Goal: Task Accomplishment & Management: Manage account settings

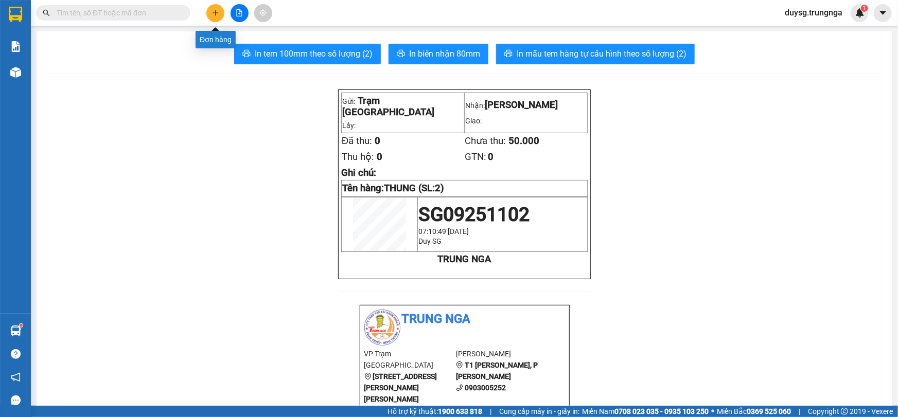
click at [217, 10] on icon "plus" at bounding box center [215, 12] width 7 height 7
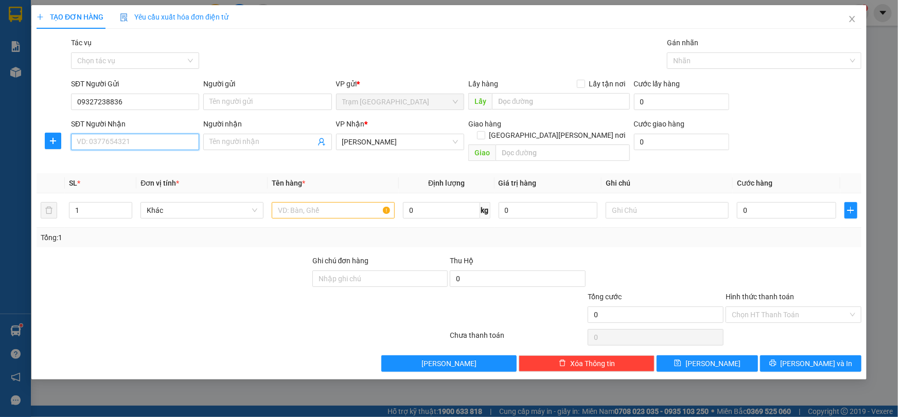
click at [127, 143] on input "SĐT Người Nhận" at bounding box center [135, 142] width 128 height 16
drag, startPoint x: 132, startPoint y: 97, endPoint x: 54, endPoint y: 106, distance: 78.7
click at [54, 106] on div "SĐT Người Gửi 09327238836 09327238836 Người gửi Tên người gửi VP gửi * Trạm Sài…" at bounding box center [448, 96] width 827 height 36
type input "0786651651"
click at [100, 145] on input "SĐT Người Nhận" at bounding box center [135, 142] width 128 height 16
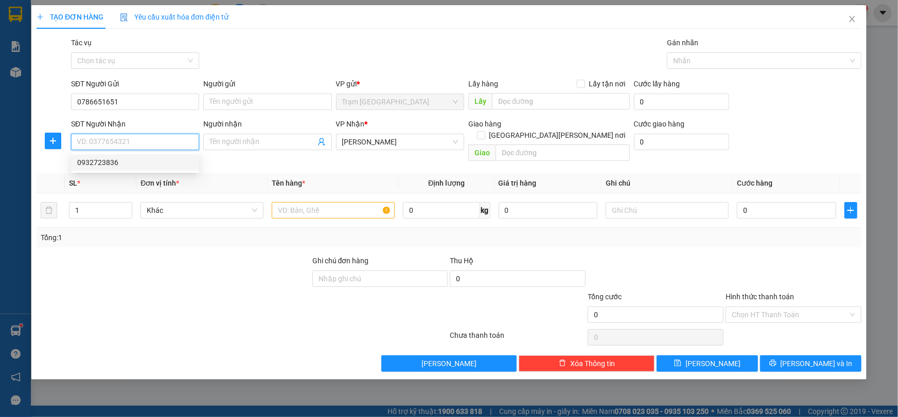
click at [124, 164] on div "0932723836" at bounding box center [135, 162] width 116 height 11
type input "0932723836"
type input "50.000"
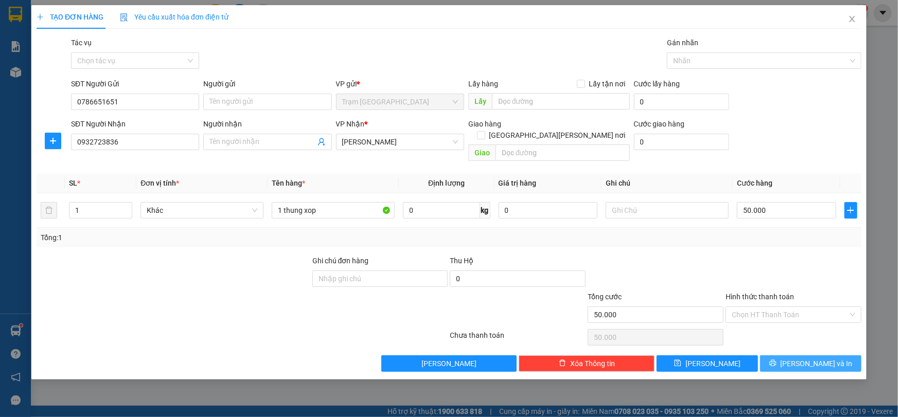
click at [801, 358] on span "[PERSON_NAME] và In" at bounding box center [816, 363] width 72 height 11
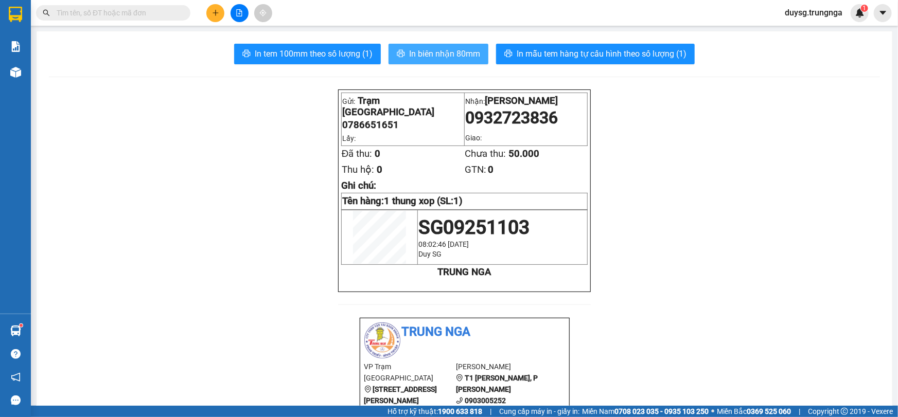
click at [425, 58] on span "In biên nhận 80mm" at bounding box center [444, 53] width 71 height 13
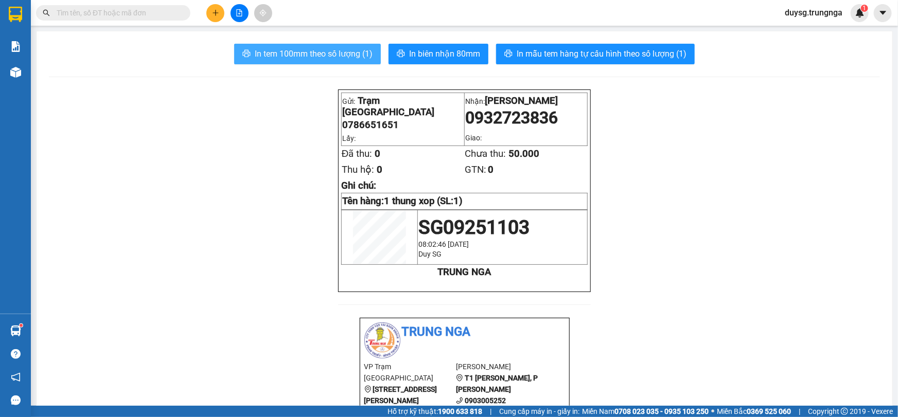
click at [313, 59] on span "In tem 100mm theo số lượng (1)" at bounding box center [314, 53] width 118 height 13
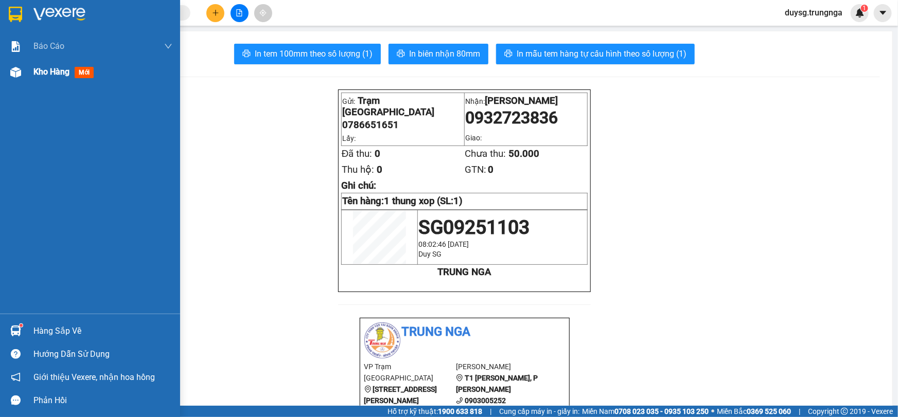
click at [49, 75] on span "Kho hàng" at bounding box center [51, 72] width 36 height 10
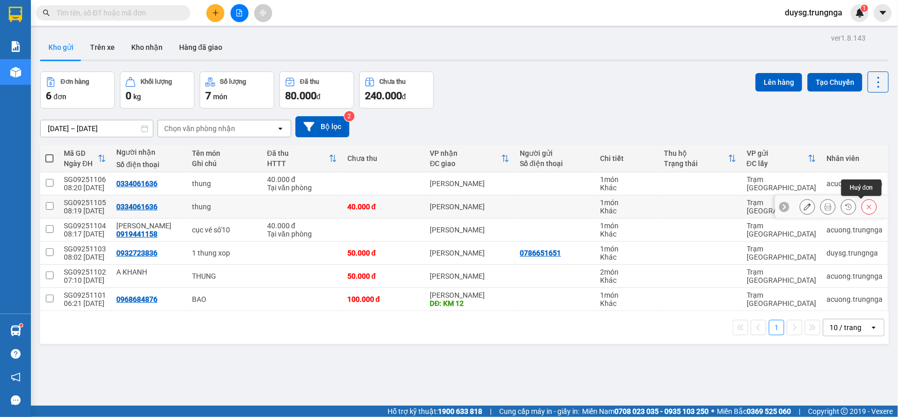
click at [865, 204] on icon at bounding box center [868, 206] width 7 height 7
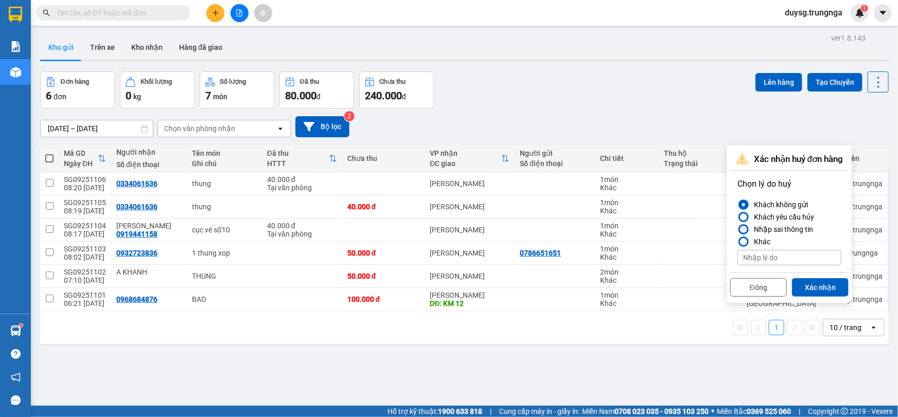
click at [745, 230] on div at bounding box center [743, 229] width 7 height 7
click at [737, 229] on input "Nhập sai thông tin" at bounding box center [737, 229] width 0 height 0
click at [828, 288] on button "Xác nhận" at bounding box center [820, 287] width 57 height 19
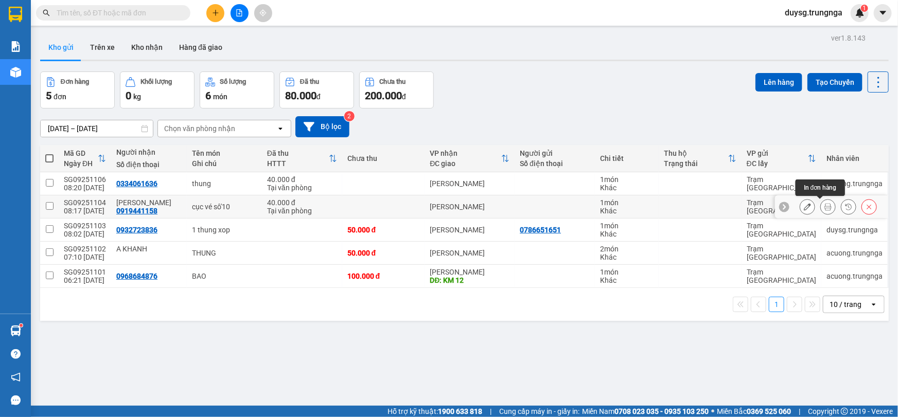
click at [824, 209] on icon at bounding box center [827, 206] width 7 height 7
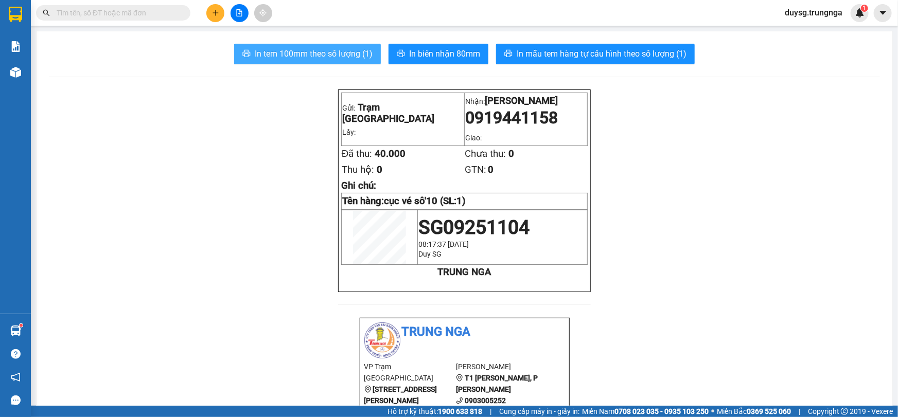
click at [344, 59] on span "In tem 100mm theo số lượng (1)" at bounding box center [314, 53] width 118 height 13
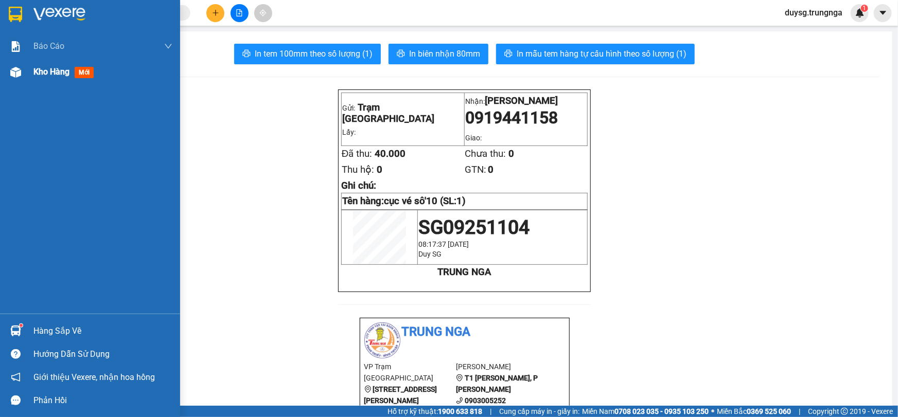
click at [74, 72] on div "Kho hàng mới" at bounding box center [65, 71] width 64 height 13
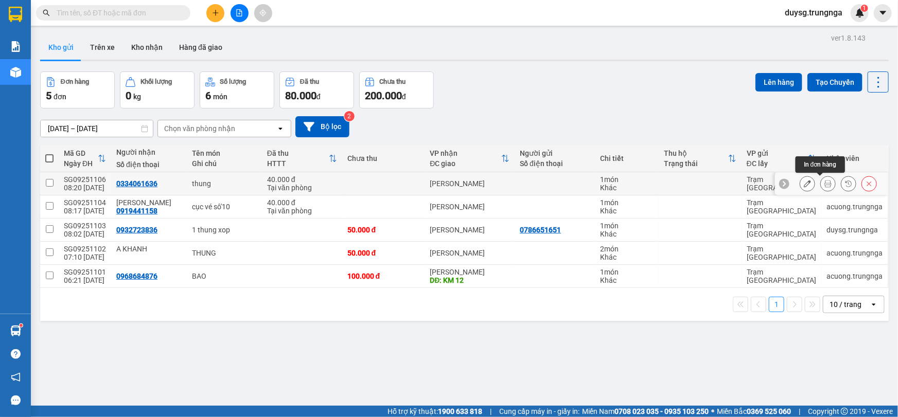
click at [824, 185] on icon at bounding box center [827, 183] width 7 height 7
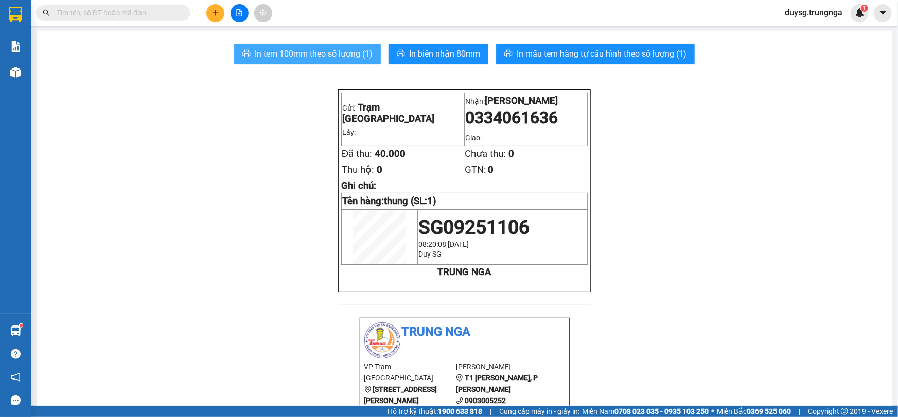
click at [351, 59] on span "In tem 100mm theo số lượng (1)" at bounding box center [314, 53] width 118 height 13
drag, startPoint x: 524, startPoint y: 226, endPoint x: 519, endPoint y: 236, distance: 11.0
click at [519, 231] on span "SG09251106" at bounding box center [473, 227] width 111 height 23
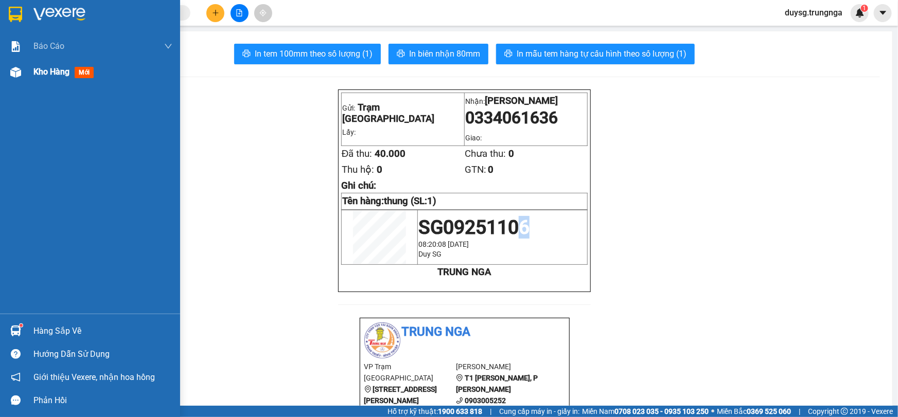
click at [46, 68] on span "Kho hàng" at bounding box center [51, 72] width 36 height 10
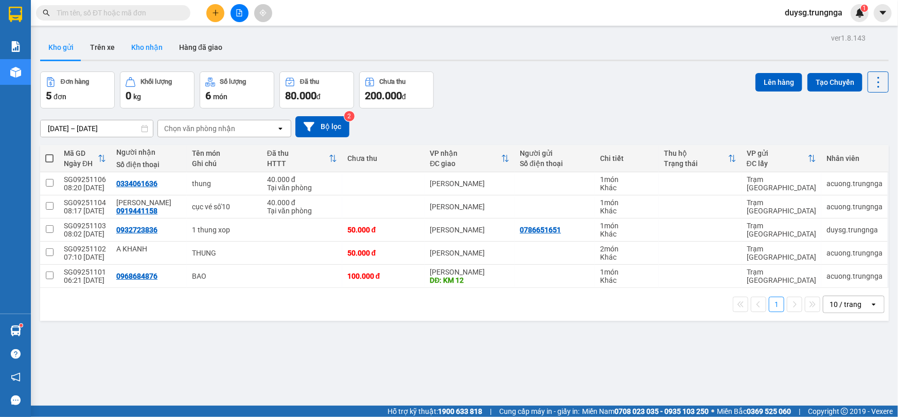
click at [149, 49] on button "Kho nhận" at bounding box center [147, 47] width 48 height 25
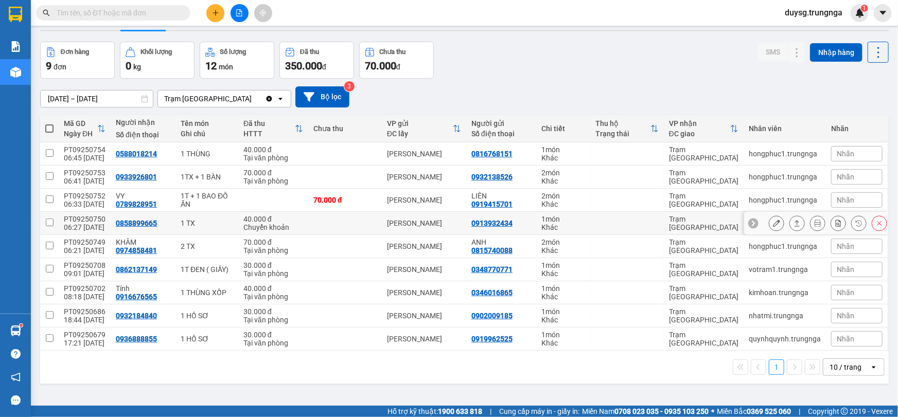
scroll to position [47, 0]
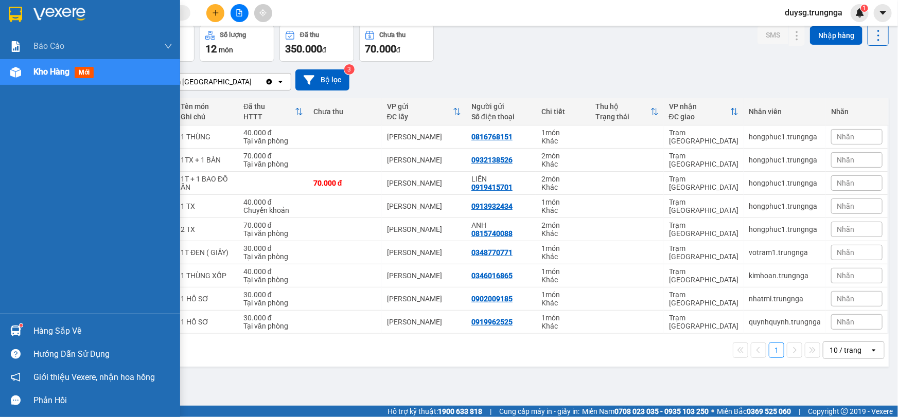
click at [15, 326] on img at bounding box center [15, 331] width 11 height 11
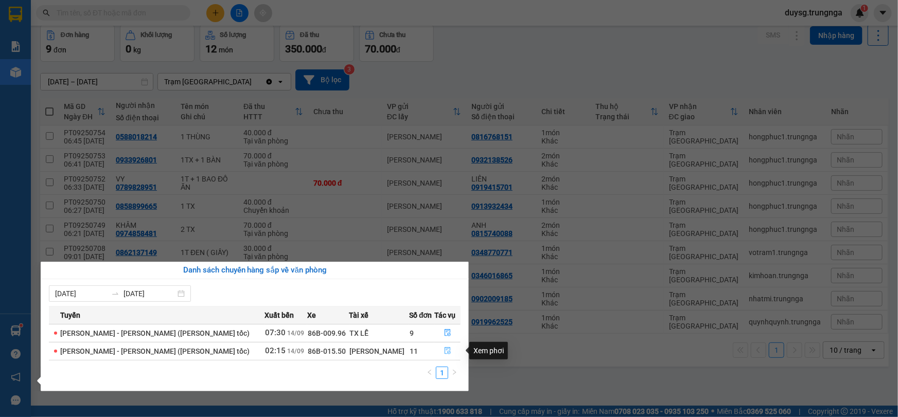
click at [444, 350] on icon "file-done" at bounding box center [447, 350] width 7 height 7
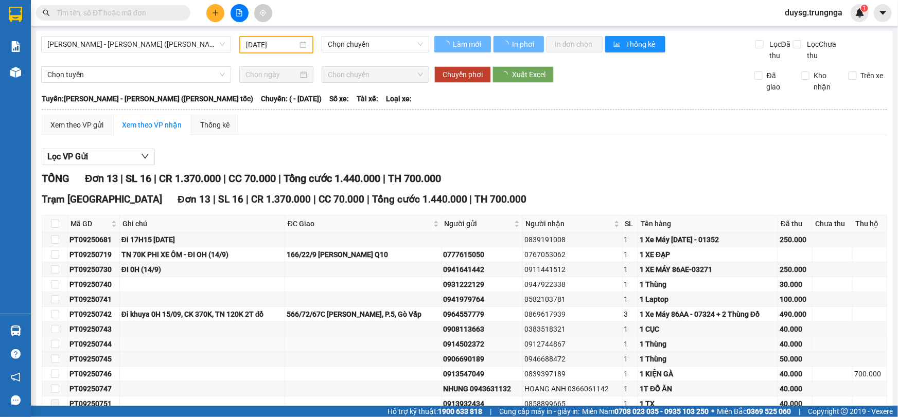
type input "[DATE]"
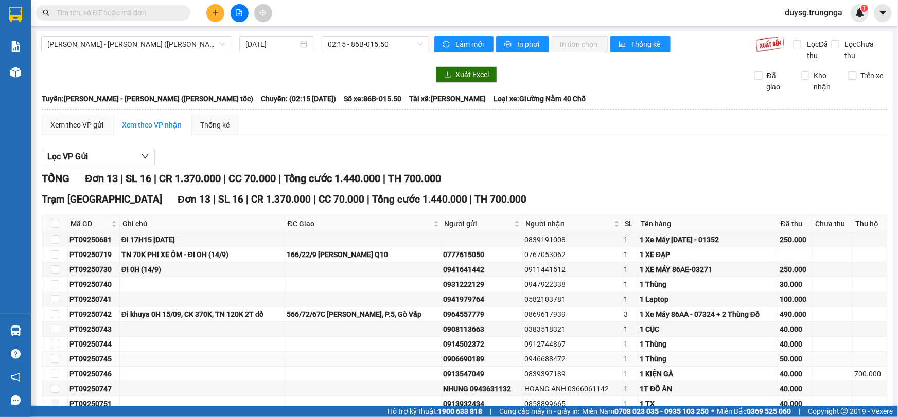
scroll to position [72, 0]
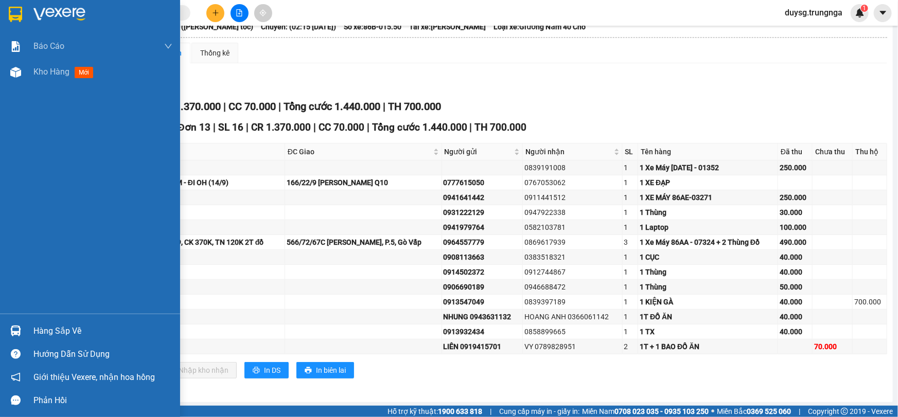
click at [46, 332] on div "Hàng sắp về" at bounding box center [102, 331] width 139 height 15
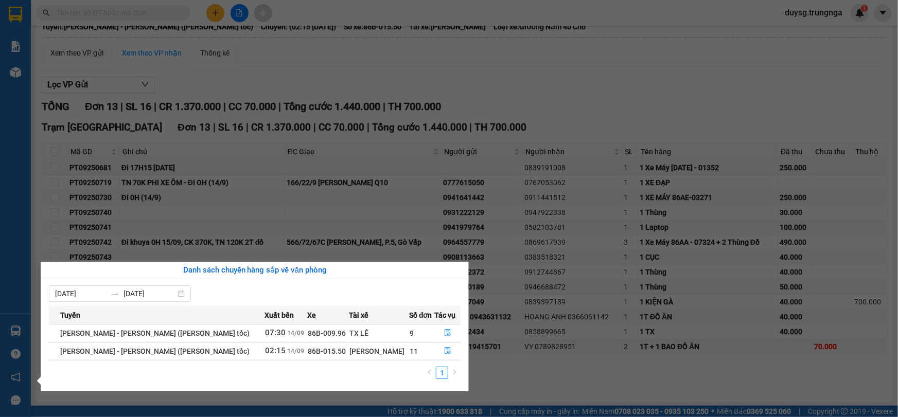
click at [543, 63] on section "Kết quả tìm kiếm ( 0 ) Bộ lọc No Data duysg.trungnga 1 Báo cáo Báo cáo dòng tiề…" at bounding box center [449, 208] width 898 height 417
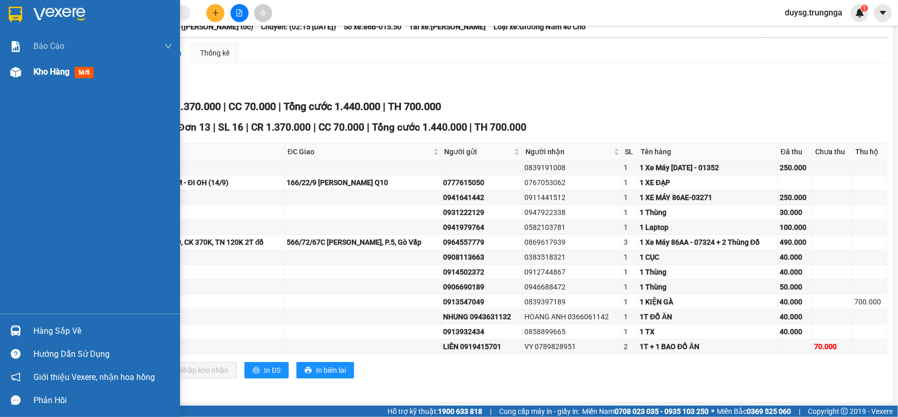
click at [15, 75] on img at bounding box center [15, 72] width 11 height 11
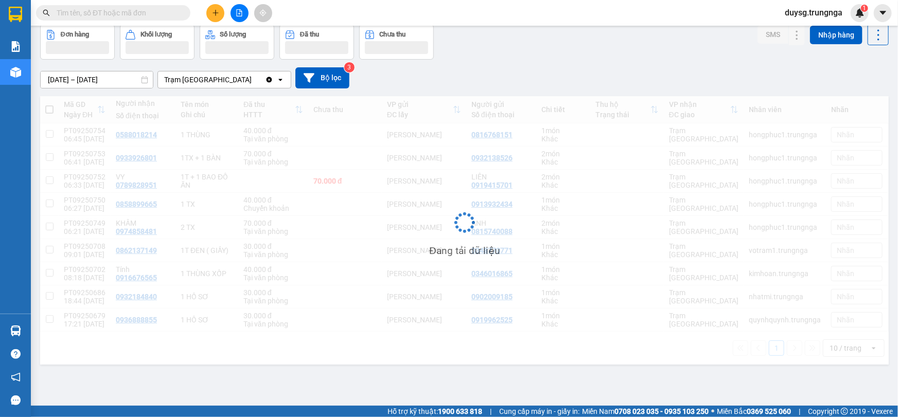
scroll to position [47, 0]
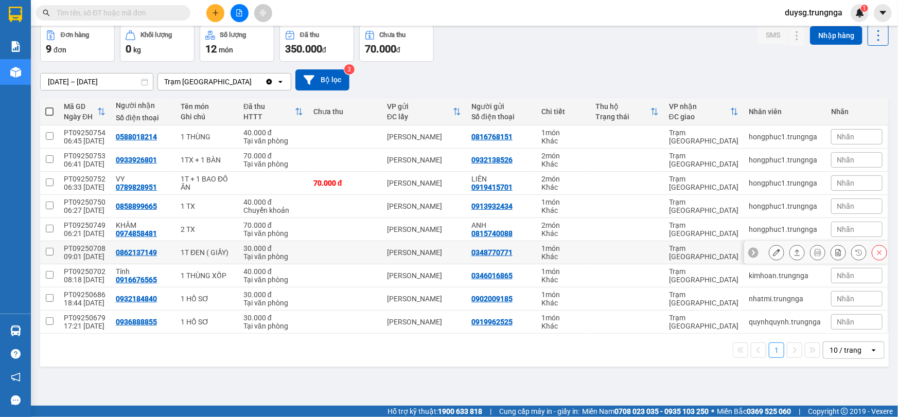
click at [793, 253] on icon at bounding box center [796, 252] width 7 height 7
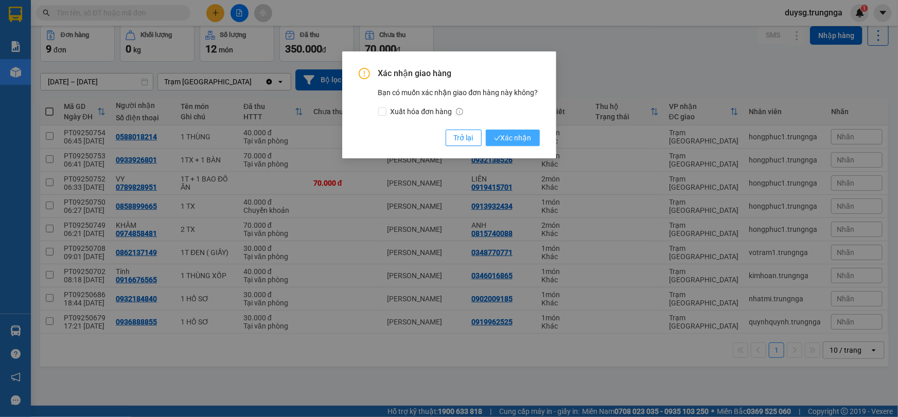
drag, startPoint x: 534, startPoint y: 143, endPoint x: 530, endPoint y: 138, distance: 6.6
click at [533, 142] on button "Xác nhận" at bounding box center [513, 138] width 54 height 16
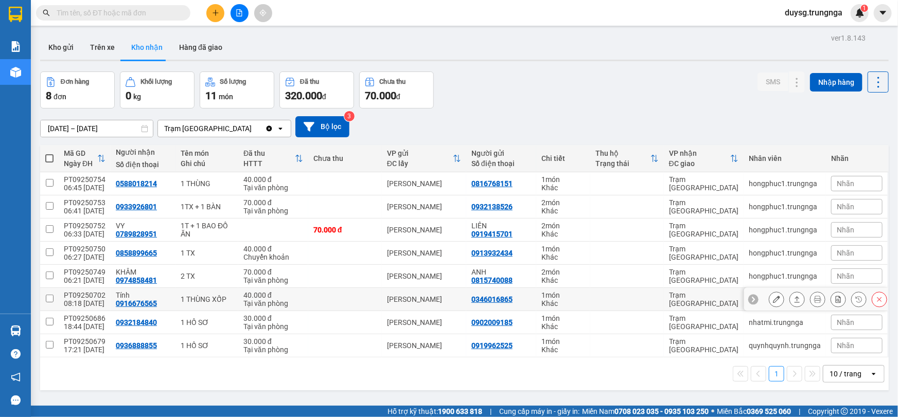
click at [790, 303] on button at bounding box center [797, 300] width 14 height 18
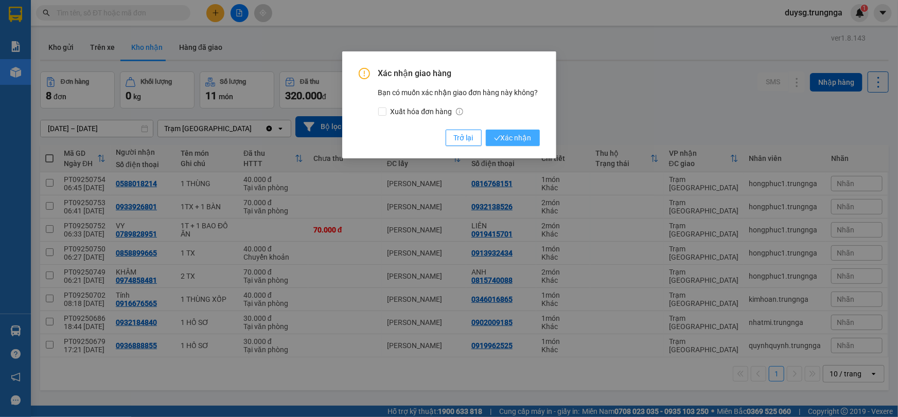
click at [516, 138] on span "Xác nhận" at bounding box center [513, 137] width 38 height 11
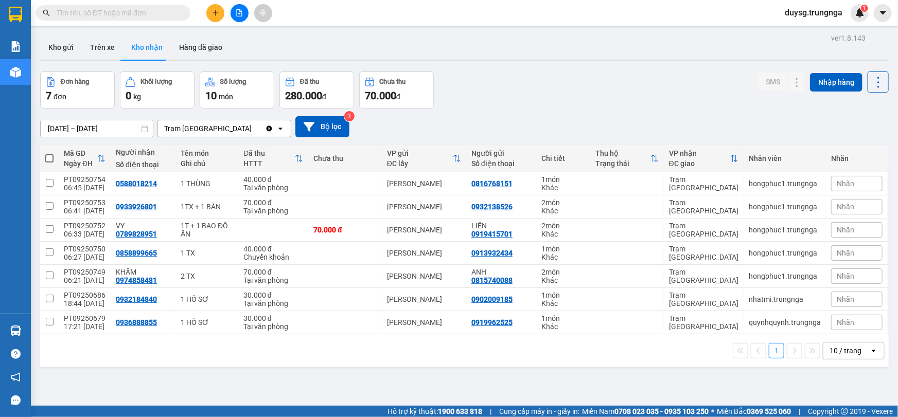
click at [569, 85] on div "Đơn hàng 7 đơn Khối lượng 0 kg Số lượng 10 món Đã thu 280.000 đ Chưa thu 70.000…" at bounding box center [464, 90] width 848 height 37
click at [64, 46] on button "Kho gửi" at bounding box center [61, 47] width 42 height 25
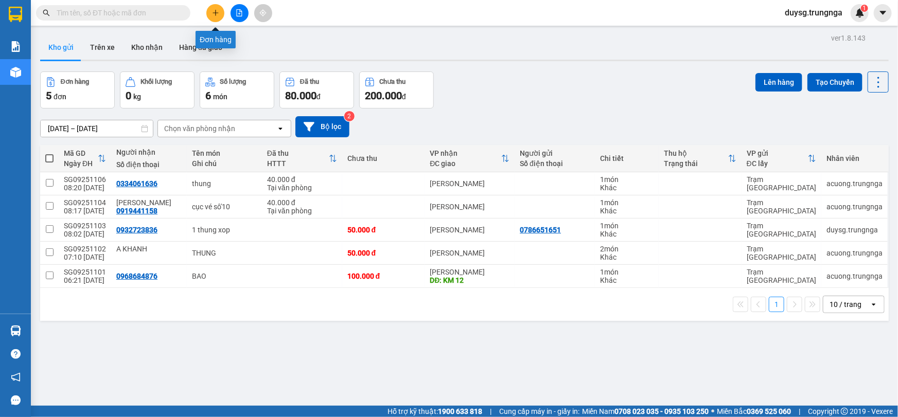
click at [219, 13] on button at bounding box center [215, 13] width 18 height 18
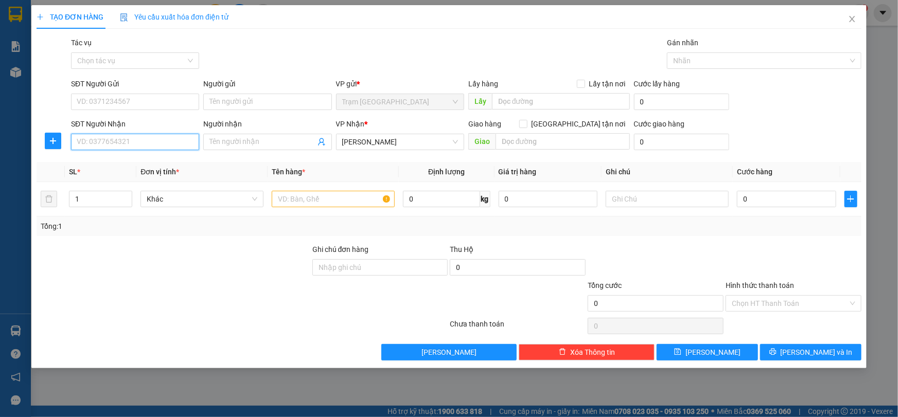
click at [137, 142] on input "SĐT Người Nhận" at bounding box center [135, 142] width 128 height 16
type input "0703252209"
click at [134, 102] on input "SĐT Người Gửi" at bounding box center [135, 102] width 128 height 16
type input "0799702066"
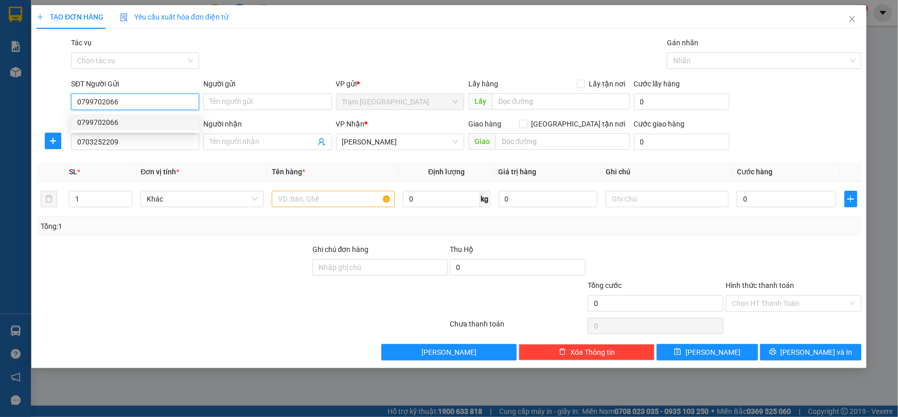
click at [99, 121] on div "0799702066" at bounding box center [135, 122] width 116 height 11
type input "30.000"
type input "0799702066"
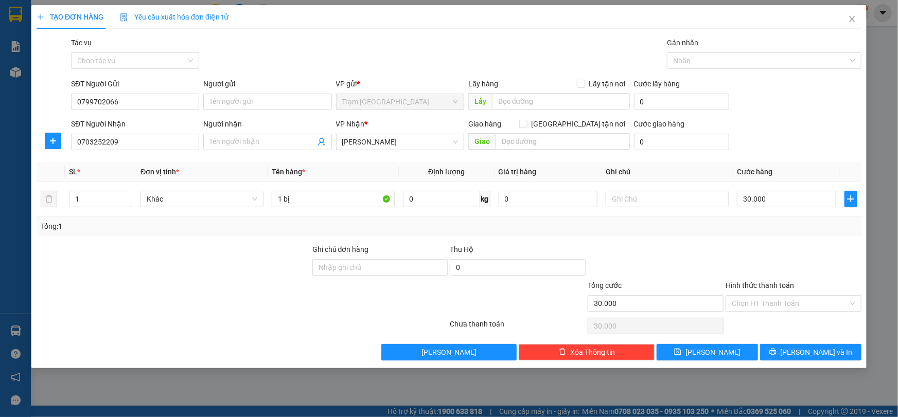
click at [221, 280] on div at bounding box center [173, 298] width 276 height 36
click at [729, 239] on div "Transit Pickup Surcharge Ids Transit Deliver Surcharge Ids Transit Deliver Surc…" at bounding box center [449, 199] width 825 height 324
click at [814, 308] on input "Hình thức thanh toán" at bounding box center [790, 303] width 116 height 15
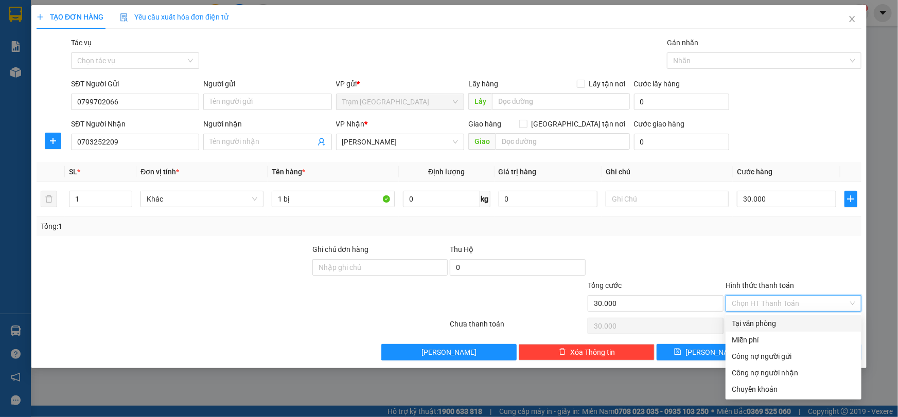
drag, startPoint x: 762, startPoint y: 318, endPoint x: 754, endPoint y: 281, distance: 38.3
click at [762, 319] on div "Tại văn phòng" at bounding box center [793, 323] width 123 height 11
type input "0"
click at [740, 246] on div at bounding box center [793, 262] width 138 height 36
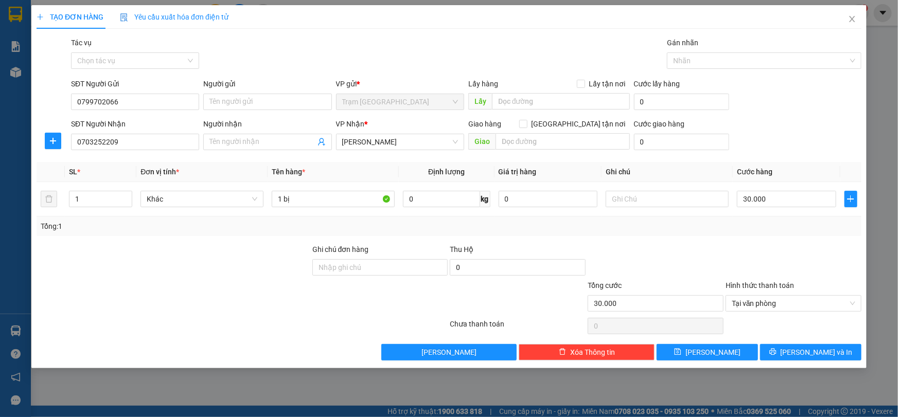
click at [792, 340] on div "Transit Pickup Surcharge Ids Transit Deliver Surcharge Ids Transit Deliver Surc…" at bounding box center [449, 199] width 825 height 324
click at [792, 343] on div "Transit Pickup Surcharge Ids Transit Deliver Surcharge Ids Transit Deliver Surc…" at bounding box center [449, 199] width 825 height 324
click at [797, 344] on button "[PERSON_NAME] và In" at bounding box center [810, 352] width 101 height 16
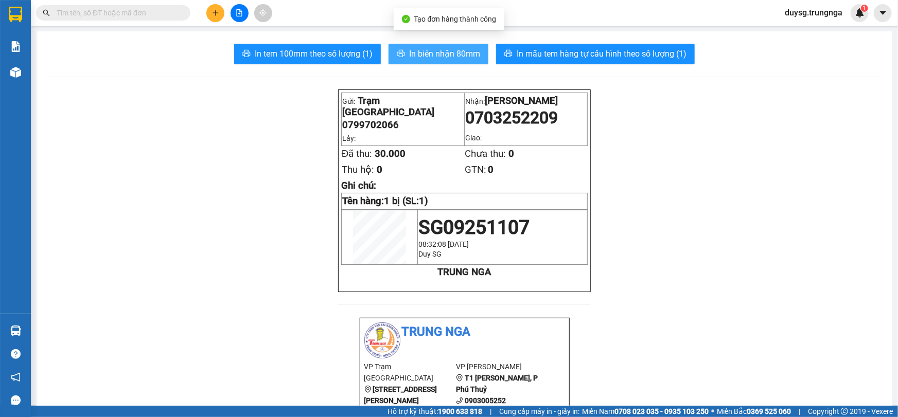
click at [434, 60] on span "In biên nhận 80mm" at bounding box center [444, 53] width 71 height 13
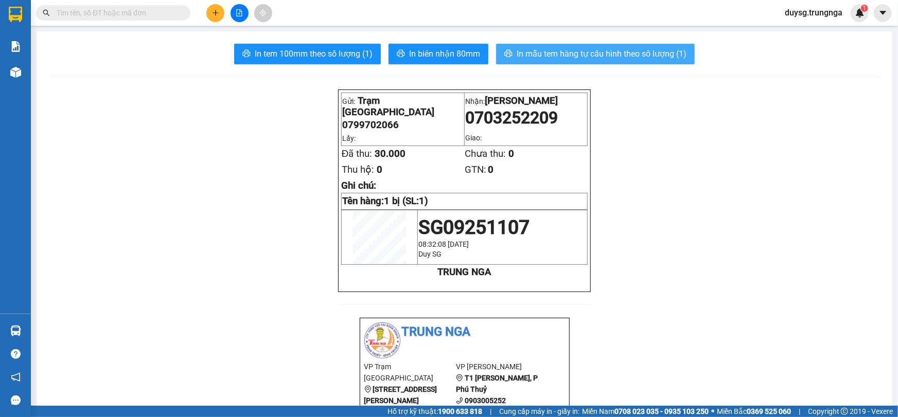
click at [599, 60] on span "In mẫu tem hàng tự cấu hình theo số lượng (1)" at bounding box center [601, 53] width 170 height 13
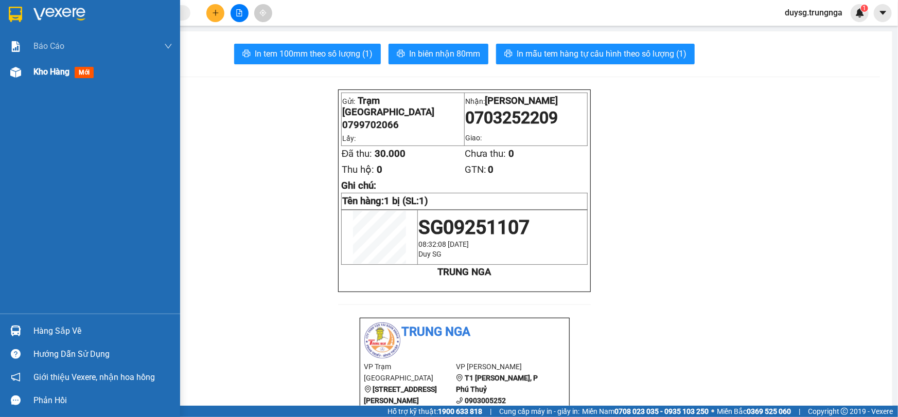
click at [28, 75] on div "Kho hàng mới" at bounding box center [90, 72] width 180 height 26
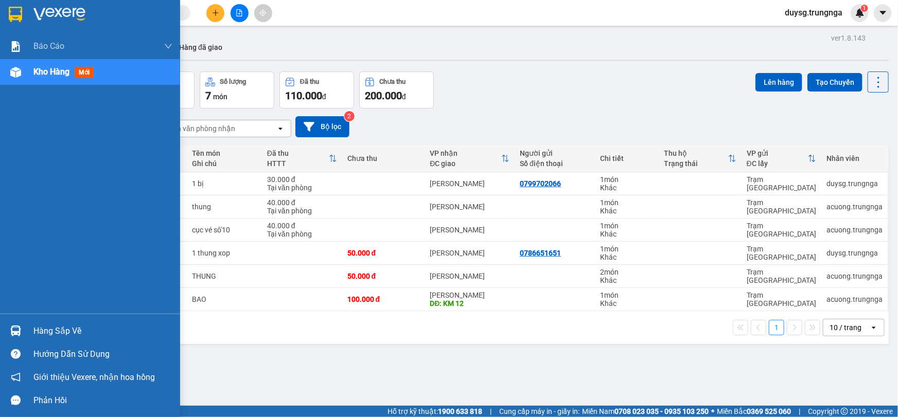
click at [28, 330] on div "Hàng sắp về" at bounding box center [90, 330] width 180 height 23
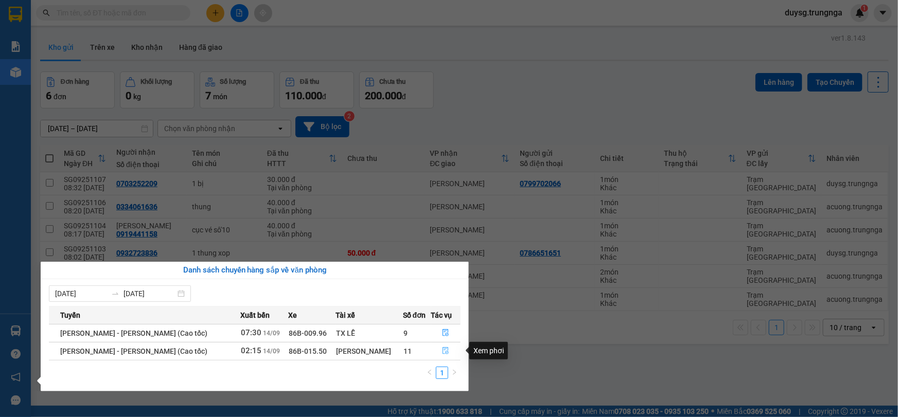
click at [443, 350] on icon "file-done" at bounding box center [446, 350] width 6 height 7
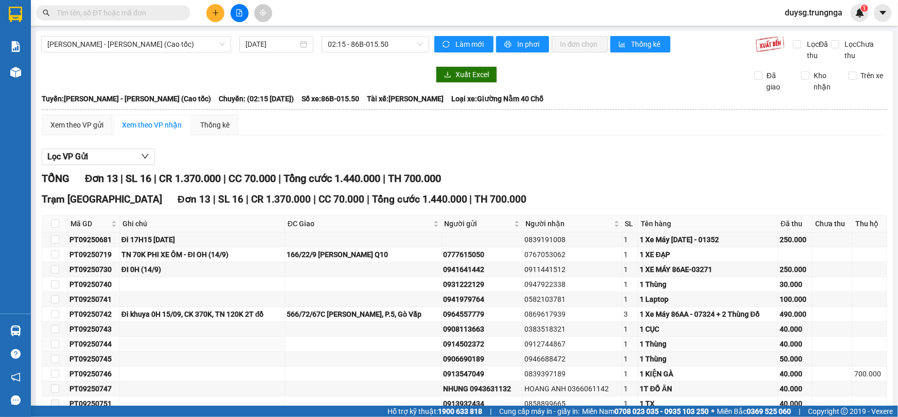
scroll to position [72, 0]
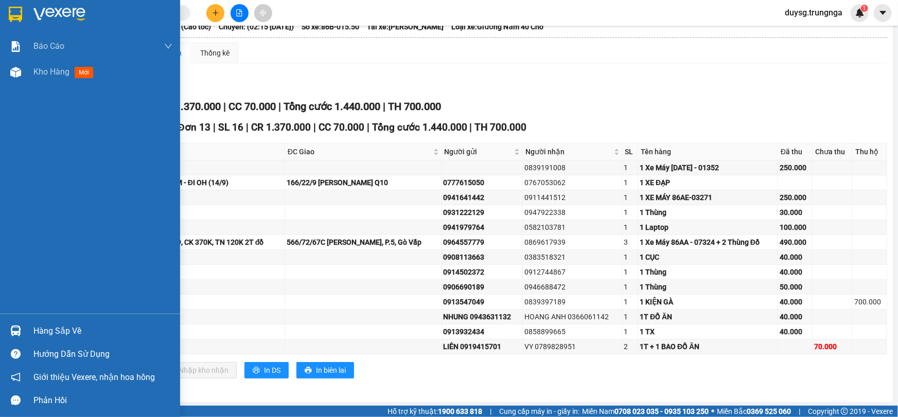
click at [15, 331] on img at bounding box center [15, 331] width 11 height 11
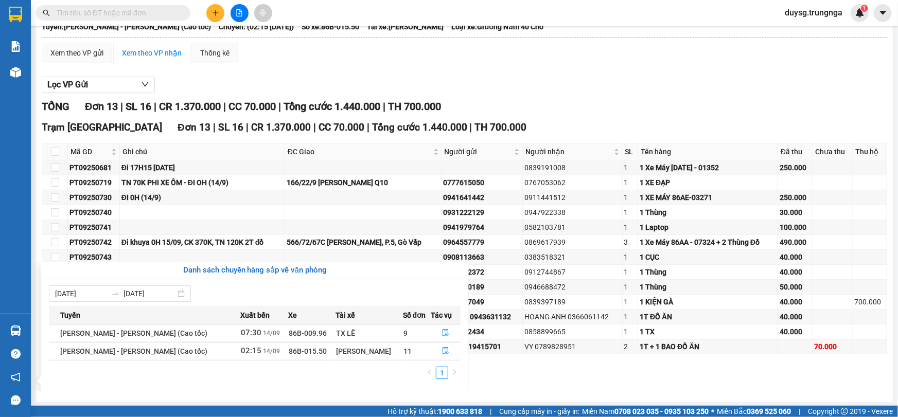
click at [664, 74] on section "Kết quả tìm kiếm ( 0 ) Bộ lọc No Data duysg.trungnga 1 Báo cáo Báo cáo dòng tiề…" at bounding box center [449, 208] width 898 height 417
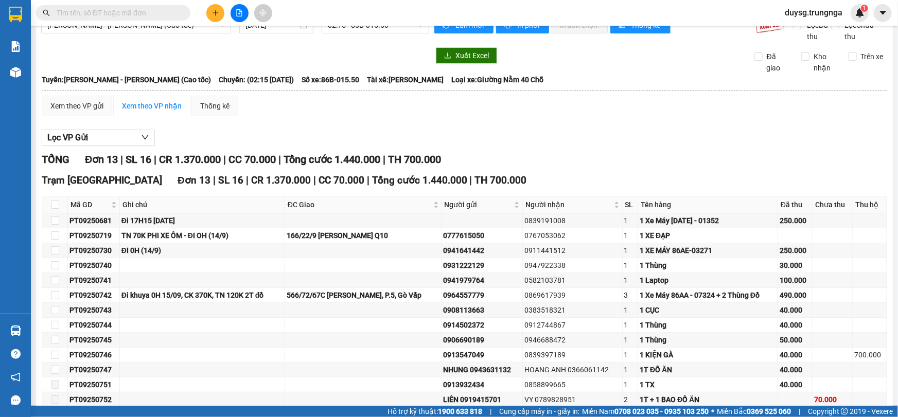
scroll to position [0, 0]
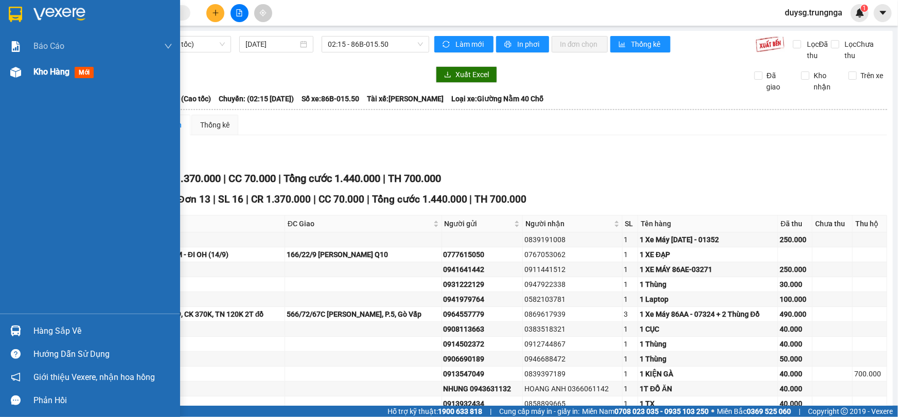
click at [2, 72] on div "Kho hàng mới" at bounding box center [90, 72] width 180 height 26
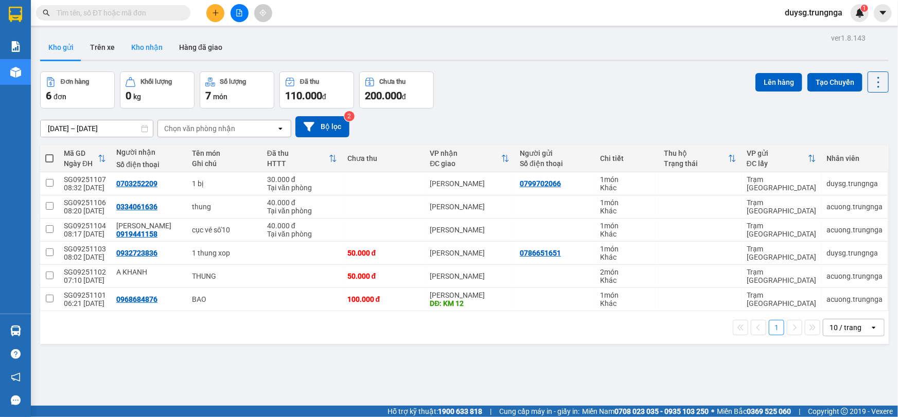
click at [142, 45] on button "Kho nhận" at bounding box center [147, 47] width 48 height 25
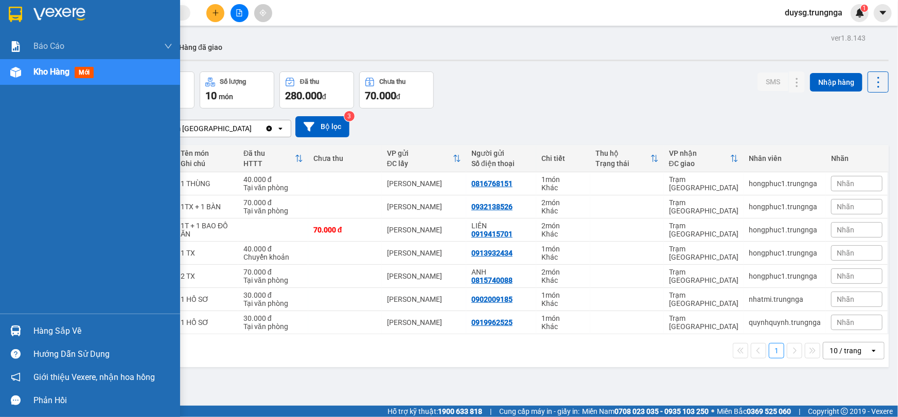
click at [22, 327] on div at bounding box center [16, 331] width 18 height 18
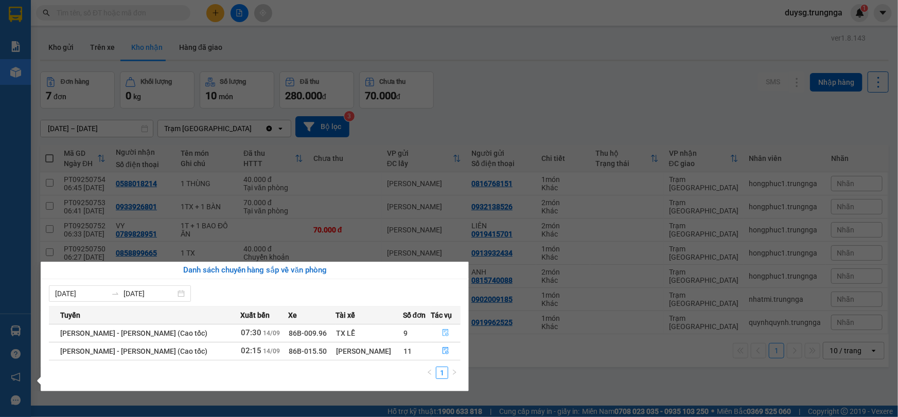
click at [443, 329] on icon "file-done" at bounding box center [446, 332] width 6 height 7
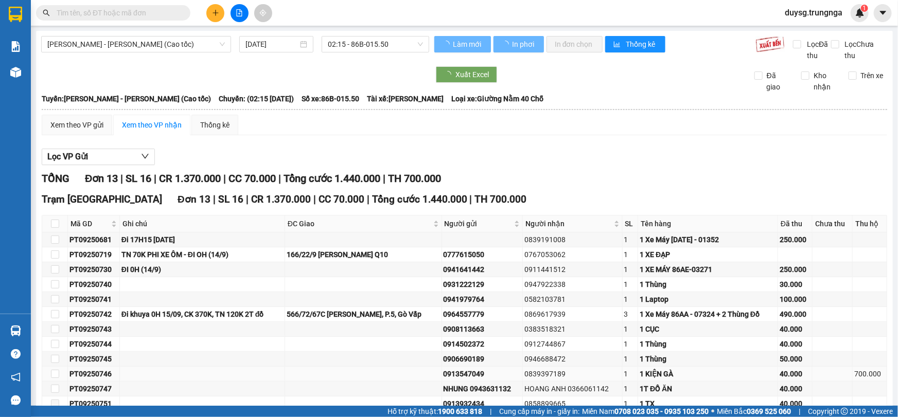
scroll to position [72, 0]
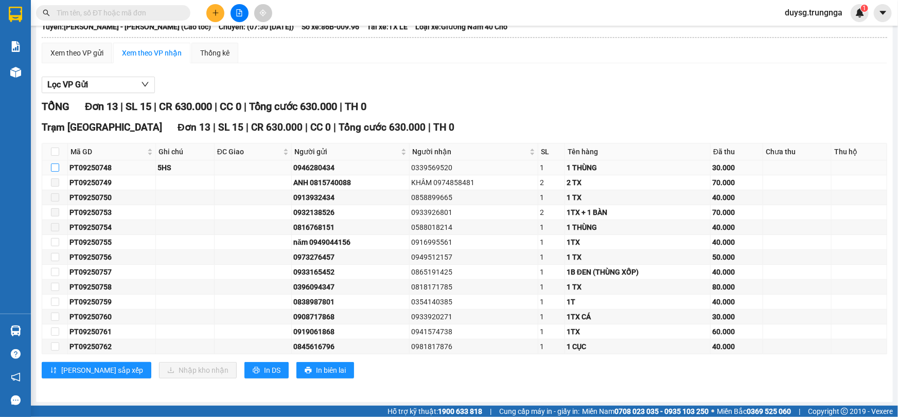
click at [56, 167] on input "checkbox" at bounding box center [55, 168] width 8 height 8
checkbox input "true"
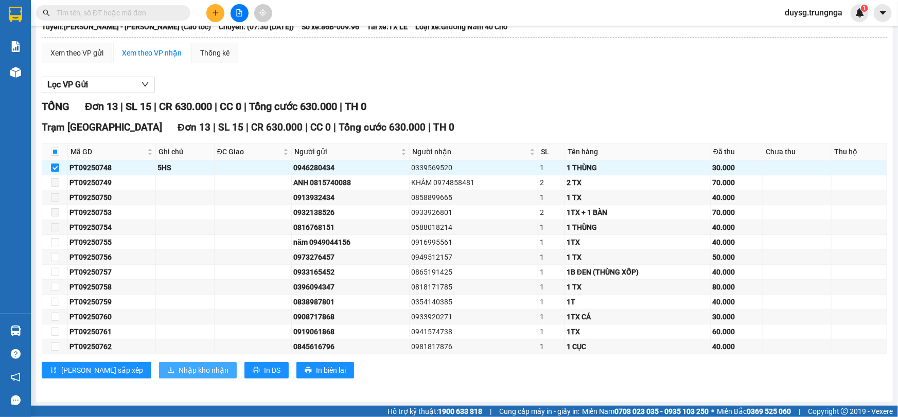
click at [179, 371] on span "Nhập kho nhận" at bounding box center [204, 370] width 50 height 11
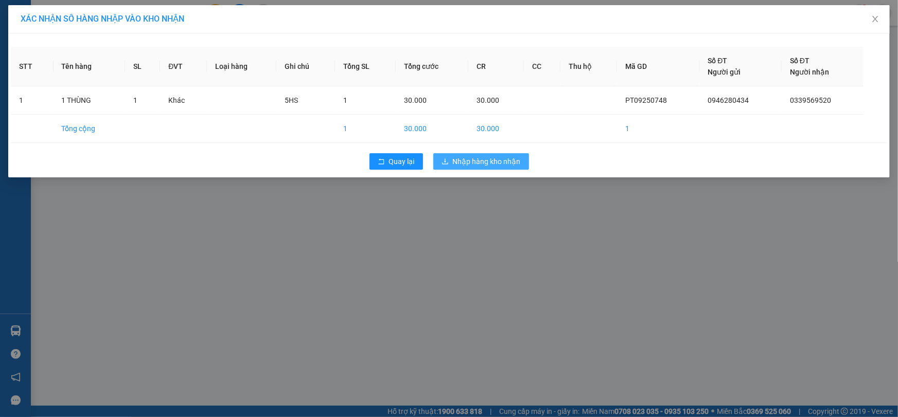
click at [488, 169] on button "Nhập hàng kho nhận" at bounding box center [481, 161] width 96 height 16
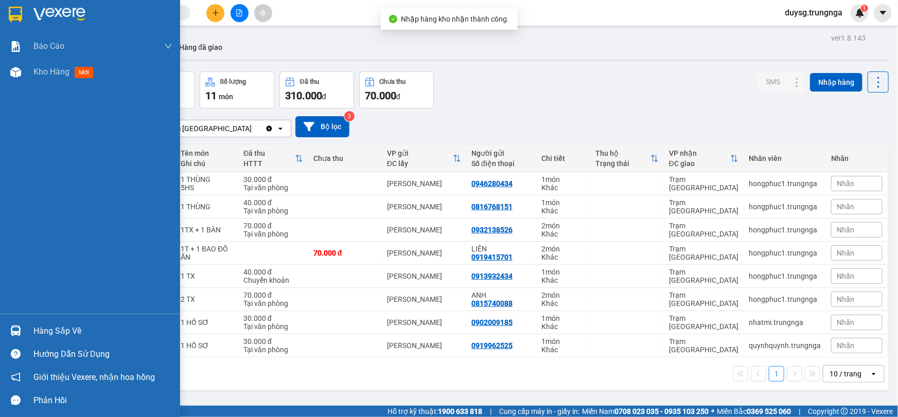
drag, startPoint x: 12, startPoint y: 327, endPoint x: 59, endPoint y: 328, distance: 46.8
click at [12, 327] on img at bounding box center [15, 331] width 11 height 11
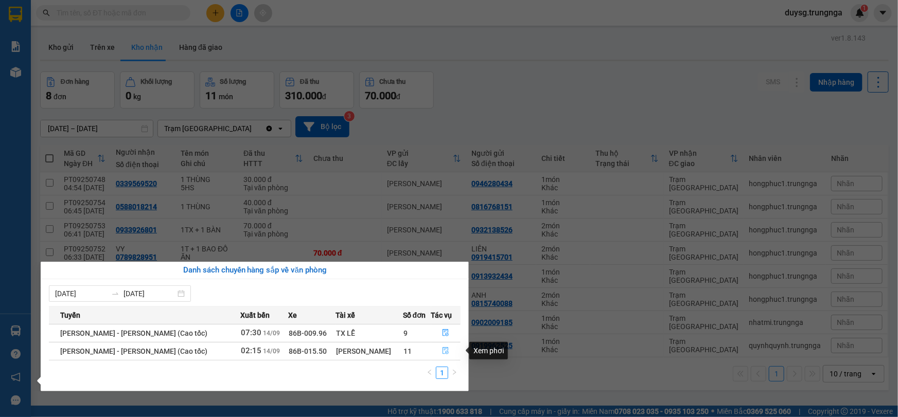
click at [438, 351] on button "button" at bounding box center [446, 351] width 29 height 16
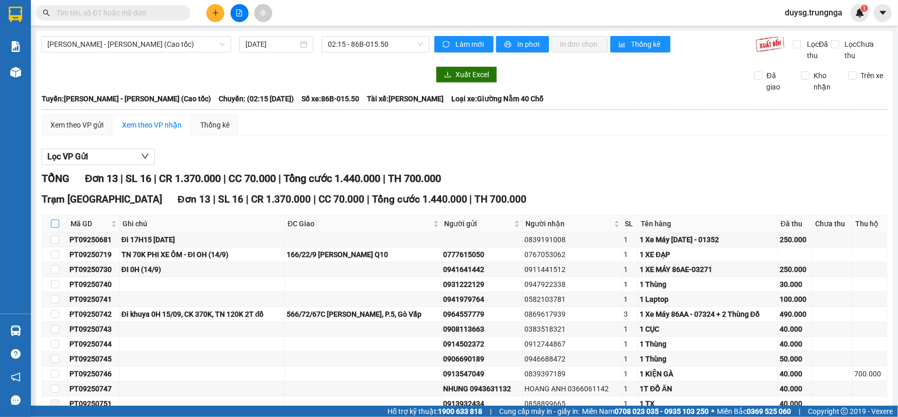
click at [54, 221] on input "checkbox" at bounding box center [55, 224] width 8 height 8
checkbox input "true"
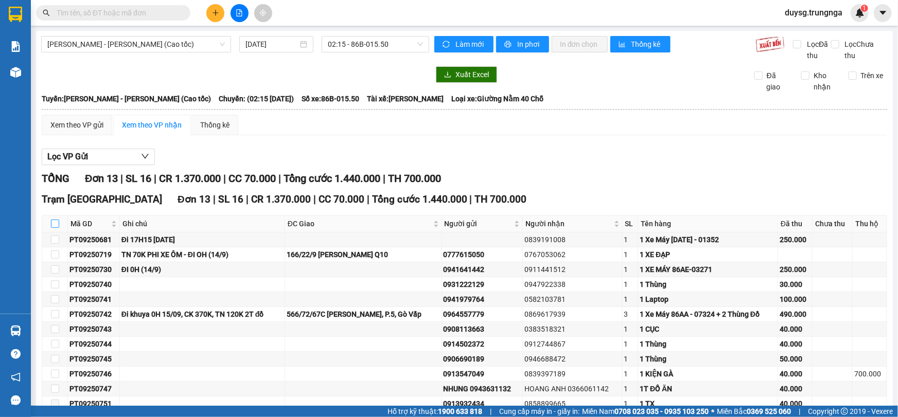
checkbox input "true"
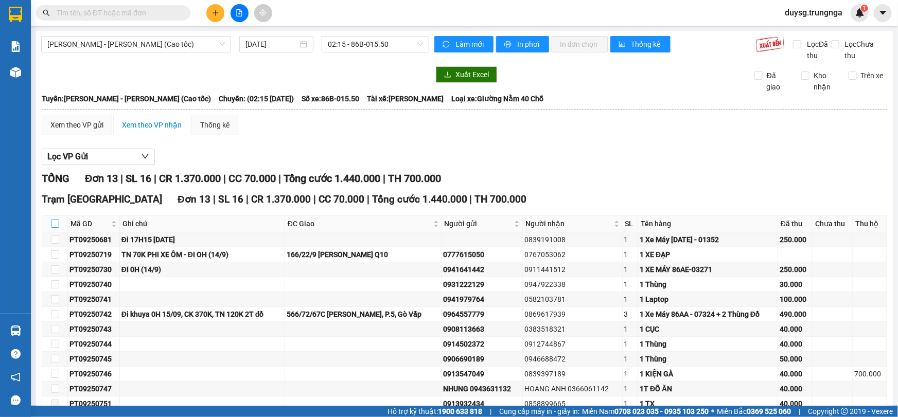
checkbox input "true"
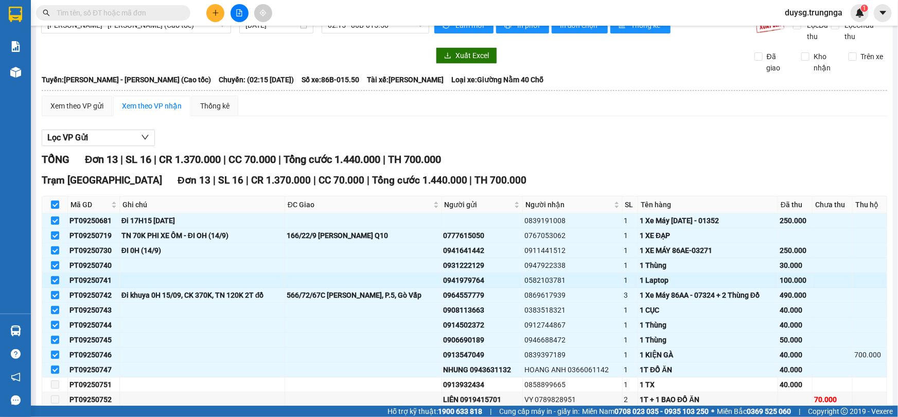
scroll to position [72, 0]
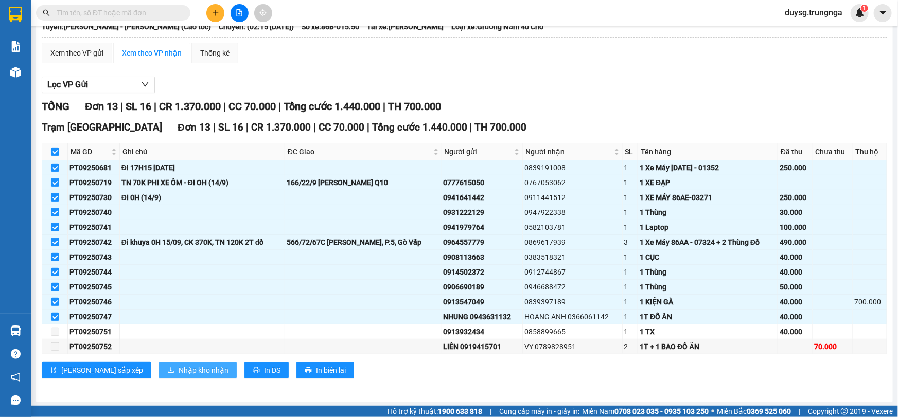
click at [179, 369] on span "Nhập kho nhận" at bounding box center [204, 370] width 50 height 11
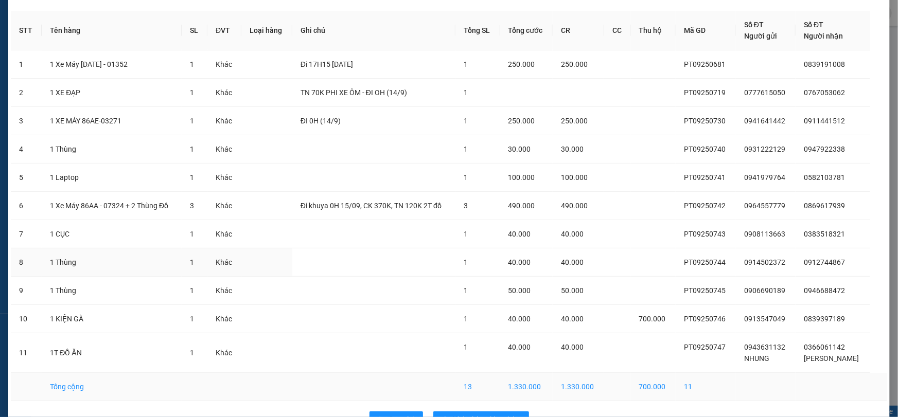
scroll to position [66, 0]
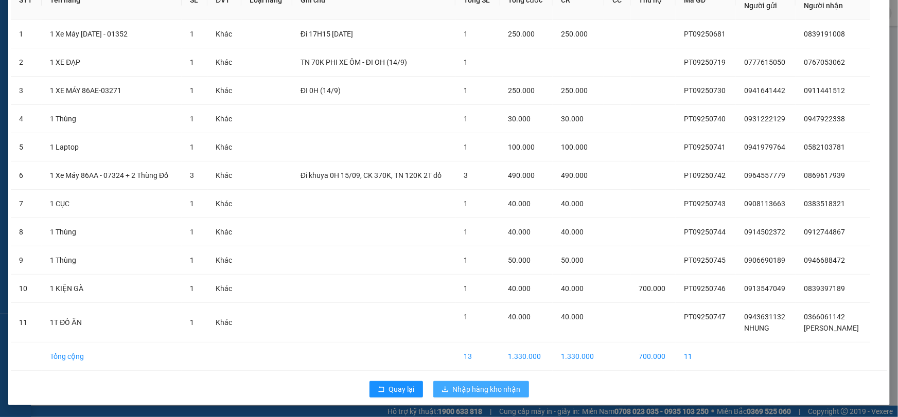
click at [465, 389] on span "Nhập hàng kho nhận" at bounding box center [487, 389] width 68 height 11
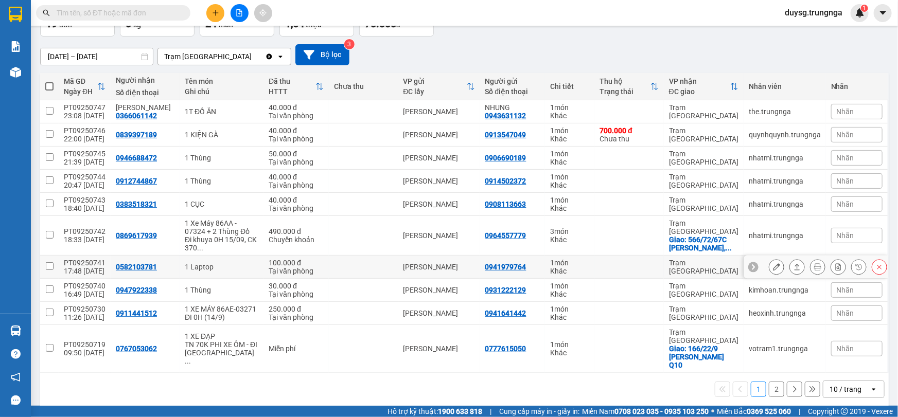
scroll to position [80, 0]
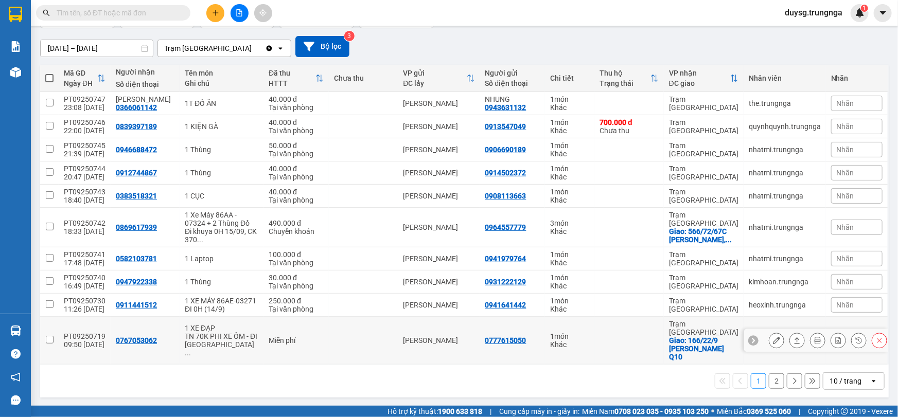
click at [793, 344] on icon at bounding box center [796, 340] width 7 height 7
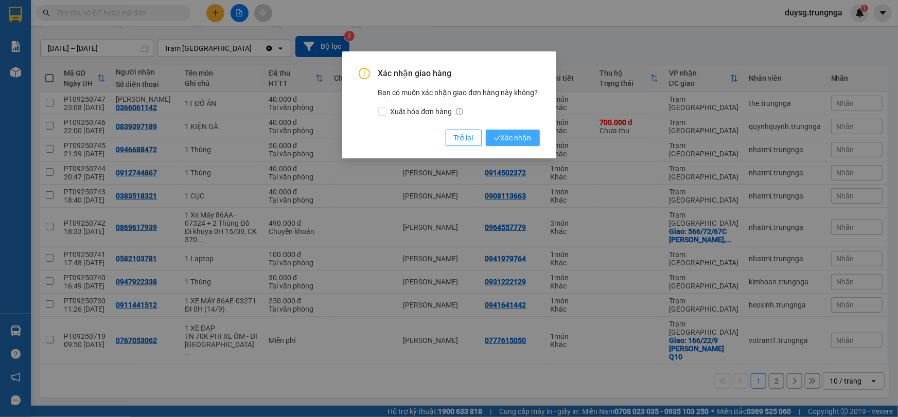
click at [519, 136] on span "Xác nhận" at bounding box center [513, 137] width 38 height 11
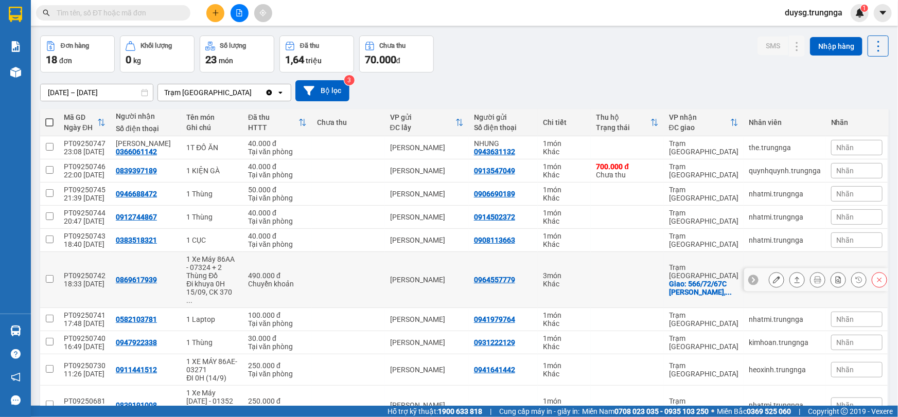
scroll to position [0, 0]
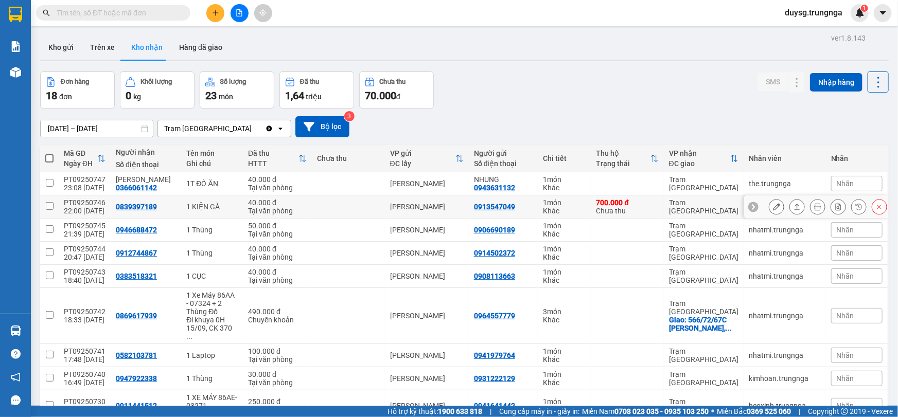
click at [793, 209] on icon at bounding box center [796, 206] width 7 height 7
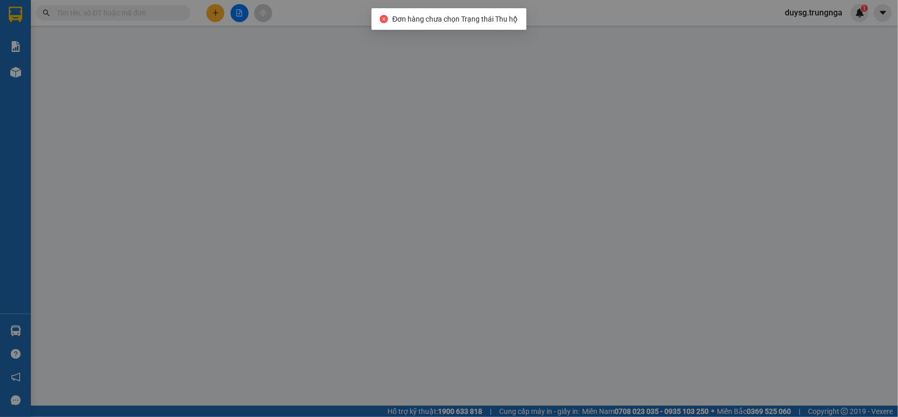
type input "0913547049"
type input "0839397189"
type input "40.000"
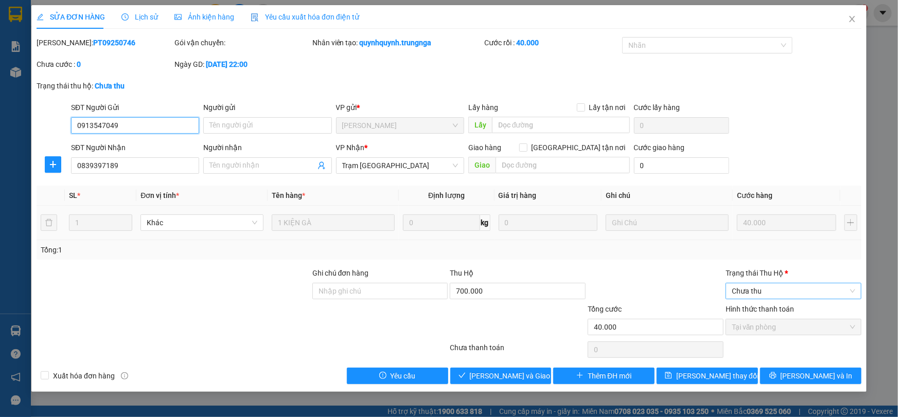
click at [771, 295] on span "Chưa thu" at bounding box center [793, 290] width 123 height 15
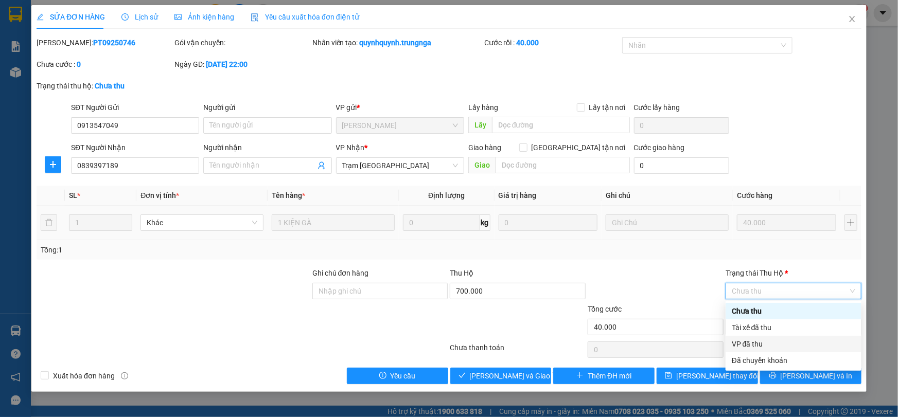
click at [764, 340] on div "VP đã thu" at bounding box center [793, 343] width 123 height 11
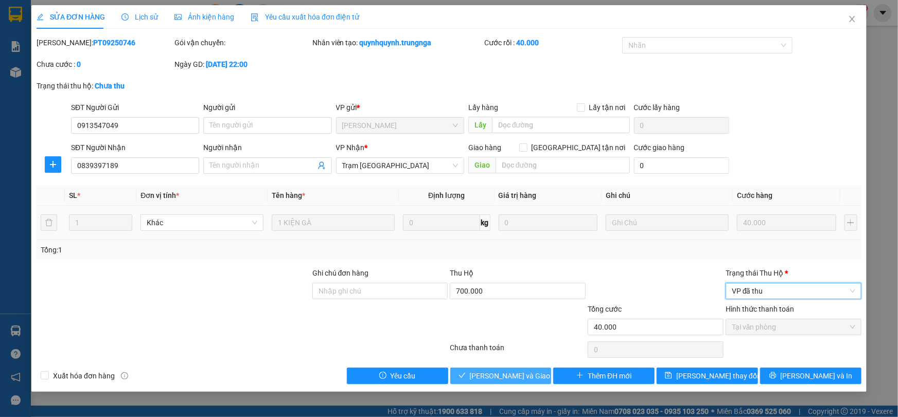
click at [528, 376] on span "[PERSON_NAME] và Giao hàng" at bounding box center [519, 375] width 99 height 11
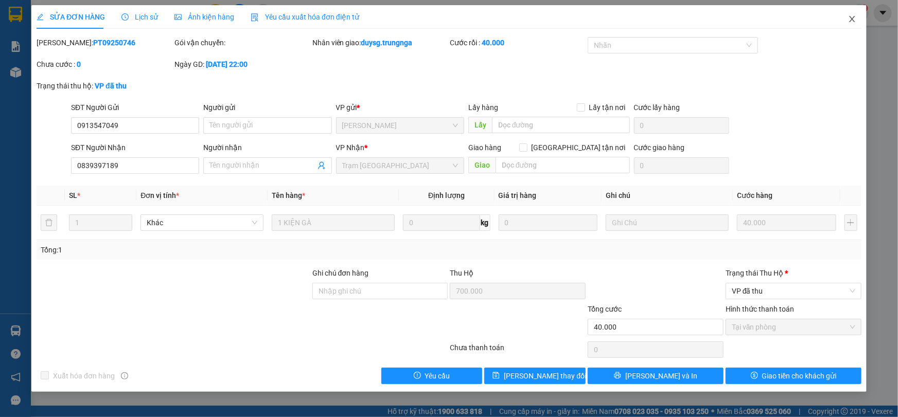
click at [849, 19] on icon "close" at bounding box center [852, 19] width 8 height 8
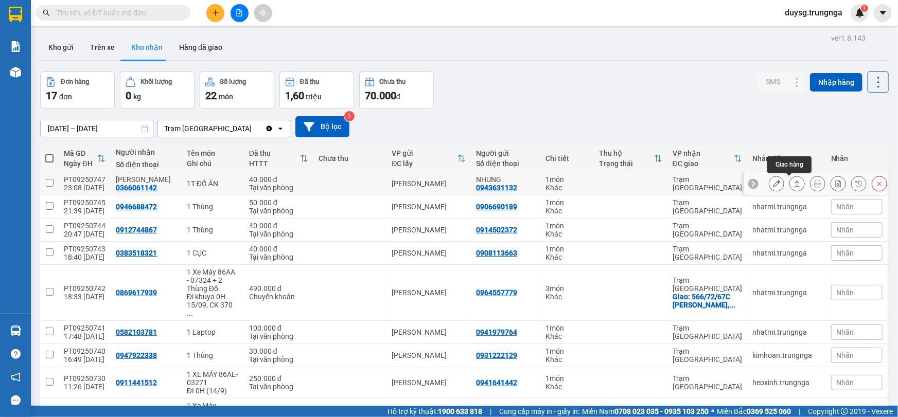
click at [793, 181] on icon at bounding box center [796, 183] width 7 height 7
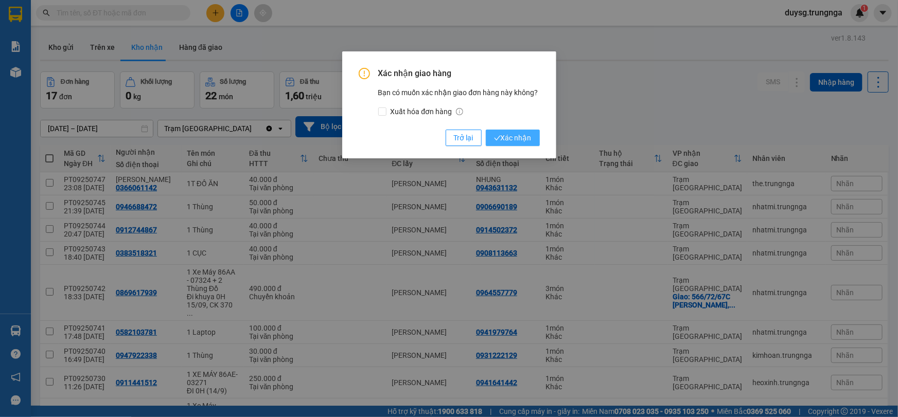
click at [514, 136] on span "Xác nhận" at bounding box center [513, 137] width 38 height 11
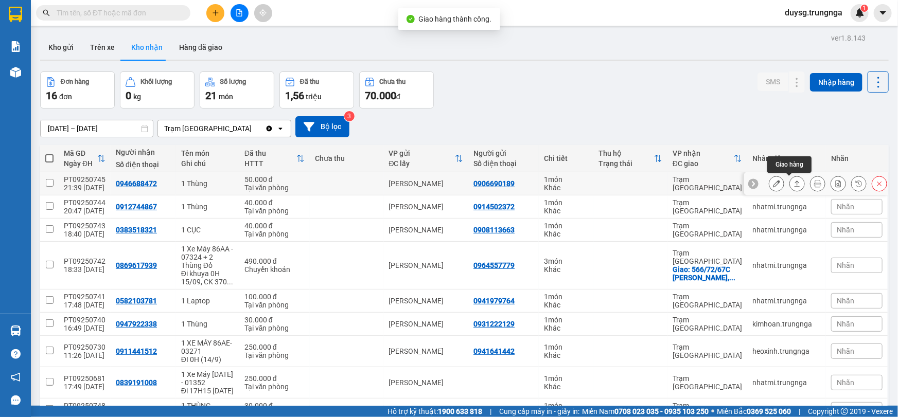
click at [790, 184] on button at bounding box center [797, 184] width 14 height 18
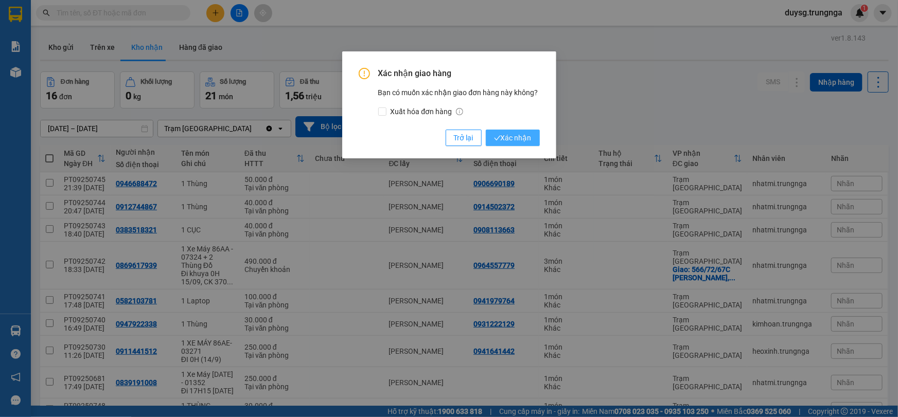
click at [508, 138] on span "Xác nhận" at bounding box center [513, 137] width 38 height 11
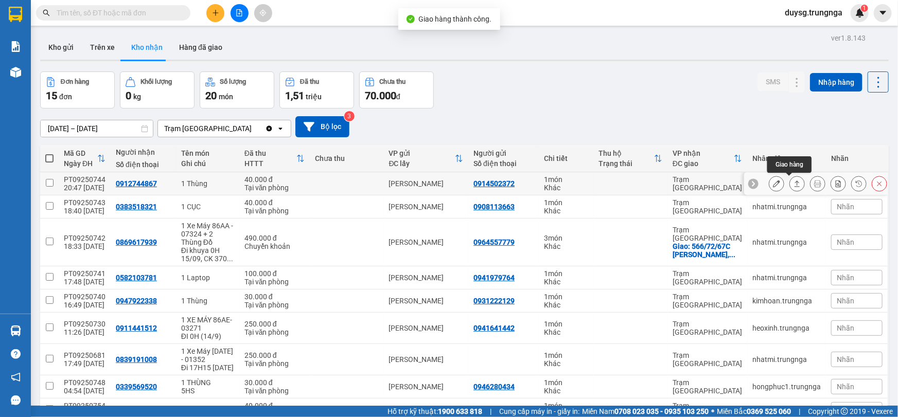
click at [793, 182] on icon at bounding box center [796, 183] width 7 height 7
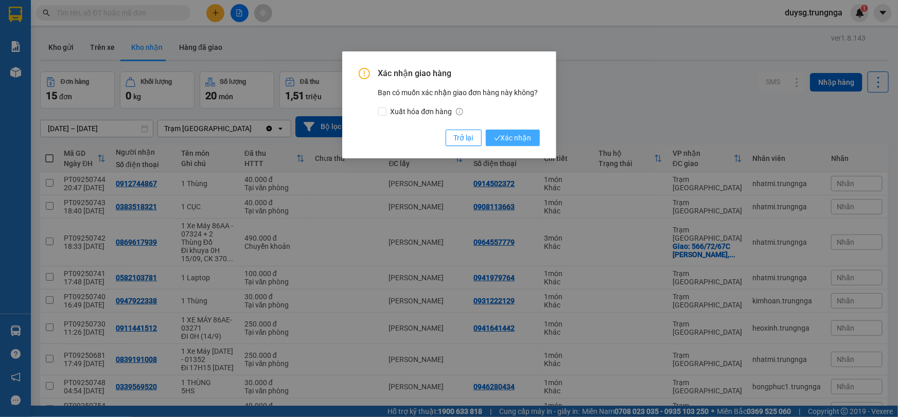
click at [528, 135] on span "Xác nhận" at bounding box center [513, 137] width 38 height 11
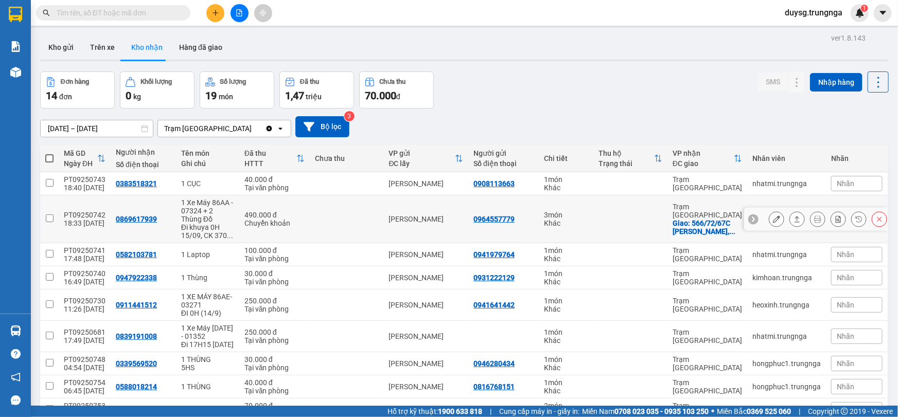
scroll to position [80, 0]
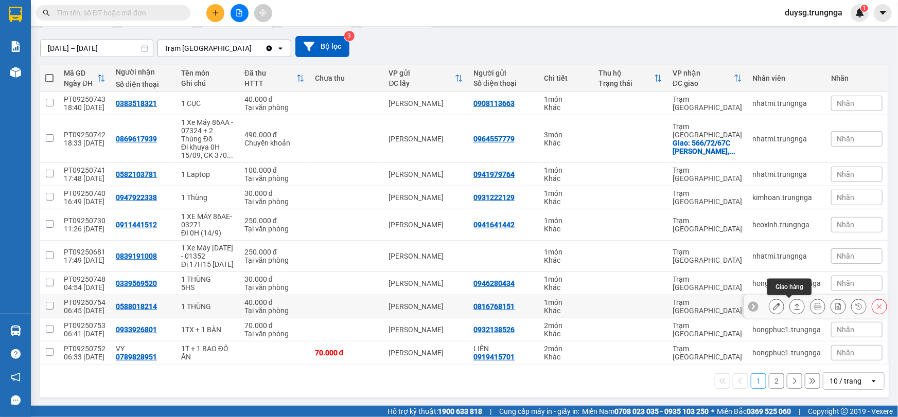
click at [794, 305] on icon at bounding box center [797, 307] width 6 height 6
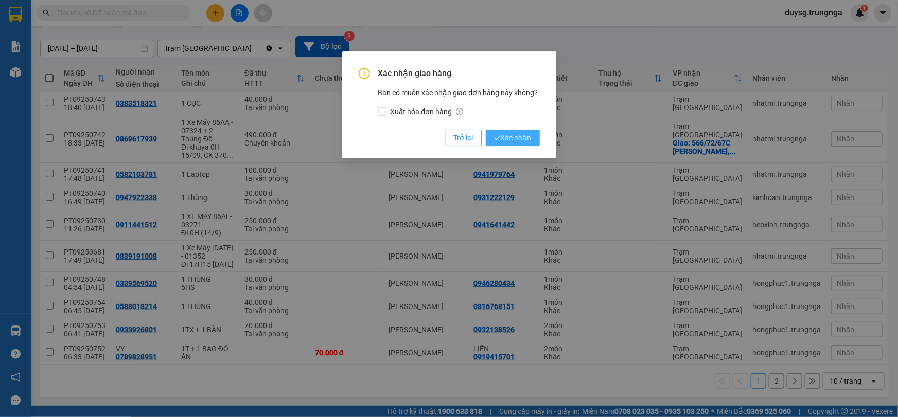
click at [500, 140] on icon "check" at bounding box center [497, 138] width 7 height 7
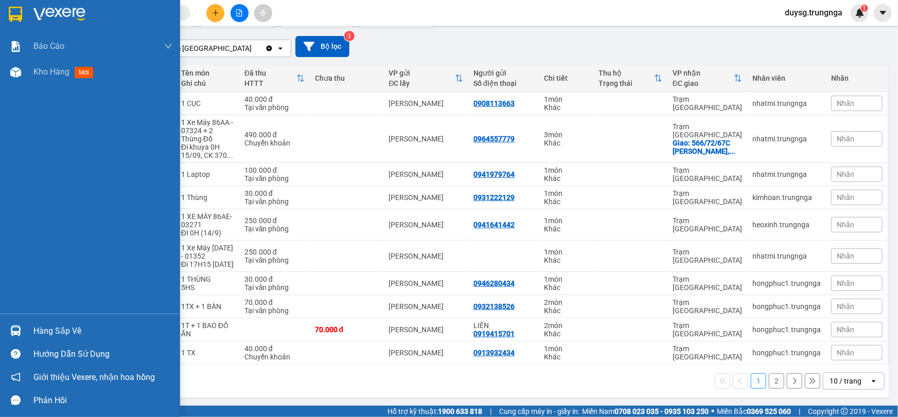
click at [23, 329] on div at bounding box center [16, 331] width 18 height 18
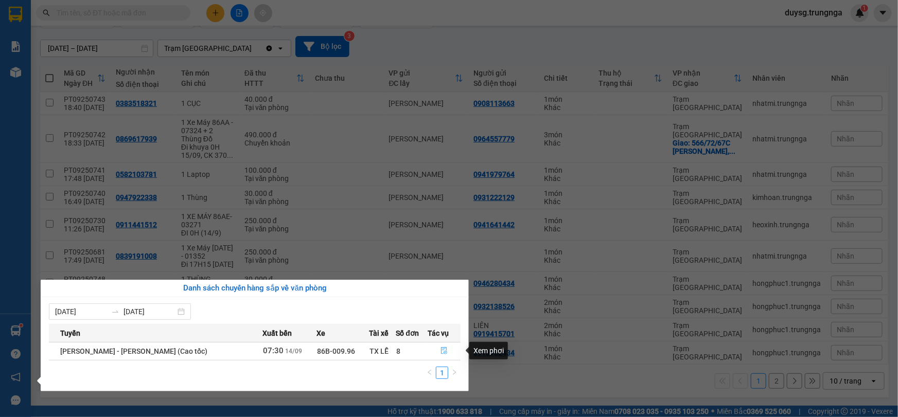
click at [441, 349] on icon "file-done" at bounding box center [444, 350] width 6 height 7
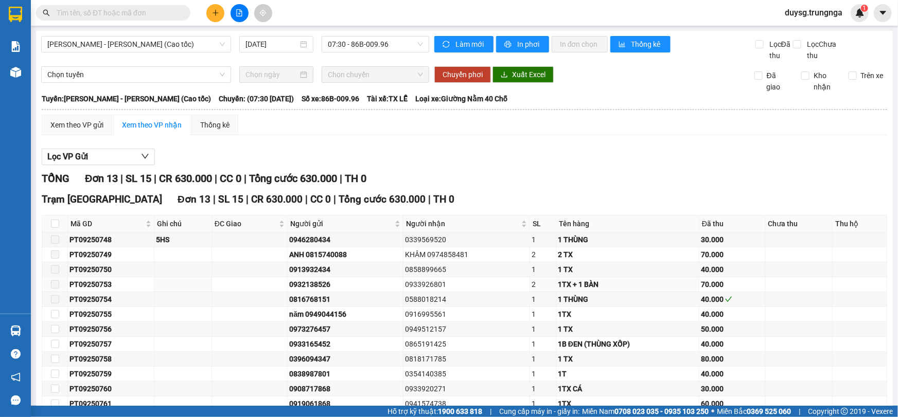
scroll to position [72, 0]
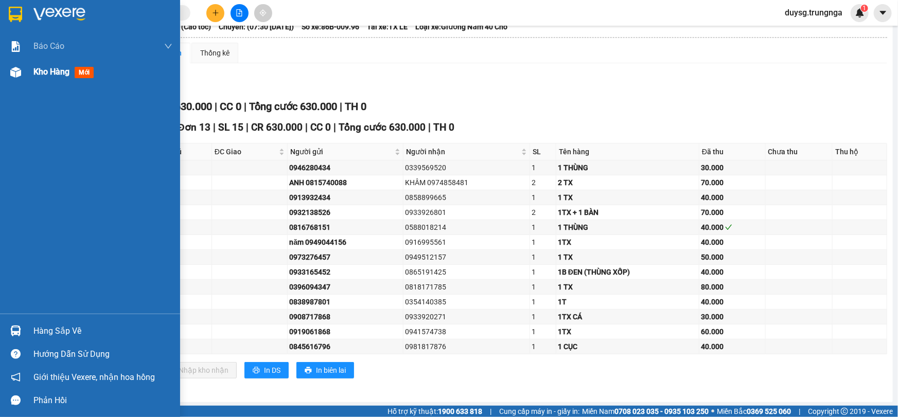
click at [54, 75] on span "Kho hàng" at bounding box center [51, 72] width 36 height 10
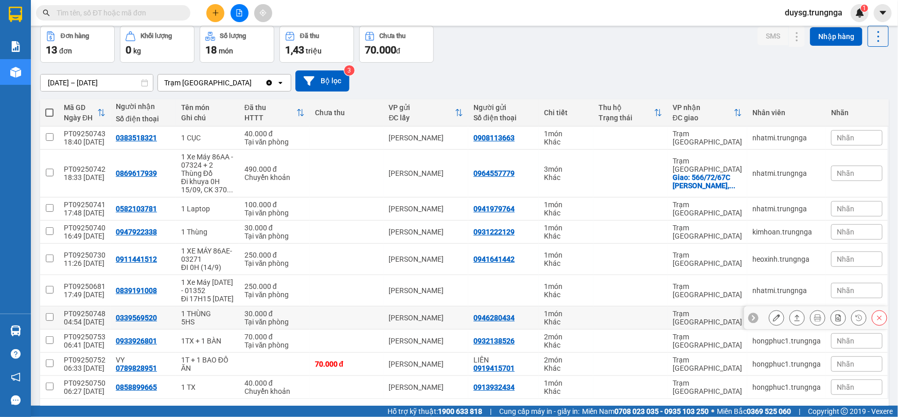
scroll to position [80, 0]
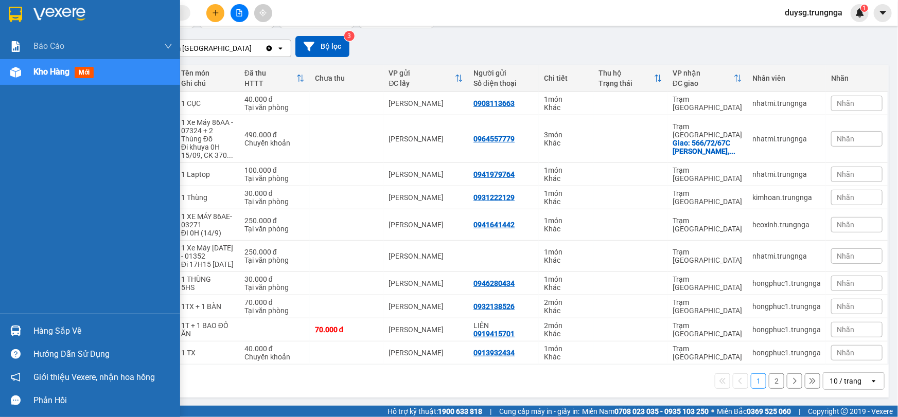
click at [28, 330] on div "Hàng sắp về" at bounding box center [90, 330] width 180 height 23
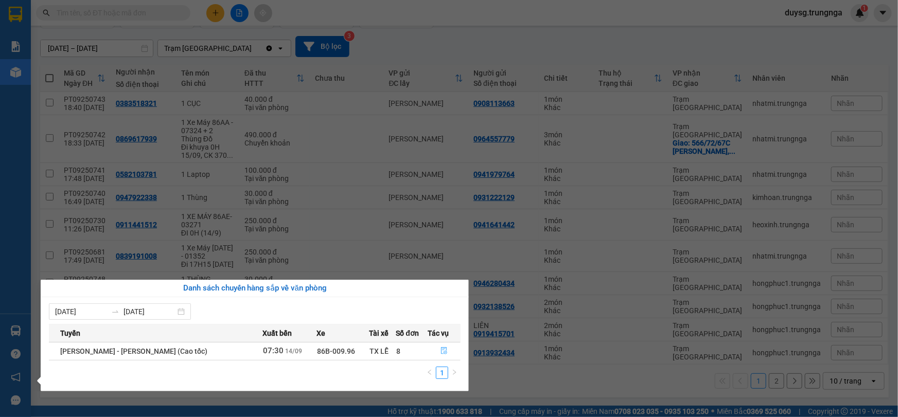
click at [442, 352] on icon "file-done" at bounding box center [443, 350] width 7 height 7
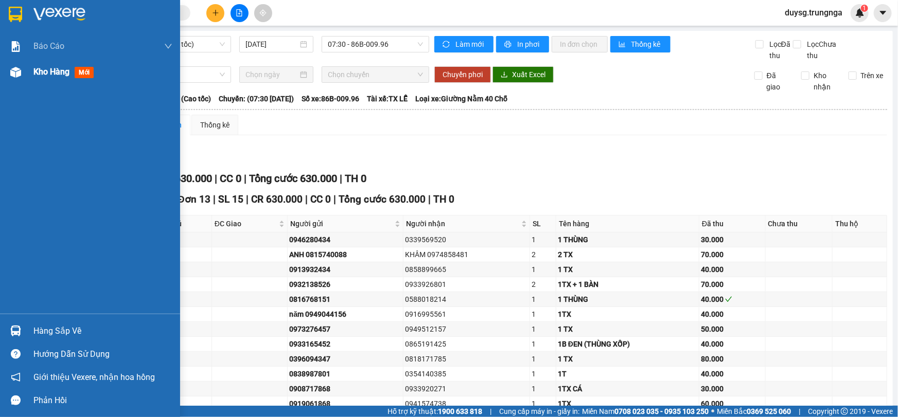
click at [29, 69] on div "Kho hàng mới" at bounding box center [90, 72] width 180 height 26
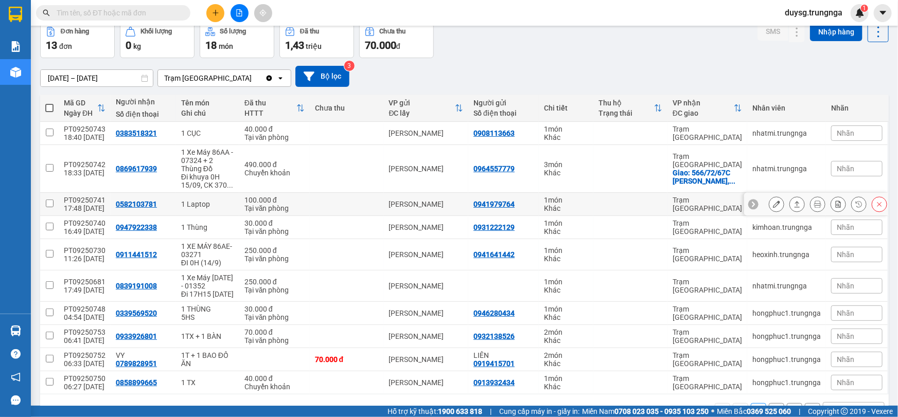
scroll to position [80, 0]
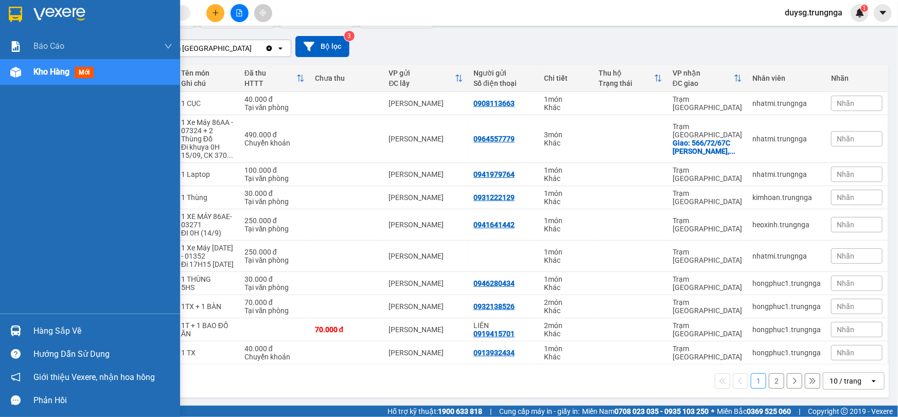
drag, startPoint x: 49, startPoint y: 332, endPoint x: 57, endPoint y: 331, distance: 7.8
click at [49, 332] on div "Hàng sắp về" at bounding box center [102, 331] width 139 height 15
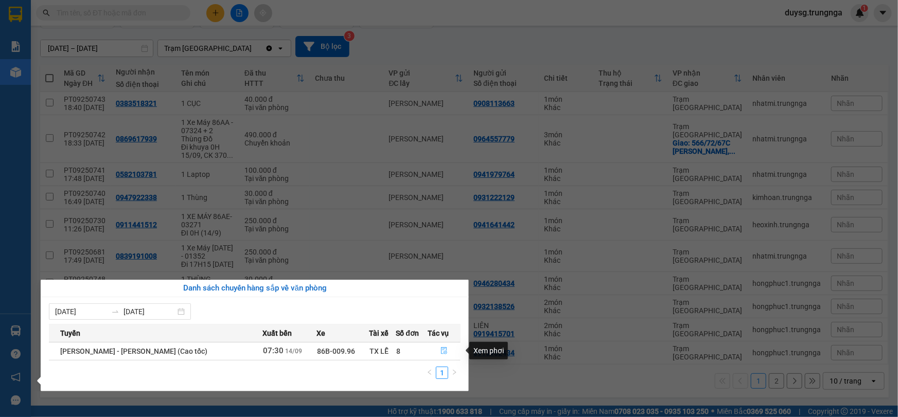
click at [441, 347] on icon "file-done" at bounding box center [443, 350] width 7 height 7
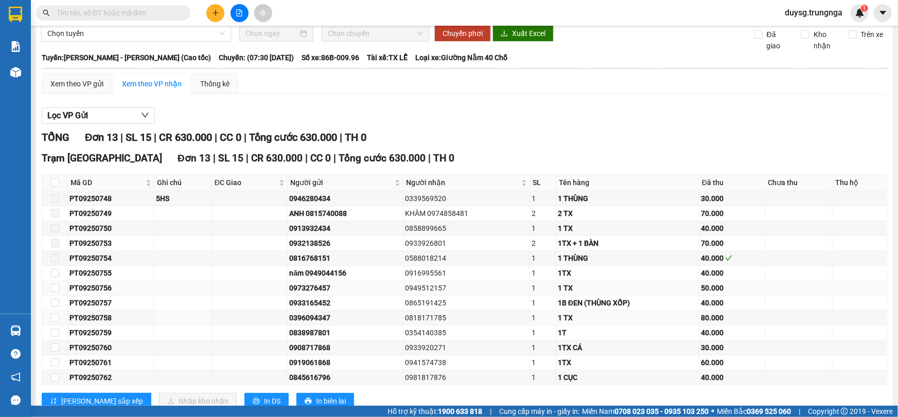
scroll to position [46, 0]
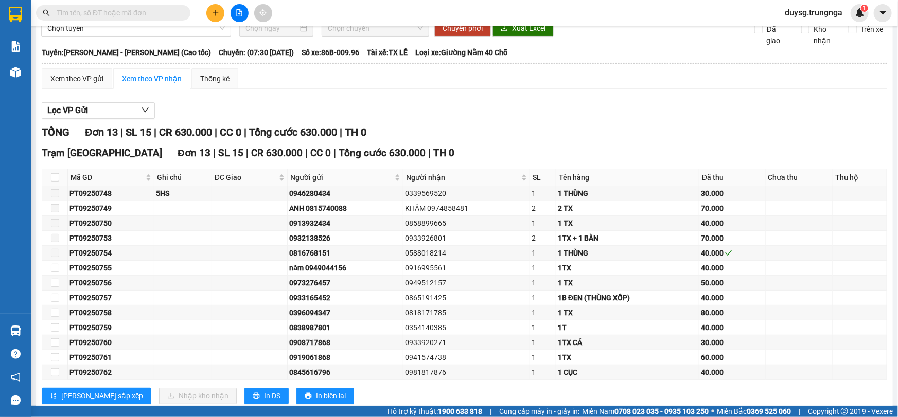
click at [59, 179] on th at bounding box center [55, 177] width 26 height 17
click at [56, 176] on input "checkbox" at bounding box center [55, 177] width 8 height 8
checkbox input "true"
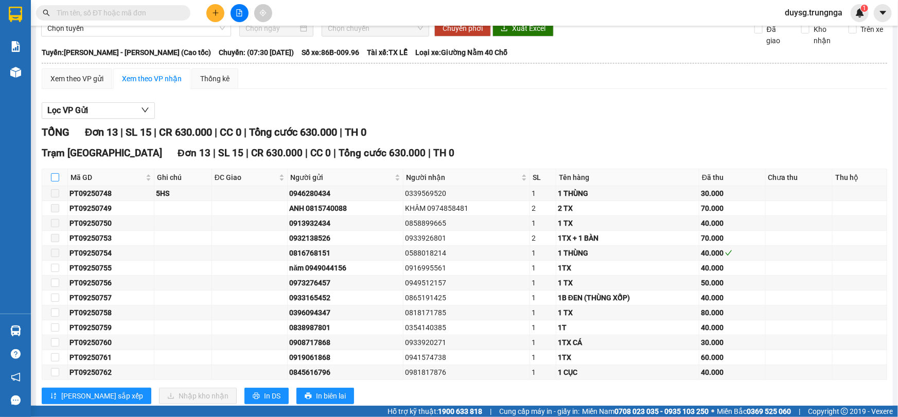
checkbox input "true"
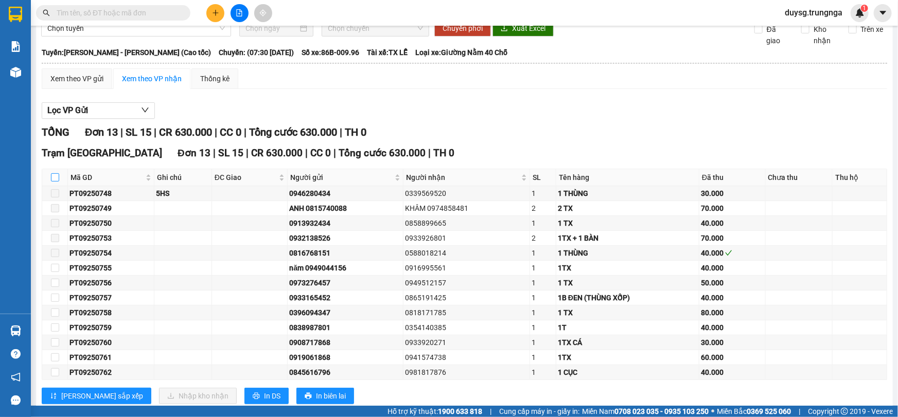
checkbox input "true"
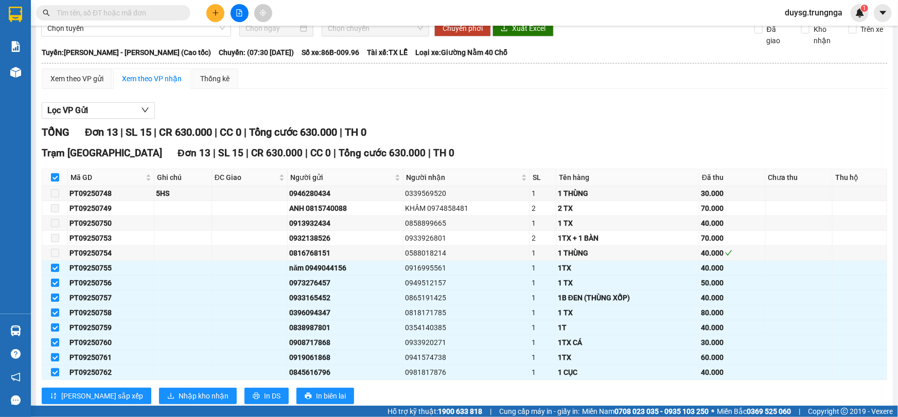
click at [56, 176] on input "checkbox" at bounding box center [55, 177] width 8 height 8
checkbox input "false"
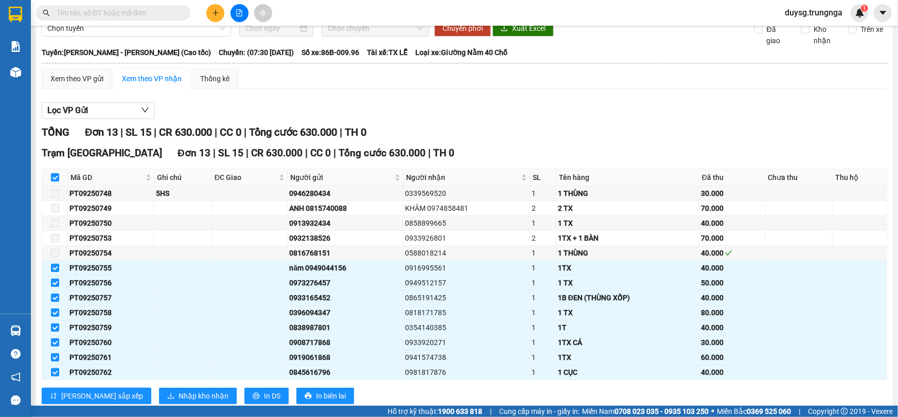
checkbox input "false"
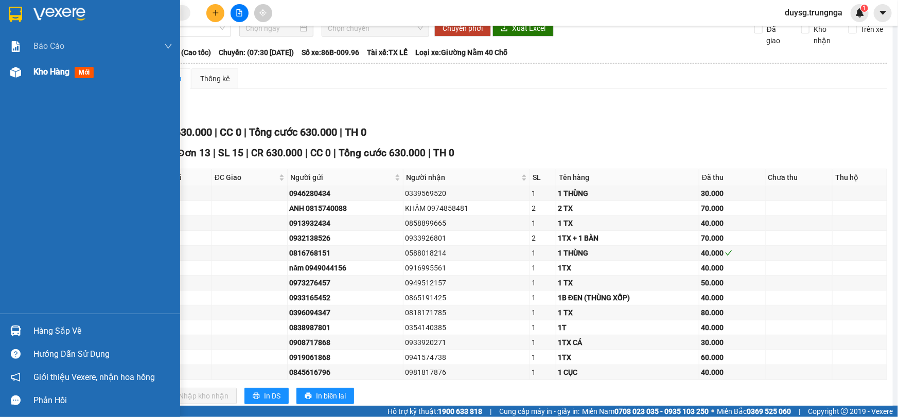
click at [13, 69] on img at bounding box center [15, 72] width 11 height 11
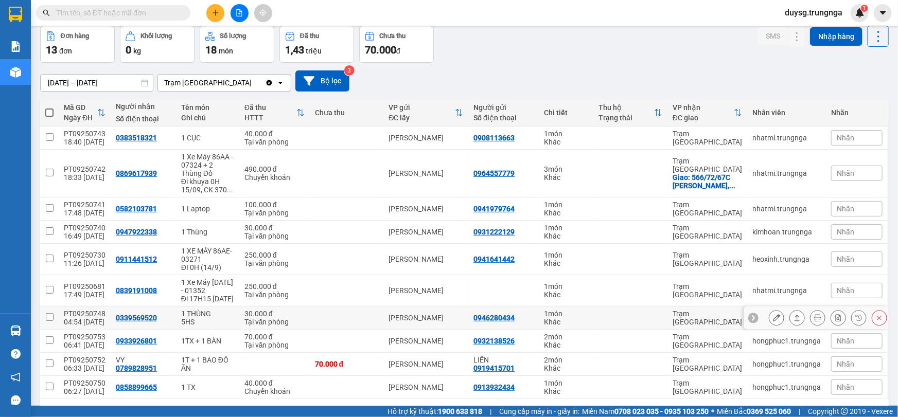
scroll to position [80, 0]
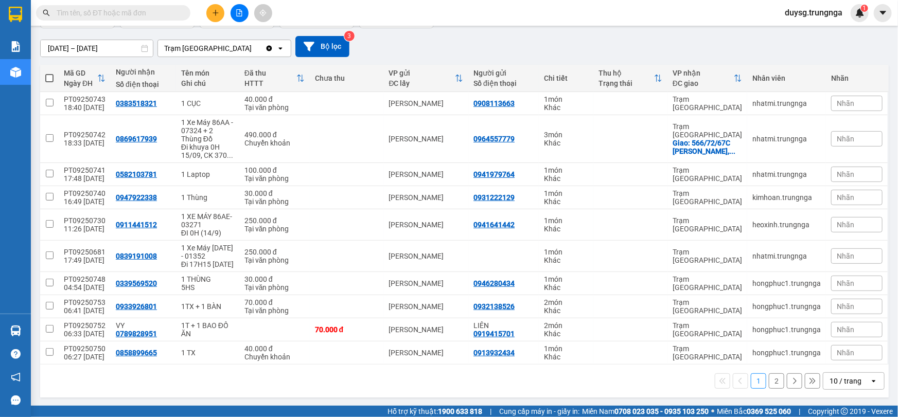
click at [769, 379] on button "2" at bounding box center [776, 380] width 15 height 15
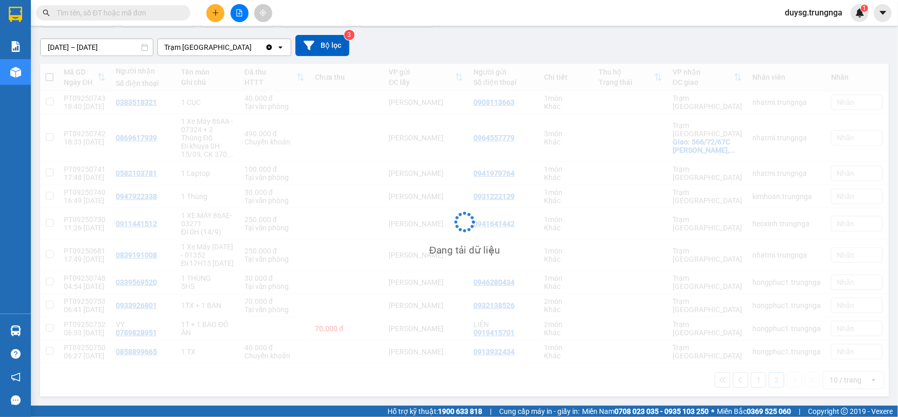
scroll to position [47, 0]
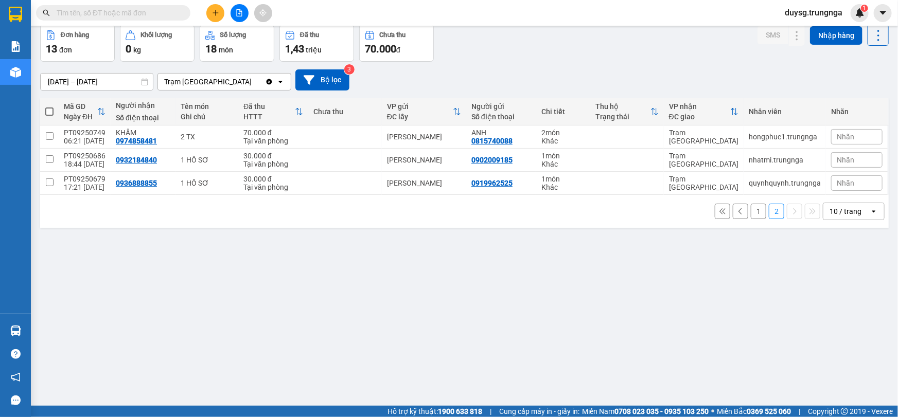
click at [751, 208] on button "1" at bounding box center [758, 211] width 15 height 15
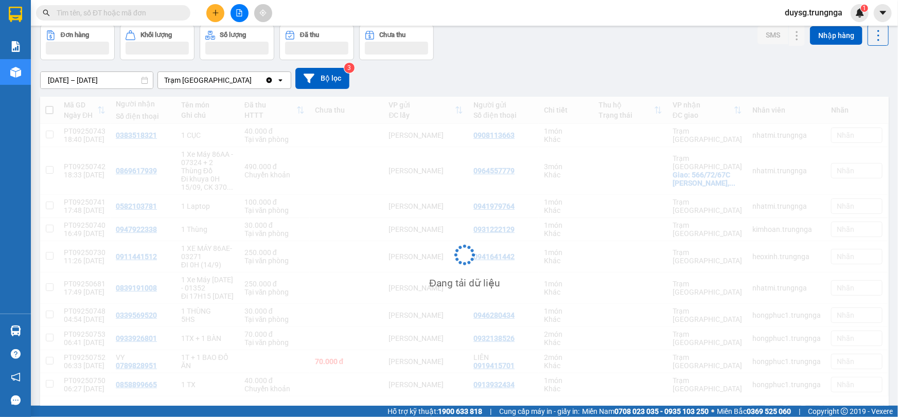
scroll to position [0, 0]
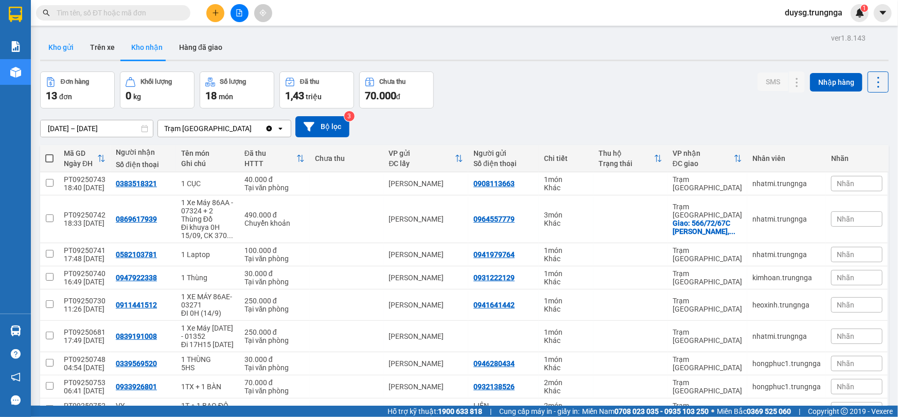
click at [72, 49] on button "Kho gửi" at bounding box center [61, 47] width 42 height 25
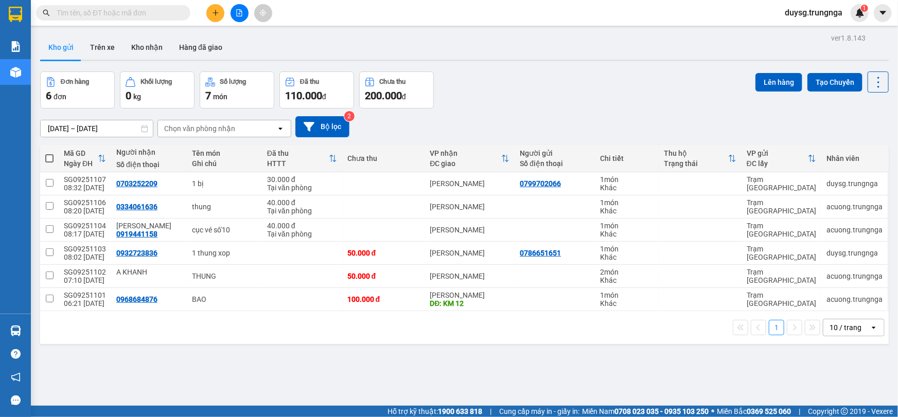
click at [574, 117] on div "12/09/2025 – 14/09/2025 Press the down arrow key to interact with the calendar …" at bounding box center [464, 126] width 848 height 21
click at [573, 119] on div "12/09/2025 – 14/09/2025 Press the down arrow key to interact with the calendar …" at bounding box center [464, 126] width 848 height 21
click at [824, 187] on icon at bounding box center [827, 183] width 7 height 7
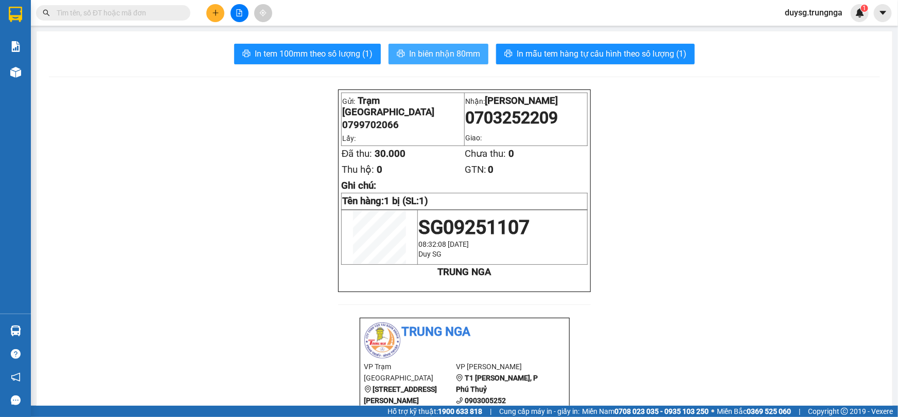
click at [446, 56] on span "In biên nhận 80mm" at bounding box center [444, 53] width 71 height 13
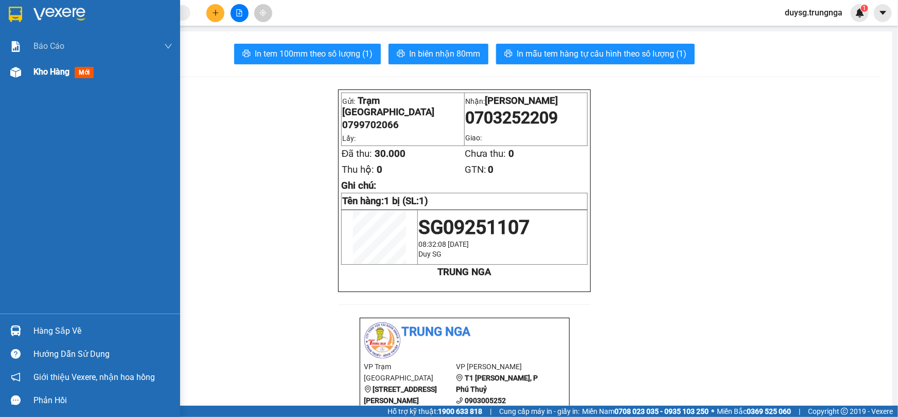
click at [7, 74] on div at bounding box center [16, 72] width 18 height 18
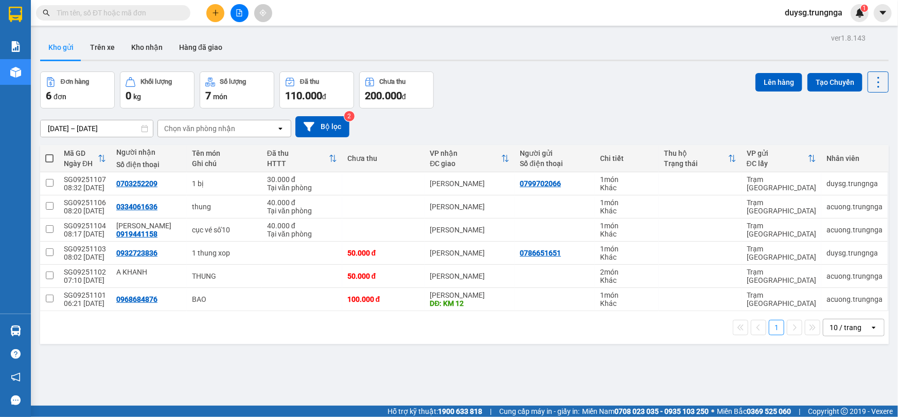
click at [48, 155] on span at bounding box center [49, 158] width 8 height 8
click at [49, 153] on input "checkbox" at bounding box center [49, 153] width 0 height 0
checkbox input "true"
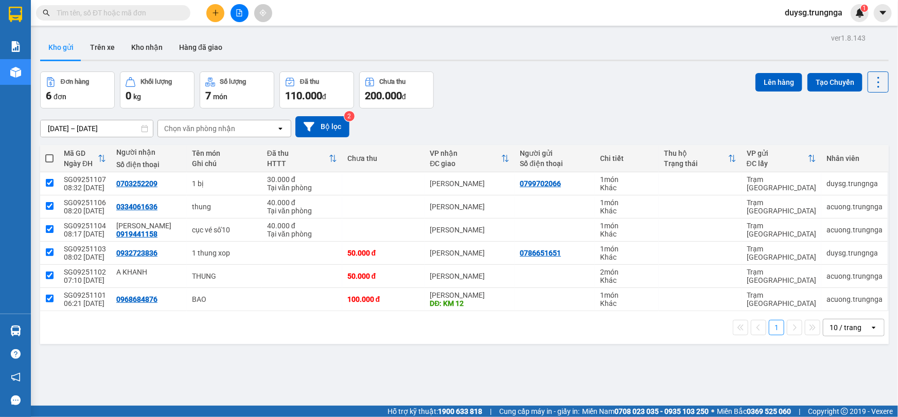
checkbox input "true"
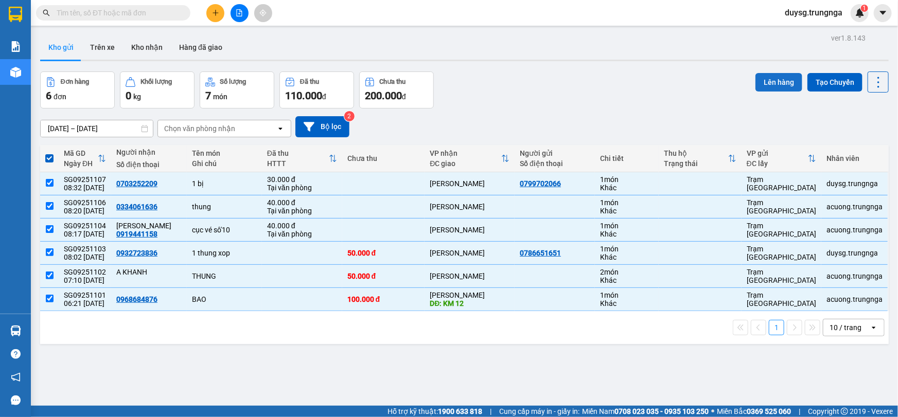
click at [781, 82] on button "Lên hàng" at bounding box center [778, 82] width 47 height 19
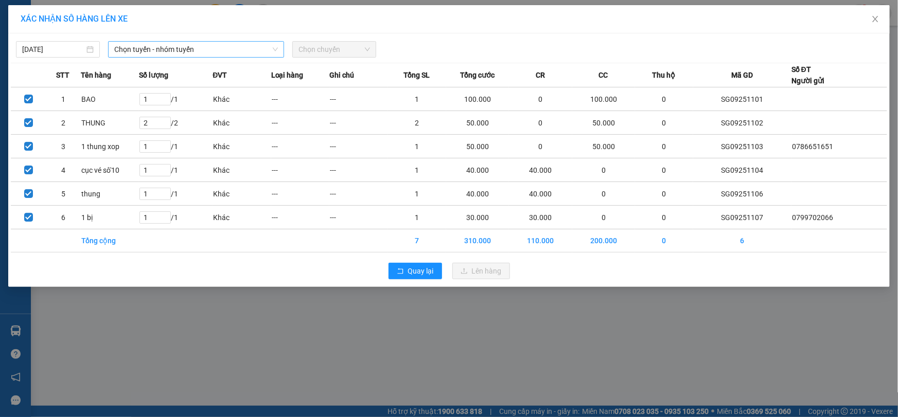
click at [188, 44] on span "Chọn tuyến - nhóm tuyến" at bounding box center [196, 49] width 164 height 15
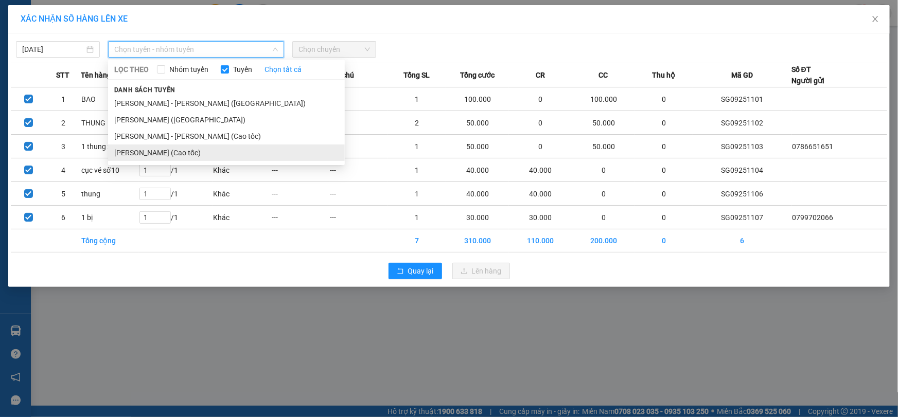
click at [175, 147] on li "Hồ Chí Minh - Phan Thiết (Cao tốc)" at bounding box center [226, 153] width 237 height 16
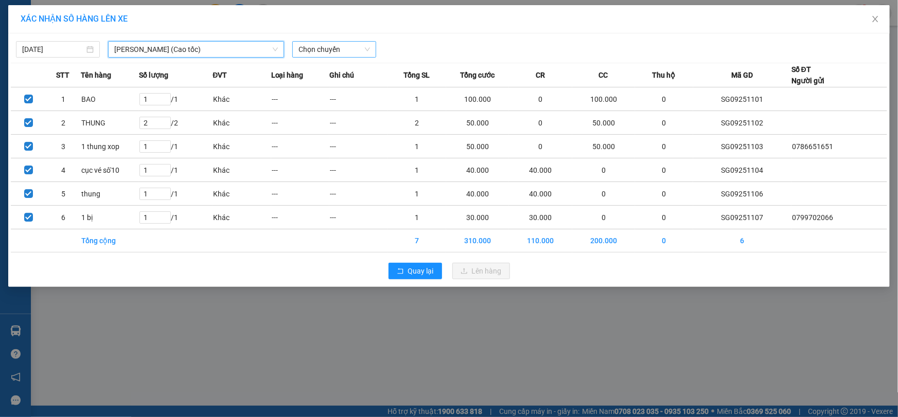
click at [342, 41] on div "Chọn chuyến" at bounding box center [334, 49] width 84 height 16
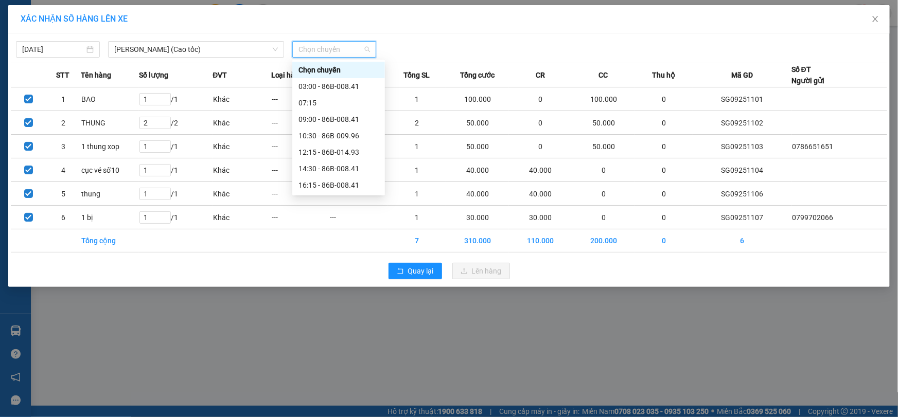
type input "9"
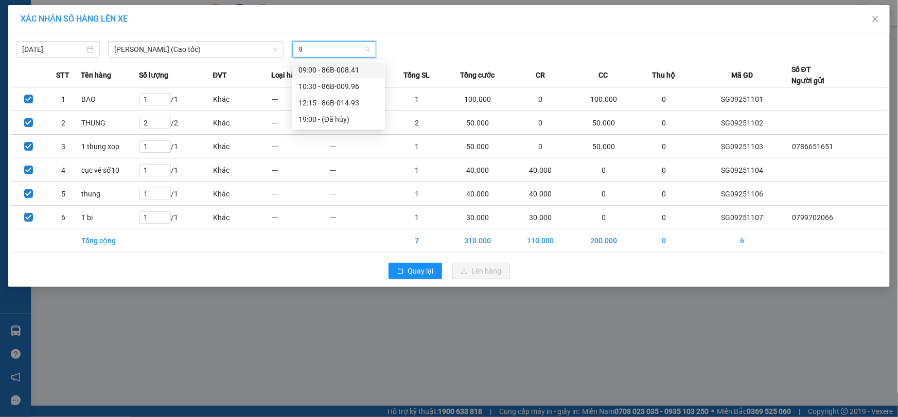
click at [324, 67] on div "09:00 - 86B-008.41" at bounding box center [338, 69] width 80 height 11
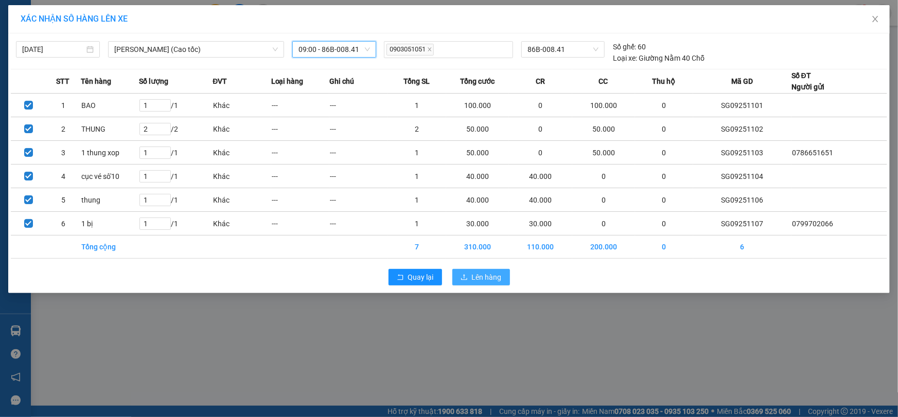
click at [480, 273] on span "Lên hàng" at bounding box center [487, 277] width 30 height 11
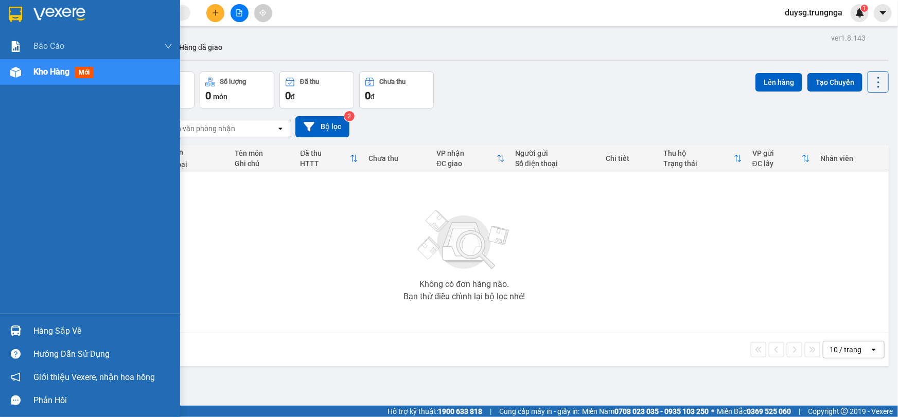
click at [56, 327] on div "Hàng sắp về" at bounding box center [102, 331] width 139 height 15
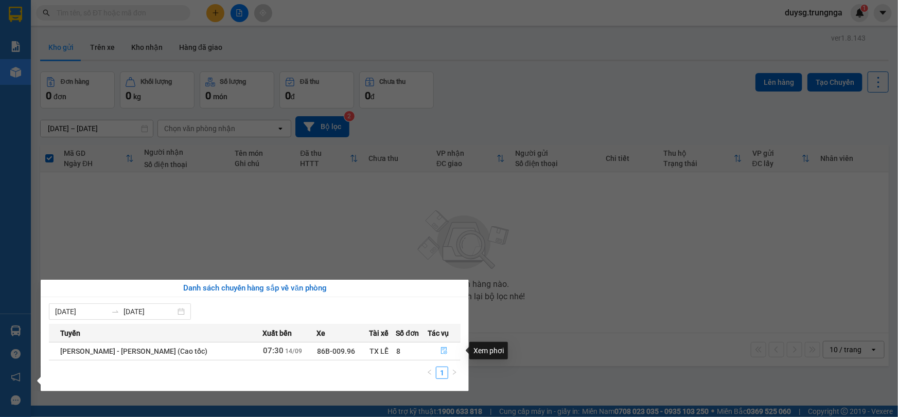
click at [440, 353] on icon "file-done" at bounding box center [443, 350] width 7 height 7
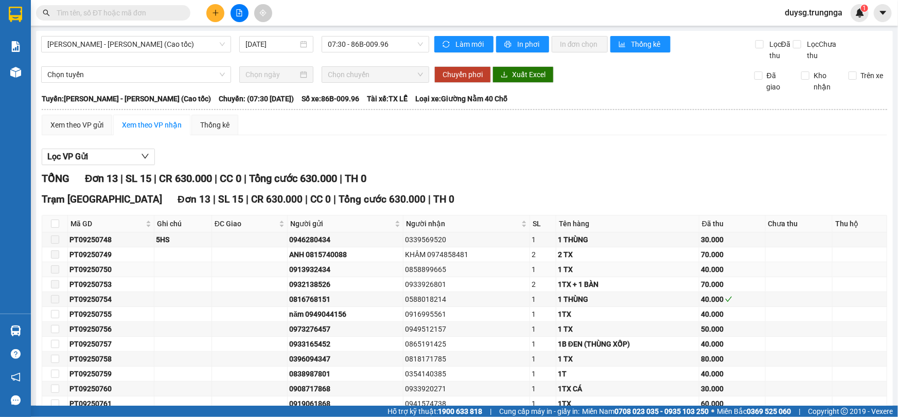
scroll to position [46, 0]
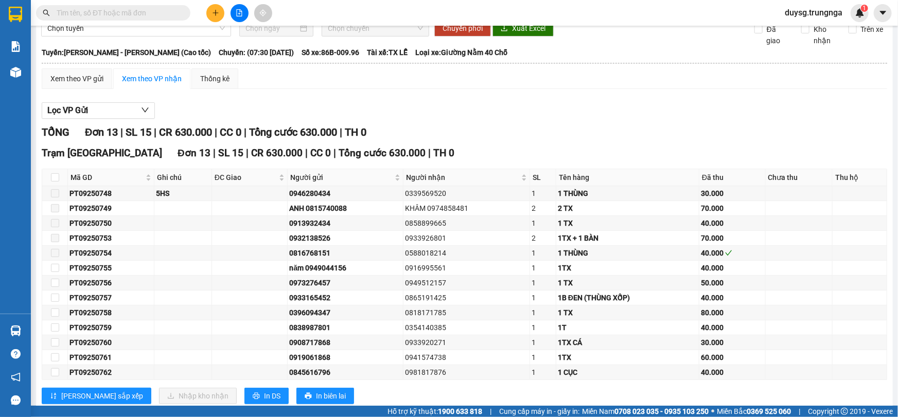
click at [614, 121] on div "Lọc VP Gửi TỔNG Đơn 13 | SL 15 | CR 630.000 | CC 0 | Tổng cước 630.000 | TH 0 …" at bounding box center [464, 257] width 845 height 320
drag, startPoint x: 454, startPoint y: 129, endPoint x: 0, endPoint y: 120, distance: 453.8
click at [451, 128] on div "TỔNG Đơn 13 | SL 15 | CR 630.000 | CC 0 | Tổng cước 630.000 | TH 0" at bounding box center [464, 132] width 845 height 16
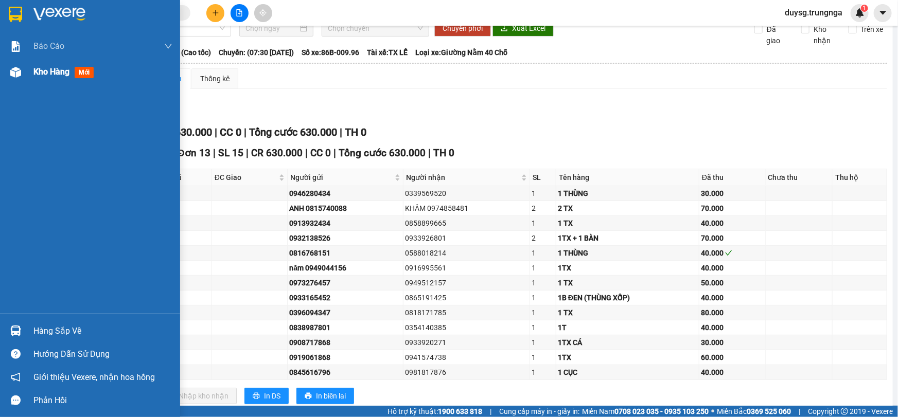
click at [62, 76] on span "Kho hàng" at bounding box center [51, 72] width 36 height 10
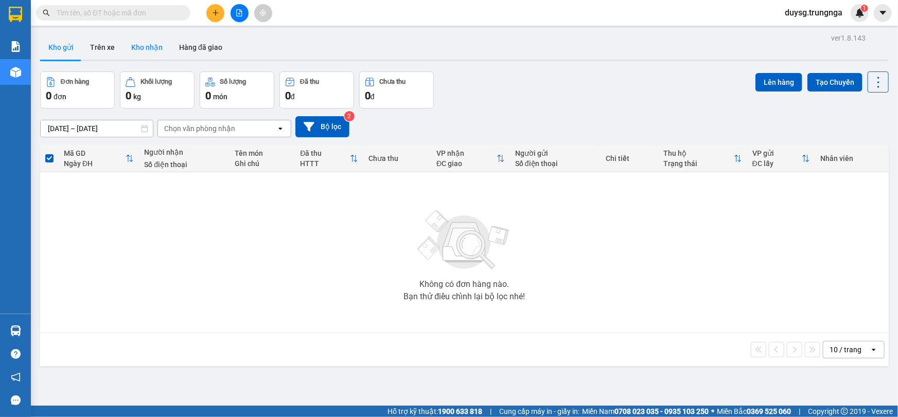
click at [143, 52] on button "Kho nhận" at bounding box center [147, 47] width 48 height 25
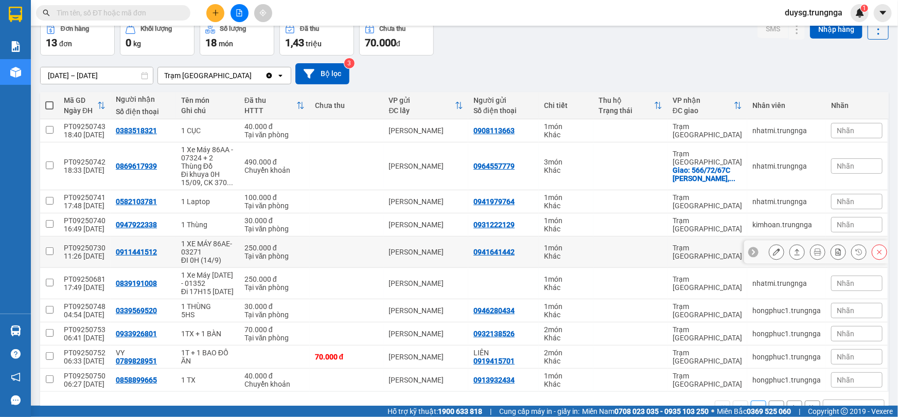
scroll to position [80, 0]
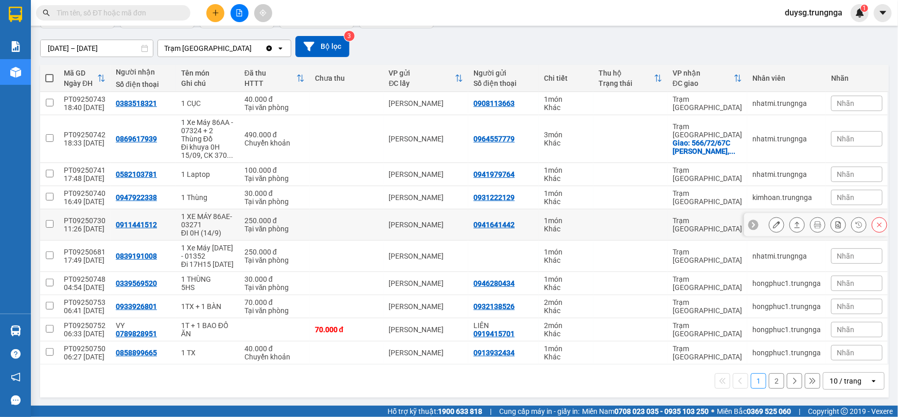
click at [793, 226] on icon at bounding box center [796, 224] width 7 height 7
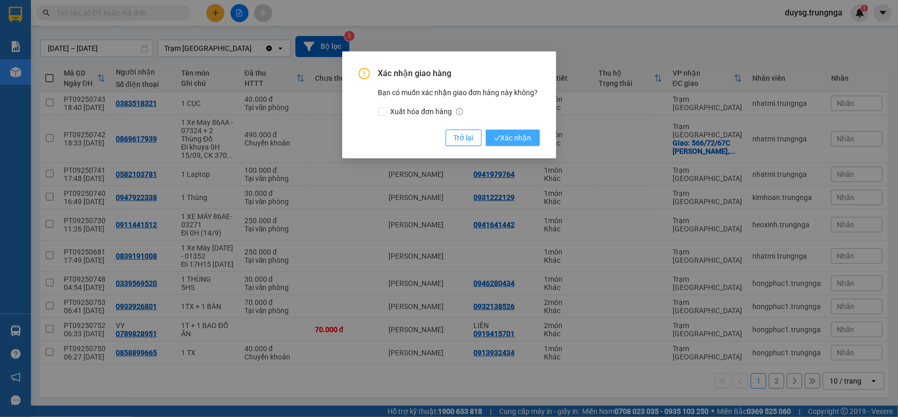
click at [500, 142] on span "Xác nhận" at bounding box center [513, 137] width 38 height 11
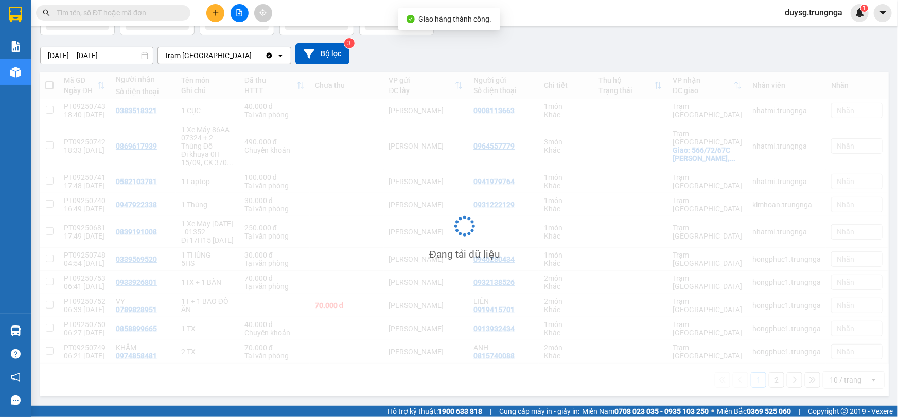
scroll to position [0, 0]
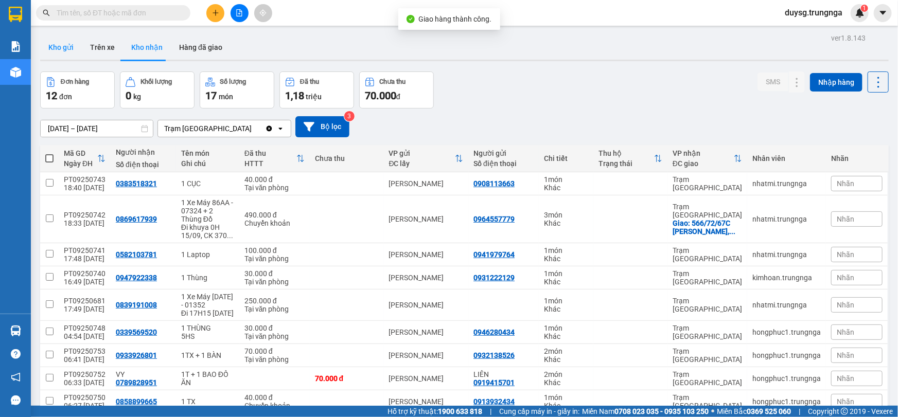
click at [51, 39] on button "Kho gửi" at bounding box center [61, 47] width 42 height 25
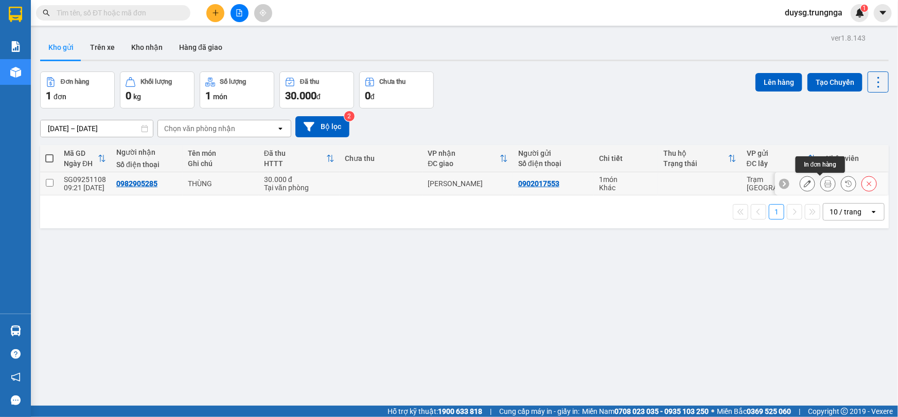
click at [824, 186] on icon at bounding box center [827, 183] width 7 height 7
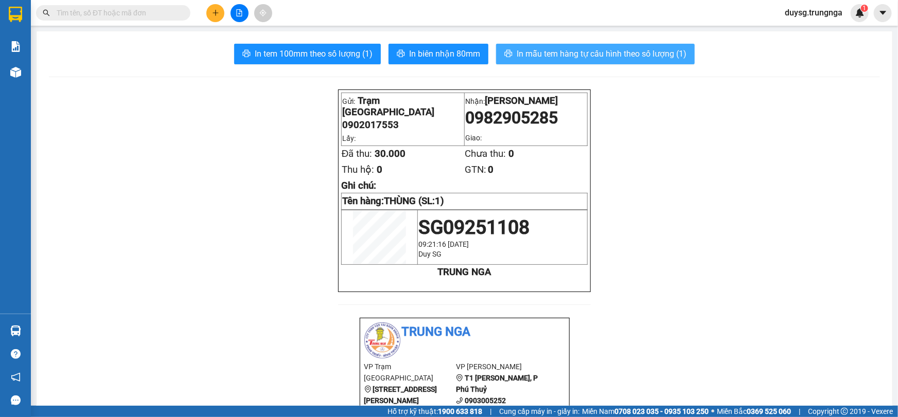
click at [608, 53] on span "In mẫu tem hàng tự cấu hình theo số lượng (1)" at bounding box center [601, 53] width 170 height 13
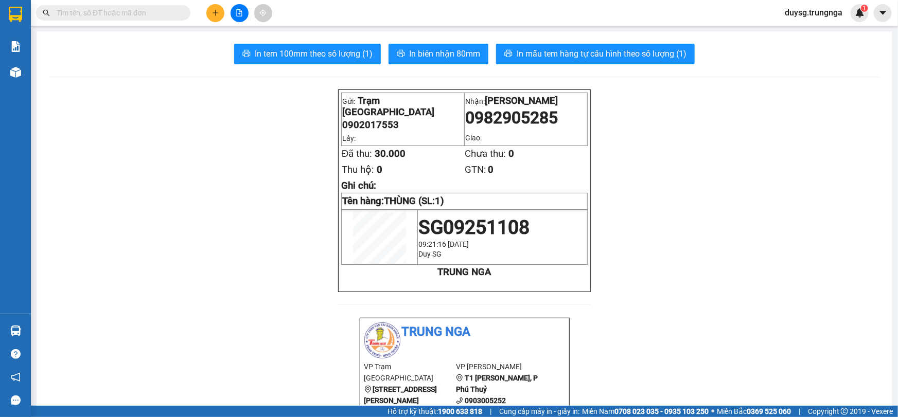
click at [20, 72] on img at bounding box center [15, 72] width 11 height 11
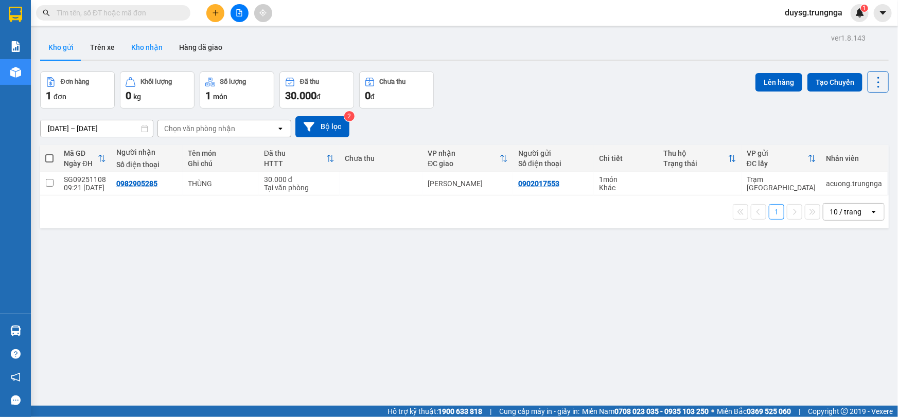
click at [145, 45] on button "Kho nhận" at bounding box center [147, 47] width 48 height 25
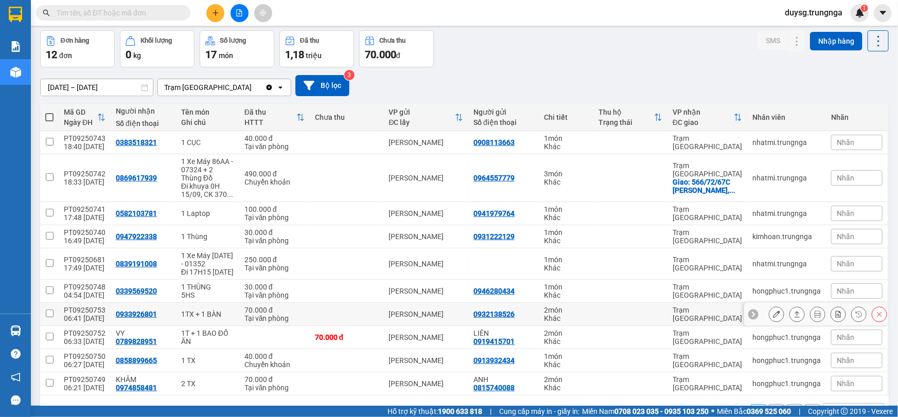
scroll to position [72, 0]
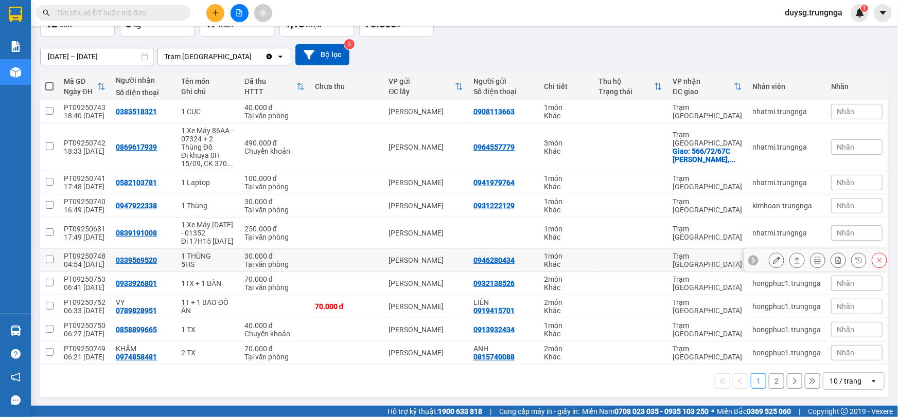
click at [794, 259] on icon at bounding box center [797, 260] width 6 height 6
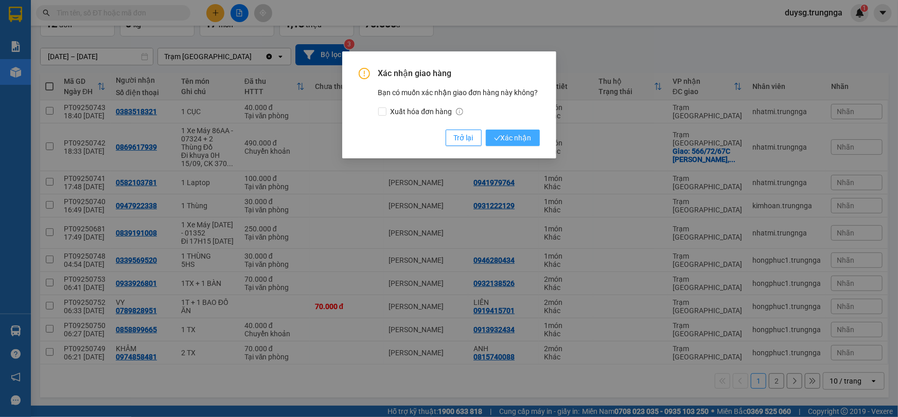
click at [517, 136] on span "Xác nhận" at bounding box center [513, 137] width 38 height 11
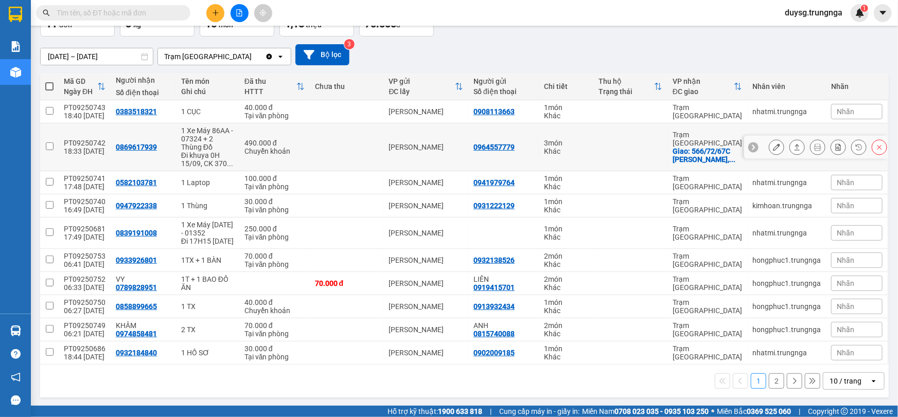
scroll to position [0, 0]
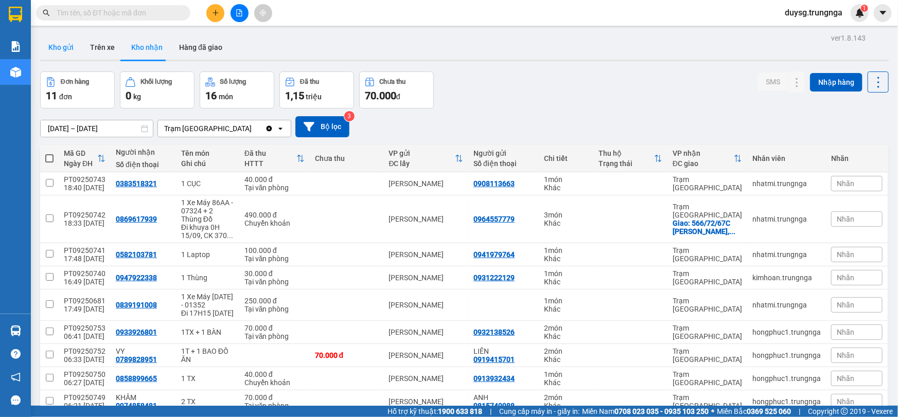
click at [72, 51] on button "Kho gửi" at bounding box center [61, 47] width 42 height 25
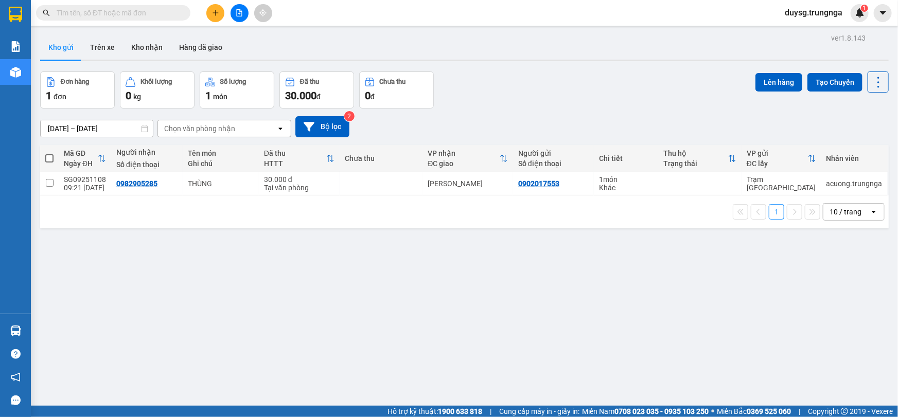
click at [216, 10] on icon "plus" at bounding box center [215, 12] width 7 height 7
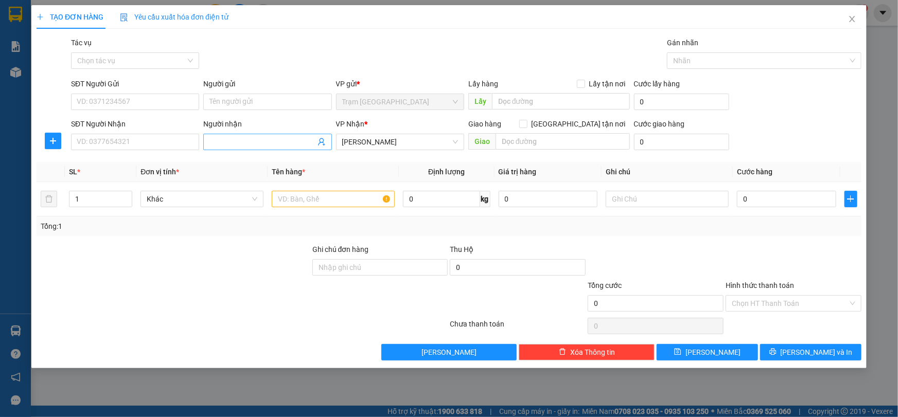
click at [230, 138] on input "Người nhận" at bounding box center [261, 141] width 105 height 11
type input "minh hu"
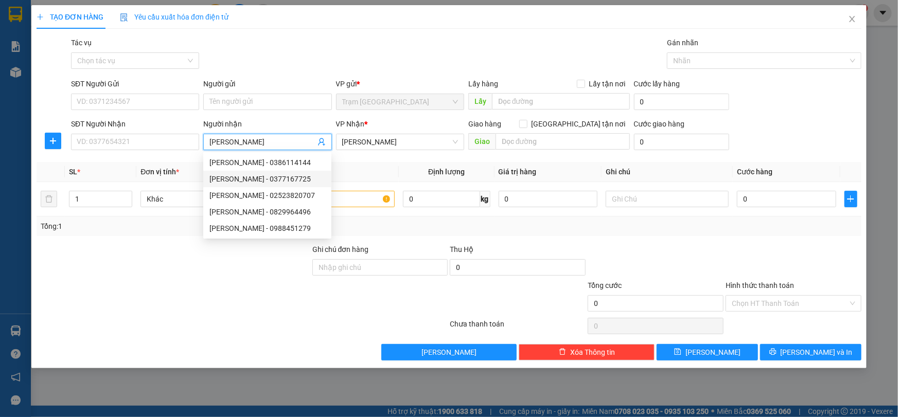
click at [244, 185] on div "minh hung - 0377167725" at bounding box center [267, 179] width 128 height 16
type input "0377167725"
type input "minh hun"
click at [236, 196] on div "Minh Hùng - 02523820707" at bounding box center [267, 195] width 116 height 11
type input "02523820707"
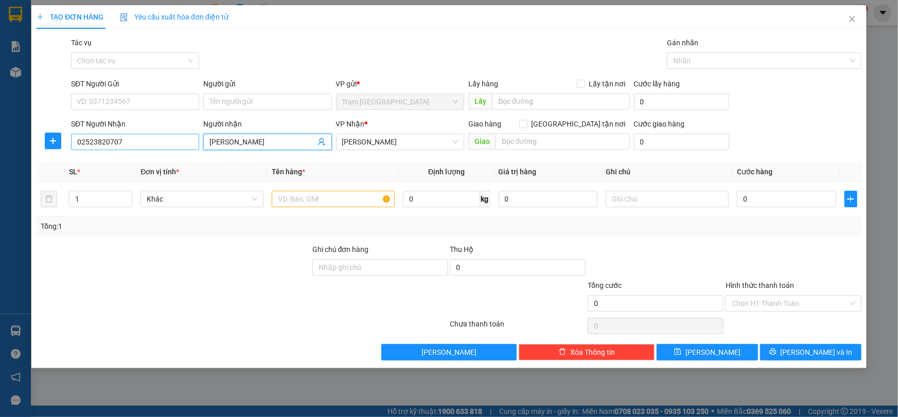
type input "Minh Hùng"
click at [133, 143] on input "02523820707" at bounding box center [135, 142] width 128 height 16
click at [294, 197] on input "text" at bounding box center [333, 199] width 123 height 16
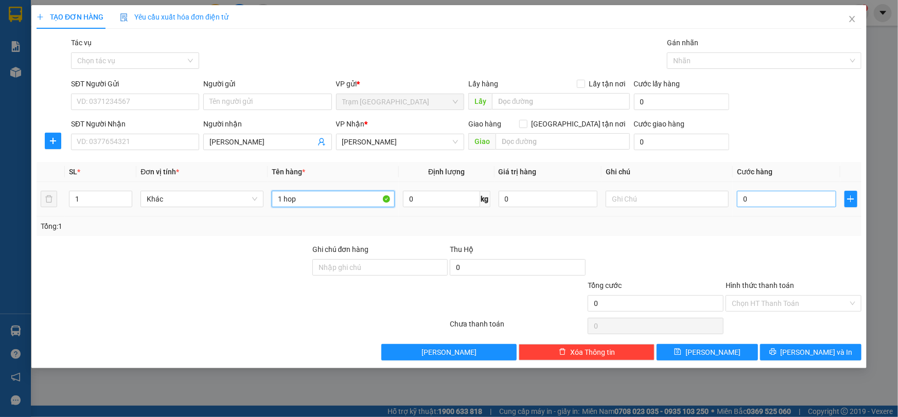
type input "1 hop"
click at [789, 200] on input "0" at bounding box center [786, 199] width 99 height 16
type input "20"
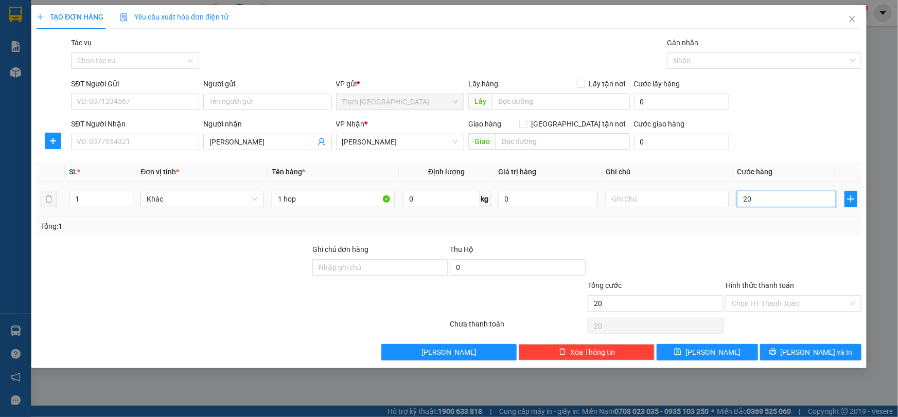
type input "2"
paste input "0"
type input "2"
type input "0"
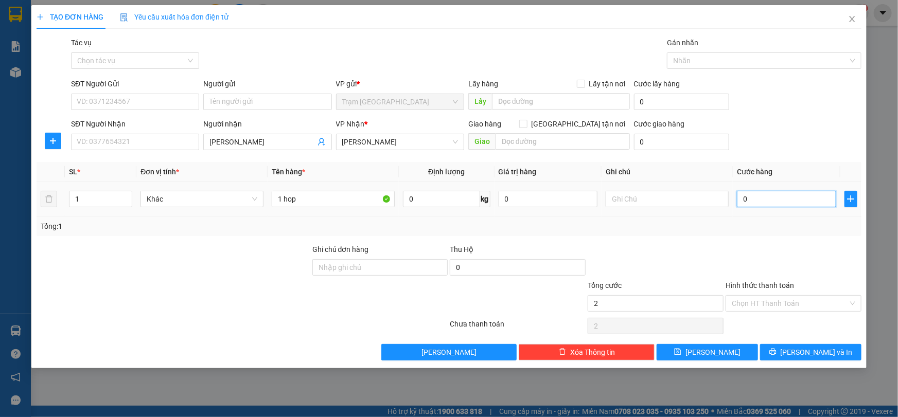
paste input "3"
type input "0"
type input "030"
type input "30"
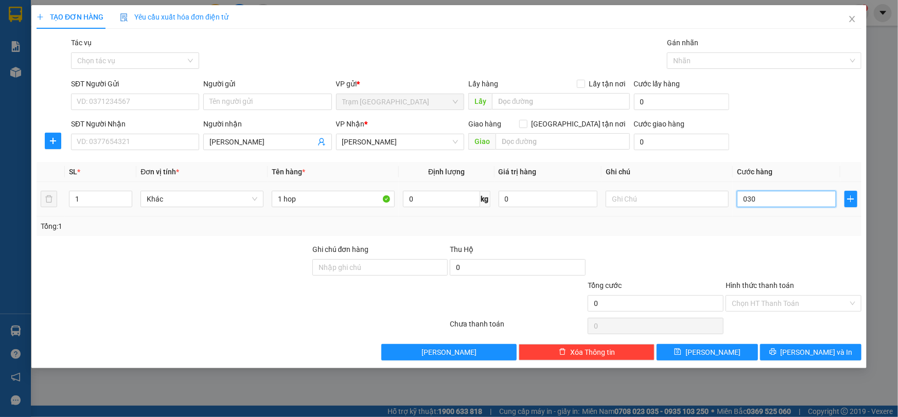
type input "30"
type input "30.000"
click at [787, 214] on td "30.000" at bounding box center [787, 199] width 108 height 34
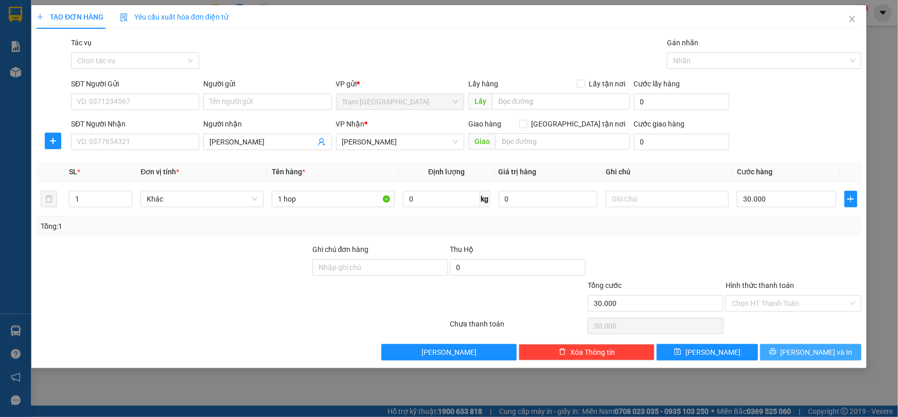
click at [823, 356] on span "[PERSON_NAME] và In" at bounding box center [816, 352] width 72 height 11
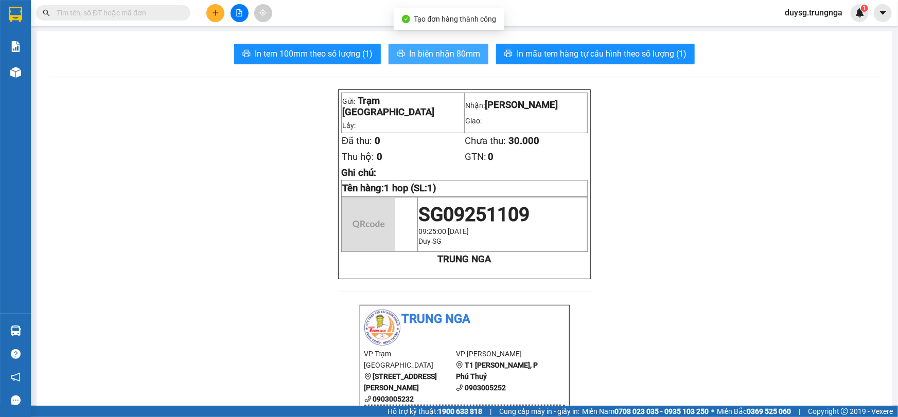
click at [443, 48] on span "In biên nhận 80mm" at bounding box center [444, 53] width 71 height 13
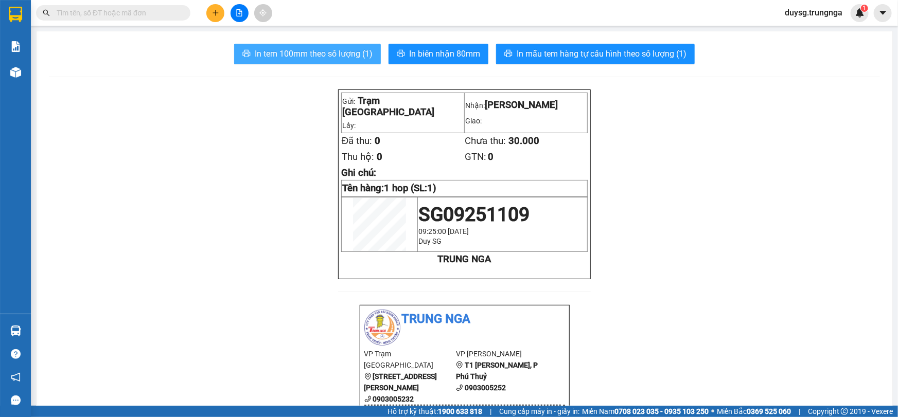
click at [315, 57] on span "In tem 100mm theo số lượng (1)" at bounding box center [314, 53] width 118 height 13
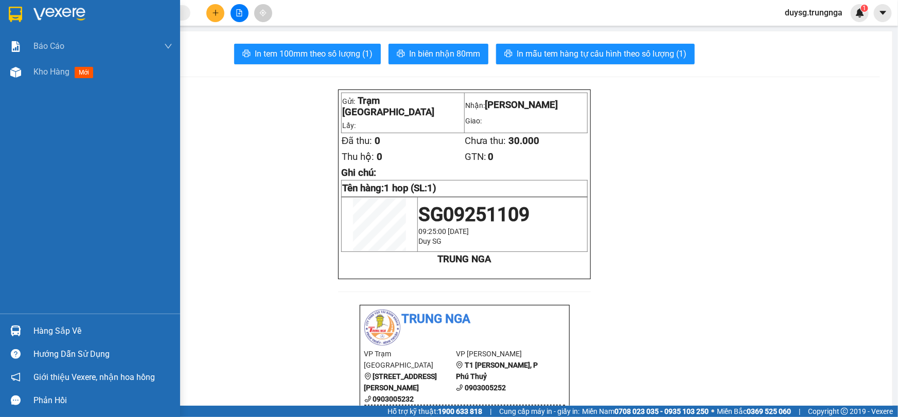
click at [35, 61] on div "Kho hàng mới" at bounding box center [102, 72] width 139 height 26
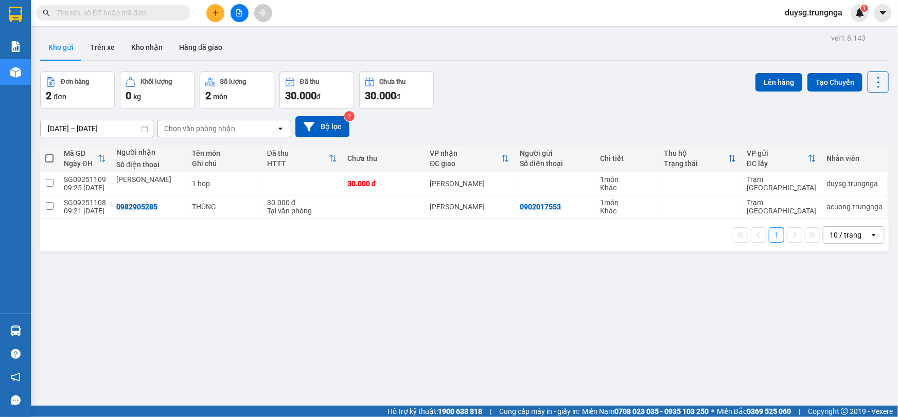
click at [351, 286] on div "ver 1.8.143 Kho gửi Trên xe Kho nhận Hàng đã giao Đơn hàng 2 đơn Khối lượng 0 k…" at bounding box center [464, 239] width 857 height 417
click at [213, 4] on button at bounding box center [215, 13] width 18 height 18
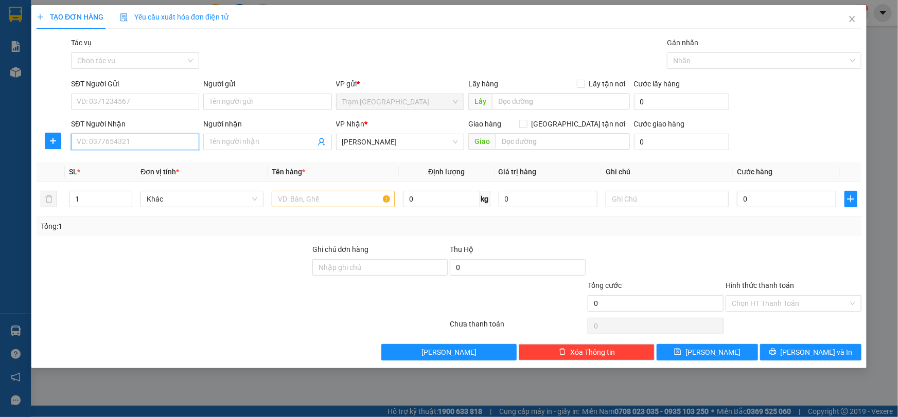
click at [179, 140] on input "SĐT Người Nhận" at bounding box center [135, 142] width 128 height 16
type input "0902578789"
click at [151, 103] on input "SĐT Người Gửi" at bounding box center [135, 102] width 128 height 16
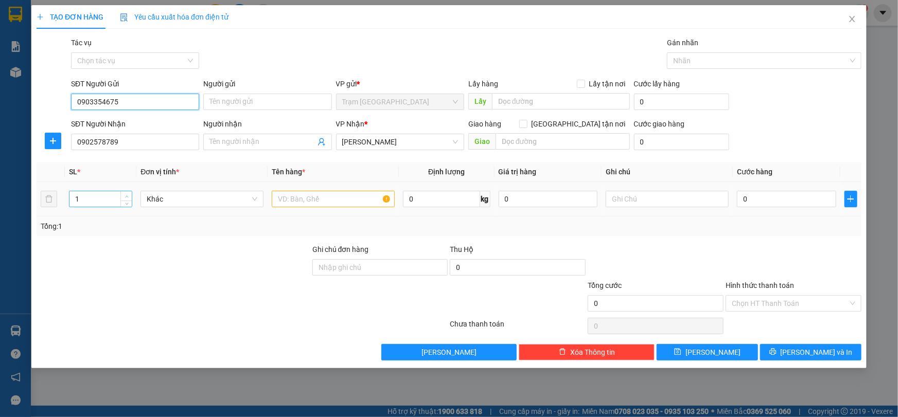
type input "0903354675"
click at [127, 193] on span "up" at bounding box center [126, 196] width 6 height 6
type input "2"
click at [290, 194] on input "text" at bounding box center [333, 199] width 123 height 16
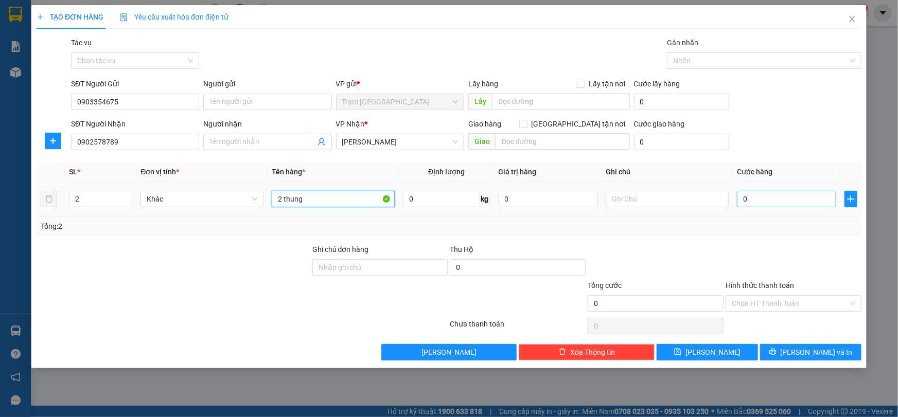
type input "2 thung"
click at [786, 199] on input "0" at bounding box center [786, 199] width 99 height 16
type input "1"
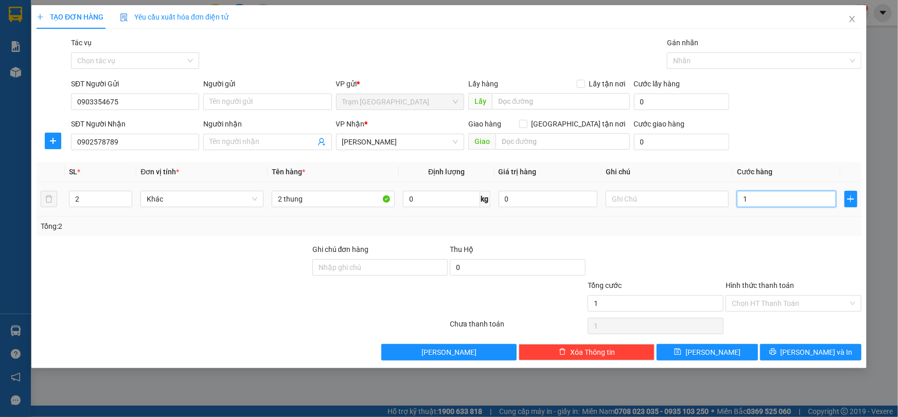
type input "10"
type input "100"
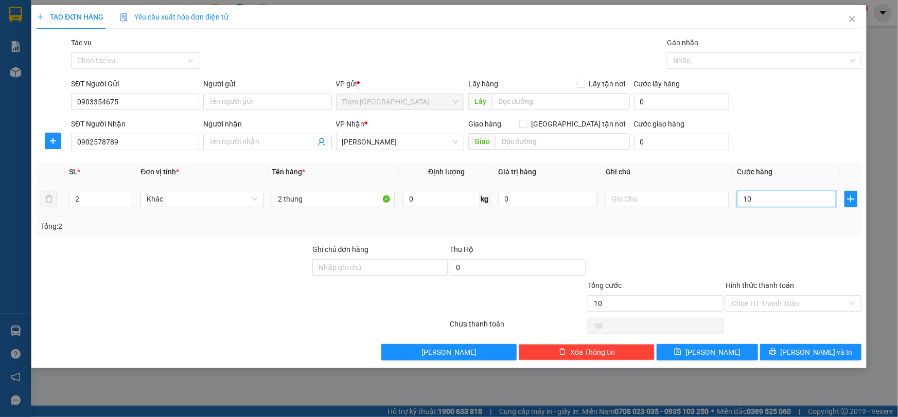
type input "100"
click at [779, 228] on div "Tổng: 2" at bounding box center [449, 226] width 816 height 11
type input "100.000"
click at [779, 298] on input "Hình thức thanh toán" at bounding box center [790, 303] width 116 height 15
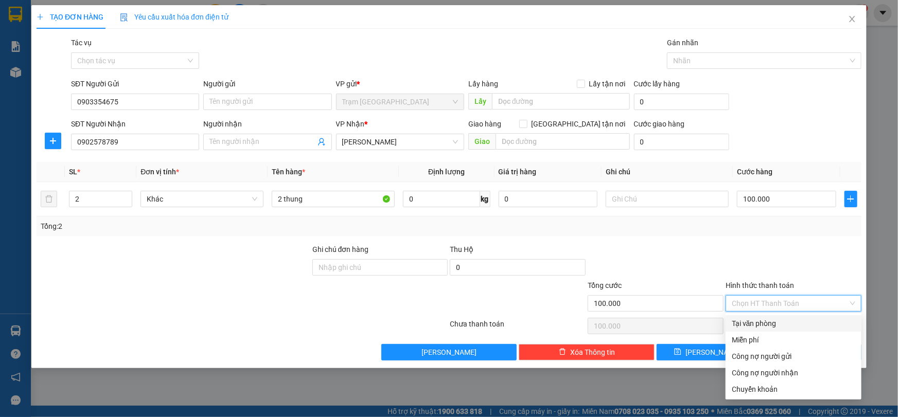
click at [768, 318] on div "Tại văn phòng" at bounding box center [793, 323] width 123 height 11
type input "0"
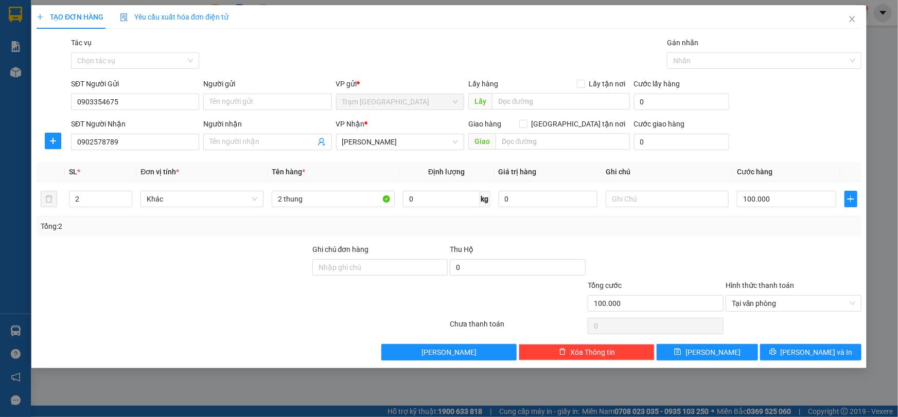
click at [763, 253] on div at bounding box center [793, 262] width 138 height 36
click at [812, 350] on span "[PERSON_NAME] và In" at bounding box center [816, 352] width 72 height 11
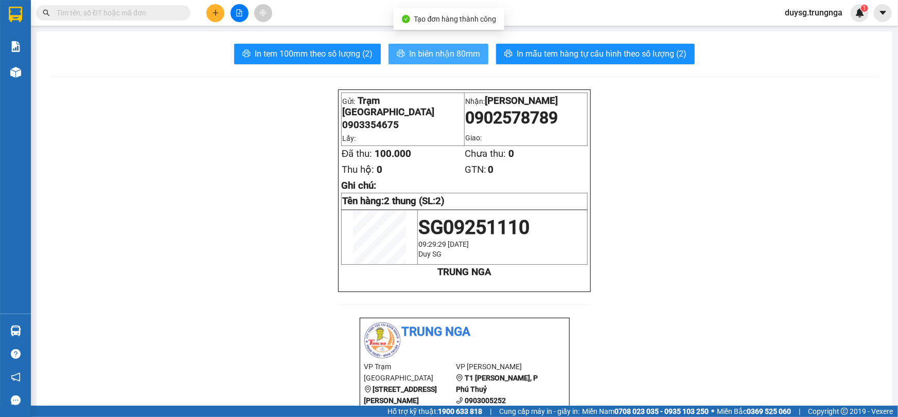
click at [450, 56] on span "In biên nhận 80mm" at bounding box center [444, 53] width 71 height 13
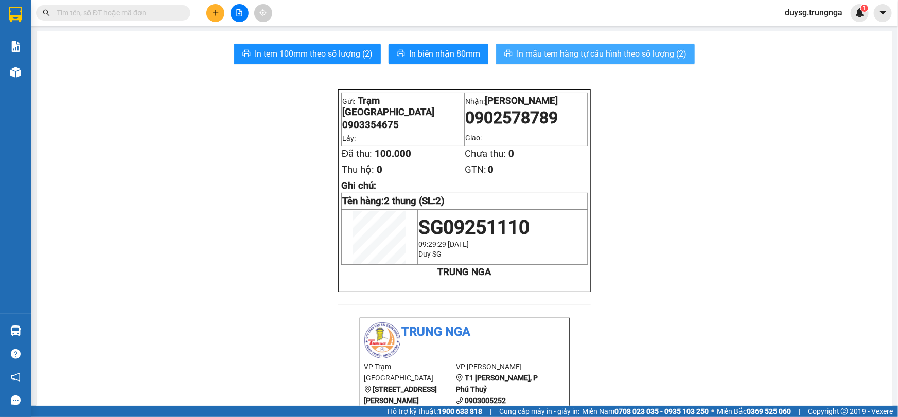
click at [592, 52] on span "In mẫu tem hàng tự cấu hình theo số lượng (2)" at bounding box center [601, 53] width 170 height 13
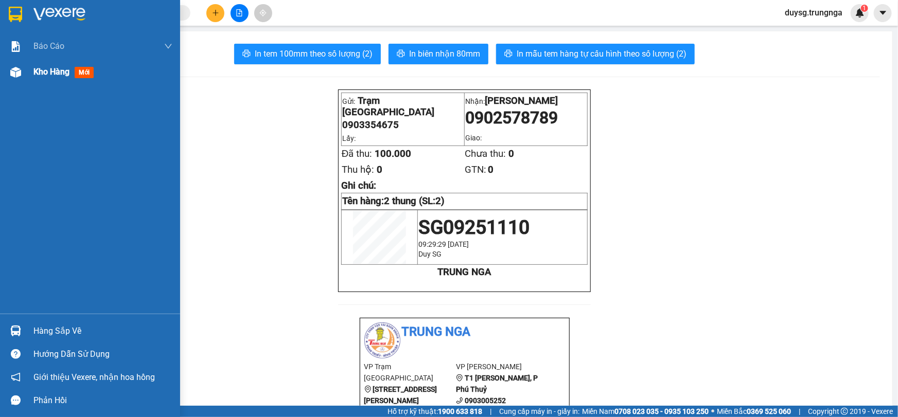
click at [51, 79] on div "Kho hàng mới" at bounding box center [102, 72] width 139 height 26
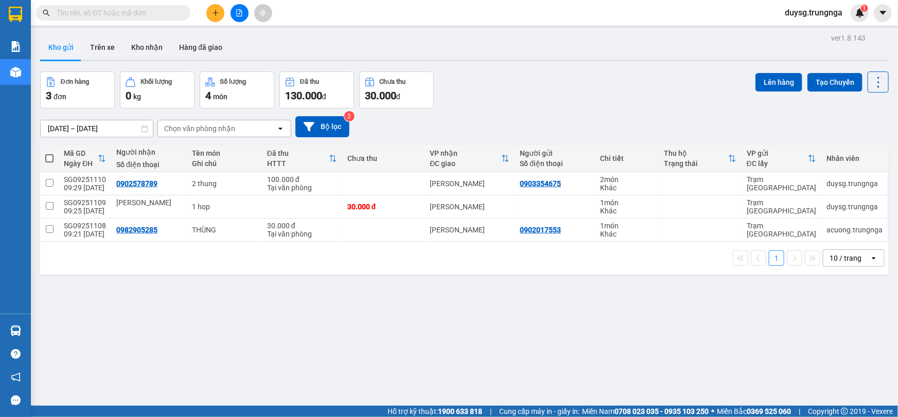
click at [541, 112] on div "12/09/2025 – 14/09/2025 Press the down arrow key to interact with the calendar …" at bounding box center [464, 127] width 848 height 37
click at [538, 109] on div "12/09/2025 – 14/09/2025 Press the down arrow key to interact with the calendar …" at bounding box center [464, 127] width 848 height 37
click at [546, 88] on div "Đơn hàng 3 đơn Khối lượng 0 kg Số lượng 4 món Đã thu 130.000 đ Chưa thu 30.000 …" at bounding box center [464, 90] width 848 height 37
click at [222, 18] on button at bounding box center [215, 13] width 18 height 18
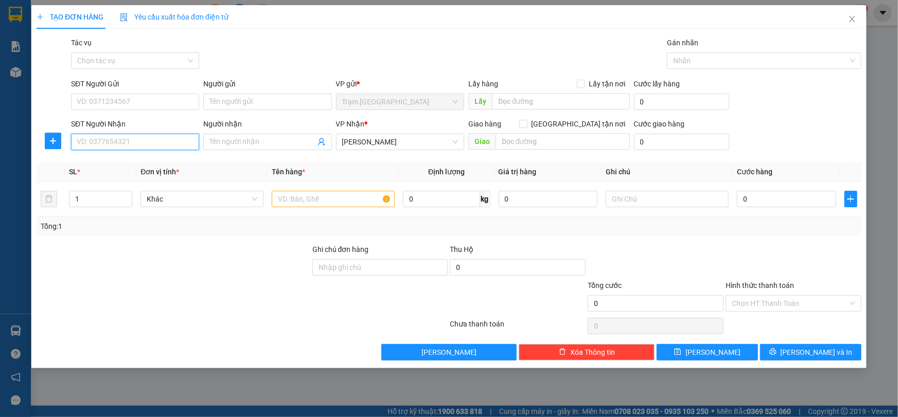
click at [148, 141] on input "SĐT Người Nhận" at bounding box center [135, 142] width 128 height 16
type input "0378861581"
click at [129, 110] on input "SĐT Người Gửi" at bounding box center [135, 102] width 128 height 16
type input "0914294447"
click at [284, 195] on input "text" at bounding box center [333, 199] width 123 height 16
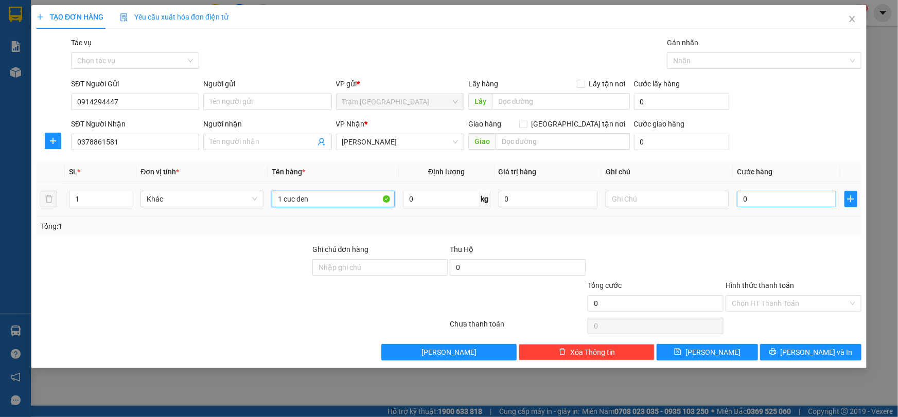
type input "1 cuc den"
click at [777, 199] on input "0" at bounding box center [786, 199] width 99 height 16
type input "6"
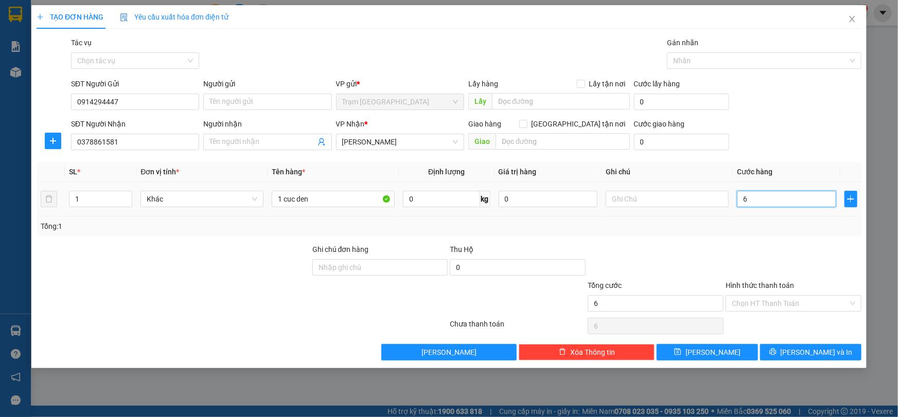
type input "60"
click at [726, 239] on div "Transit Pickup Surcharge Ids Transit Deliver Surcharge Ids Transit Deliver Surc…" at bounding box center [449, 199] width 825 height 324
type input "60.000"
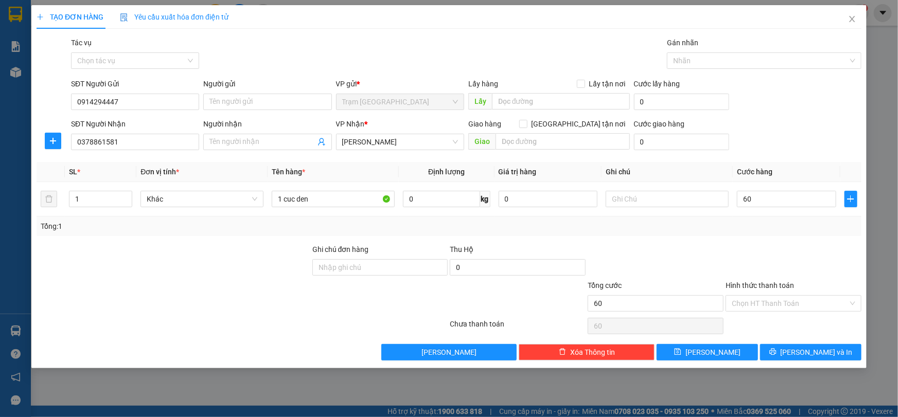
type input "60.000"
click at [769, 301] on input "Hình thức thanh toán" at bounding box center [790, 303] width 116 height 15
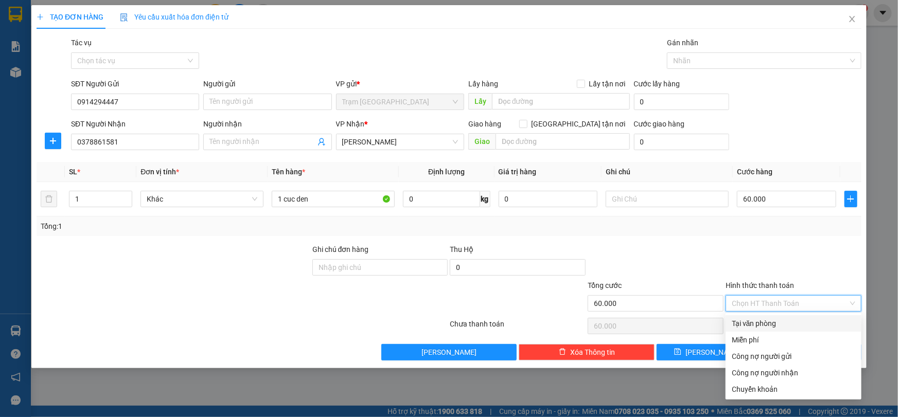
click at [750, 324] on div "Tại văn phòng" at bounding box center [793, 323] width 123 height 11
type input "0"
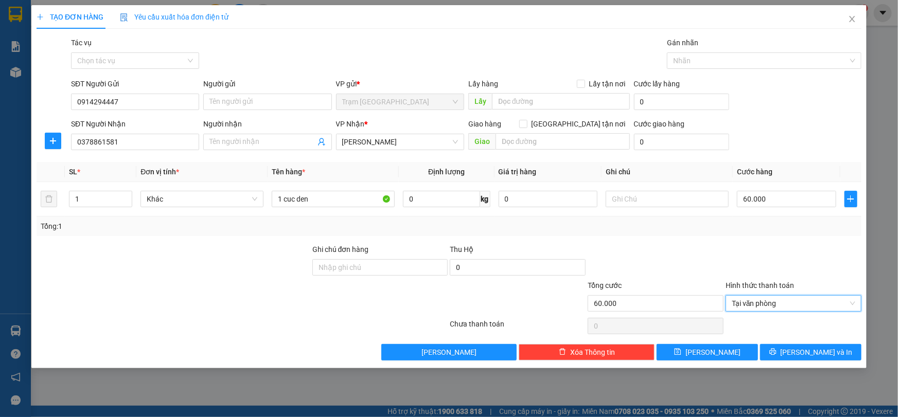
click at [735, 238] on div "Transit Pickup Surcharge Ids Transit Deliver Surcharge Ids Transit Deliver Surc…" at bounding box center [449, 199] width 825 height 324
click at [734, 235] on div "Tổng: 1" at bounding box center [449, 227] width 825 height 20
click at [815, 350] on span "[PERSON_NAME] và In" at bounding box center [816, 352] width 72 height 11
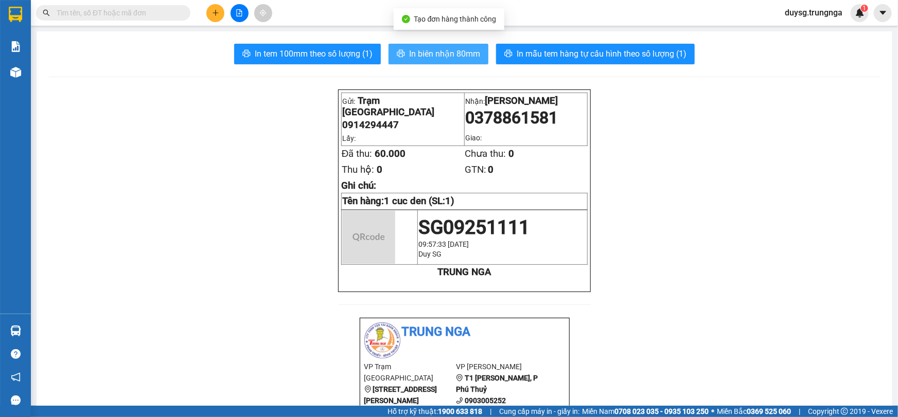
click at [426, 56] on span "In biên nhận 80mm" at bounding box center [444, 53] width 71 height 13
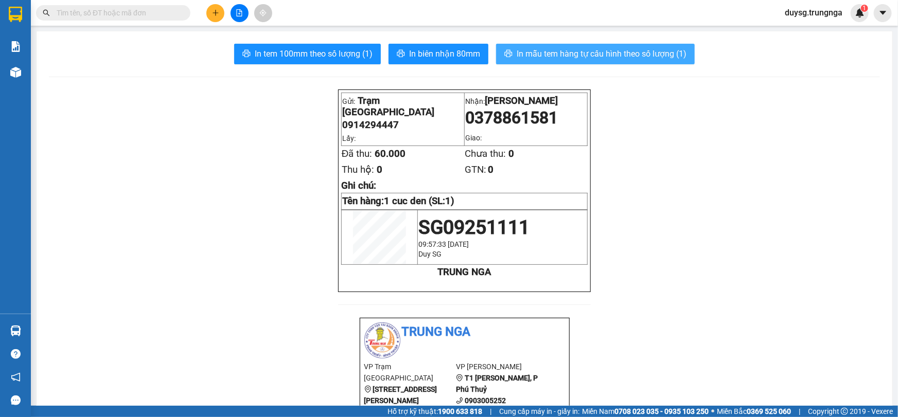
click at [550, 56] on span "In mẫu tem hàng tự cấu hình theo số lượng (1)" at bounding box center [601, 53] width 170 height 13
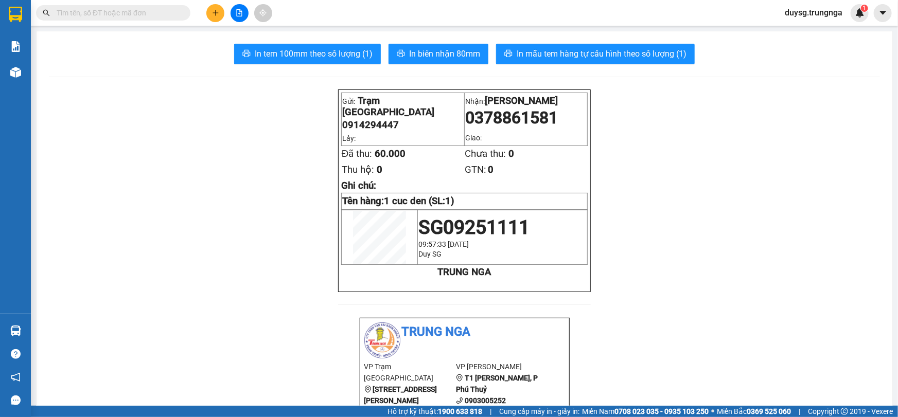
click at [215, 10] on icon "plus" at bounding box center [215, 12] width 7 height 7
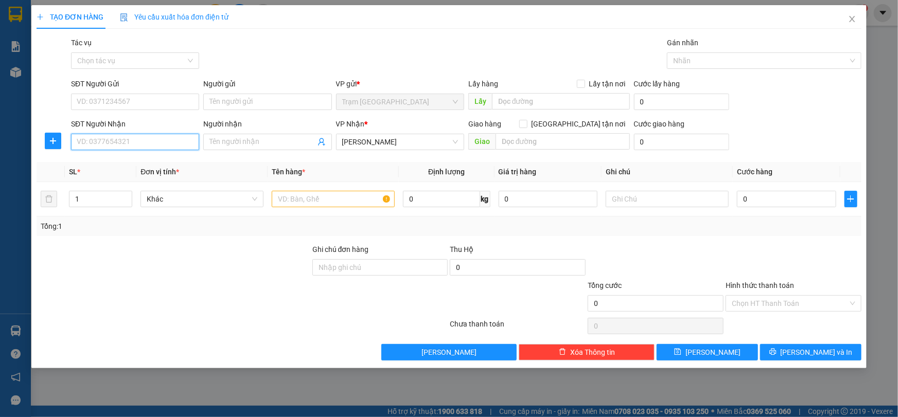
click at [140, 139] on input "SĐT Người Nhận" at bounding box center [135, 142] width 128 height 16
paste input "search"
paste input "2"
type input "0365206206"
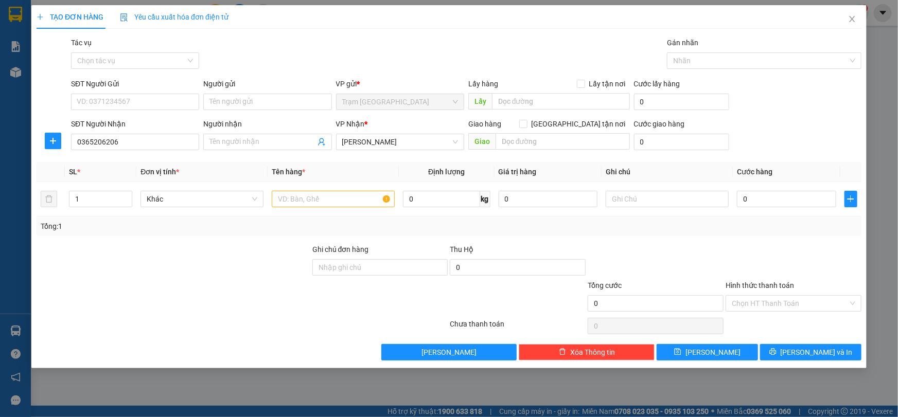
drag, startPoint x: 138, startPoint y: 85, endPoint x: 135, endPoint y: 114, distance: 28.9
click at [137, 86] on div "SĐT Người Gửi" at bounding box center [135, 83] width 128 height 11
click at [137, 94] on input "SĐT Người Gửi" at bounding box center [135, 102] width 128 height 16
click at [135, 114] on div "SĐT Người Gửi VD: 0371234567" at bounding box center [135, 96] width 132 height 36
click at [139, 103] on input "SĐT Người Gửi" at bounding box center [135, 102] width 128 height 16
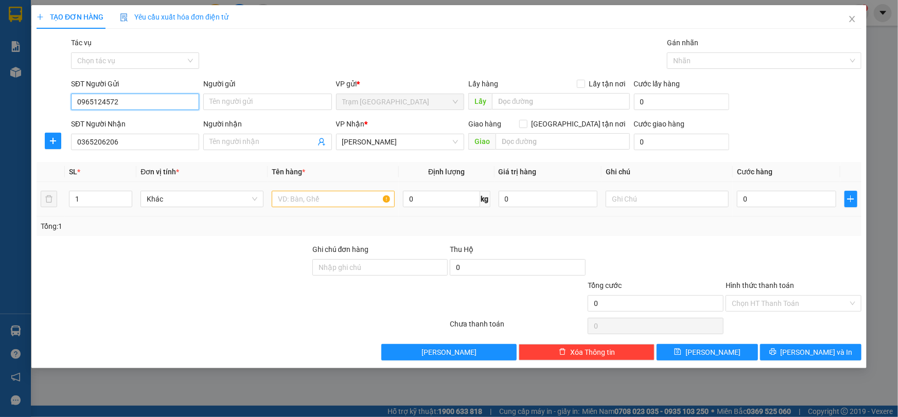
type input "0965124572"
click at [333, 191] on input "text" at bounding box center [333, 199] width 123 height 16
type input "1 bao"
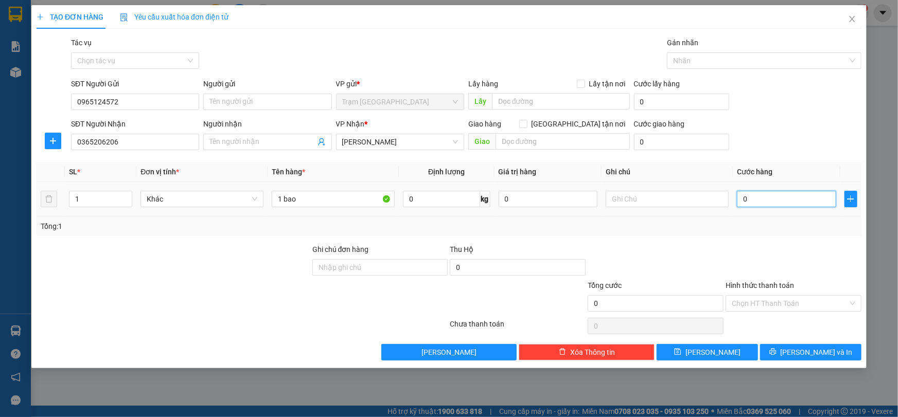
click at [787, 203] on input "0" at bounding box center [786, 199] width 99 height 16
type input "5"
type input "50"
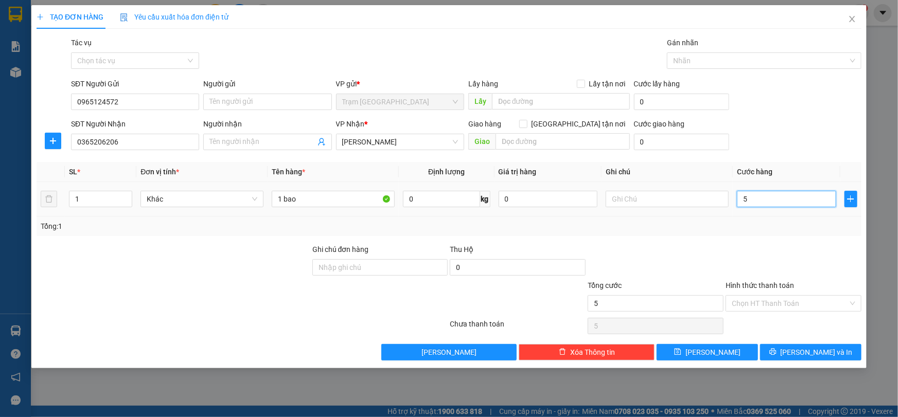
type input "50"
click at [781, 231] on div "Tổng: 1" at bounding box center [449, 227] width 825 height 20
type input "50.000"
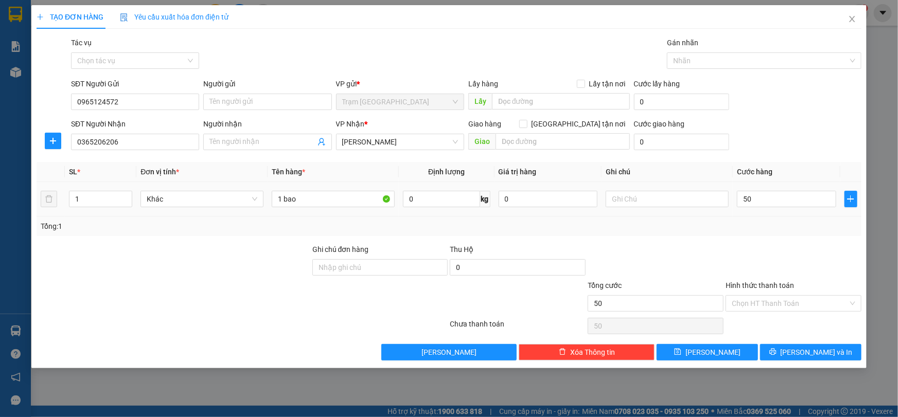
type input "50.000"
click at [814, 352] on span "[PERSON_NAME] và In" at bounding box center [816, 352] width 72 height 11
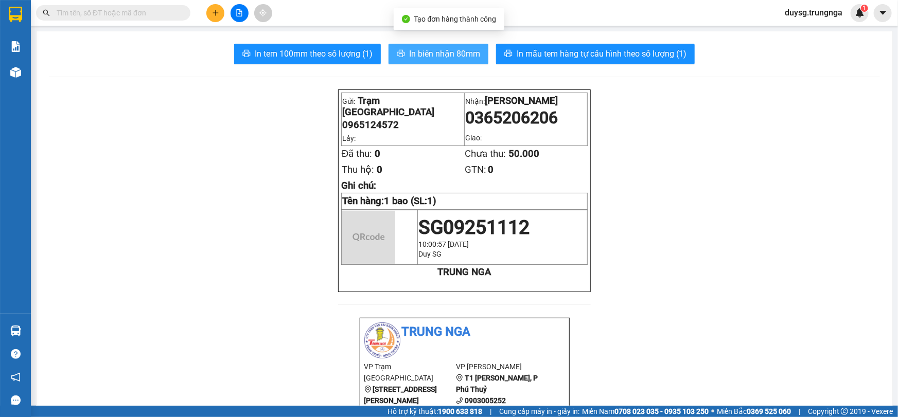
drag, startPoint x: 449, startPoint y: 42, endPoint x: 448, endPoint y: 48, distance: 6.8
click at [448, 48] on span "In biên nhận 80mm" at bounding box center [444, 53] width 71 height 13
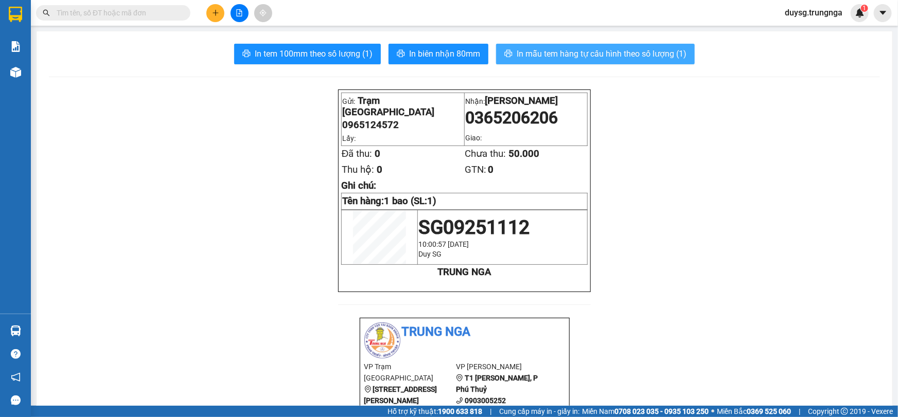
click at [550, 59] on span "In mẫu tem hàng tự cấu hình theo số lượng (1)" at bounding box center [601, 53] width 170 height 13
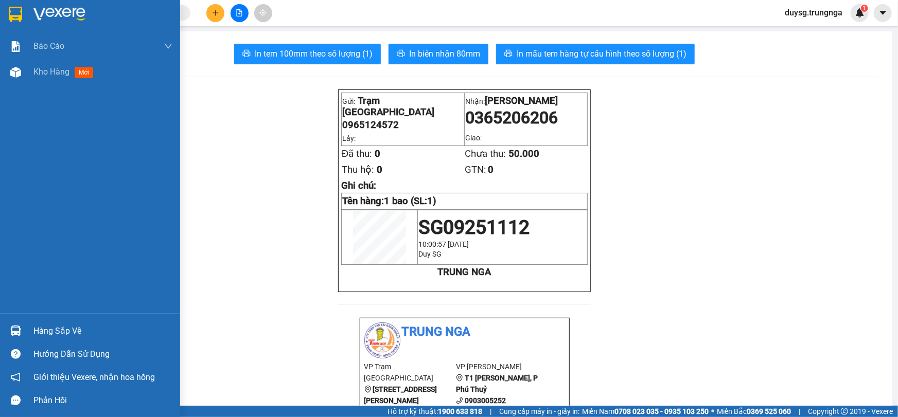
click at [11, 66] on div at bounding box center [16, 72] width 18 height 18
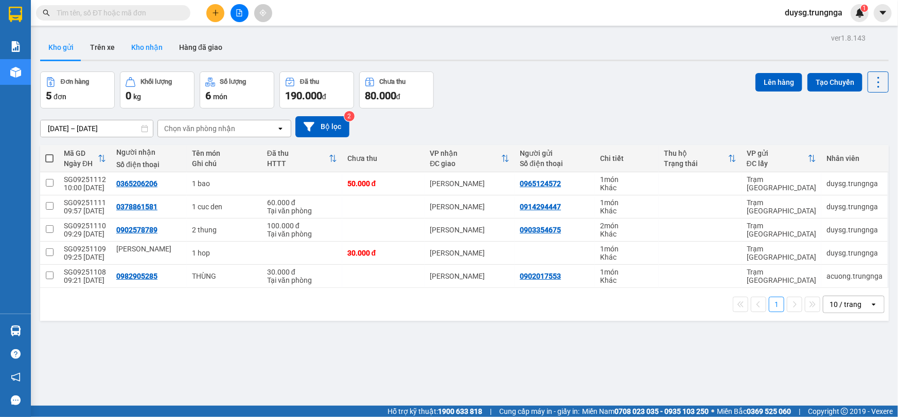
click at [140, 47] on button "Kho nhận" at bounding box center [147, 47] width 48 height 25
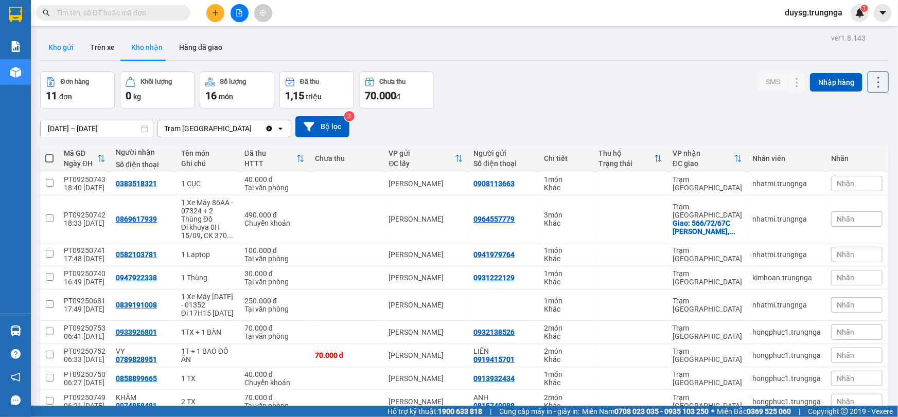
click at [53, 42] on button "Kho gửi" at bounding box center [61, 47] width 42 height 25
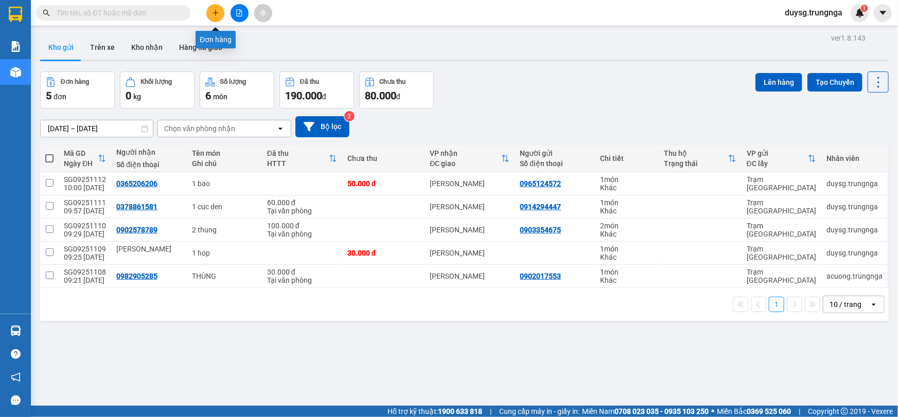
click at [217, 12] on icon "plus" at bounding box center [215, 12] width 7 height 7
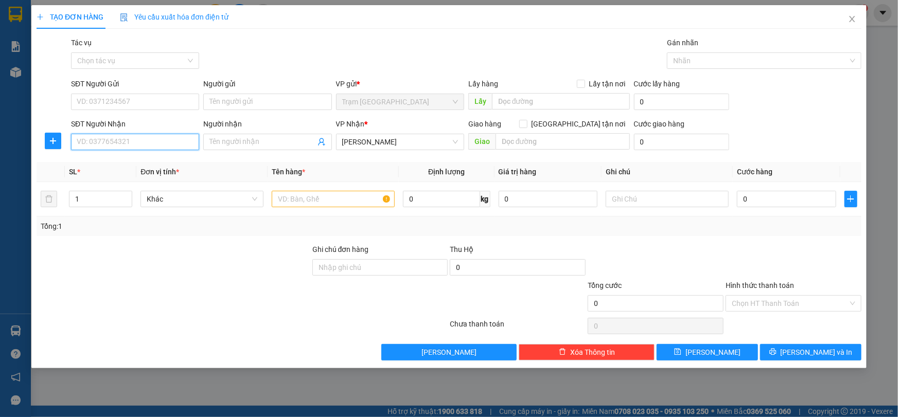
click at [172, 144] on input "SĐT Người Nhận" at bounding box center [135, 142] width 128 height 16
type input "0915559937"
click at [152, 101] on input "SĐT Người Gửi" at bounding box center [135, 102] width 128 height 16
type input "0975556367"
click at [301, 203] on input "text" at bounding box center [333, 199] width 123 height 16
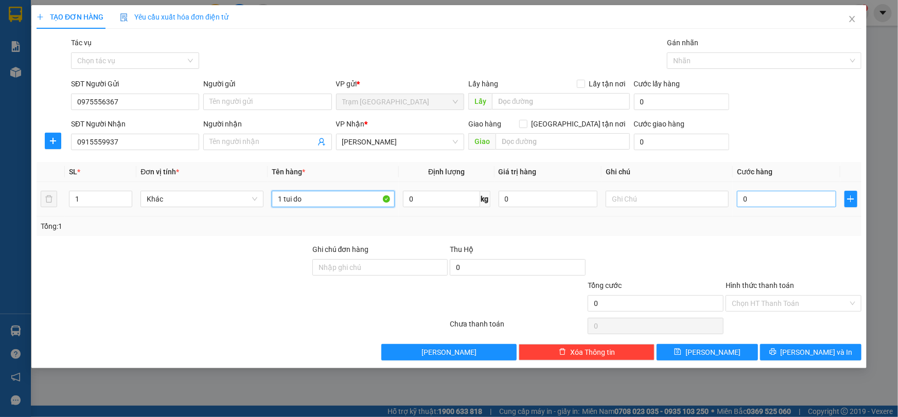
type input "1 tui do"
click at [792, 202] on input "0" at bounding box center [786, 199] width 99 height 16
type input "30"
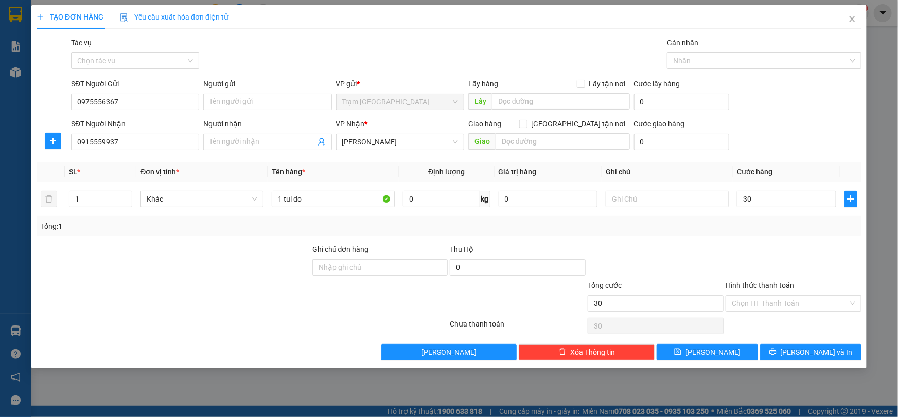
type input "30.000"
click at [785, 226] on div "Tổng: 1" at bounding box center [449, 226] width 816 height 11
click at [774, 300] on input "Hình thức thanh toán" at bounding box center [790, 303] width 116 height 15
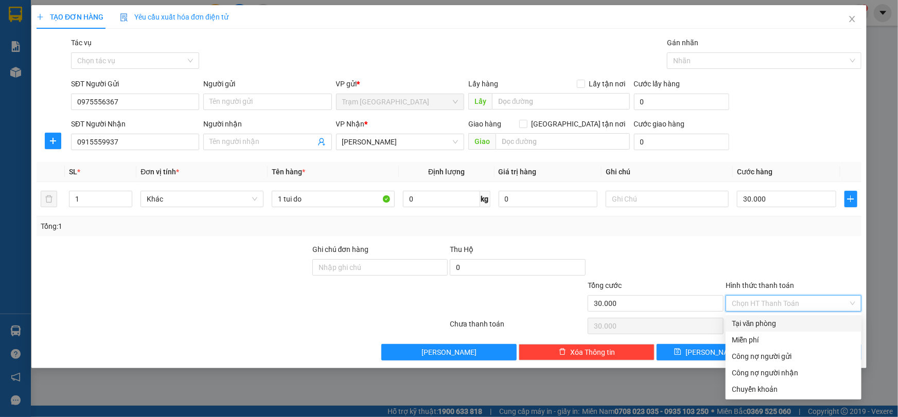
click at [778, 323] on div "Tại văn phòng" at bounding box center [793, 323] width 123 height 11
type input "0"
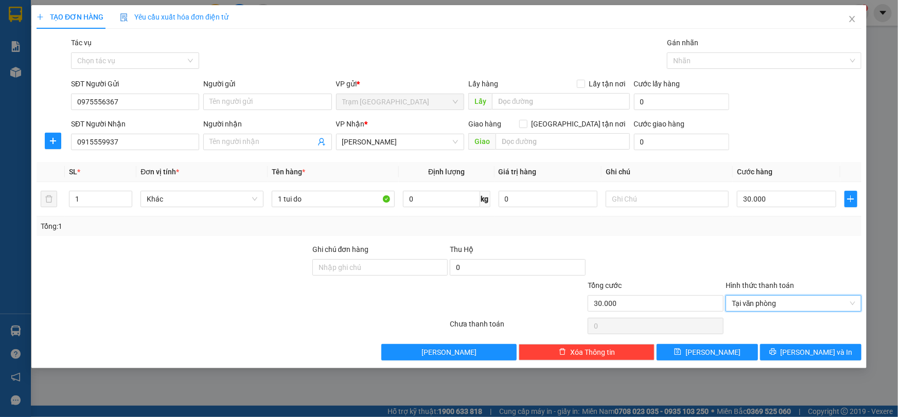
click at [741, 231] on div "Tổng: 1" at bounding box center [449, 226] width 816 height 11
click at [818, 349] on span "[PERSON_NAME] và In" at bounding box center [816, 352] width 72 height 11
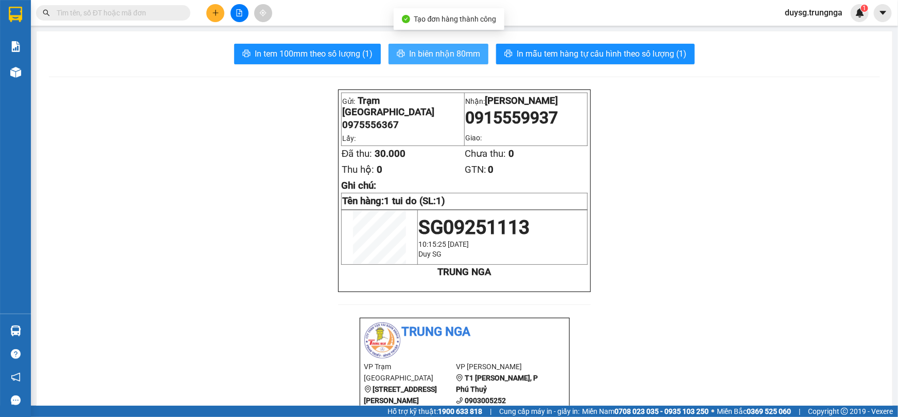
click at [417, 57] on span "In biên nhận 80mm" at bounding box center [444, 53] width 71 height 13
click at [447, 53] on span "In biên nhận 80mm" at bounding box center [444, 53] width 71 height 13
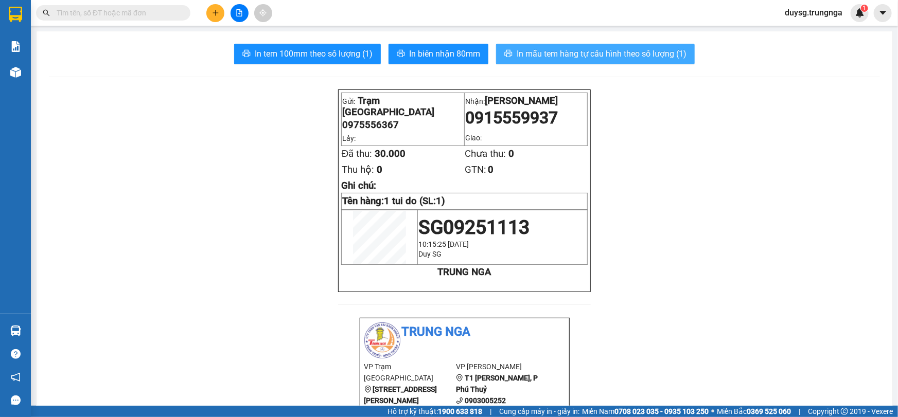
click at [579, 55] on span "In mẫu tem hàng tự cấu hình theo số lượng (1)" at bounding box center [601, 53] width 170 height 13
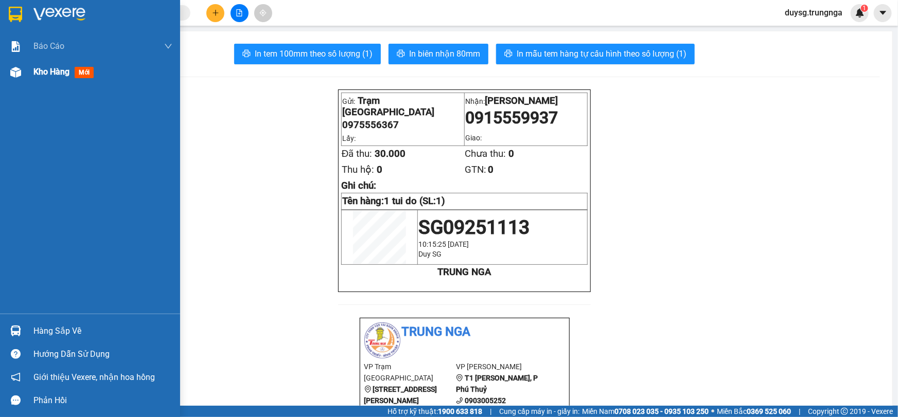
click at [22, 72] on div at bounding box center [16, 72] width 18 height 18
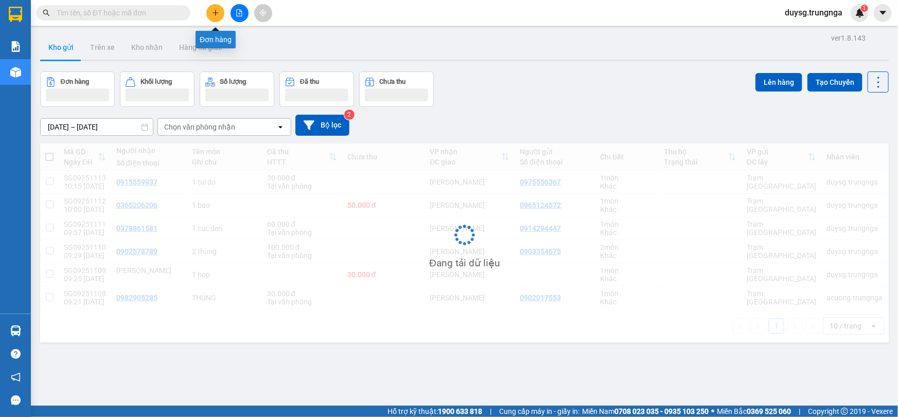
click at [219, 12] on button at bounding box center [215, 13] width 18 height 18
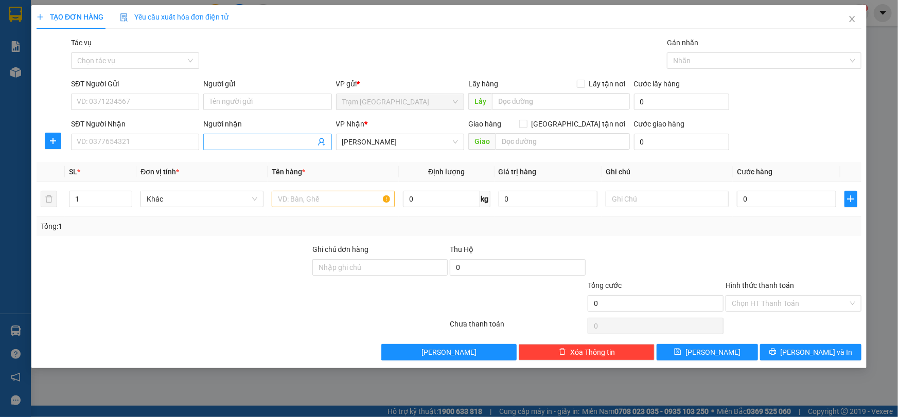
click at [259, 138] on input "Người nhận" at bounding box center [261, 141] width 105 height 11
paste input "search"
type input "a"
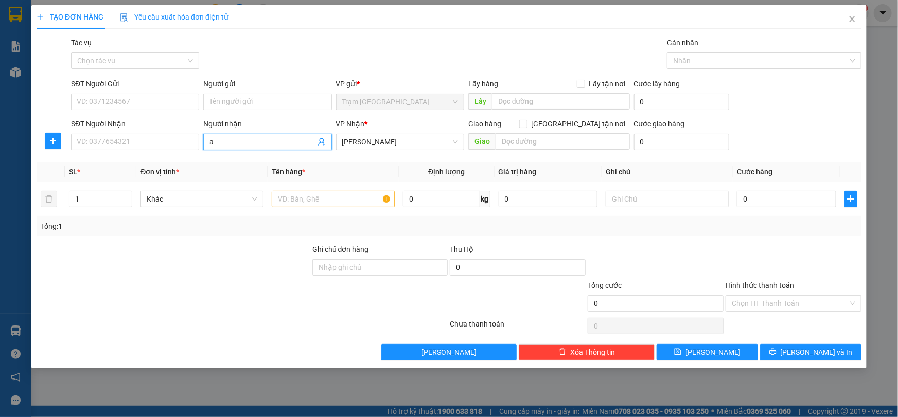
paste input "search"
paste input "n"
type input "n"
paste input "search"
paste input "a"
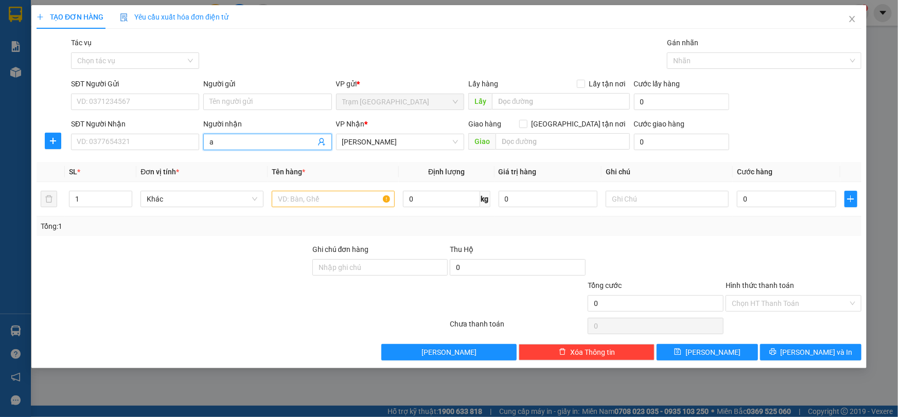
paste input "5"
paste input "search"
paste input "n"
type input "anh 5"
click at [269, 175] on div "Anh 5 Lê Duân - 0972512137" at bounding box center [269, 178] width 121 height 11
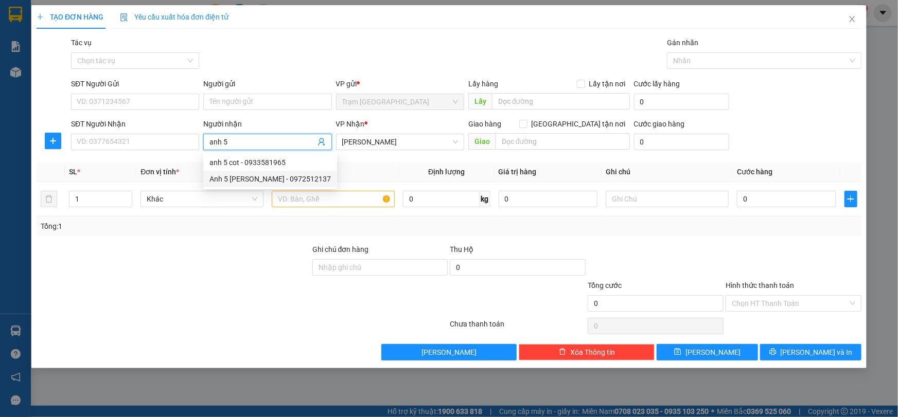
type input "0972512137"
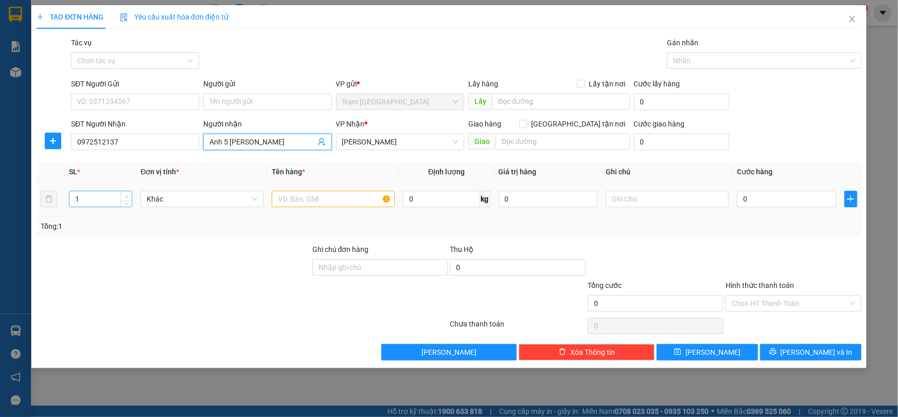
type input "Anh 5 Lê Duân"
click at [125, 195] on icon "up" at bounding box center [127, 197] width 4 height 4
type input "3"
click at [125, 195] on icon "up" at bounding box center [127, 197] width 4 height 4
click at [314, 198] on input "text" at bounding box center [333, 199] width 123 height 16
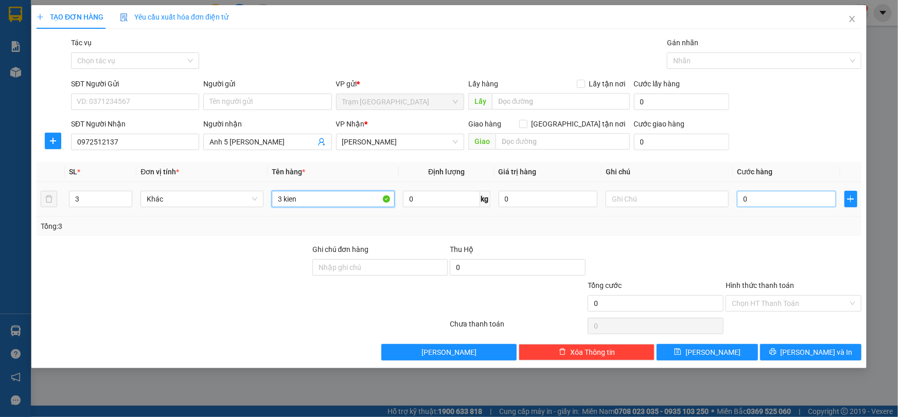
type input "3 kien"
click at [764, 196] on input "0" at bounding box center [786, 199] width 99 height 16
type input "1"
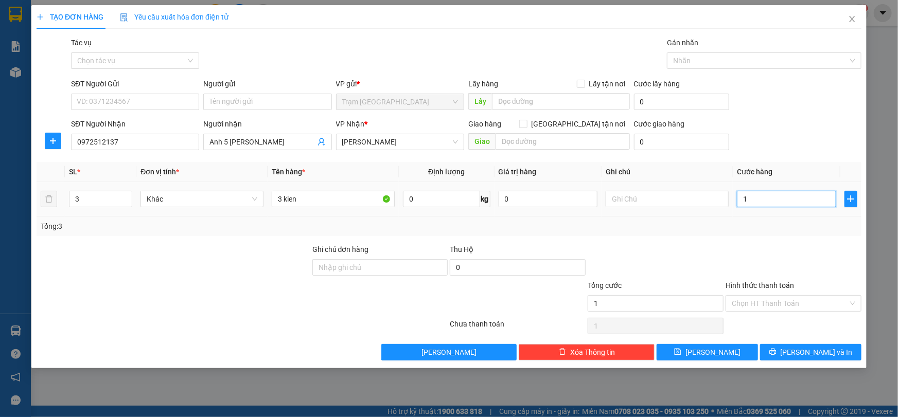
type input "10"
type input "100"
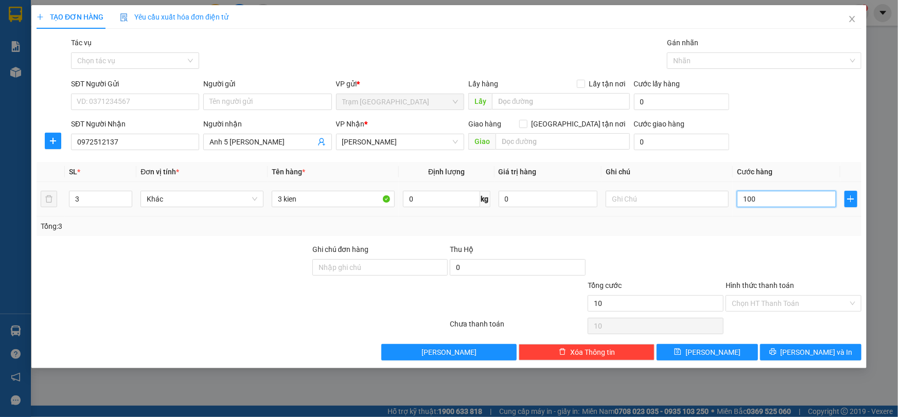
type input "100"
click at [771, 241] on div "Transit Pickup Surcharge Ids Transit Deliver Surcharge Ids Transit Deliver Surc…" at bounding box center [449, 199] width 825 height 324
type input "100.000"
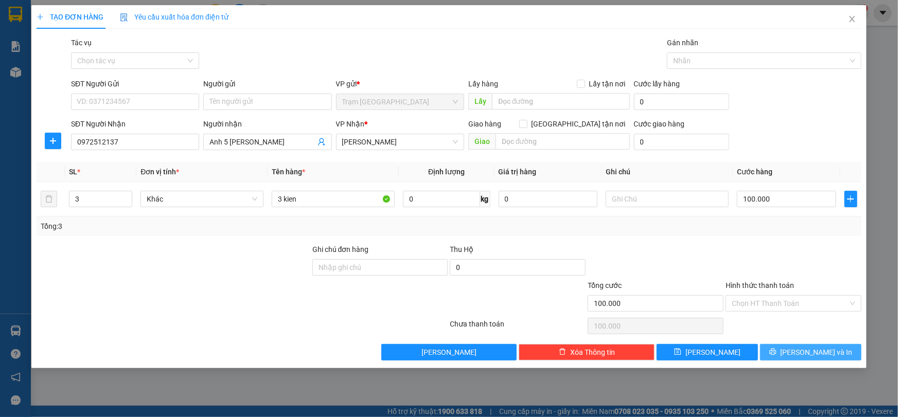
click at [783, 349] on button "[PERSON_NAME] và In" at bounding box center [810, 352] width 101 height 16
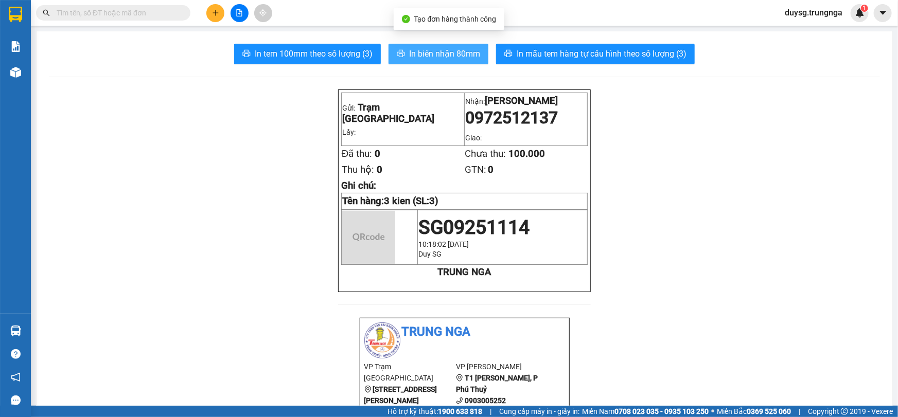
click at [467, 62] on button "In biên nhận 80mm" at bounding box center [438, 54] width 100 height 21
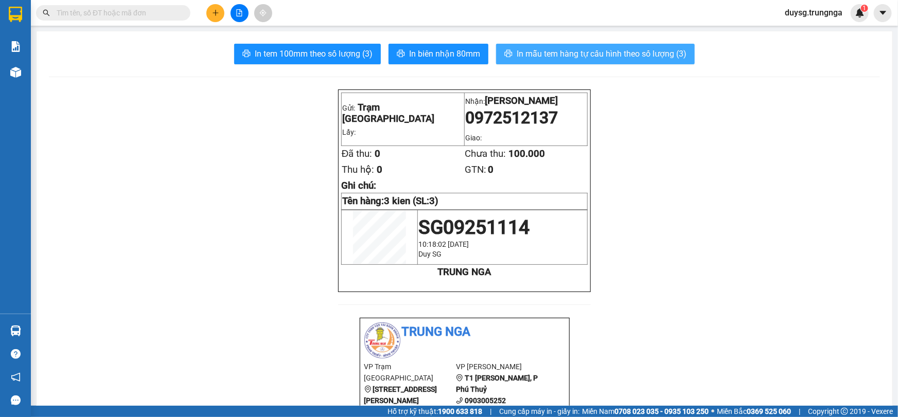
click at [536, 59] on span "In mẫu tem hàng tự cấu hình theo số lượng (3)" at bounding box center [601, 53] width 170 height 13
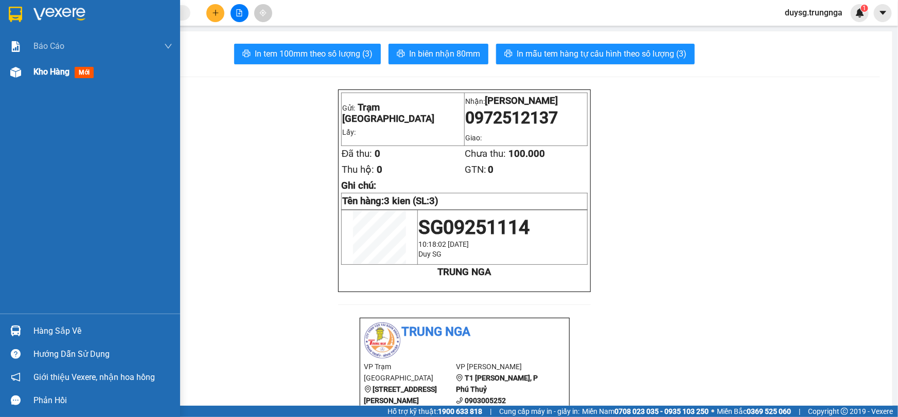
click at [52, 68] on span "Kho hàng" at bounding box center [51, 72] width 36 height 10
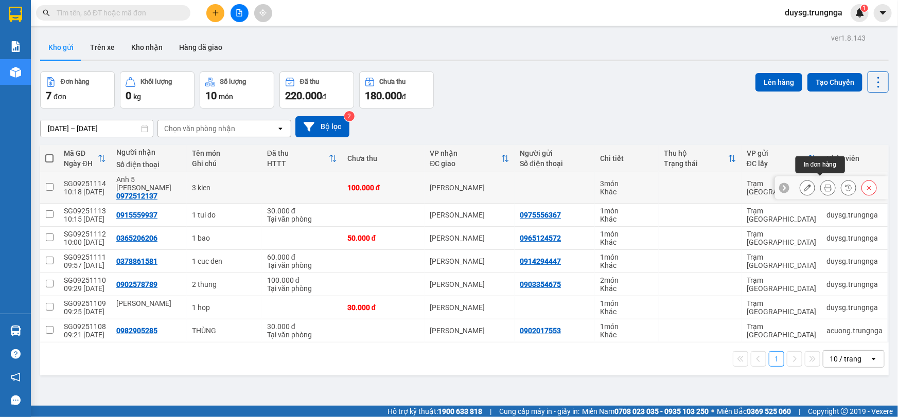
click at [824, 184] on icon at bounding box center [827, 187] width 7 height 7
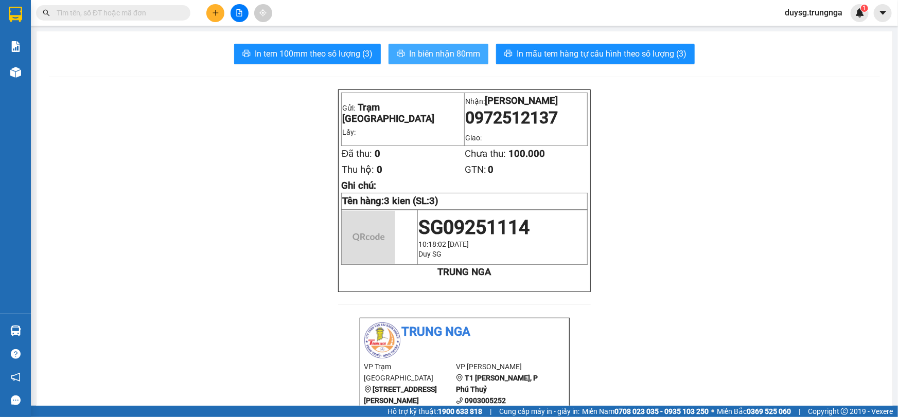
click at [436, 59] on span "In biên nhận 80mm" at bounding box center [444, 53] width 71 height 13
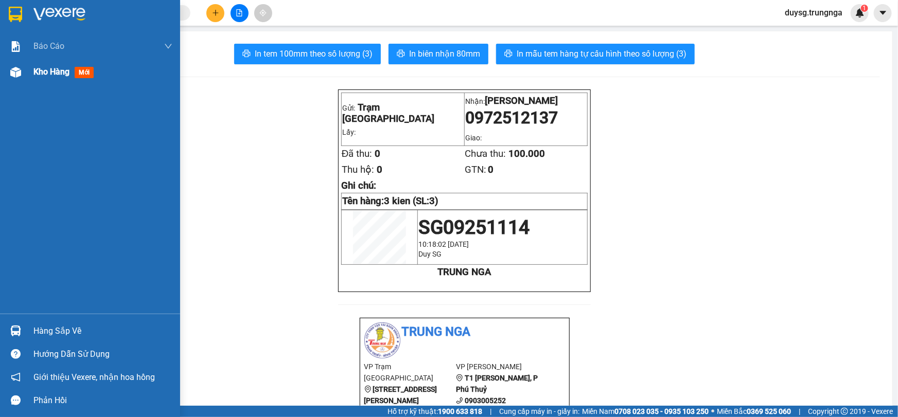
click at [21, 72] on img at bounding box center [15, 72] width 11 height 11
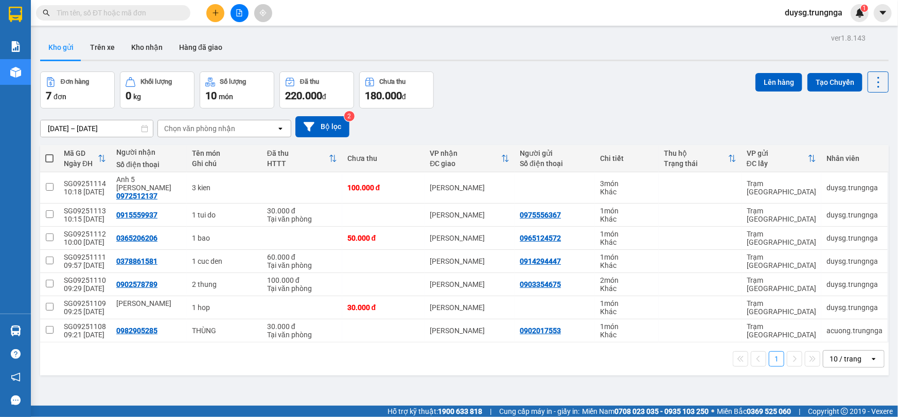
click at [43, 154] on th at bounding box center [49, 158] width 19 height 27
click at [50, 156] on span at bounding box center [49, 158] width 8 height 8
click at [49, 153] on input "checkbox" at bounding box center [49, 153] width 0 height 0
checkbox input "true"
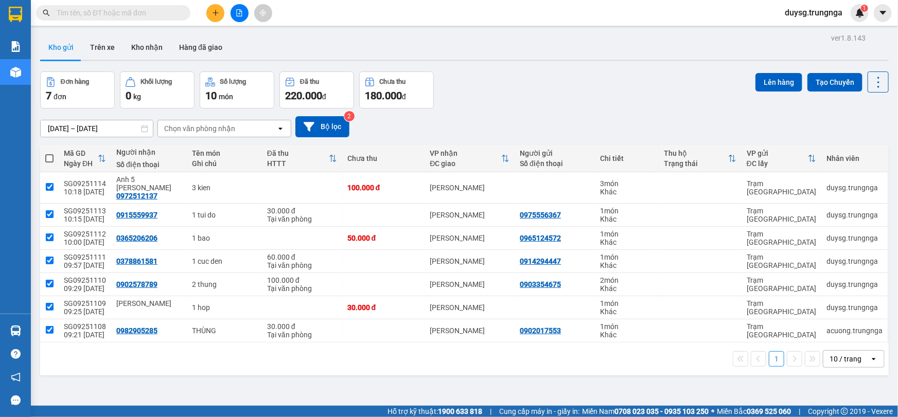
checkbox input "true"
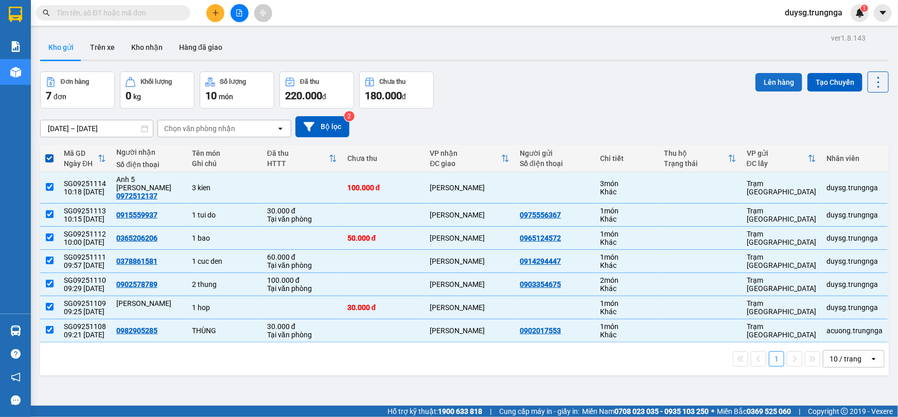
click at [777, 79] on button "Lên hàng" at bounding box center [778, 82] width 47 height 19
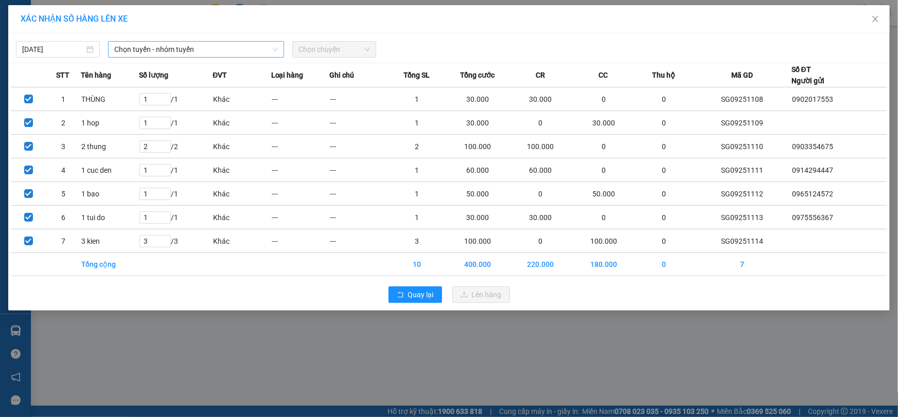
click at [175, 48] on span "Chọn tuyến - nhóm tuyến" at bounding box center [196, 49] width 164 height 15
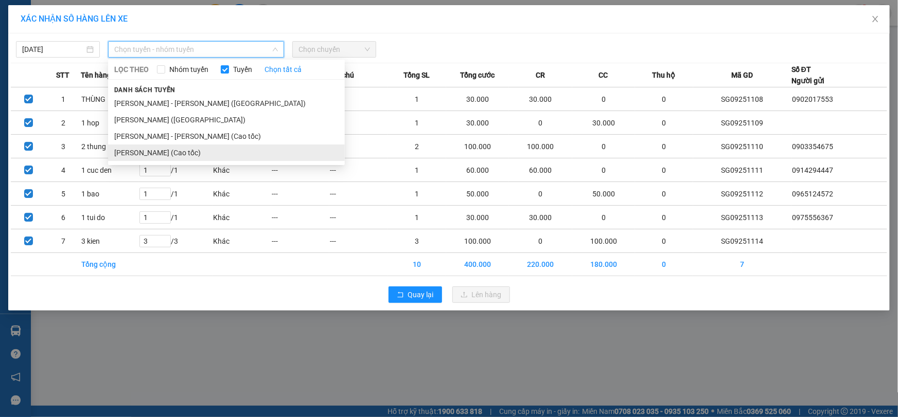
click at [174, 154] on li "Hồ Chí Minh - Phan Thiết (Cao tốc)" at bounding box center [226, 153] width 237 height 16
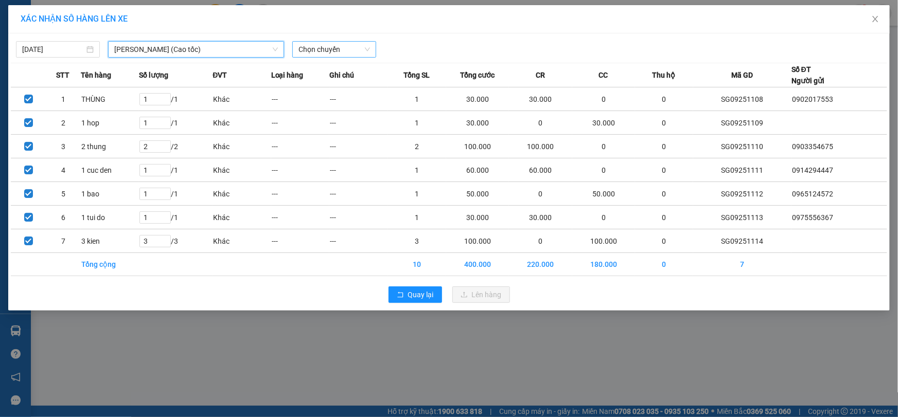
click at [318, 51] on span "Chọn chuyến" at bounding box center [334, 49] width 72 height 15
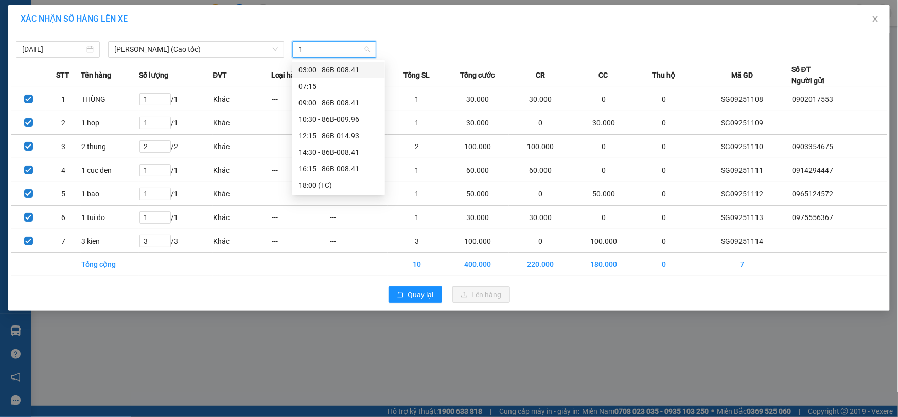
type input "10"
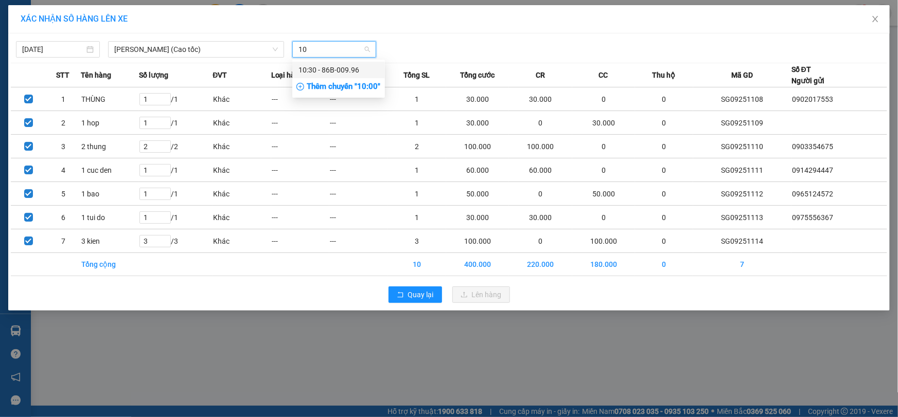
click at [328, 66] on div "10:30 - 86B-009.96" at bounding box center [338, 69] width 80 height 11
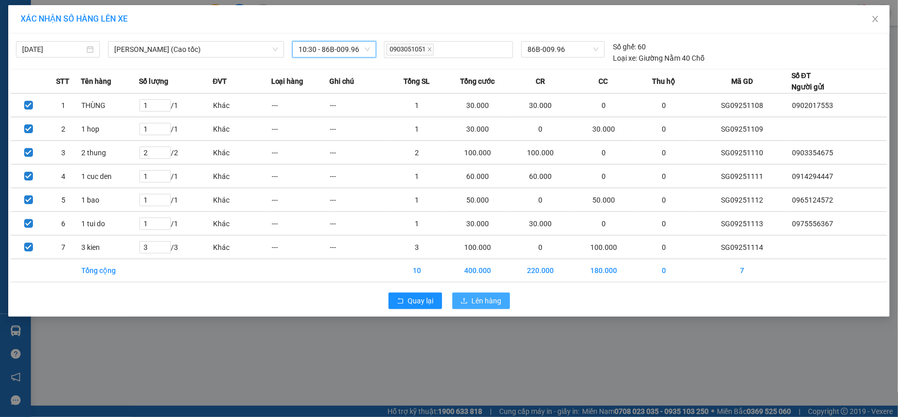
click at [477, 301] on span "Lên hàng" at bounding box center [487, 300] width 30 height 11
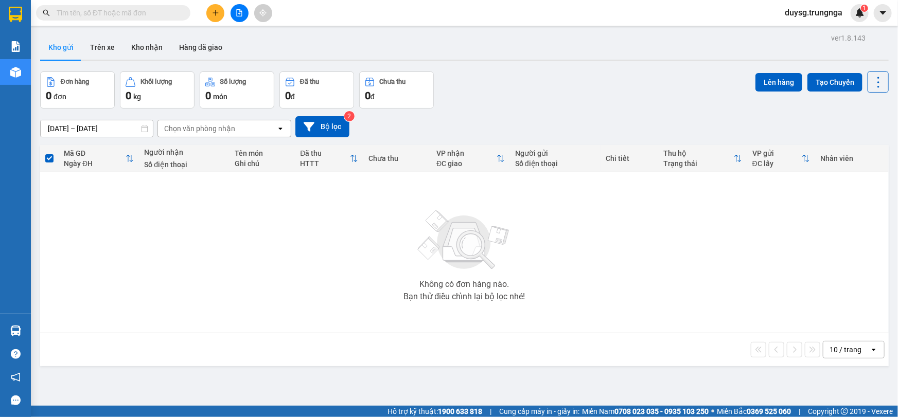
click at [625, 252] on div "Không có đơn hàng nào. Bạn thử điều chỉnh lại bộ lọc nhé!" at bounding box center [464, 252] width 838 height 154
click at [215, 9] on icon "plus" at bounding box center [215, 12] width 7 height 7
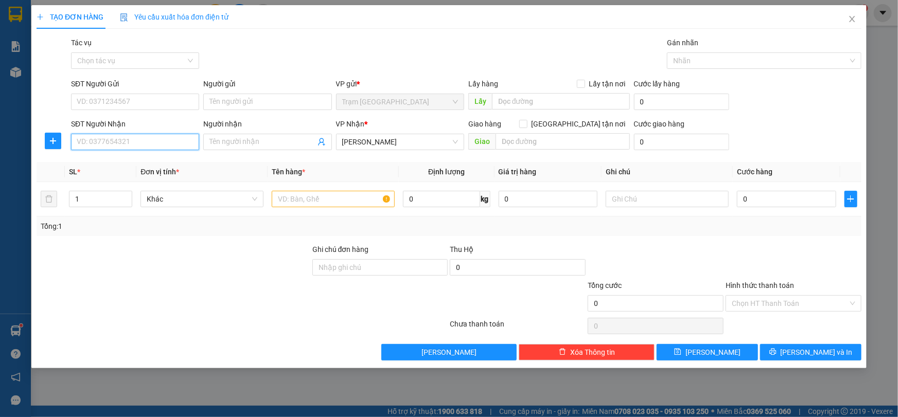
click at [157, 146] on input "SĐT Người Nhận" at bounding box center [135, 142] width 128 height 16
type input "0918022776"
click at [143, 110] on input "SĐT Người Gửi" at bounding box center [135, 102] width 128 height 16
type input "0767580943"
click at [318, 195] on input "text" at bounding box center [333, 199] width 123 height 16
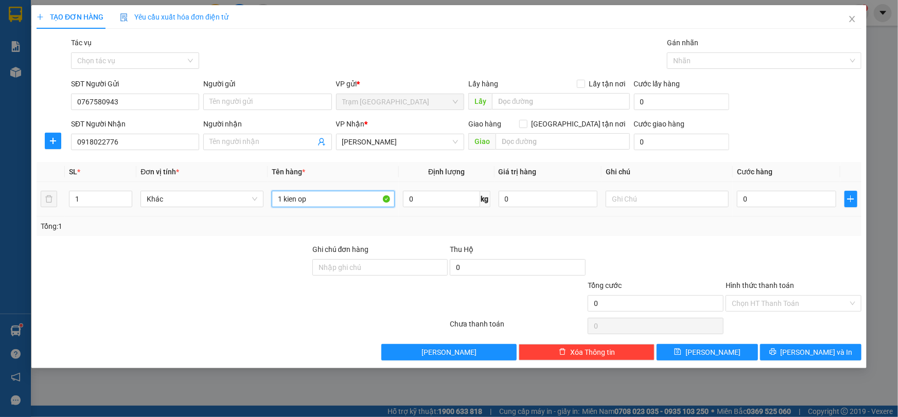
paste input "text"
paste input "p"
type input "1 kien pt"
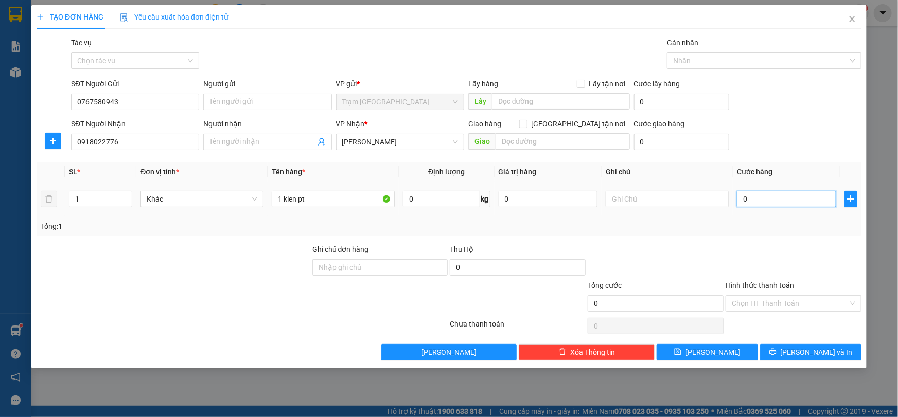
click at [767, 203] on input "0" at bounding box center [786, 199] width 99 height 16
type input "6"
type input "60"
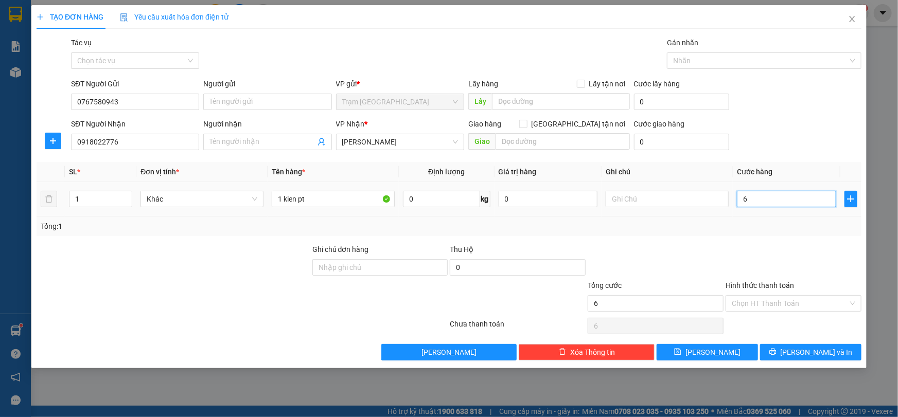
type input "60"
type input "60.000"
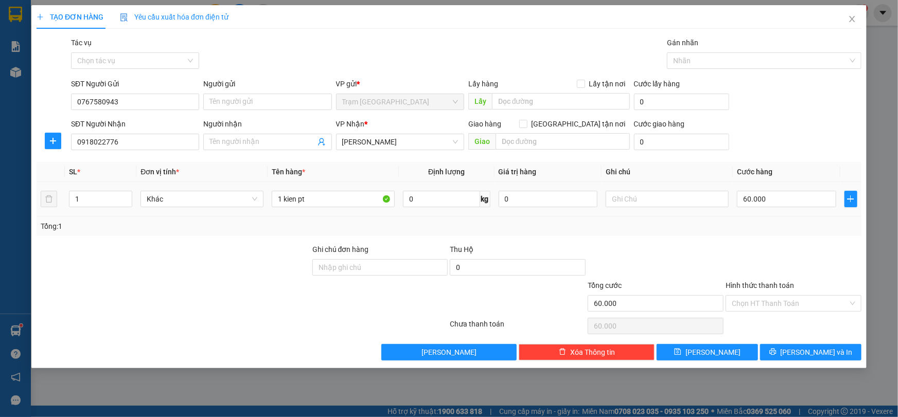
click at [772, 254] on div at bounding box center [793, 262] width 138 height 36
click at [817, 351] on span "[PERSON_NAME] và In" at bounding box center [816, 352] width 72 height 11
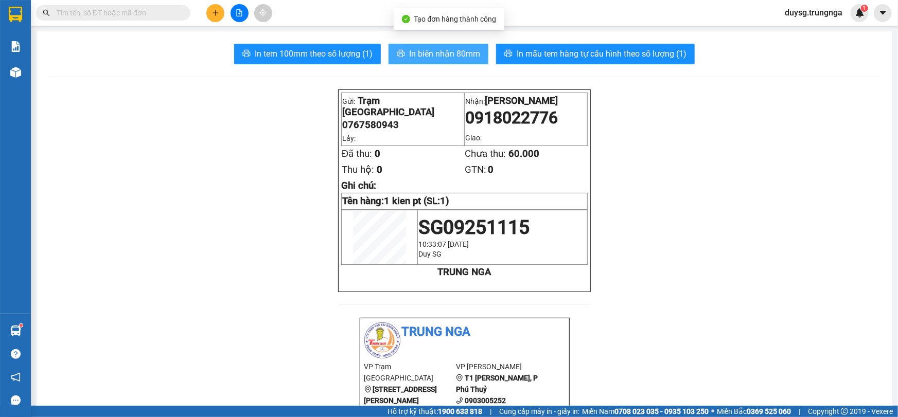
click at [449, 60] on span "In biên nhận 80mm" at bounding box center [444, 53] width 71 height 13
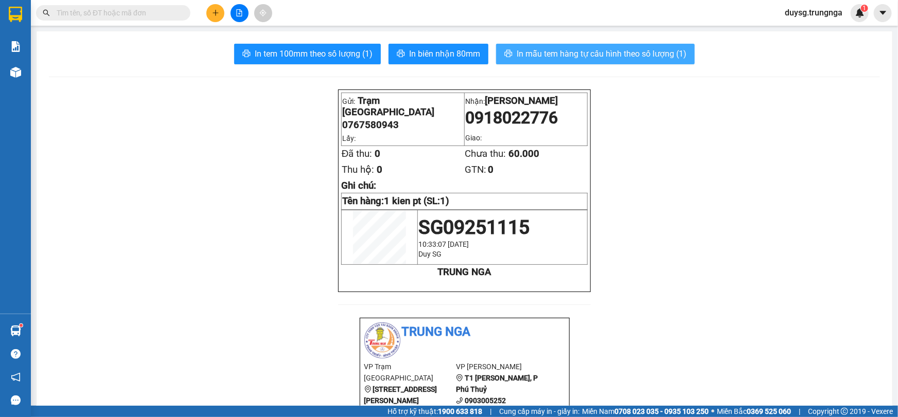
click at [557, 58] on span "In mẫu tem hàng tự cấu hình theo số lượng (1)" at bounding box center [601, 53] width 170 height 13
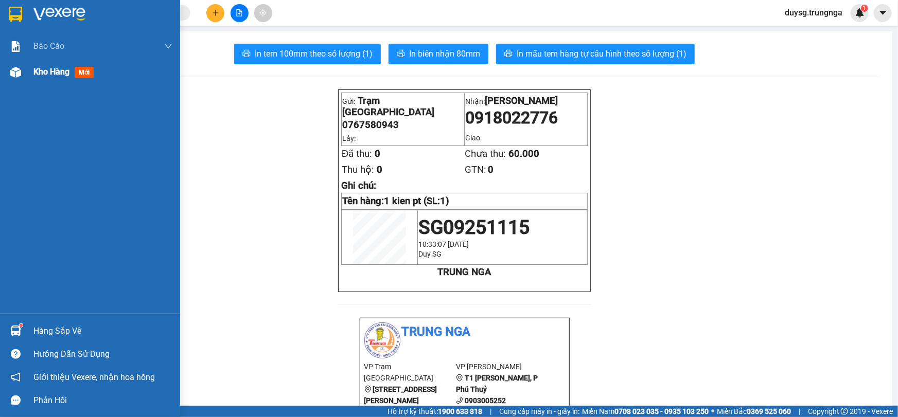
click at [13, 66] on div at bounding box center [16, 72] width 18 height 18
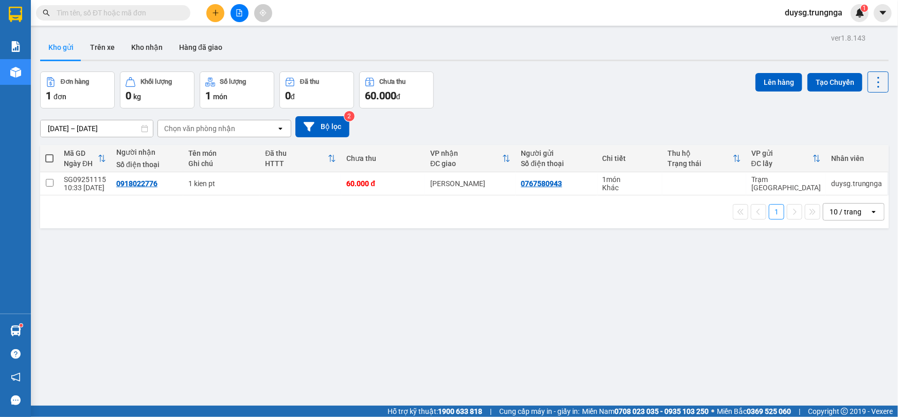
click at [536, 162] on div "Số điện thoại" at bounding box center [556, 163] width 71 height 8
click at [531, 241] on div "ver 1.8.143 Kho gửi Trên xe Kho nhận Hàng đã giao Đơn hàng 1 đơn Khối lượng 0 k…" at bounding box center [464, 239] width 857 height 417
click at [95, 43] on button "Trên xe" at bounding box center [102, 47] width 41 height 25
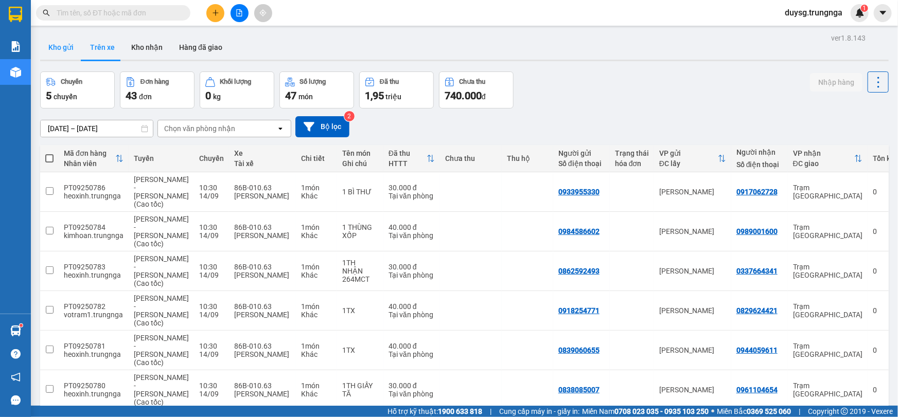
click at [63, 46] on button "Kho gửi" at bounding box center [61, 47] width 42 height 25
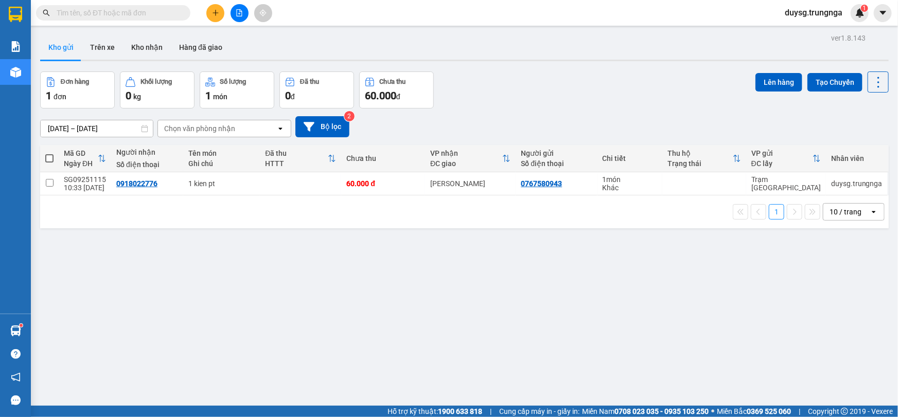
click at [303, 277] on div "ver 1.8.143 Kho gửi Trên xe Kho nhận Hàng đã giao Đơn hàng 1 đơn Khối lượng 0 k…" at bounding box center [464, 239] width 857 height 417
click at [209, 13] on button at bounding box center [215, 13] width 18 height 18
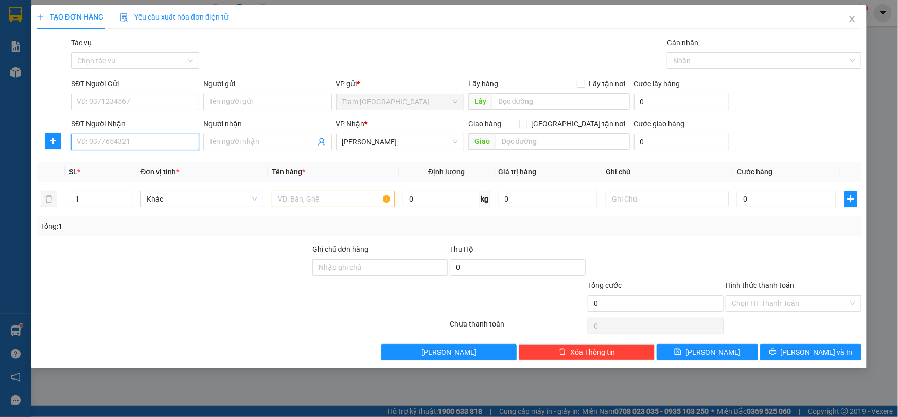
click at [150, 141] on input "SĐT Người Nhận" at bounding box center [135, 142] width 128 height 16
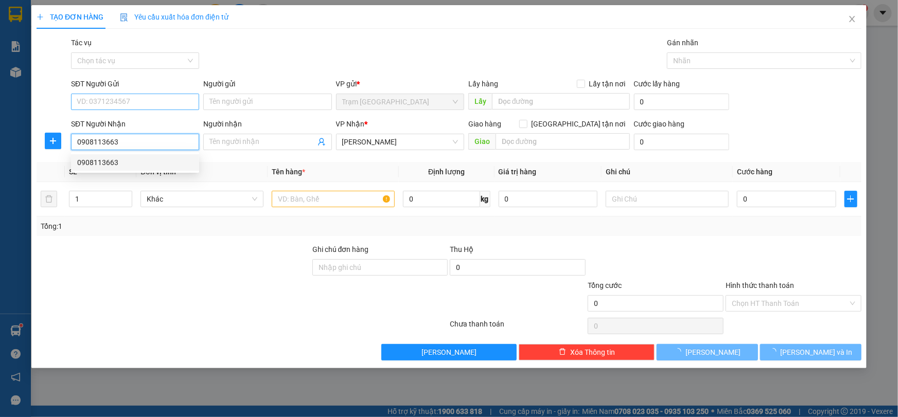
type input "0908113663"
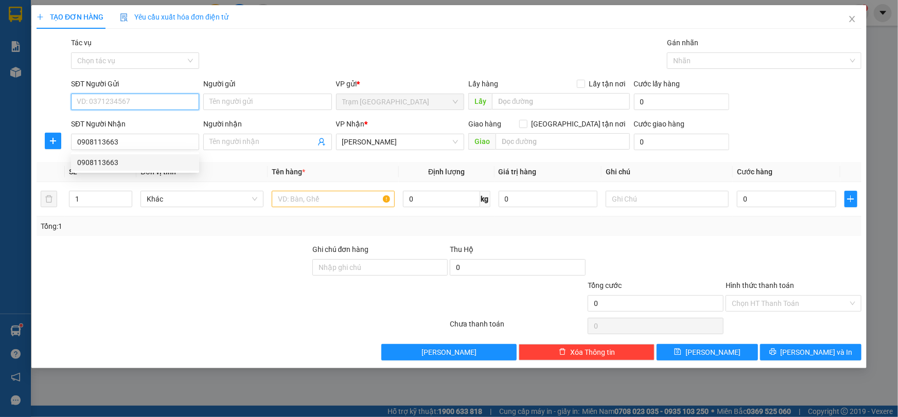
click at [135, 101] on input "SĐT Người Gửi" at bounding box center [135, 102] width 128 height 16
paste input "1"
type input "0911716176"
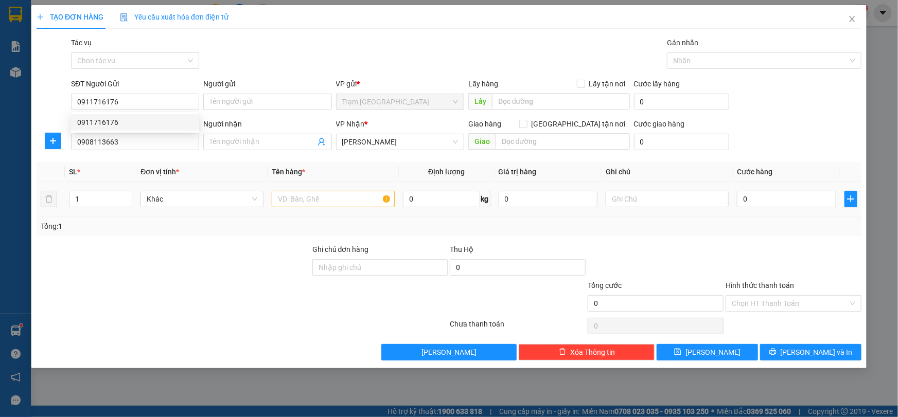
click at [314, 212] on td at bounding box center [333, 199] width 131 height 34
click at [317, 200] on input "text" at bounding box center [333, 199] width 123 height 16
type input "1 hop"
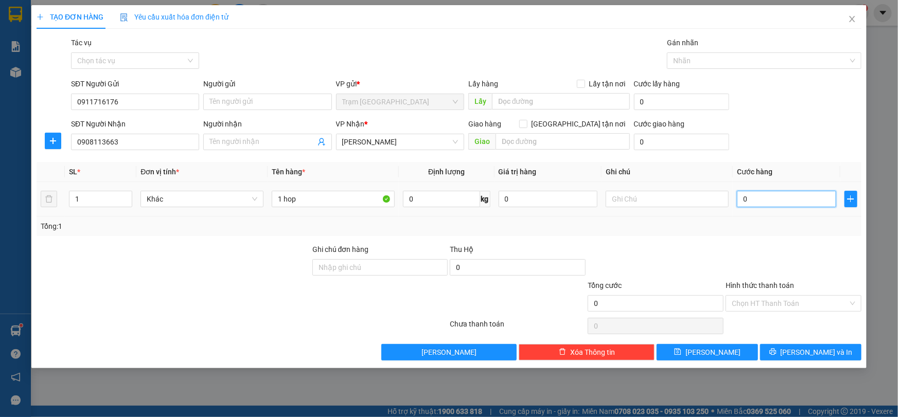
click at [788, 193] on input "0" at bounding box center [786, 199] width 99 height 16
type input "30"
type input "30.000"
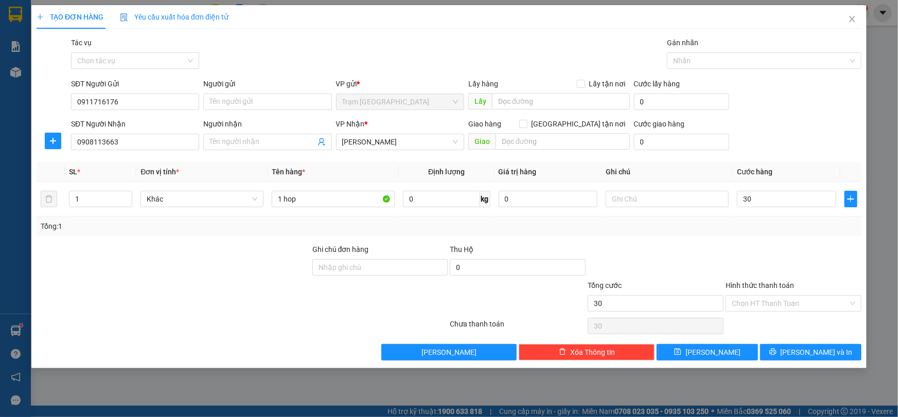
type input "30.000"
click at [791, 239] on div "Transit Pickup Surcharge Ids Transit Deliver Surcharge Ids Transit Deliver Surc…" at bounding box center [449, 199] width 825 height 324
click at [826, 352] on span "[PERSON_NAME] và In" at bounding box center [816, 352] width 72 height 11
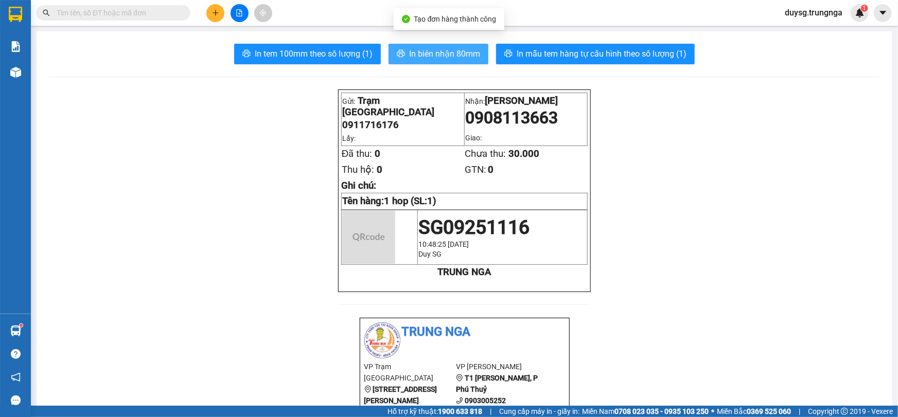
click at [443, 49] on span "In biên nhận 80mm" at bounding box center [444, 53] width 71 height 13
click at [446, 55] on span "In biên nhận 80mm" at bounding box center [444, 53] width 71 height 13
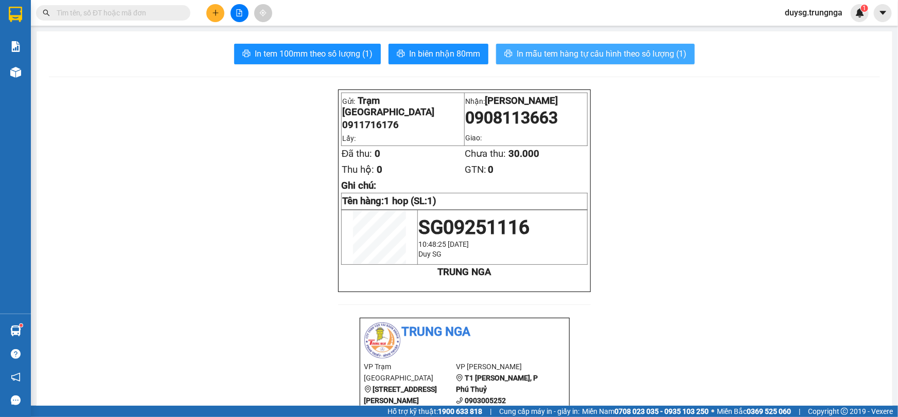
click at [556, 52] on span "In mẫu tem hàng tự cấu hình theo số lượng (1)" at bounding box center [601, 53] width 170 height 13
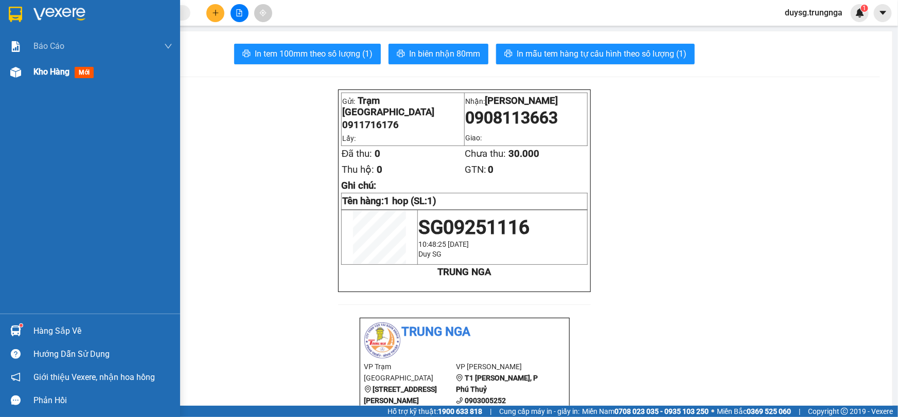
click at [21, 84] on div "Kho hàng mới" at bounding box center [90, 72] width 180 height 26
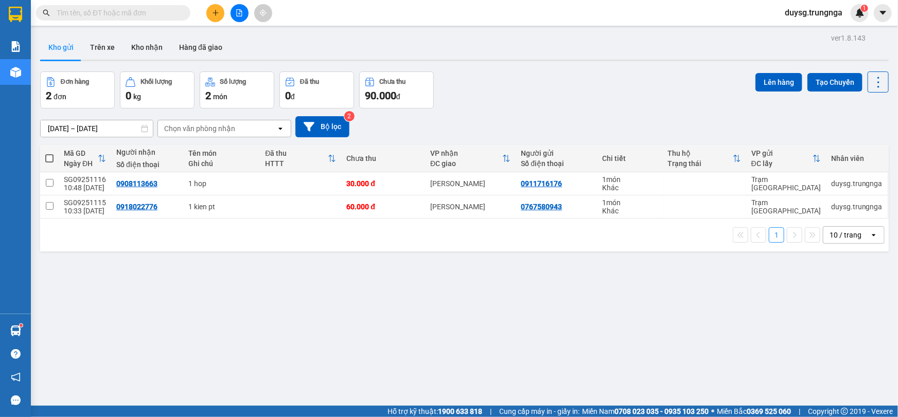
click at [586, 96] on div "Đơn hàng 2 đơn Khối lượng 0 kg Số lượng 2 món Đã thu 0 đ Chưa thu 90.000 đ Lên …" at bounding box center [464, 90] width 848 height 37
click at [586, 93] on div "Đơn hàng 2 đơn Khối lượng 0 kg Số lượng 2 món Đã thu 0 đ Chưa thu 90.000 đ Lên …" at bounding box center [464, 90] width 848 height 37
click at [545, 334] on div "ver 1.8.143 Kho gửi Trên xe Kho nhận Hàng đã giao Đơn hàng 2 đơn Khối lượng 0 k…" at bounding box center [464, 239] width 857 height 417
click at [148, 50] on button "Kho nhận" at bounding box center [147, 47] width 48 height 25
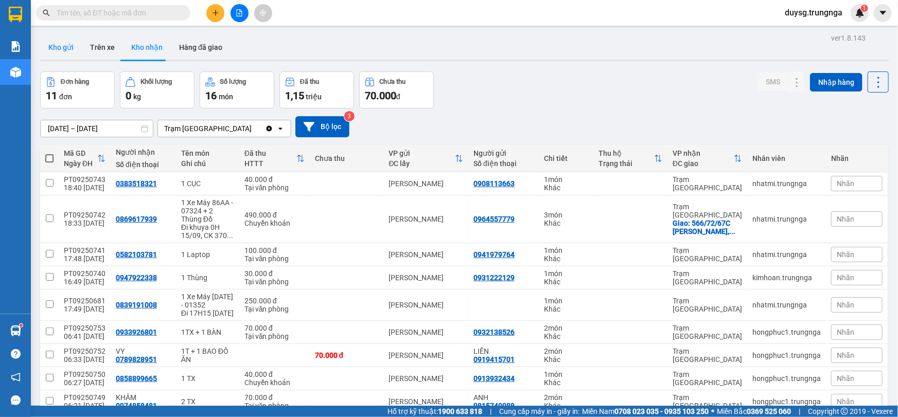
click at [65, 52] on button "Kho gửi" at bounding box center [61, 47] width 42 height 25
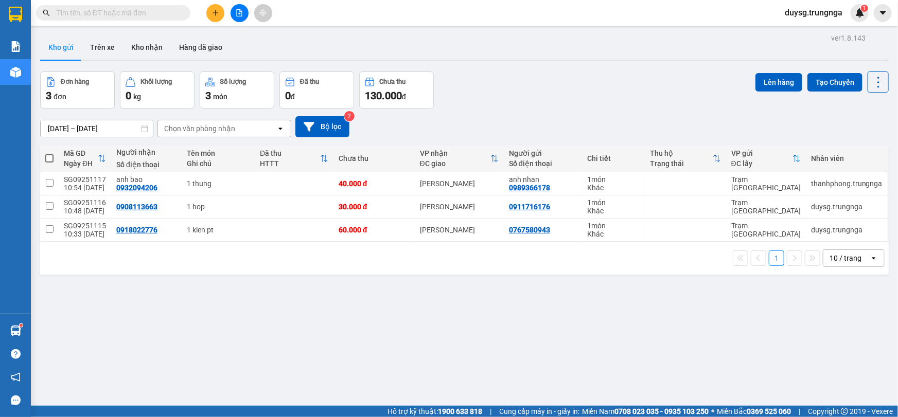
click at [537, 45] on div "Kho gửi Trên xe Kho nhận Hàng đã giao" at bounding box center [464, 48] width 848 height 27
click at [158, 47] on button "Kho nhận" at bounding box center [147, 47] width 48 height 25
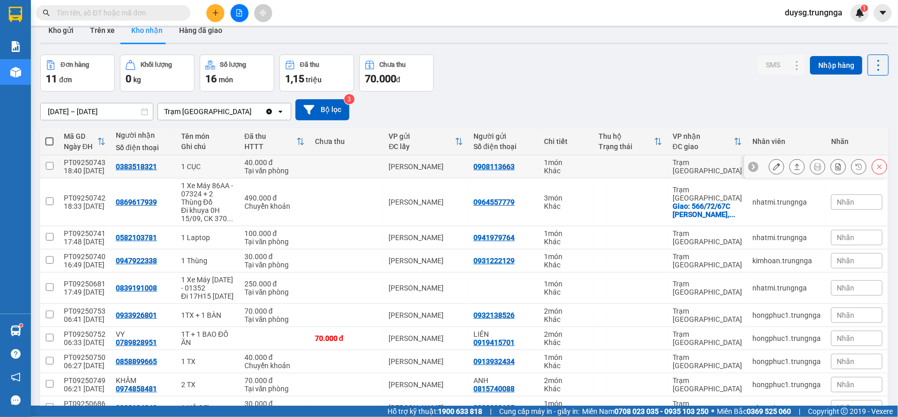
scroll to position [46, 0]
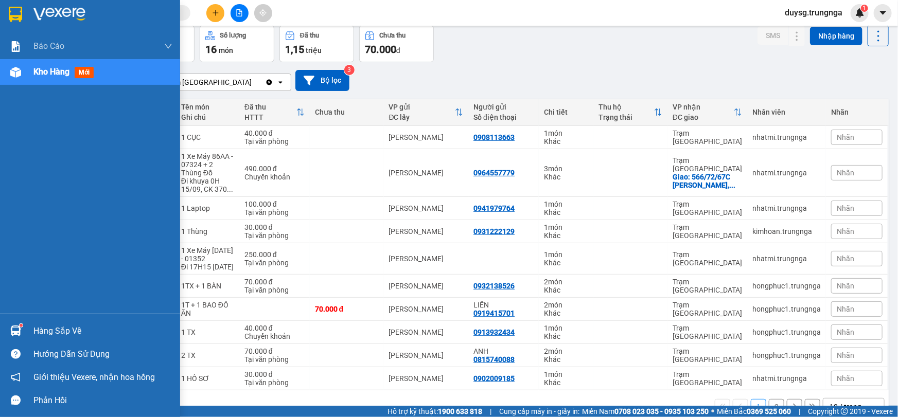
click at [15, 327] on img at bounding box center [15, 331] width 11 height 11
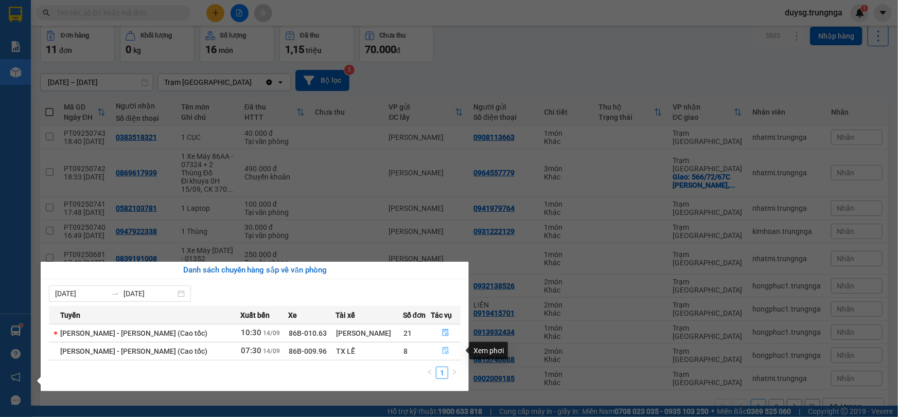
click at [443, 349] on icon "file-done" at bounding box center [446, 350] width 6 height 7
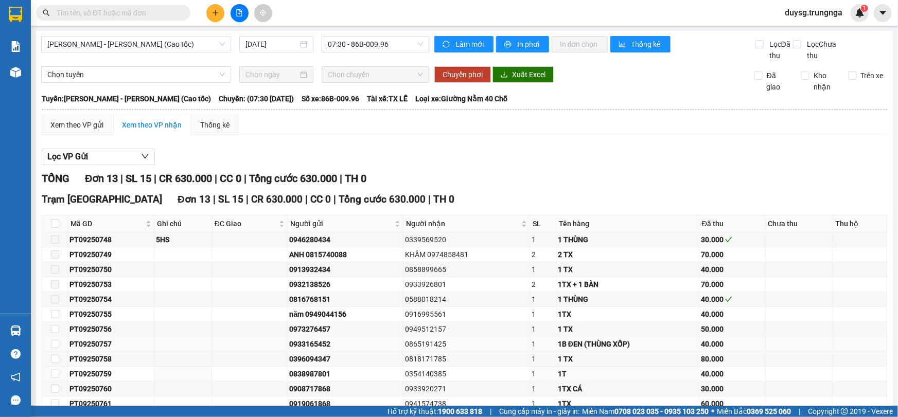
scroll to position [72, 0]
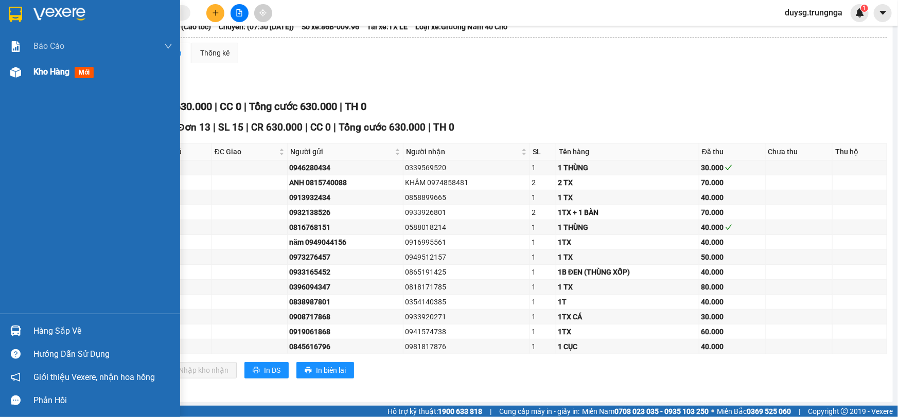
click at [41, 72] on span "Kho hàng" at bounding box center [51, 72] width 36 height 10
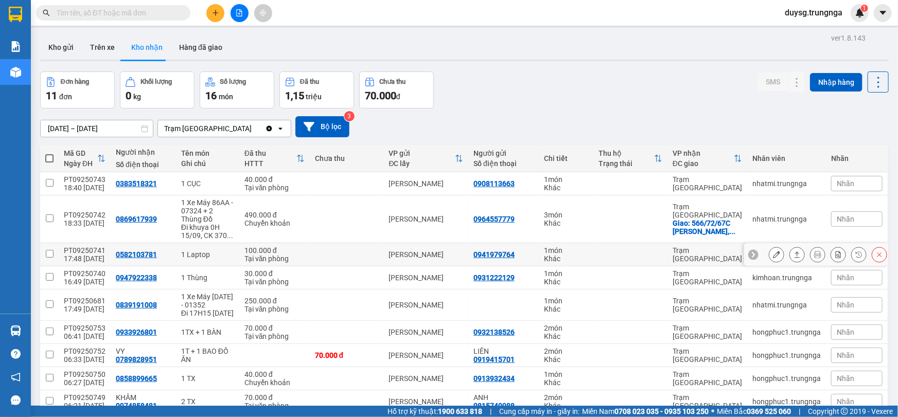
click at [793, 256] on icon at bounding box center [796, 254] width 7 height 7
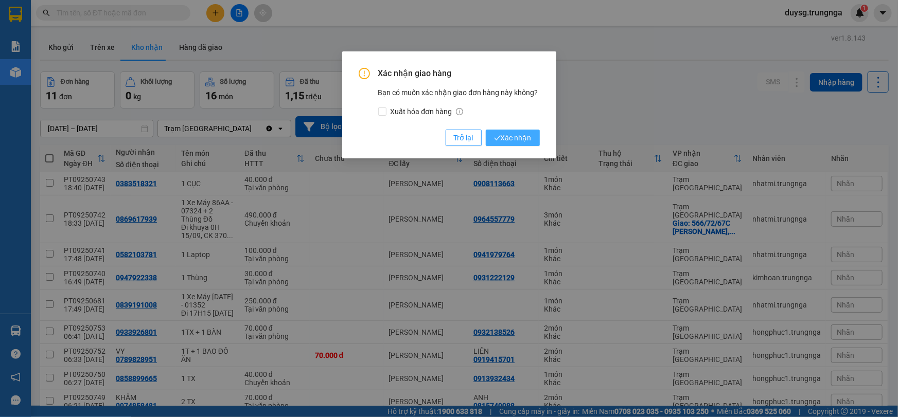
click at [512, 137] on span "Xác nhận" at bounding box center [513, 137] width 38 height 11
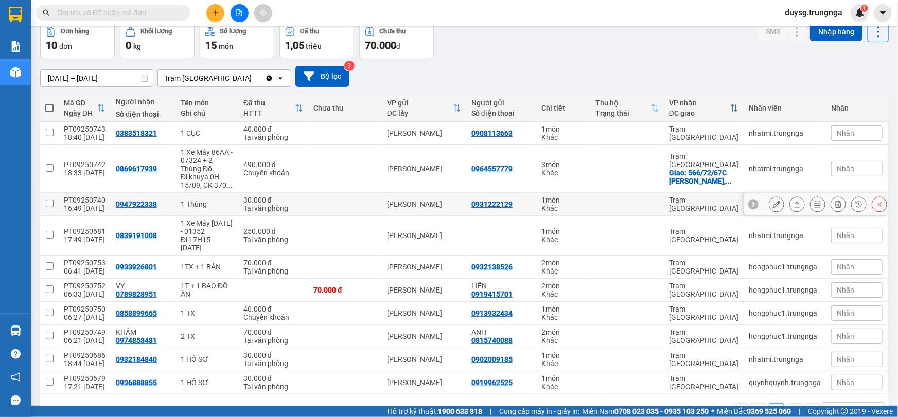
scroll to position [72, 0]
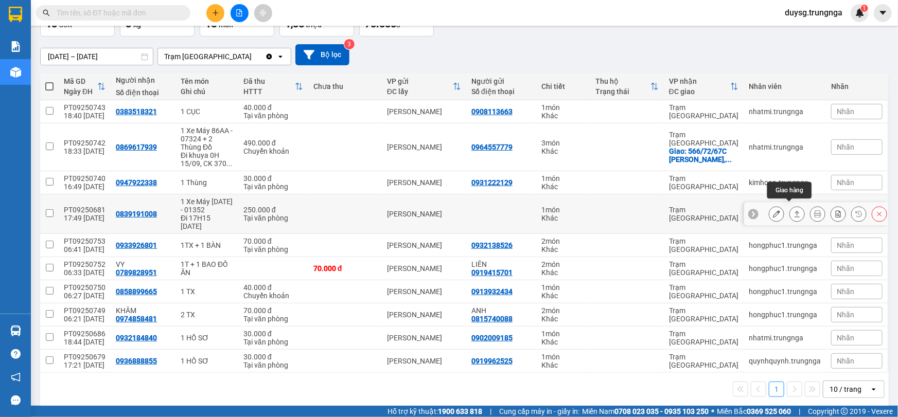
click at [793, 210] on icon at bounding box center [796, 213] width 7 height 7
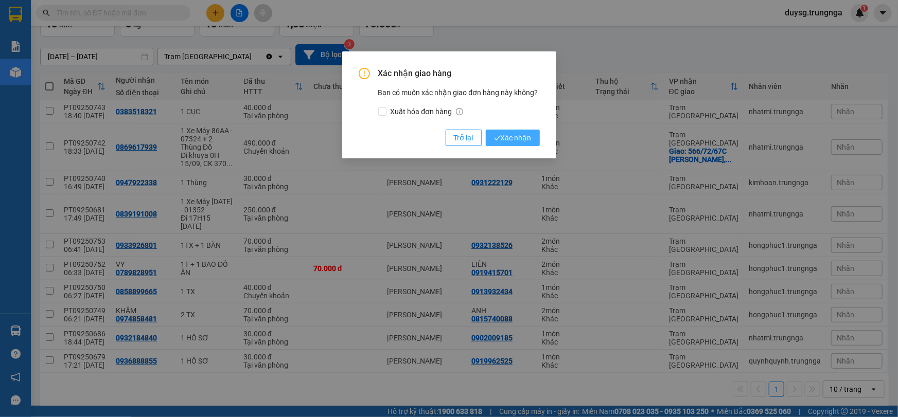
click at [519, 141] on span "Xác nhận" at bounding box center [513, 137] width 38 height 11
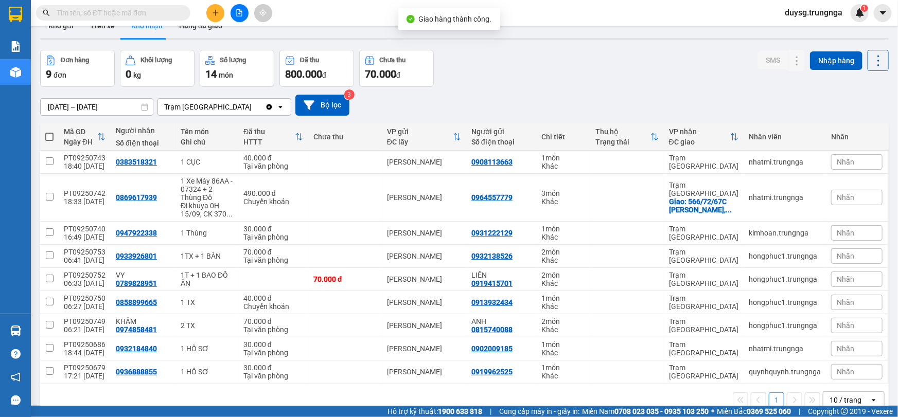
scroll to position [0, 0]
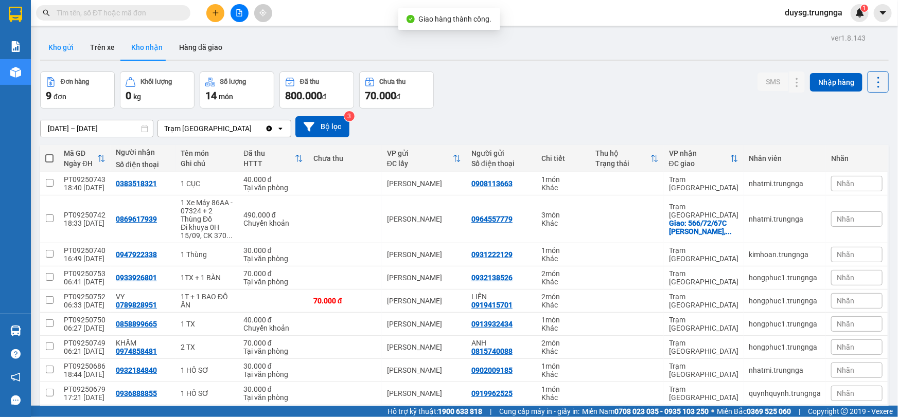
click at [61, 51] on button "Kho gửi" at bounding box center [61, 47] width 42 height 25
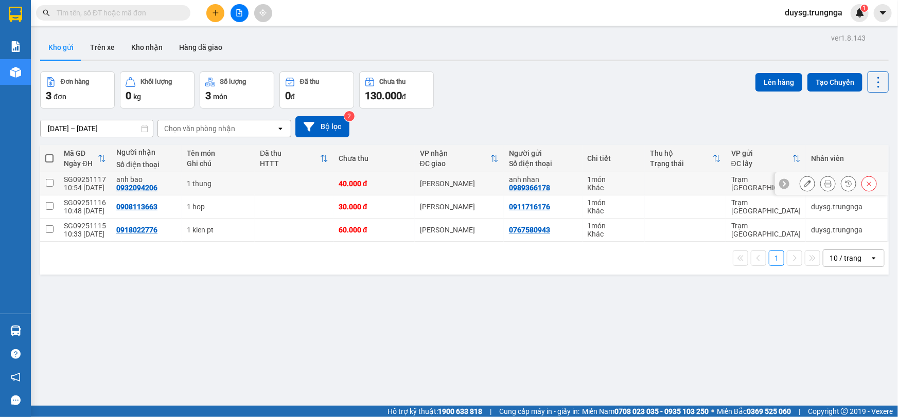
click at [824, 182] on icon at bounding box center [827, 183] width 7 height 7
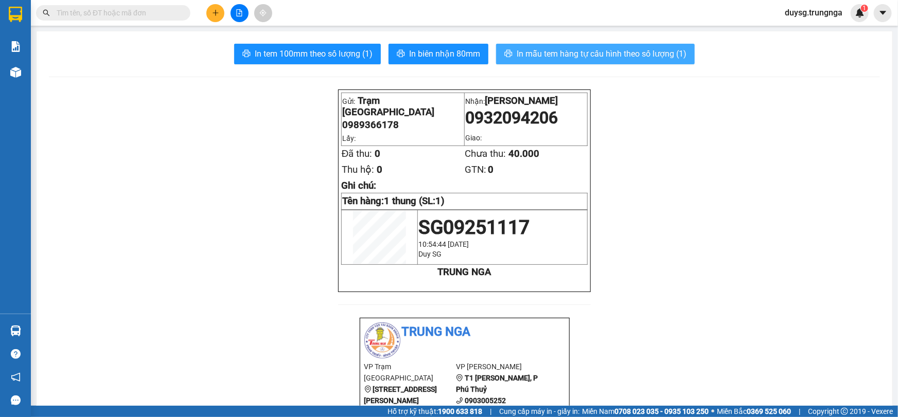
click at [566, 54] on span "In mẫu tem hàng tự cấu hình theo số lượng (1)" at bounding box center [601, 53] width 170 height 13
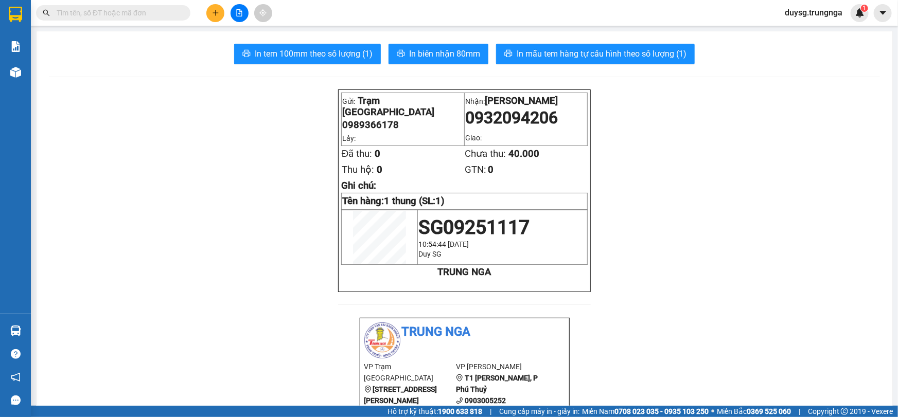
click at [32, 331] on main "In tem 100mm theo số lượng (1) In biên nhận 80mm In mẫu tem hàng tự cấu hình th…" at bounding box center [449, 203] width 898 height 406
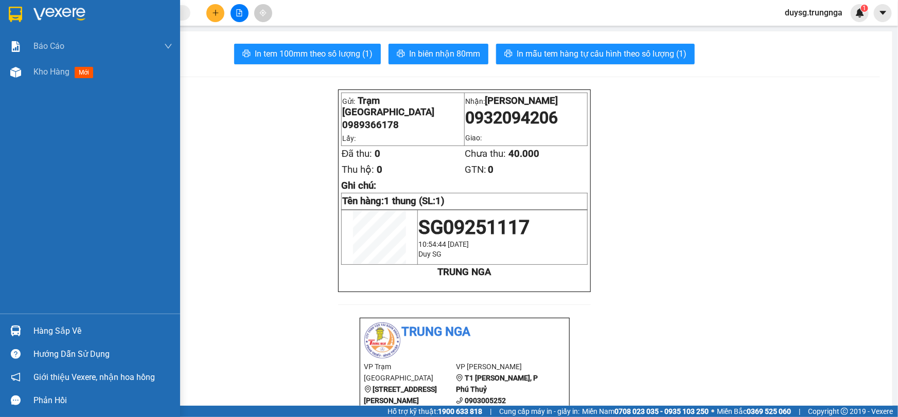
click at [16, 330] on img at bounding box center [15, 331] width 11 height 11
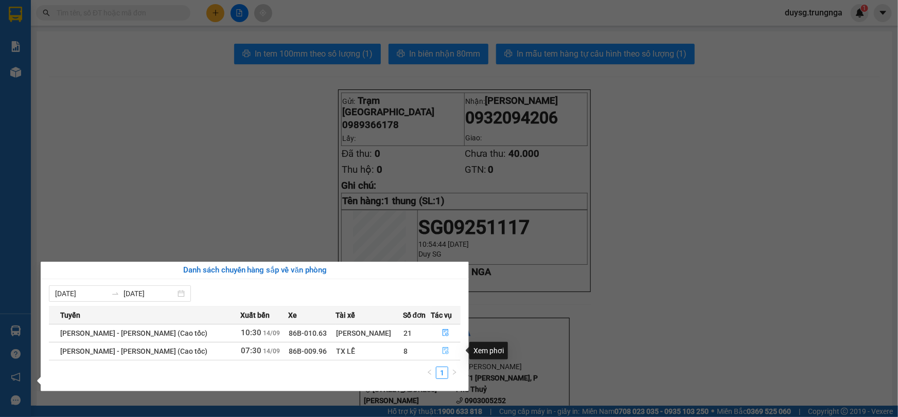
click at [443, 352] on icon "file-done" at bounding box center [445, 350] width 7 height 7
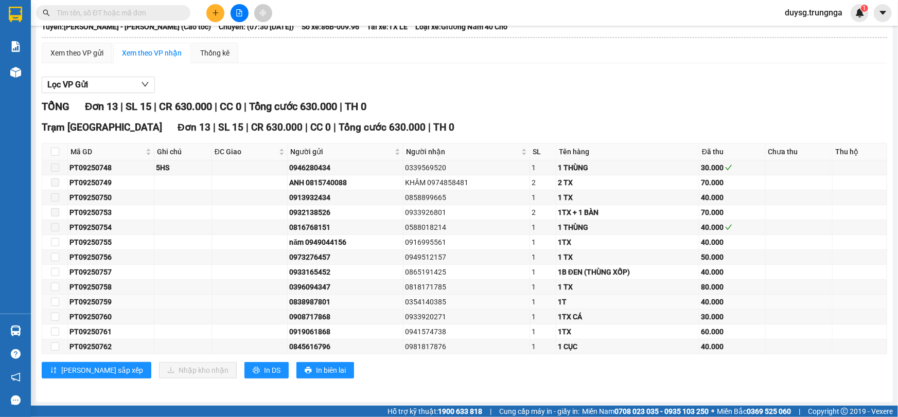
scroll to position [72, 0]
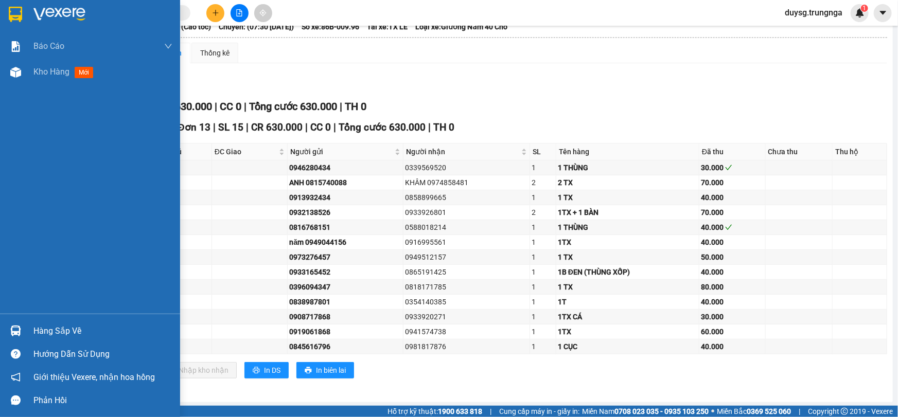
click at [16, 334] on img at bounding box center [15, 331] width 11 height 11
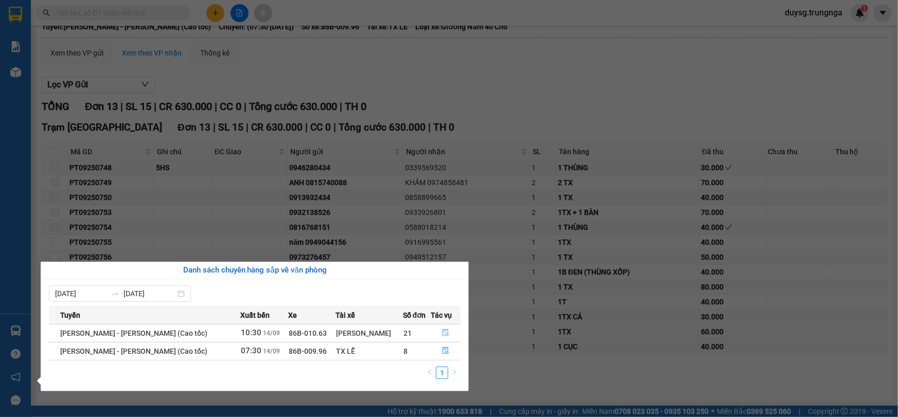
click at [449, 332] on button "button" at bounding box center [446, 333] width 29 height 16
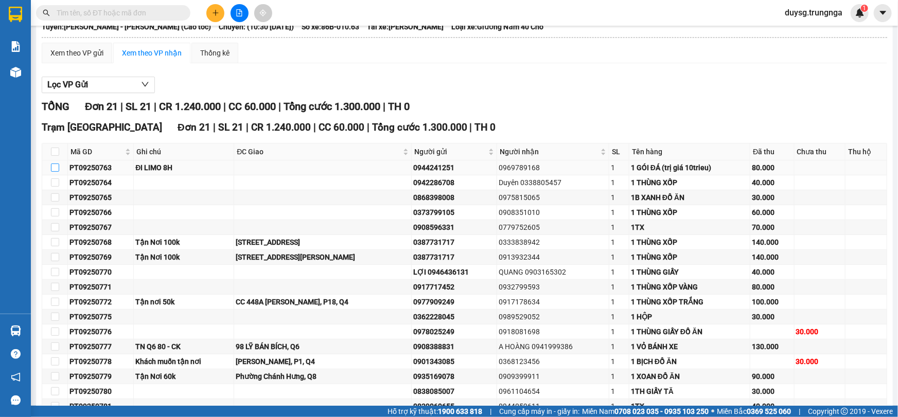
click at [56, 167] on input "checkbox" at bounding box center [55, 168] width 8 height 8
checkbox input "true"
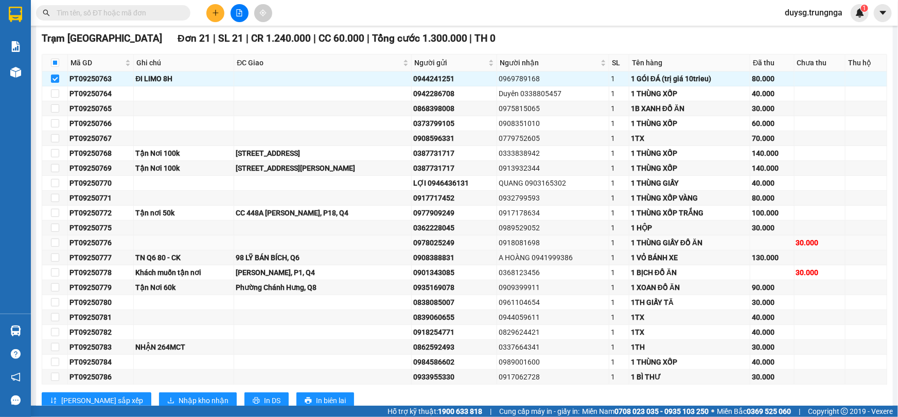
scroll to position [191, 0]
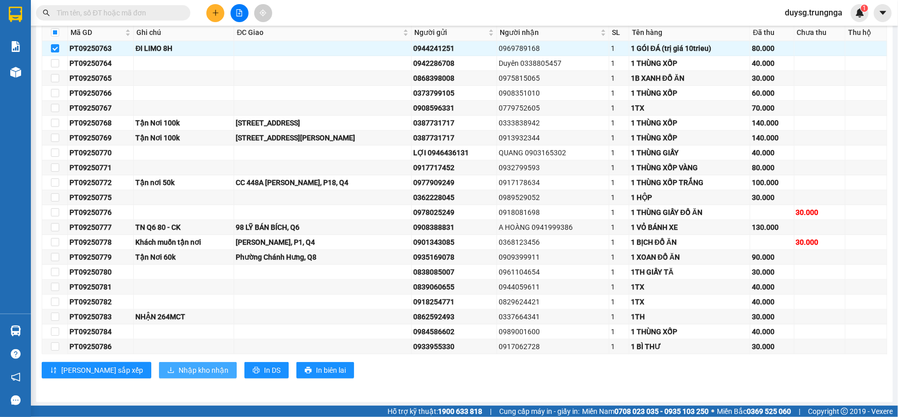
click at [179, 370] on span "Nhập kho nhận" at bounding box center [204, 370] width 50 height 11
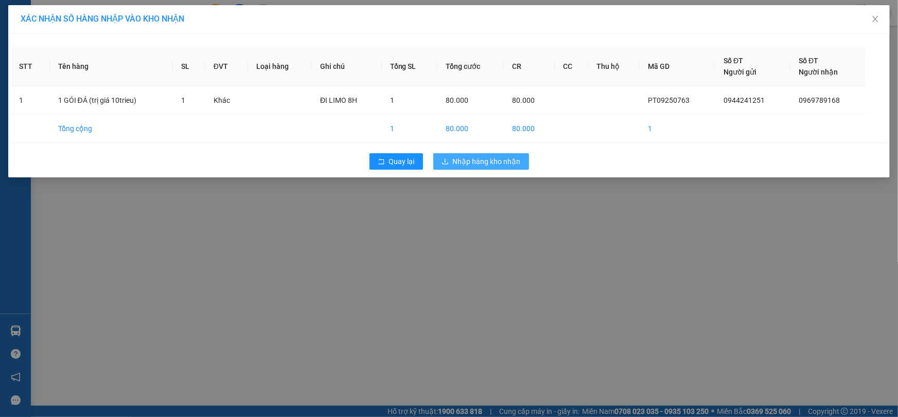
click at [476, 164] on span "Nhập hàng kho nhận" at bounding box center [487, 161] width 68 height 11
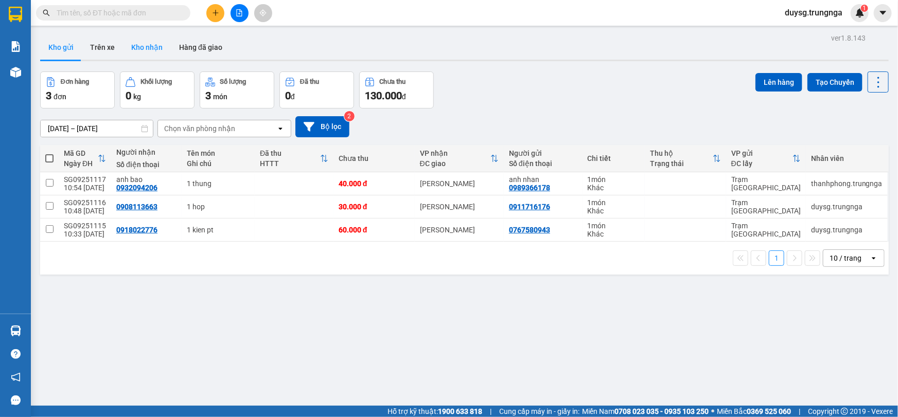
click at [134, 52] on button "Kho nhận" at bounding box center [147, 47] width 48 height 25
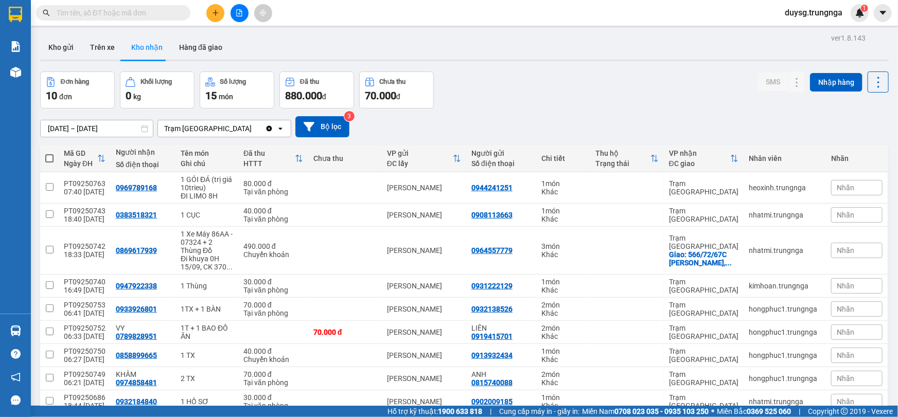
click at [506, 94] on div "Đơn hàng 10 đơn Khối lượng 0 kg Số lượng 15 món Đã thu 880.000 đ Chưa thu 70.00…" at bounding box center [464, 90] width 848 height 37
click at [60, 44] on button "Kho gửi" at bounding box center [61, 47] width 42 height 25
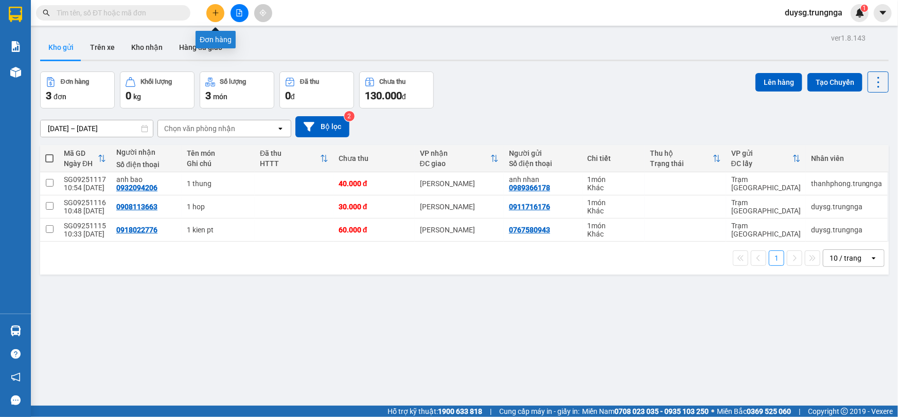
click at [211, 12] on button at bounding box center [215, 13] width 18 height 18
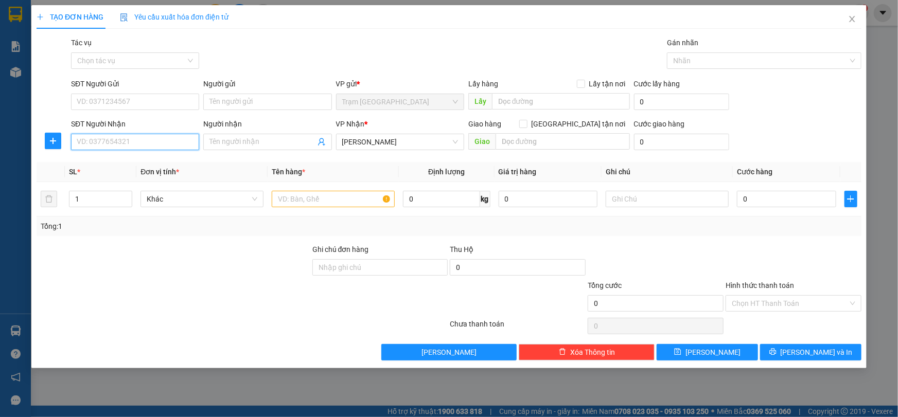
click at [109, 143] on input "SĐT Người Nhận" at bounding box center [135, 142] width 128 height 16
type input "0937736380"
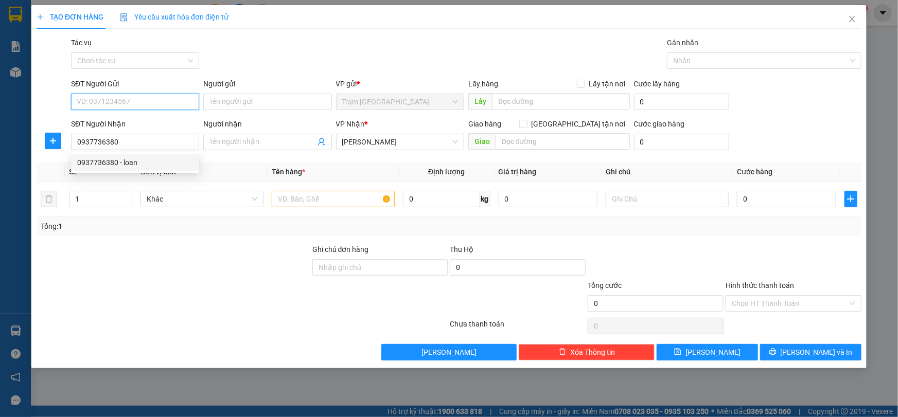
click at [109, 100] on input "SĐT Người Gửi" at bounding box center [135, 102] width 128 height 16
click at [316, 202] on input "text" at bounding box center [333, 199] width 123 height 16
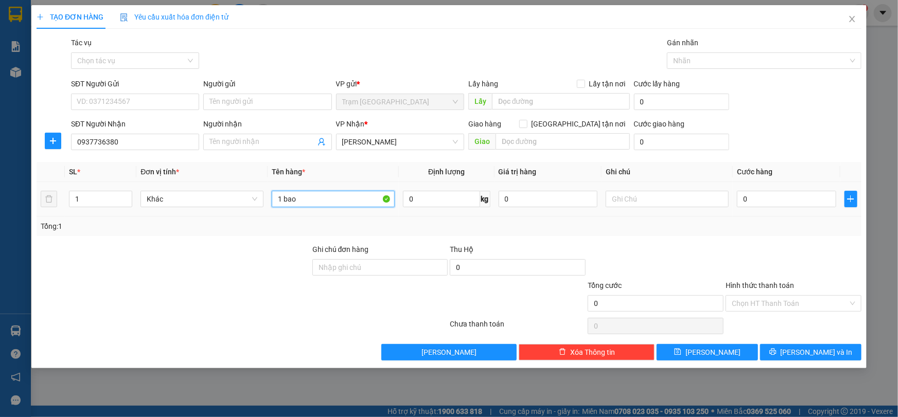
paste input "text"
paste input "t"
type input "1 thung"
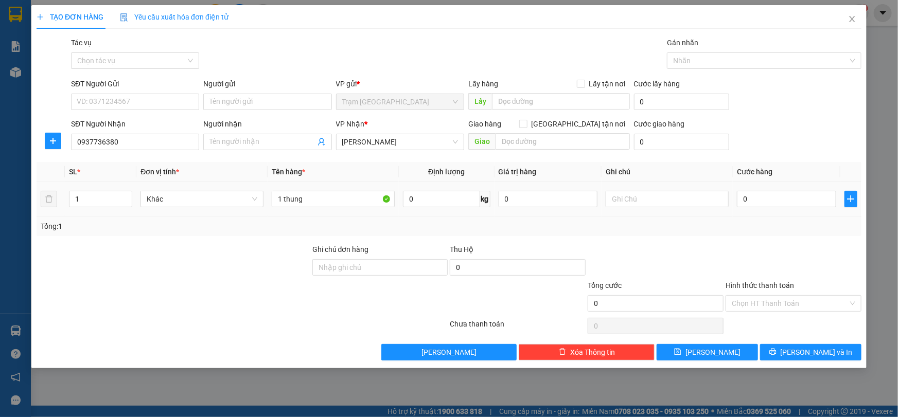
click at [758, 208] on div "0" at bounding box center [786, 199] width 99 height 21
click at [761, 205] on input "0" at bounding box center [786, 199] width 99 height 16
type input "5"
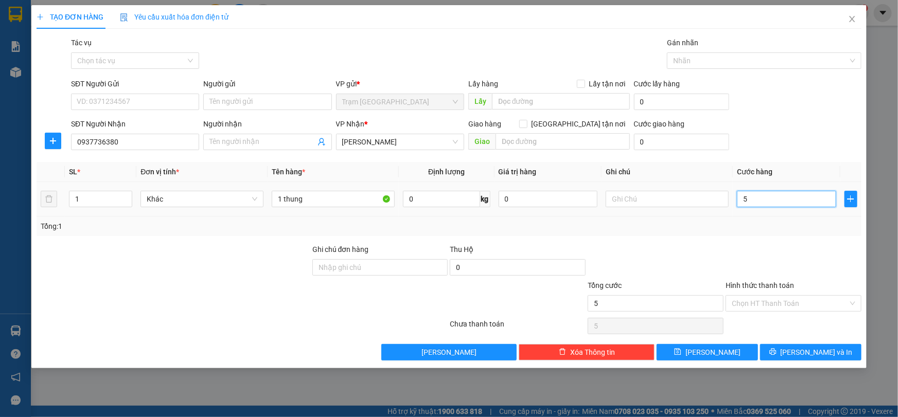
type input "50"
type input "50.000"
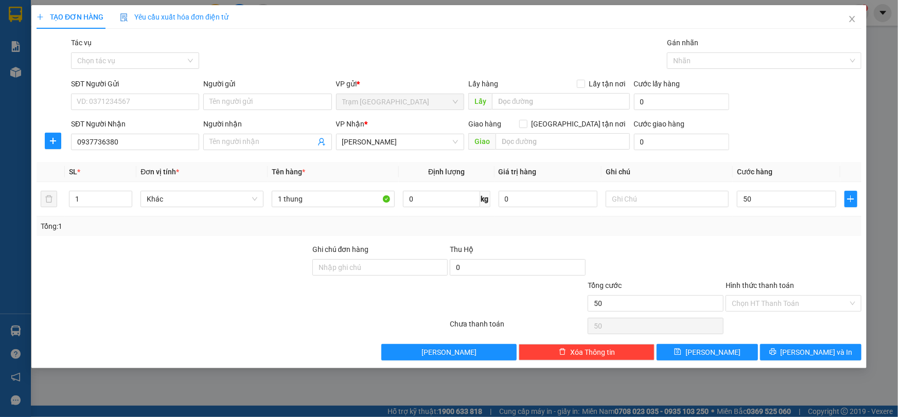
type input "50.000"
click at [744, 248] on div at bounding box center [793, 262] width 138 height 36
click at [139, 100] on input "SĐT Người Gửi" at bounding box center [135, 102] width 128 height 16
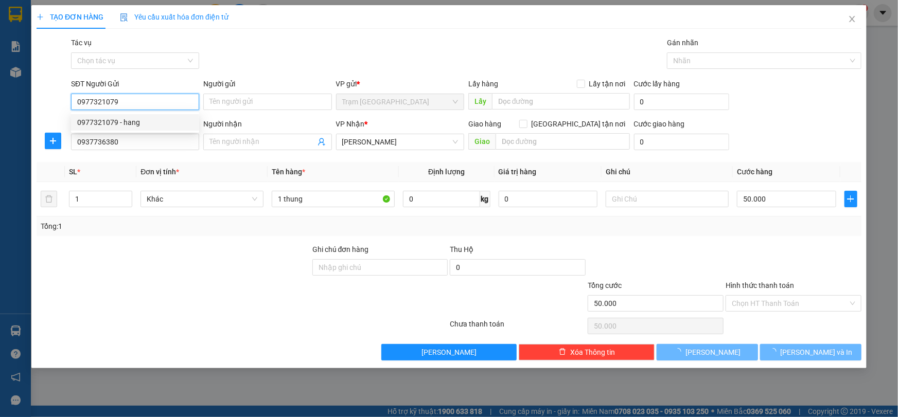
type input "0977321079"
click at [155, 290] on div at bounding box center [173, 298] width 276 height 36
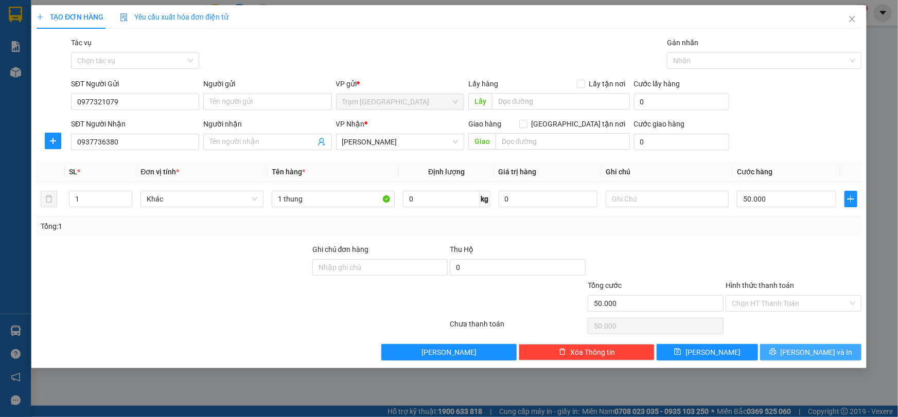
click at [808, 348] on span "[PERSON_NAME] và In" at bounding box center [816, 352] width 72 height 11
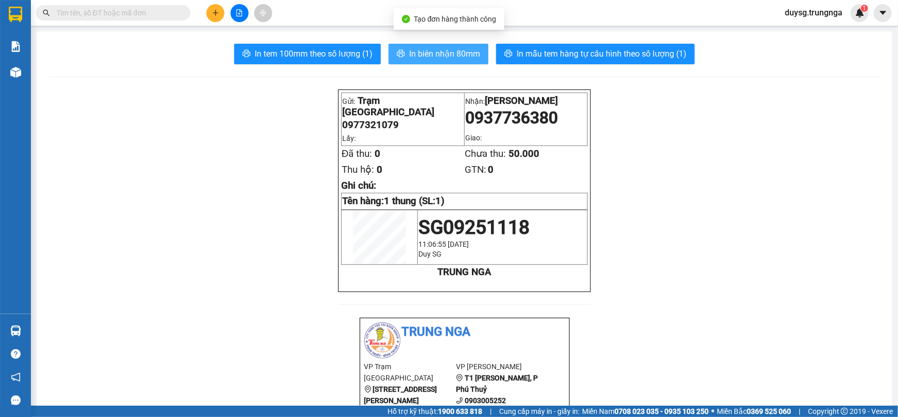
click at [414, 45] on button "In biên nhận 80mm" at bounding box center [438, 54] width 100 height 21
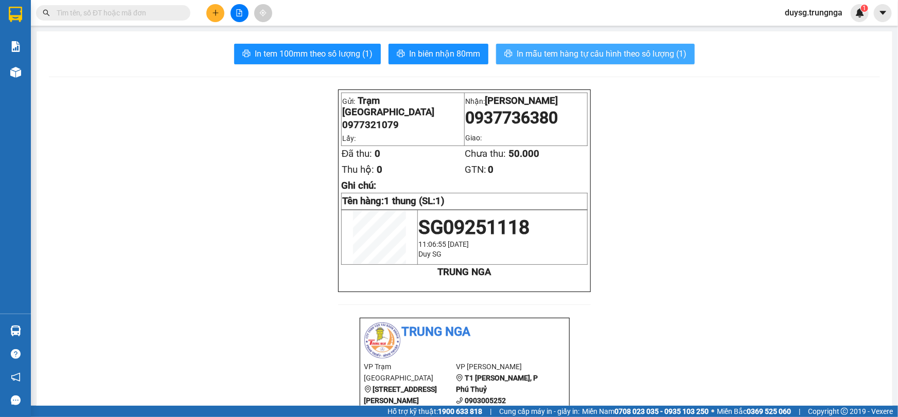
click at [576, 49] on span "In mẫu tem hàng tự cấu hình theo số lượng (1)" at bounding box center [601, 53] width 170 height 13
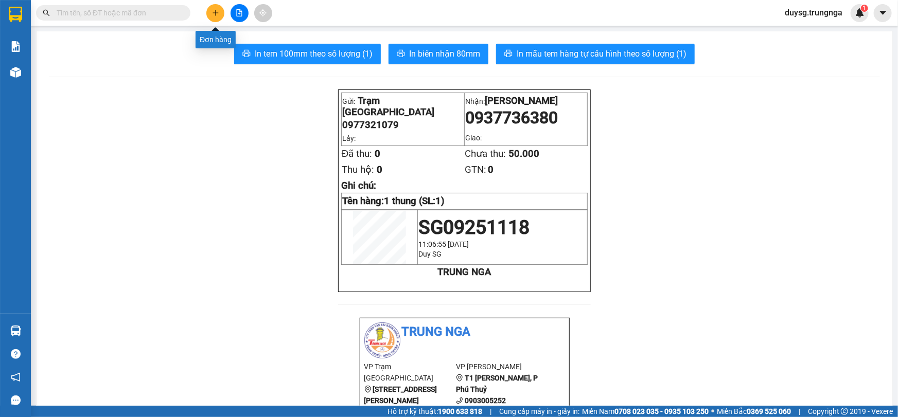
click at [212, 5] on button at bounding box center [215, 13] width 18 height 18
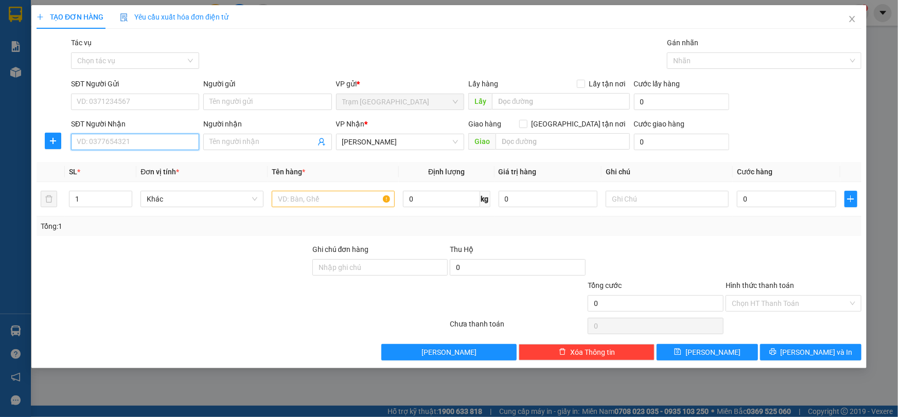
click at [145, 142] on input "SĐT Người Nhận" at bounding box center [135, 142] width 128 height 16
paste input "4"
type input "0356942761"
click at [150, 104] on input "SĐT Người Gửi" at bounding box center [135, 102] width 128 height 16
type input "0786239397"
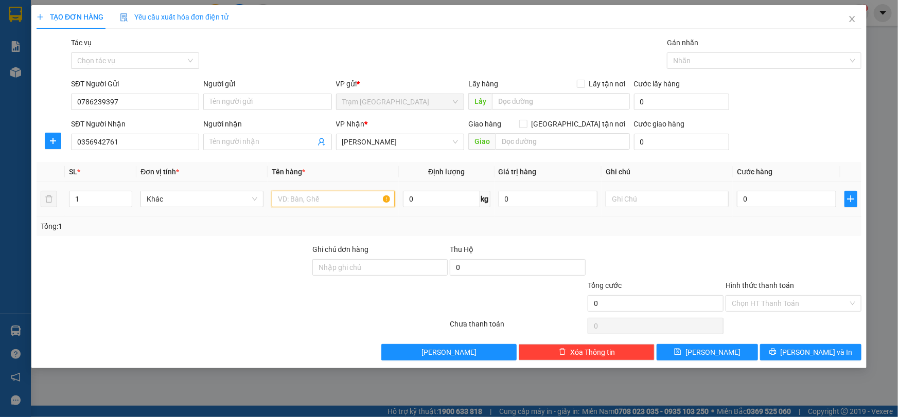
click at [317, 197] on input "text" at bounding box center [333, 199] width 123 height 16
type input "1 kien"
click at [768, 199] on input "0" at bounding box center [786, 199] width 99 height 16
type input "4"
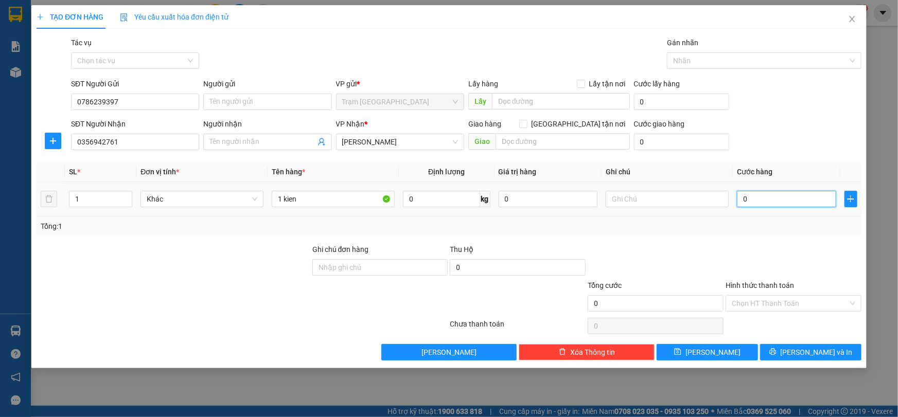
type input "4"
type input "40"
click at [768, 237] on div "Transit Pickup Surcharge Ids Transit Deliver Surcharge Ids Transit Deliver Surc…" at bounding box center [449, 199] width 825 height 324
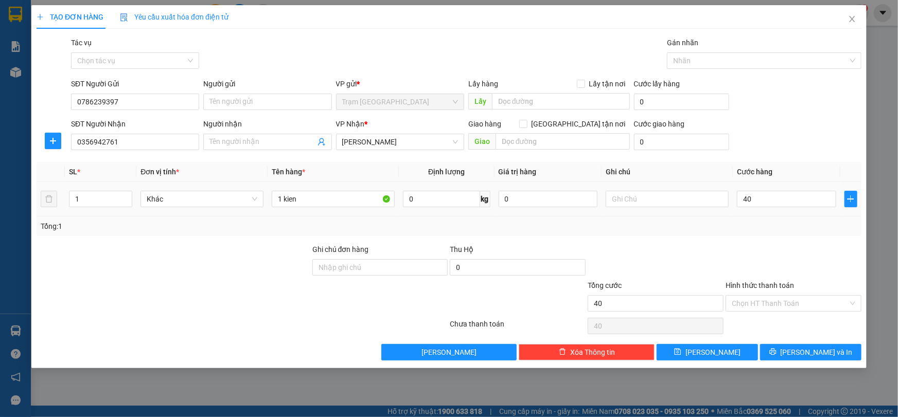
type input "40.000"
click at [768, 237] on div "Transit Pickup Surcharge Ids Transit Deliver Surcharge Ids Transit Deliver Surc…" at bounding box center [449, 199] width 825 height 324
click at [782, 298] on input "Hình thức thanh toán" at bounding box center [790, 303] width 116 height 15
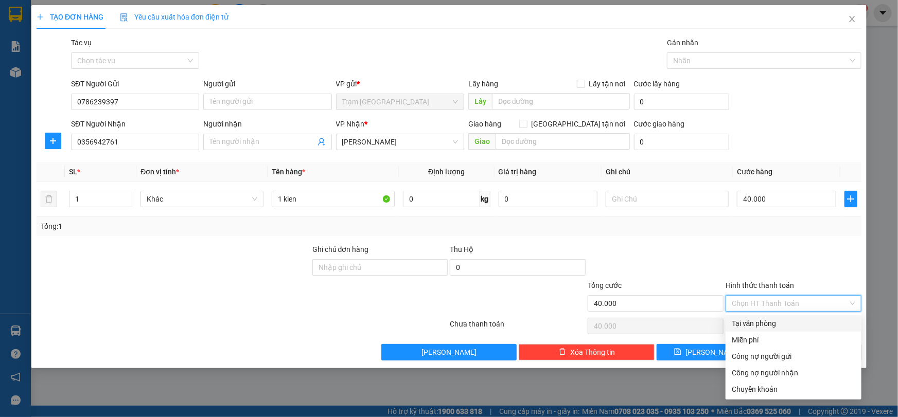
click at [764, 323] on div "Tại văn phòng" at bounding box center [793, 323] width 123 height 11
type input "0"
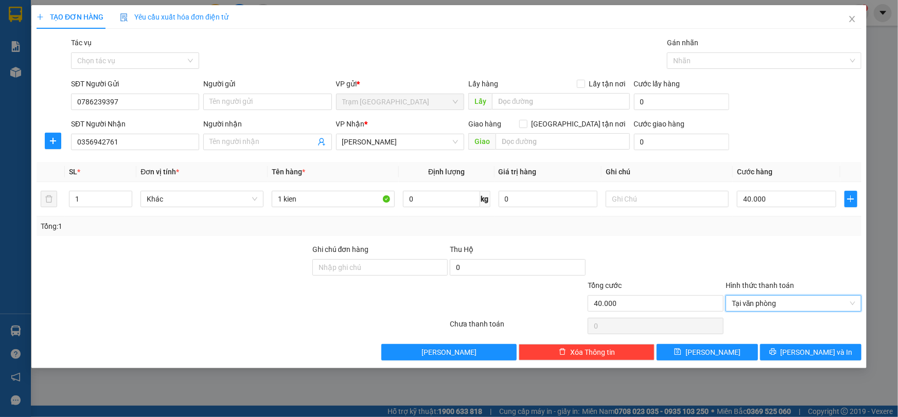
click at [782, 246] on div at bounding box center [793, 262] width 138 height 36
click at [808, 352] on span "[PERSON_NAME] và In" at bounding box center [816, 352] width 72 height 11
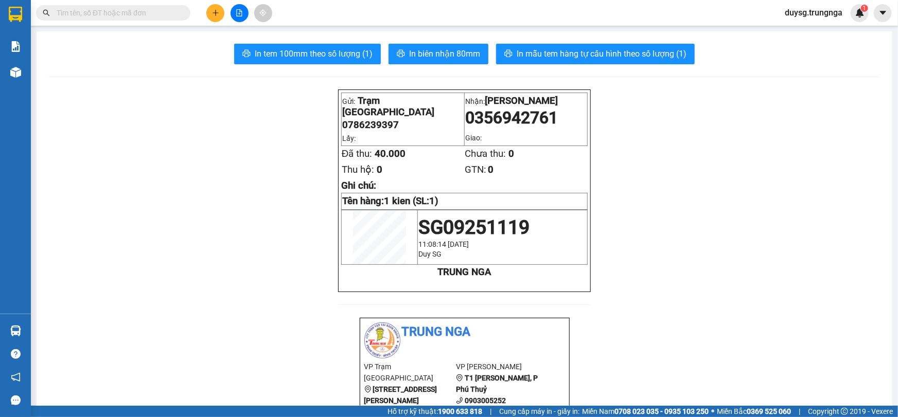
click at [414, 54] on span "In biên nhận 80mm" at bounding box center [444, 53] width 71 height 13
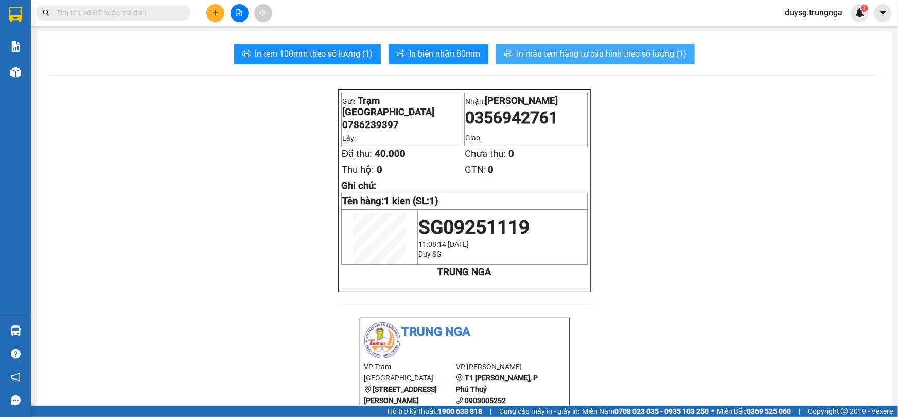
click at [563, 57] on span "In mẫu tem hàng tự cấu hình theo số lượng (1)" at bounding box center [601, 53] width 170 height 13
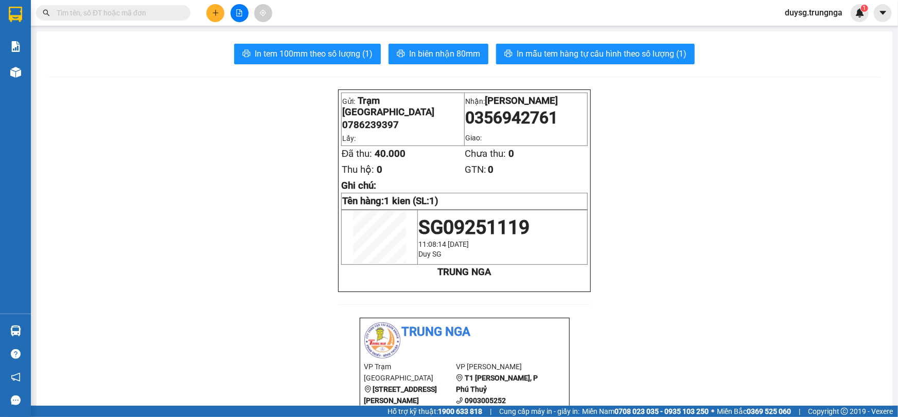
drag, startPoint x: 169, startPoint y: 128, endPoint x: 0, endPoint y: 79, distance: 175.8
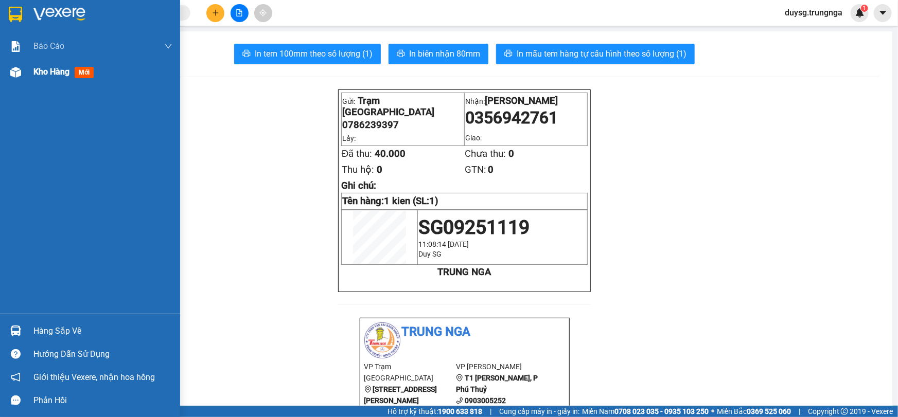
click at [14, 69] on img at bounding box center [15, 72] width 11 height 11
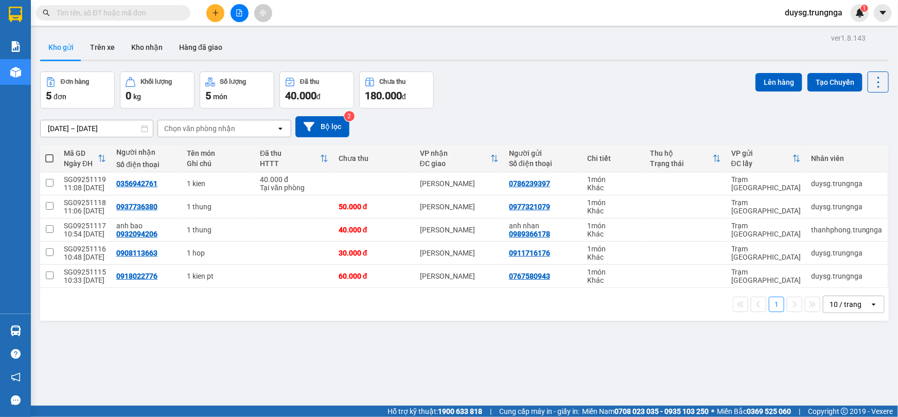
click at [531, 105] on div "Đơn hàng 5 đơn Khối lượng 0 kg Số lượng 5 món Đã thu 40.000 đ Chưa thu 180.000 …" at bounding box center [464, 90] width 848 height 37
click at [530, 116] on div "12/09/2025 – 14/09/2025 Press the down arrow key to interact with the calendar …" at bounding box center [464, 126] width 848 height 21
click at [221, 11] on button at bounding box center [215, 13] width 18 height 18
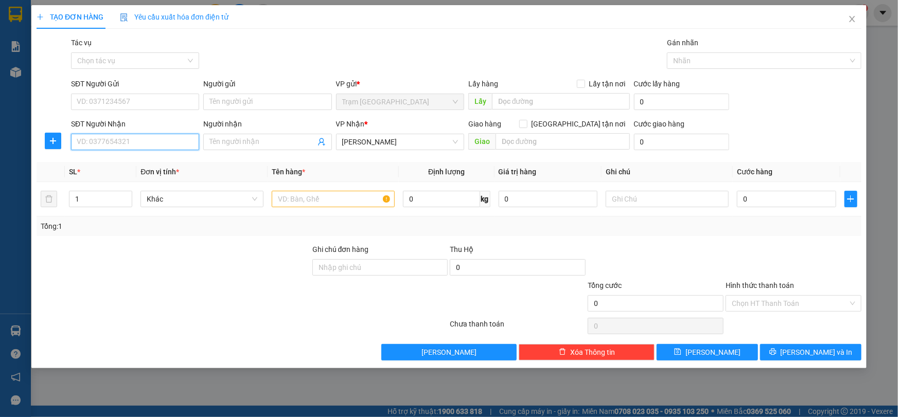
click at [170, 140] on input "SĐT Người Nhận" at bounding box center [135, 142] width 128 height 16
type input "0919962525"
click at [167, 100] on input "SĐT Người Gửi" at bounding box center [135, 102] width 128 height 16
type input "0936888855"
click at [339, 196] on input "text" at bounding box center [333, 199] width 123 height 16
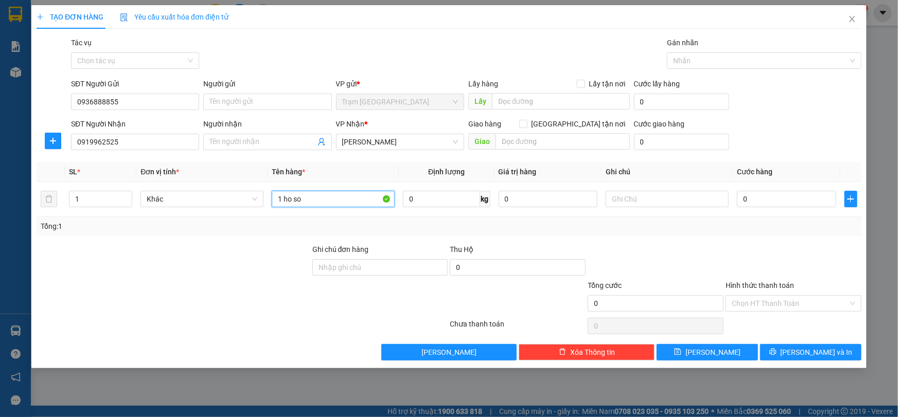
type input "1 ho so"
click at [797, 181] on th "Cước hàng" at bounding box center [787, 172] width 108 height 20
click at [790, 197] on input "0" at bounding box center [786, 199] width 99 height 16
type input "3"
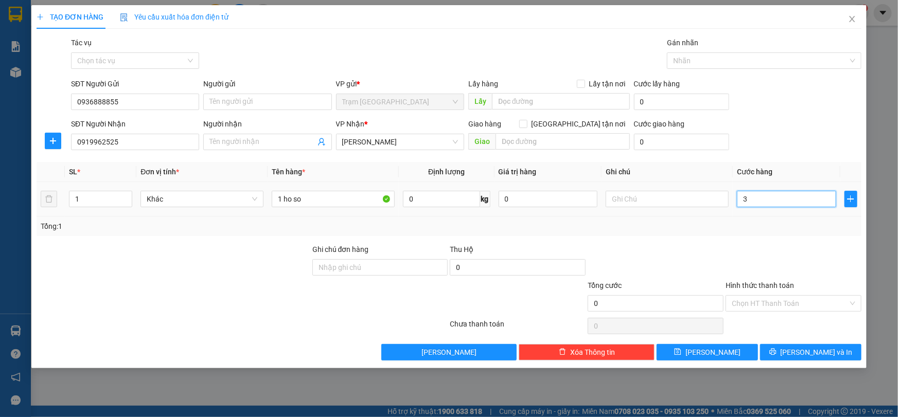
type input "3"
type input "30"
type input "30.000"
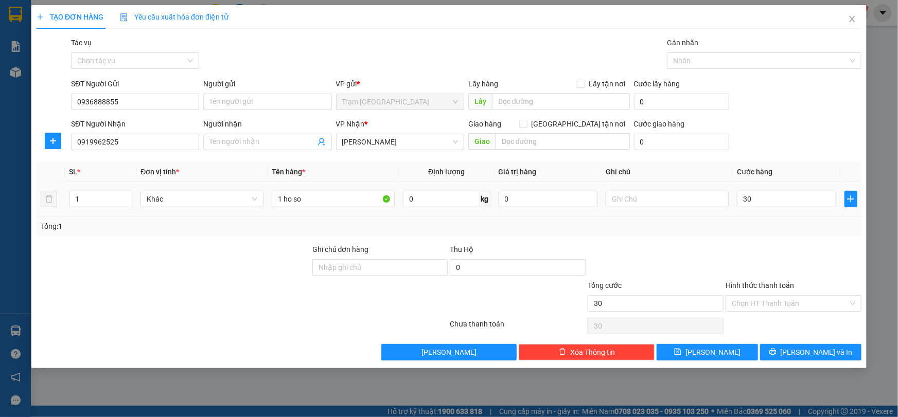
type input "30.000"
click at [771, 219] on div "Tổng: 1" at bounding box center [449, 227] width 825 height 20
click at [789, 298] on input "Hình thức thanh toán" at bounding box center [790, 303] width 116 height 15
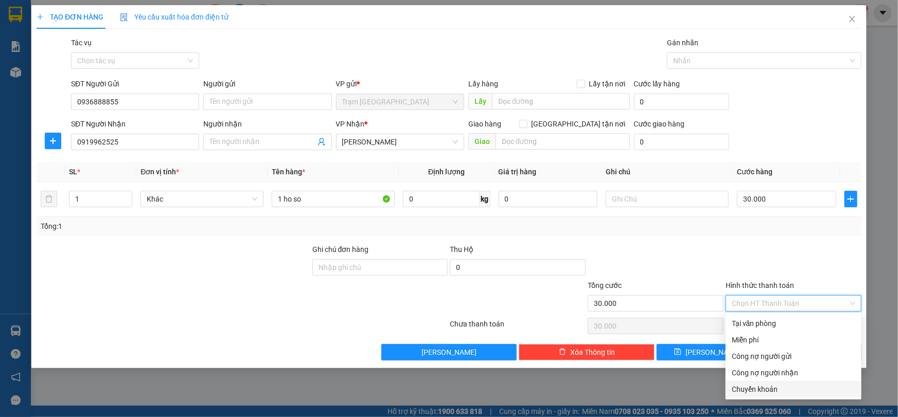
drag, startPoint x: 774, startPoint y: 394, endPoint x: 774, endPoint y: 385, distance: 9.3
click at [774, 395] on div "Chuyển khoản" at bounding box center [793, 389] width 123 height 11
type input "0"
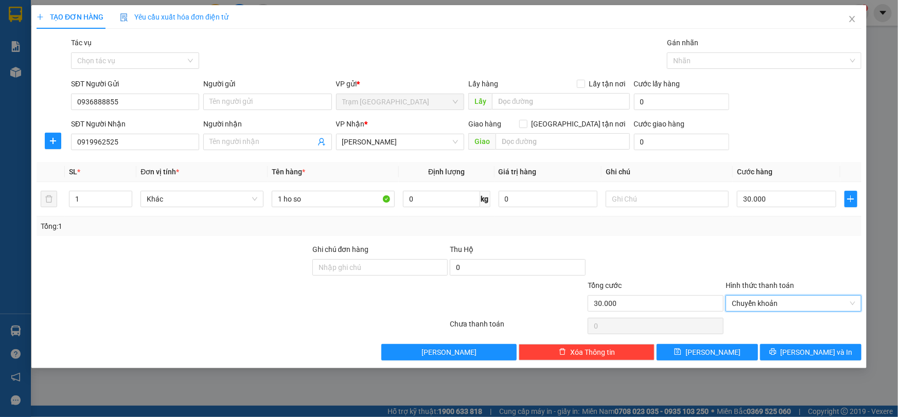
click at [748, 236] on div "Transit Pickup Surcharge Ids Transit Deliver Surcharge Ids Transit Deliver Surc…" at bounding box center [449, 199] width 825 height 324
click at [801, 344] on button "[PERSON_NAME] và In" at bounding box center [810, 352] width 101 height 16
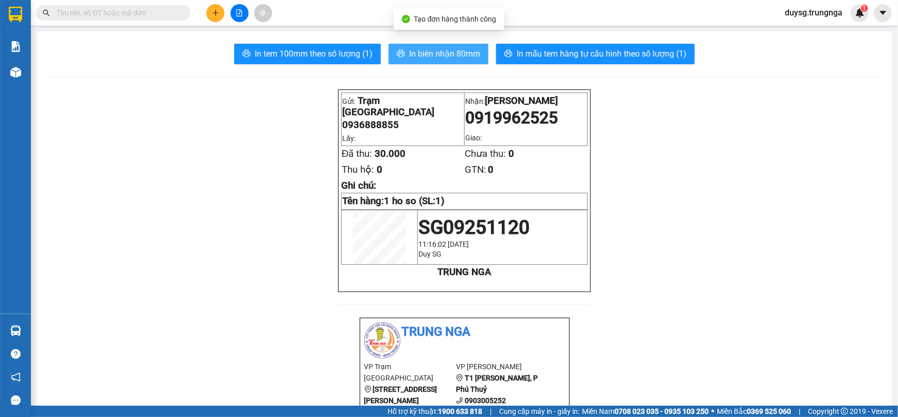
click at [449, 51] on span "In biên nhận 80mm" at bounding box center [444, 53] width 71 height 13
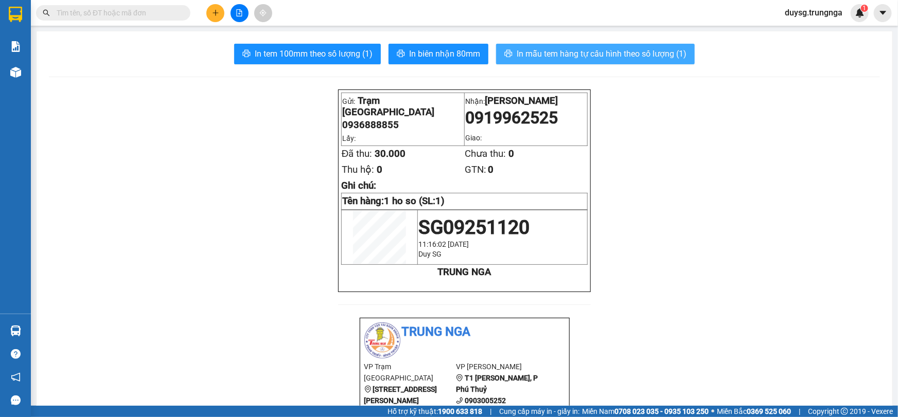
click at [567, 56] on span "In mẫu tem hàng tự cấu hình theo số lượng (1)" at bounding box center [601, 53] width 170 height 13
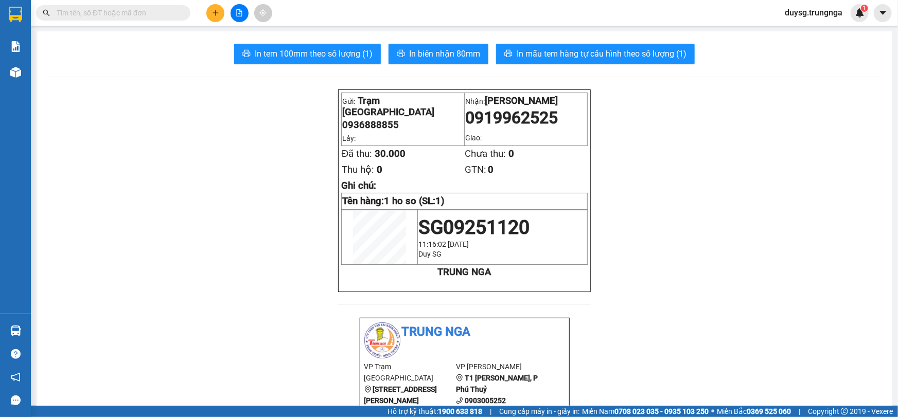
click at [211, 9] on button at bounding box center [215, 13] width 18 height 18
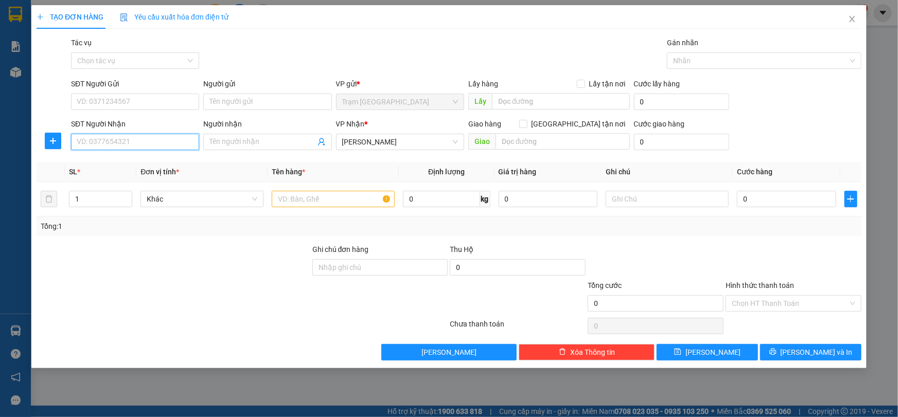
click at [167, 139] on input "SĐT Người Nhận" at bounding box center [135, 142] width 128 height 16
type input "0933567372"
click at [153, 97] on input "SĐT Người Gửi" at bounding box center [135, 102] width 128 height 16
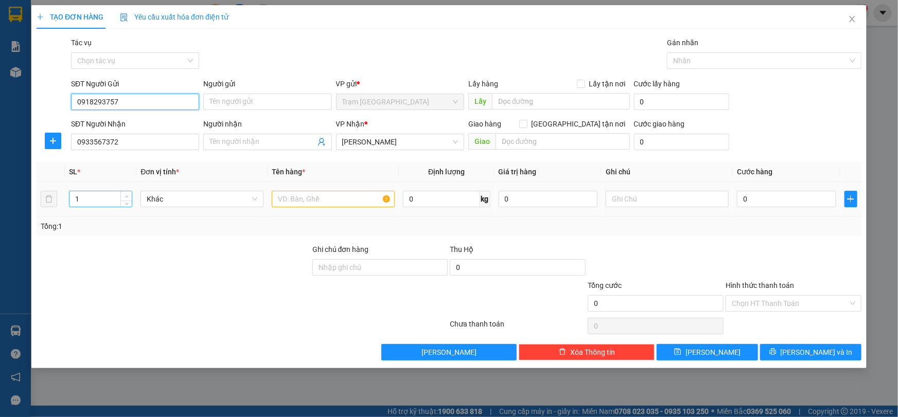
type input "0918293757"
click at [126, 195] on icon "up" at bounding box center [127, 197] width 4 height 4
type input "2"
click at [337, 200] on input "text" at bounding box center [333, 199] width 123 height 16
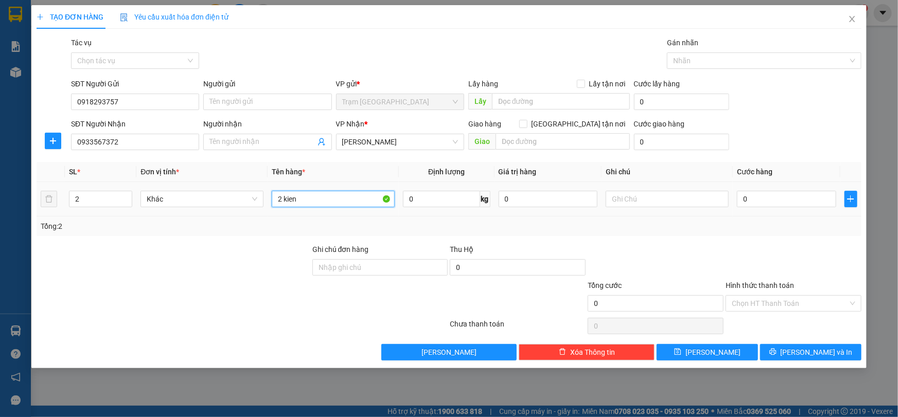
type input "2 kien"
drag, startPoint x: 758, startPoint y: 186, endPoint x: 759, endPoint y: 192, distance: 6.8
click at [759, 189] on td "0" at bounding box center [787, 199] width 108 height 34
click at [760, 198] on input "0" at bounding box center [786, 199] width 99 height 16
type input "8"
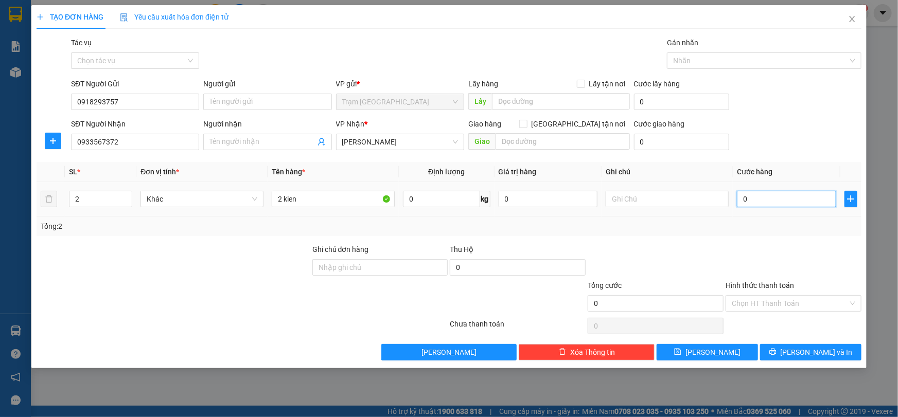
type input "8"
type input "80"
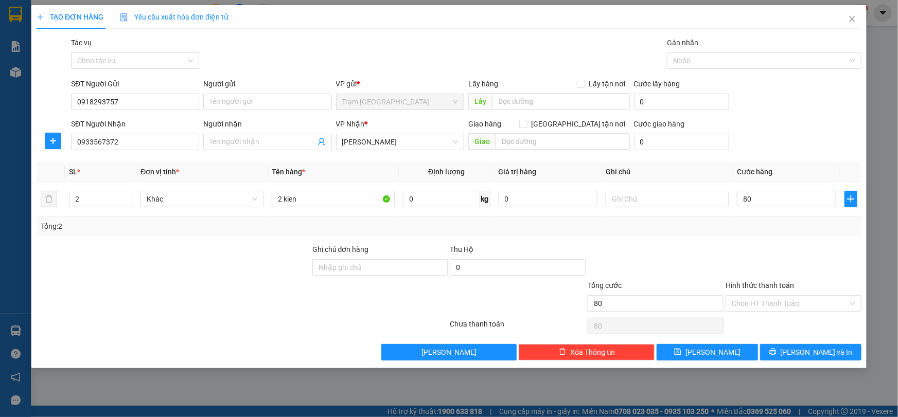
type input "80.000"
click at [777, 267] on div at bounding box center [793, 262] width 138 height 36
click at [836, 351] on button "[PERSON_NAME] và In" at bounding box center [810, 352] width 101 height 16
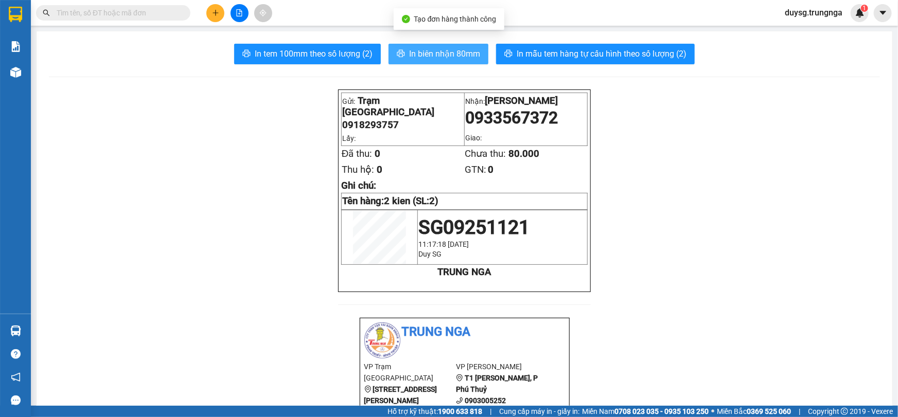
click at [447, 56] on span "In biên nhận 80mm" at bounding box center [444, 53] width 71 height 13
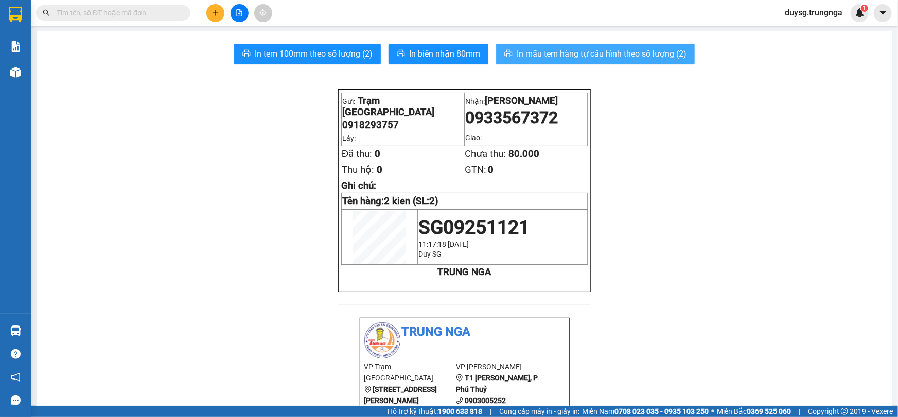
click at [567, 56] on span "In mẫu tem hàng tự cấu hình theo số lượng (2)" at bounding box center [601, 53] width 170 height 13
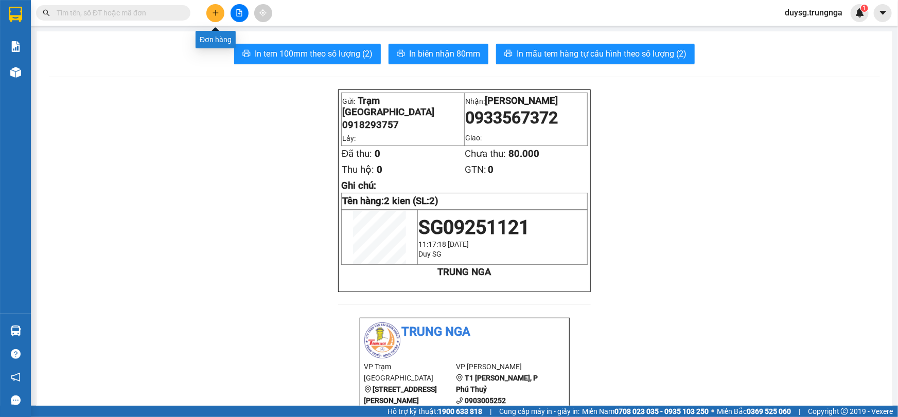
click at [210, 20] on button at bounding box center [215, 13] width 18 height 18
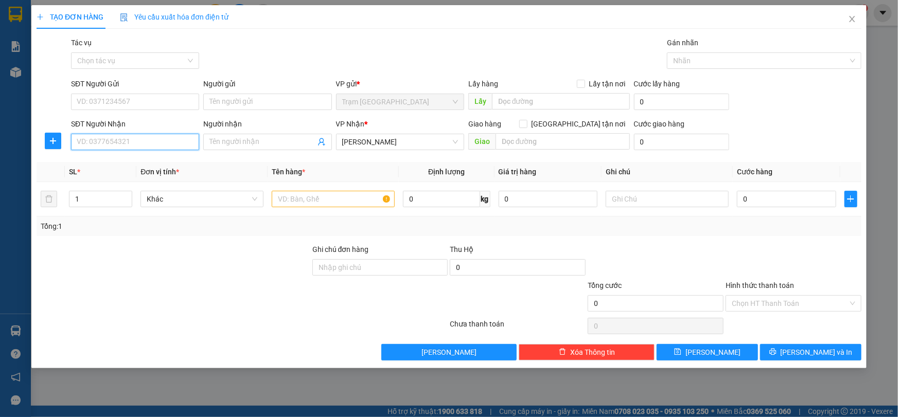
click at [143, 138] on input "SĐT Người Nhận" at bounding box center [135, 142] width 128 height 16
type input "0366177047"
click at [148, 106] on input "SĐT Người Gửi" at bounding box center [135, 102] width 128 height 16
type input "0932483463"
click at [352, 205] on input "text" at bounding box center [333, 199] width 123 height 16
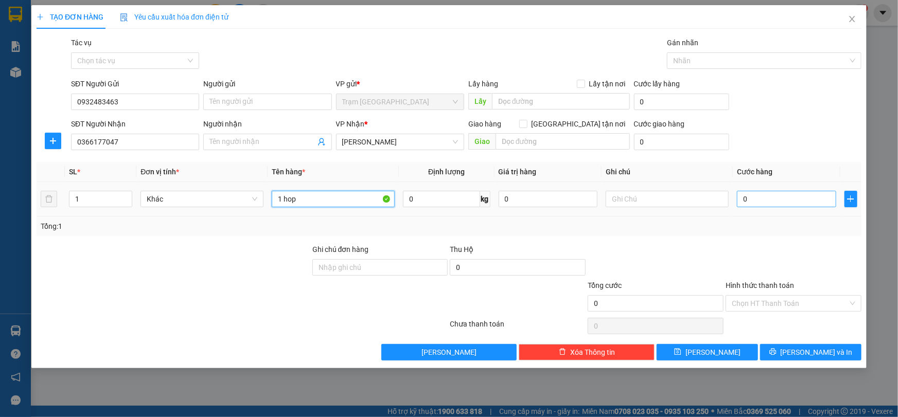
type input "1 hop"
click at [757, 192] on input "0" at bounding box center [786, 199] width 99 height 16
type input "4"
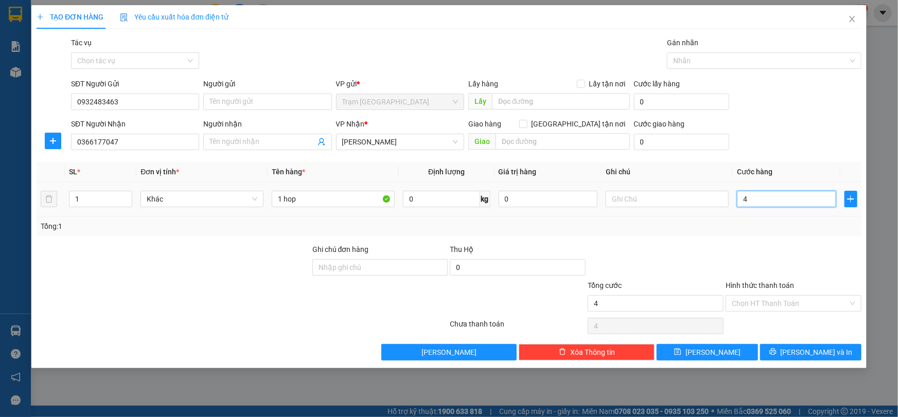
type input "40"
click at [758, 257] on div at bounding box center [793, 262] width 138 height 36
type input "40.000"
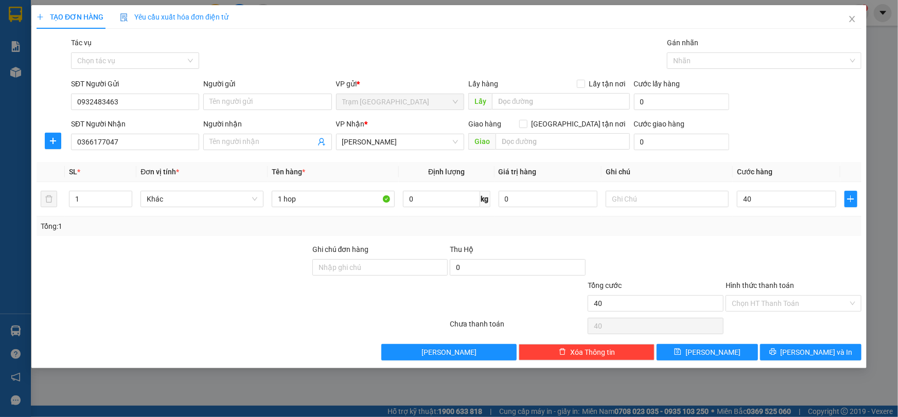
type input "40.000"
click at [761, 311] on div "Hình thức thanh toán Chọn HT Thanh Toán" at bounding box center [793, 298] width 136 height 36
click at [771, 299] on input "Hình thức thanh toán" at bounding box center [790, 303] width 116 height 15
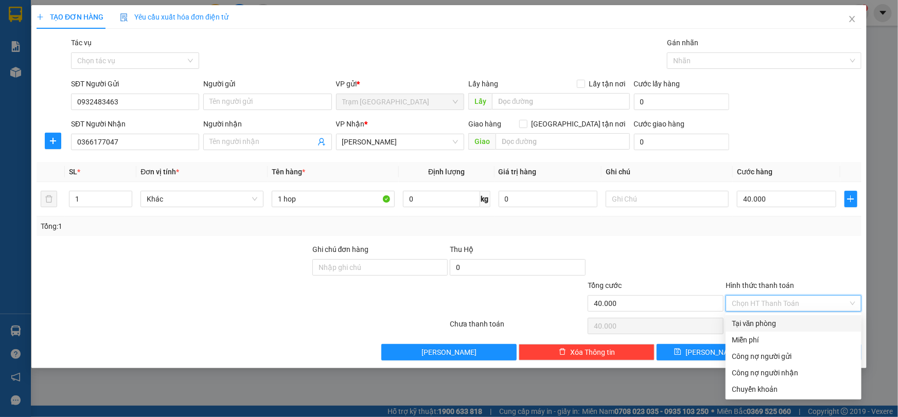
click at [760, 322] on div "Tại văn phòng" at bounding box center [793, 323] width 123 height 11
type input "0"
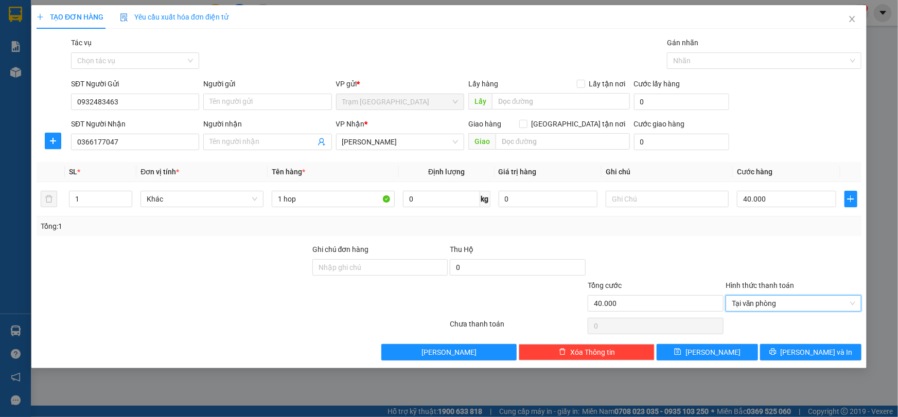
click at [754, 250] on div at bounding box center [793, 262] width 138 height 36
drag, startPoint x: 816, startPoint y: 349, endPoint x: 813, endPoint y: 354, distance: 6.7
click at [816, 349] on span "[PERSON_NAME] và In" at bounding box center [816, 352] width 72 height 11
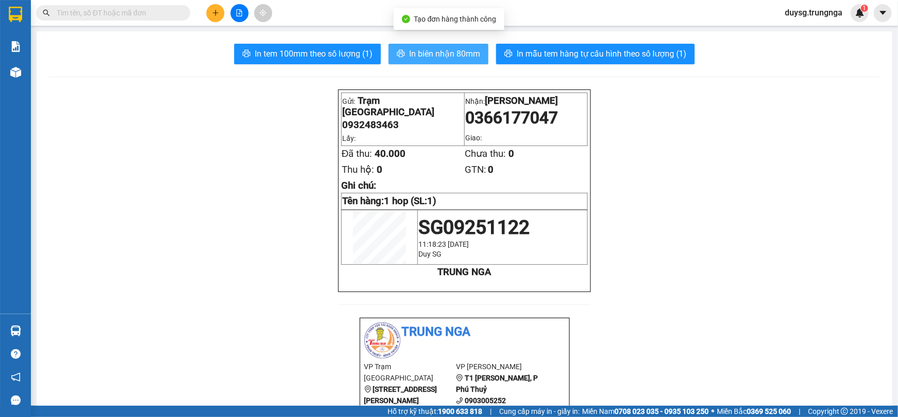
click at [446, 56] on span "In biên nhận 80mm" at bounding box center [444, 53] width 71 height 13
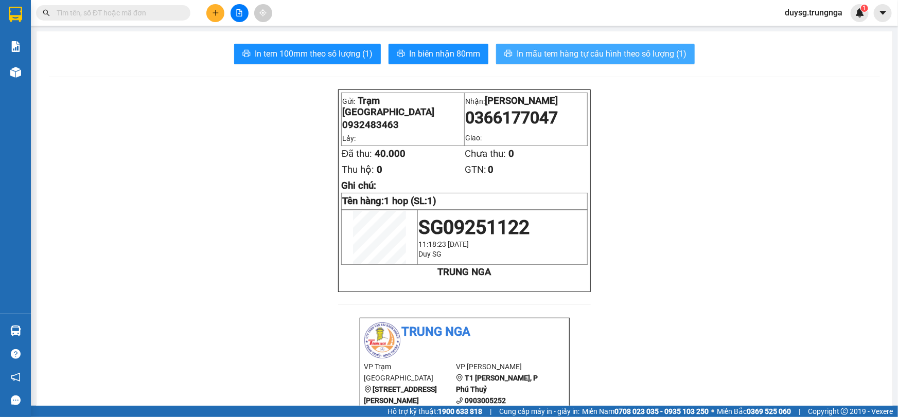
click at [561, 53] on span "In mẫu tem hàng tự cấu hình theo số lượng (1)" at bounding box center [601, 53] width 170 height 13
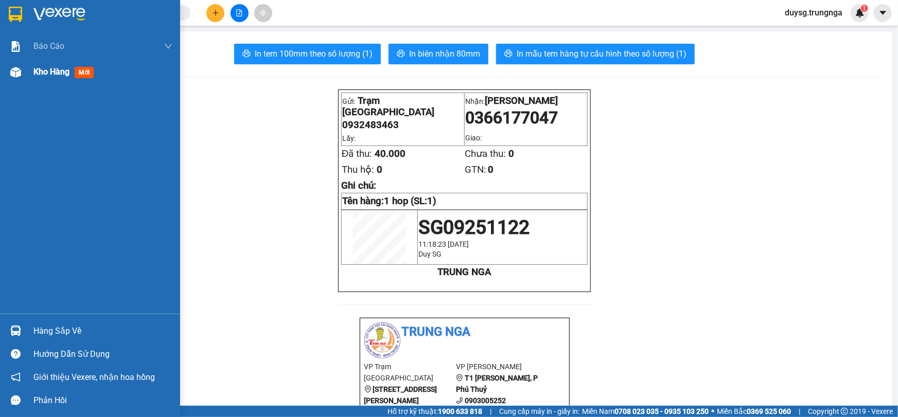
click at [24, 72] on div at bounding box center [16, 72] width 18 height 18
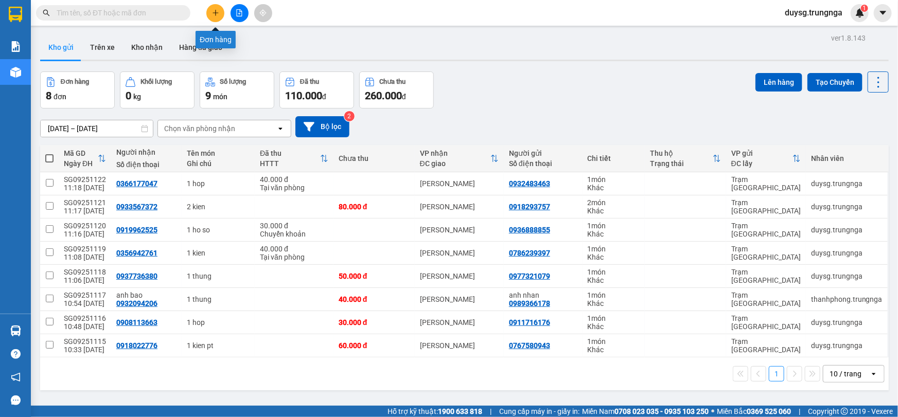
click at [212, 11] on icon "plus" at bounding box center [215, 12] width 7 height 7
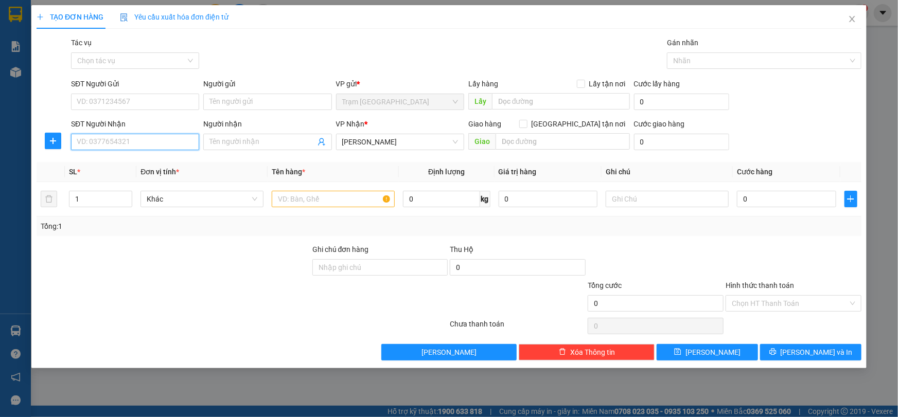
click at [159, 147] on input "SĐT Người Nhận" at bounding box center [135, 142] width 128 height 16
type input "0817061759"
click at [144, 104] on input "SĐT Người Gửi" at bounding box center [135, 102] width 128 height 16
type input "0913642961"
click at [324, 194] on input "text" at bounding box center [333, 199] width 123 height 16
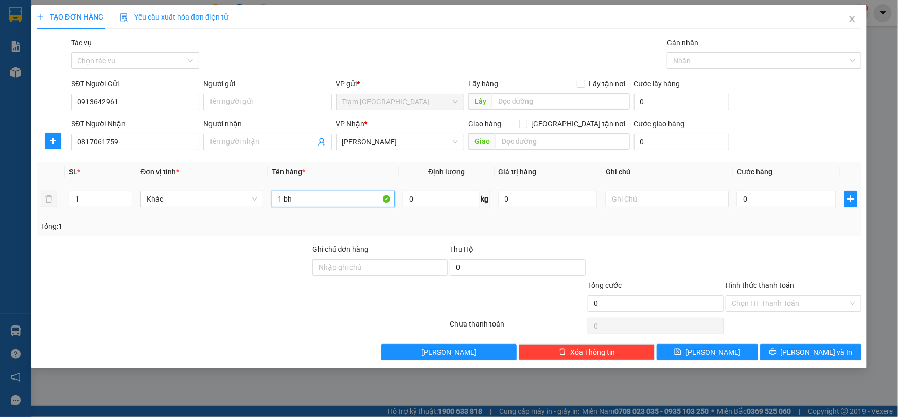
paste input "text"
paste input "h"
type input "1 ho so"
click at [766, 201] on input "0" at bounding box center [786, 199] width 99 height 16
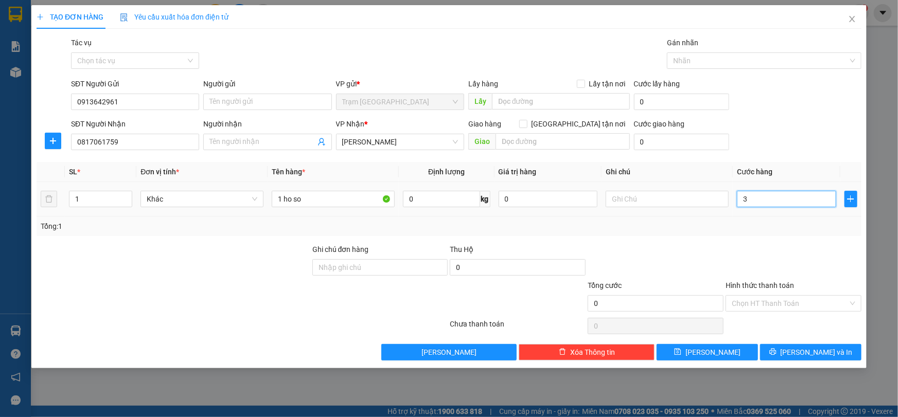
type input "30"
click at [767, 240] on div "Transit Pickup Surcharge Ids Transit Deliver Surcharge Ids Transit Deliver Surc…" at bounding box center [449, 199] width 825 height 324
type input "30.000"
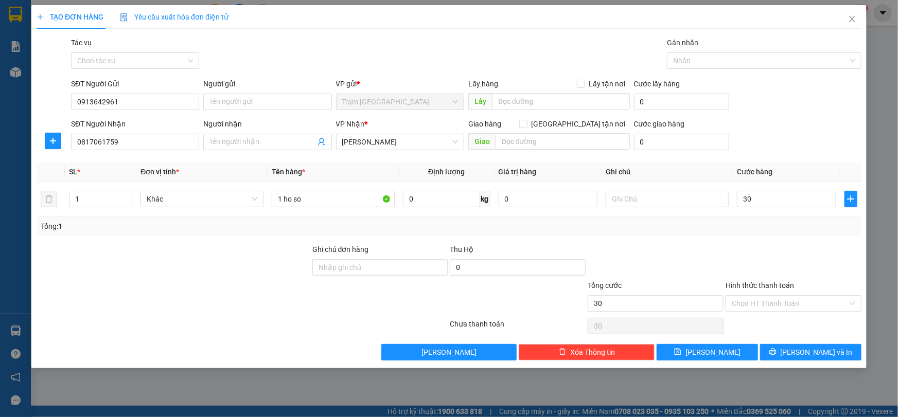
type input "30.000"
click at [783, 303] on input "Hình thức thanh toán" at bounding box center [790, 303] width 116 height 15
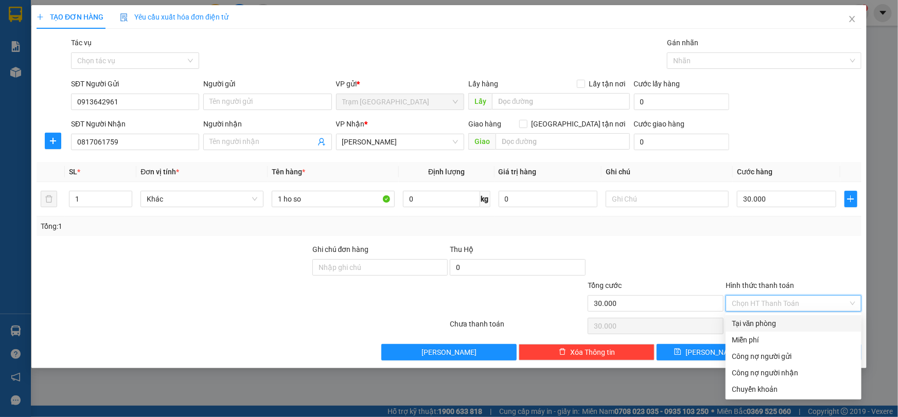
click at [774, 320] on div "Tại văn phòng" at bounding box center [793, 323] width 123 height 11
type input "0"
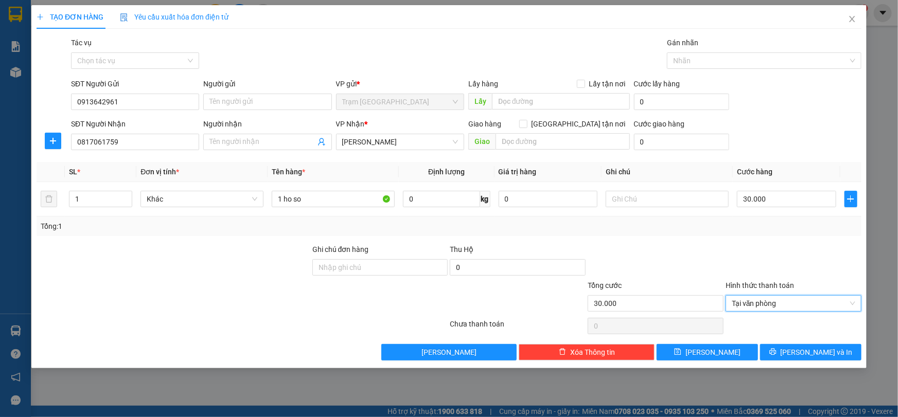
click at [742, 265] on div at bounding box center [793, 262] width 138 height 36
click at [785, 350] on button "[PERSON_NAME] và In" at bounding box center [810, 352] width 101 height 16
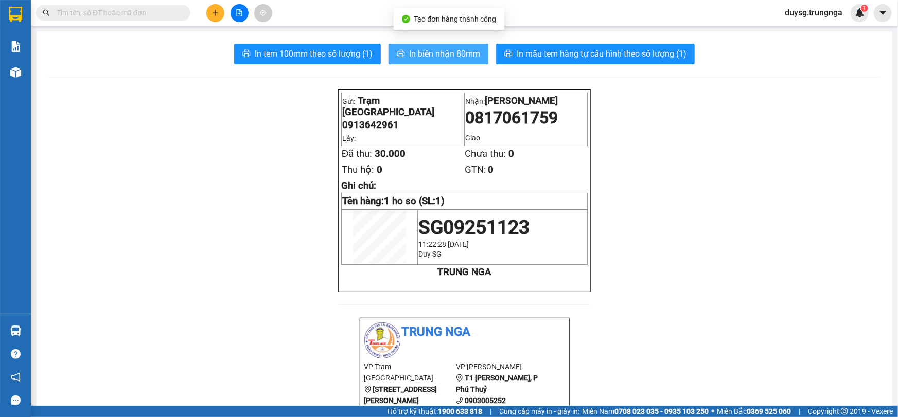
click at [440, 52] on span "In biên nhận 80mm" at bounding box center [444, 53] width 71 height 13
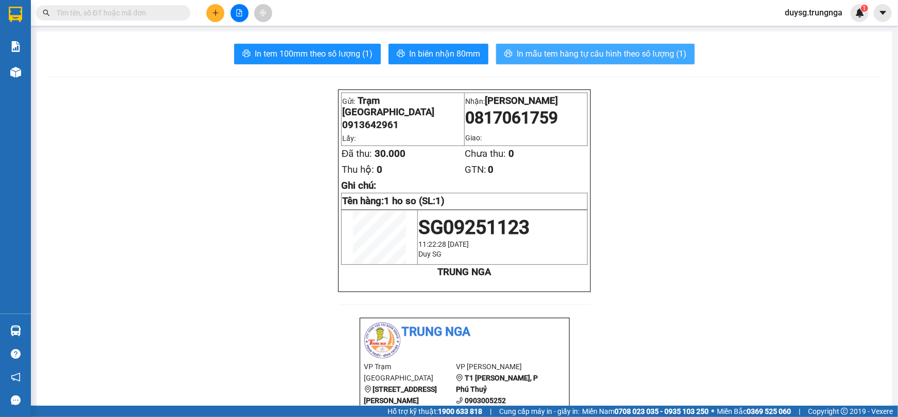
click at [599, 59] on span "In mẫu tem hàng tự cấu hình theo số lượng (1)" at bounding box center [601, 53] width 170 height 13
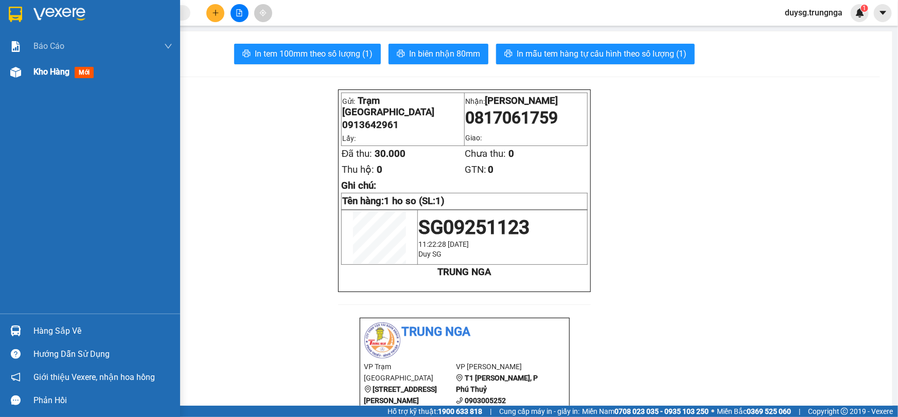
click at [21, 67] on img at bounding box center [15, 72] width 11 height 11
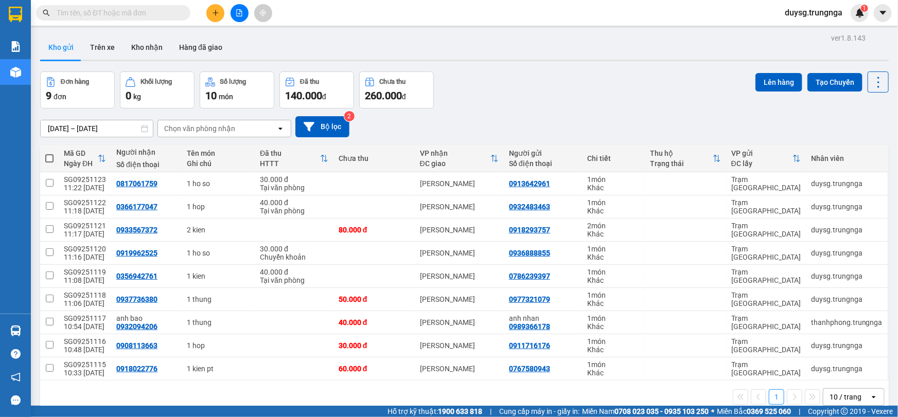
click at [574, 67] on div "ver 1.8.143 Kho gửi Trên xe Kho nhận Hàng đã giao Đơn hàng 9 đơn Khối lượng 0 k…" at bounding box center [464, 239] width 857 height 417
click at [141, 44] on button "Kho nhận" at bounding box center [147, 47] width 48 height 25
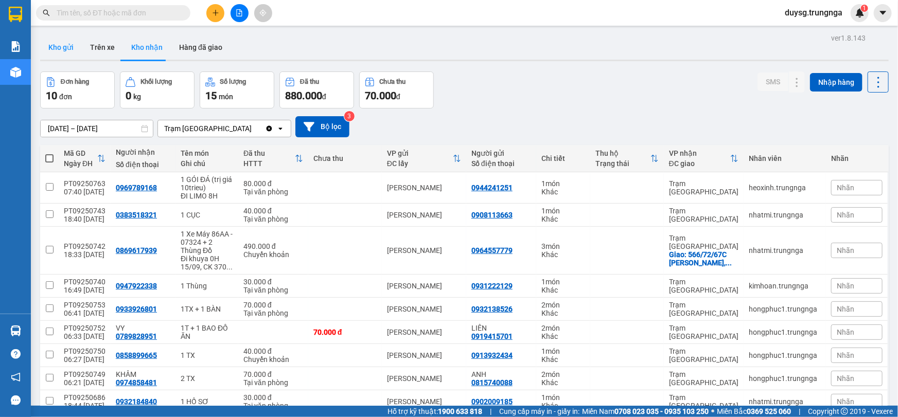
click at [61, 46] on button "Kho gửi" at bounding box center [61, 47] width 42 height 25
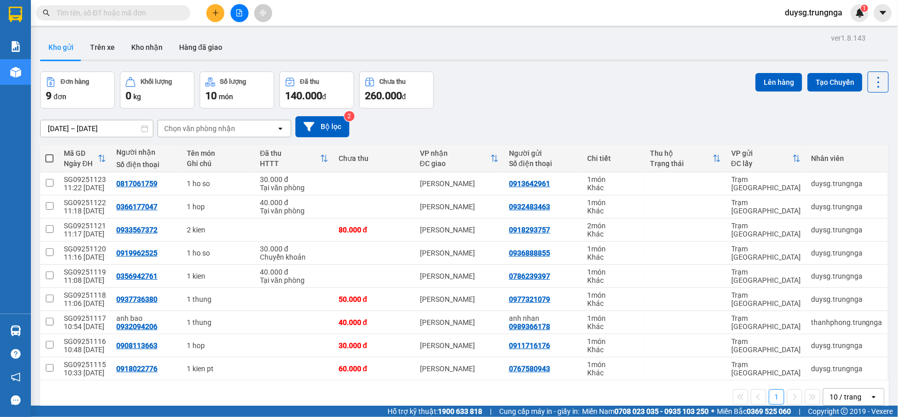
click at [612, 87] on div "Đơn hàng 9 đơn Khối lượng 0 kg Số lượng 10 món Đã thu 140.000 đ Chưa thu 260.00…" at bounding box center [464, 90] width 848 height 37
click at [606, 87] on div "Đơn hàng 9 đơn Khối lượng 0 kg Số lượng 10 món Đã thu 140.000 đ Chưa thu 260.00…" at bounding box center [464, 90] width 848 height 37
click at [600, 77] on div "Đơn hàng 9 đơn Khối lượng 0 kg Số lượng 10 món Đã thu 140.000 đ Chưa thu 260.00…" at bounding box center [464, 90] width 848 height 37
click at [445, 62] on div "ver 1.8.143 Kho gửi Trên xe Kho nhận Hàng đã giao Đơn hàng 9 đơn Khối lượng 0 k…" at bounding box center [464, 239] width 857 height 417
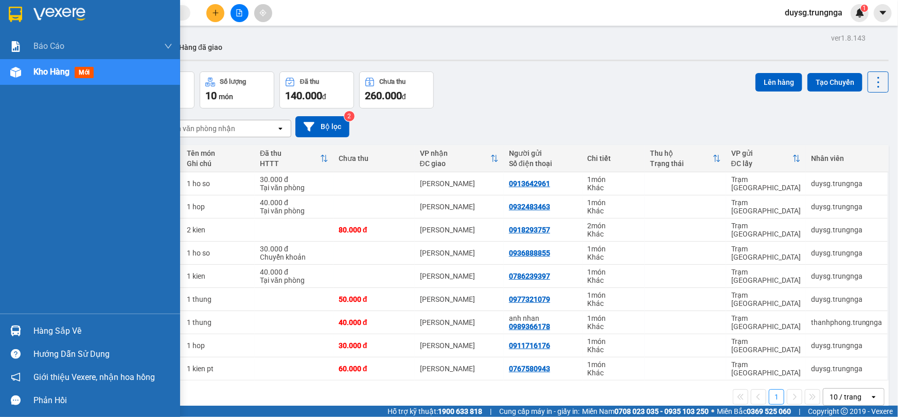
click at [15, 335] on img at bounding box center [15, 331] width 11 height 11
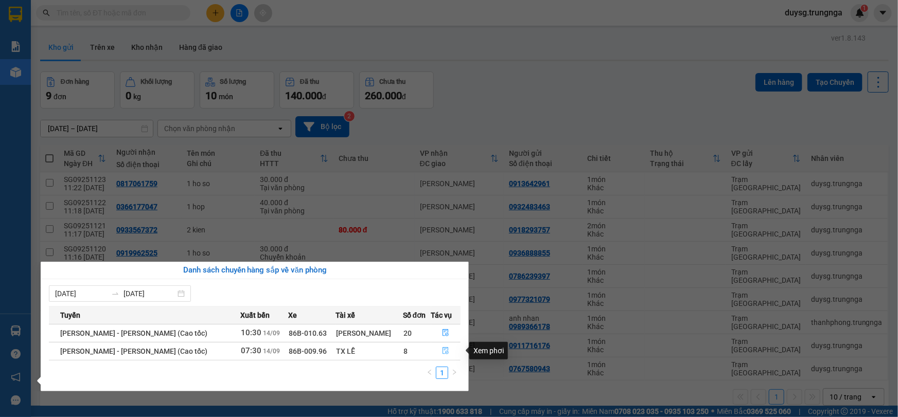
click at [437, 348] on button "button" at bounding box center [446, 351] width 29 height 16
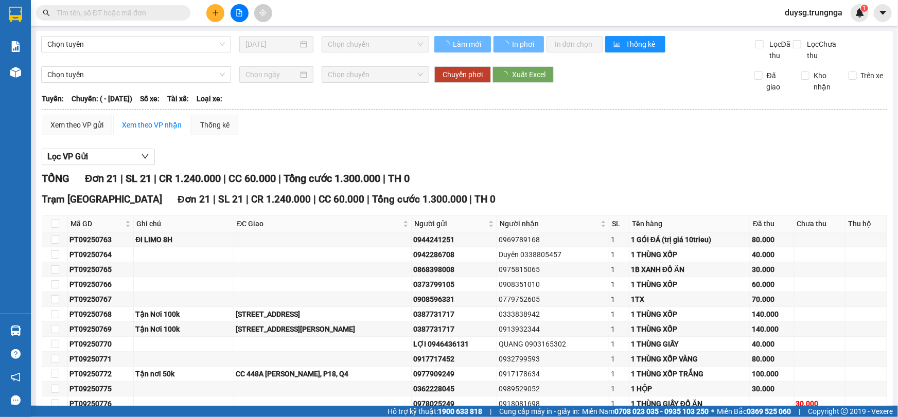
click at [534, 180] on div "TỔNG Đơn 21 | SL 21 | CR 1.240.000 | CC 60.000 | Tổng cước 1.300.000 | TH 0" at bounding box center [464, 179] width 845 height 16
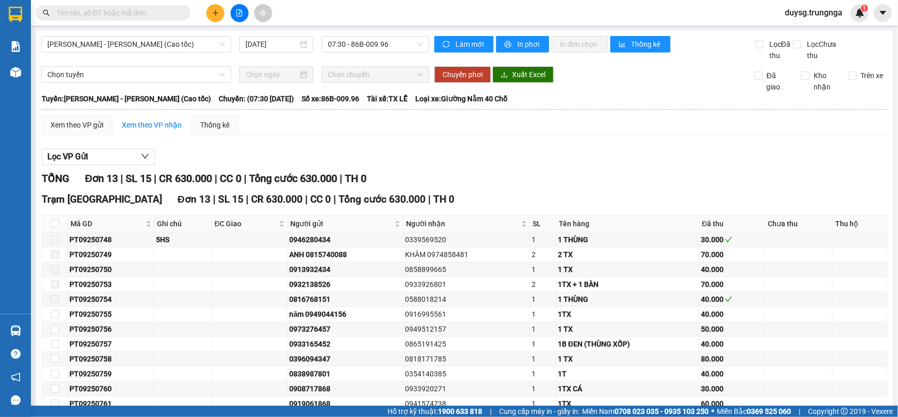
click at [534, 180] on div "TỔNG Đơn 13 | SL 15 | CR 630.000 | CC 0 | Tổng cước 630.000 | TH 0" at bounding box center [464, 179] width 845 height 16
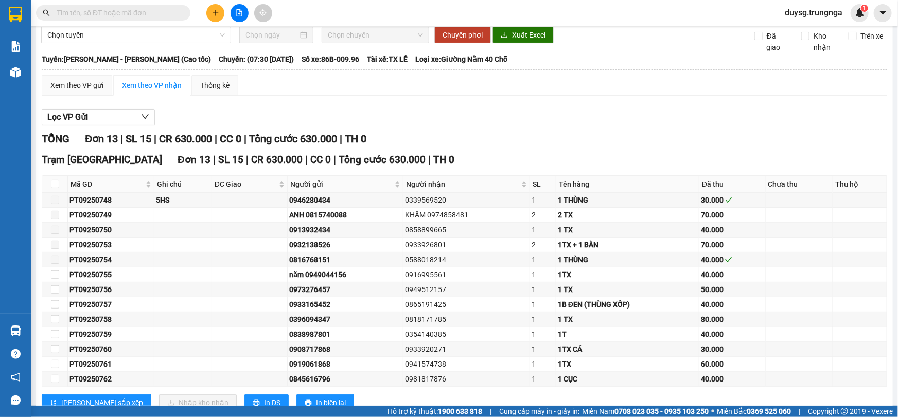
scroll to position [72, 0]
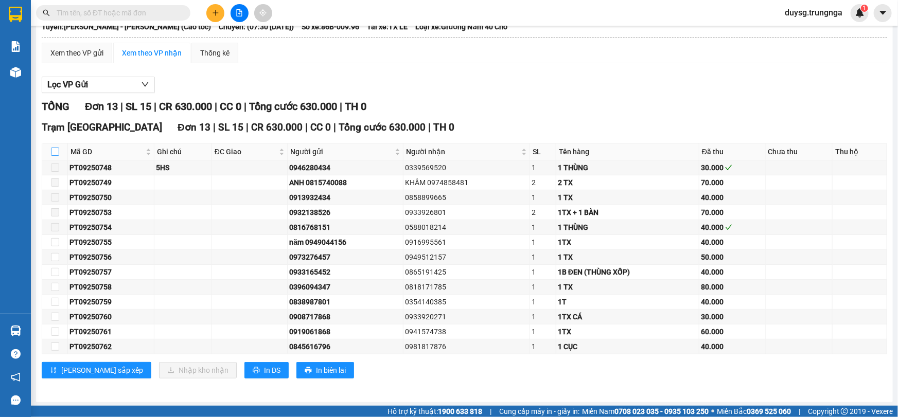
click at [52, 148] on input "checkbox" at bounding box center [55, 152] width 8 height 8
checkbox input "true"
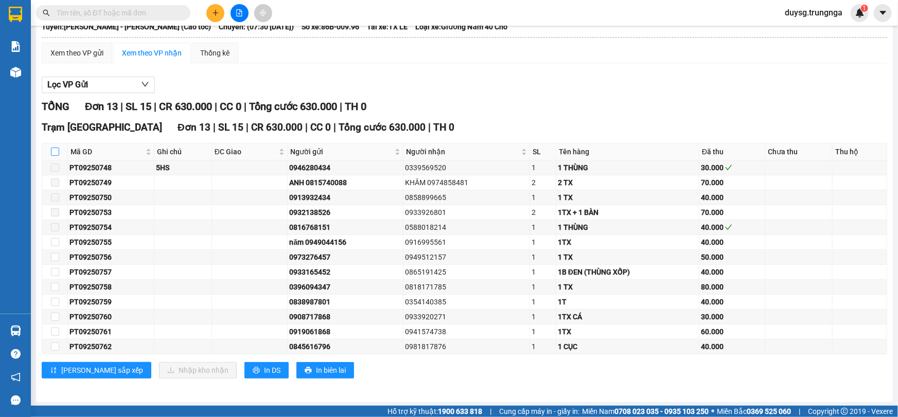
checkbox input "true"
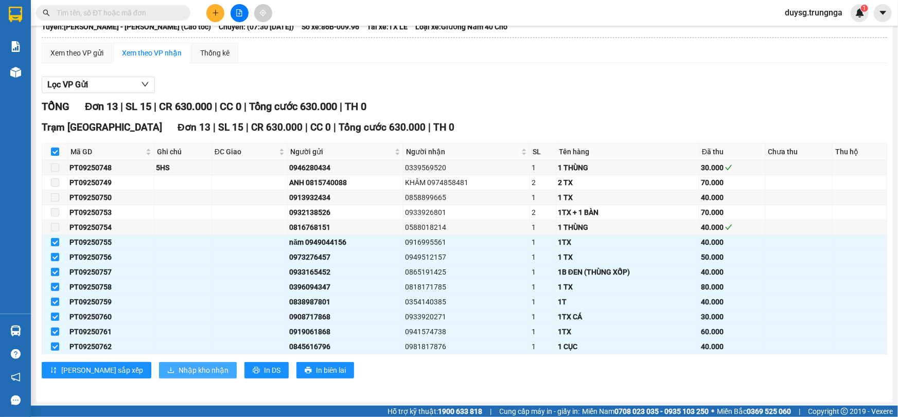
click at [179, 373] on span "Nhập kho nhận" at bounding box center [204, 370] width 50 height 11
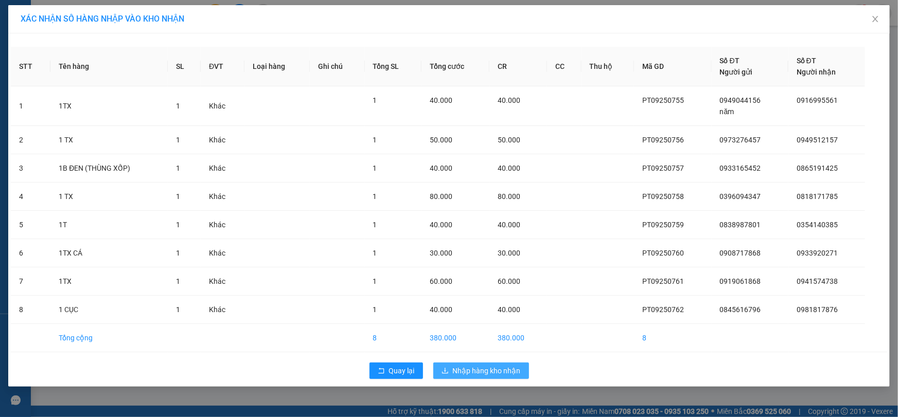
click at [474, 370] on span "Nhập hàng kho nhận" at bounding box center [487, 370] width 68 height 11
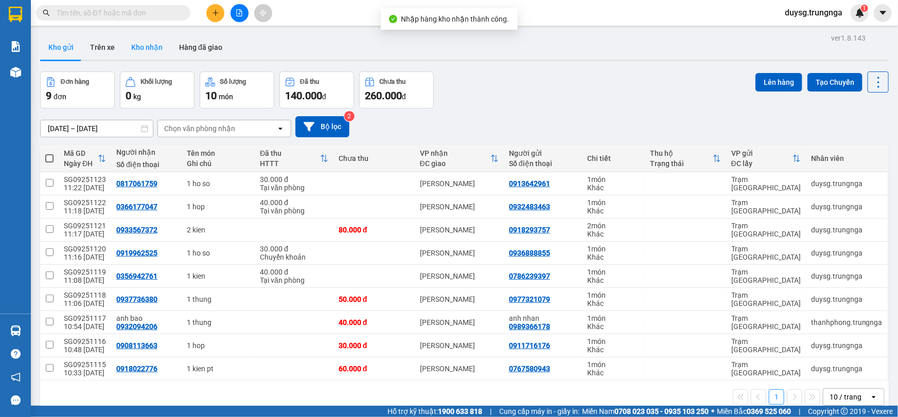
click at [133, 51] on button "Kho nhận" at bounding box center [147, 47] width 48 height 25
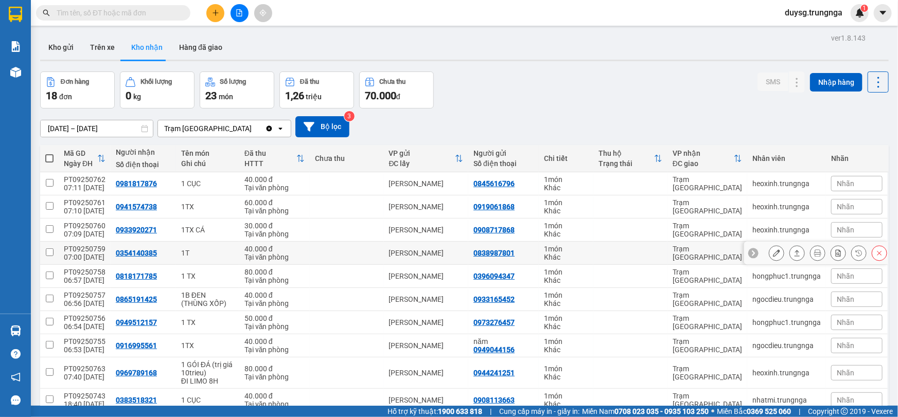
scroll to position [47, 0]
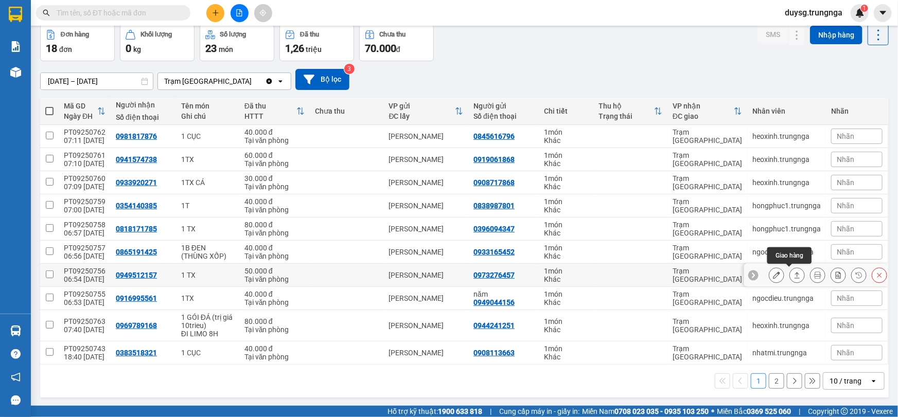
click at [793, 275] on icon at bounding box center [796, 275] width 7 height 7
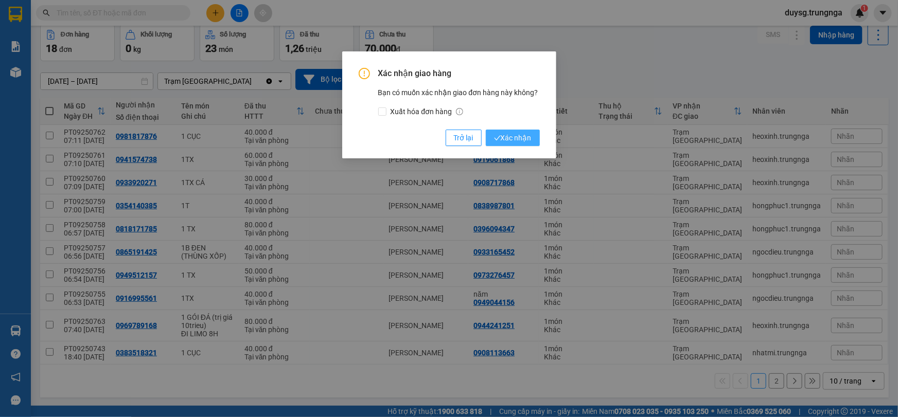
click at [523, 138] on span "Xác nhận" at bounding box center [513, 137] width 38 height 11
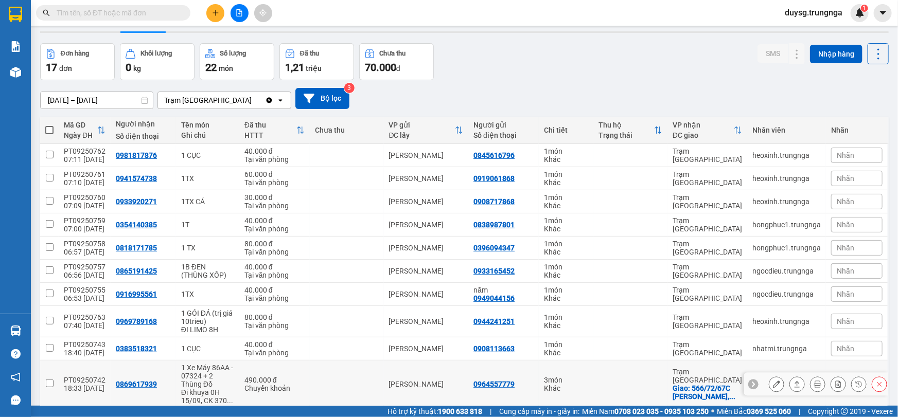
scroll to position [72, 0]
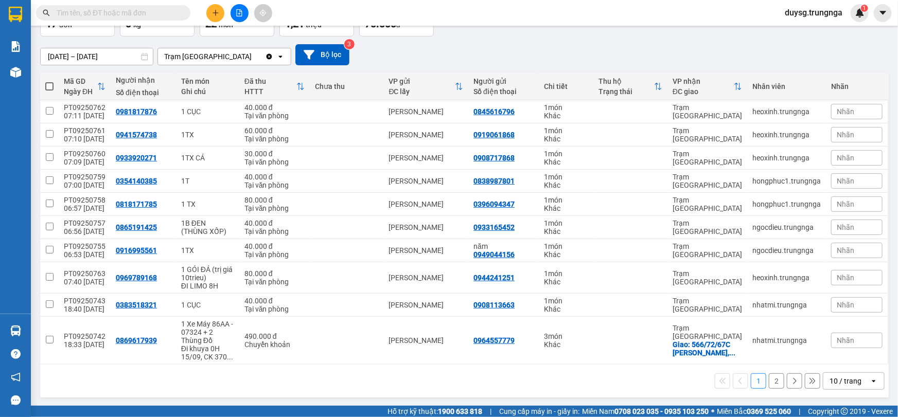
click at [769, 377] on button "2" at bounding box center [776, 380] width 15 height 15
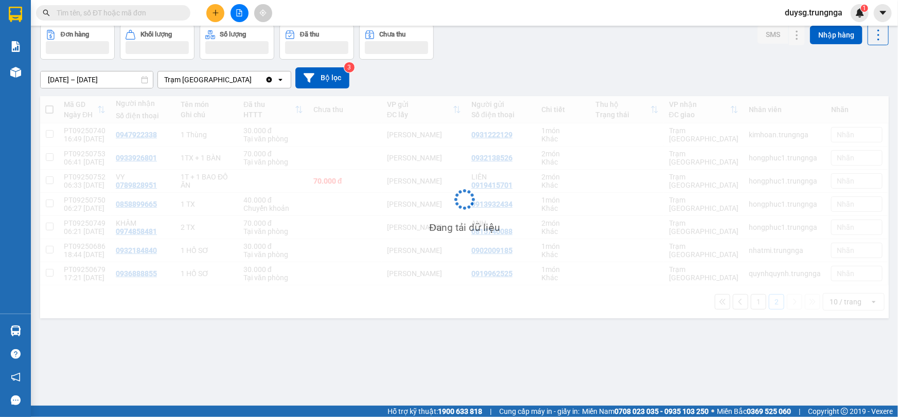
scroll to position [47, 0]
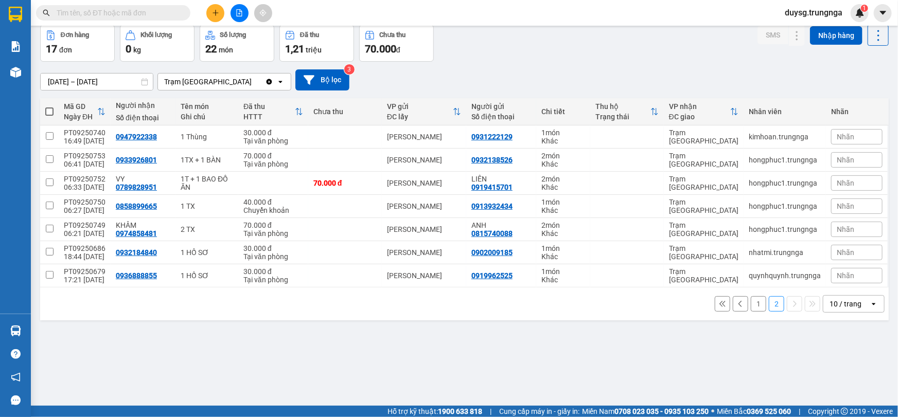
click at [390, 357] on div "ver 1.8.143 Kho gửi Trên xe Kho nhận Hàng đã giao Đơn hàng 17 đơn Khối lượng 0 …" at bounding box center [464, 192] width 857 height 417
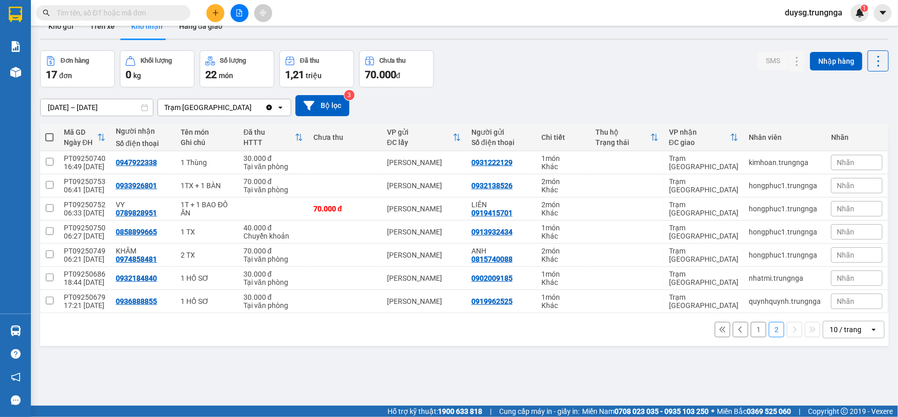
scroll to position [0, 0]
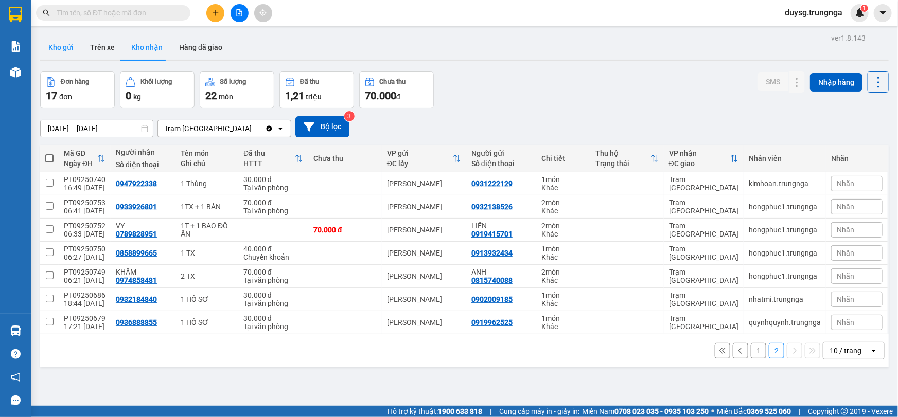
click at [73, 50] on button "Kho gửi" at bounding box center [61, 47] width 42 height 25
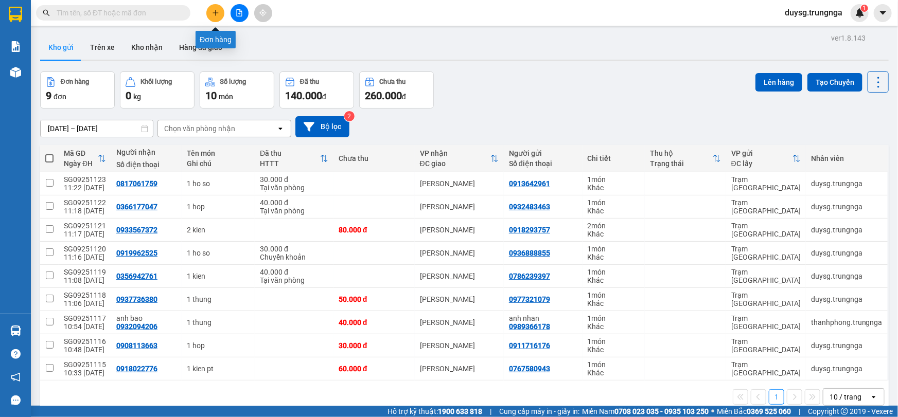
click at [215, 13] on icon "plus" at bounding box center [215, 12] width 7 height 7
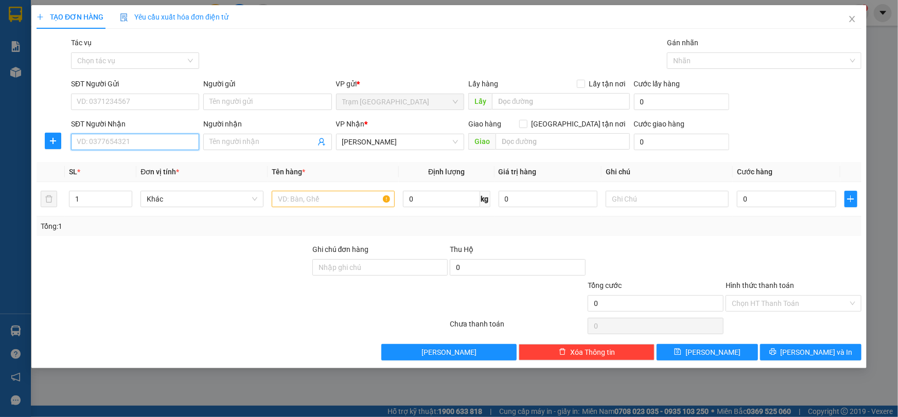
click at [167, 139] on input "SĐT Người Nhận" at bounding box center [135, 142] width 128 height 16
type input "0983003970"
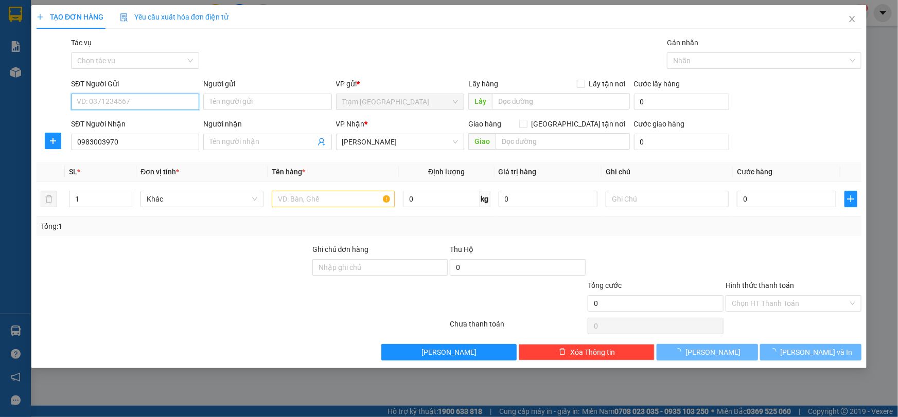
click at [128, 102] on input "SĐT Người Gửi" at bounding box center [135, 102] width 128 height 16
type input "0369081336"
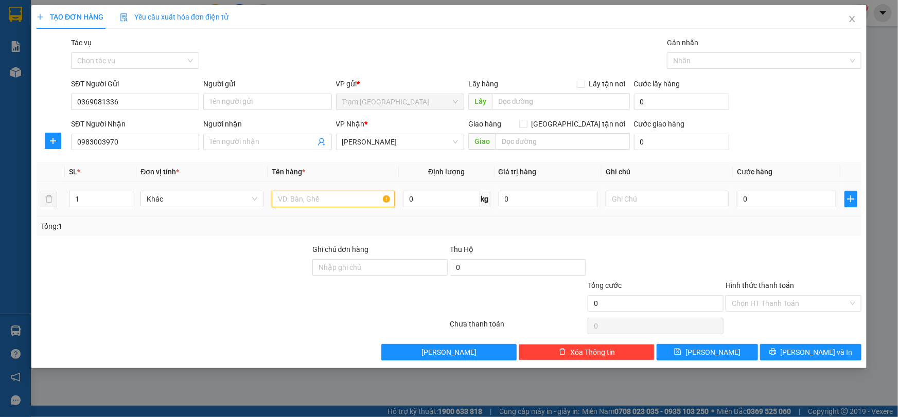
click at [318, 203] on input "text" at bounding box center [333, 199] width 123 height 16
type input "1 tui trang"
click at [787, 198] on input "0" at bounding box center [786, 199] width 99 height 16
type input "4"
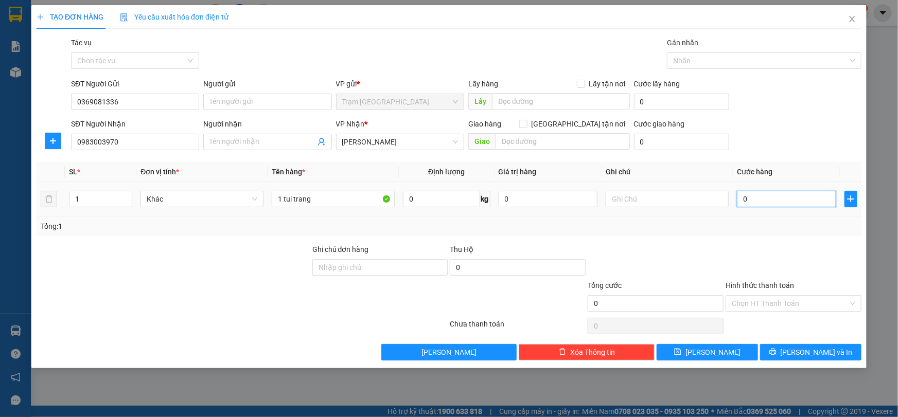
type input "4"
type input "40"
type input "40.000"
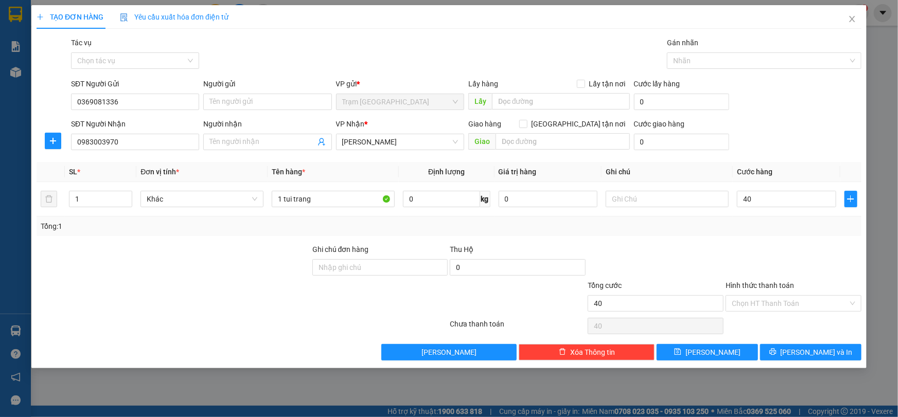
type input "40.000"
click at [780, 257] on div at bounding box center [793, 262] width 138 height 36
click at [769, 293] on div "Hình thức thanh toán" at bounding box center [793, 287] width 136 height 15
click at [767, 305] on input "Hình thức thanh toán" at bounding box center [790, 303] width 116 height 15
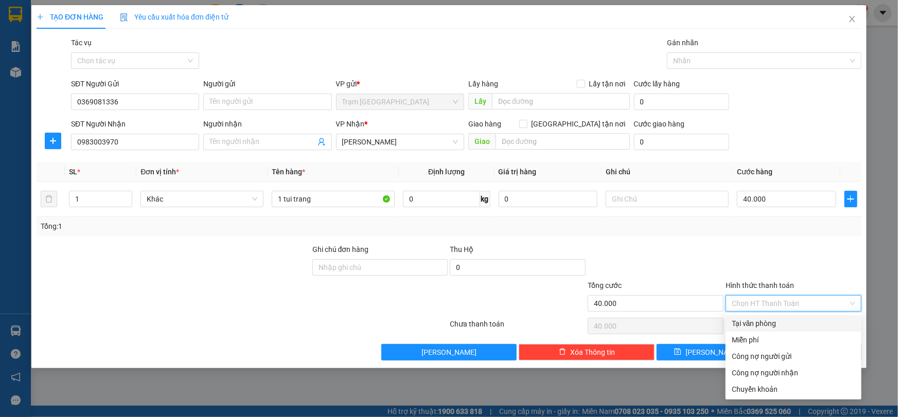
click at [746, 321] on div "Tại văn phòng" at bounding box center [793, 323] width 123 height 11
type input "0"
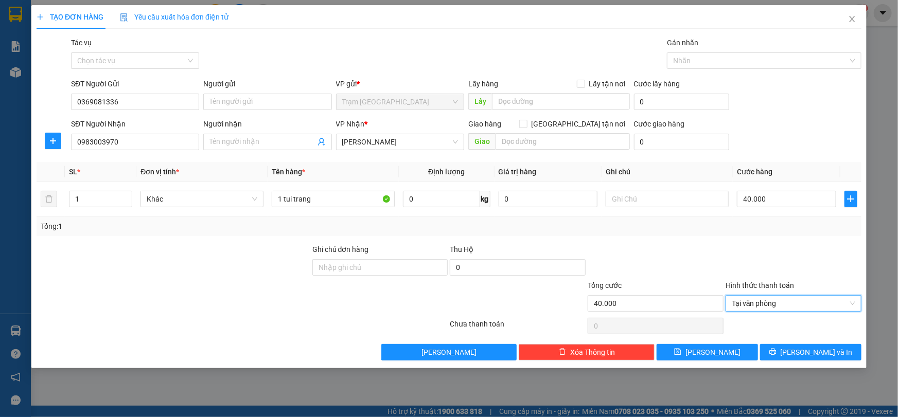
click at [751, 229] on div "Tổng: 1" at bounding box center [449, 226] width 816 height 11
click at [828, 355] on span "[PERSON_NAME] và In" at bounding box center [816, 352] width 72 height 11
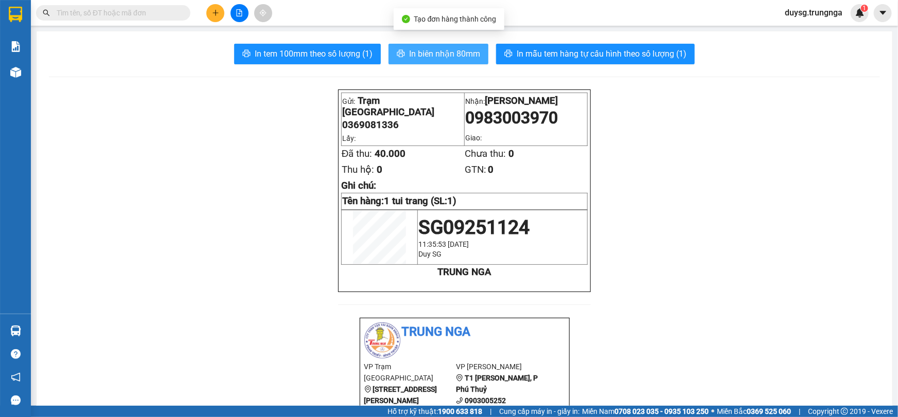
click at [421, 61] on button "In biên nhận 80mm" at bounding box center [438, 54] width 100 height 21
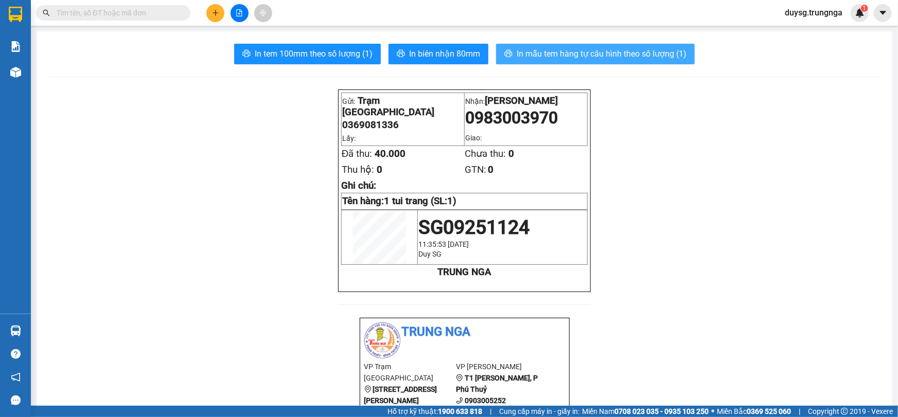
click at [591, 54] on span "In mẫu tem hàng tự cấu hình theo số lượng (1)" at bounding box center [601, 53] width 170 height 13
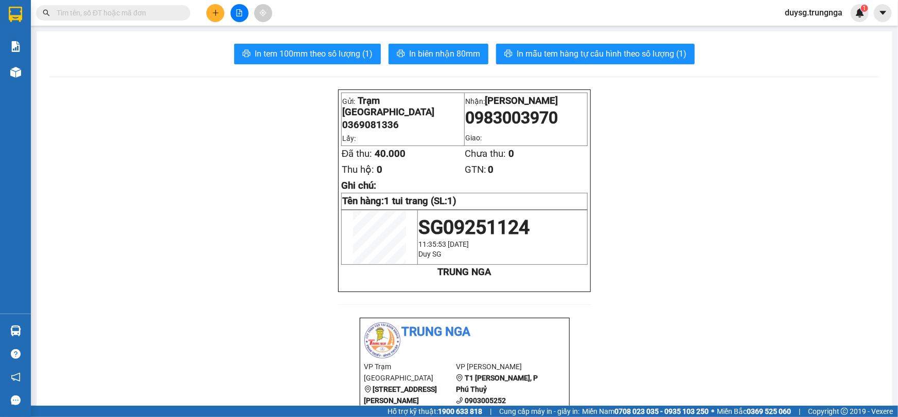
click at [33, 74] on main "In tem 100mm theo số lượng (1) In biên nhận 80mm In mẫu tem hàng tự cấu hình th…" at bounding box center [449, 203] width 898 height 406
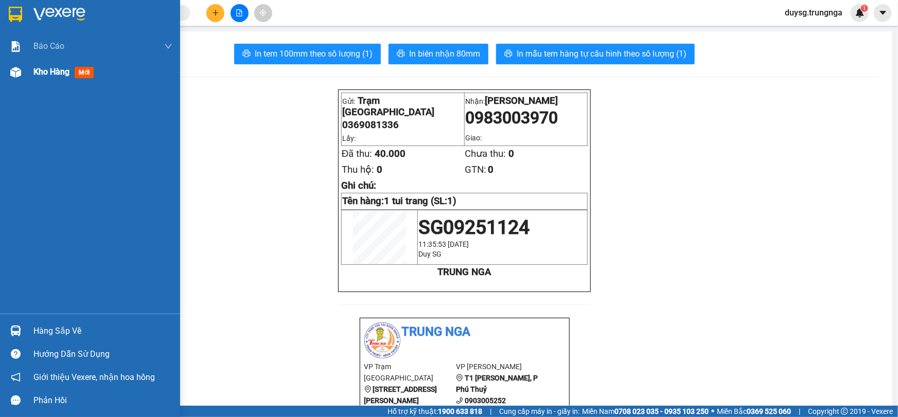
click at [24, 74] on div at bounding box center [16, 72] width 18 height 18
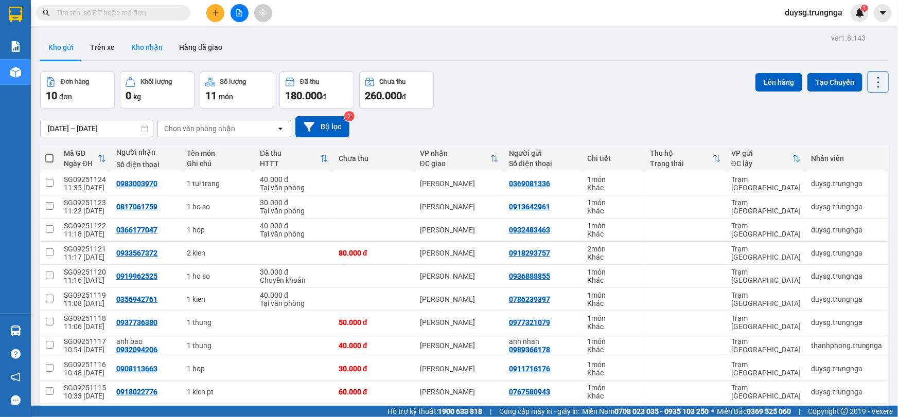
click at [145, 42] on button "Kho nhận" at bounding box center [147, 47] width 48 height 25
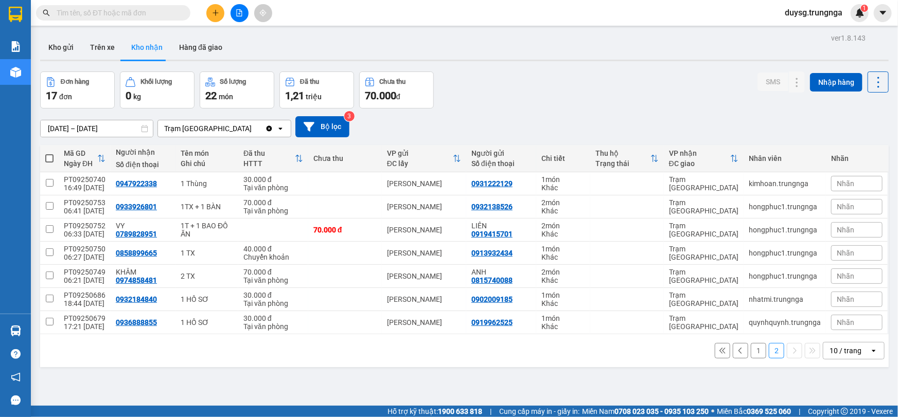
click at [751, 349] on button "1" at bounding box center [758, 350] width 15 height 15
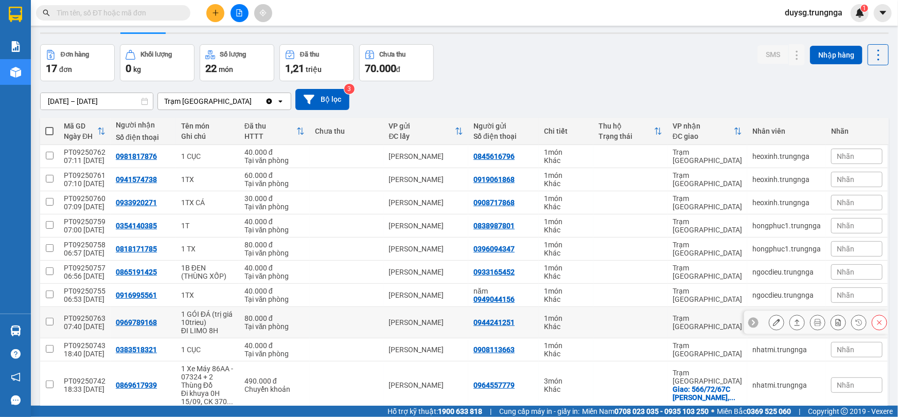
scroll to position [72, 0]
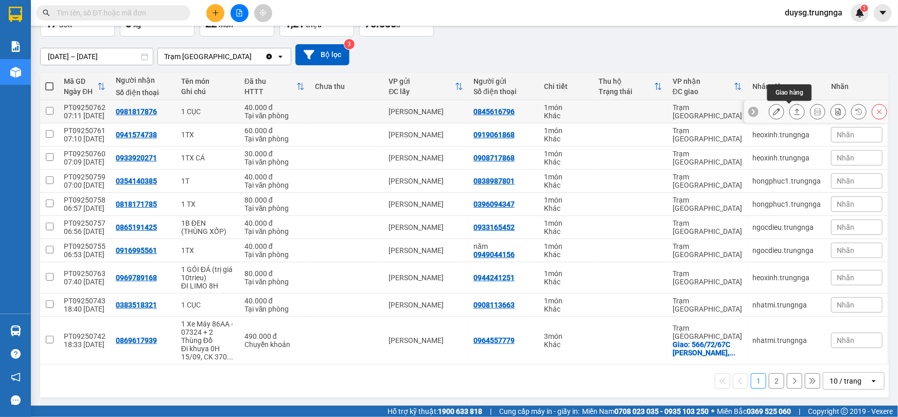
click at [793, 111] on icon at bounding box center [796, 111] width 7 height 7
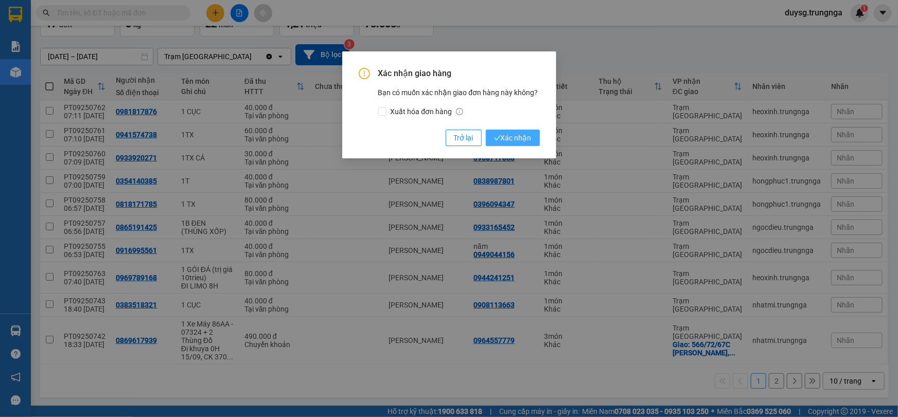
click at [529, 135] on span "Xác nhận" at bounding box center [513, 137] width 38 height 11
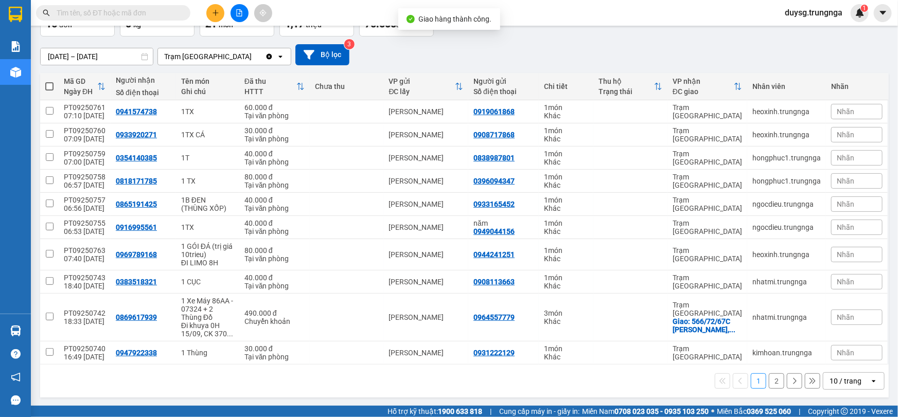
click at [769, 380] on button "2" at bounding box center [776, 380] width 15 height 15
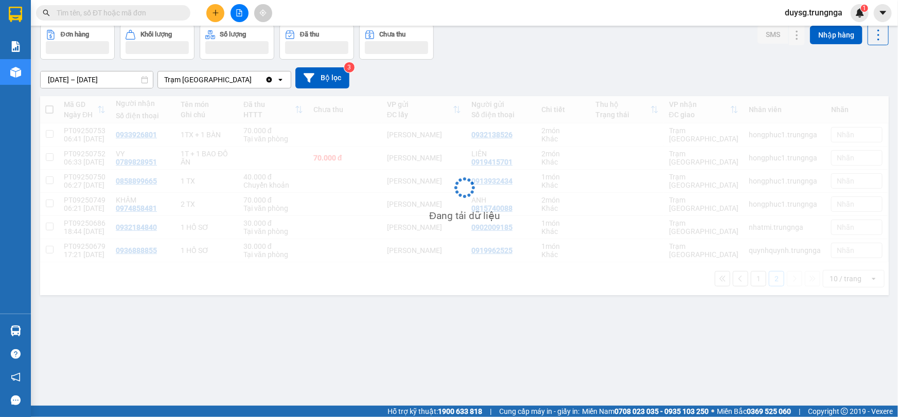
scroll to position [47, 0]
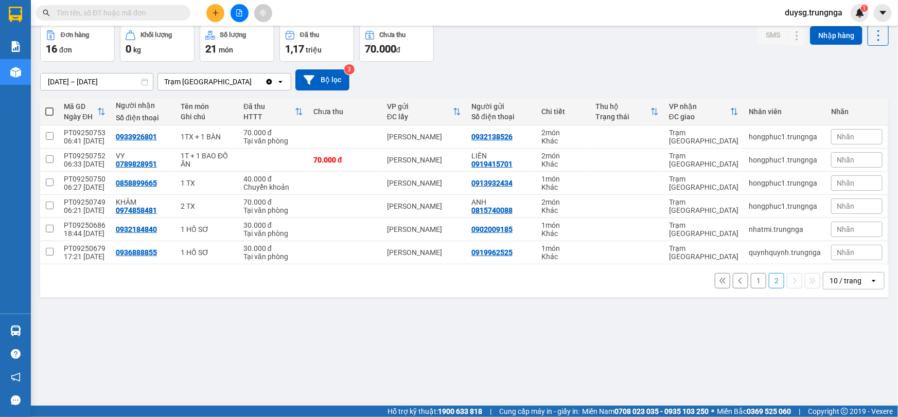
click at [751, 282] on button "1" at bounding box center [758, 280] width 15 height 15
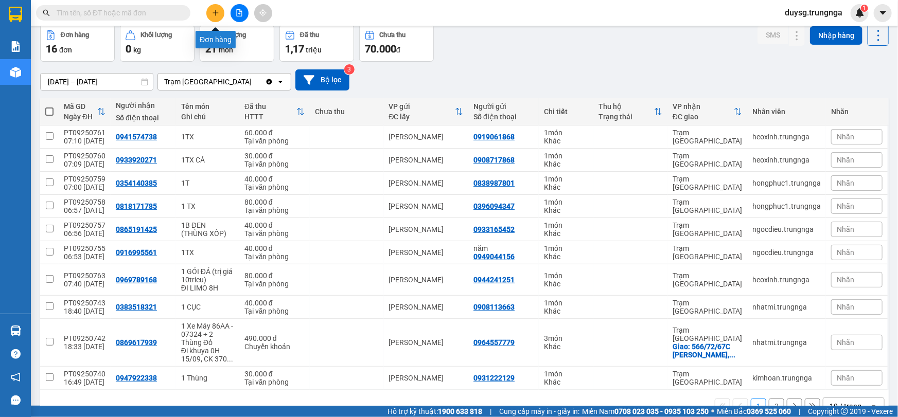
click at [213, 11] on icon "plus" at bounding box center [215, 12] width 7 height 7
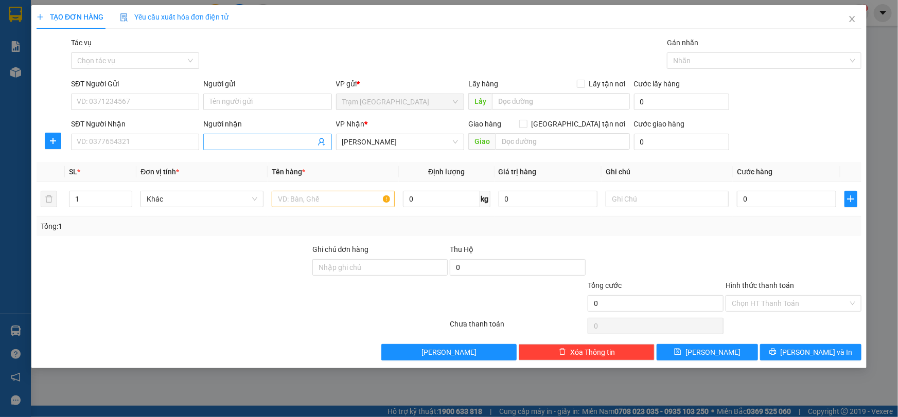
drag, startPoint x: 245, startPoint y: 144, endPoint x: 242, endPoint y: 137, distance: 7.2
click at [245, 144] on input "Người nhận" at bounding box center [261, 141] width 105 height 11
paste input "search"
type input "minh hu"
paste input "[PERSON_NAME]"
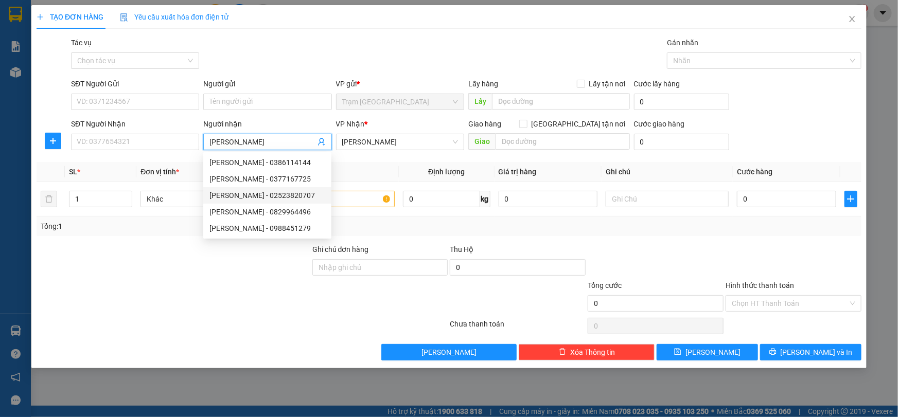
click at [253, 197] on div "Minh Hùng - 02523820707" at bounding box center [267, 195] width 116 height 11
type input "02523820707"
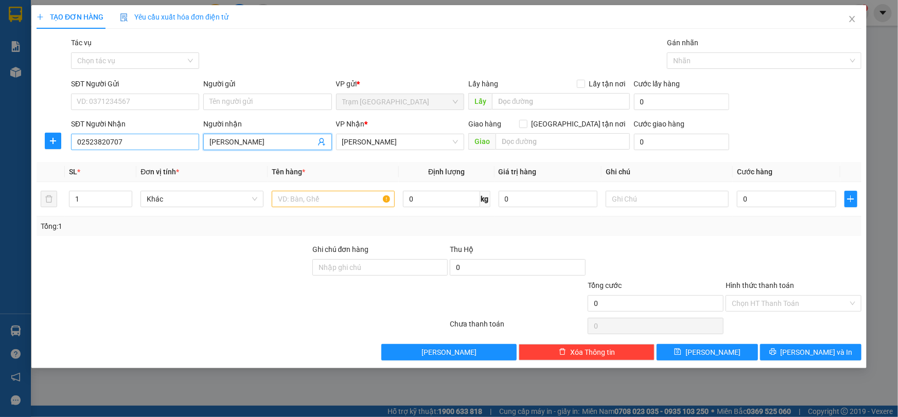
type input "[PERSON_NAME]"
click at [142, 141] on input "02523820707" at bounding box center [135, 142] width 128 height 16
click at [297, 190] on div at bounding box center [333, 199] width 123 height 21
click at [299, 200] on input "text" at bounding box center [333, 199] width 123 height 16
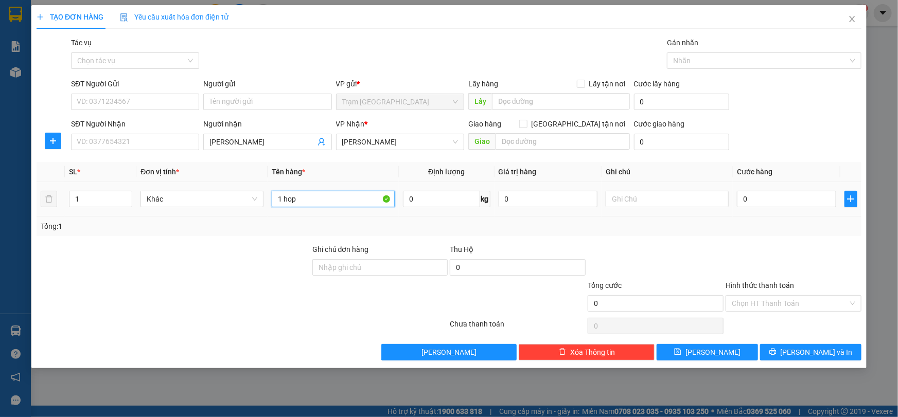
type input "1 hop"
click at [824, 207] on div "0" at bounding box center [786, 199] width 99 height 21
click at [803, 205] on input "0" at bounding box center [786, 199] width 99 height 16
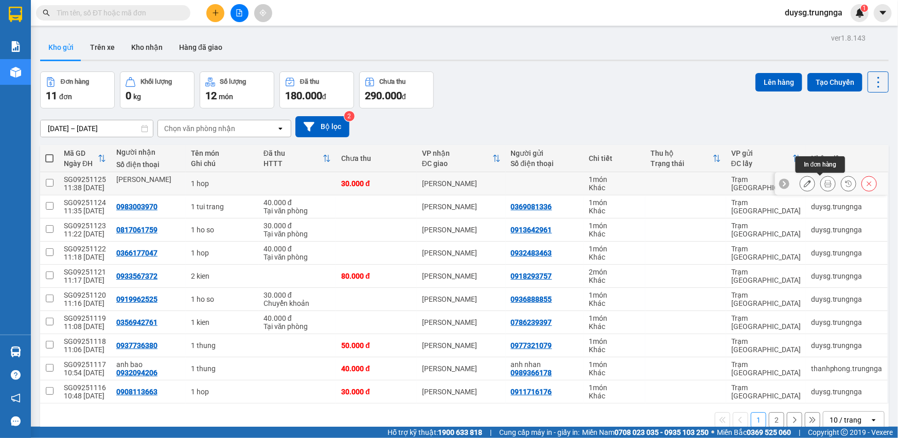
click at [824, 184] on icon at bounding box center [827, 183] width 7 height 7
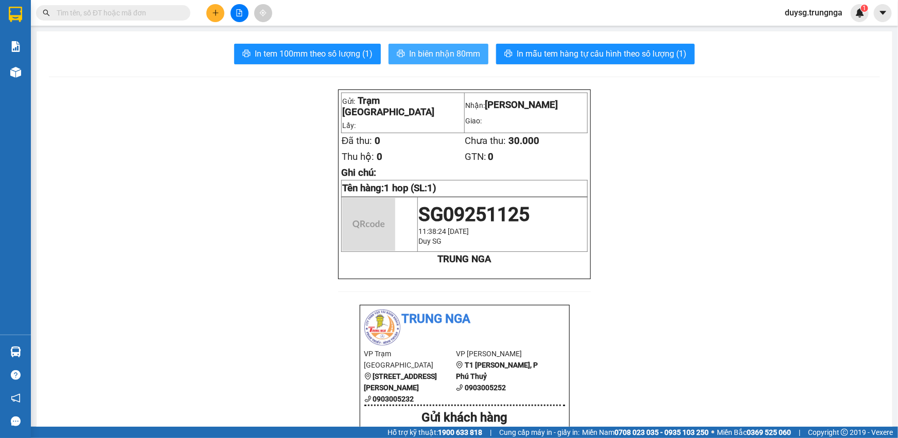
click at [436, 58] on span "In biên nhận 80mm" at bounding box center [444, 53] width 71 height 13
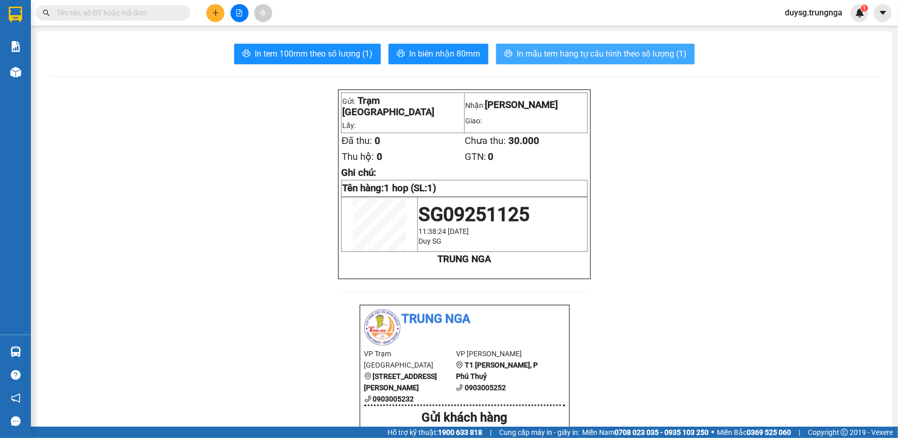
click at [539, 52] on span "In mẫu tem hàng tự cấu hình theo số lượng (1)" at bounding box center [601, 53] width 170 height 13
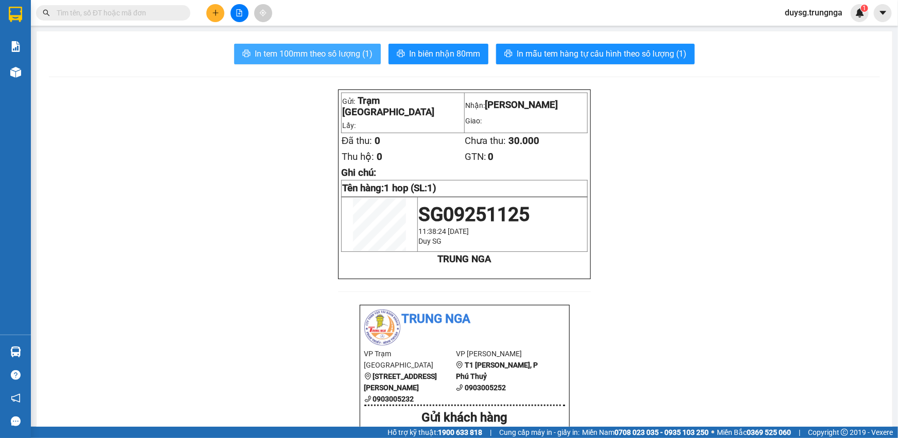
click at [329, 57] on span "In tem 100mm theo số lượng (1)" at bounding box center [314, 53] width 118 height 13
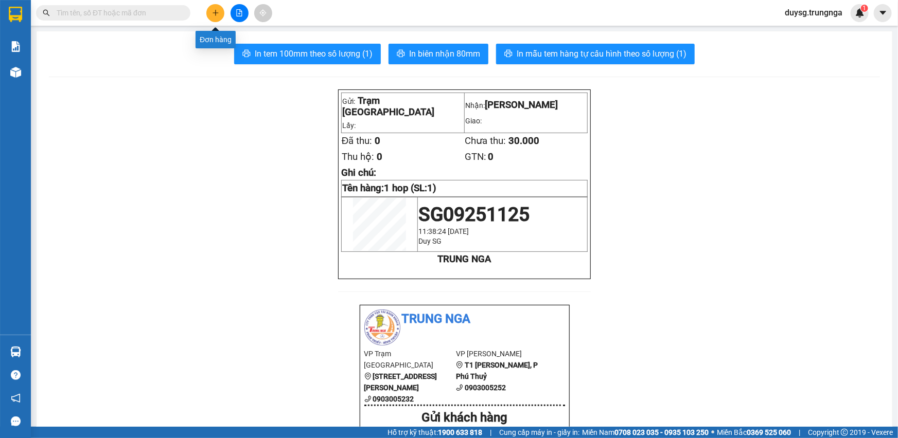
click at [219, 11] on icon "plus" at bounding box center [215, 12] width 7 height 7
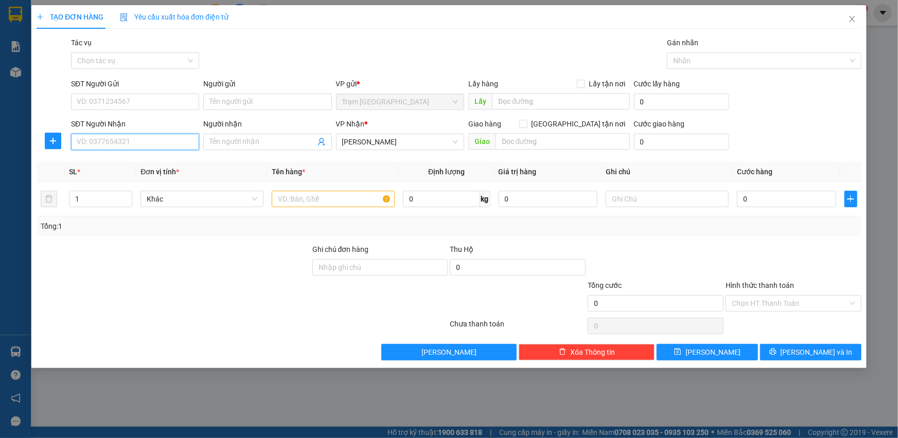
click at [152, 145] on input "SĐT Người Nhận" at bounding box center [135, 142] width 128 height 16
type input "0983990372"
click at [295, 203] on input "text" at bounding box center [333, 199] width 123 height 16
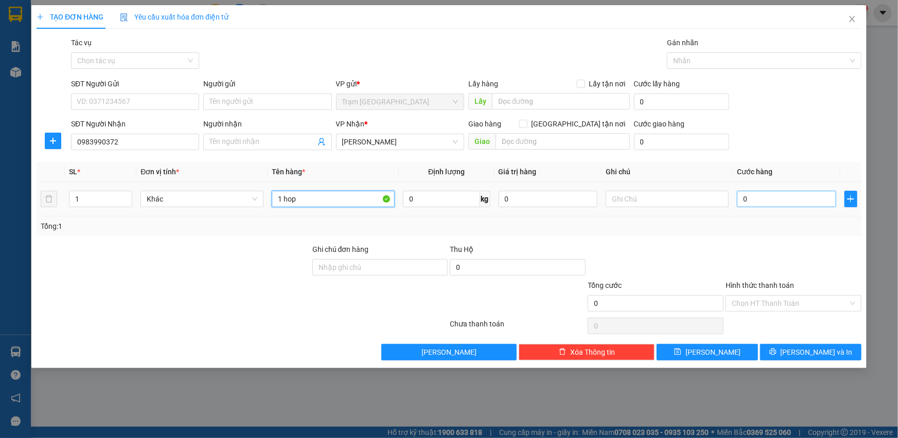
type input "1 hop"
click at [775, 194] on input "0" at bounding box center [786, 199] width 99 height 16
type input "30"
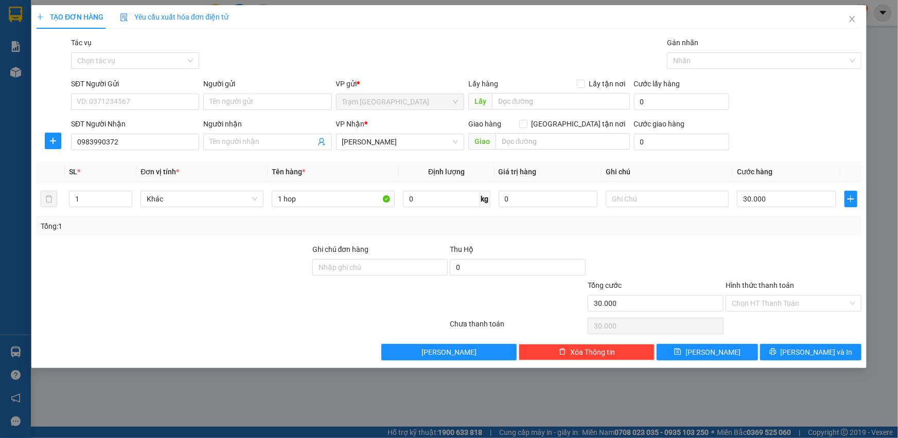
click at [768, 234] on div "Tổng: 1" at bounding box center [449, 227] width 825 height 20
click at [814, 349] on span "[PERSON_NAME] và In" at bounding box center [816, 352] width 72 height 11
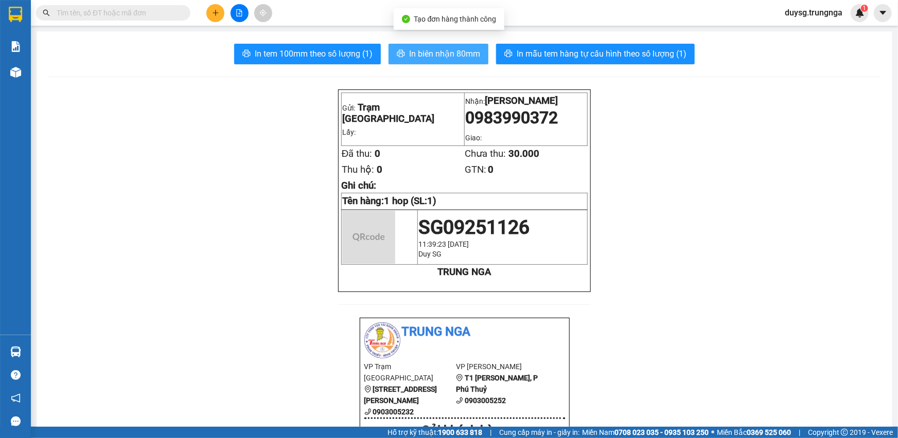
click at [440, 57] on span "In biên nhận 80mm" at bounding box center [444, 53] width 71 height 13
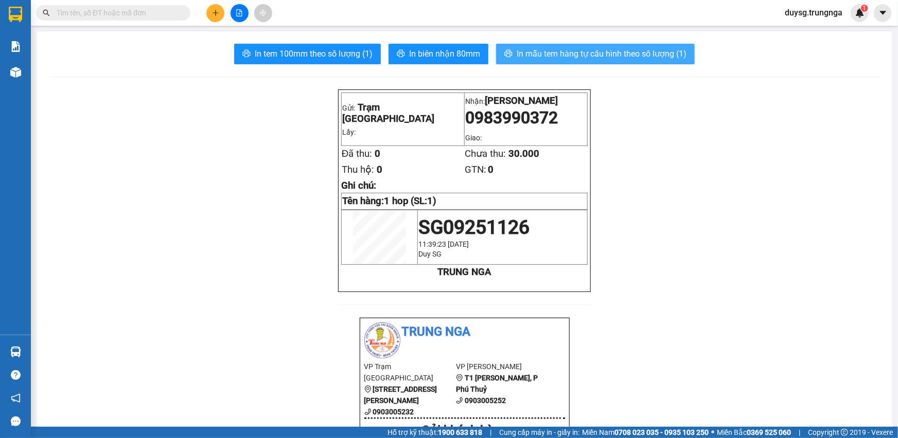
click at [551, 59] on span "In mẫu tem hàng tự cấu hình theo số lượng (1)" at bounding box center [601, 53] width 170 height 13
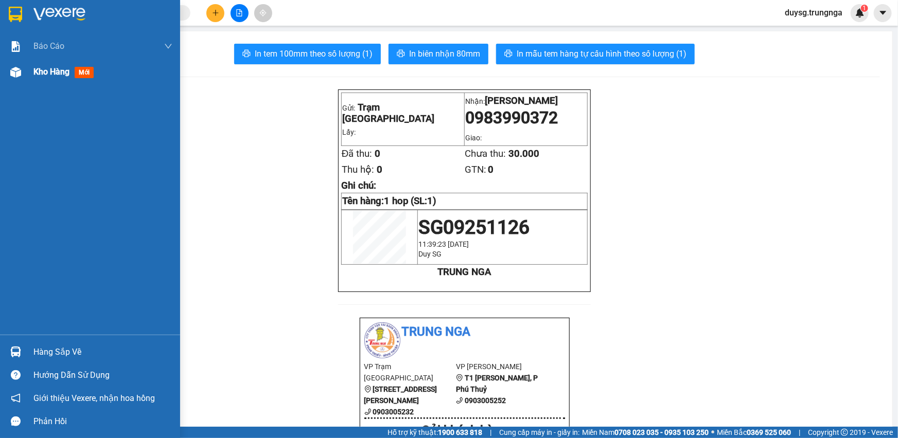
click at [54, 79] on div "Kho hàng mới" at bounding box center [102, 72] width 139 height 26
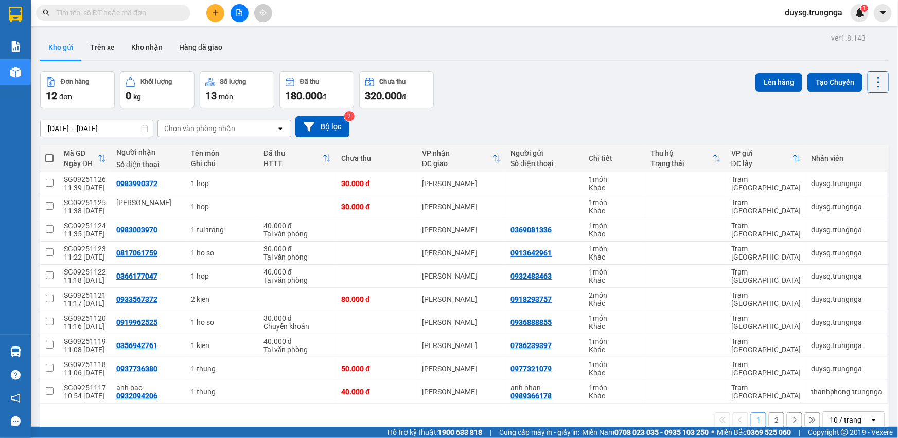
click at [550, 114] on div "12/09/2025 – 14/09/2025 Press the down arrow key to interact with the calendar …" at bounding box center [464, 127] width 848 height 37
click at [310, 29] on main "ver 1.8.143 Kho gửi Trên xe Kho nhận Hàng đã giao Đơn hàng 12 đơn Khối lượng 0 …" at bounding box center [449, 213] width 898 height 427
click at [218, 11] on icon "plus" at bounding box center [215, 12] width 7 height 7
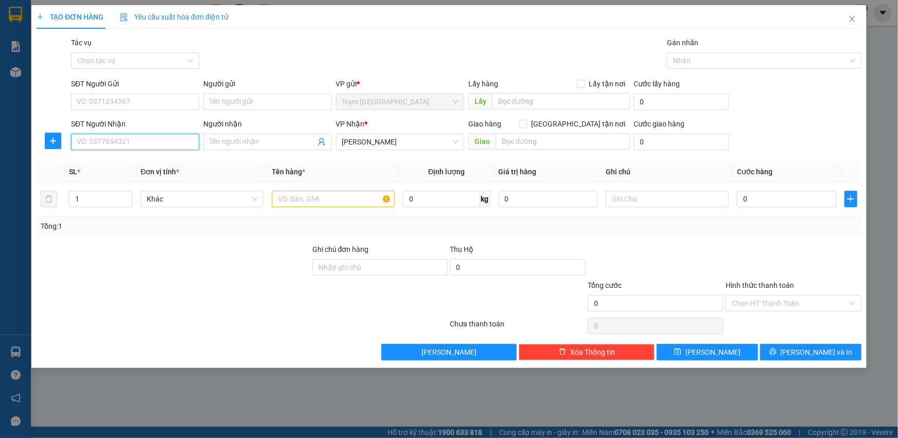
click at [156, 145] on input "SĐT Người Nhận" at bounding box center [135, 142] width 128 height 16
type input "0919527572"
click at [140, 163] on div "0919527572 - Vi" at bounding box center [135, 162] width 116 height 11
type input "Vi"
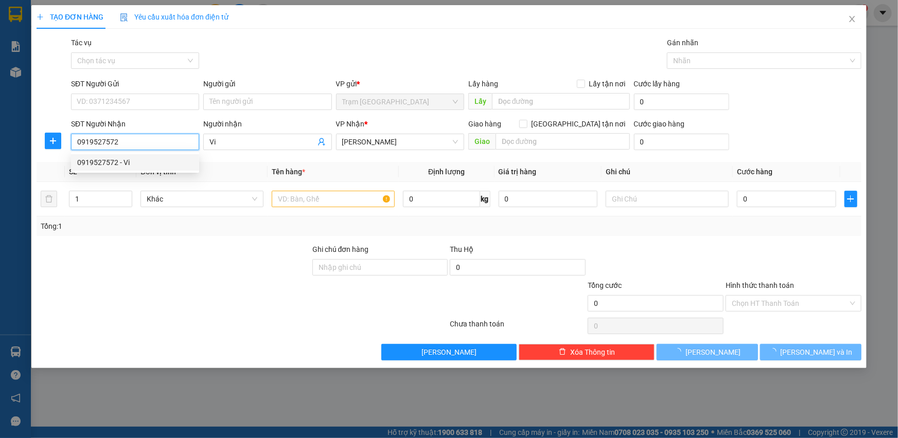
type input "30.000"
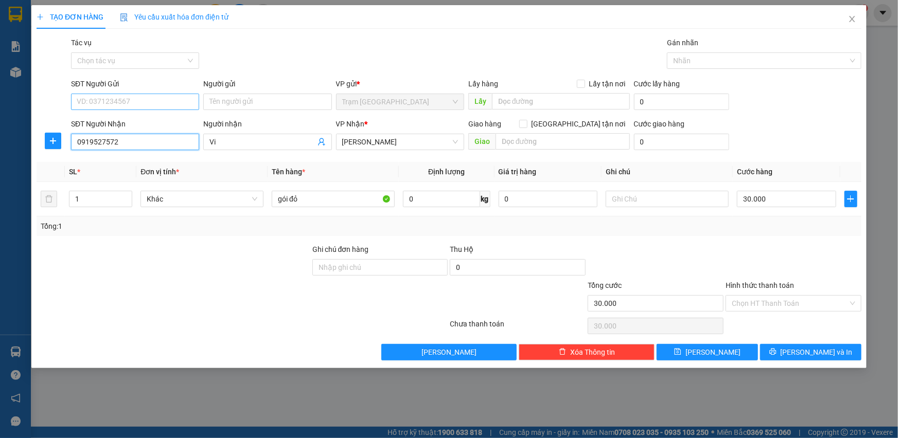
type input "0919527572"
click at [146, 106] on input "SĐT Người Gửi" at bounding box center [135, 102] width 128 height 16
click at [286, 198] on input "gói đỏ" at bounding box center [333, 199] width 123 height 16
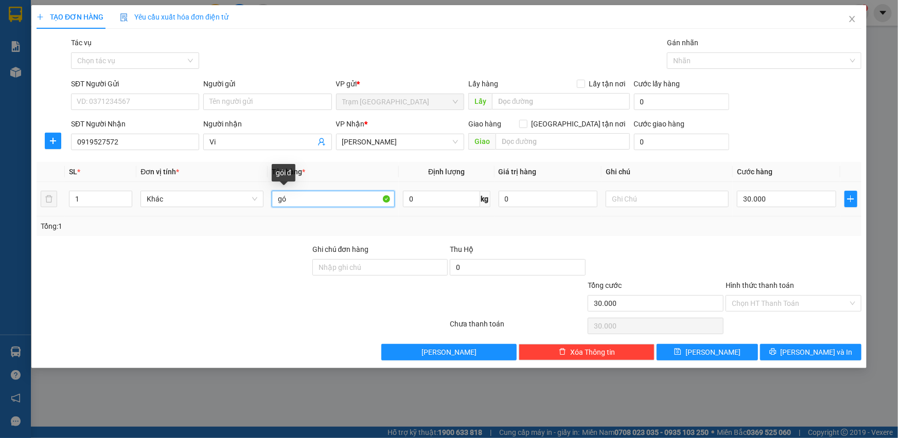
type input "g"
type input "1 hop"
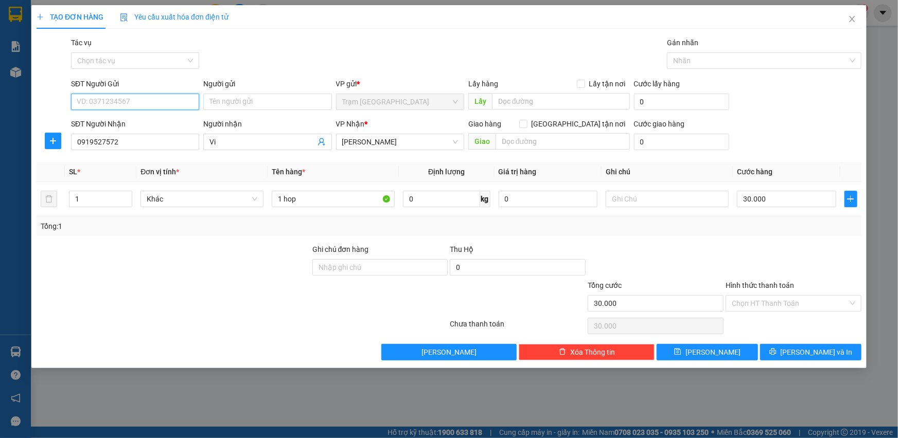
click at [128, 98] on input "SĐT Người Gửi" at bounding box center [135, 102] width 128 height 16
type input "0909669588"
click at [185, 305] on div at bounding box center [173, 298] width 276 height 36
click at [797, 347] on button "[PERSON_NAME] và In" at bounding box center [810, 352] width 101 height 16
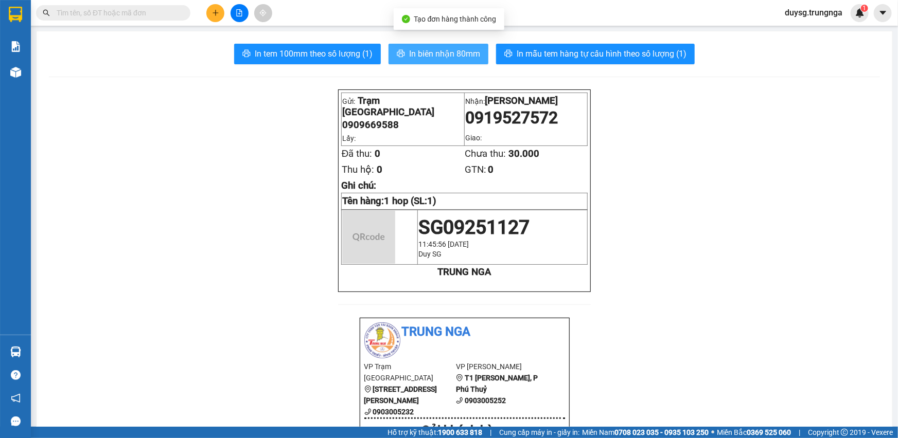
click at [409, 57] on span "In biên nhận 80mm" at bounding box center [444, 53] width 71 height 13
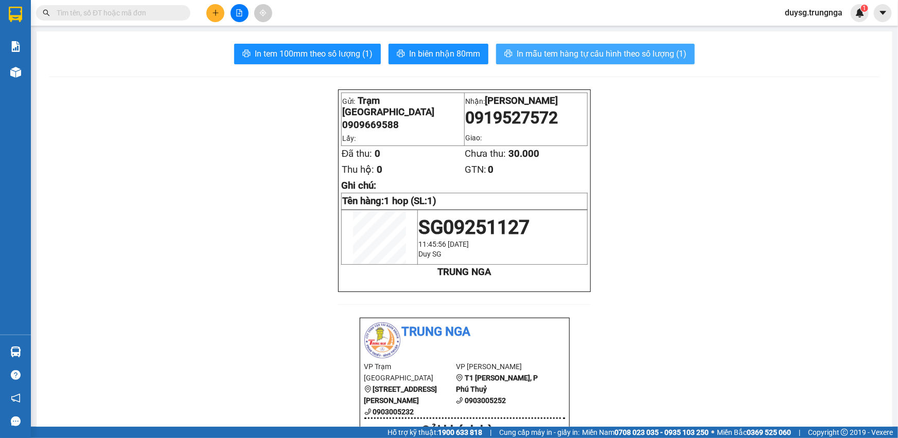
click at [597, 59] on span "In mẫu tem hàng tự cấu hình theo số lượng (1)" at bounding box center [601, 53] width 170 height 13
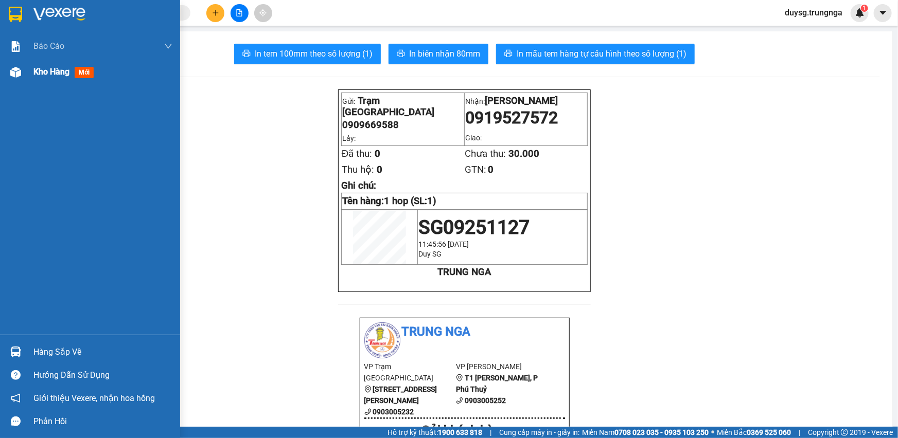
click at [29, 75] on div "Kho hàng mới" at bounding box center [90, 72] width 180 height 26
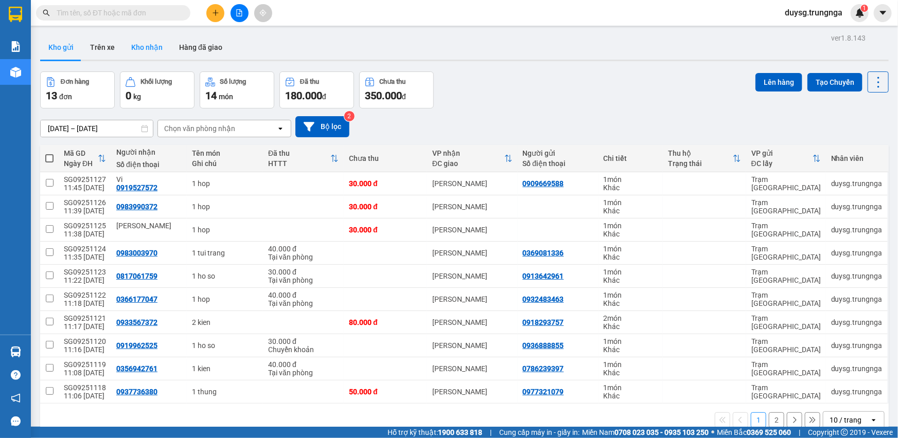
click at [134, 41] on button "Kho nhận" at bounding box center [147, 47] width 48 height 25
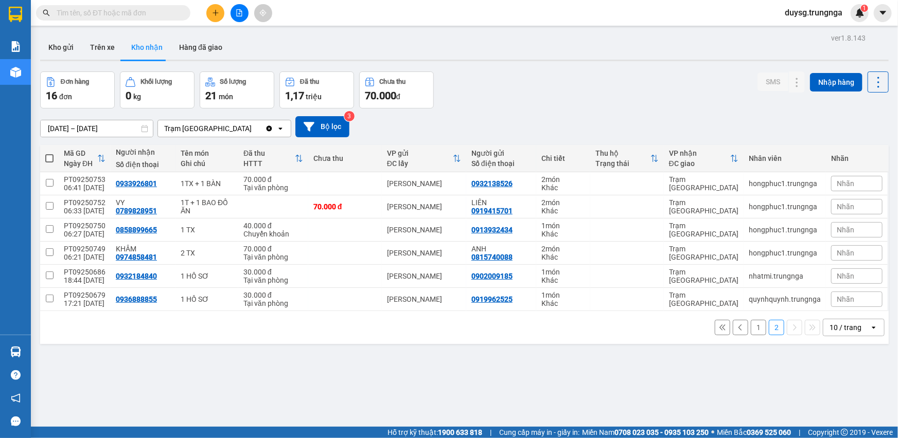
click at [751, 320] on button "1" at bounding box center [758, 327] width 15 height 15
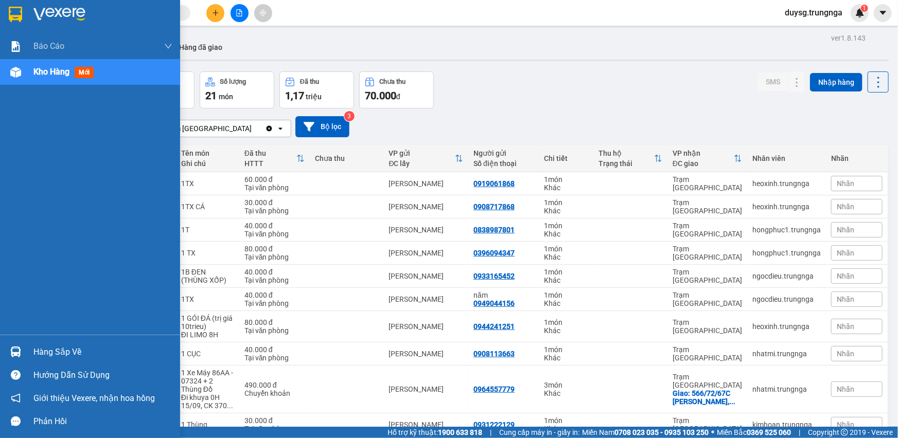
drag, startPoint x: 20, startPoint y: 350, endPoint x: 194, endPoint y: 349, distance: 173.9
click at [21, 350] on div at bounding box center [16, 352] width 18 height 18
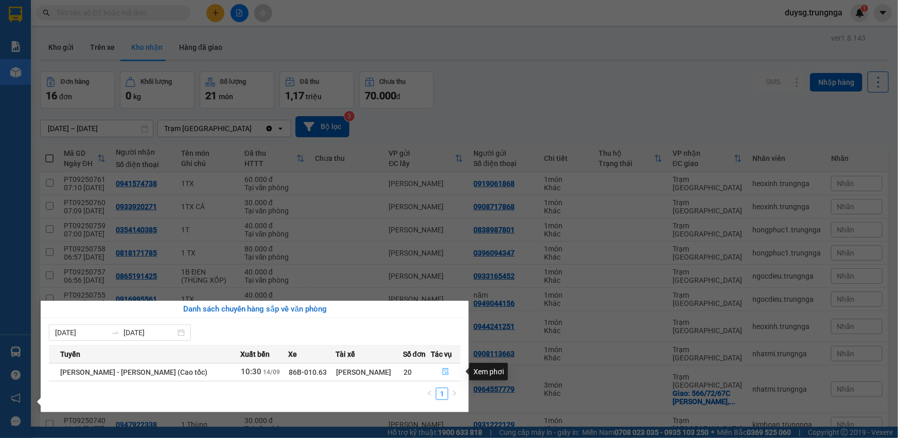
click at [444, 370] on icon "file-done" at bounding box center [446, 371] width 6 height 7
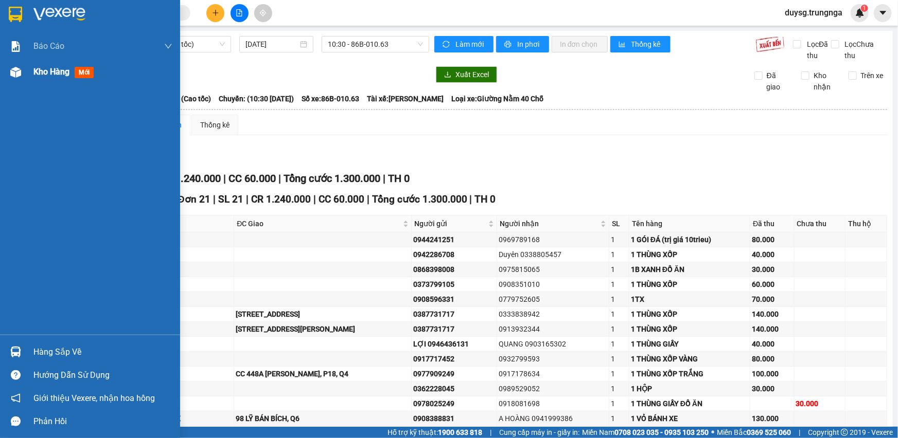
click at [24, 77] on div at bounding box center [16, 72] width 18 height 18
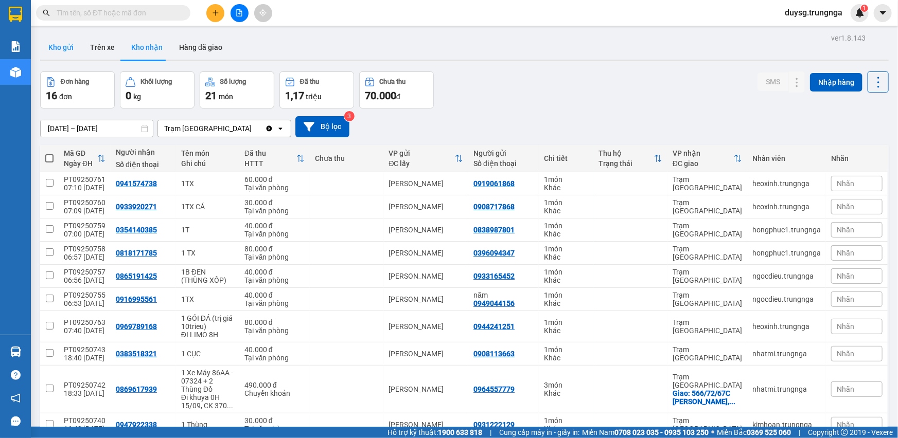
click at [69, 50] on button "Kho gửi" at bounding box center [61, 47] width 42 height 25
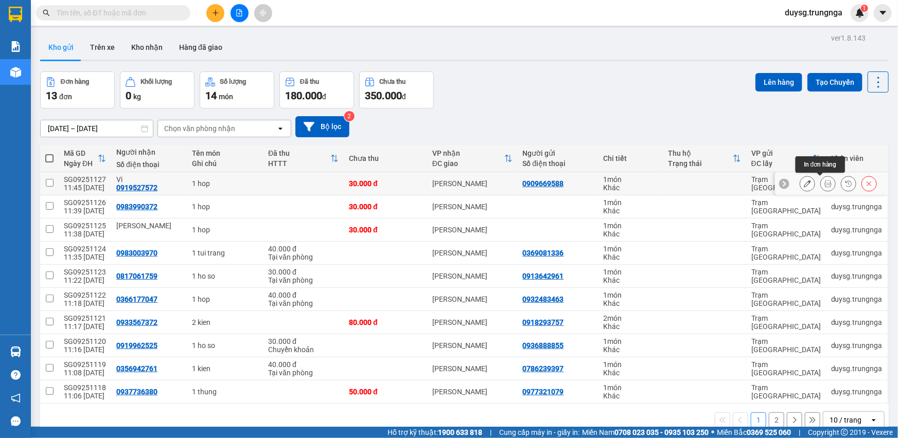
click at [824, 180] on icon at bounding box center [827, 183] width 7 height 7
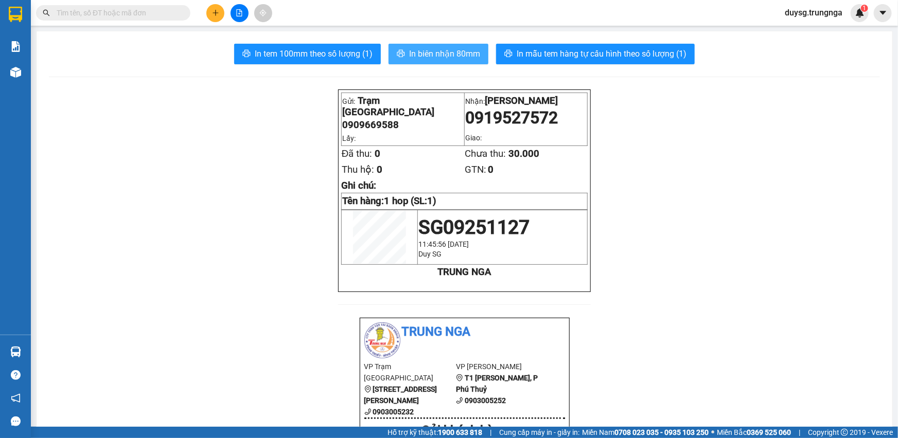
click at [429, 46] on button "In biên nhận 80mm" at bounding box center [438, 54] width 100 height 21
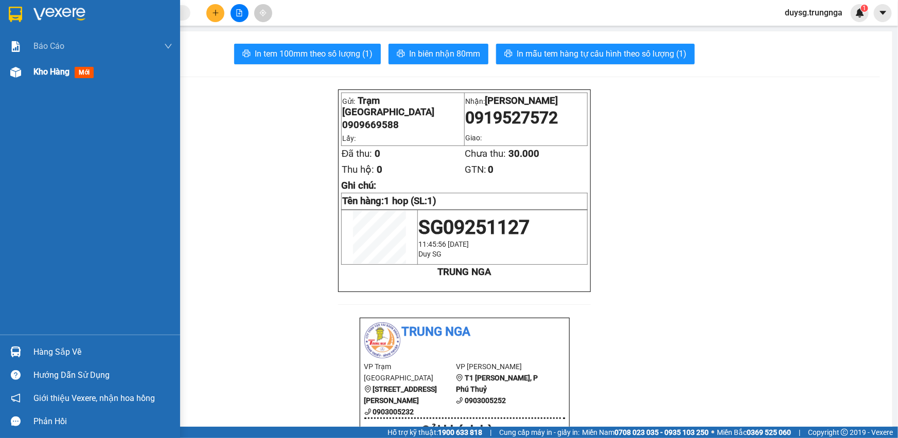
click at [45, 84] on div "Kho hàng mới" at bounding box center [102, 72] width 139 height 26
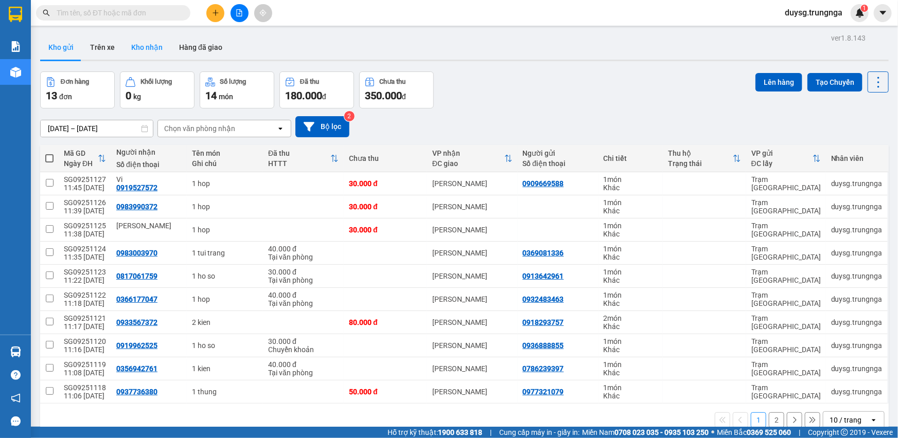
click at [143, 54] on button "Kho nhận" at bounding box center [147, 47] width 48 height 25
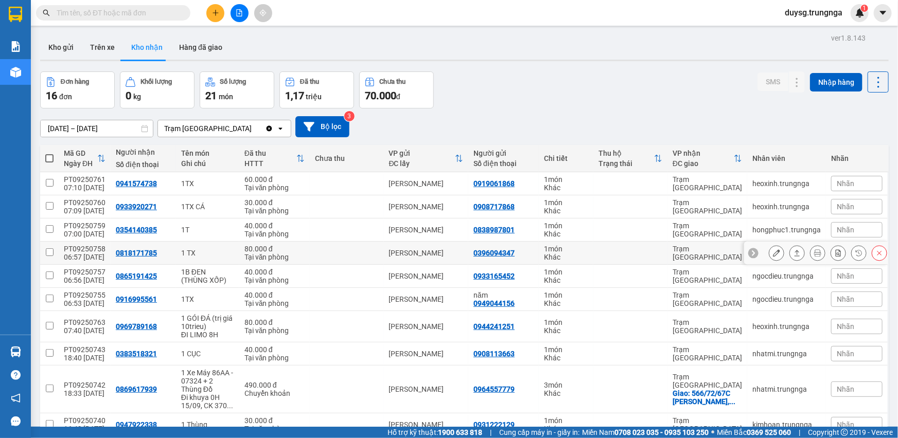
click at [793, 250] on icon at bounding box center [796, 253] width 7 height 7
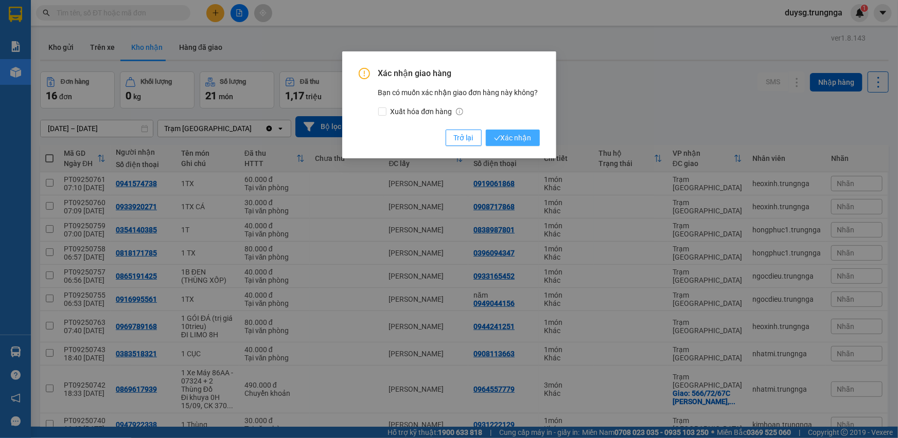
click at [522, 135] on span "Xác nhận" at bounding box center [513, 137] width 38 height 11
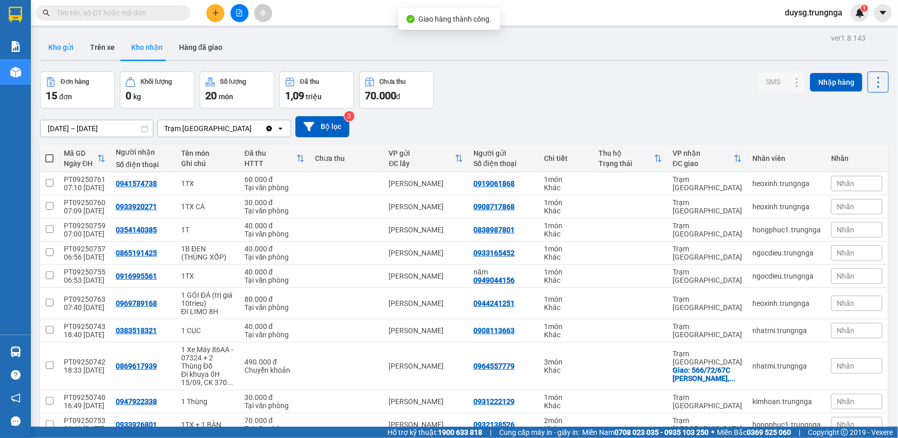
click at [58, 46] on button "Kho gửi" at bounding box center [61, 47] width 42 height 25
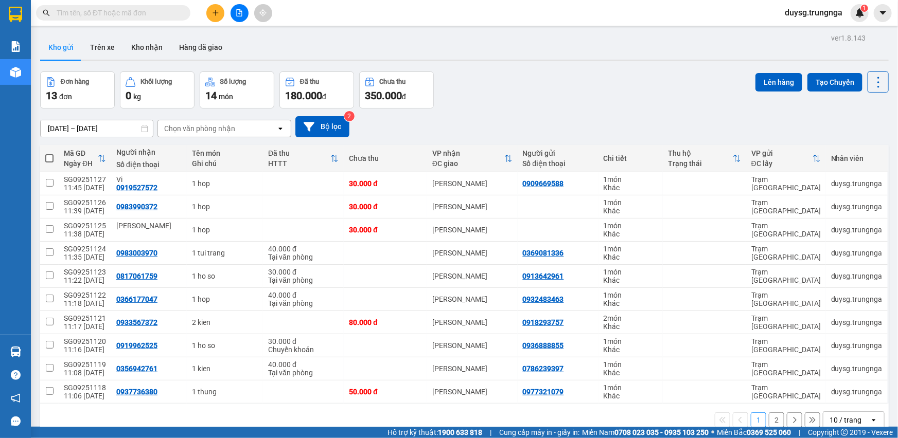
click at [572, 100] on div "Đơn hàng 13 đơn Khối lượng 0 kg Số lượng 14 món Đã thu 180.000 đ Chưa thu 350.0…" at bounding box center [464, 90] width 848 height 37
click at [134, 42] on button "Kho nhận" at bounding box center [147, 47] width 48 height 25
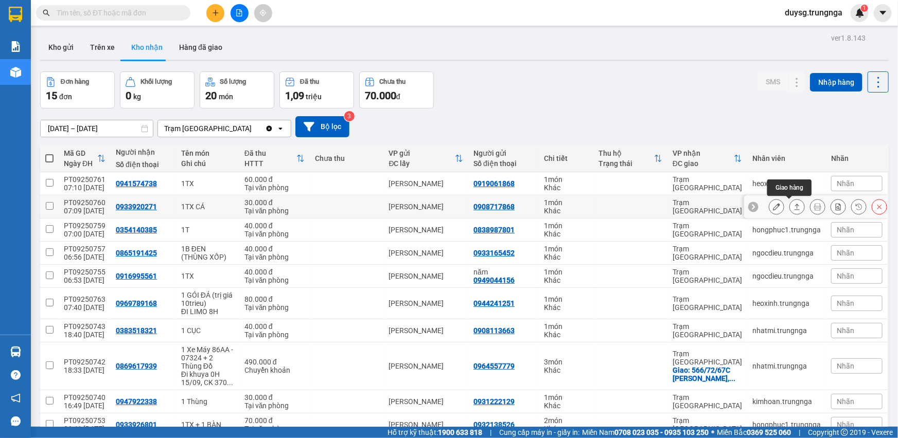
click at [793, 203] on icon at bounding box center [796, 206] width 7 height 7
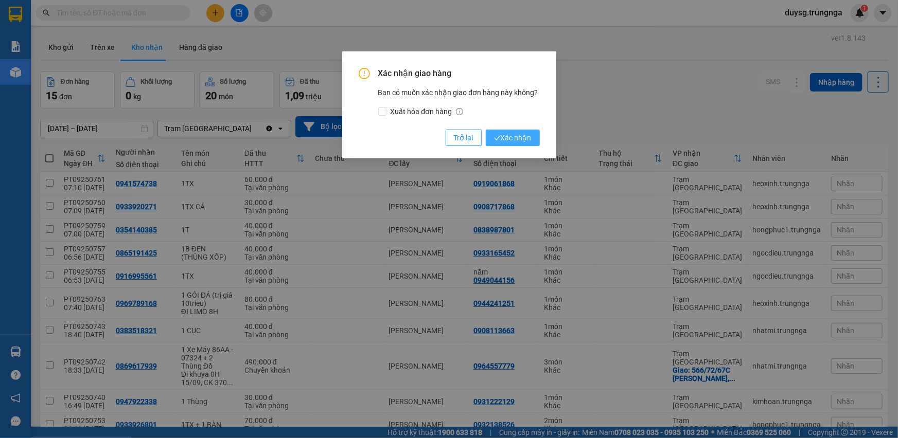
click at [489, 137] on button "Xác nhận" at bounding box center [513, 138] width 54 height 16
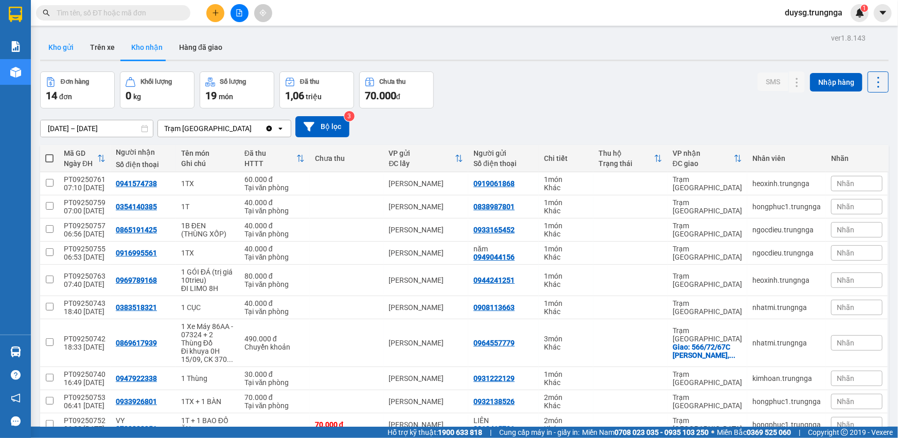
click at [72, 40] on button "Kho gửi" at bounding box center [61, 47] width 42 height 25
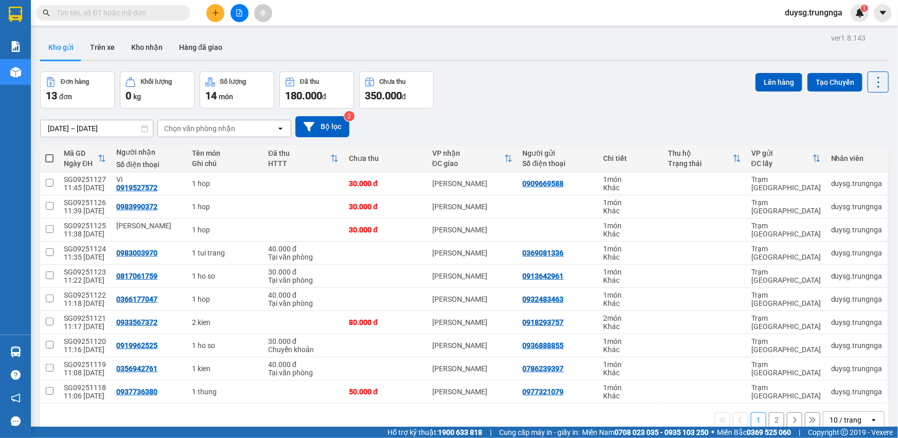
click at [50, 159] on span at bounding box center [49, 158] width 8 height 8
click at [49, 153] on input "checkbox" at bounding box center [49, 153] width 0 height 0
checkbox input "true"
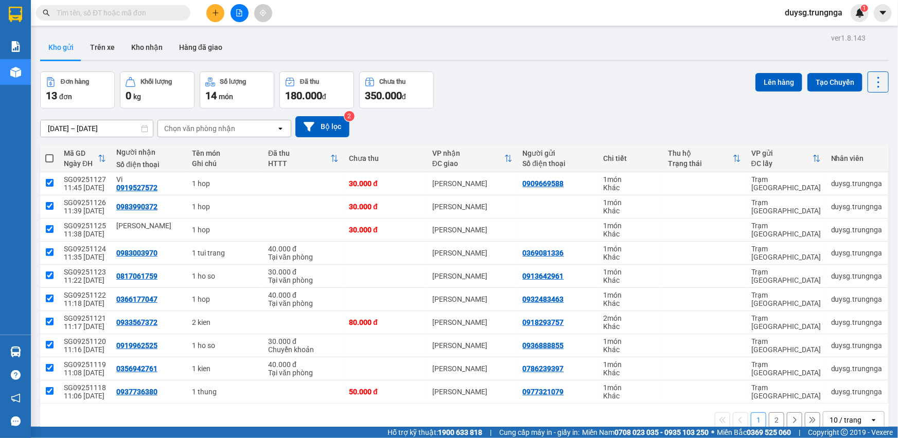
checkbox input "true"
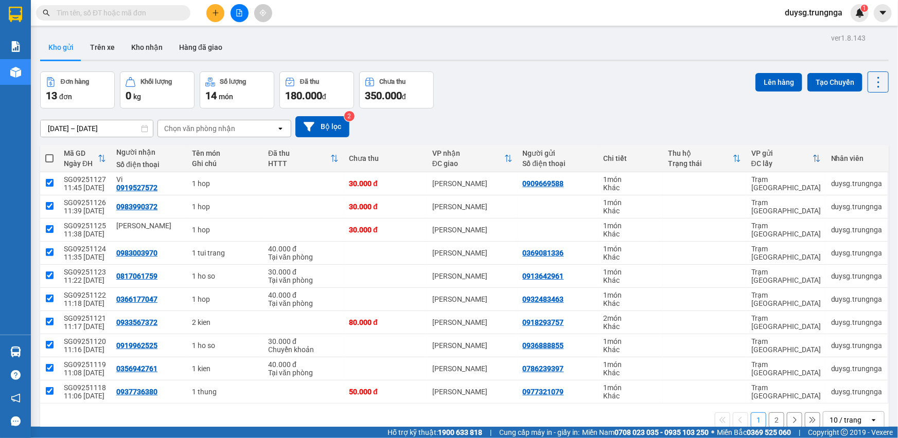
checkbox input "true"
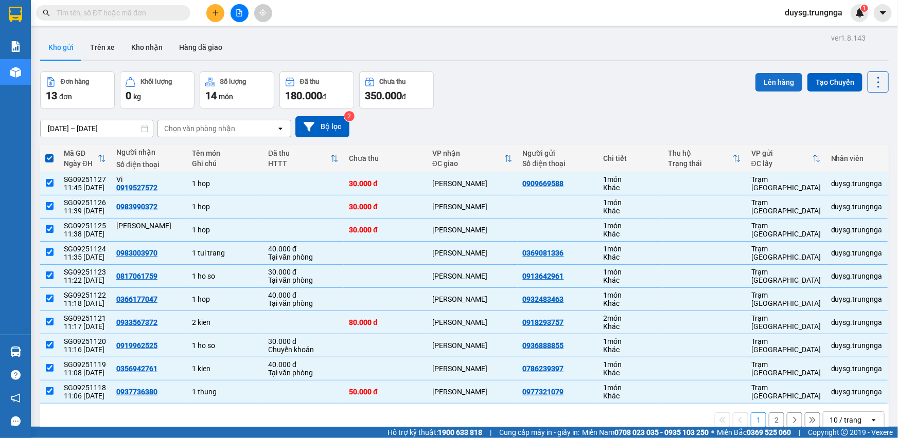
click at [775, 85] on button "Lên hàng" at bounding box center [778, 82] width 47 height 19
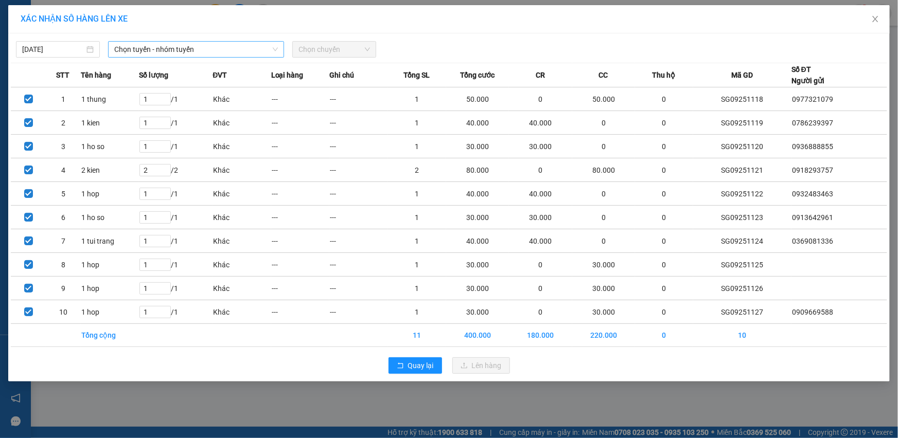
click at [187, 55] on span "Chọn tuyến - nhóm tuyến" at bounding box center [196, 49] width 164 height 15
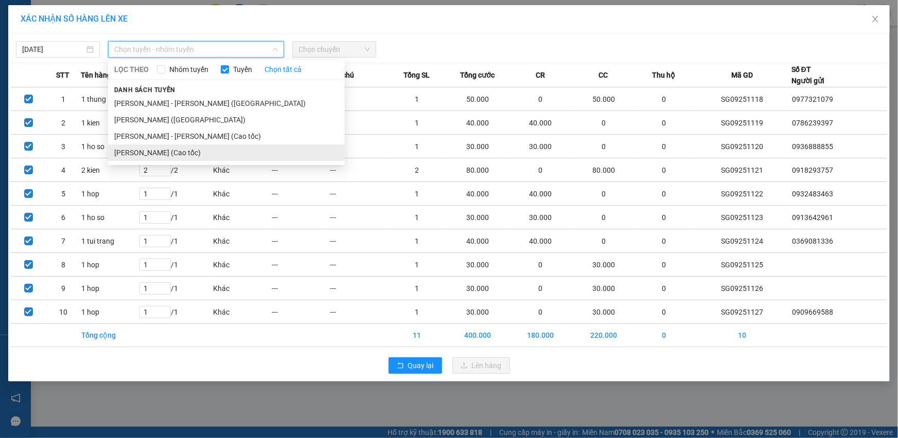
click at [186, 149] on li "Hồ Chí Minh - Phan Thiết (Cao tốc)" at bounding box center [226, 153] width 237 height 16
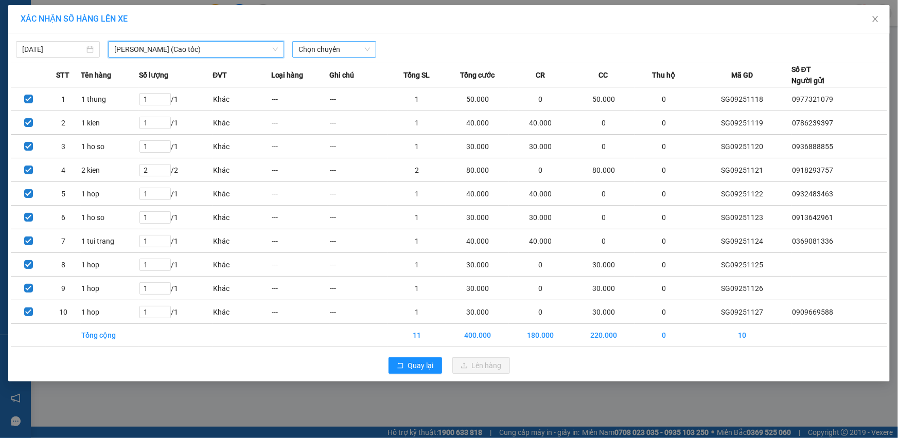
click at [326, 54] on span "Chọn chuyến" at bounding box center [334, 49] width 72 height 15
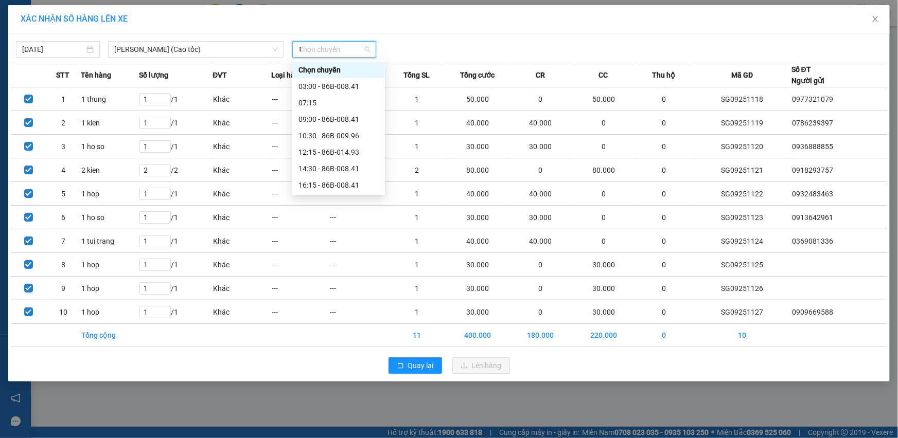
type input "12"
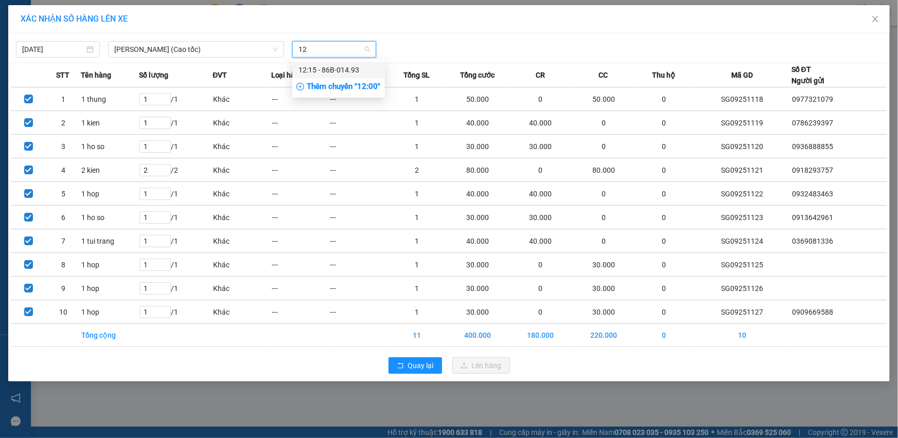
click at [330, 72] on div "12:15 - 86B-014.93" at bounding box center [338, 69] width 80 height 11
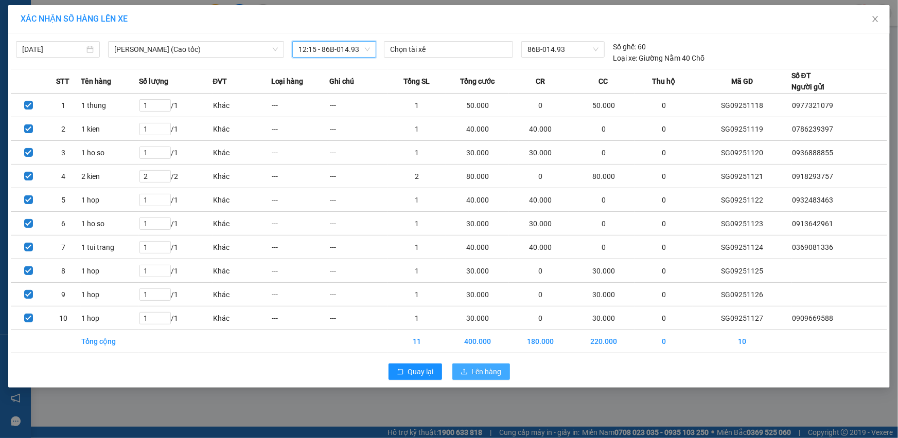
click at [492, 371] on span "Lên hàng" at bounding box center [487, 371] width 30 height 11
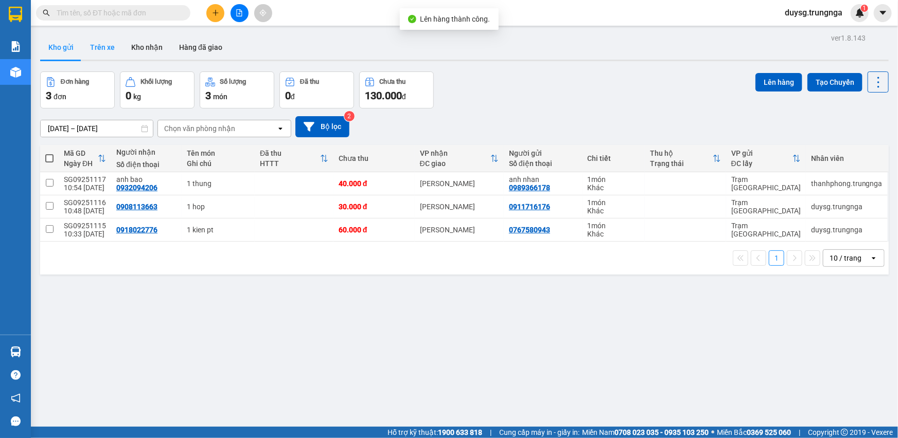
click at [102, 46] on button "Trên xe" at bounding box center [102, 47] width 41 height 25
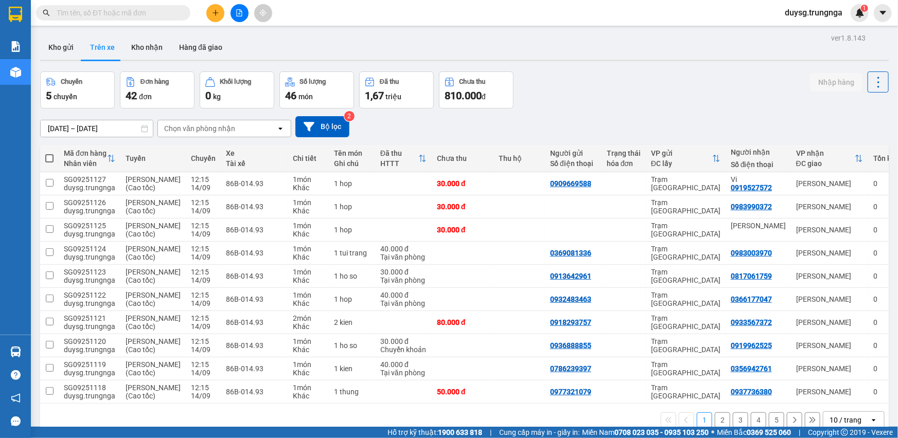
click at [715, 413] on button "2" at bounding box center [722, 420] width 15 height 15
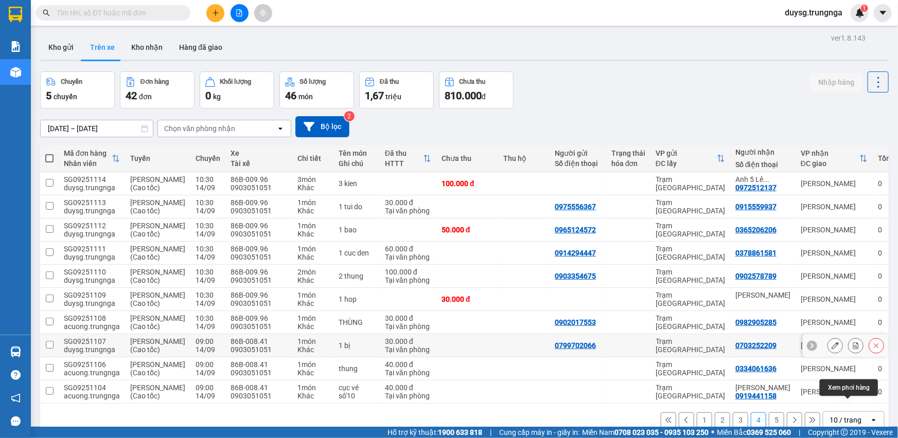
click at [853, 342] on icon at bounding box center [856, 345] width 6 height 7
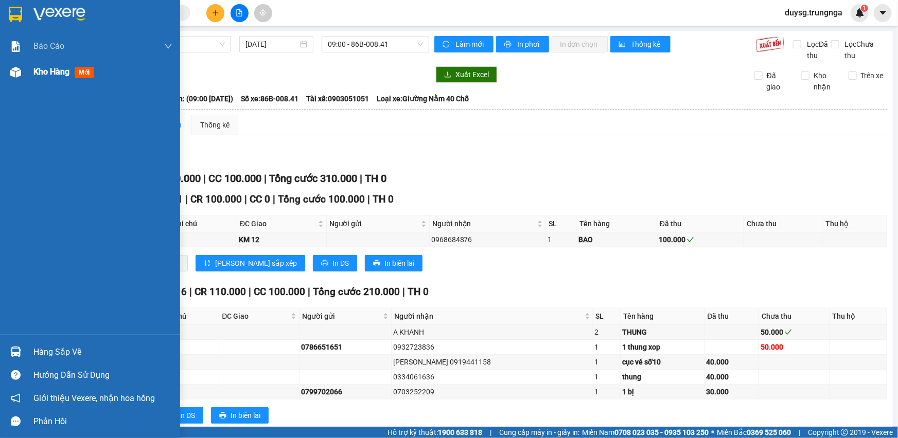
click at [15, 75] on img at bounding box center [15, 72] width 11 height 11
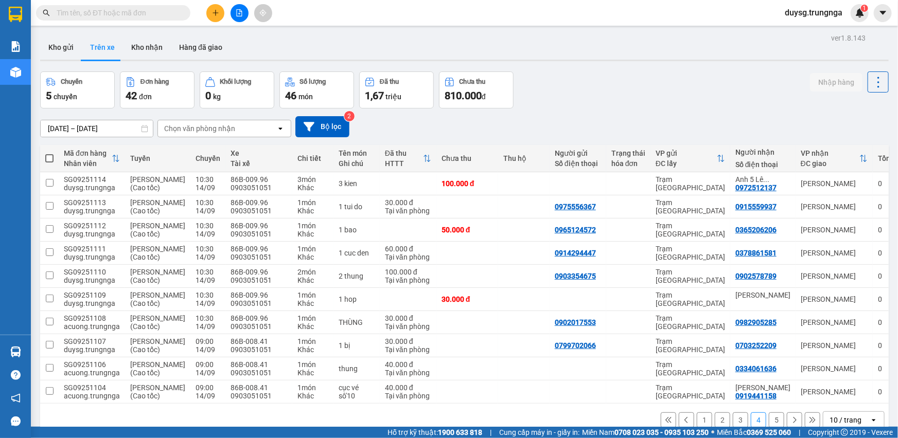
click at [733, 413] on button "3" at bounding box center [740, 420] width 15 height 15
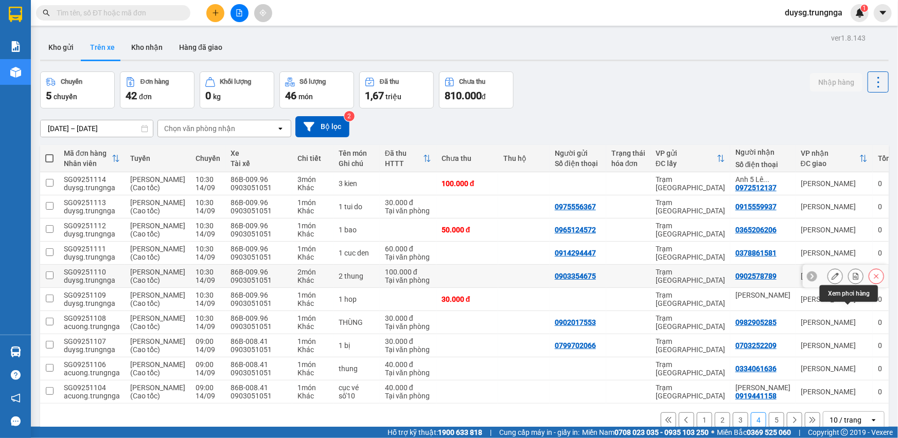
click at [852, 273] on icon at bounding box center [855, 276] width 7 height 7
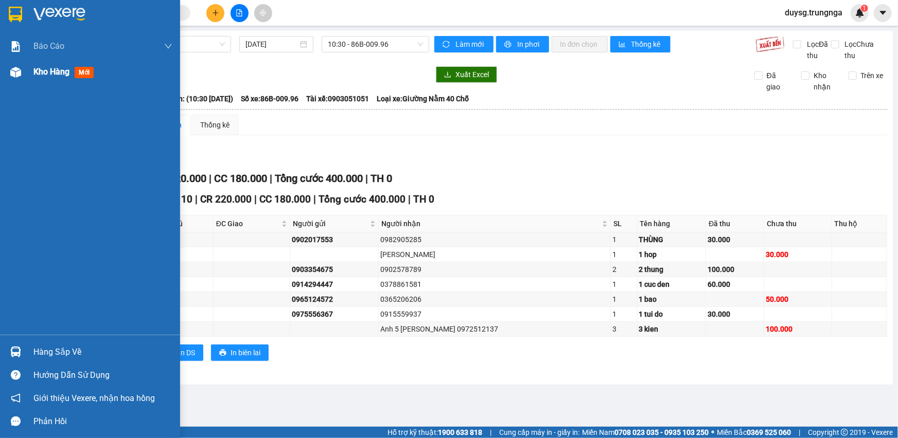
click at [56, 69] on span "Kho hàng" at bounding box center [51, 72] width 36 height 10
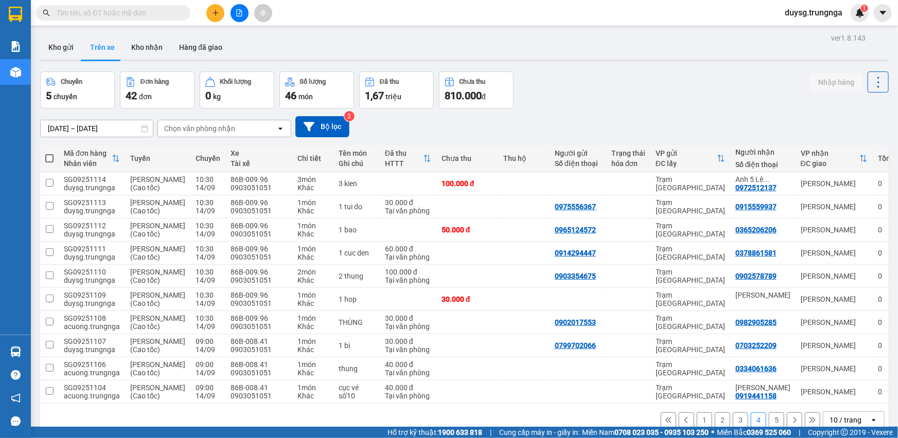
click at [697, 413] on button "1" at bounding box center [704, 420] width 15 height 15
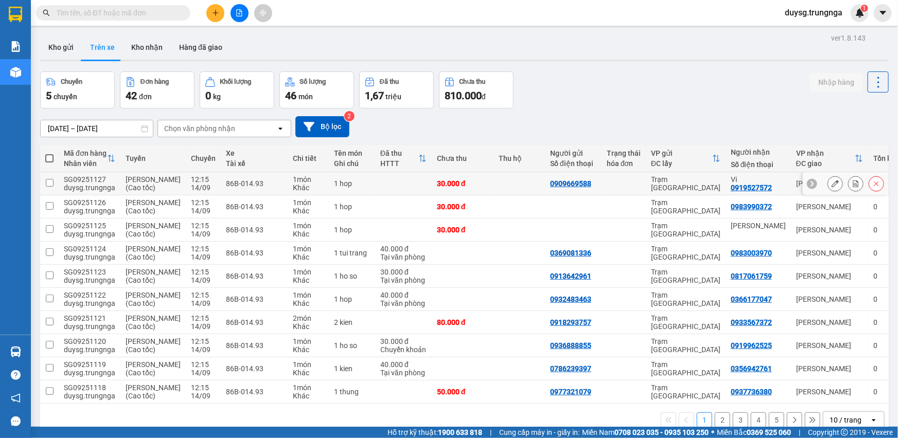
click at [852, 186] on icon at bounding box center [855, 183] width 7 height 7
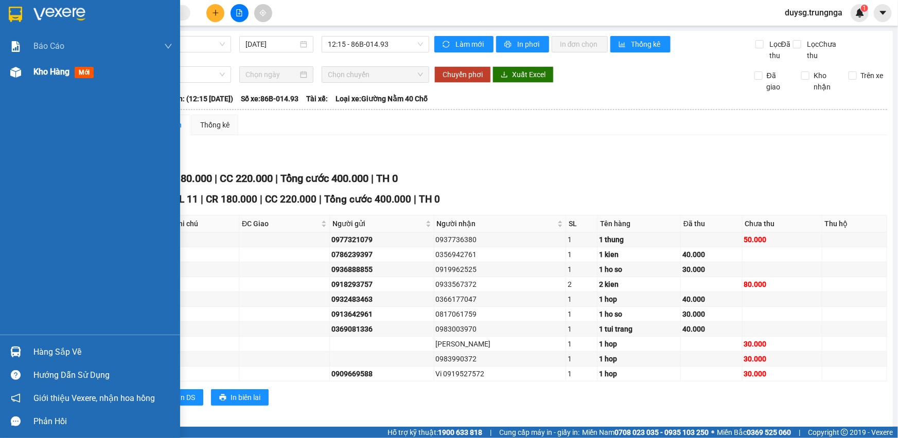
click at [15, 76] on img at bounding box center [15, 72] width 11 height 11
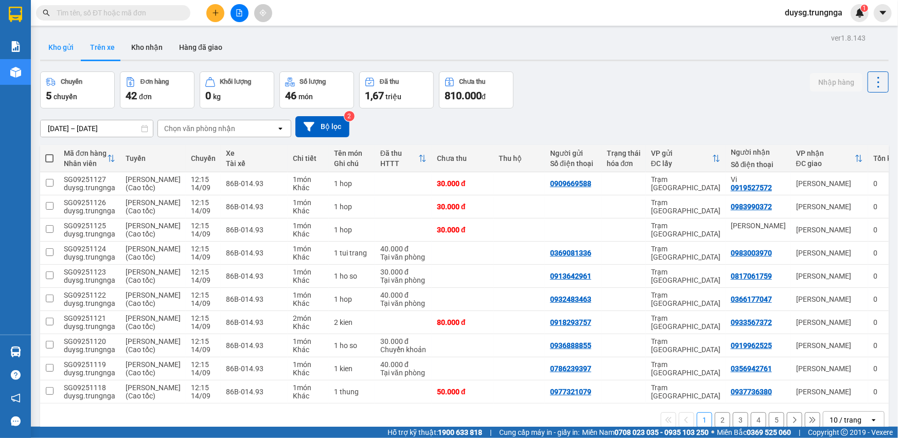
click at [56, 46] on button "Kho gửi" at bounding box center [61, 47] width 42 height 25
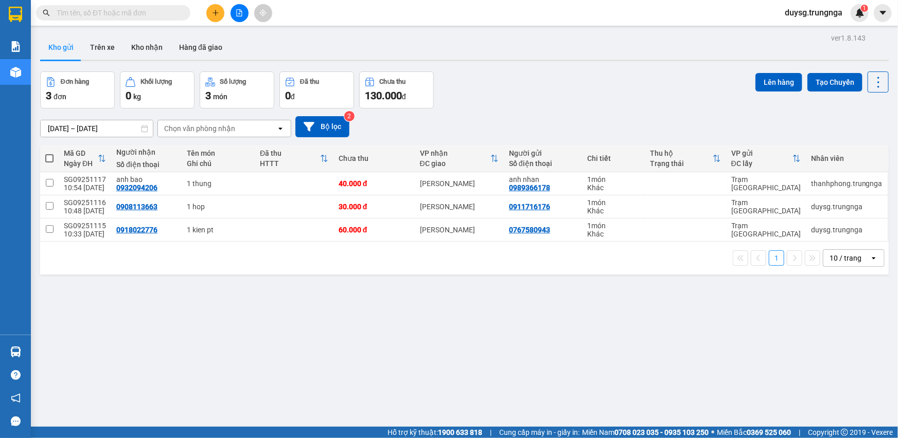
click at [49, 157] on span at bounding box center [49, 158] width 8 height 8
click at [49, 153] on input "checkbox" at bounding box center [49, 153] width 0 height 0
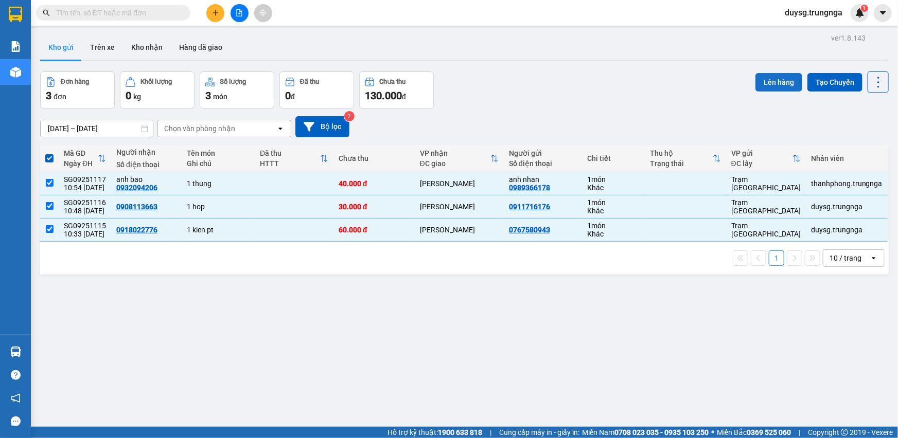
click at [757, 81] on button "Lên hàng" at bounding box center [778, 82] width 47 height 19
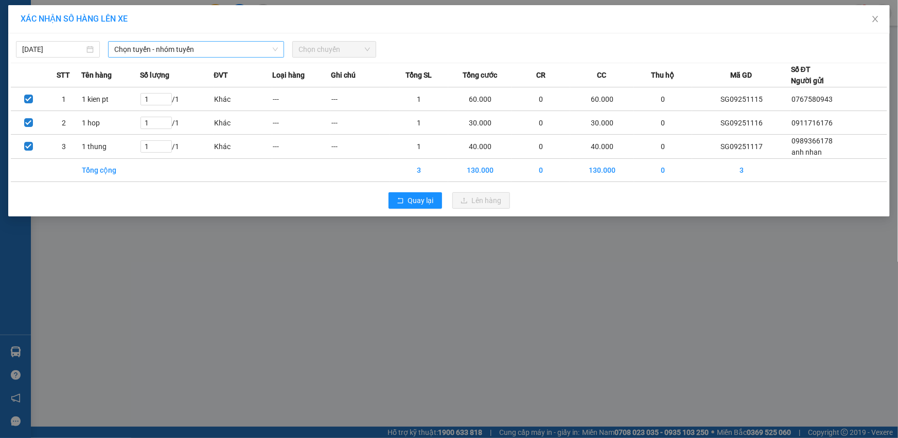
click at [185, 54] on span "Chọn tuyến - nhóm tuyến" at bounding box center [196, 49] width 164 height 15
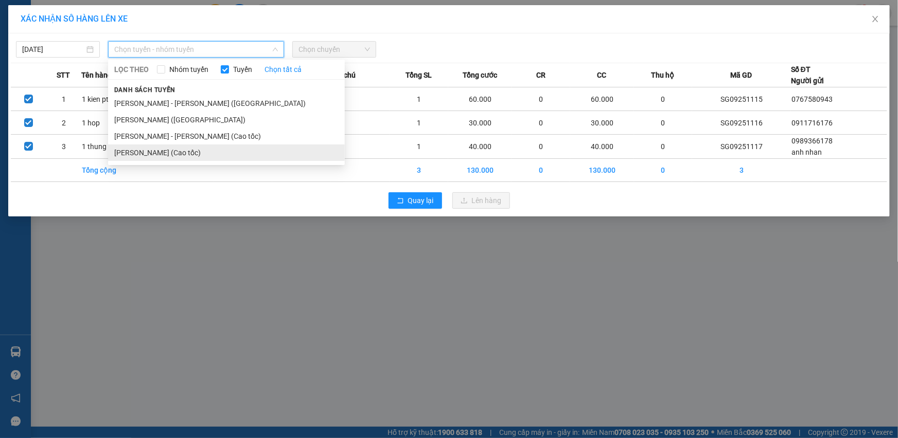
click at [170, 154] on li "[PERSON_NAME] (Cao tốc)" at bounding box center [226, 153] width 237 height 16
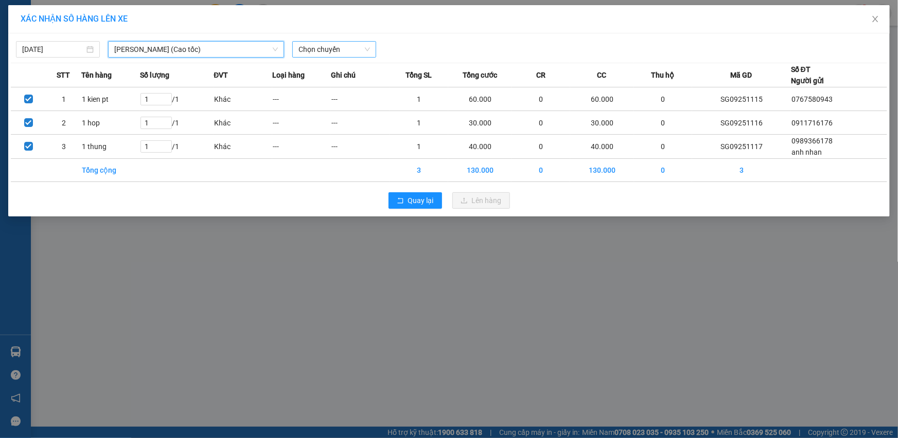
click at [333, 54] on span "Chọn chuyến" at bounding box center [334, 49] width 72 height 15
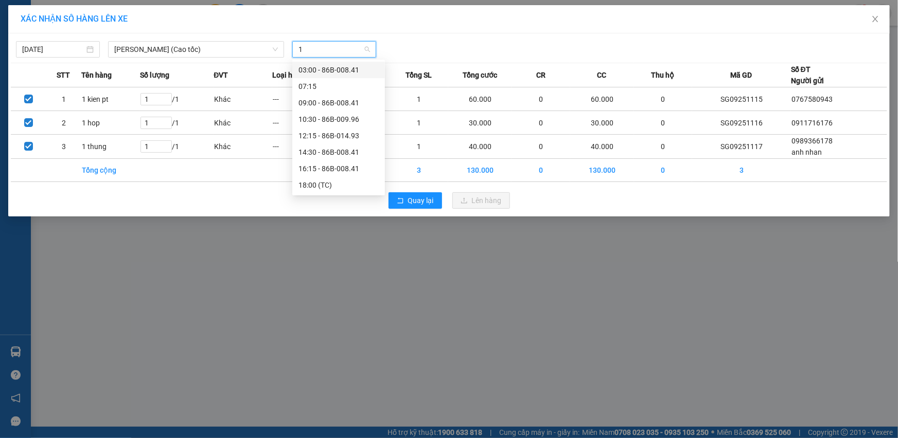
type input "12"
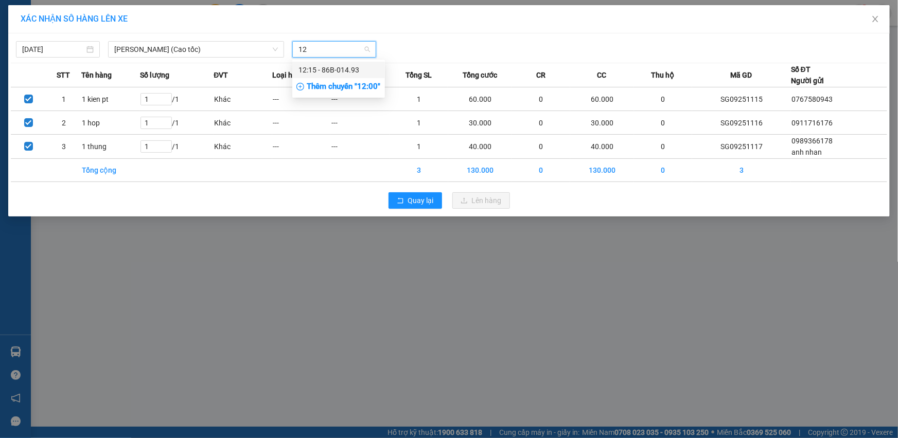
click at [340, 70] on div "12:15 - 86B-014.93" at bounding box center [338, 69] width 80 height 11
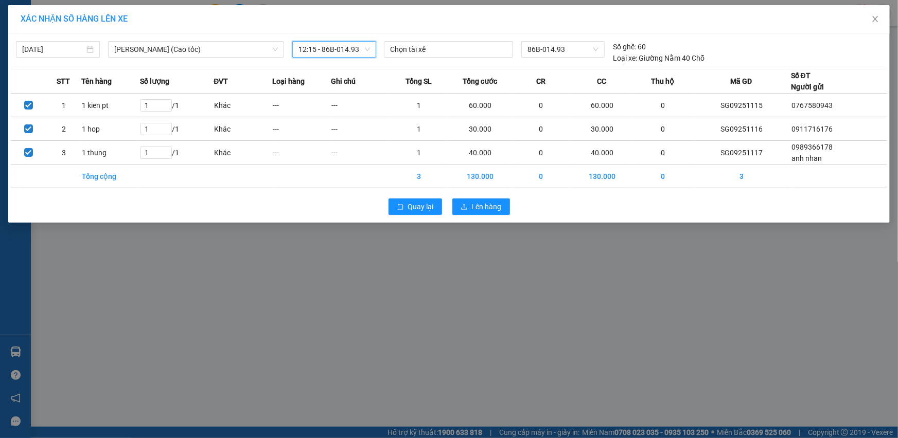
click at [487, 195] on div "Quay lại Lên hàng" at bounding box center [449, 206] width 876 height 27
click at [486, 202] on span "Lên hàng" at bounding box center [487, 206] width 30 height 11
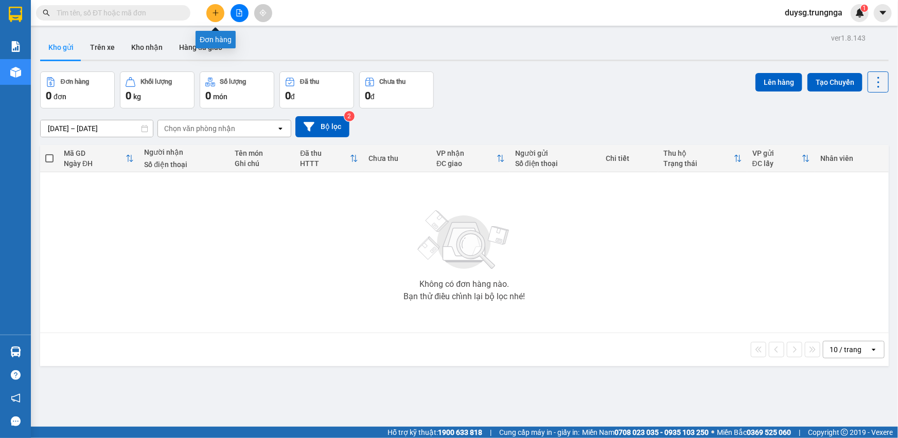
click at [217, 10] on icon "plus" at bounding box center [215, 12] width 7 height 7
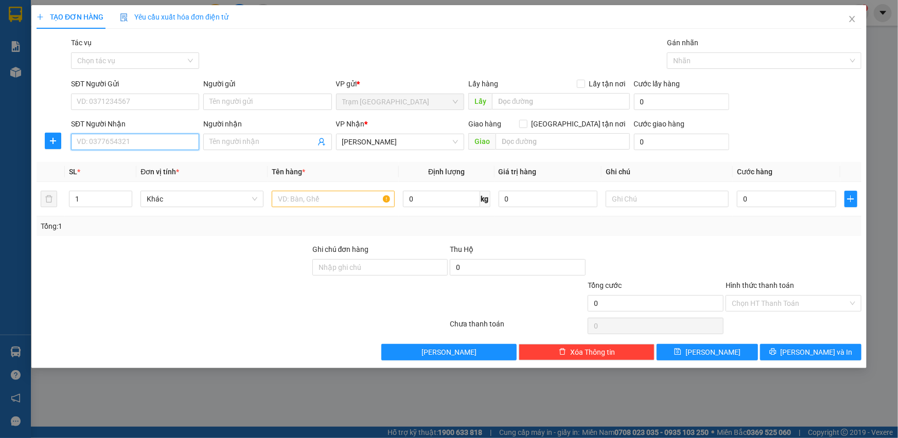
click at [153, 143] on input "SĐT Người Nhận" at bounding box center [135, 142] width 128 height 16
click at [223, 140] on input "Người nhận" at bounding box center [261, 141] width 105 height 11
type input "anh 5"
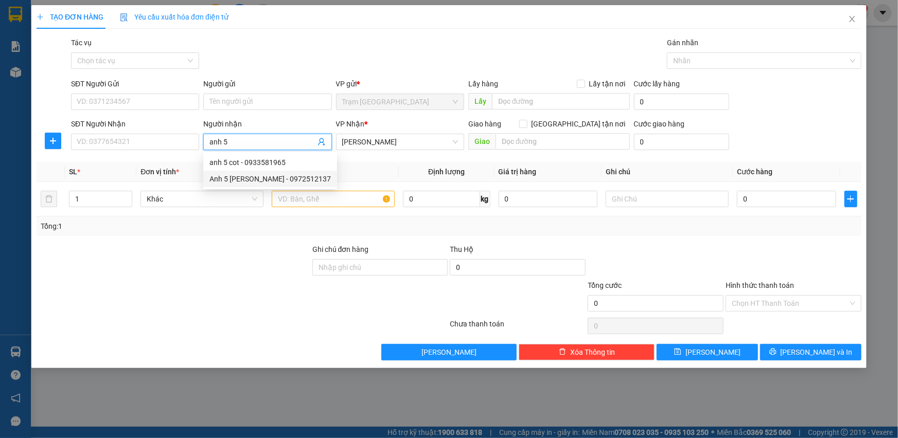
click at [268, 178] on div "Anh 5 Lê Duân - 0972512137" at bounding box center [269, 178] width 121 height 11
type input "0972512137"
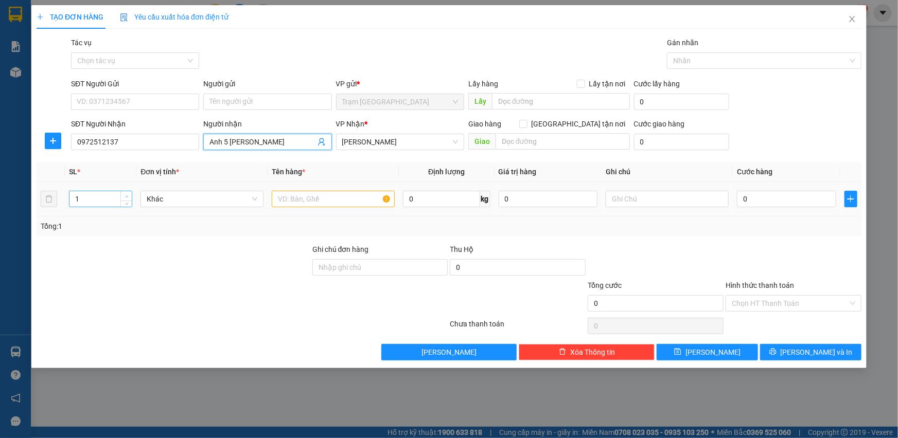
type input "Anh 5 Lê Duân"
click at [127, 195] on icon "up" at bounding box center [127, 197] width 4 height 4
type input "2"
click at [307, 199] on input "text" at bounding box center [333, 199] width 123 height 16
paste input "\"
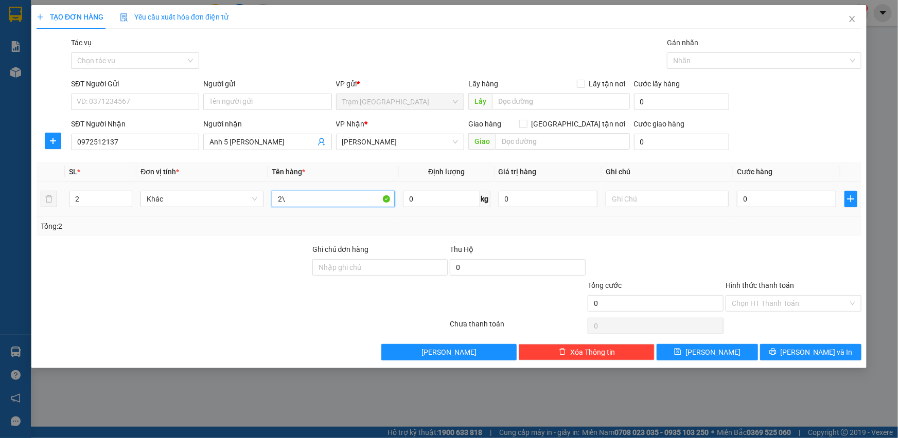
type input "2"
paste input "text"
type input "3"
click at [126, 192] on span "Increase Value" at bounding box center [125, 195] width 11 height 9
click at [327, 195] on input "text" at bounding box center [333, 199] width 123 height 16
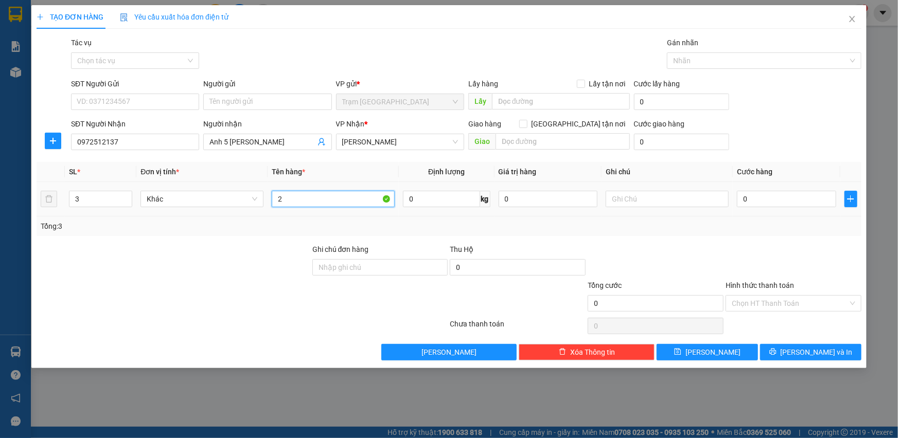
paste input "3"
type input "2"
paste input "text"
paste input "3"
type input "3 kien"
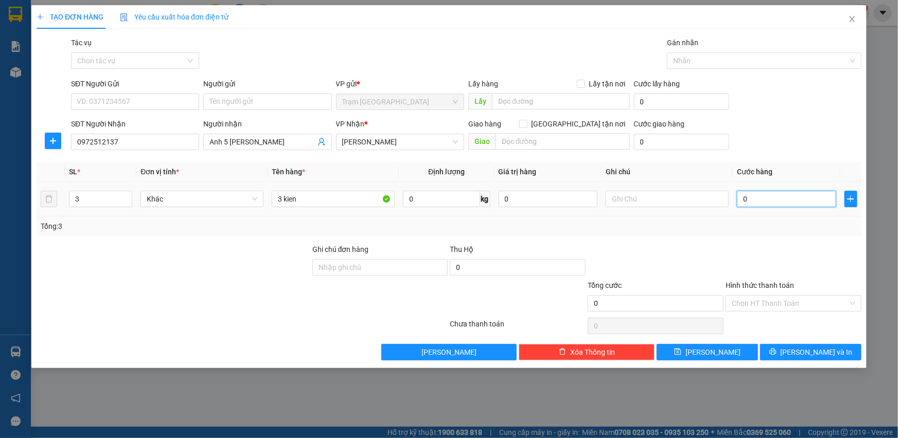
click at [792, 202] on input "0" at bounding box center [786, 199] width 99 height 16
type input "1"
type input "10"
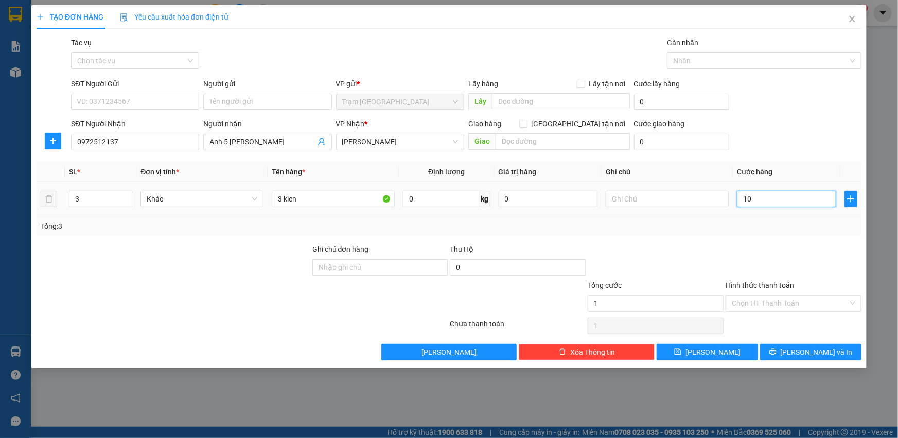
type input "10"
type input "100"
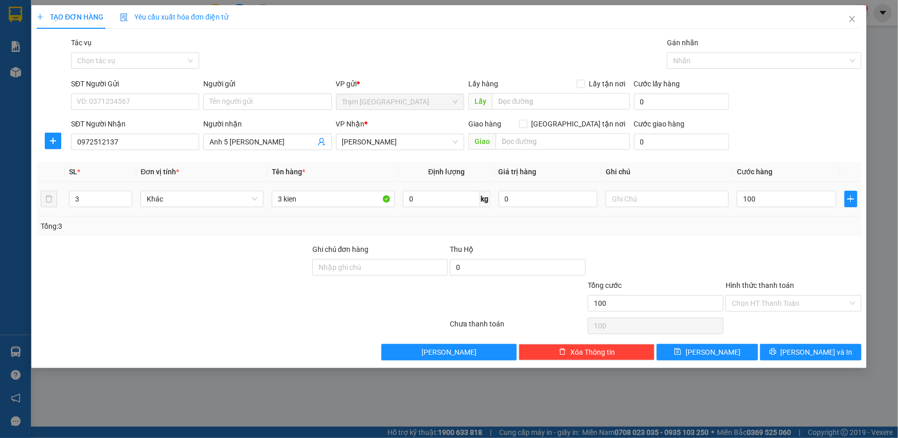
type input "100.000"
click at [791, 230] on div "Tổng: 3" at bounding box center [449, 226] width 816 height 11
click at [785, 192] on input "100.000" at bounding box center [786, 199] width 99 height 16
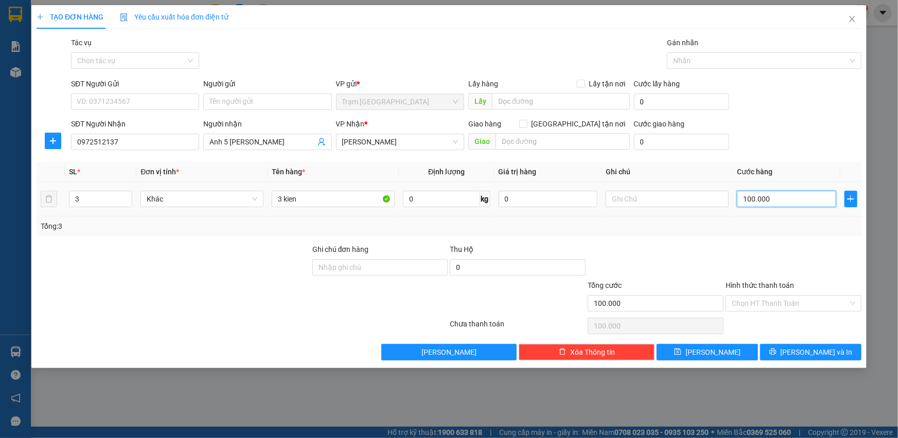
type input "0"
type input "01"
type input "1"
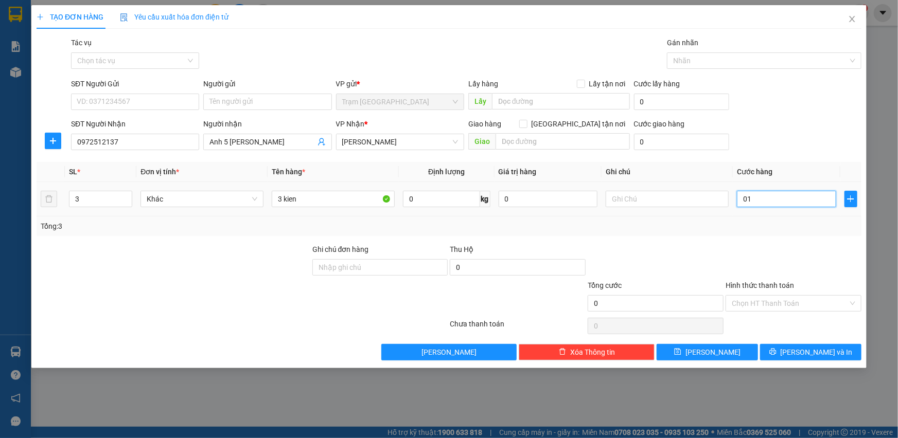
type input "1"
type input "011"
type input "11"
type input "0.110"
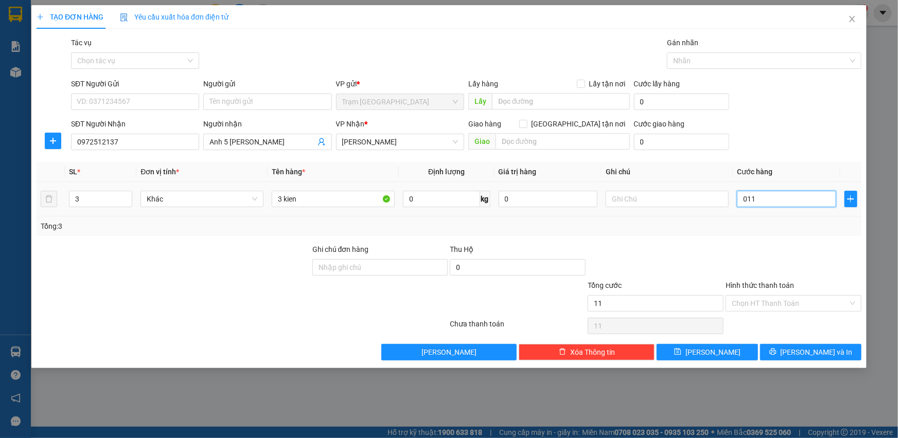
type input "110"
type input "110.000"
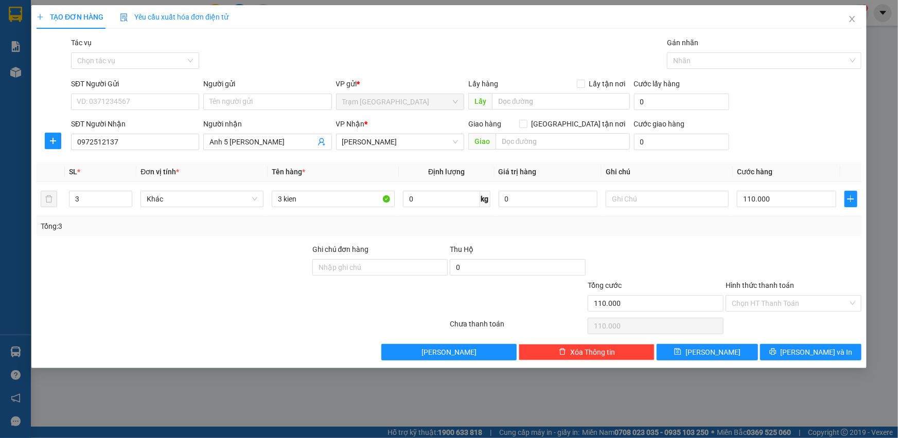
click at [771, 268] on div at bounding box center [793, 262] width 138 height 36
click at [812, 349] on span "[PERSON_NAME] và In" at bounding box center [816, 352] width 72 height 11
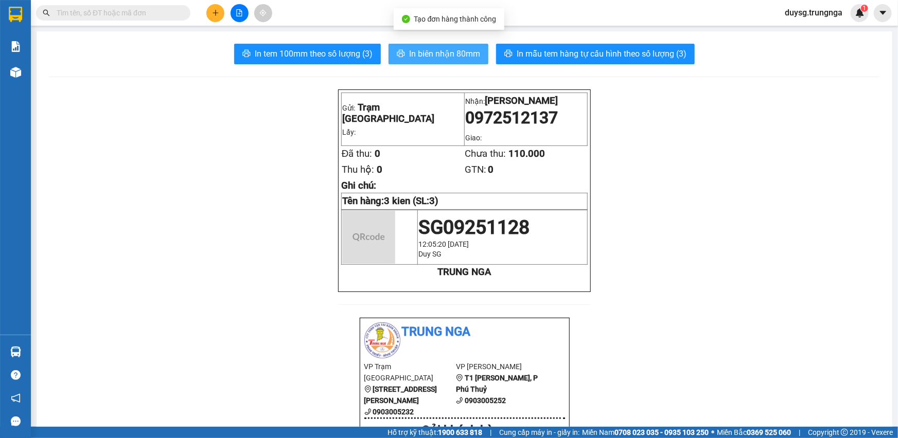
click at [432, 54] on span "In biên nhận 80mm" at bounding box center [444, 53] width 71 height 13
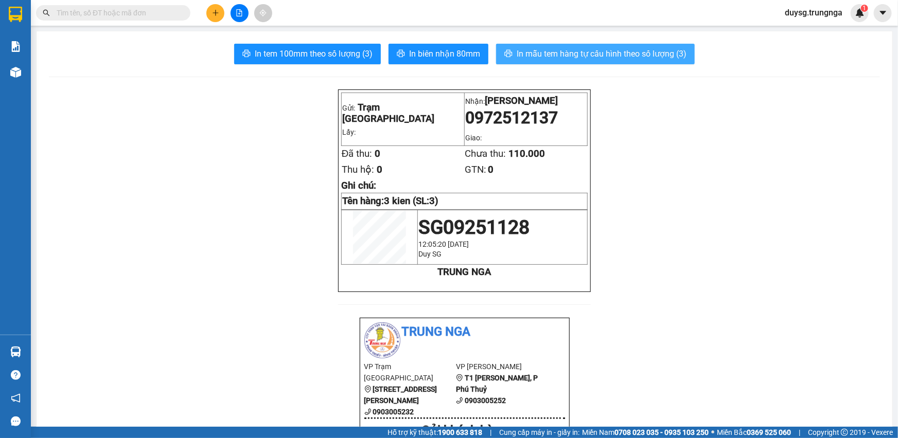
click at [550, 50] on span "In mẫu tem hàng tự cấu hình theo số lượng (3)" at bounding box center [601, 53] width 170 height 13
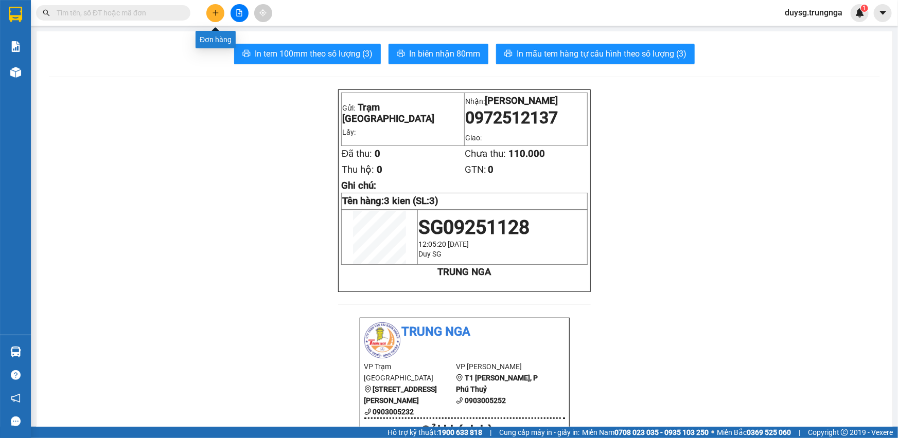
click at [216, 16] on button at bounding box center [215, 13] width 18 height 18
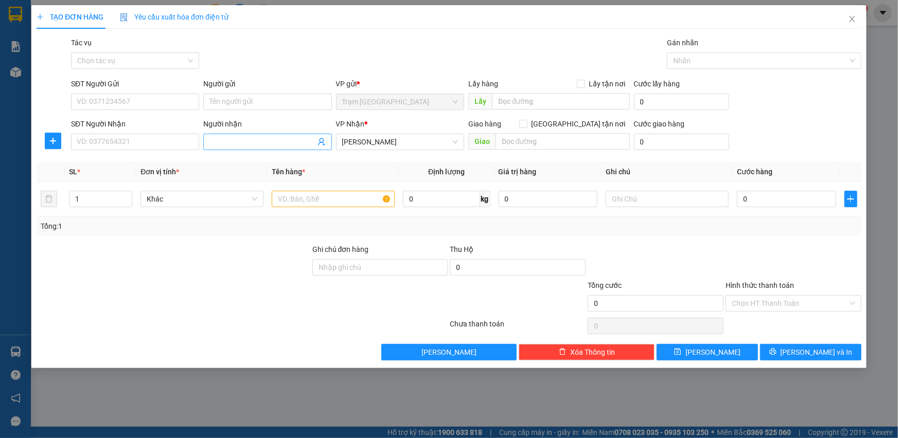
click at [247, 148] on span at bounding box center [267, 142] width 128 height 16
click at [252, 145] on input "Người nhận" at bounding box center [261, 141] width 105 height 11
type input "0"
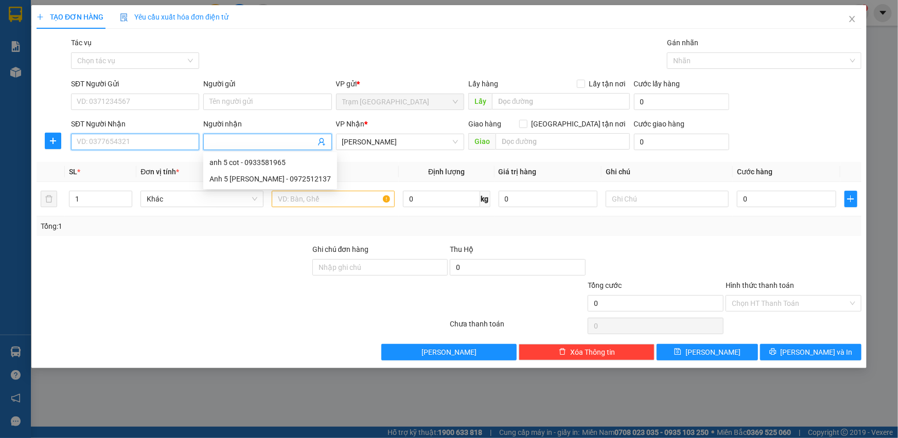
click at [120, 137] on input "SĐT Người Nhận" at bounding box center [135, 142] width 128 height 16
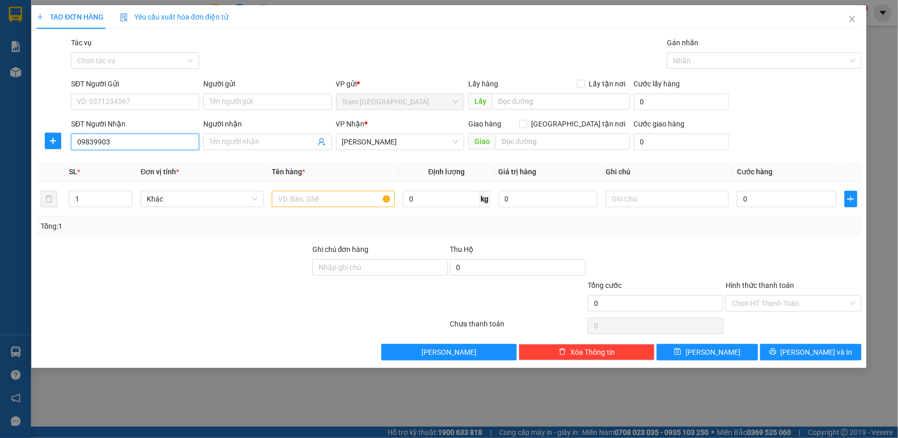
paste input "7"
type input "0983990372"
click at [130, 165] on div "0983990372" at bounding box center [135, 162] width 116 height 11
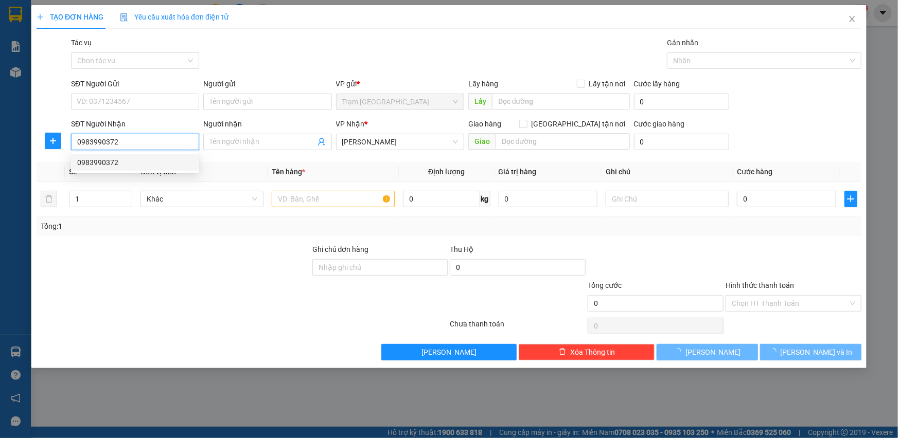
type input "30.000"
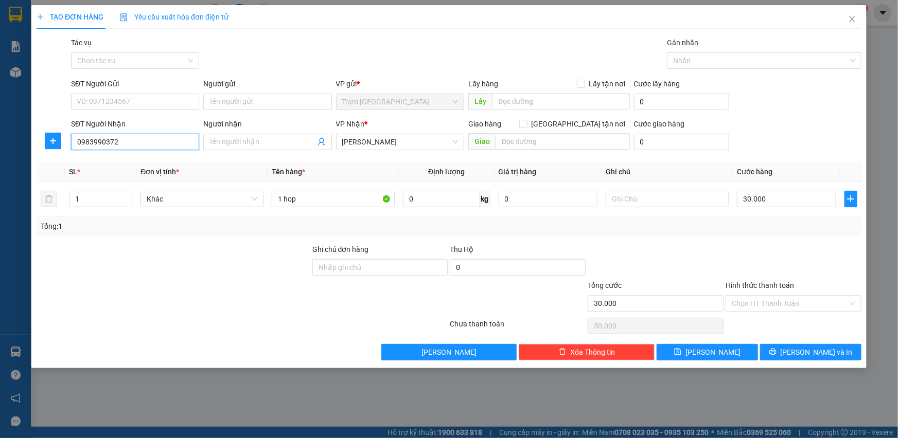
type input "0983990372"
click at [740, 221] on div "Tổng: 1" at bounding box center [449, 226] width 816 height 11
click at [826, 352] on span "[PERSON_NAME] và In" at bounding box center [816, 352] width 72 height 11
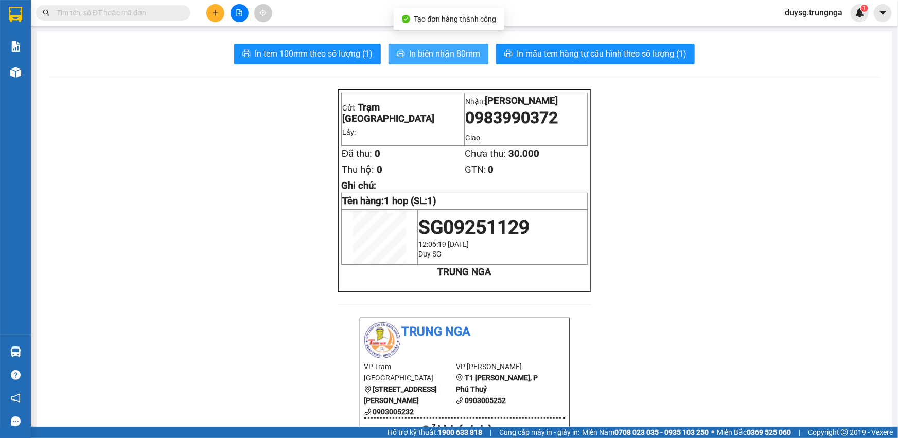
click at [437, 58] on span "In biên nhận 80mm" at bounding box center [444, 53] width 71 height 13
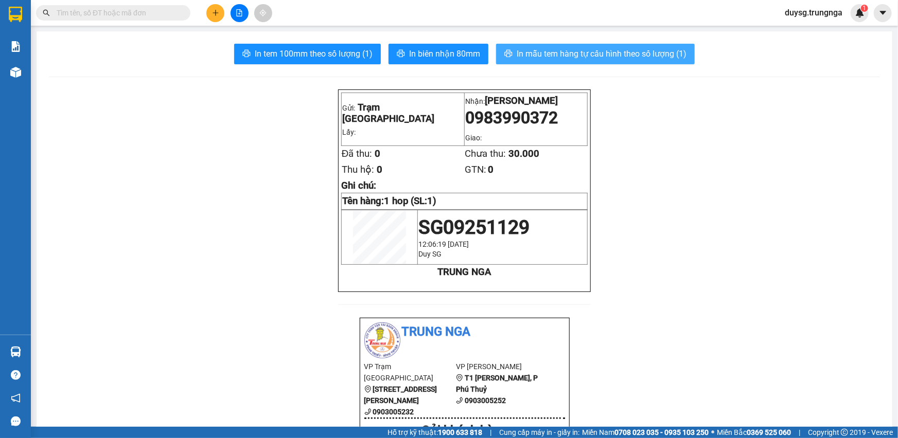
click at [586, 54] on span "In mẫu tem hàng tự cấu hình theo số lượng (1)" at bounding box center [601, 53] width 170 height 13
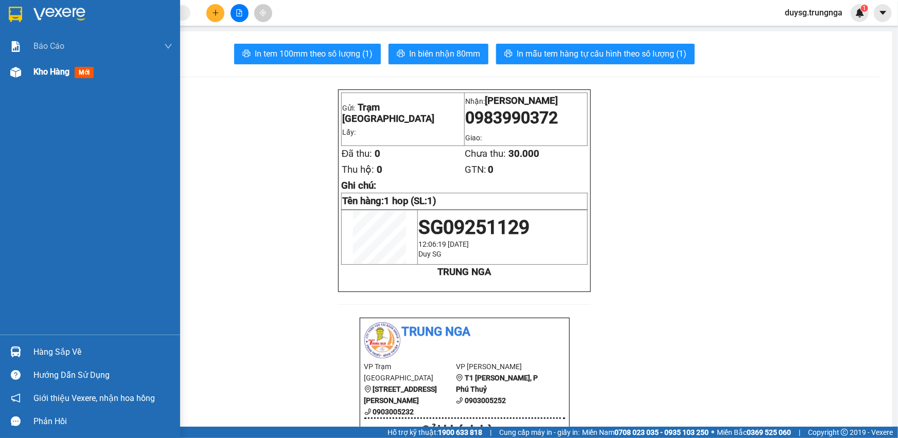
click at [51, 79] on div "Kho hàng mới" at bounding box center [102, 72] width 139 height 26
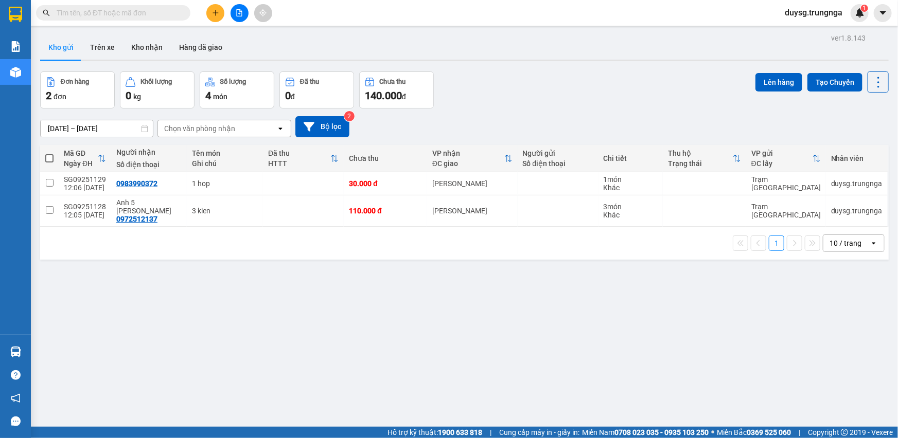
click at [51, 158] on span at bounding box center [49, 158] width 8 height 8
click at [49, 153] on input "checkbox" at bounding box center [49, 153] width 0 height 0
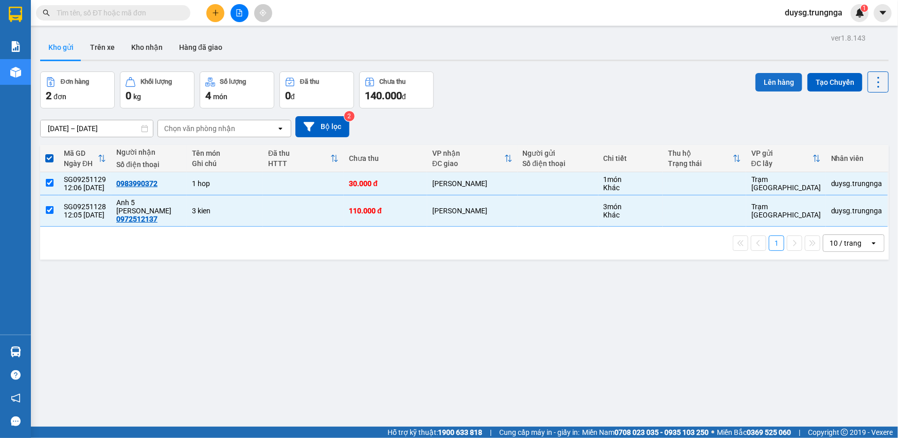
click at [777, 80] on button "Lên hàng" at bounding box center [778, 82] width 47 height 19
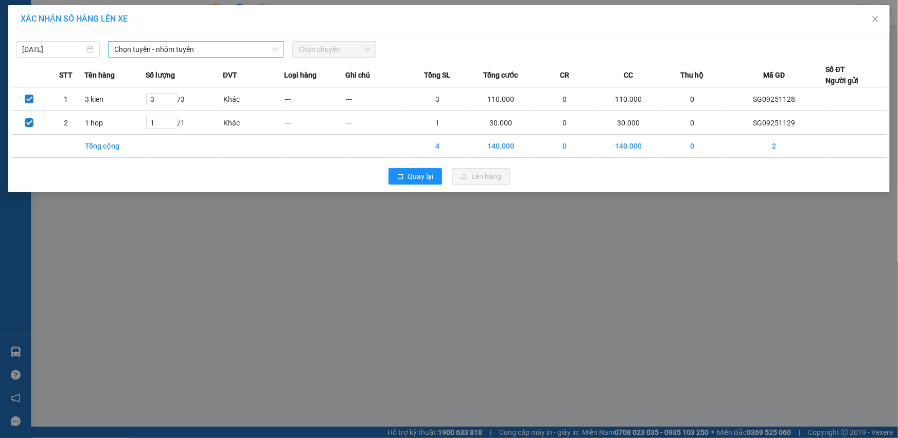
click at [221, 44] on span "Chọn tuyến - nhóm tuyến" at bounding box center [196, 49] width 164 height 15
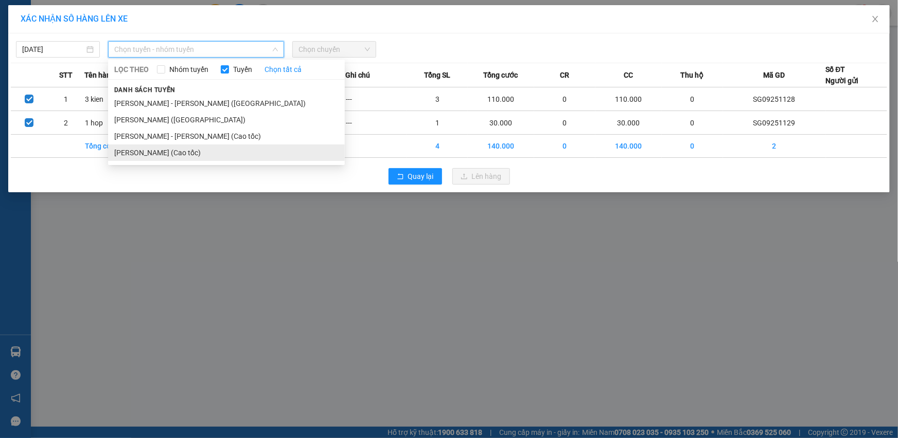
click at [191, 151] on li "[PERSON_NAME] (Cao tốc)" at bounding box center [226, 153] width 237 height 16
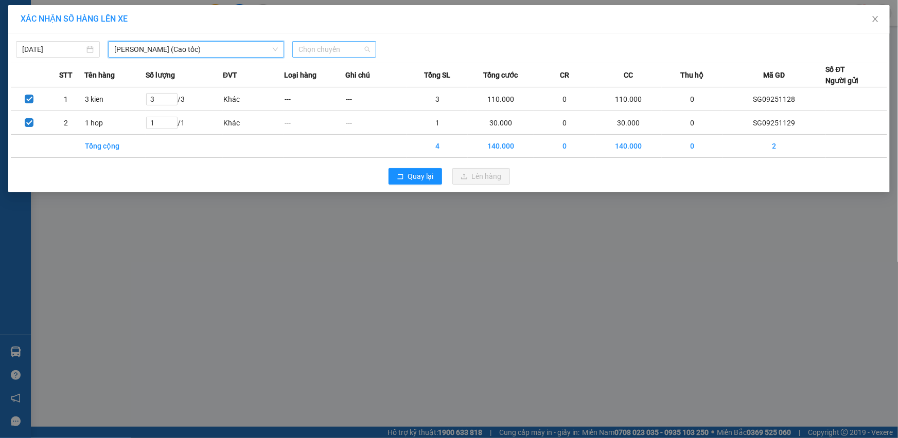
click at [331, 56] on span "Chọn chuyến" at bounding box center [334, 49] width 72 height 15
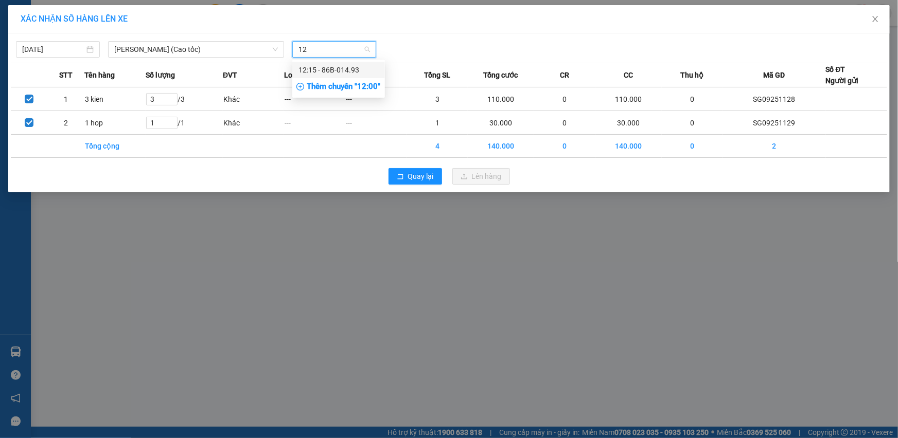
click at [326, 68] on div "12:15 - 86B-014.93" at bounding box center [338, 69] width 80 height 11
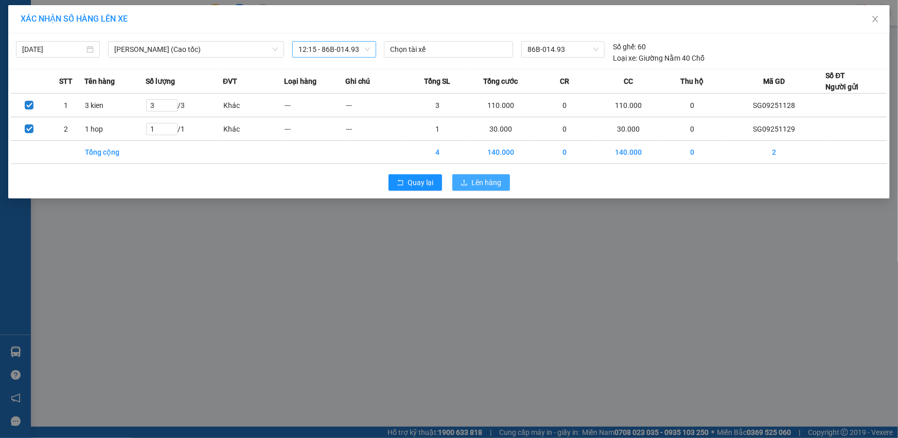
click at [468, 182] on button "Lên hàng" at bounding box center [481, 182] width 58 height 16
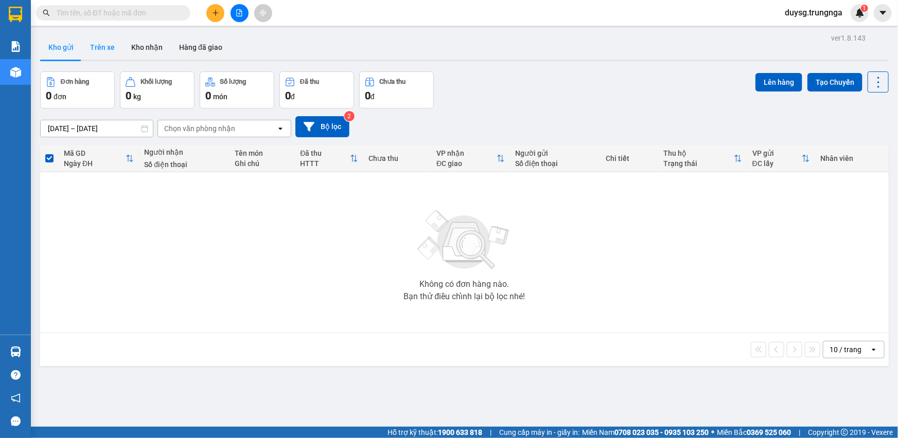
click at [105, 50] on button "Trên xe" at bounding box center [102, 47] width 41 height 25
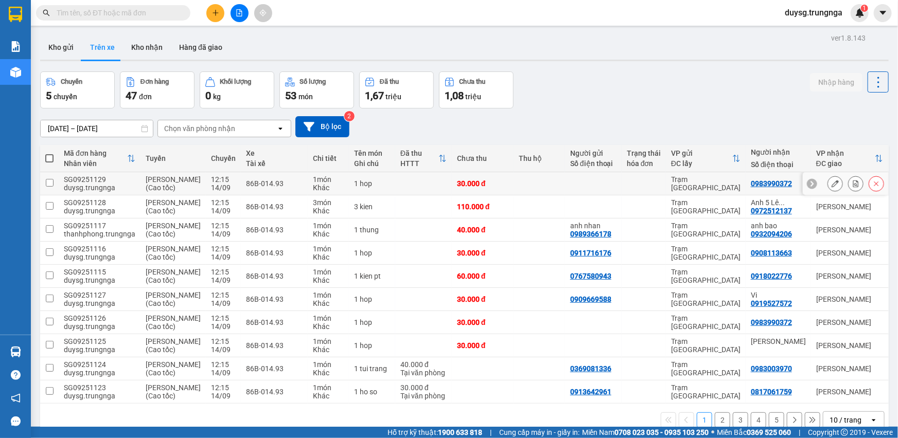
click at [853, 185] on icon at bounding box center [856, 183] width 6 height 7
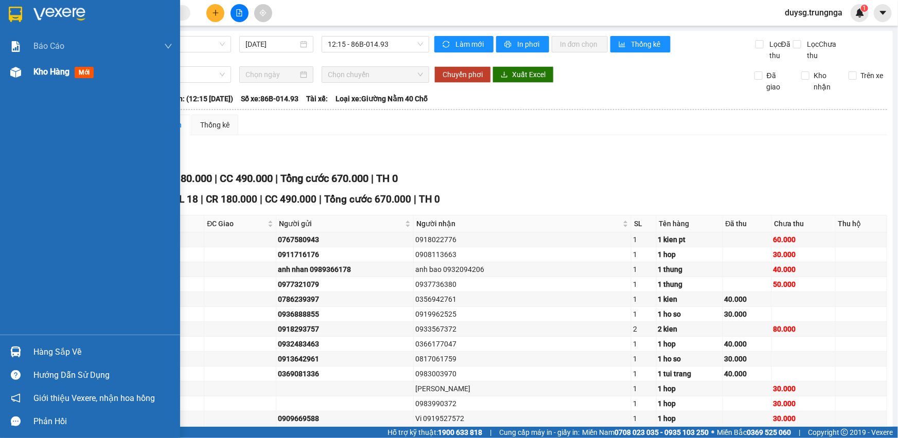
click at [36, 73] on span "Kho hàng" at bounding box center [51, 72] width 36 height 10
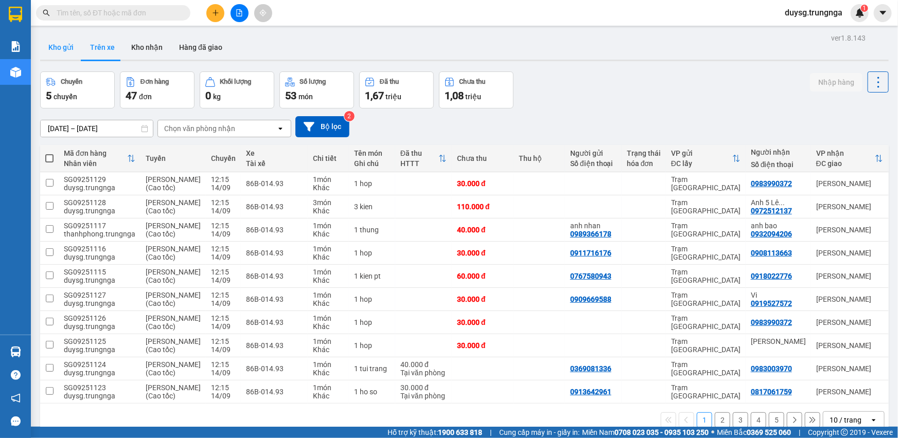
click at [46, 51] on button "Kho gửi" at bounding box center [61, 47] width 42 height 25
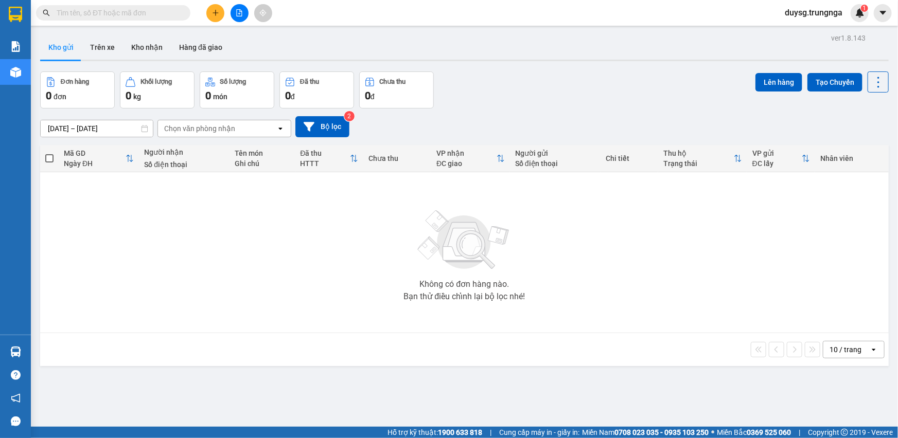
click at [433, 227] on img at bounding box center [464, 240] width 103 height 72
click at [146, 52] on button "Kho nhận" at bounding box center [147, 47] width 48 height 25
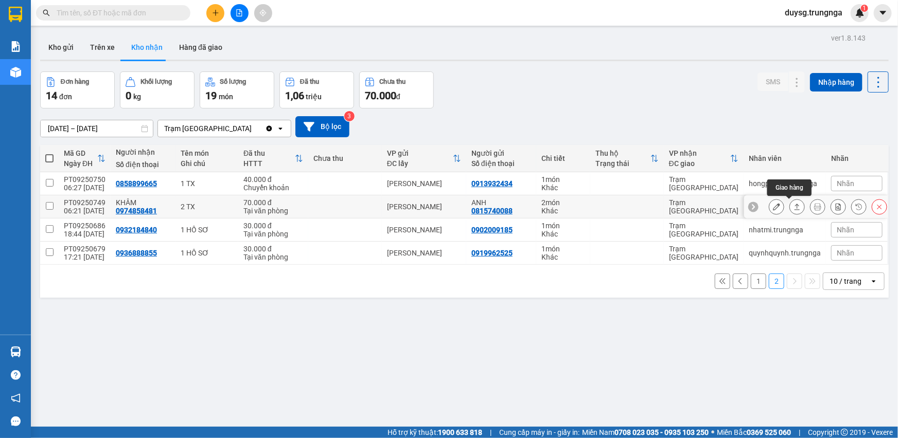
click at [793, 203] on icon at bounding box center [796, 206] width 7 height 7
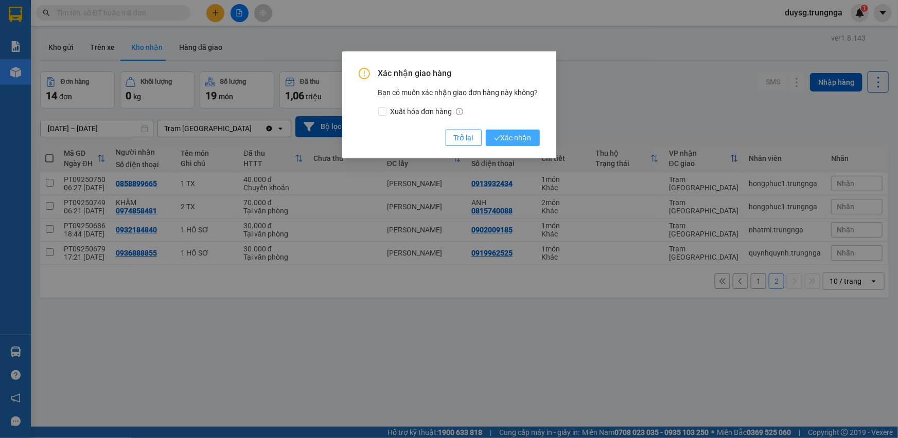
click at [509, 138] on span "Xác nhận" at bounding box center [513, 137] width 38 height 11
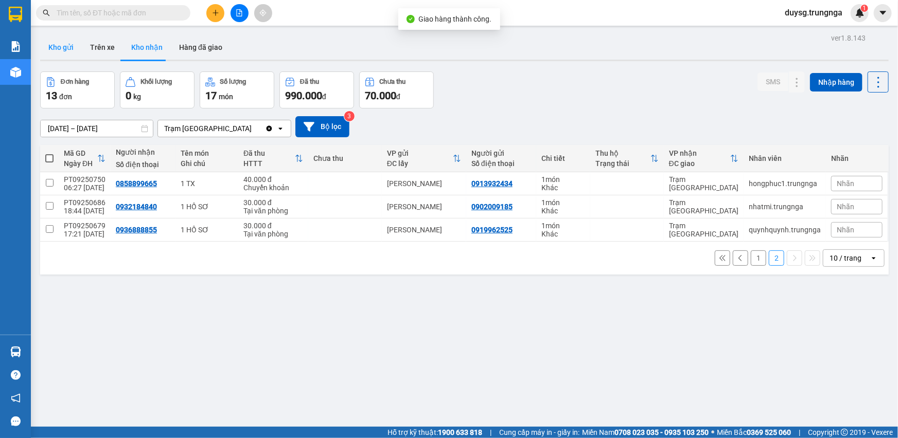
click at [53, 45] on button "Kho gửi" at bounding box center [61, 47] width 42 height 25
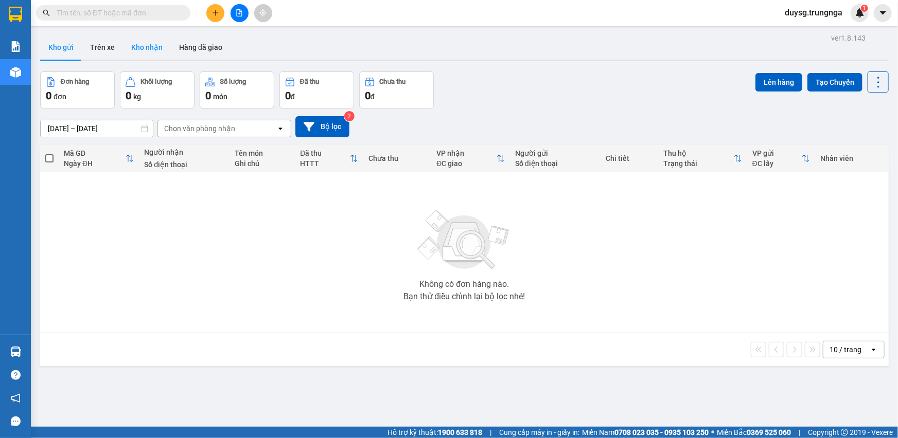
click at [144, 51] on button "Kho nhận" at bounding box center [147, 47] width 48 height 25
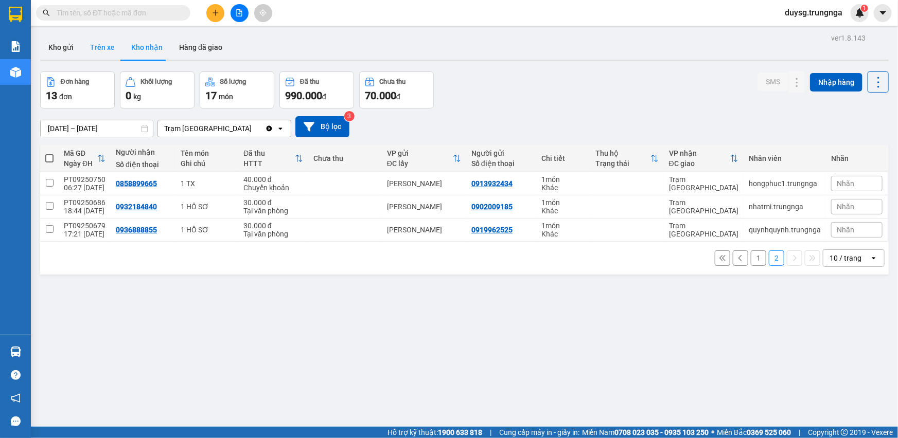
click at [98, 47] on button "Trên xe" at bounding box center [102, 47] width 41 height 25
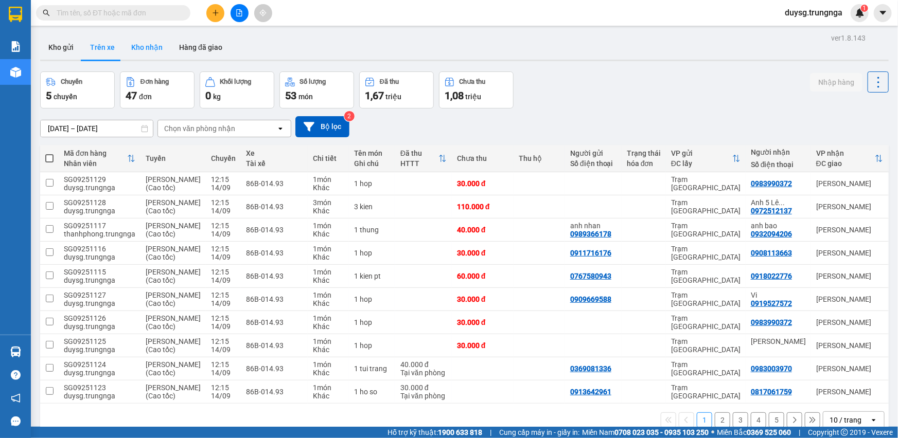
click at [139, 45] on button "Kho nhận" at bounding box center [147, 47] width 48 height 25
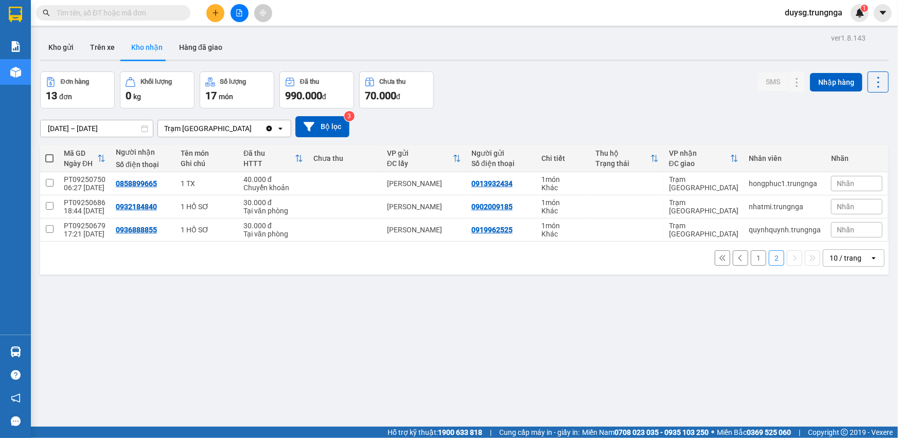
click at [751, 256] on button "1" at bounding box center [758, 258] width 15 height 15
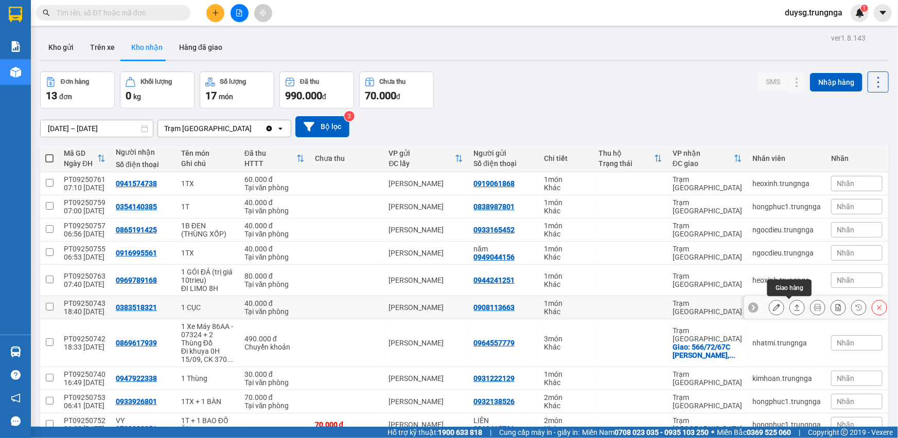
click at [793, 304] on icon at bounding box center [796, 307] width 7 height 7
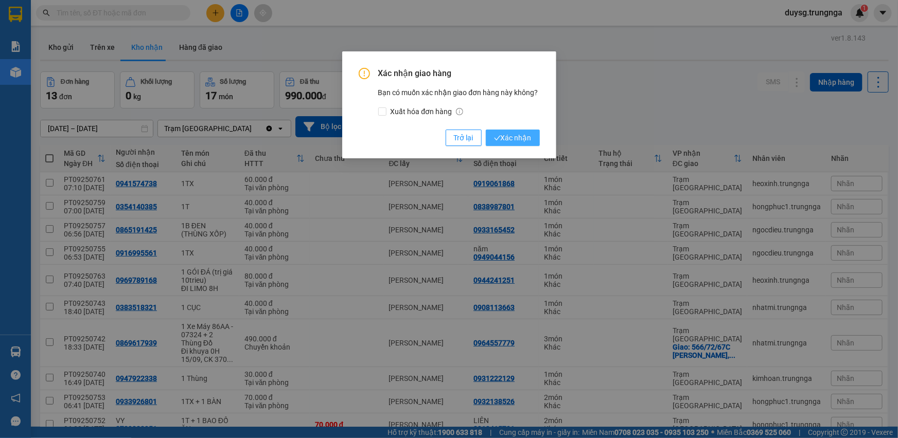
click at [526, 135] on span "Xác nhận" at bounding box center [513, 137] width 38 height 11
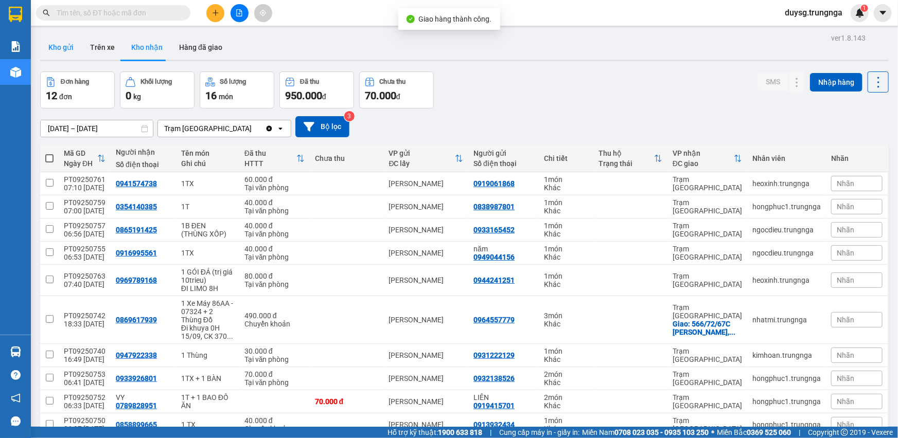
click at [60, 54] on button "Kho gửi" at bounding box center [61, 47] width 42 height 25
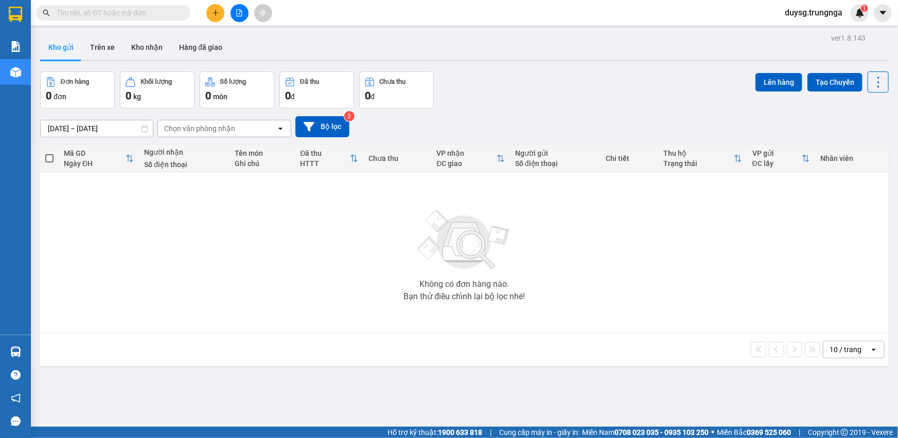
click at [144, 32] on div "ver 1.8.143 Kho gửi Trên xe Kho nhận Hàng đã giao Đơn hàng 0 đơn Khối lượng 0 k…" at bounding box center [464, 250] width 857 height 438
click at [142, 42] on button "Kho nhận" at bounding box center [147, 47] width 48 height 25
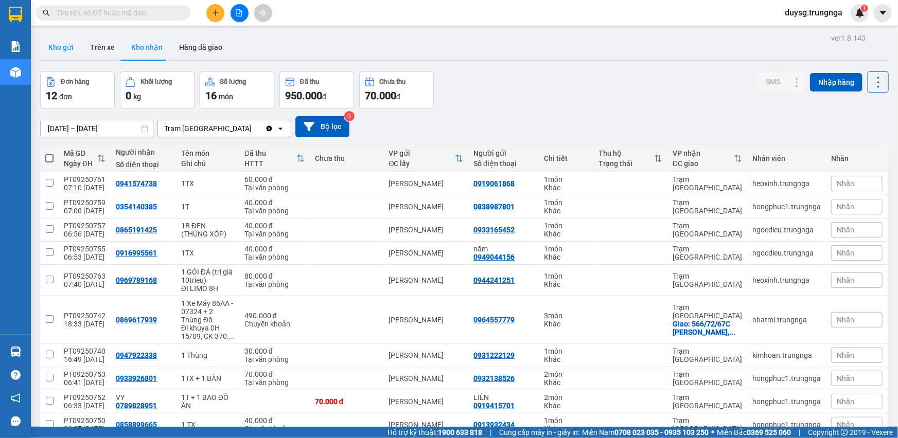
click at [73, 48] on button "Kho gửi" at bounding box center [61, 47] width 42 height 25
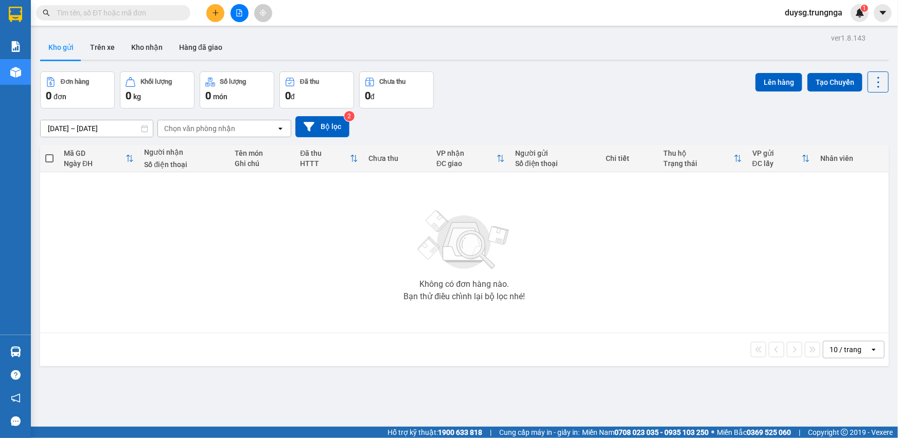
click at [215, 12] on icon "plus" at bounding box center [215, 12] width 7 height 7
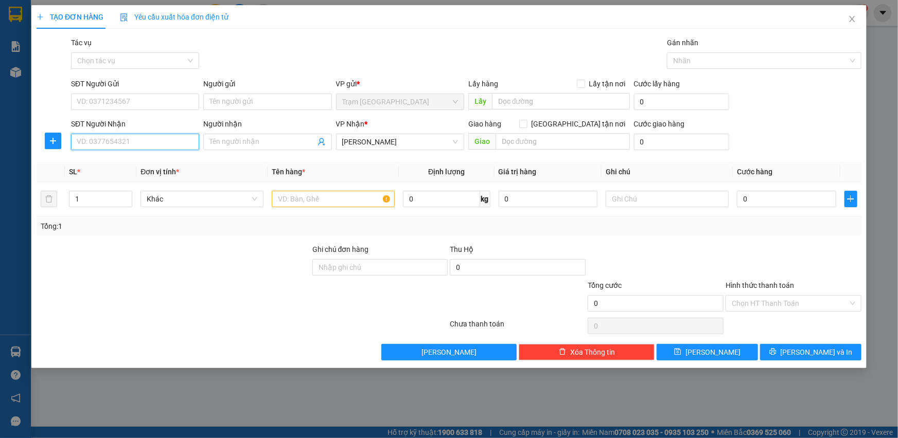
click at [164, 149] on input "SĐT Người Nhận" at bounding box center [135, 142] width 128 height 16
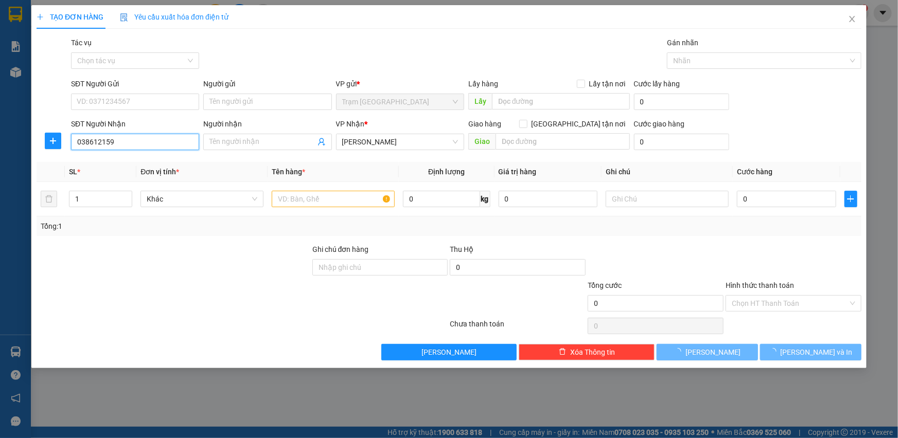
type input "0386121592"
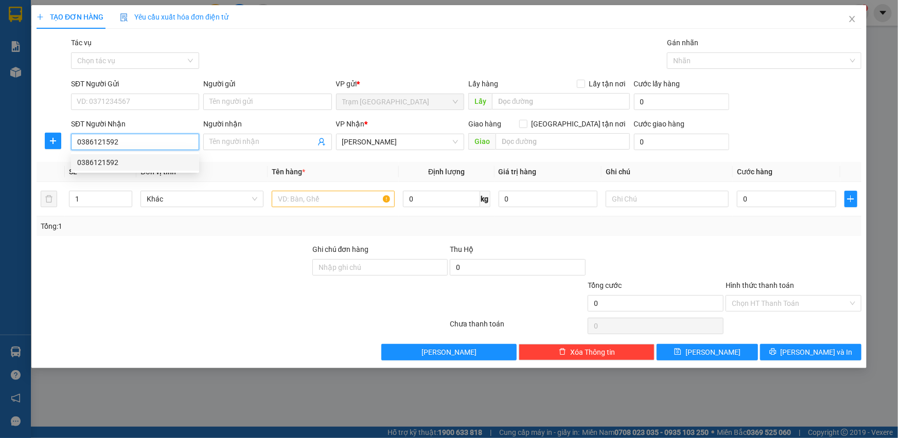
click at [138, 165] on div "0386121592" at bounding box center [135, 162] width 116 height 11
type input "50.000"
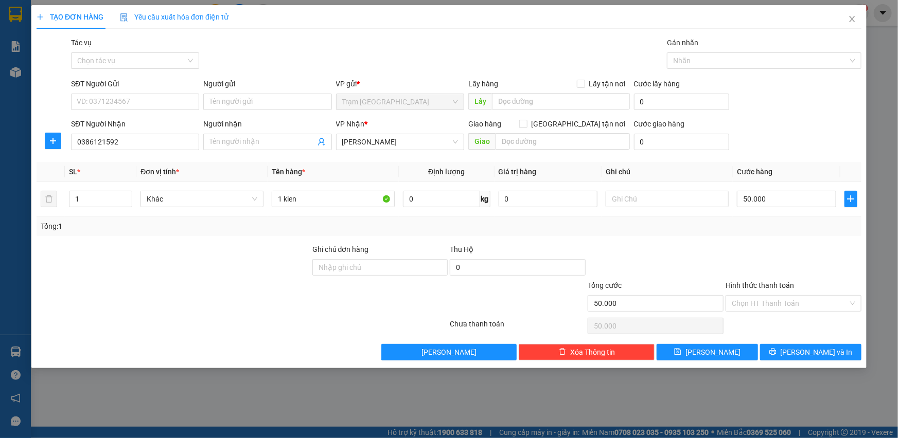
click at [769, 257] on div at bounding box center [793, 262] width 138 height 36
click at [810, 349] on span "[PERSON_NAME] và In" at bounding box center [816, 352] width 72 height 11
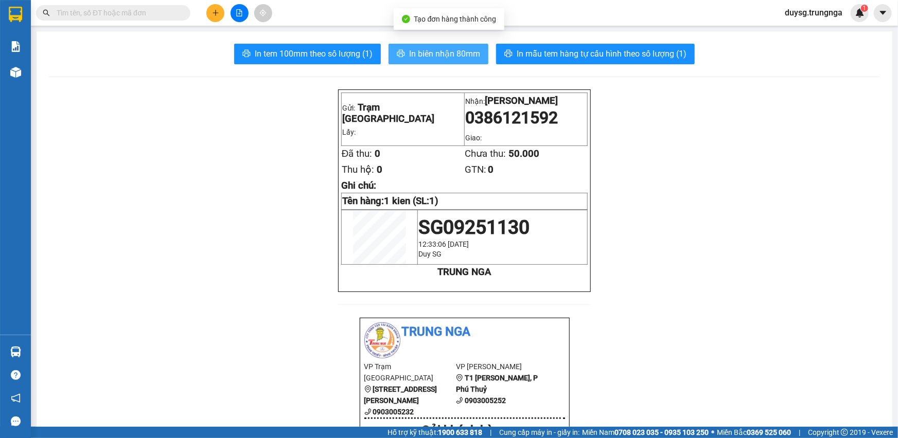
click at [432, 53] on span "In biên nhận 80mm" at bounding box center [444, 53] width 71 height 13
click at [28, 72] on div "Kho hàng mới" at bounding box center [15, 72] width 31 height 26
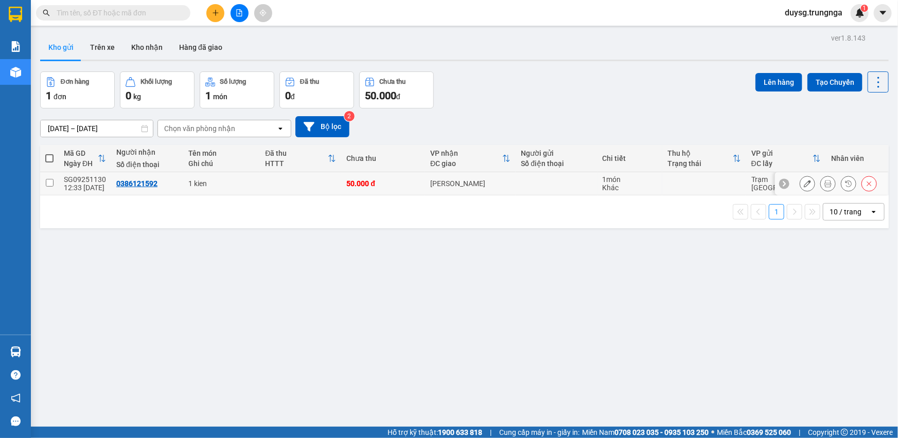
click at [804, 182] on icon at bounding box center [807, 183] width 7 height 7
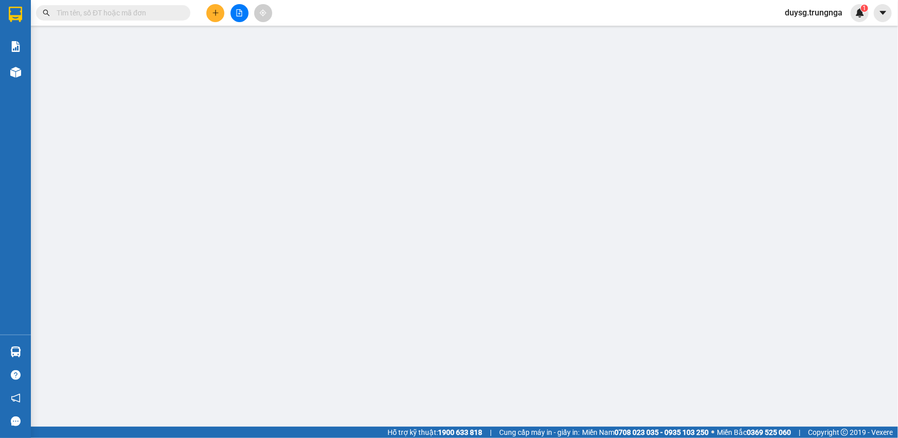
type input "0386121592"
type input "50.000"
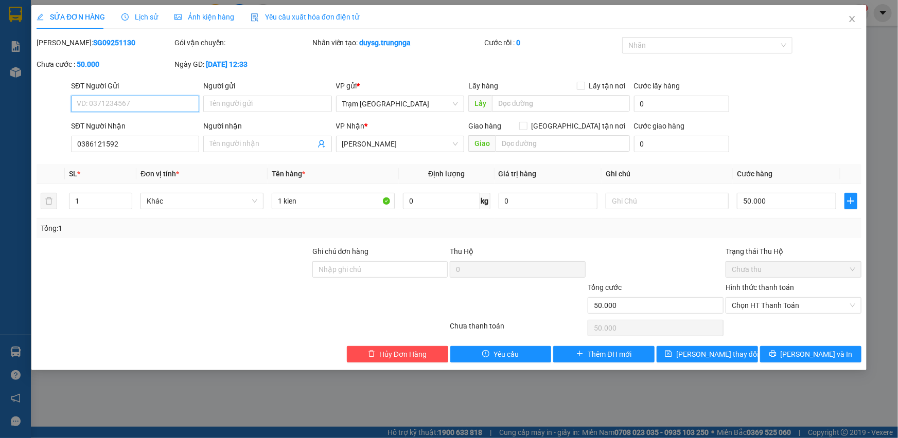
click at [151, 103] on input "SĐT Người Gửi" at bounding box center [135, 104] width 128 height 16
type input "0774"
click at [209, 276] on div at bounding box center [173, 264] width 276 height 36
click at [781, 352] on button "[PERSON_NAME] và In" at bounding box center [810, 354] width 101 height 16
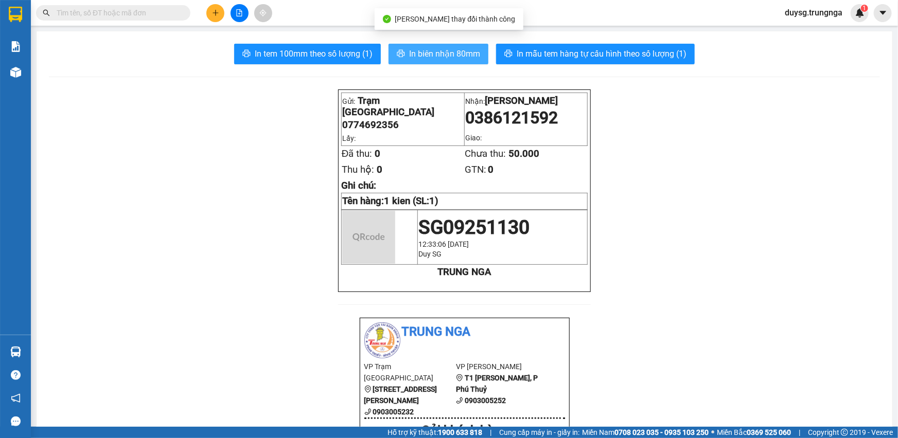
click at [438, 62] on button "In biên nhận 80mm" at bounding box center [438, 54] width 100 height 21
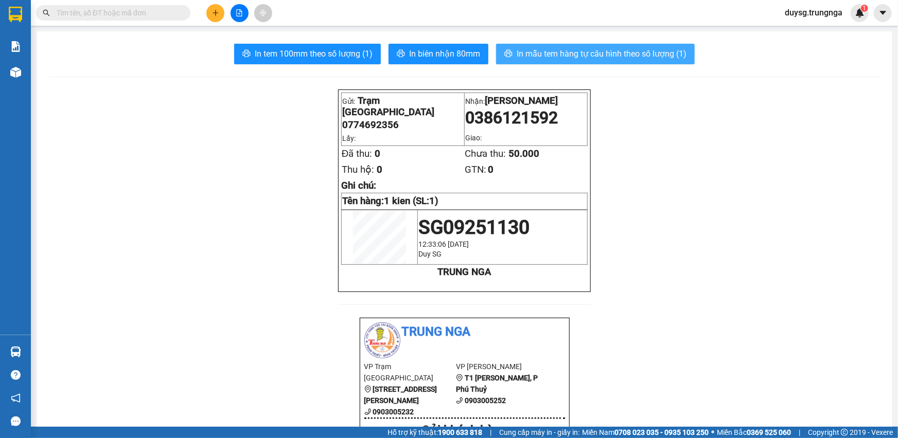
click at [587, 55] on span "In mẫu tem hàng tự cấu hình theo số lượng (1)" at bounding box center [601, 53] width 170 height 13
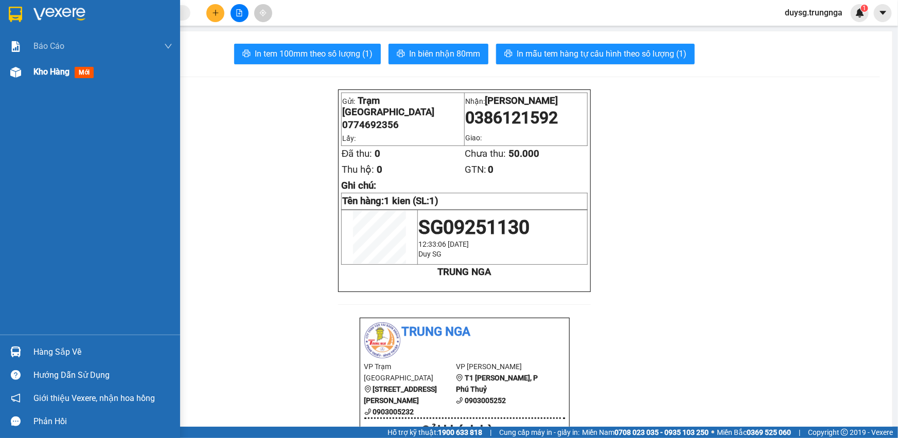
click at [58, 75] on span "Kho hàng" at bounding box center [51, 72] width 36 height 10
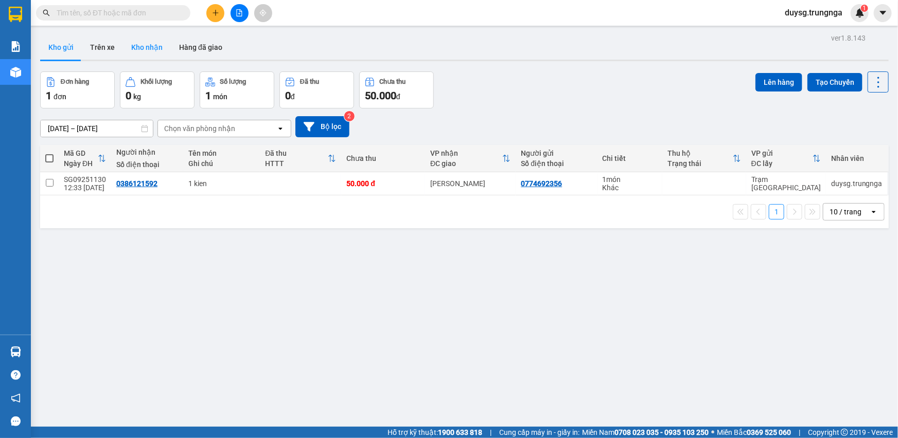
click at [145, 41] on button "Kho nhận" at bounding box center [147, 47] width 48 height 25
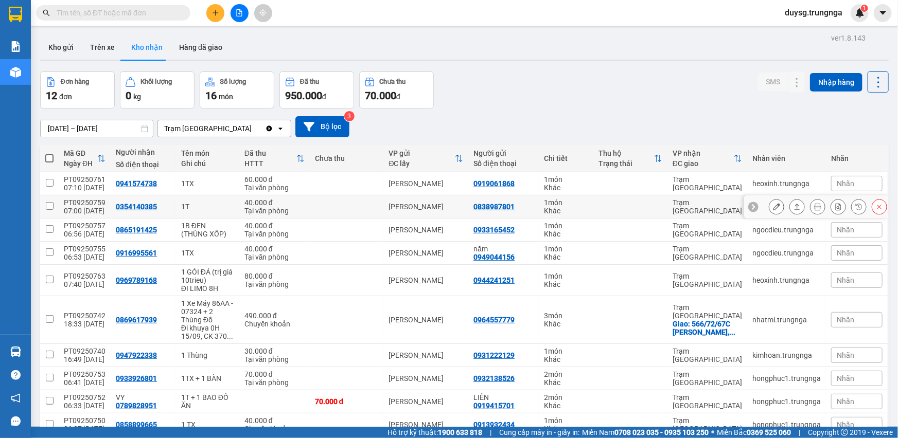
click at [793, 207] on icon at bounding box center [796, 206] width 7 height 7
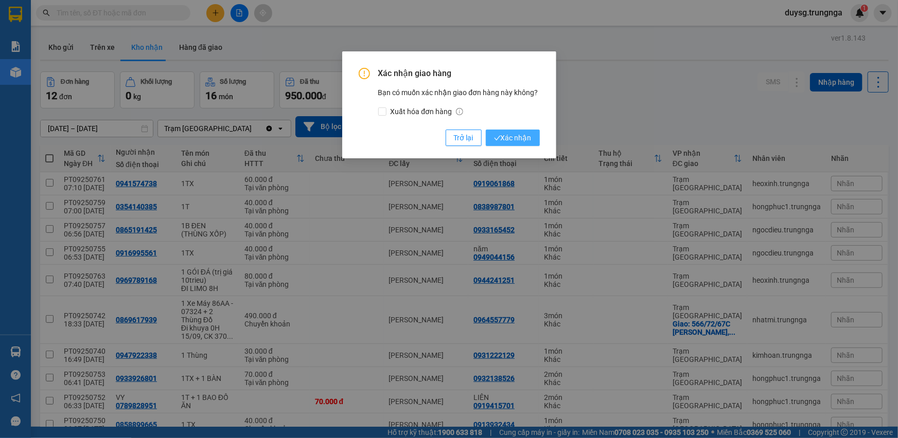
click at [521, 139] on span "Xác nhận" at bounding box center [513, 137] width 38 height 11
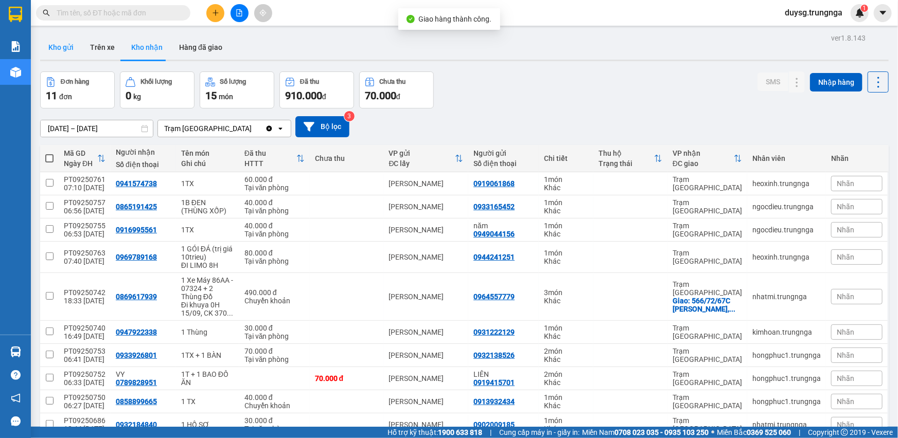
click at [65, 48] on button "Kho gửi" at bounding box center [61, 47] width 42 height 25
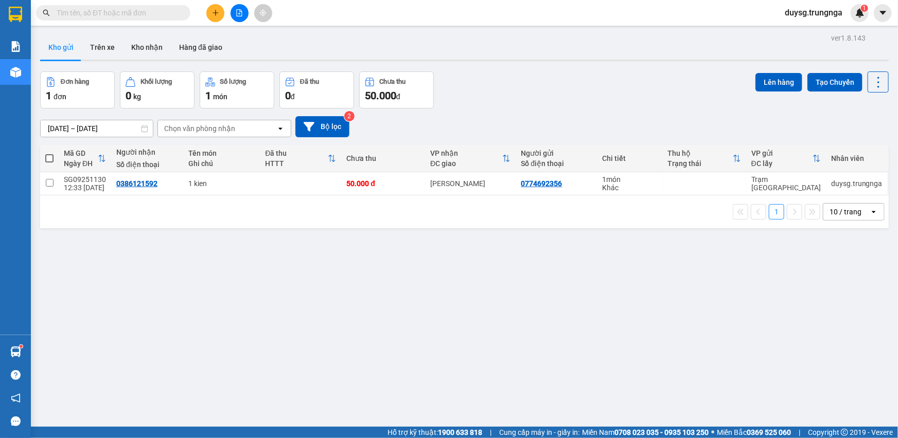
click at [215, 7] on button at bounding box center [215, 13] width 18 height 18
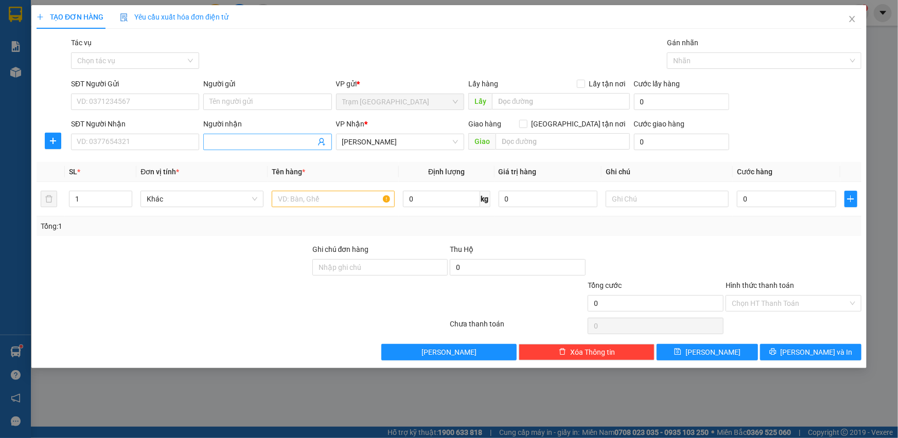
drag, startPoint x: 278, startPoint y: 143, endPoint x: 262, endPoint y: 134, distance: 18.0
click at [278, 142] on input "Người nhận" at bounding box center [261, 141] width 105 height 11
type input "minh hu"
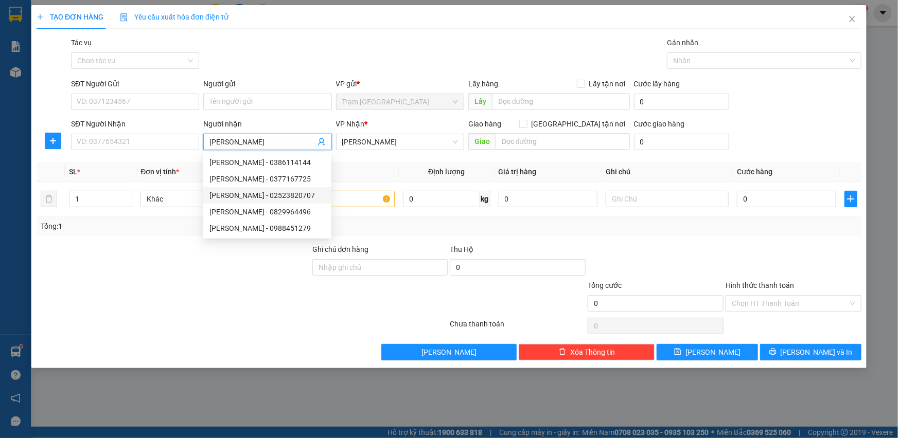
click at [246, 194] on div "Minh Hùng - 02523820707" at bounding box center [267, 195] width 116 height 11
type input "02523820707"
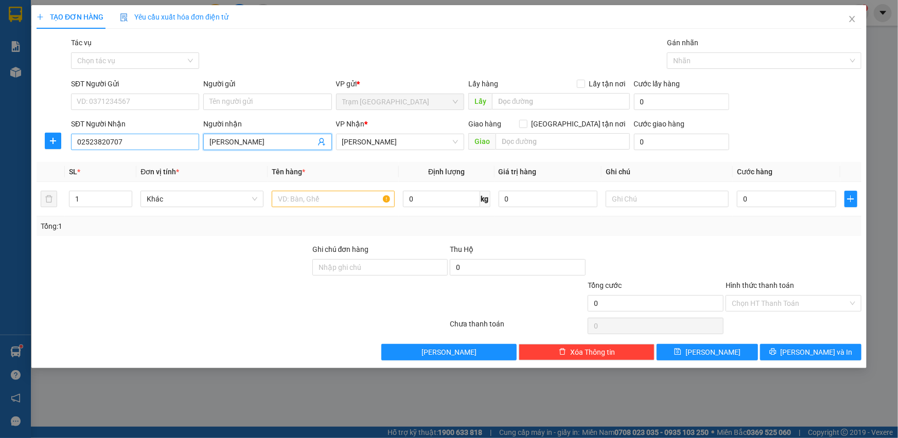
type input "[PERSON_NAME]"
click at [156, 142] on input "02523820707" at bounding box center [135, 142] width 128 height 16
click at [287, 198] on input "text" at bounding box center [333, 199] width 123 height 16
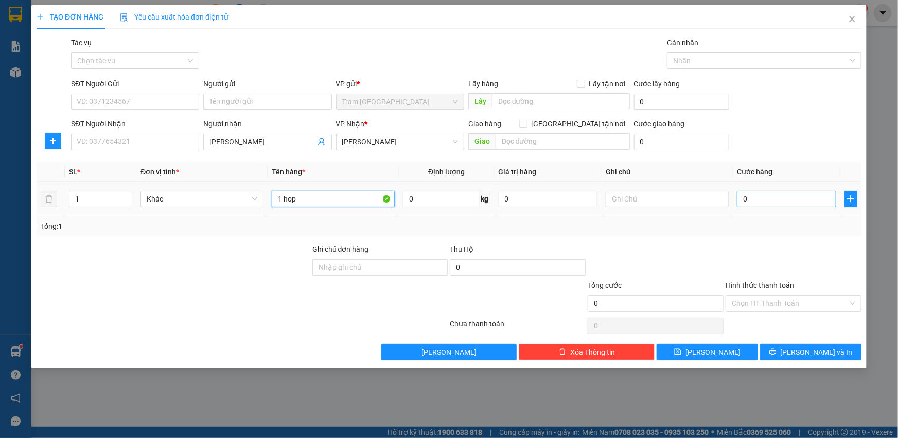
type input "1 hop"
click at [778, 203] on input "0" at bounding box center [786, 199] width 99 height 16
type input "3"
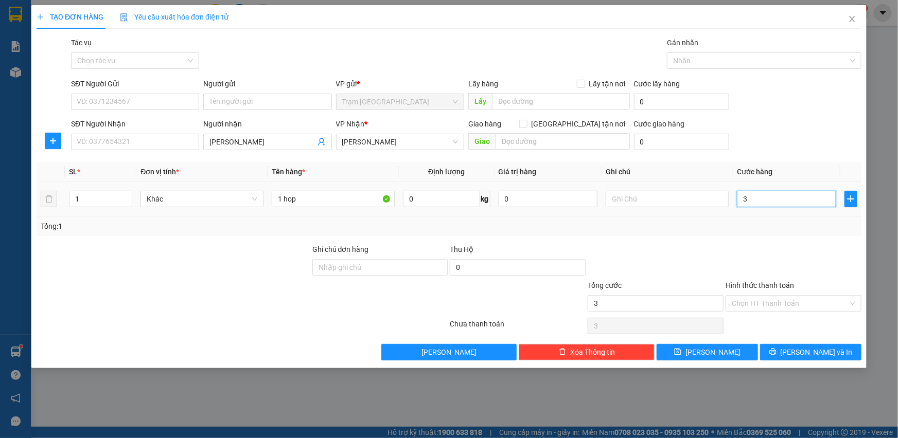
type input "30"
type input "30.000"
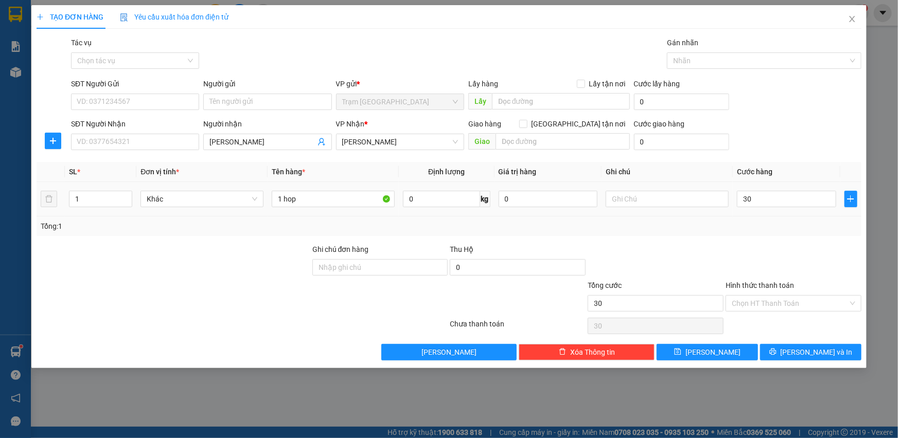
type input "30.000"
drag, startPoint x: 777, startPoint y: 209, endPoint x: 776, endPoint y: 280, distance: 71.0
click at [776, 211] on td "30.000" at bounding box center [787, 199] width 108 height 34
click at [820, 370] on div "TẠO ĐƠN HÀNG Yêu cầu xuất hóa đơn điện tử Transit Pickup Surcharge Ids Transit …" at bounding box center [449, 219] width 898 height 438
click at [822, 352] on span "[PERSON_NAME] và In" at bounding box center [816, 352] width 72 height 11
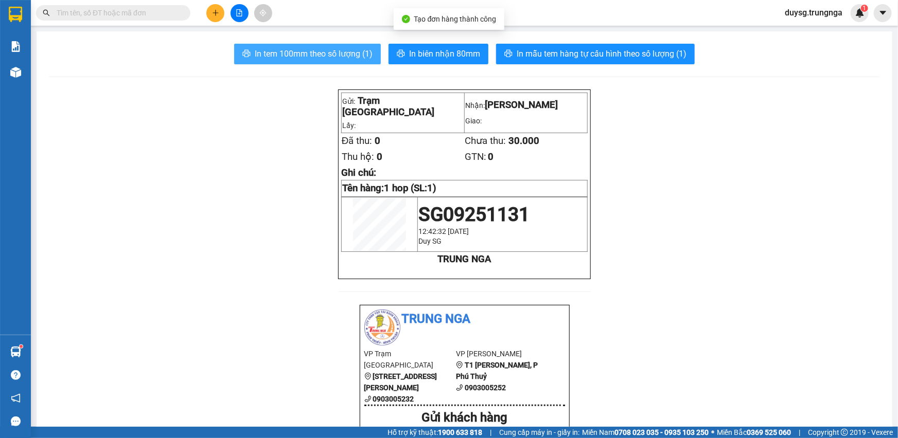
click at [317, 49] on span "In tem 100mm theo số lượng (1)" at bounding box center [314, 53] width 118 height 13
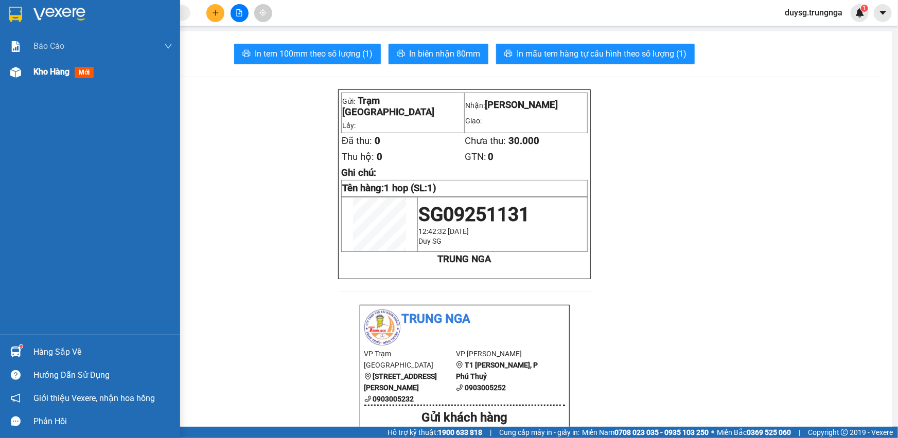
click at [19, 64] on div at bounding box center [16, 72] width 18 height 18
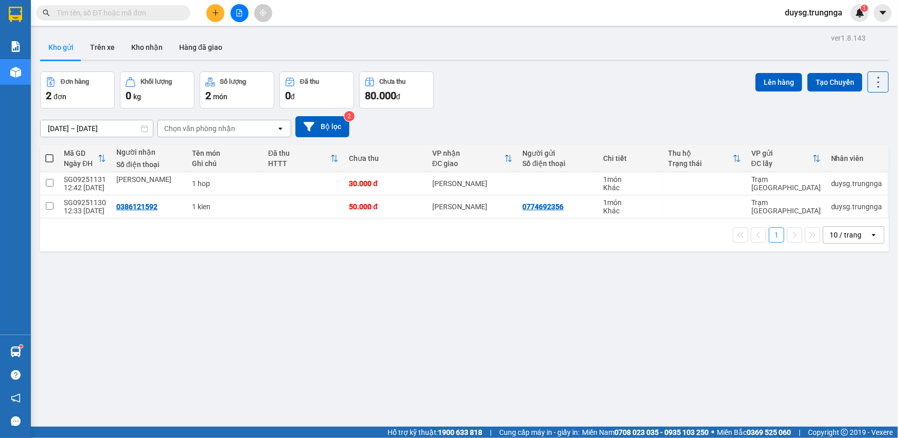
click at [456, 306] on div "ver 1.8.143 Kho gửi Trên xe Kho nhận Hàng đã giao Đơn hàng 2 đơn Khối lượng 0 k…" at bounding box center [464, 250] width 857 height 438
click at [211, 13] on button at bounding box center [215, 13] width 18 height 18
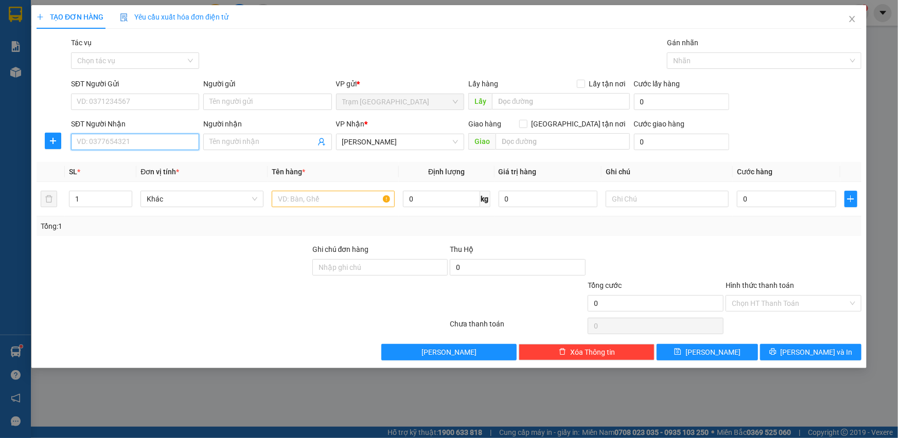
click at [123, 140] on input "SĐT Người Nhận" at bounding box center [135, 142] width 128 height 16
type input "0868211374"
click at [125, 105] on input "SĐT Người Gửi" at bounding box center [135, 102] width 128 height 16
type input "0826219360"
click at [312, 193] on input "text" at bounding box center [333, 199] width 123 height 16
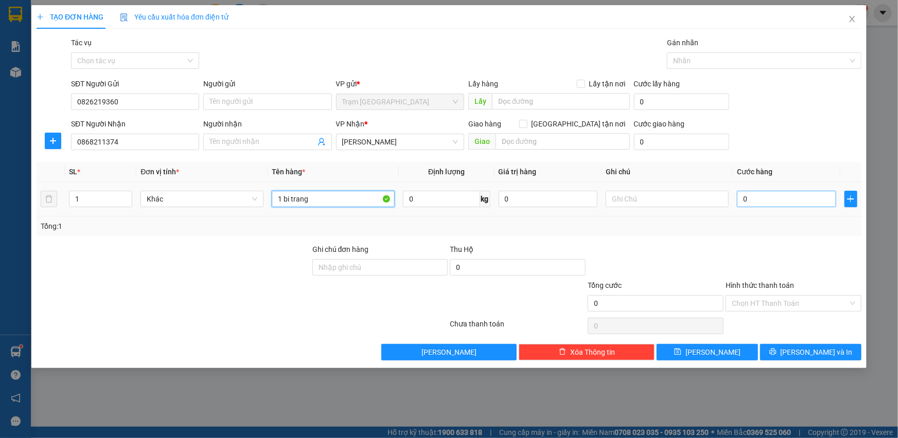
type input "1 bi trang"
click at [771, 202] on input "0" at bounding box center [786, 199] width 99 height 16
type input "30"
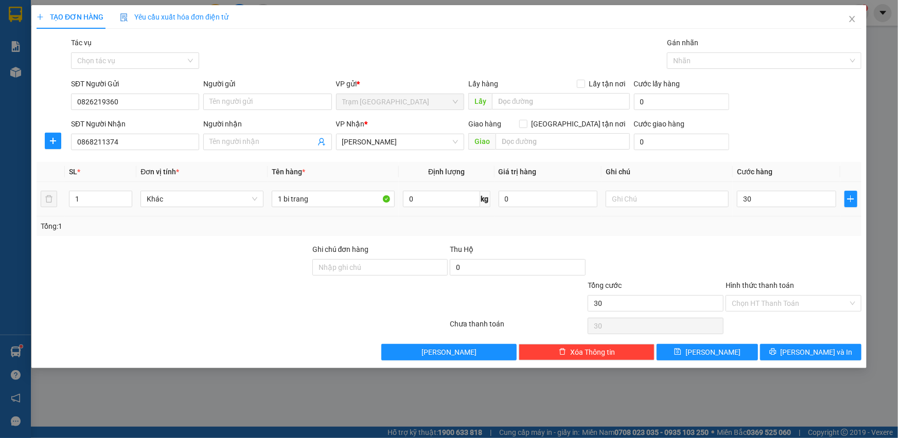
type input "30.000"
click at [778, 235] on div "Tổng: 1" at bounding box center [449, 227] width 825 height 20
drag, startPoint x: 782, startPoint y: 300, endPoint x: 777, endPoint y: 309, distance: 9.4
click at [782, 300] on input "Hình thức thanh toán" at bounding box center [790, 303] width 116 height 15
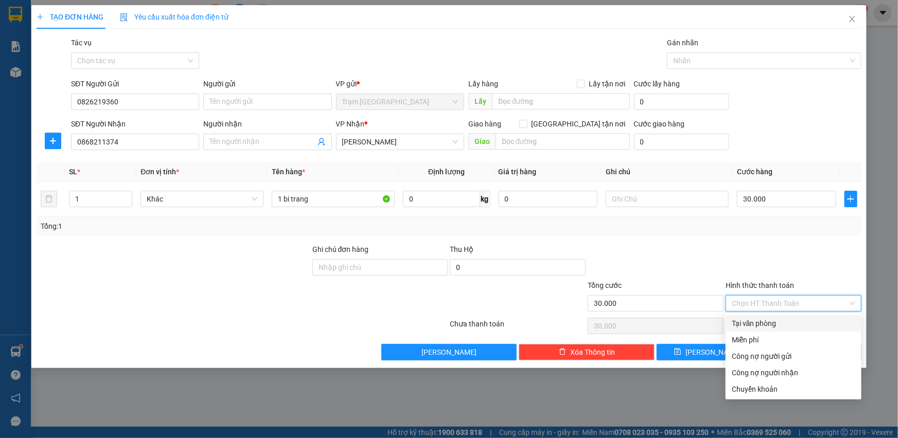
click at [767, 324] on div "Tại văn phòng" at bounding box center [793, 323] width 123 height 11
type input "0"
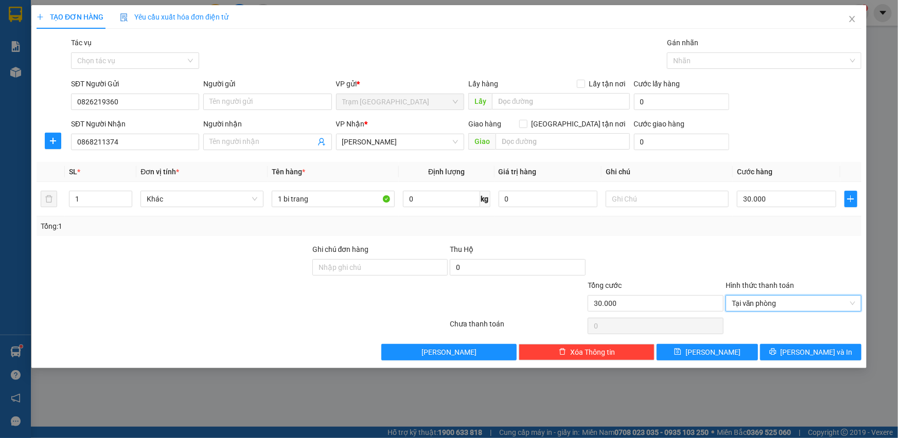
click at [765, 261] on div at bounding box center [793, 262] width 138 height 36
click at [803, 347] on span "Lưu và In" at bounding box center [816, 352] width 72 height 11
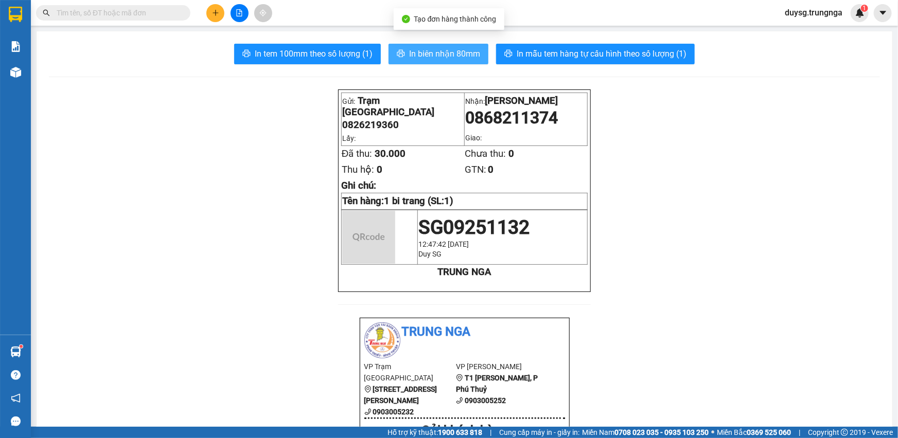
click at [433, 51] on span "In biên nhận 80mm" at bounding box center [444, 53] width 71 height 13
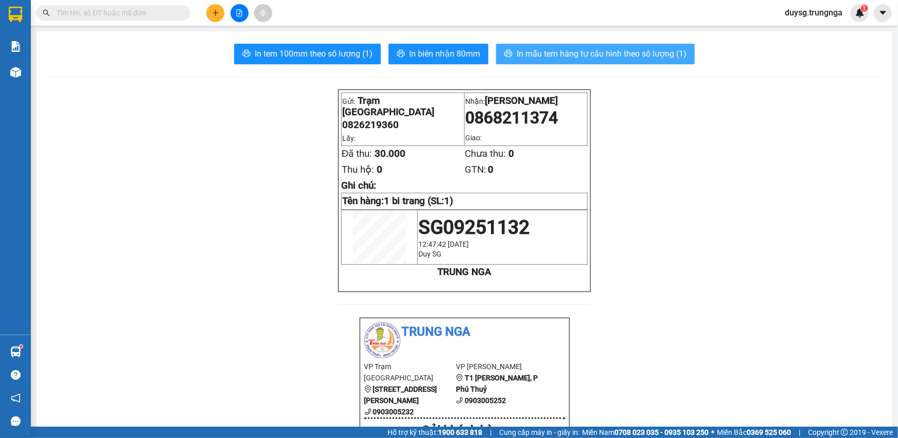
click at [561, 57] on span "In mẫu tem hàng tự cấu hình theo số lượng (1)" at bounding box center [601, 53] width 170 height 13
click at [212, 11] on icon "plus" at bounding box center [215, 12] width 7 height 7
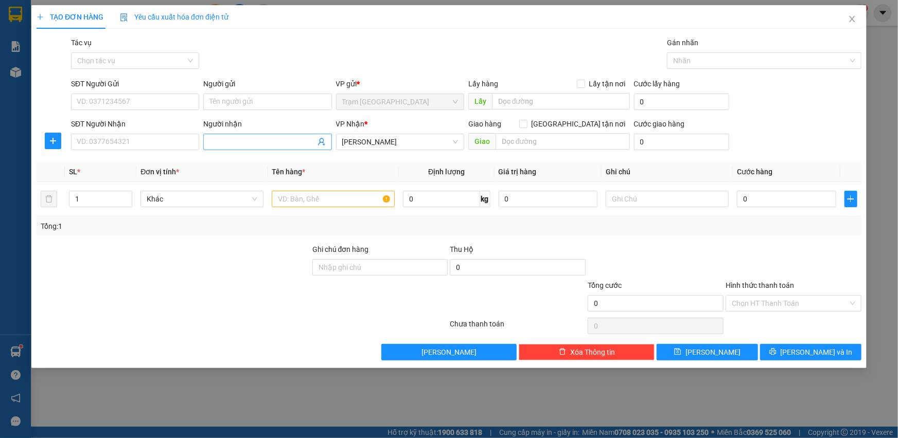
click at [224, 138] on input "Người nhận" at bounding box center [261, 141] width 105 height 11
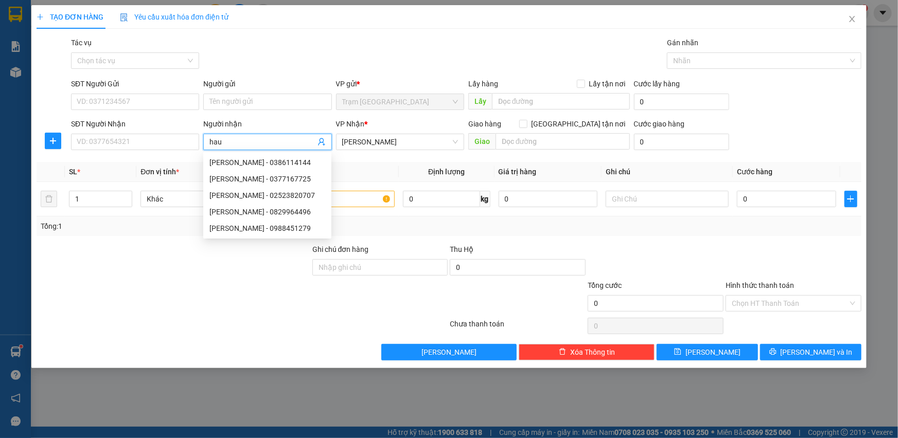
paste input "search"
paste input "u"
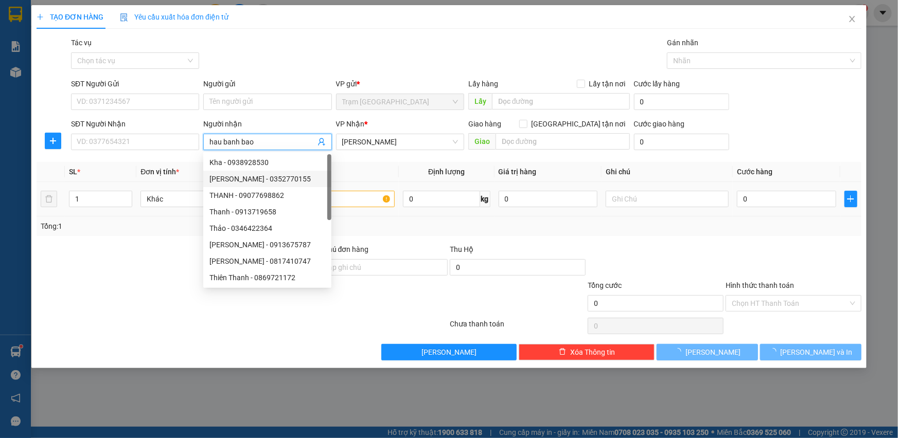
type input "hau banh bao"
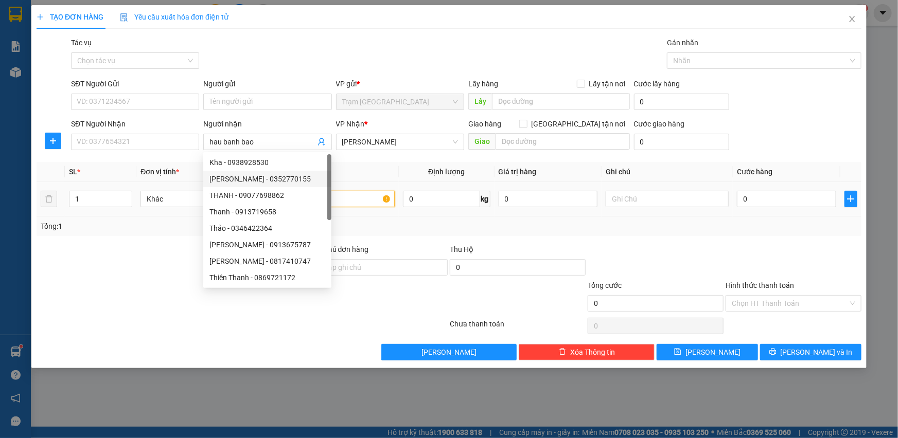
click at [358, 202] on input "text" at bounding box center [333, 199] width 123 height 16
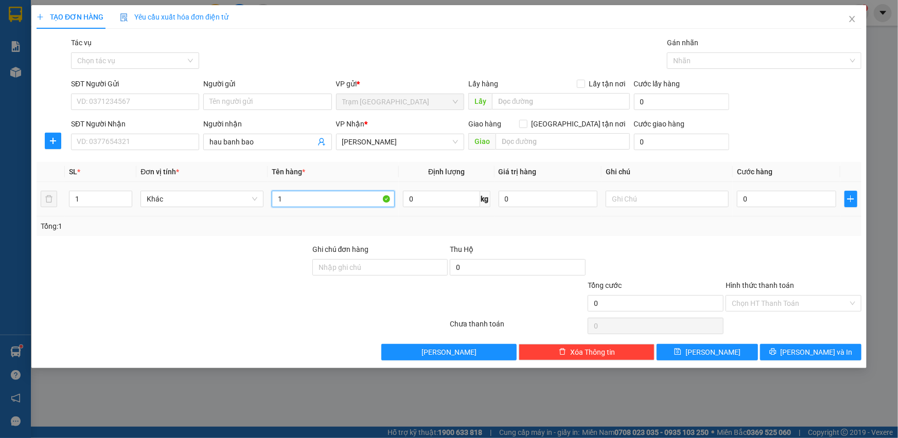
paste input "text"
paste input "t"
type input "1t banh bao"
click at [763, 202] on input "0" at bounding box center [786, 199] width 99 height 16
type input "6"
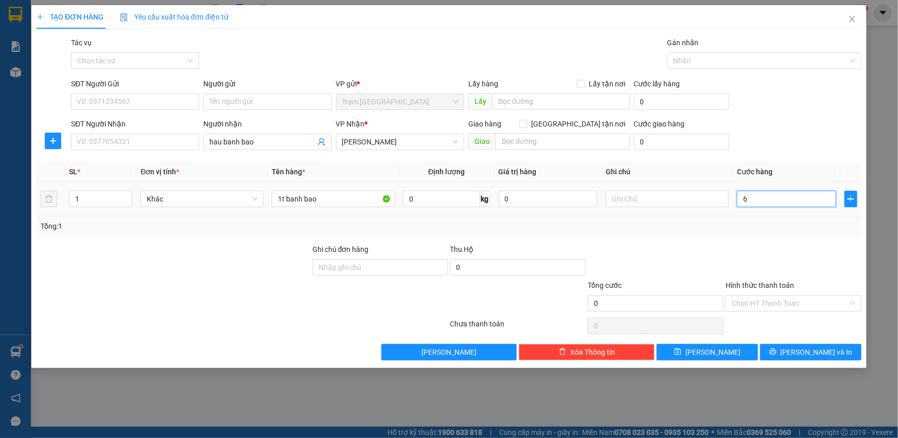
type input "6"
type input "621"
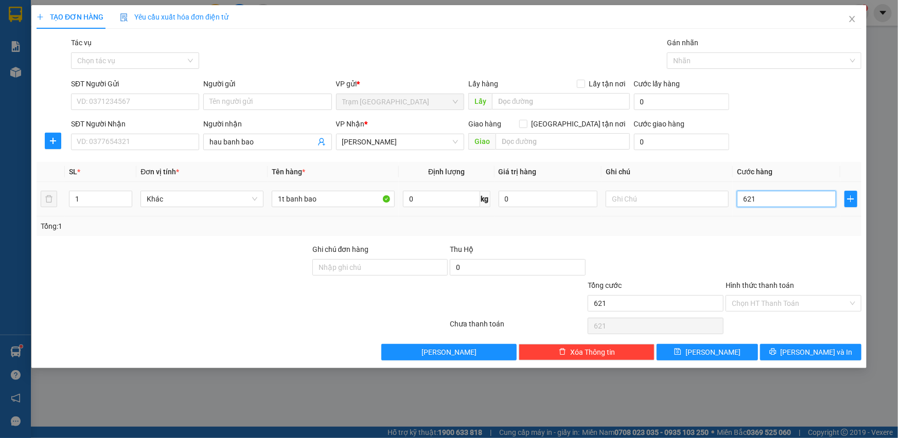
type input "62"
paste input "text"
type input "62"
type input "6"
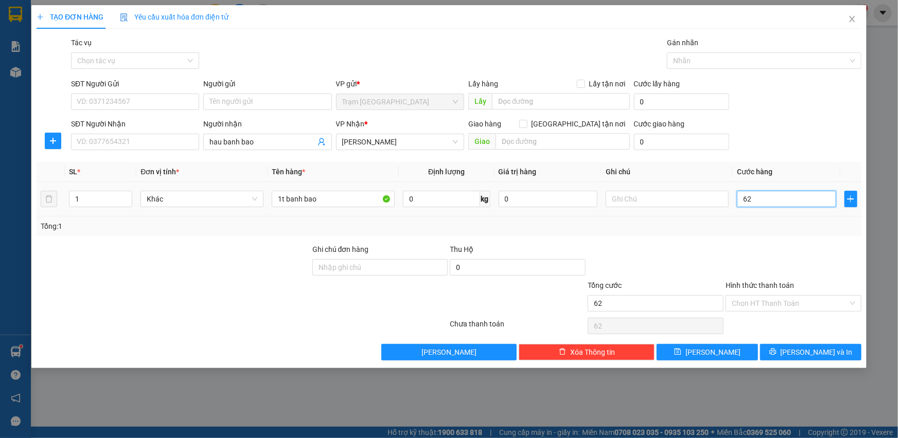
paste input "0"
type input "6"
type input "60"
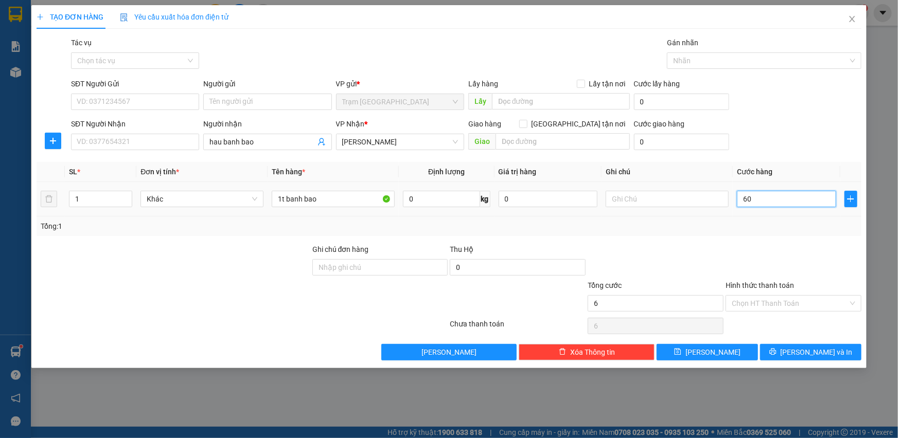
type input "60"
click at [782, 251] on div at bounding box center [793, 262] width 138 height 36
type input "60.000"
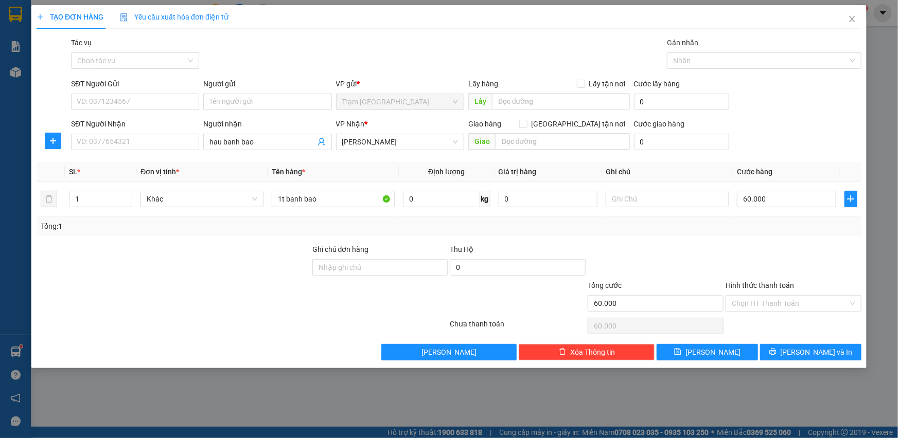
drag, startPoint x: 786, startPoint y: 283, endPoint x: 778, endPoint y: 293, distance: 12.1
click at [785, 283] on label "Hình thức thanh toán" at bounding box center [759, 285] width 68 height 8
click at [785, 296] on input "Hình thức thanh toán" at bounding box center [790, 303] width 116 height 15
click at [777, 295] on div "Chọn HT Thanh Toán" at bounding box center [793, 303] width 136 height 16
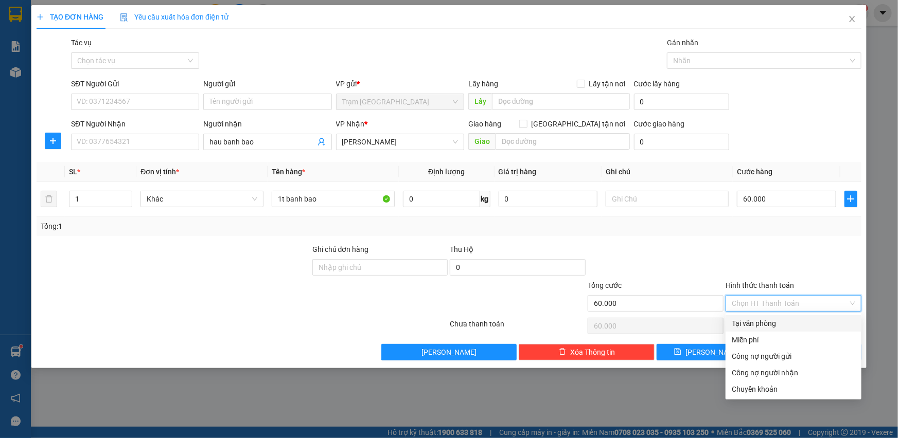
click at [771, 319] on div "Tại văn phòng" at bounding box center [793, 323] width 123 height 11
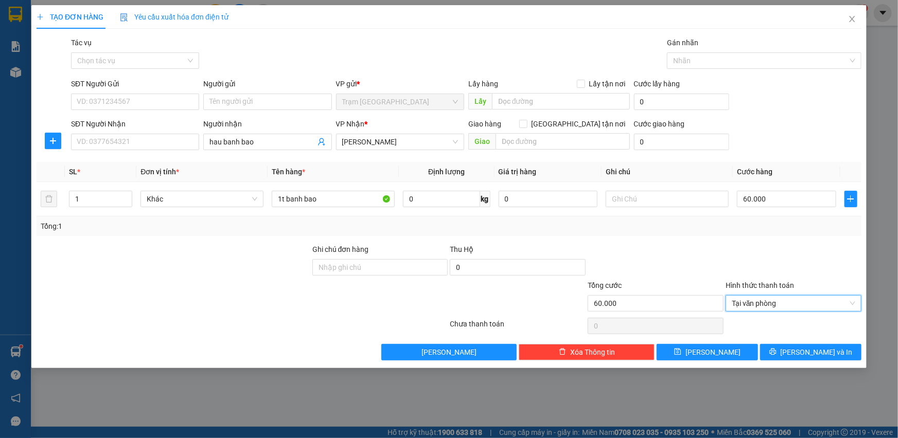
click at [754, 266] on div at bounding box center [793, 262] width 138 height 36
click at [816, 358] on button "[PERSON_NAME] và In" at bounding box center [810, 352] width 101 height 16
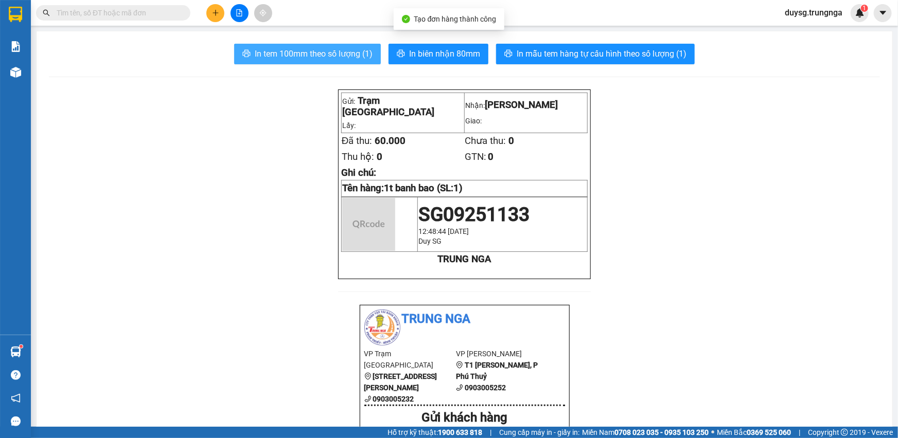
click at [318, 50] on span "In tem 100mm theo số lượng (1)" at bounding box center [314, 53] width 118 height 13
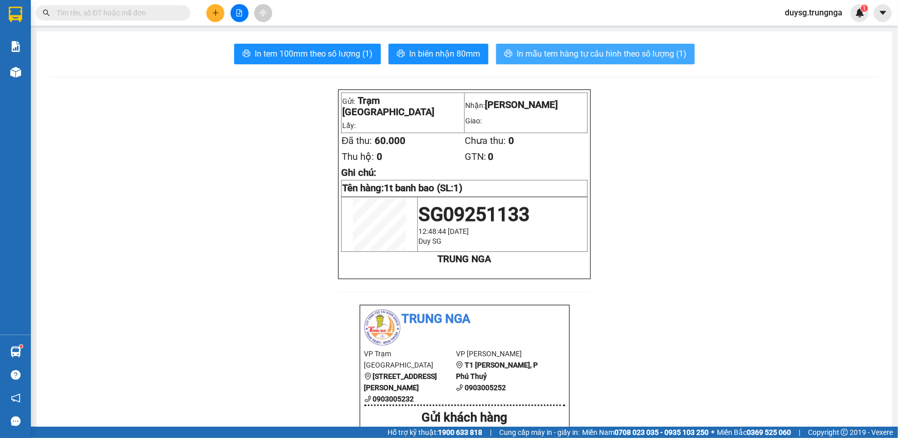
click at [559, 55] on span "In mẫu tem hàng tự cấu hình theo số lượng (1)" at bounding box center [601, 53] width 170 height 13
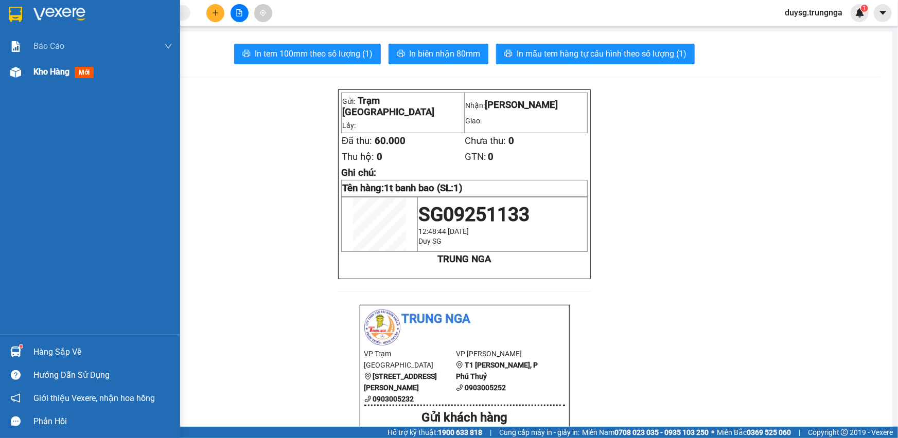
click at [51, 67] on span "Kho hàng" at bounding box center [51, 72] width 36 height 10
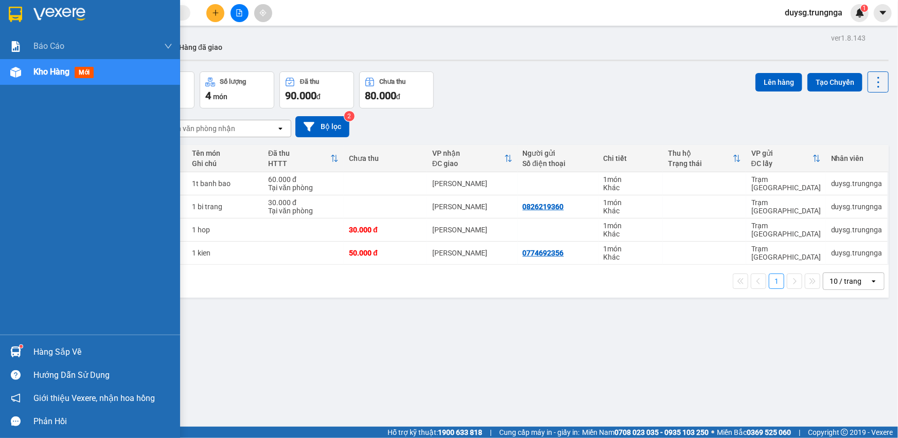
click at [20, 350] on img at bounding box center [15, 352] width 11 height 11
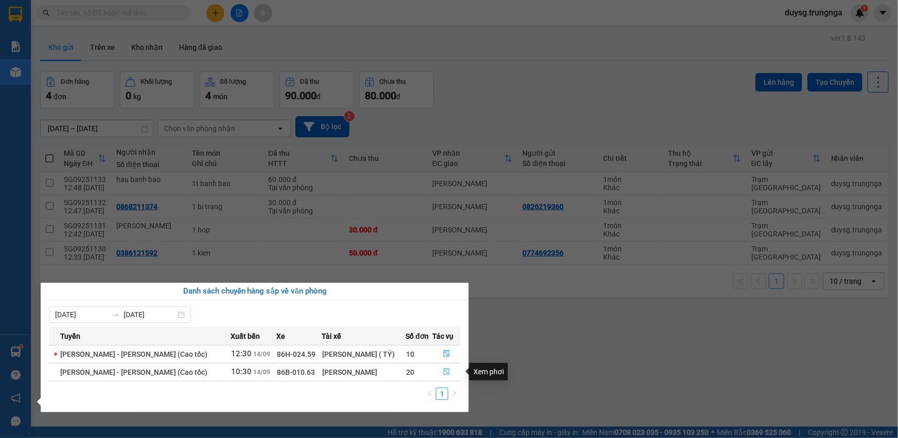
click at [445, 376] on button "button" at bounding box center [446, 372] width 27 height 16
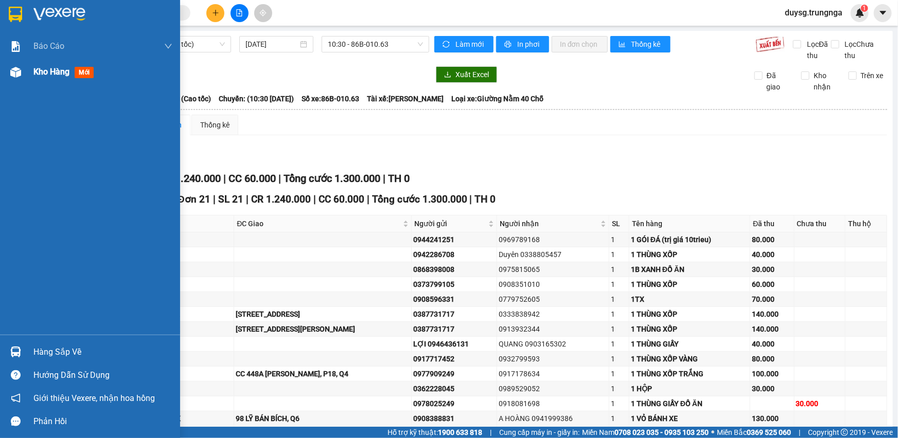
click at [49, 67] on span "Kho hàng" at bounding box center [51, 72] width 36 height 10
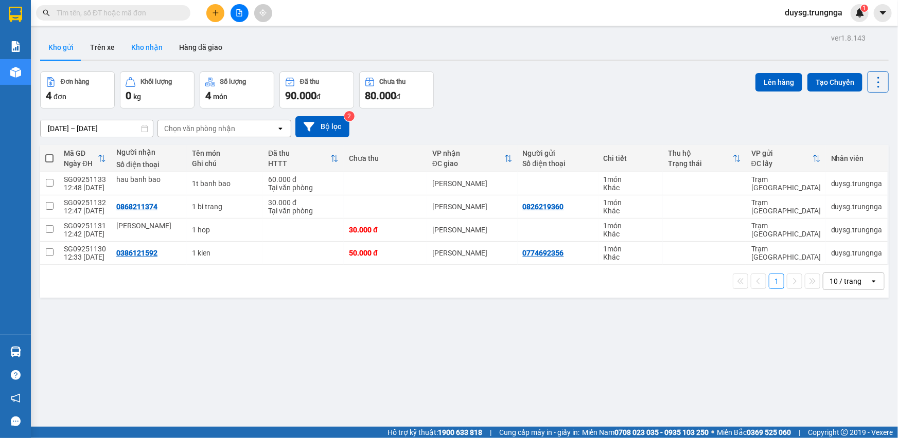
click at [137, 44] on button "Kho nhận" at bounding box center [147, 47] width 48 height 25
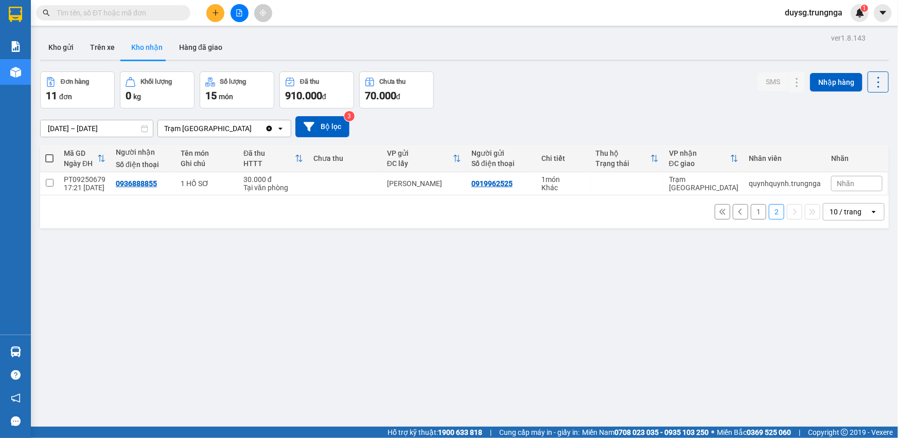
click at [752, 204] on button "1" at bounding box center [758, 211] width 15 height 15
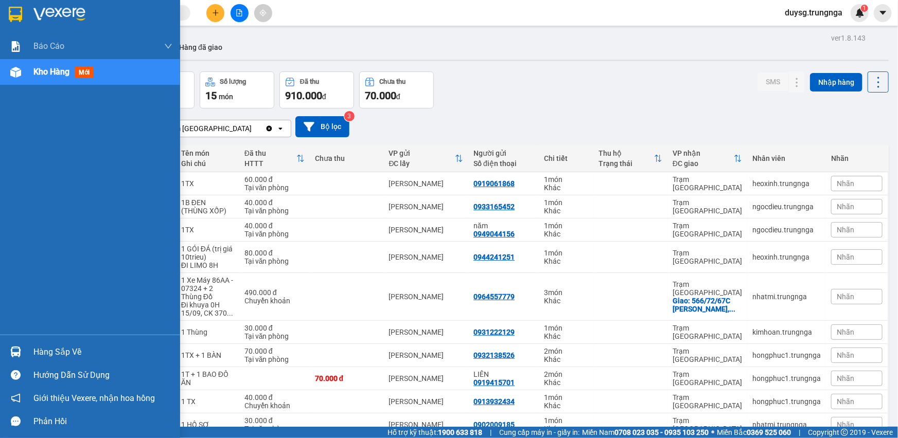
click at [19, 352] on img at bounding box center [15, 352] width 11 height 11
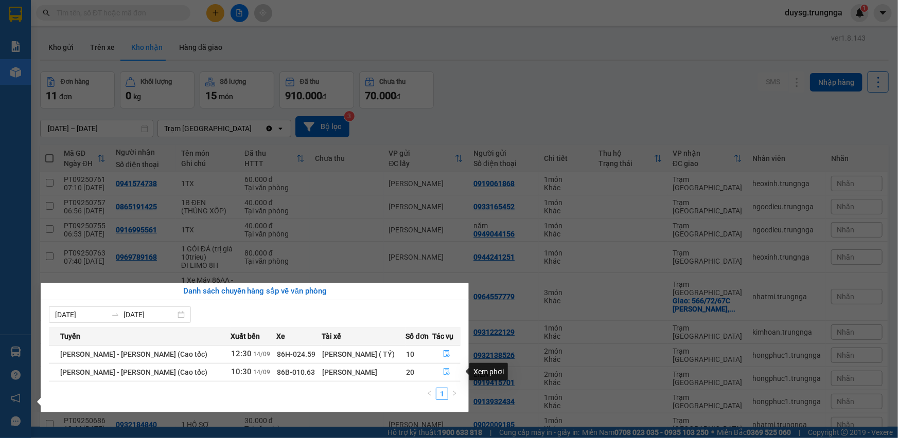
click at [443, 372] on icon "file-done" at bounding box center [446, 371] width 7 height 7
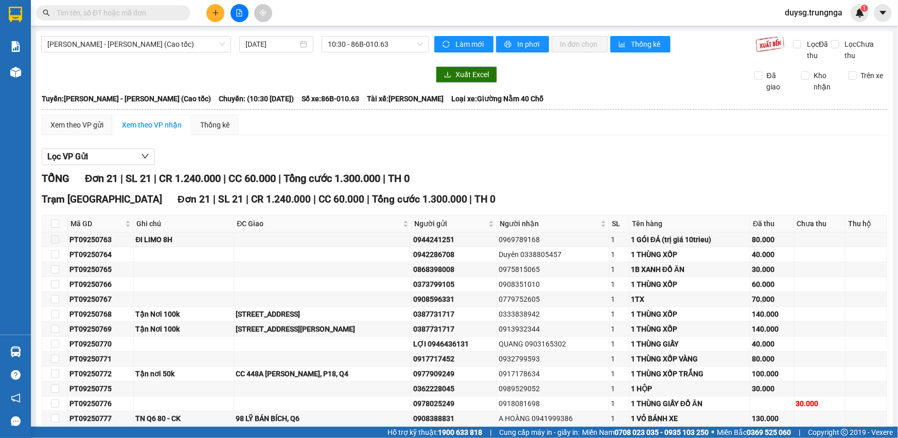
click at [111, 12] on input "text" at bounding box center [117, 12] width 121 height 11
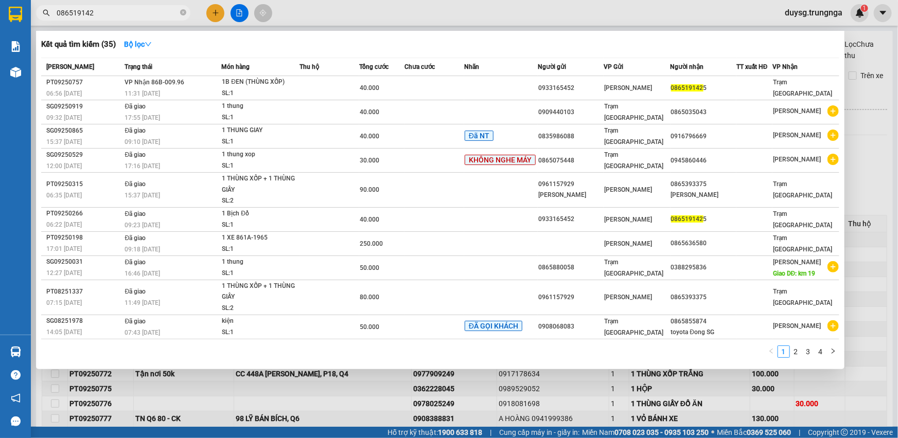
type input "0865191425"
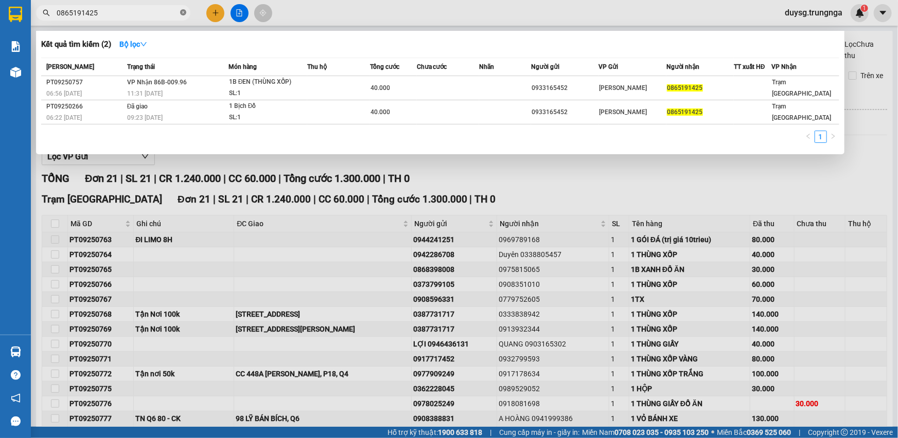
click at [184, 13] on icon "close-circle" at bounding box center [183, 12] width 6 height 6
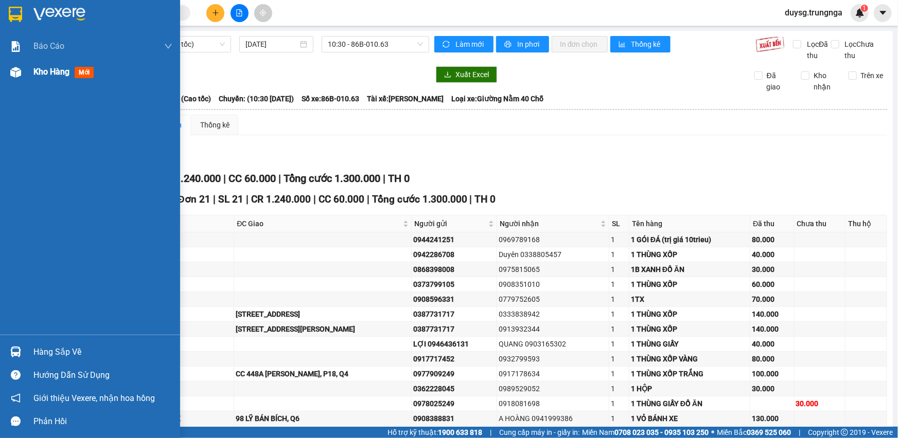
click at [31, 74] on div "Kho hàng mới" at bounding box center [90, 72] width 180 height 26
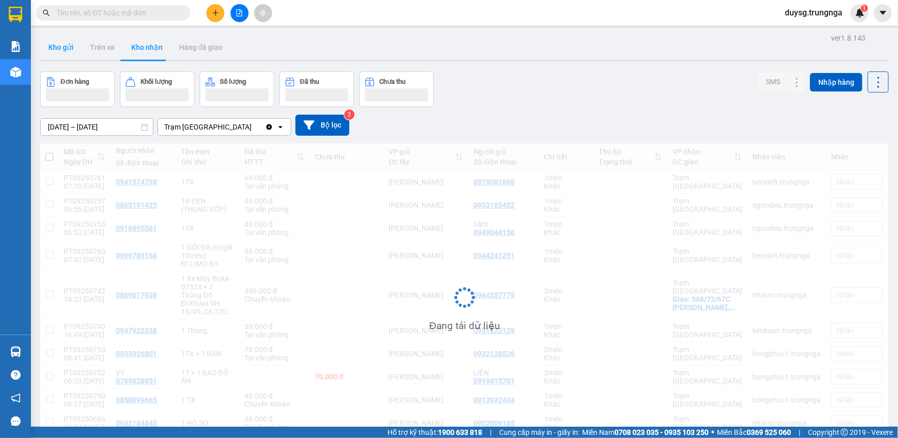
click at [67, 48] on button "Kho gửi" at bounding box center [61, 47] width 42 height 25
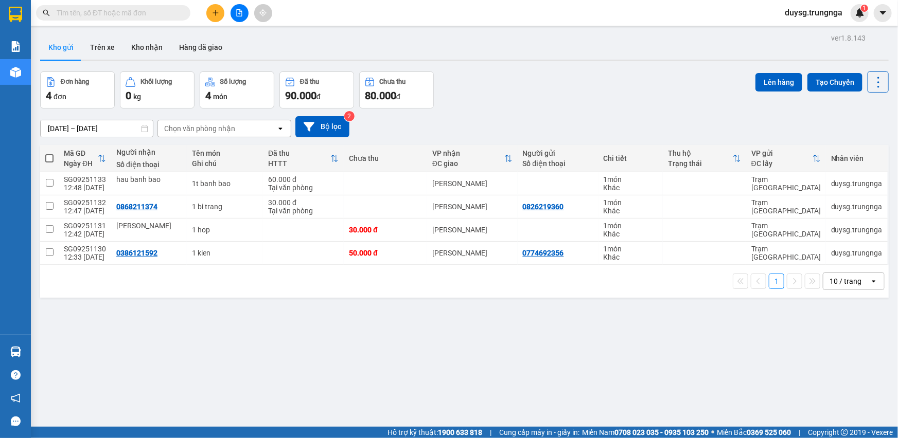
click at [215, 15] on icon "plus" at bounding box center [215, 12] width 7 height 7
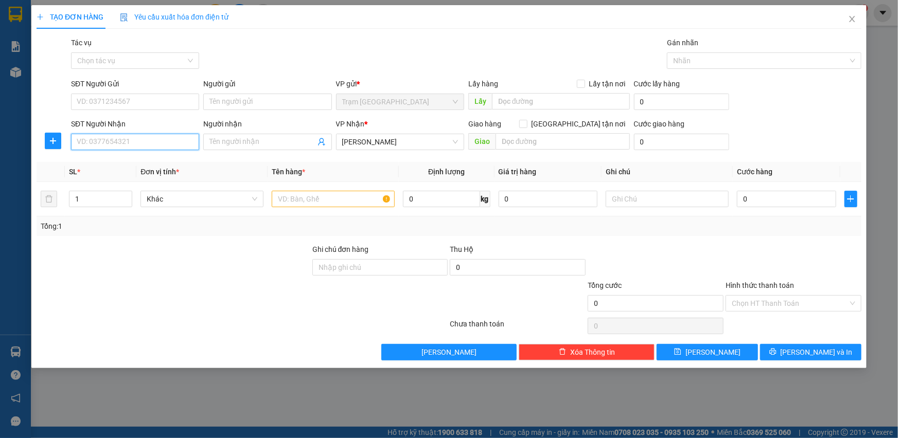
click at [137, 141] on input "SĐT Người Nhận" at bounding box center [135, 142] width 128 height 16
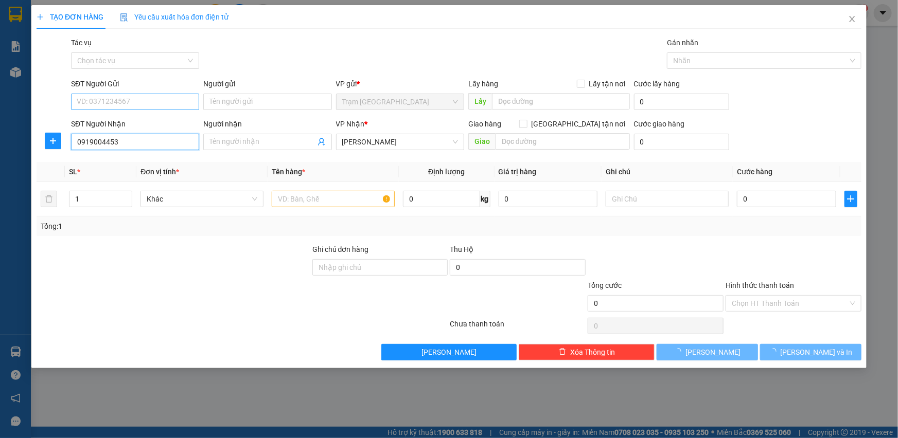
type input "0919004453"
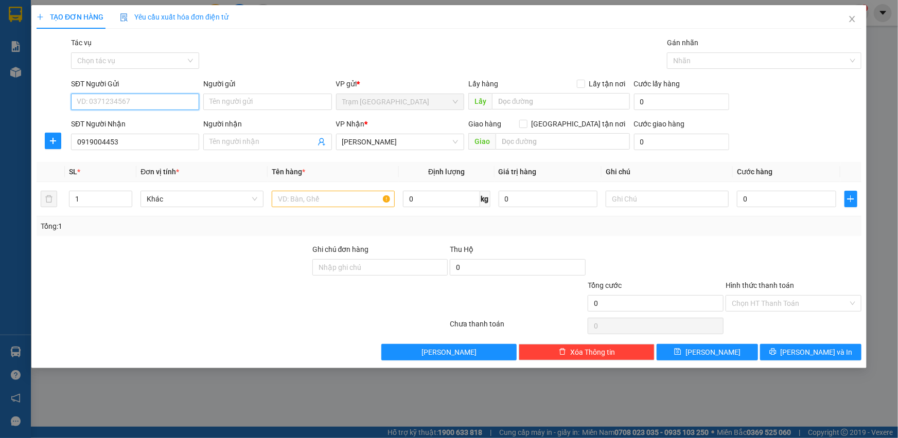
click at [139, 98] on input "SĐT Người Gửi" at bounding box center [135, 102] width 128 height 16
type input "0842739539"
click at [303, 195] on input "text" at bounding box center [333, 199] width 123 height 16
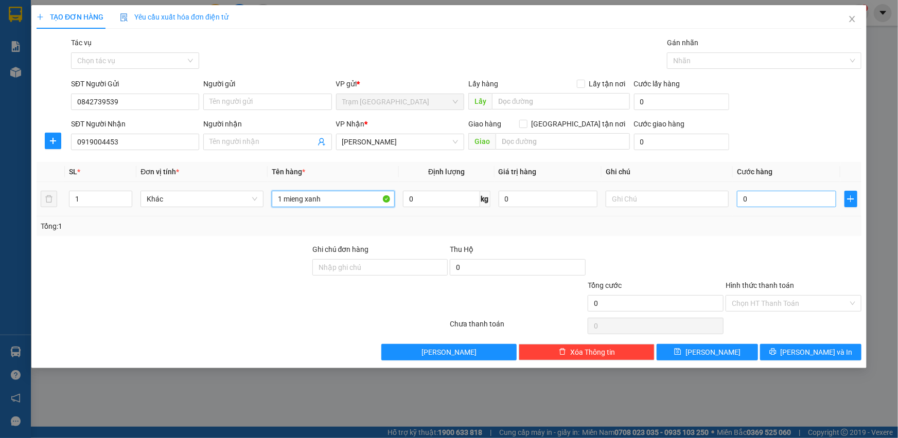
type input "1 mieng xanh"
click at [784, 204] on input "0" at bounding box center [786, 199] width 99 height 16
type input "30"
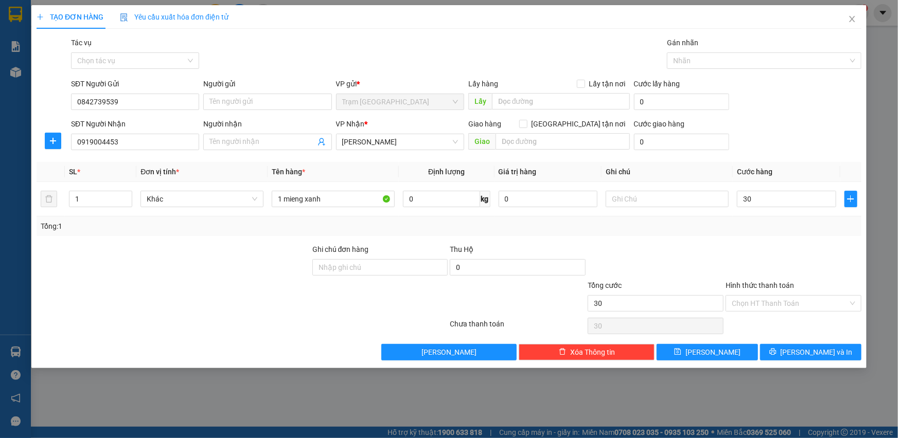
type input "30.000"
click at [772, 249] on div at bounding box center [793, 262] width 138 height 36
click at [796, 306] on input "Hình thức thanh toán" at bounding box center [790, 303] width 116 height 15
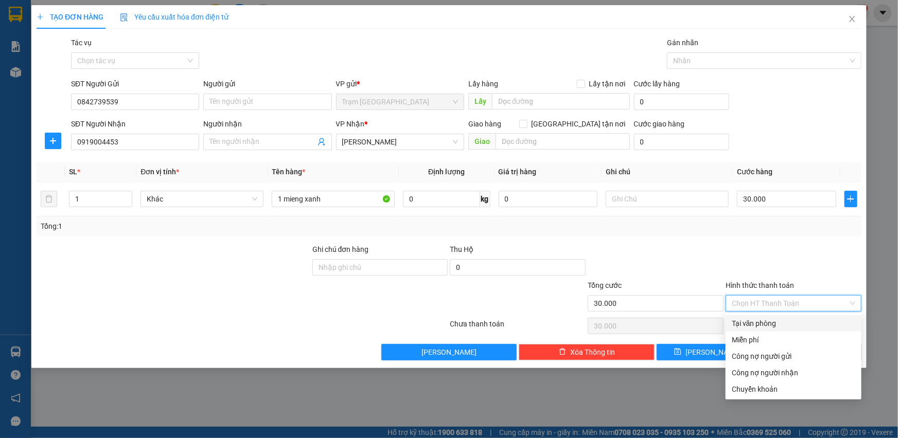
click at [777, 324] on div "Tại văn phòng" at bounding box center [793, 323] width 123 height 11
type input "0"
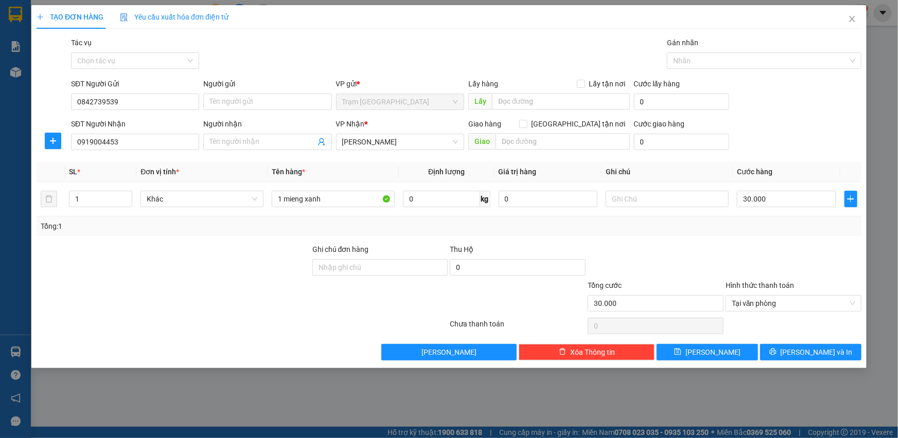
click at [772, 293] on div "Hình thức thanh toán" at bounding box center [793, 287] width 136 height 15
click at [772, 301] on span "Tại văn phòng" at bounding box center [793, 303] width 123 height 15
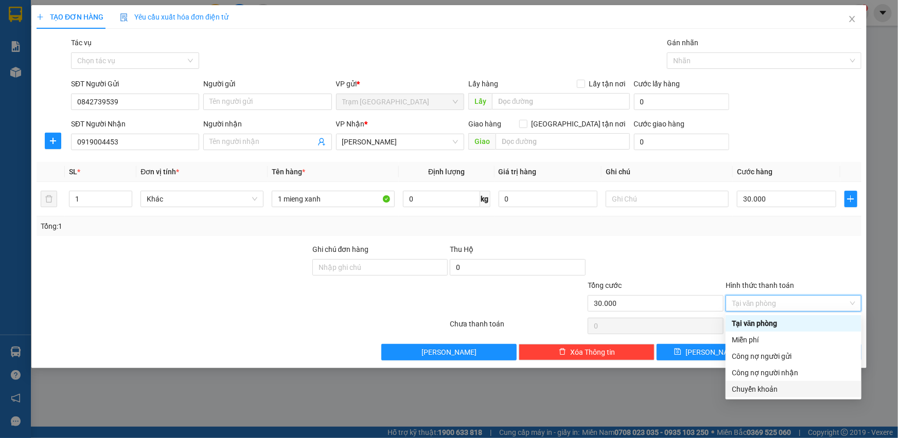
click at [771, 388] on div "Chuyển khoản" at bounding box center [793, 389] width 123 height 11
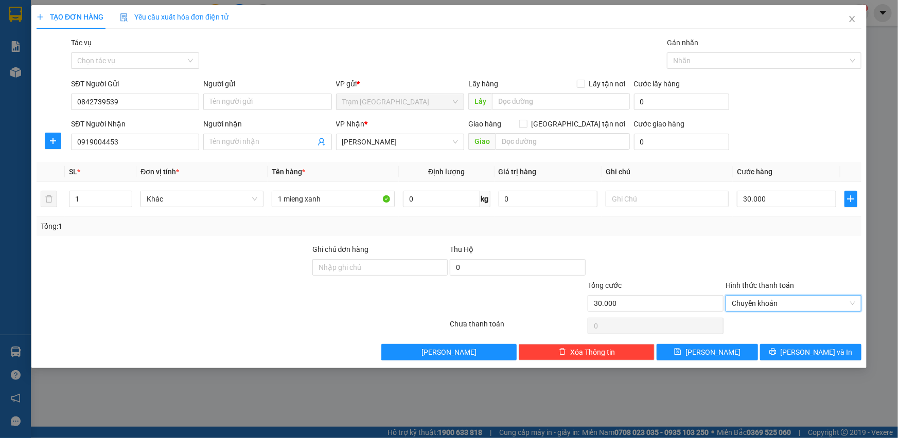
drag, startPoint x: 763, startPoint y: 266, endPoint x: 761, endPoint y: 259, distance: 7.5
click at [762, 262] on div at bounding box center [793, 262] width 138 height 36
click at [814, 351] on span "[PERSON_NAME] và In" at bounding box center [816, 352] width 72 height 11
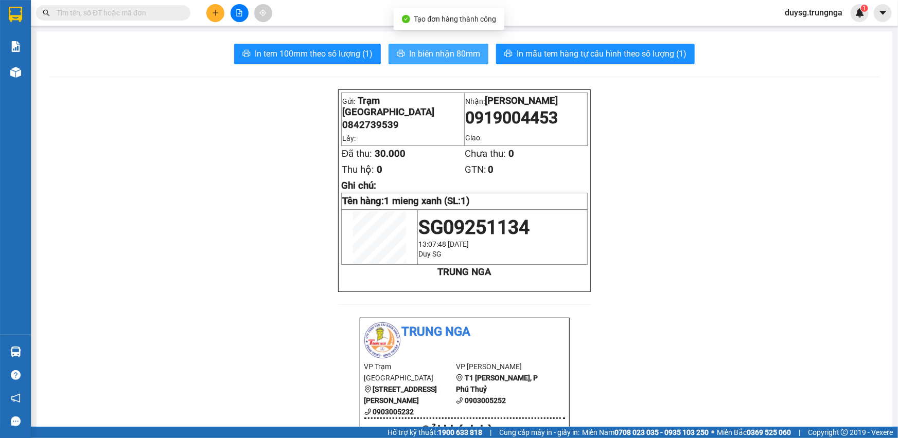
click at [454, 59] on span "In biên nhận 80mm" at bounding box center [444, 53] width 71 height 13
click at [450, 55] on span "In biên nhận 80mm" at bounding box center [444, 53] width 71 height 13
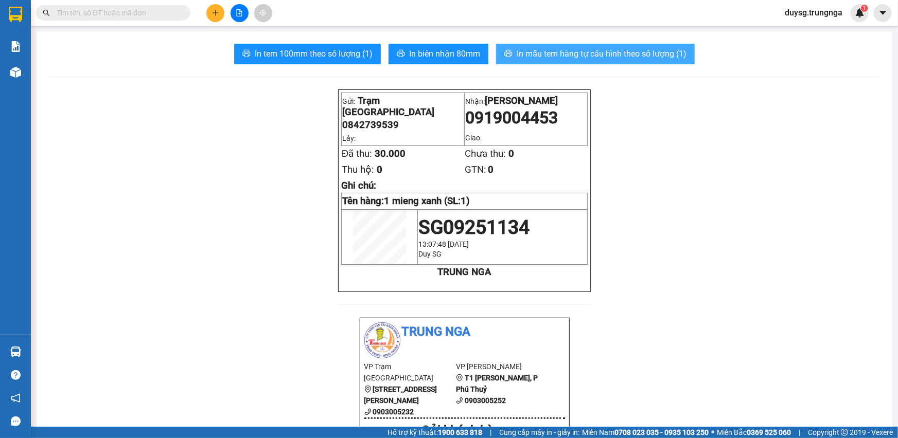
click at [604, 59] on span "In mẫu tem hàng tự cấu hình theo số lượng (1)" at bounding box center [601, 53] width 170 height 13
drag, startPoint x: 203, startPoint y: 210, endPoint x: 87, endPoint y: 129, distance: 140.7
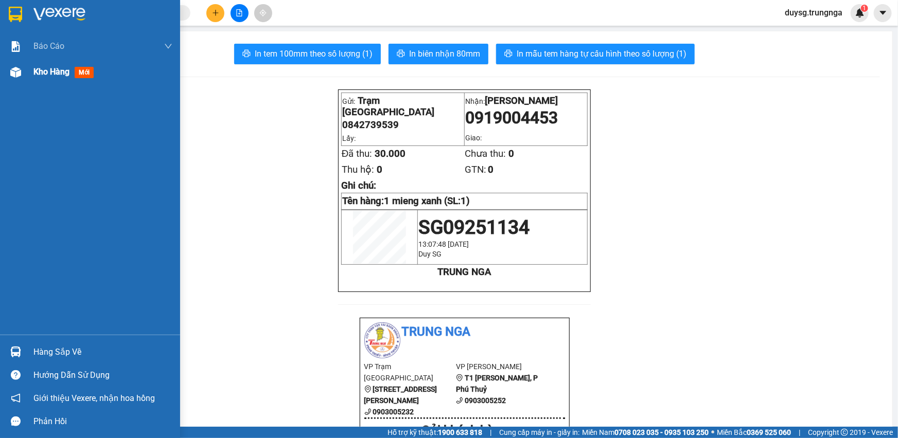
click at [25, 78] on div "Kho hàng mới" at bounding box center [90, 72] width 180 height 26
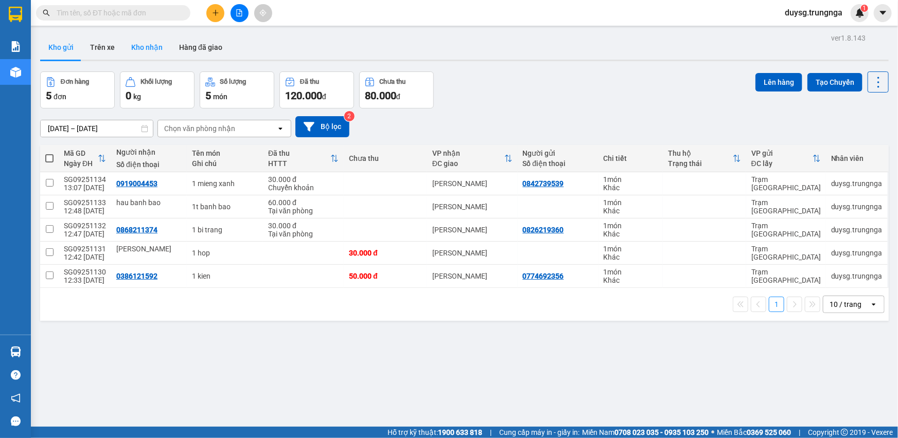
click at [149, 48] on button "Kho nhận" at bounding box center [147, 47] width 48 height 25
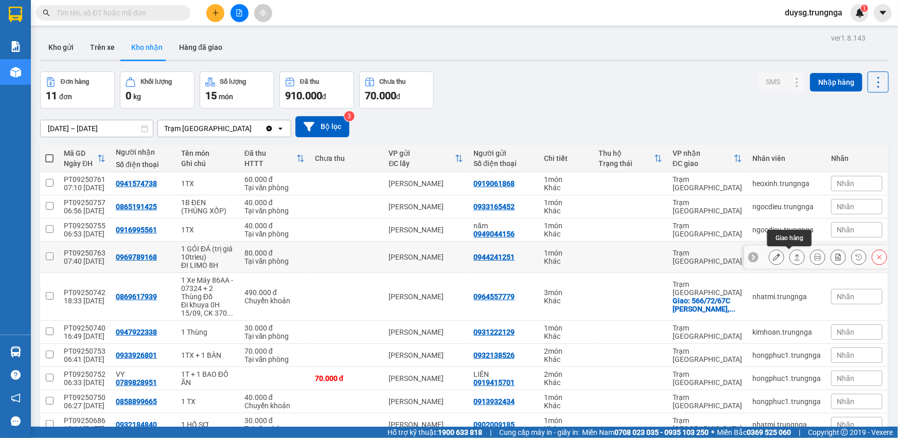
click at [793, 260] on icon at bounding box center [796, 257] width 7 height 7
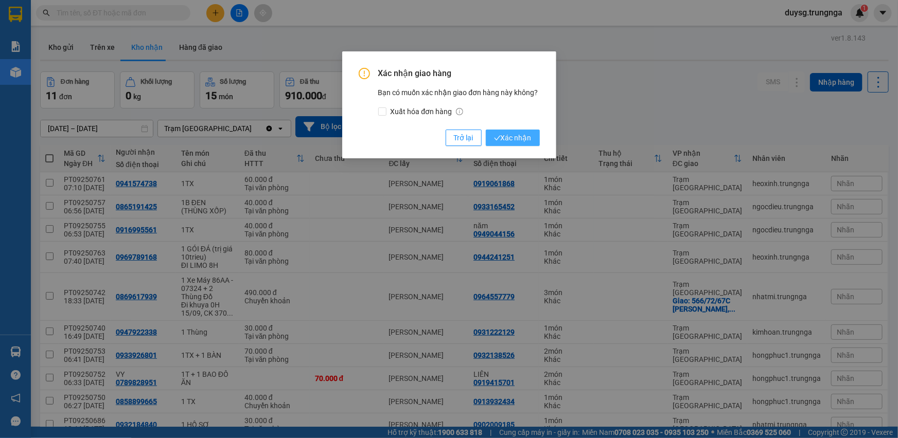
click at [512, 131] on button "Xác nhận" at bounding box center [513, 138] width 54 height 16
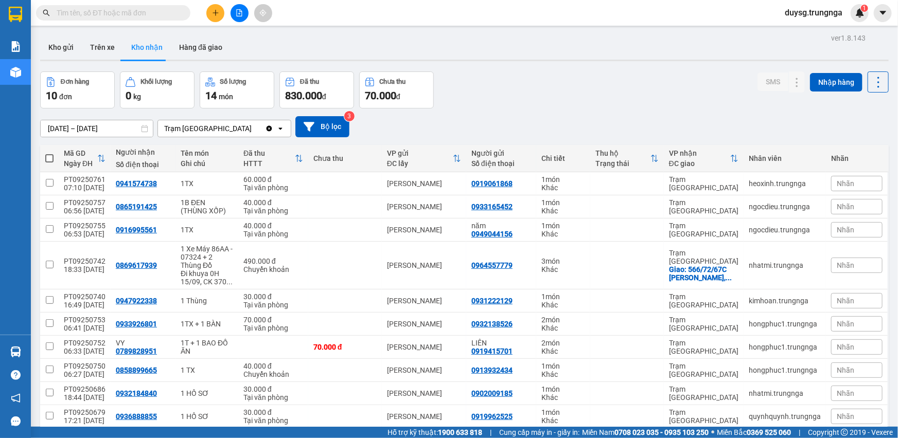
click at [531, 93] on div "Đơn hàng 10 đơn Khối lượng 0 kg Số lượng 14 món Đã thu 830.000 đ Chưa thu 70.00…" at bounding box center [464, 90] width 848 height 37
click at [67, 44] on button "Kho gửi" at bounding box center [61, 47] width 42 height 25
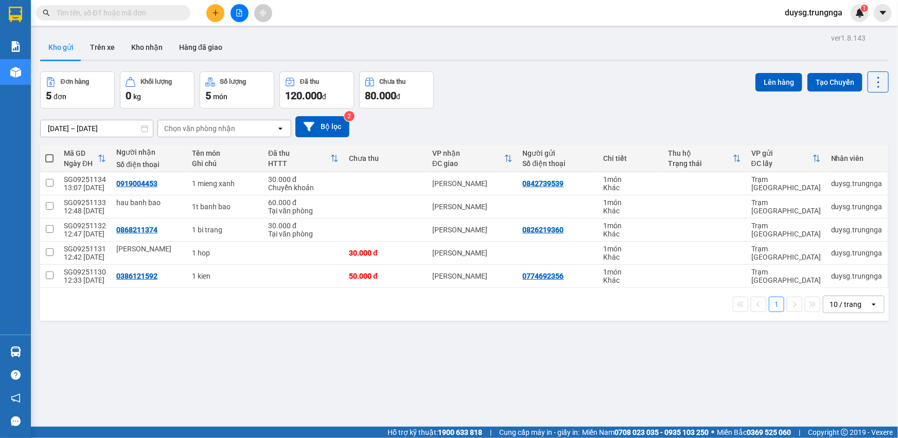
click at [523, 60] on div at bounding box center [464, 61] width 848 height 2
drag, startPoint x: 453, startPoint y: 362, endPoint x: 453, endPoint y: 351, distance: 10.8
click at [453, 362] on div "ver 1.8.143 Kho gửi Trên xe Kho nhận Hàng đã giao Đơn hàng 5 đơn Khối lượng 0 k…" at bounding box center [464, 250] width 857 height 438
click at [663, 80] on div "Đơn hàng 5 đơn Khối lượng 0 kg Số lượng 5 món Đã thu 120.000 đ Chưa thu 80.000 …" at bounding box center [464, 90] width 848 height 37
drag, startPoint x: 657, startPoint y: 70, endPoint x: 653, endPoint y: 75, distance: 5.9
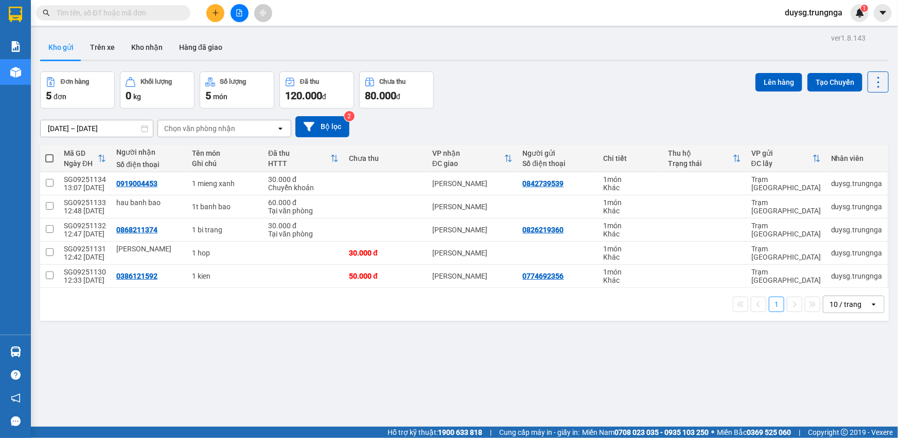
click at [656, 72] on div "ver 1.8.143 Kho gửi Trên xe Kho nhận Hàng đã giao Đơn hàng 5 đơn Khối lượng 0 k…" at bounding box center [464, 250] width 857 height 438
click at [153, 50] on button "Kho nhận" at bounding box center [147, 47] width 48 height 25
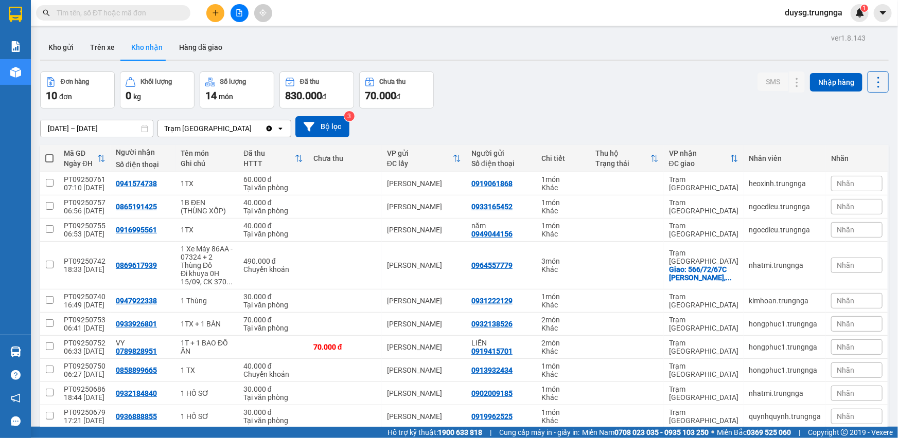
click at [65, 48] on button "Kho gửi" at bounding box center [61, 47] width 42 height 25
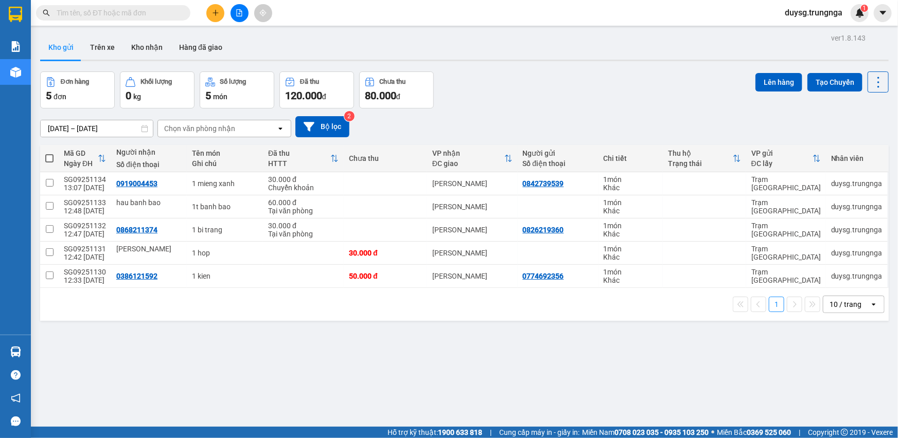
click at [555, 85] on div "Đơn hàng 5 đơn Khối lượng 0 kg Số lượng 5 món Đã thu 120.000 đ Chưa thu 80.000 …" at bounding box center [464, 90] width 848 height 37
click at [151, 41] on button "Kho nhận" at bounding box center [147, 47] width 48 height 25
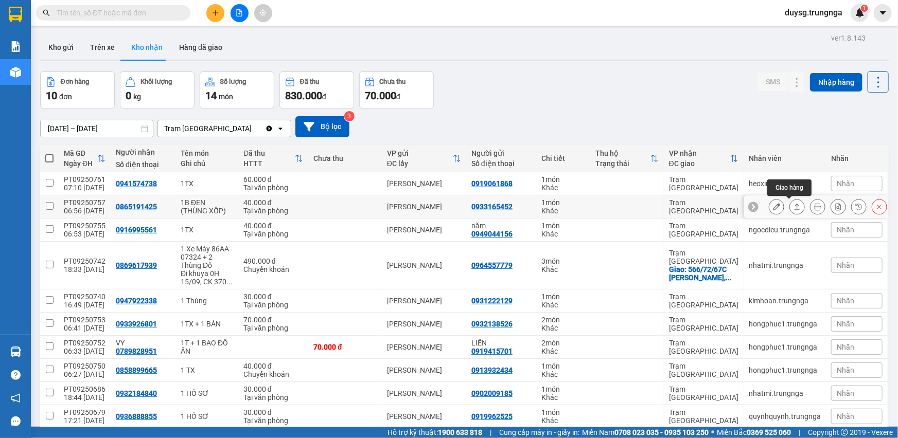
click at [793, 203] on icon at bounding box center [796, 206] width 7 height 7
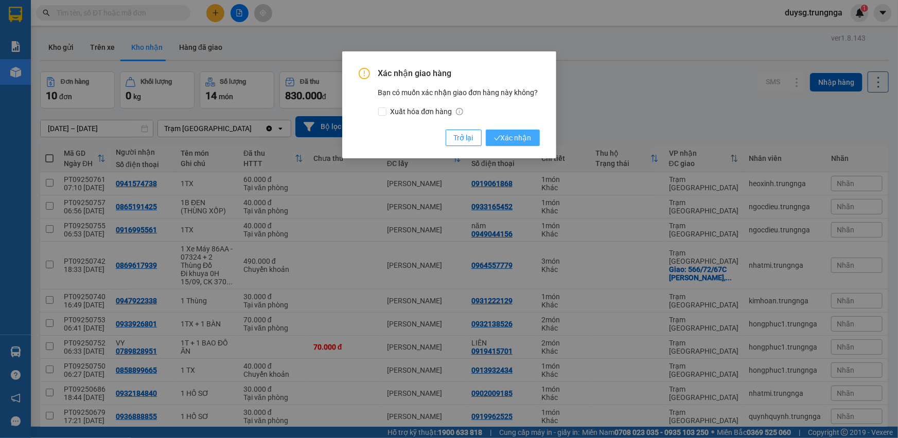
click at [511, 138] on span "Xác nhận" at bounding box center [513, 137] width 38 height 11
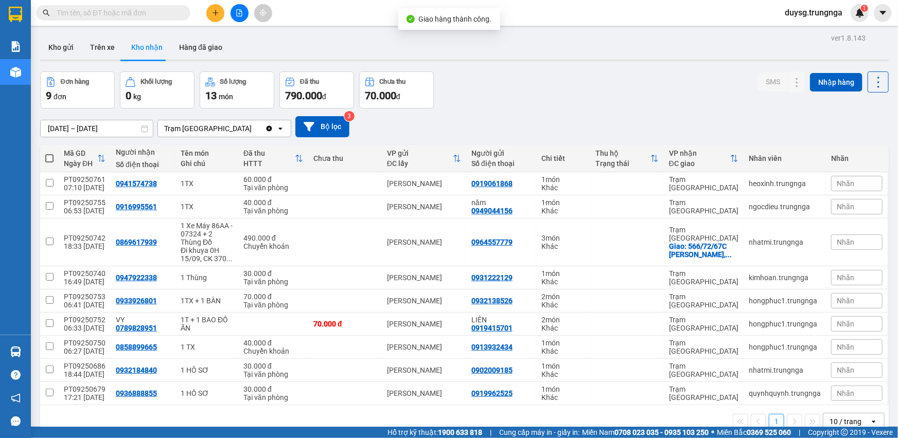
click at [538, 116] on div "12/09/2025 – 14/09/2025 Press the down arrow key to interact with the calendar …" at bounding box center [464, 126] width 848 height 21
click at [211, 4] on button at bounding box center [215, 13] width 18 height 18
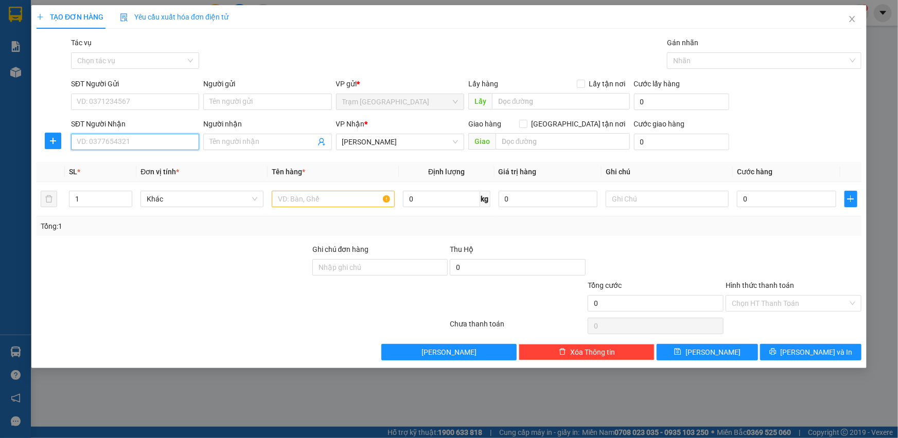
click at [170, 139] on input "SĐT Người Nhận" at bounding box center [135, 142] width 128 height 16
type input "0947210258"
click at [185, 291] on div at bounding box center [173, 298] width 276 height 36
click at [113, 94] on input "SĐT Người Gửi" at bounding box center [135, 102] width 128 height 16
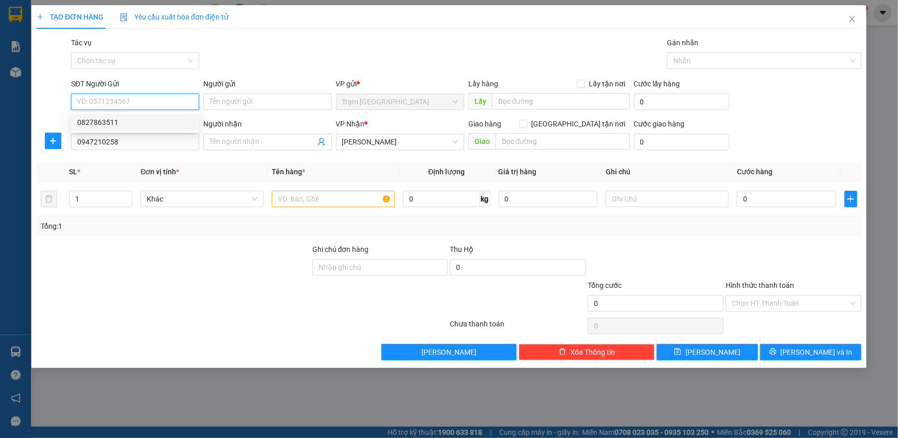
click at [111, 123] on div "0827863511" at bounding box center [135, 122] width 116 height 11
type input "0827863511"
type input "30.000"
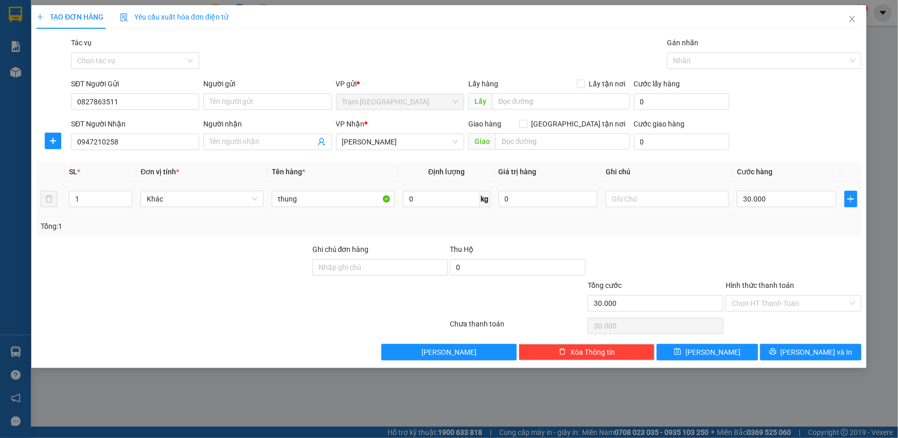
click at [325, 213] on td "thung" at bounding box center [333, 199] width 131 height 34
click at [323, 201] on input "thung" at bounding box center [333, 199] width 123 height 16
type input "t"
type input "1 thung giay"
click at [806, 229] on div "Tổng: 1" at bounding box center [449, 226] width 816 height 11
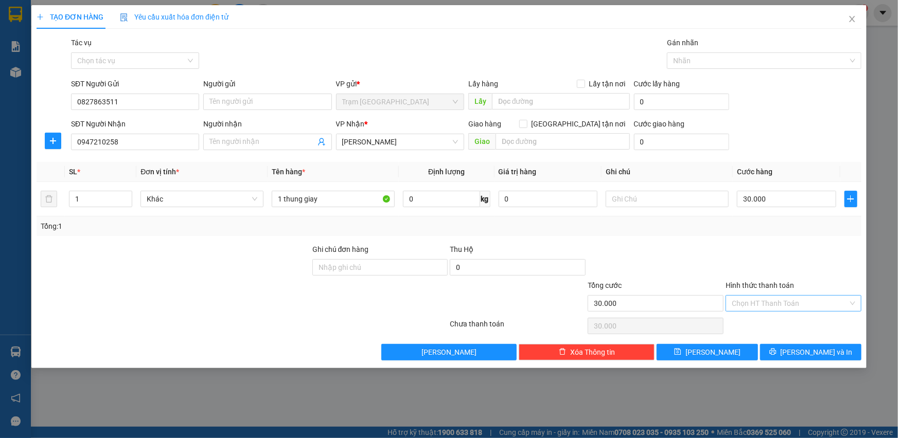
click at [816, 303] on input "Hình thức thanh toán" at bounding box center [790, 303] width 116 height 15
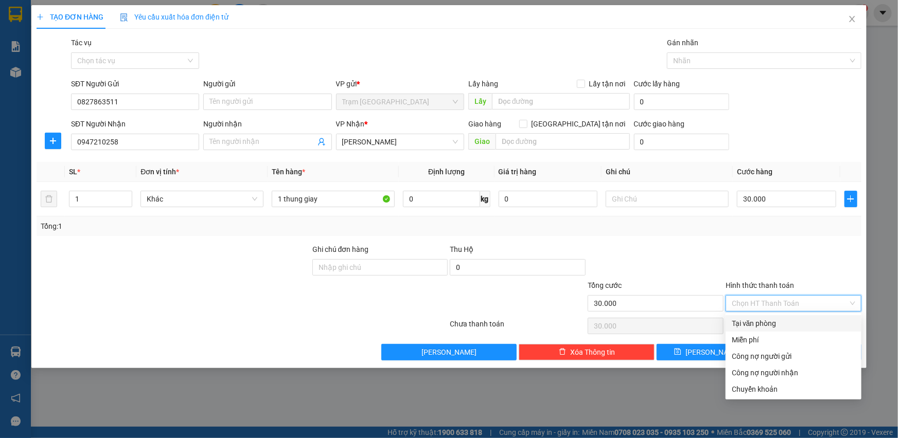
drag, startPoint x: 755, startPoint y: 325, endPoint x: 758, endPoint y: 312, distance: 13.1
click at [755, 325] on div "Tại văn phòng" at bounding box center [793, 323] width 123 height 11
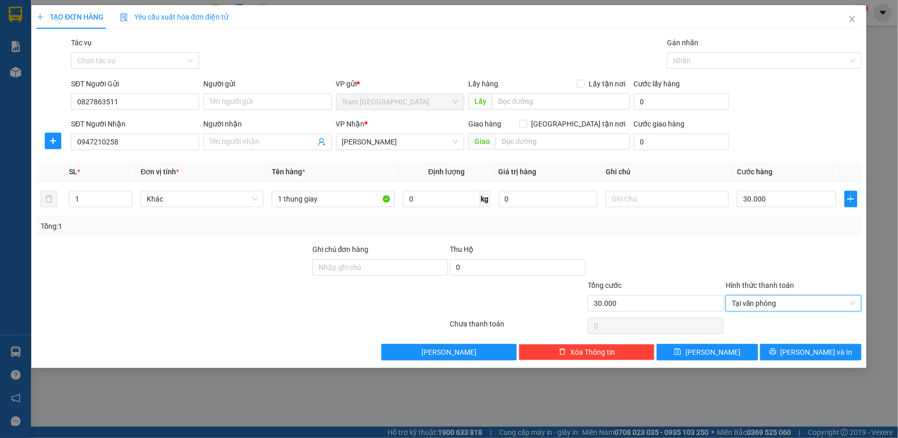
click at [757, 257] on div at bounding box center [793, 262] width 138 height 36
click at [814, 358] on button "[PERSON_NAME] và In" at bounding box center [810, 352] width 101 height 16
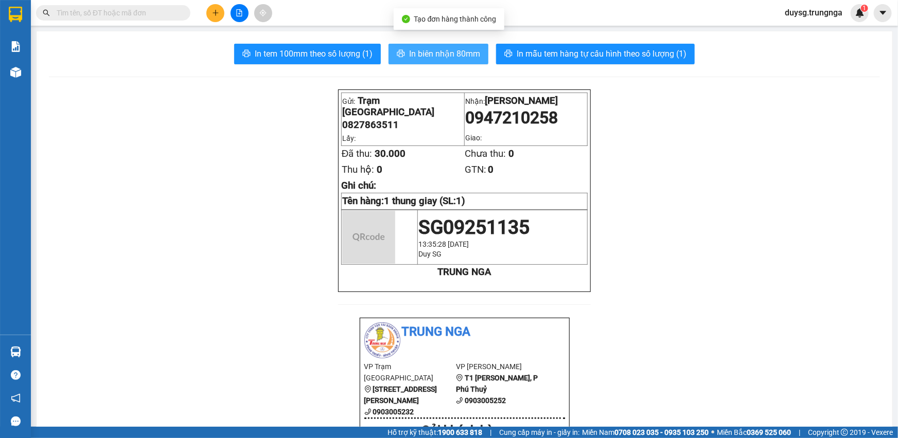
click at [417, 53] on span "In biên nhận 80mm" at bounding box center [444, 53] width 71 height 13
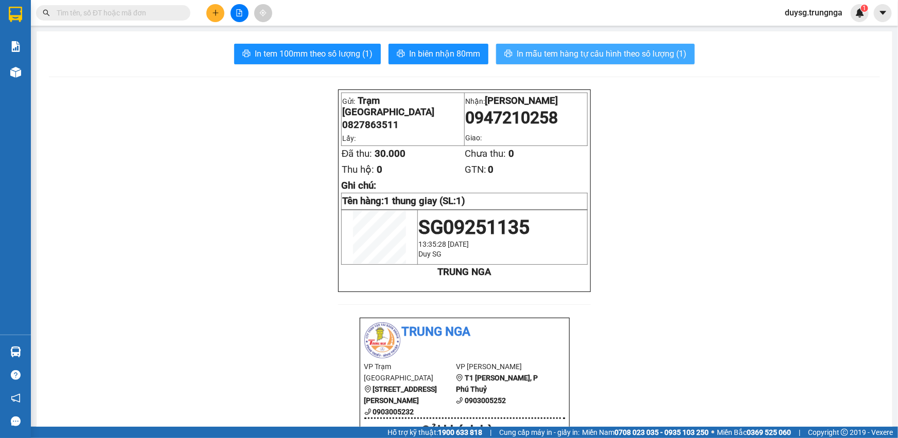
click at [565, 56] on span "In mẫu tem hàng tự cấu hình theo số lượng (1)" at bounding box center [601, 53] width 170 height 13
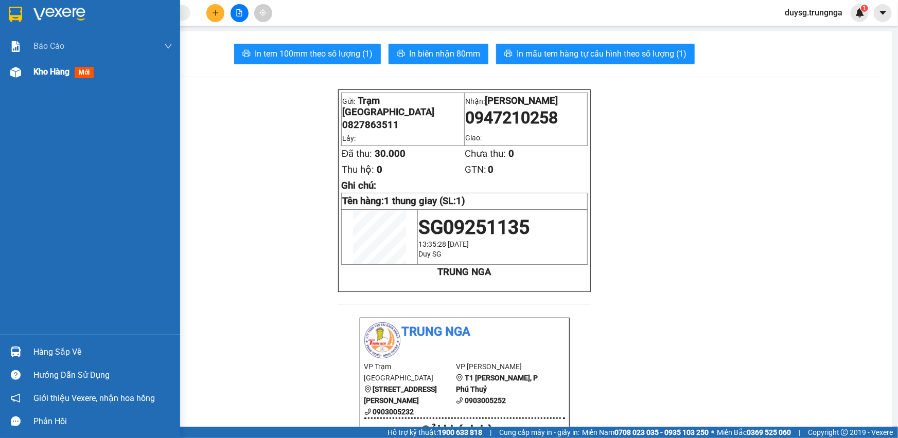
click at [32, 80] on div "Kho hàng mới" at bounding box center [90, 72] width 180 height 26
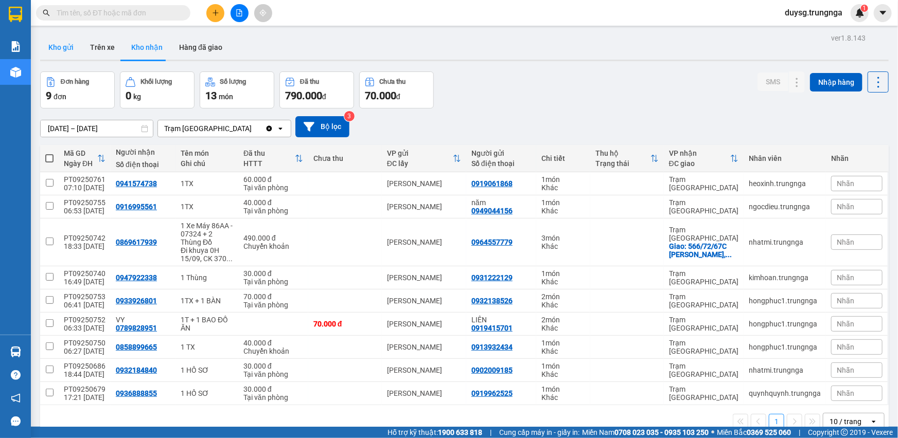
click at [61, 48] on button "Kho gửi" at bounding box center [61, 47] width 42 height 25
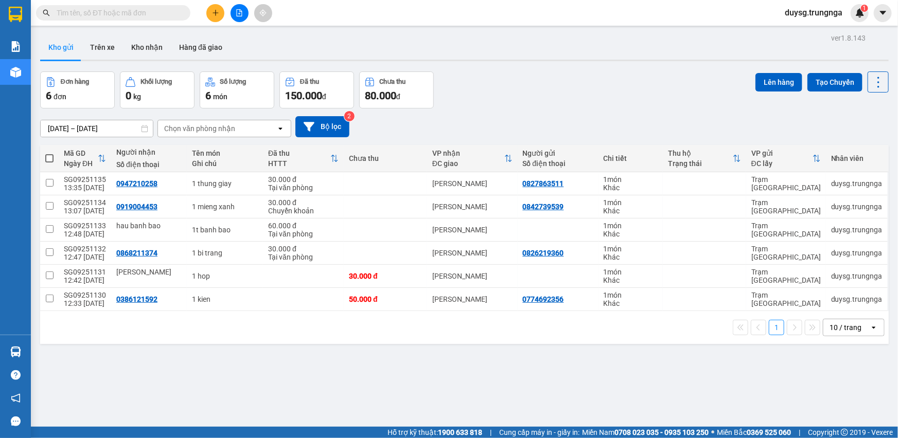
click at [583, 82] on div "Đơn hàng 6 đơn Khối lượng 0 kg Số lượng 6 món Đã thu 150.000 đ Chưa thu 80.000 …" at bounding box center [464, 90] width 848 height 37
click at [593, 92] on div "Đơn hàng 6 đơn Khối lượng 0 kg Số lượng 6 món Đã thu 150.000 đ Chưa thu 80.000 …" at bounding box center [464, 90] width 848 height 37
click at [132, 49] on button "Kho nhận" at bounding box center [147, 47] width 48 height 25
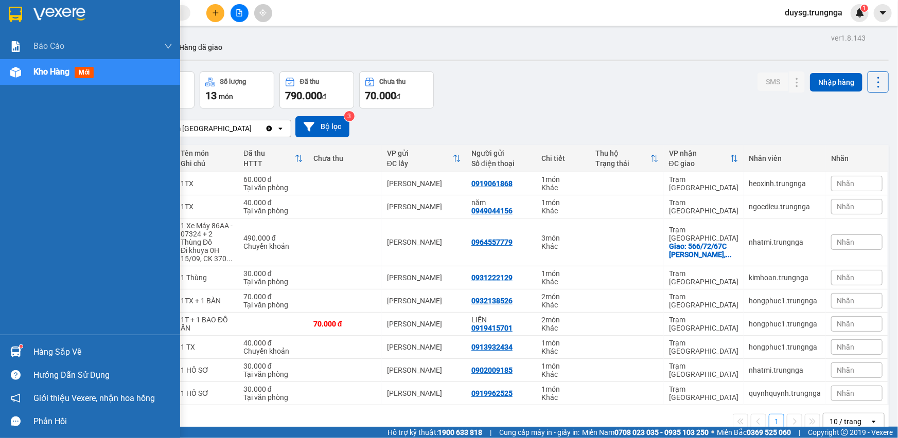
click at [17, 347] on img at bounding box center [15, 352] width 11 height 11
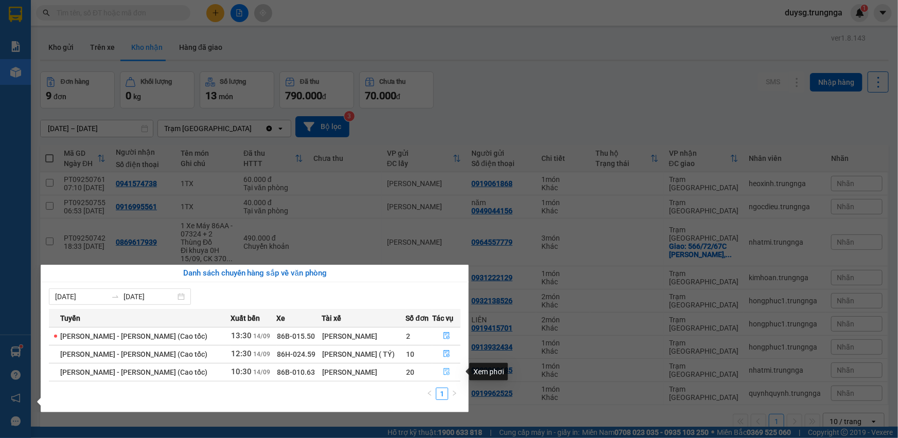
click at [445, 373] on icon "file-done" at bounding box center [446, 371] width 6 height 7
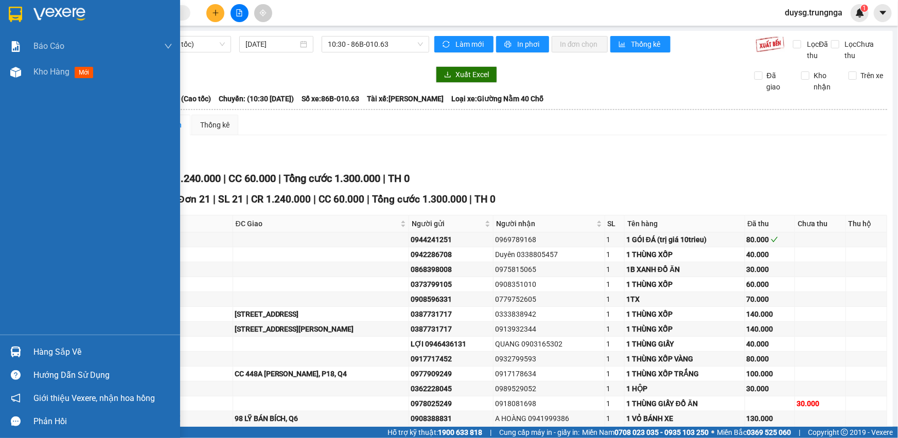
click at [76, 354] on div "Hàng sắp về" at bounding box center [102, 352] width 139 height 15
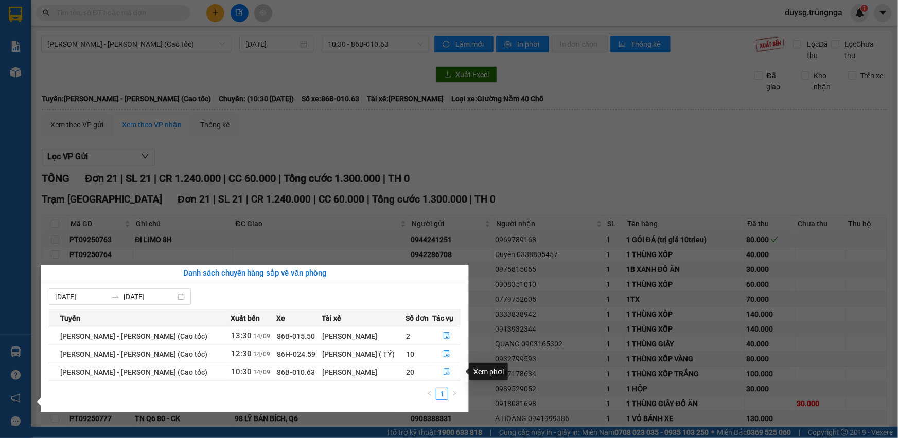
click at [444, 370] on icon "file-done" at bounding box center [446, 371] width 7 height 7
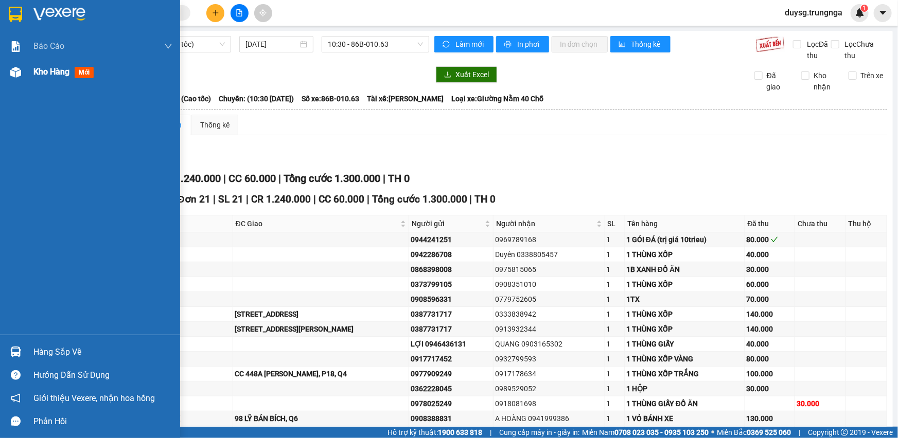
click at [23, 74] on div at bounding box center [16, 72] width 18 height 18
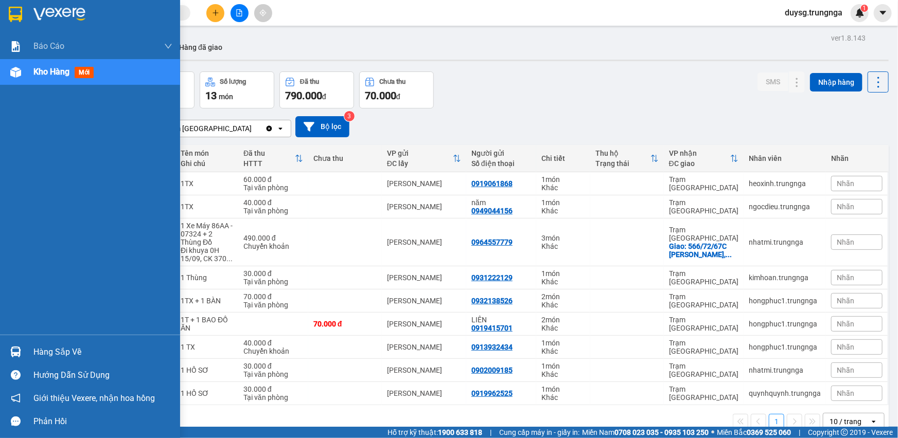
click at [14, 348] on img at bounding box center [15, 352] width 11 height 11
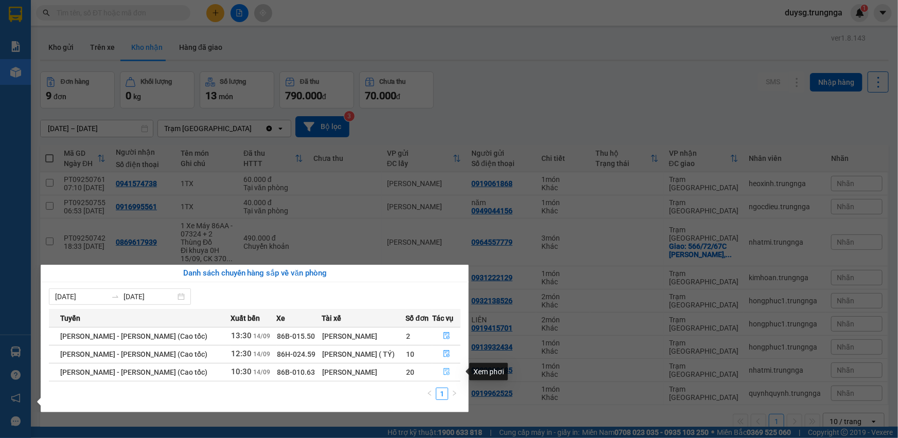
click at [450, 376] on button "button" at bounding box center [446, 372] width 27 height 16
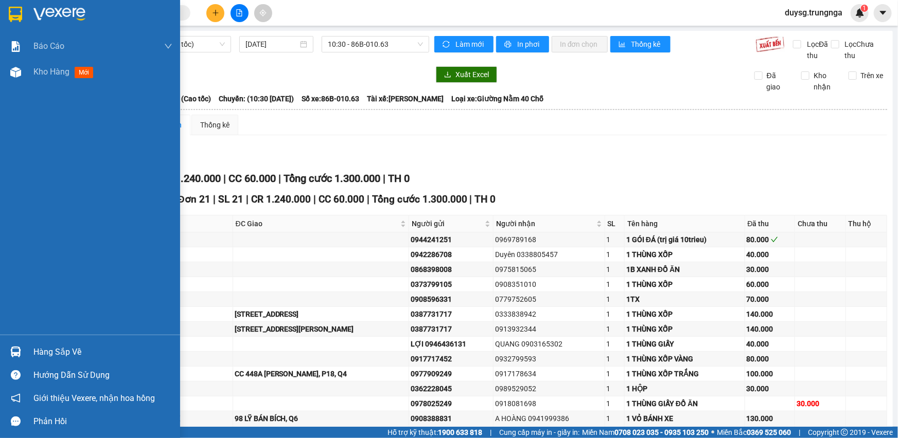
click at [38, 350] on div "Hàng sắp về" at bounding box center [102, 352] width 139 height 15
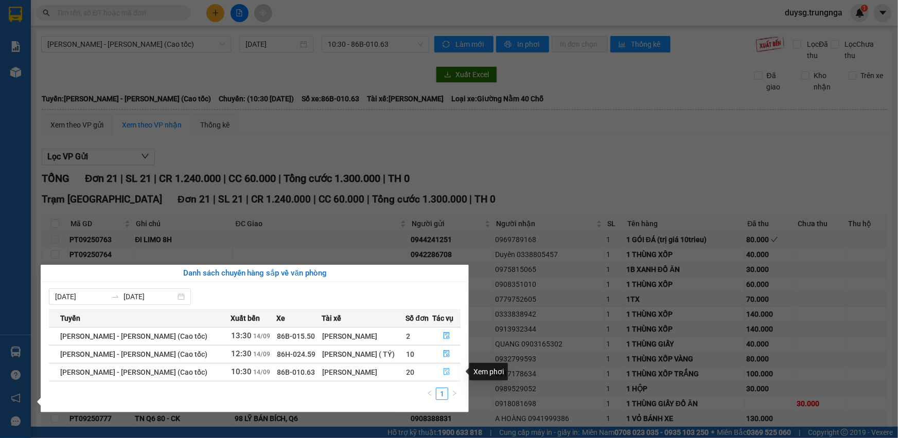
click at [445, 371] on icon "file-done" at bounding box center [446, 371] width 7 height 7
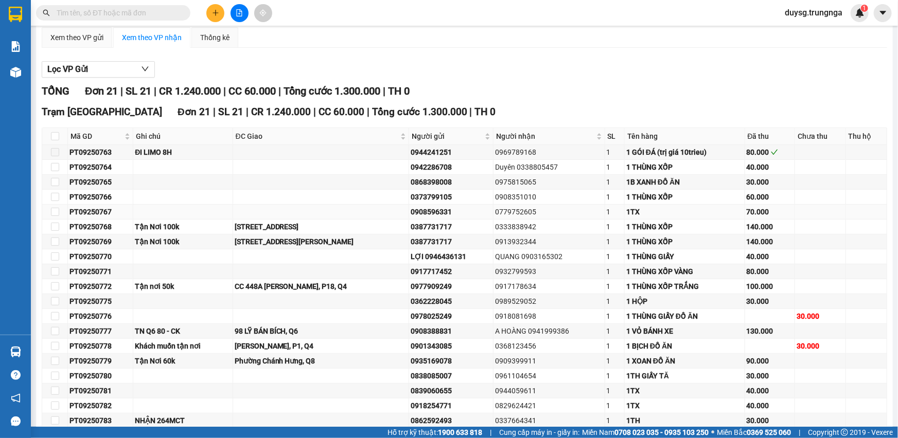
scroll to position [140, 0]
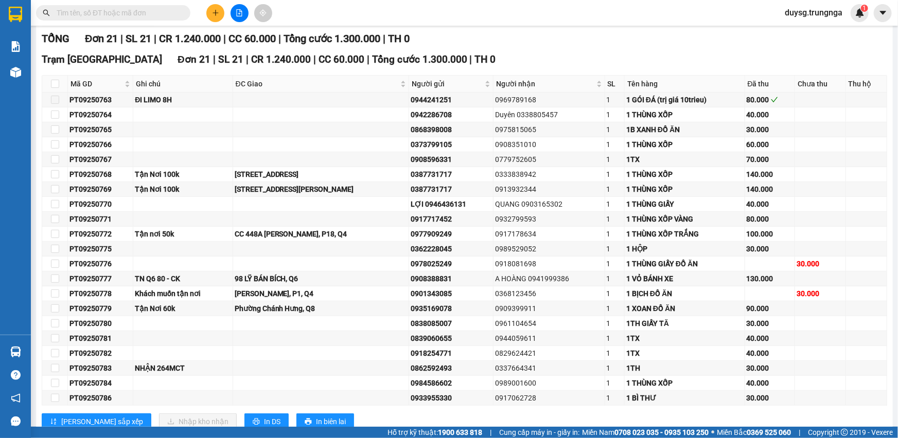
click at [29, 354] on div "Hàng sắp về" at bounding box center [15, 352] width 31 height 23
click at [24, 353] on div "Báo cáo Báo cáo dòng tiền (nhân viên) - chỉ tính tiền mặt Kho hàng mới Hàng sắp…" at bounding box center [15, 219] width 31 height 438
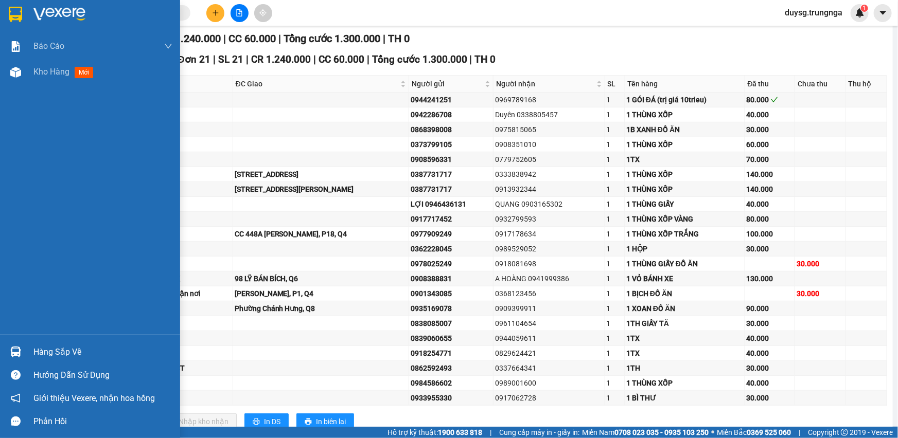
click at [48, 356] on div "Hàng sắp về" at bounding box center [102, 352] width 139 height 15
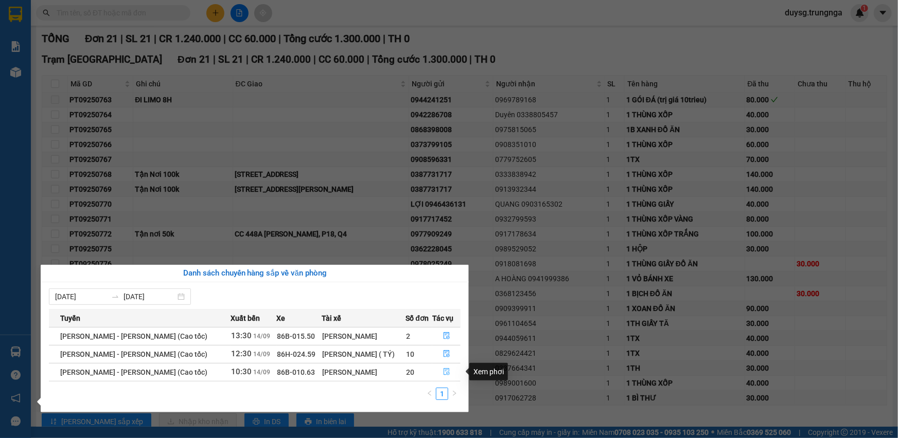
click at [447, 373] on icon "file-done" at bounding box center [446, 371] width 7 height 7
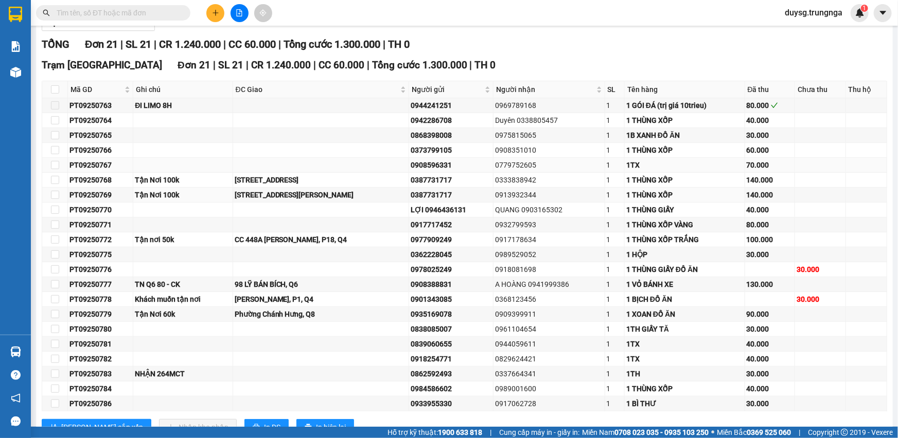
scroll to position [123, 0]
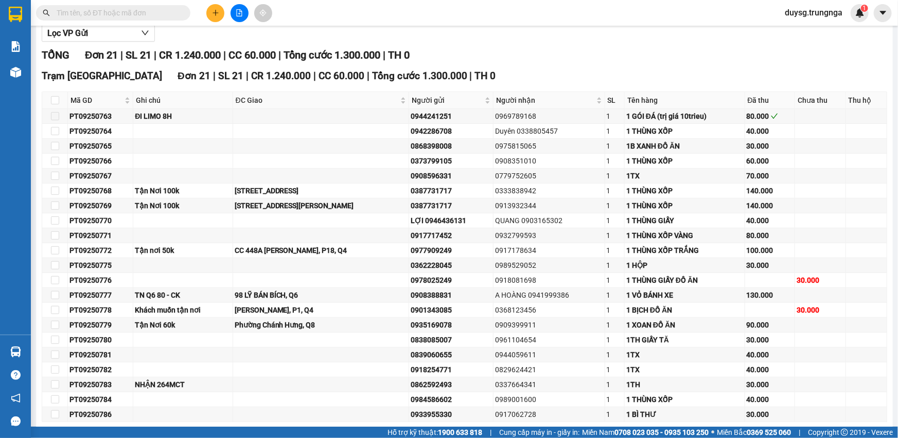
click at [17, 345] on div at bounding box center [16, 352] width 18 height 18
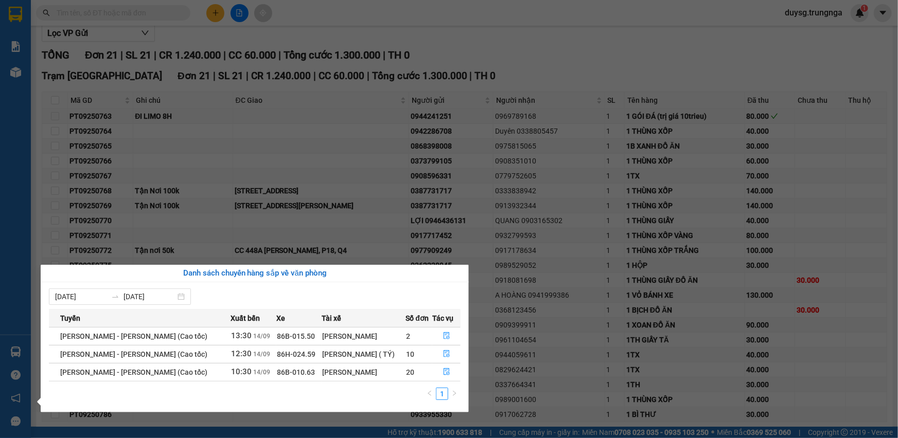
click at [511, 39] on section "Kết quả tìm kiếm ( 2 ) Bộ lọc Mã ĐH Trạng thái Món hàng Thu hộ Tổng cước Chưa c…" at bounding box center [449, 219] width 898 height 438
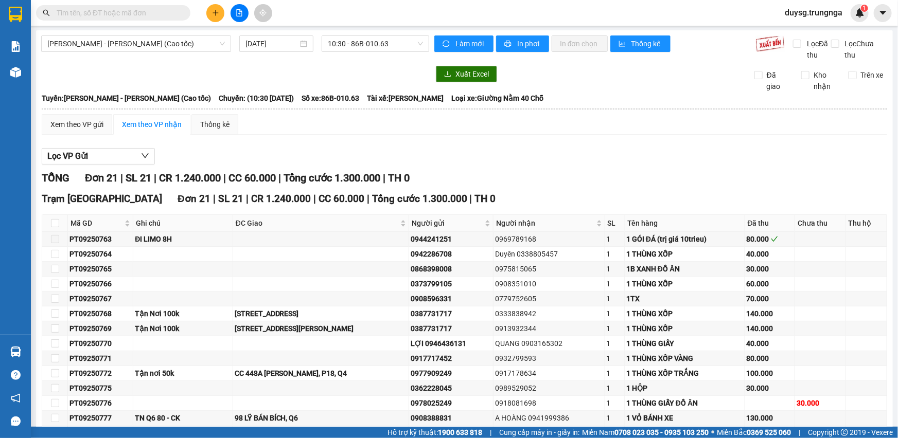
scroll to position [0, 0]
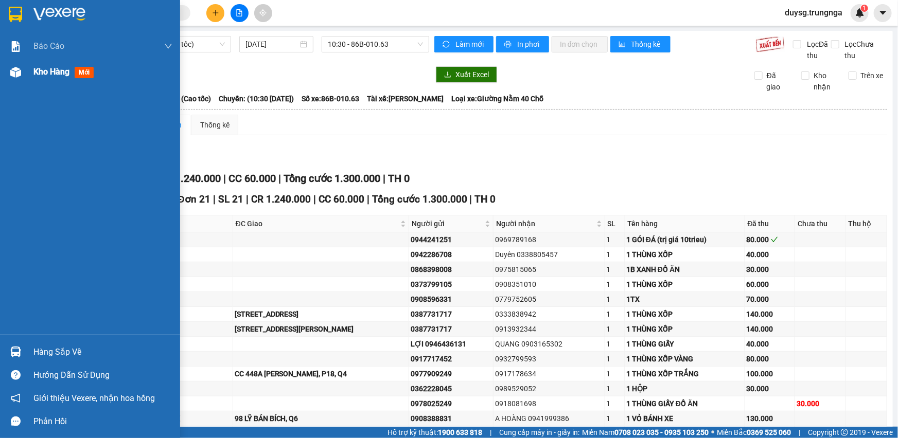
click at [16, 68] on img at bounding box center [15, 72] width 11 height 11
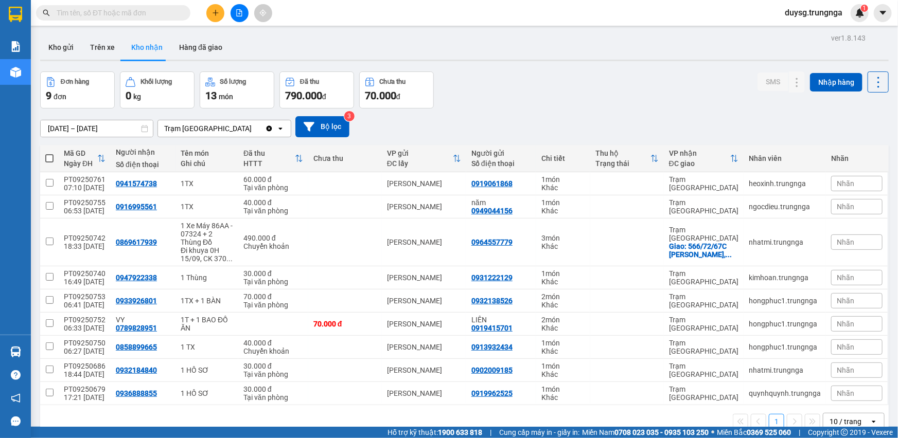
click at [219, 10] on icon "plus" at bounding box center [215, 12] width 7 height 7
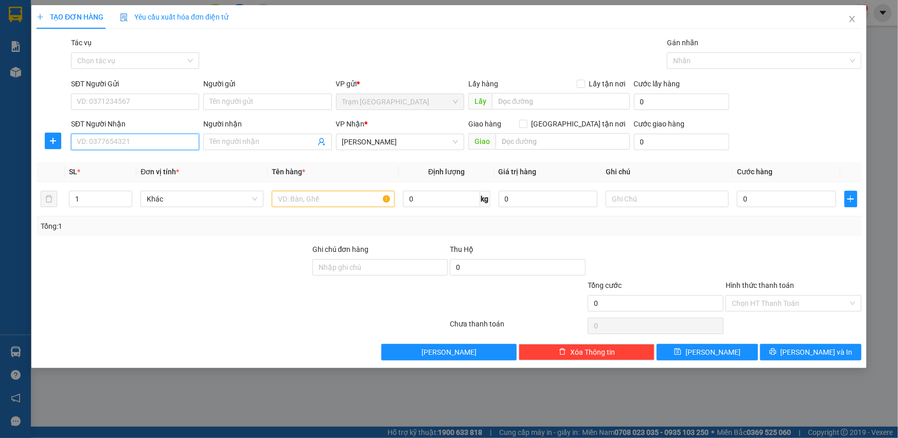
click at [154, 142] on input "SĐT Người Nhận" at bounding box center [135, 142] width 128 height 16
type input "0973719743"
click at [161, 103] on input "SĐT Người Gửi" at bounding box center [135, 102] width 128 height 16
type input "0985296935"
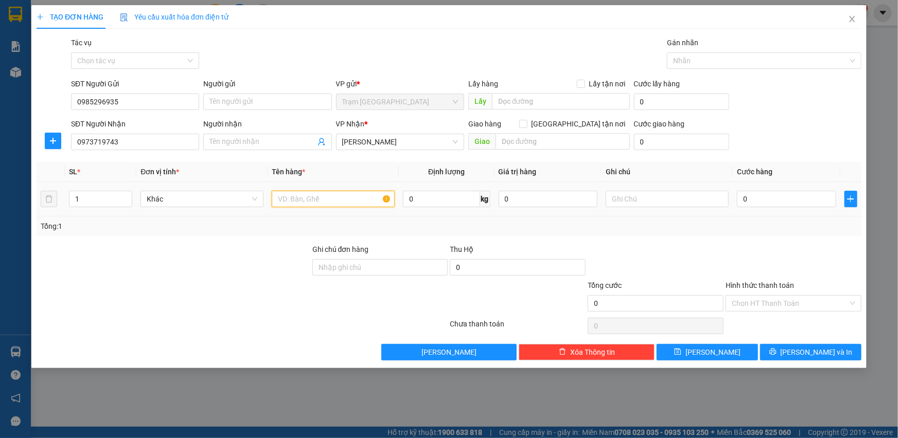
click at [309, 198] on input "text" at bounding box center [333, 199] width 123 height 16
paste input "text"
paste input "t"
paste input "\"
paste input "text"
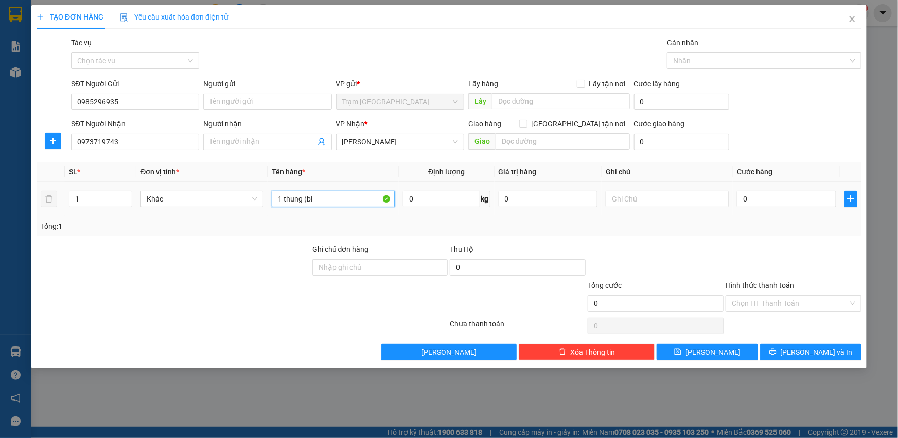
paste input "text"
paste input ")"
type input "1 thung (bi den)"
click at [771, 207] on input "0" at bounding box center [786, 199] width 99 height 16
type input "30"
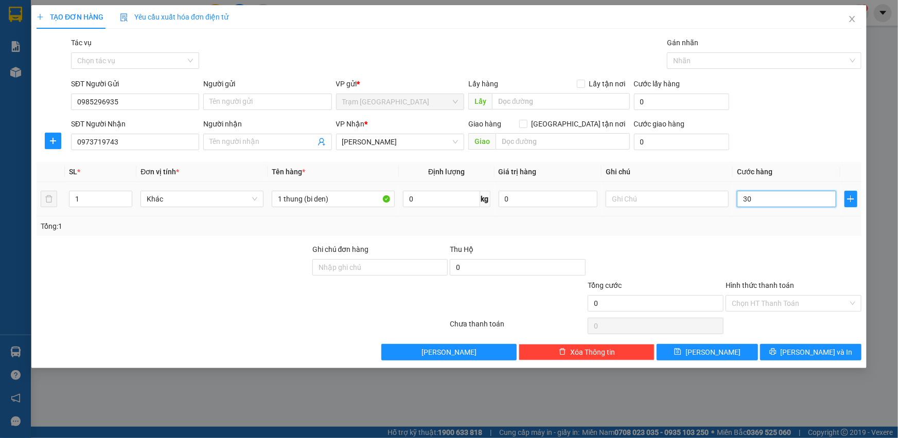
type input "30"
type input "30.000"
click at [780, 230] on div "Tổng: 1" at bounding box center [449, 226] width 816 height 11
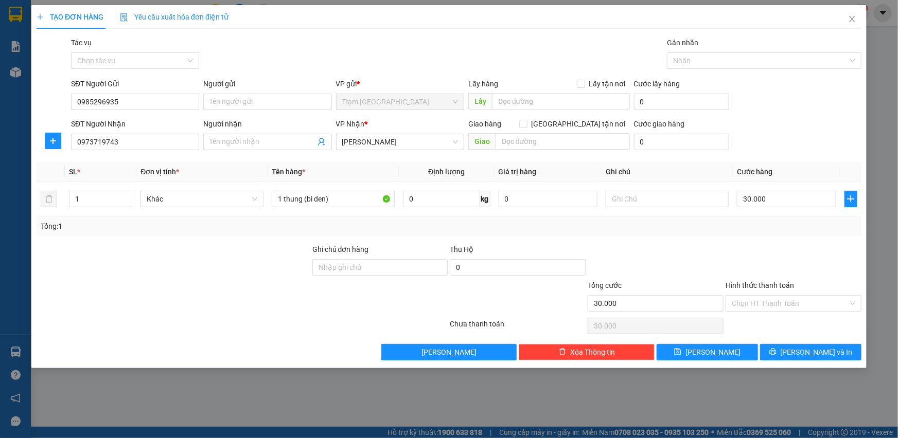
click at [777, 235] on div "Tổng: 1" at bounding box center [449, 227] width 825 height 20
click at [782, 302] on input "Hình thức thanh toán" at bounding box center [790, 303] width 116 height 15
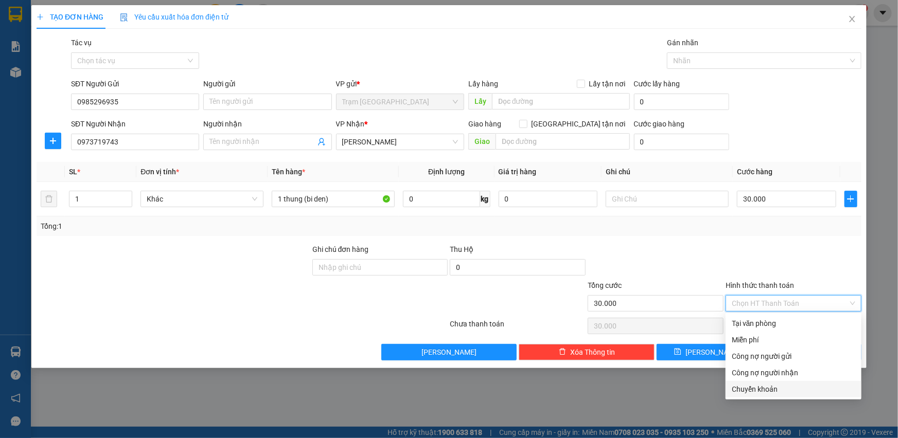
click at [772, 386] on div "Chuyển khoản" at bounding box center [793, 389] width 123 height 11
type input "0"
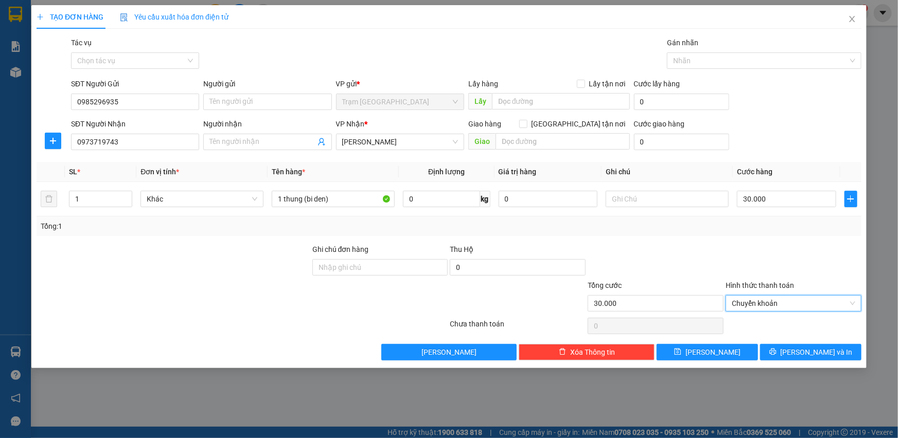
click at [717, 259] on div at bounding box center [655, 262] width 138 height 36
click at [742, 241] on div "Transit Pickup Surcharge Ids Transit Deliver Surcharge Ids Transit Deliver Surc…" at bounding box center [449, 199] width 825 height 324
click at [814, 348] on span "[PERSON_NAME] và In" at bounding box center [816, 352] width 72 height 11
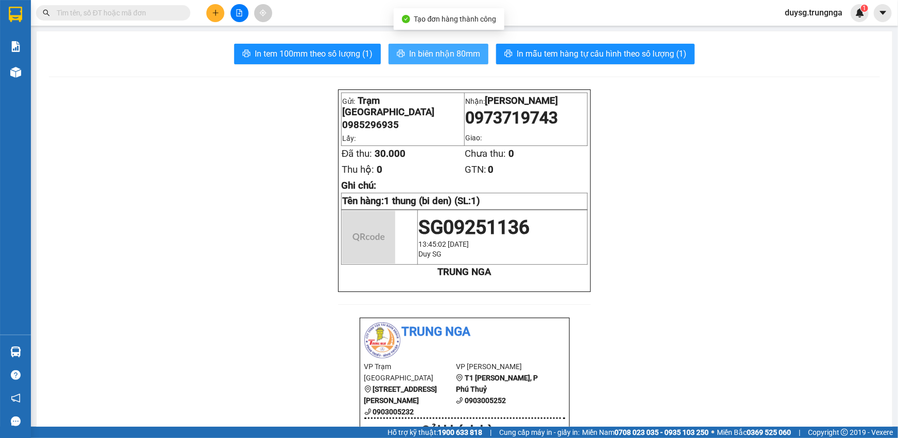
click at [412, 55] on span "In biên nhận 80mm" at bounding box center [444, 53] width 71 height 13
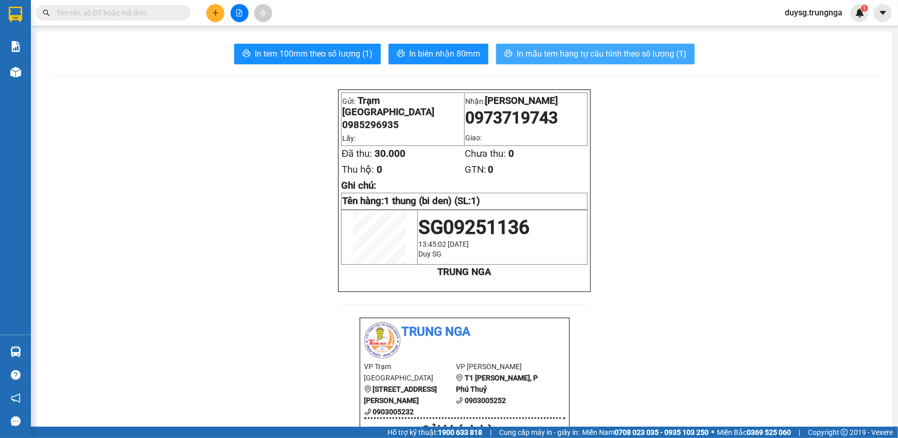
click at [585, 60] on span "In mẫu tem hàng tự cấu hình theo số lượng (1)" at bounding box center [601, 53] width 170 height 13
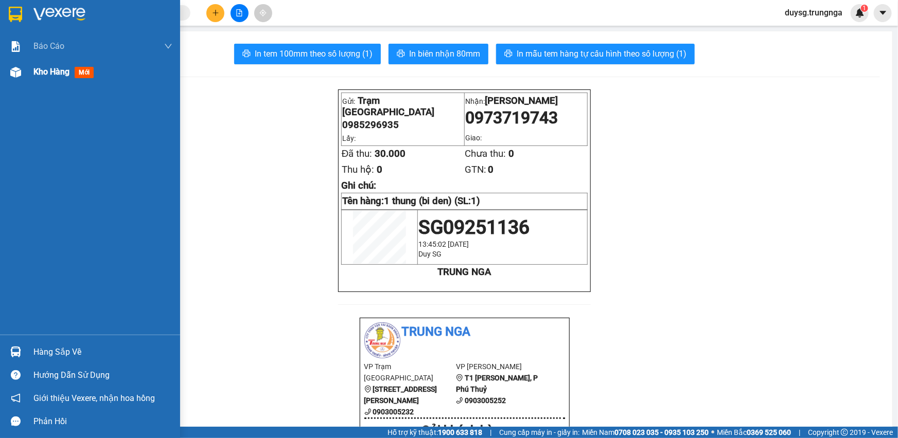
click at [35, 59] on div "Kho hàng mới" at bounding box center [102, 72] width 139 height 26
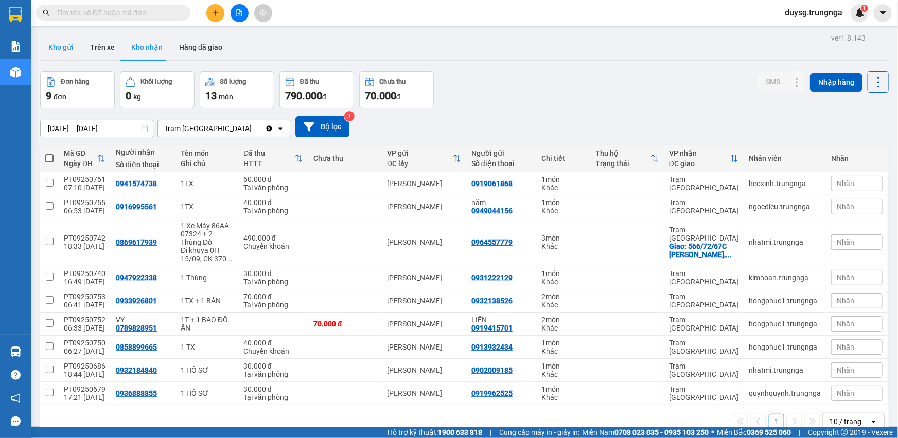
click at [68, 49] on button "Kho gửi" at bounding box center [61, 47] width 42 height 25
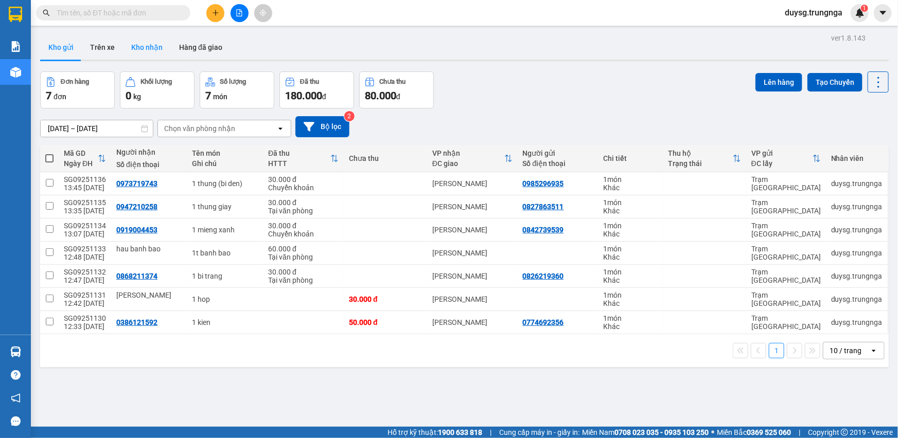
click at [153, 49] on button "Kho nhận" at bounding box center [147, 47] width 48 height 25
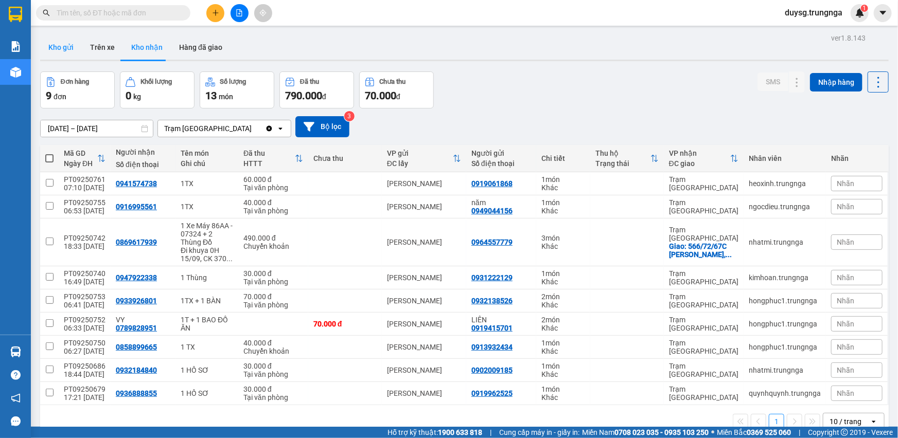
click at [68, 45] on button "Kho gửi" at bounding box center [61, 47] width 42 height 25
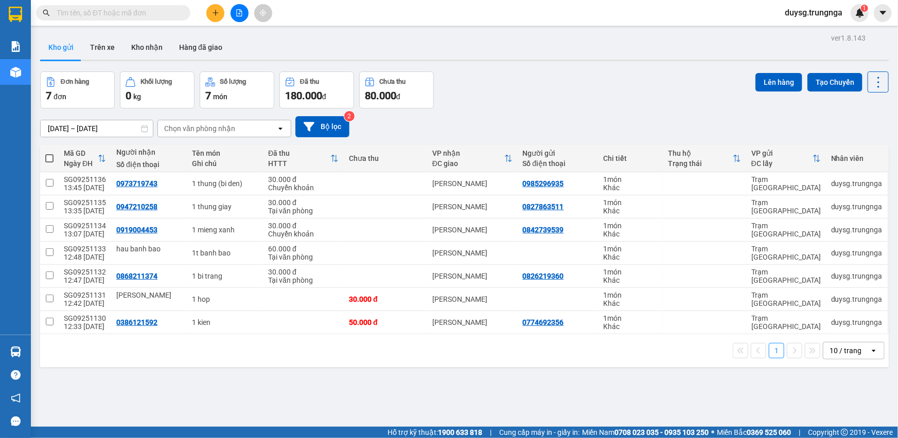
click at [581, 99] on div "Đơn hàng 7 đơn Khối lượng 0 kg Số lượng 7 món Đã thu 180.000 đ Chưa thu 80.000 …" at bounding box center [464, 90] width 848 height 37
click at [210, 12] on button at bounding box center [215, 13] width 18 height 18
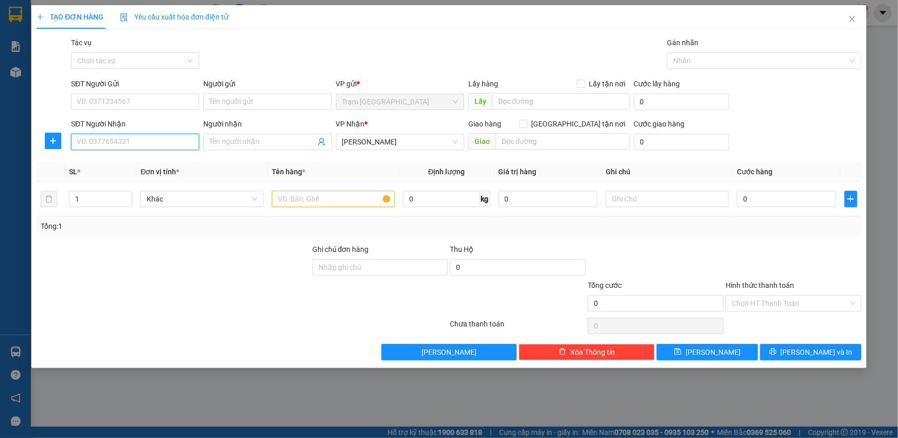
click at [119, 141] on input "SĐT Người Nhận" at bounding box center [135, 142] width 128 height 16
type input "0385606985"
click at [129, 98] on input "SĐT Người Gửi" at bounding box center [135, 102] width 128 height 16
type input "0899000001"
click at [309, 202] on input "text" at bounding box center [333, 199] width 123 height 16
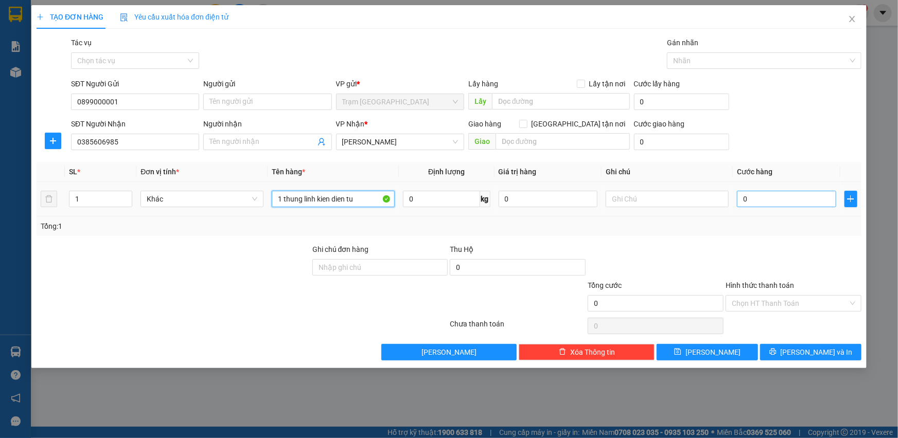
type input "1 thung linh kien dien tu"
click at [803, 202] on input "0" at bounding box center [786, 199] width 99 height 16
type input "5"
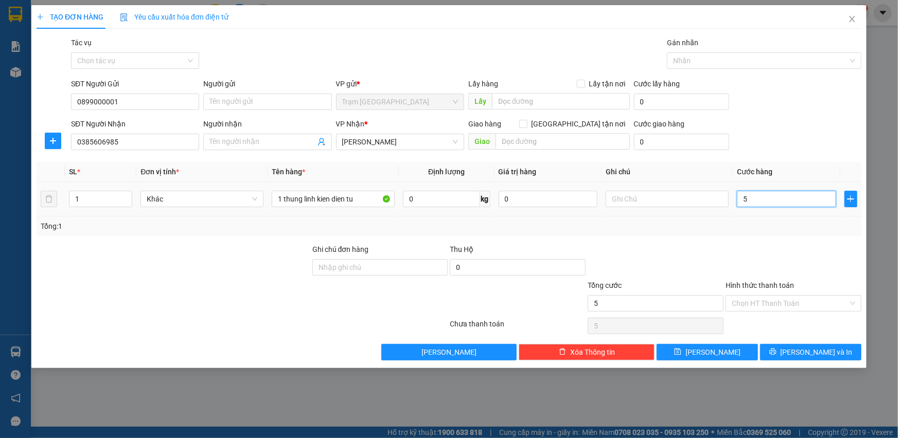
type input "50"
type input "50.000"
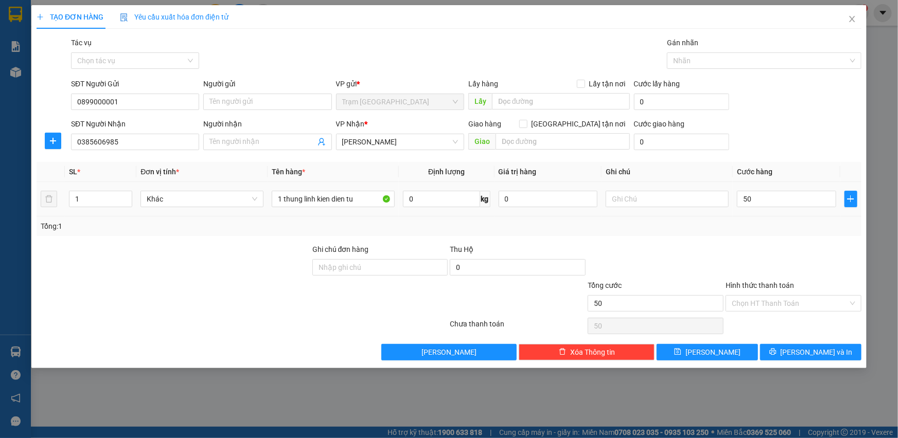
type input "50.000"
click at [812, 225] on div "Tổng: 1" at bounding box center [449, 226] width 816 height 11
click at [802, 352] on span "[PERSON_NAME] và In" at bounding box center [816, 352] width 72 height 11
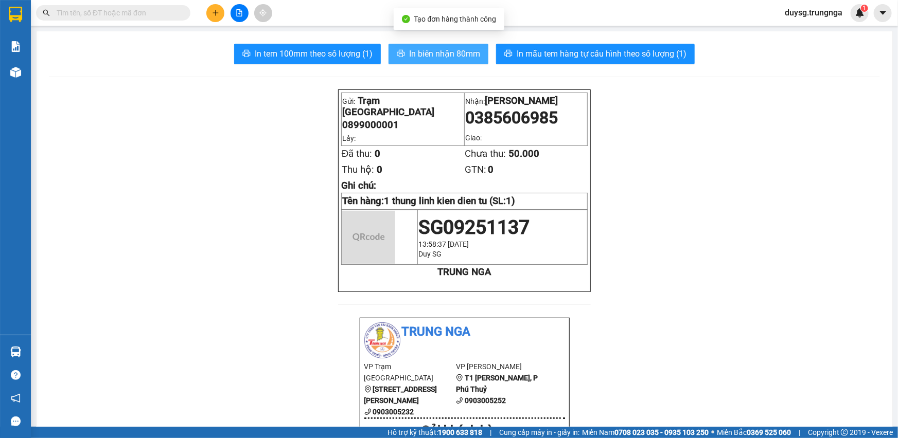
click at [446, 50] on span "In biên nhận 80mm" at bounding box center [444, 53] width 71 height 13
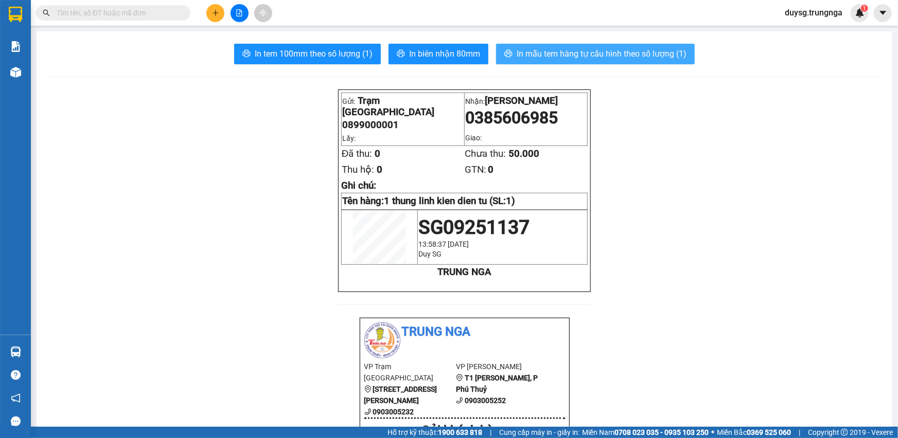
click at [555, 53] on span "In mẫu tem hàng tự cấu hình theo số lượng (1)" at bounding box center [601, 53] width 170 height 13
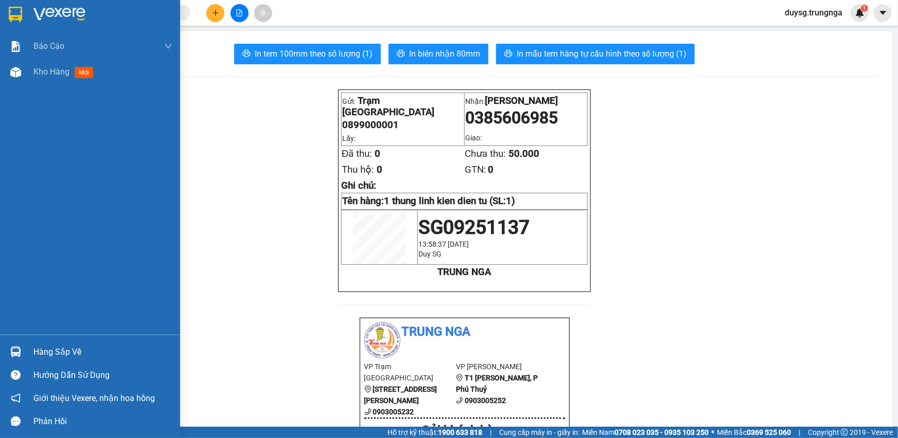
click at [60, 74] on span "Kho hàng" at bounding box center [51, 72] width 36 height 10
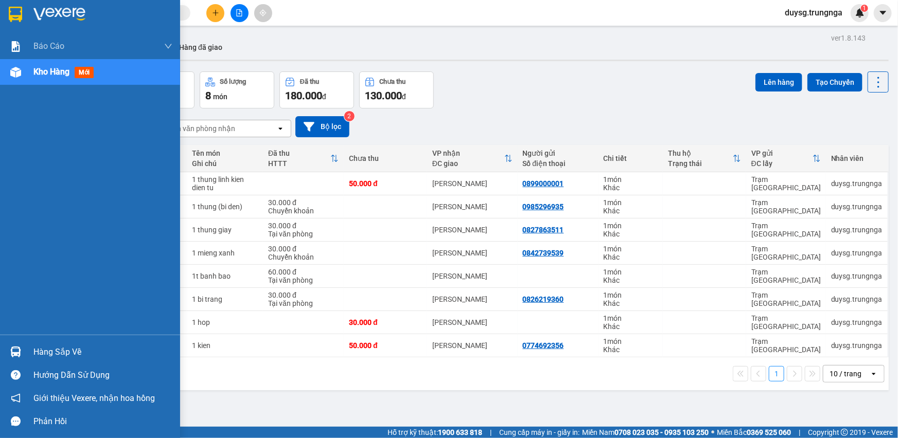
click at [9, 350] on div at bounding box center [16, 352] width 18 height 18
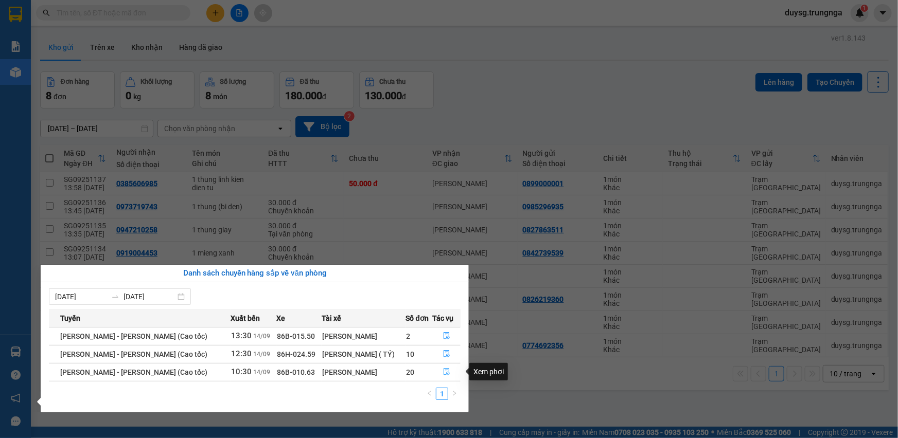
click at [443, 372] on icon "file-done" at bounding box center [446, 371] width 7 height 7
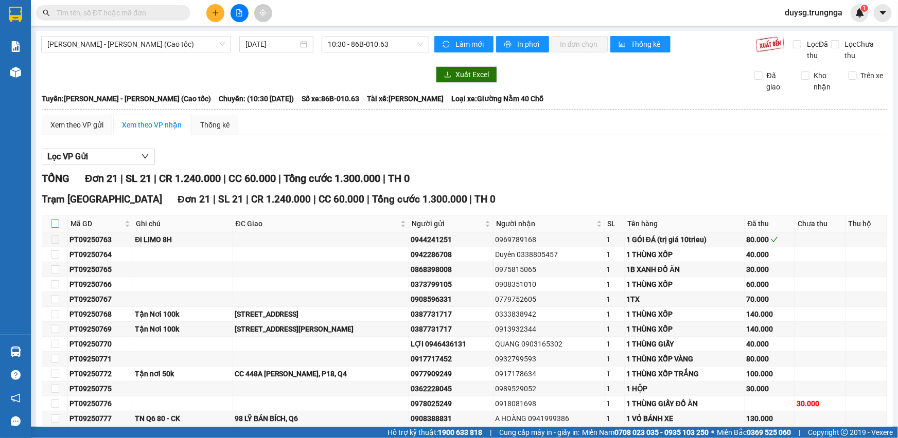
click at [52, 222] on input "checkbox" at bounding box center [55, 224] width 8 height 8
checkbox input "true"
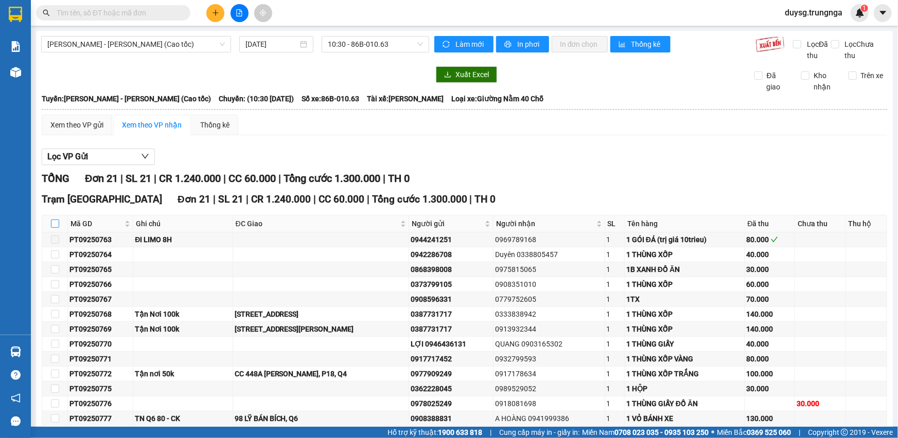
checkbox input "true"
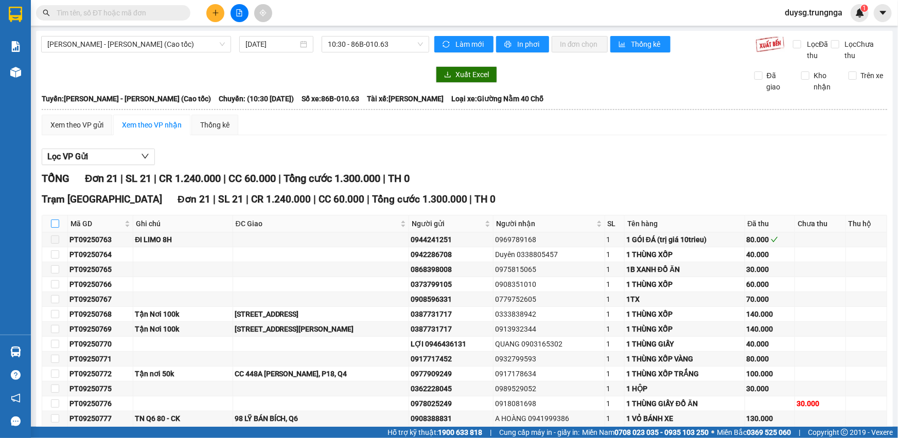
checkbox input "true"
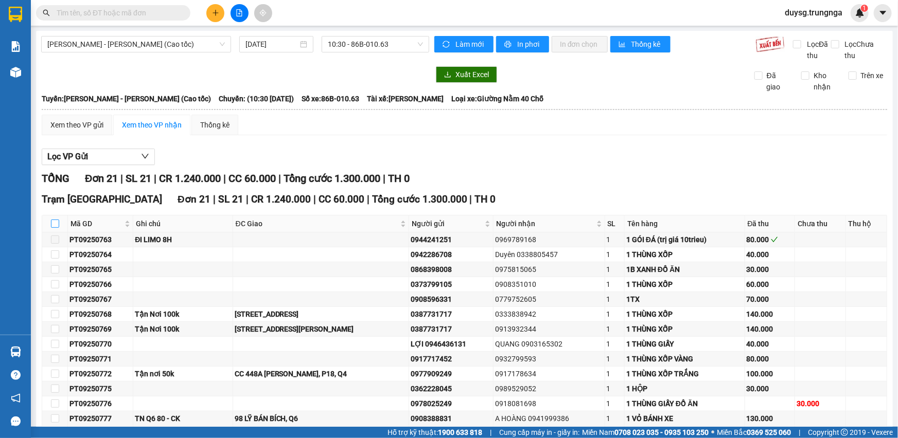
checkbox input "true"
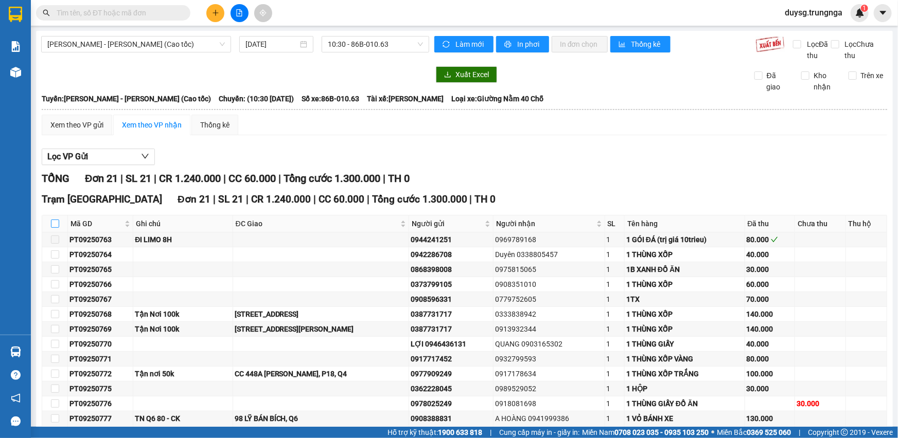
checkbox input "true"
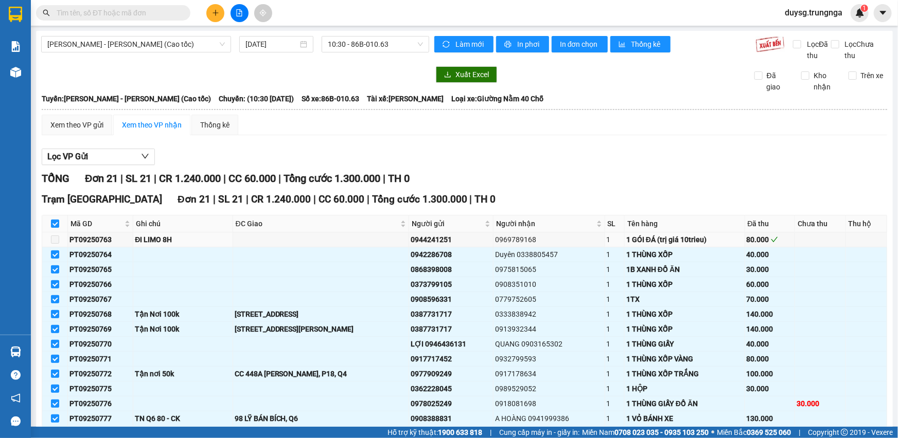
scroll to position [170, 0]
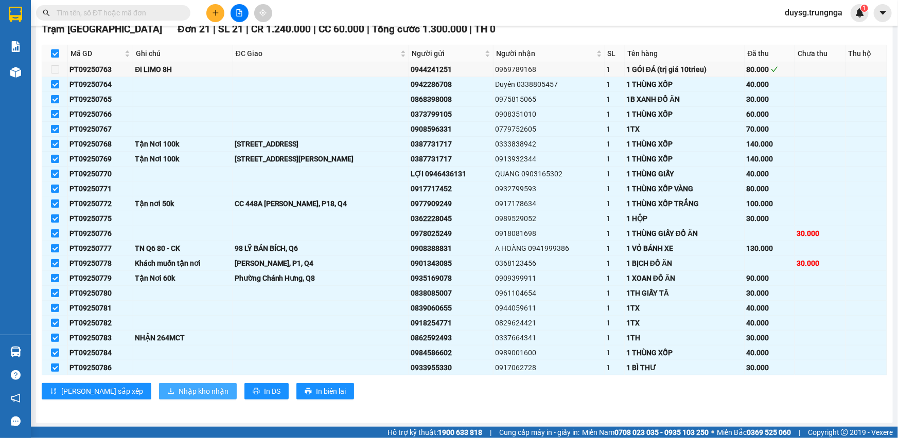
click at [179, 389] on span "Nhập kho nhận" at bounding box center [204, 391] width 50 height 11
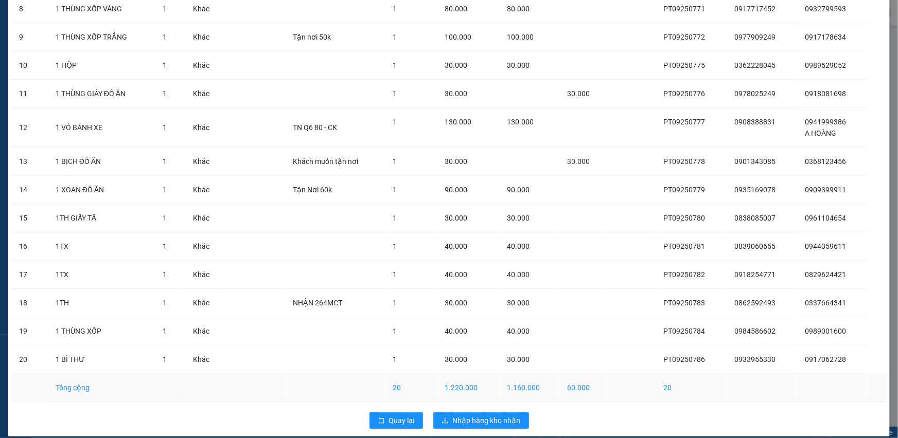
scroll to position [322, 0]
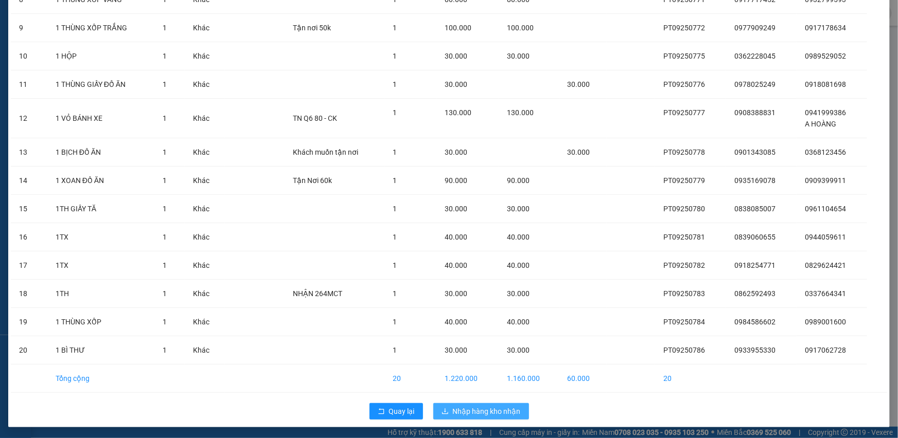
click at [474, 406] on span "Nhập hàng kho nhận" at bounding box center [487, 411] width 68 height 11
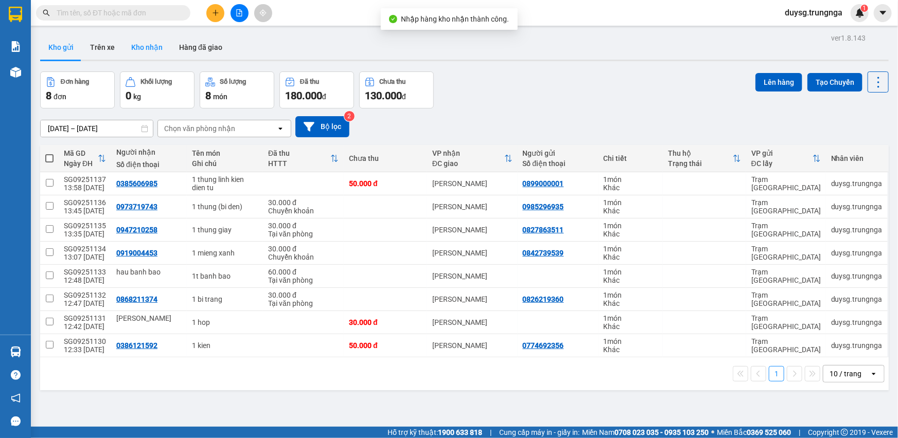
click at [144, 49] on button "Kho nhận" at bounding box center [147, 47] width 48 height 25
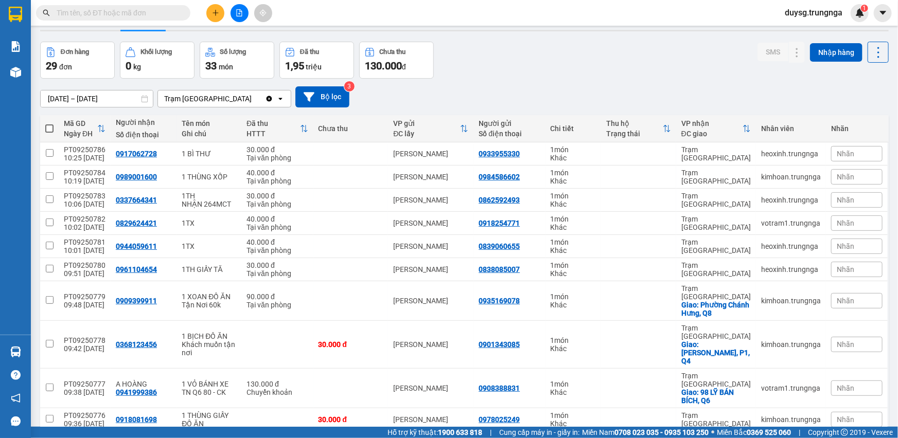
scroll to position [46, 0]
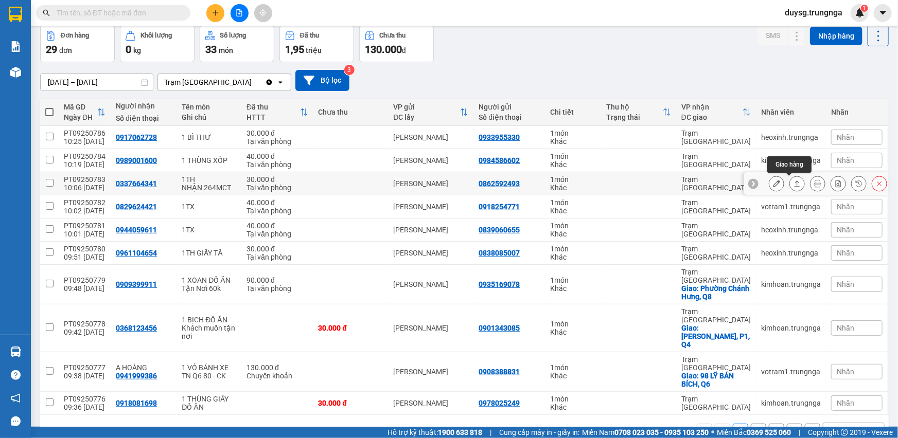
click at [794, 181] on icon at bounding box center [797, 184] width 6 height 6
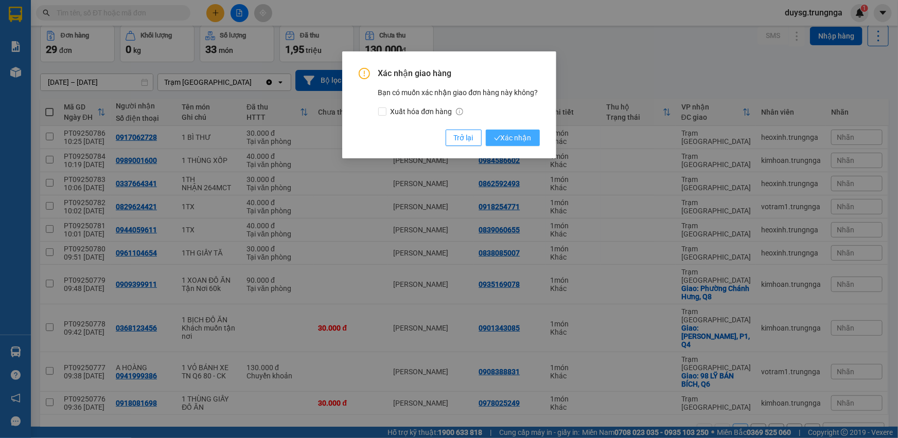
click at [512, 131] on button "Xác nhận" at bounding box center [513, 138] width 54 height 16
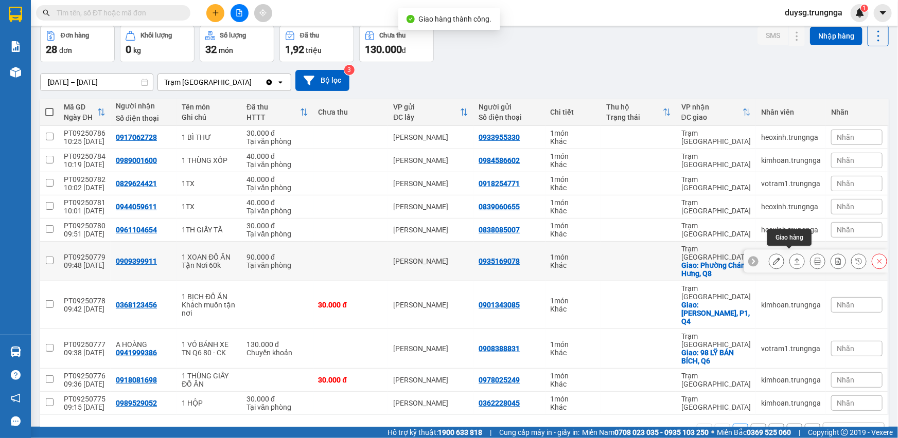
click at [793, 258] on icon at bounding box center [796, 261] width 7 height 7
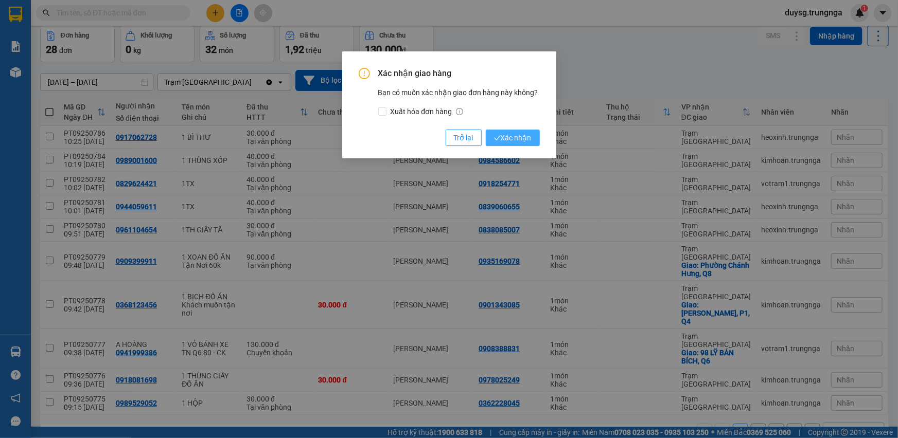
click at [526, 139] on span "Xác nhận" at bounding box center [513, 137] width 38 height 11
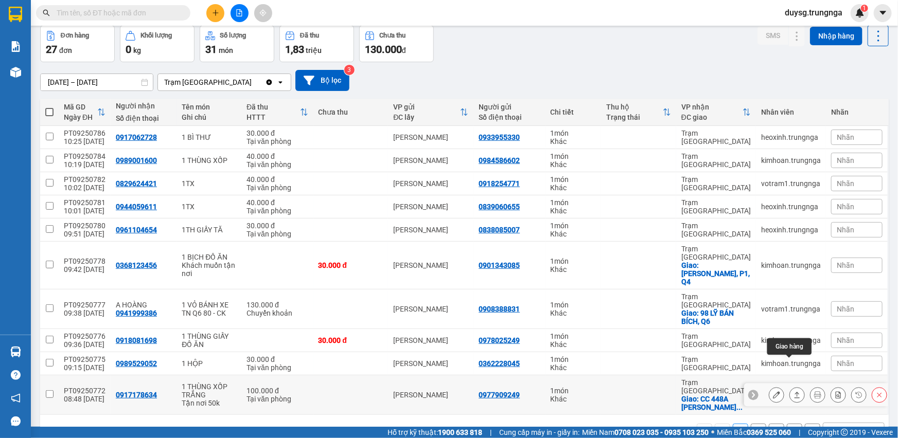
click at [793, 391] on icon at bounding box center [796, 394] width 7 height 7
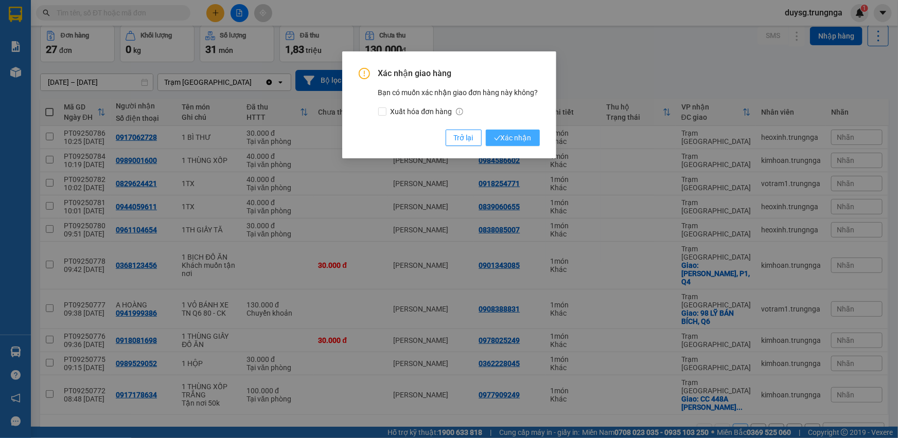
click at [509, 136] on span "Xác nhận" at bounding box center [513, 137] width 38 height 11
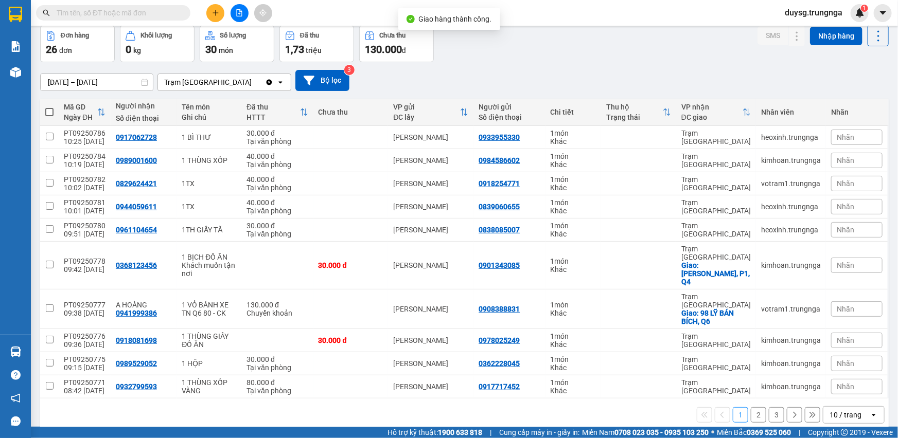
click at [753, 407] on button "2" at bounding box center [758, 414] width 15 height 15
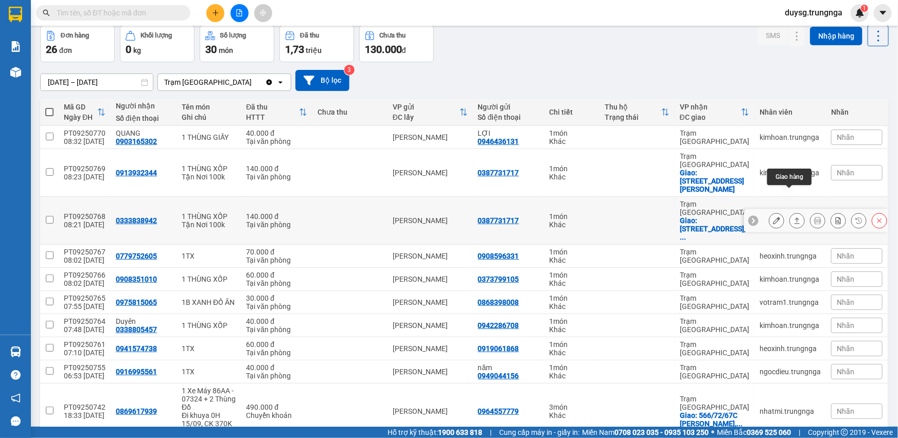
click at [794, 218] on icon at bounding box center [797, 221] width 6 height 6
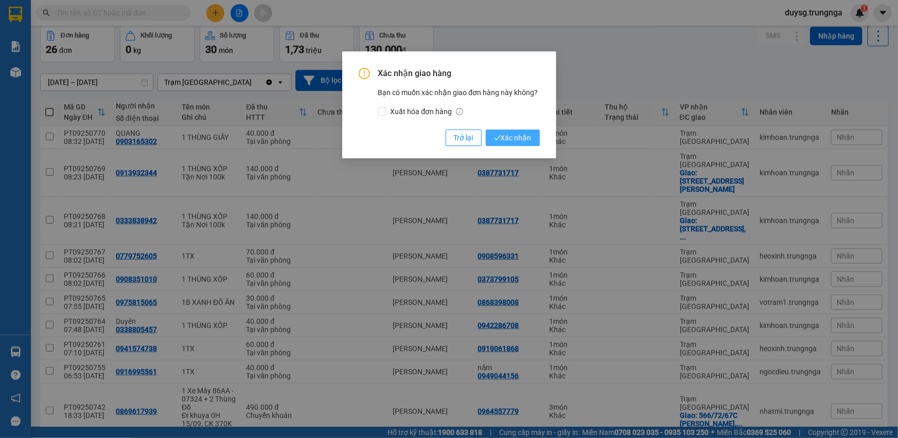
click at [520, 130] on button "Xác nhận" at bounding box center [513, 138] width 54 height 16
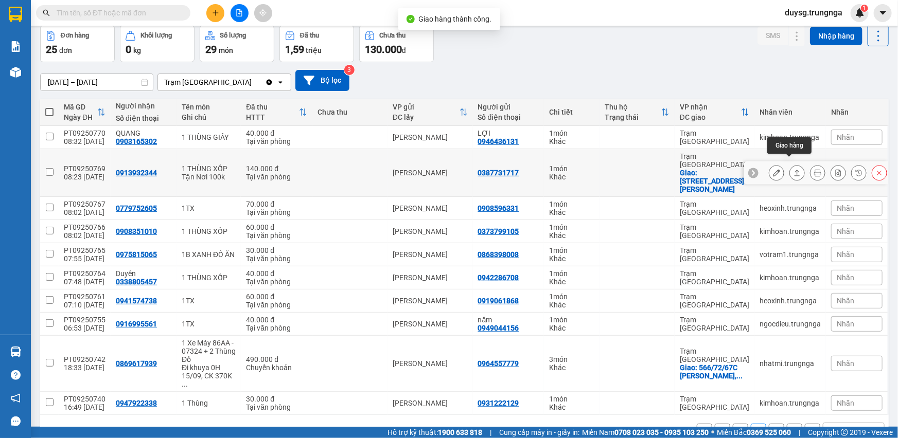
click at [793, 169] on icon at bounding box center [796, 172] width 7 height 7
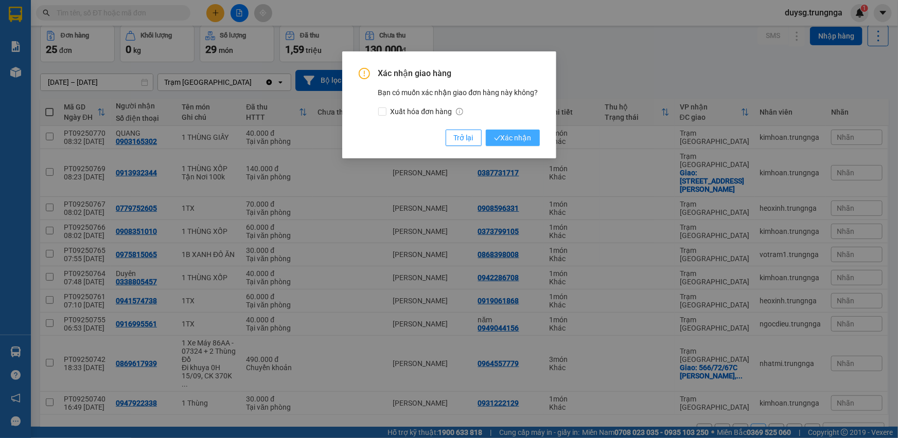
click at [504, 138] on span "Xác nhận" at bounding box center [513, 137] width 38 height 11
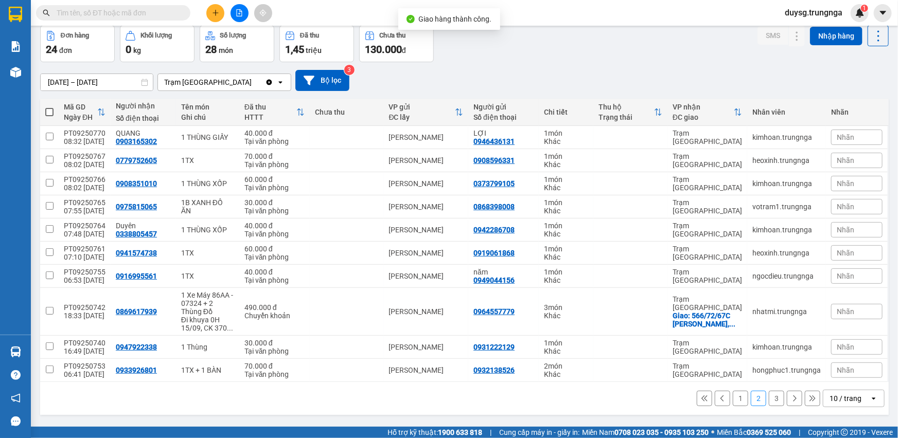
click at [736, 397] on button "1" at bounding box center [740, 398] width 15 height 15
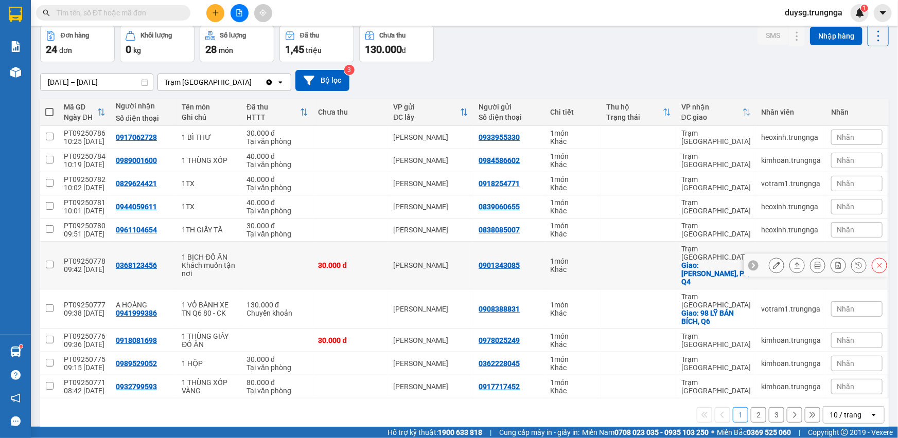
scroll to position [47, 0]
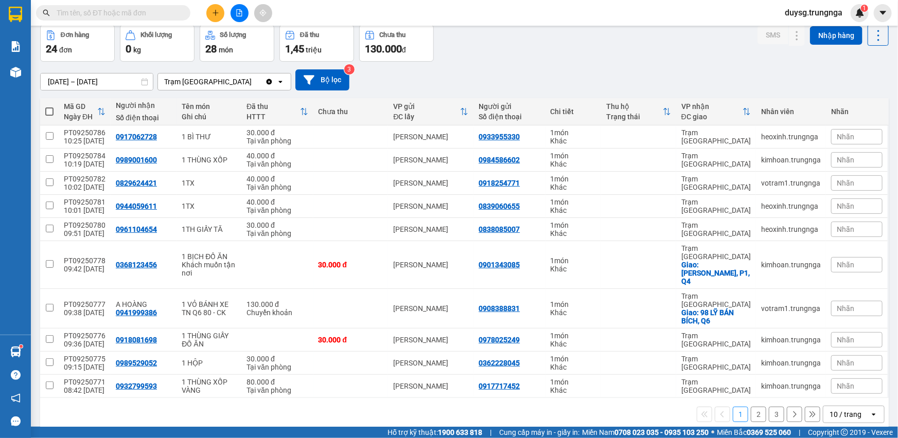
click at [771, 407] on button "3" at bounding box center [776, 414] width 15 height 15
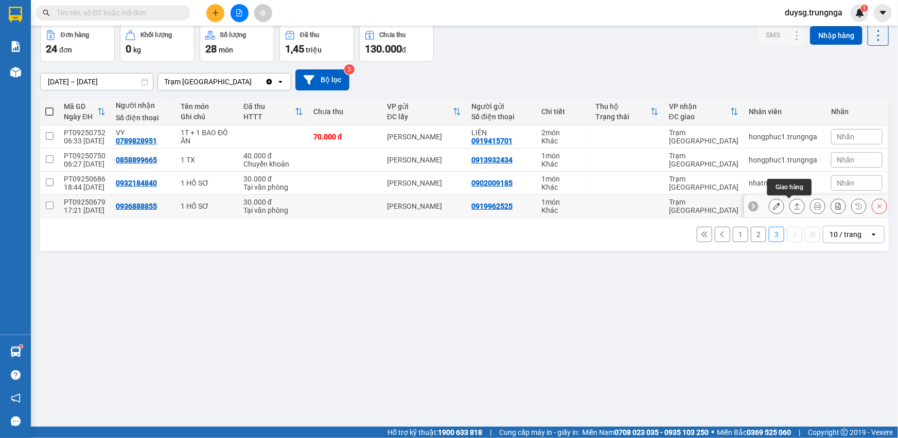
click at [793, 206] on icon at bounding box center [796, 206] width 7 height 7
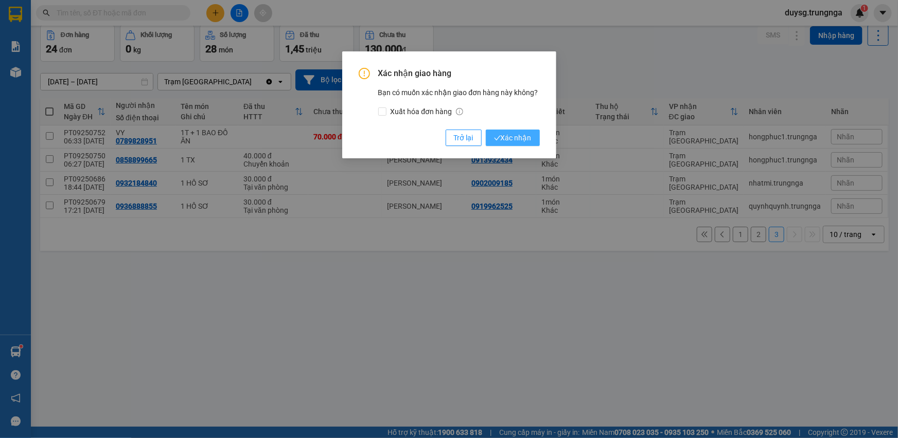
click at [511, 136] on span "Xác nhận" at bounding box center [513, 137] width 38 height 11
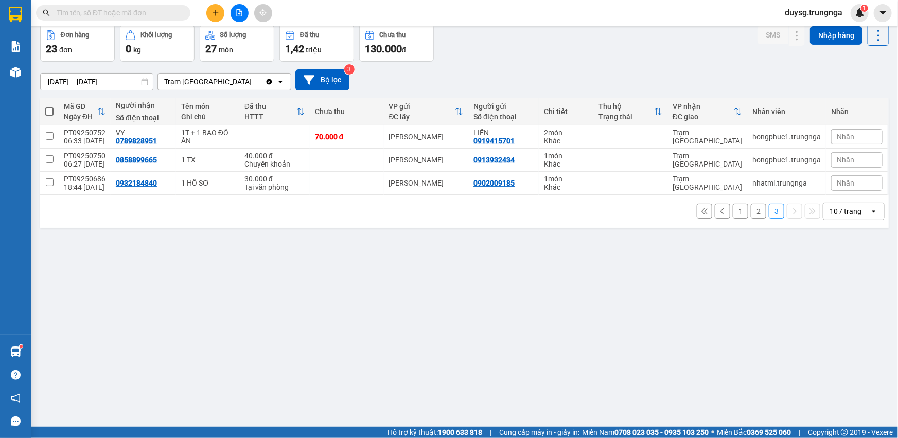
click at [733, 212] on button "1" at bounding box center [740, 211] width 15 height 15
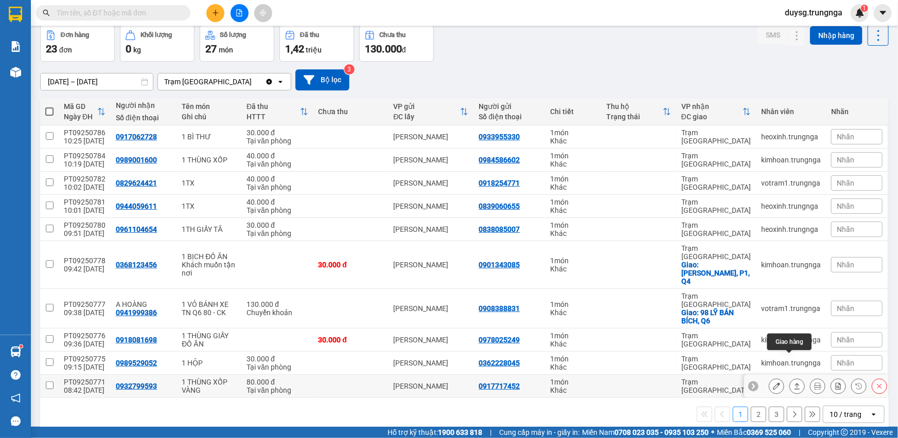
click at [790, 378] on button at bounding box center [797, 387] width 14 height 18
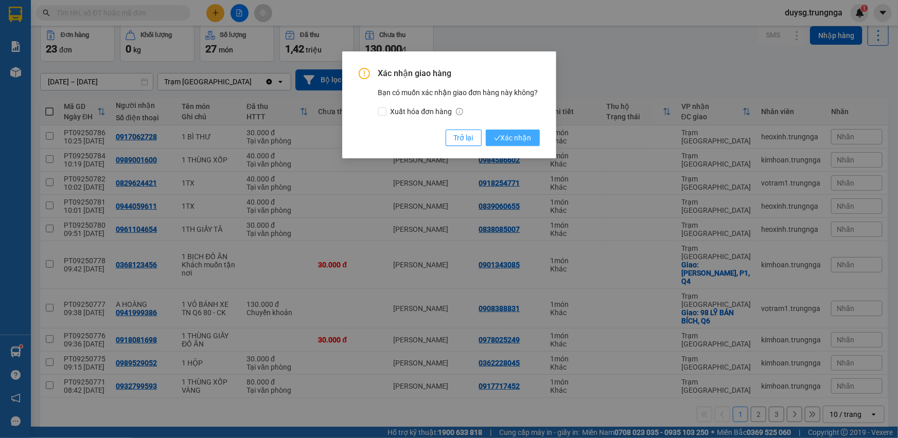
click at [523, 139] on span "Xác nhận" at bounding box center [513, 137] width 38 height 11
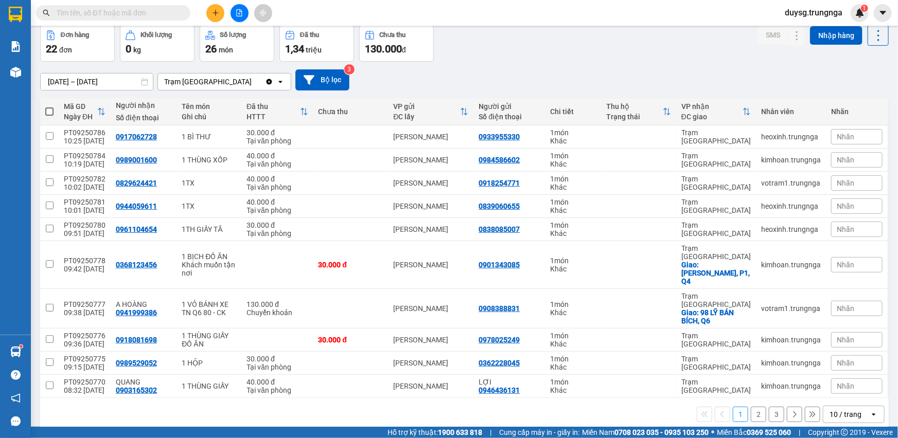
click at [751, 407] on button "2" at bounding box center [758, 414] width 15 height 15
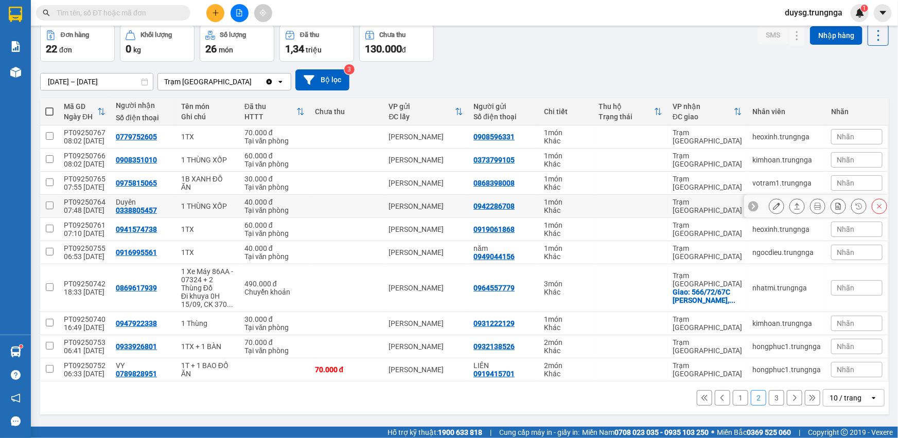
click at [794, 204] on icon at bounding box center [797, 206] width 6 height 6
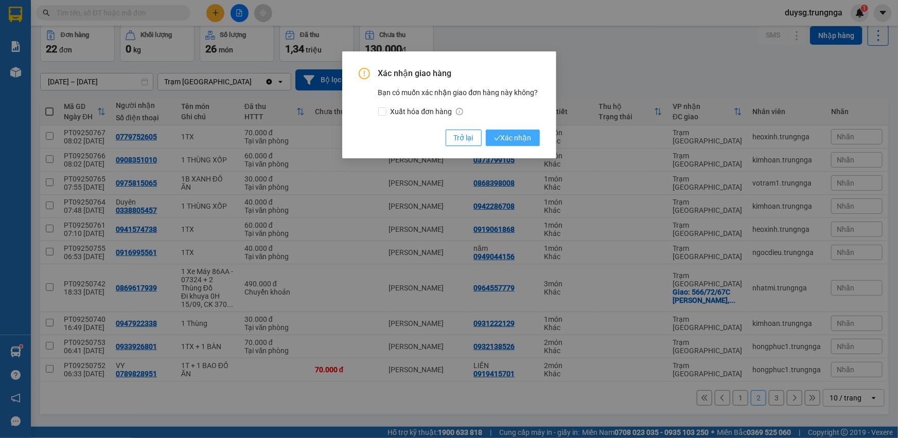
click at [504, 138] on span "Xác nhận" at bounding box center [513, 137] width 38 height 11
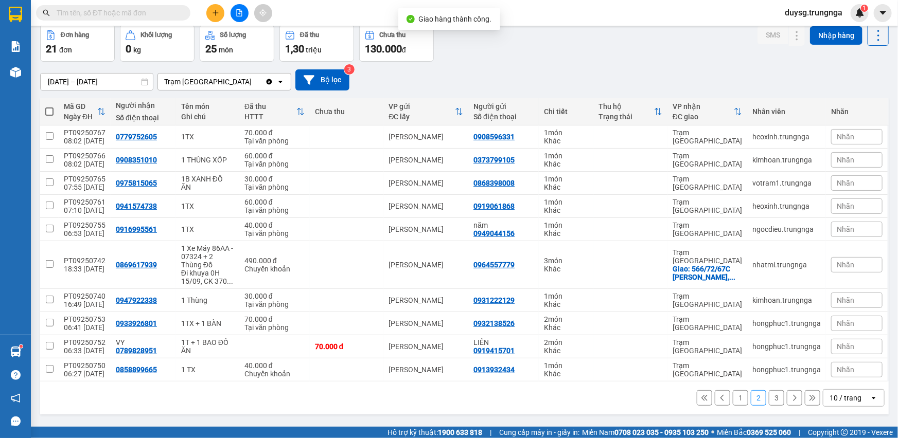
click at [733, 396] on button "1" at bounding box center [740, 397] width 15 height 15
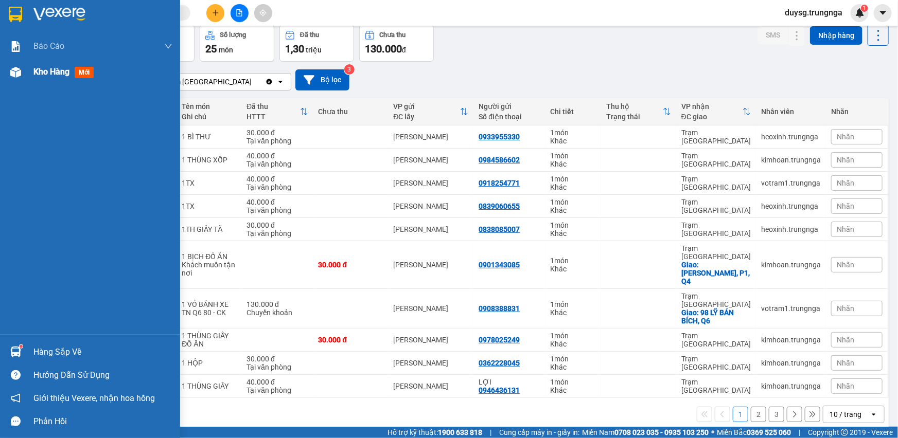
click at [42, 68] on span "Kho hàng" at bounding box center [51, 72] width 36 height 10
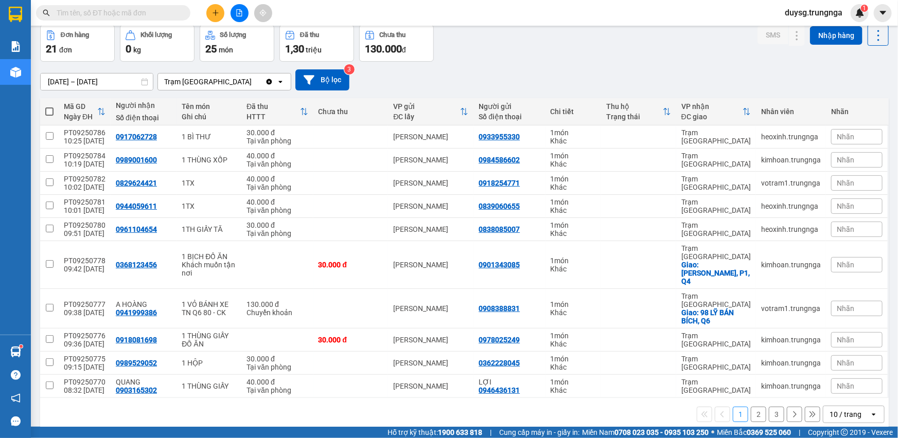
click at [751, 407] on button "2" at bounding box center [758, 414] width 15 height 15
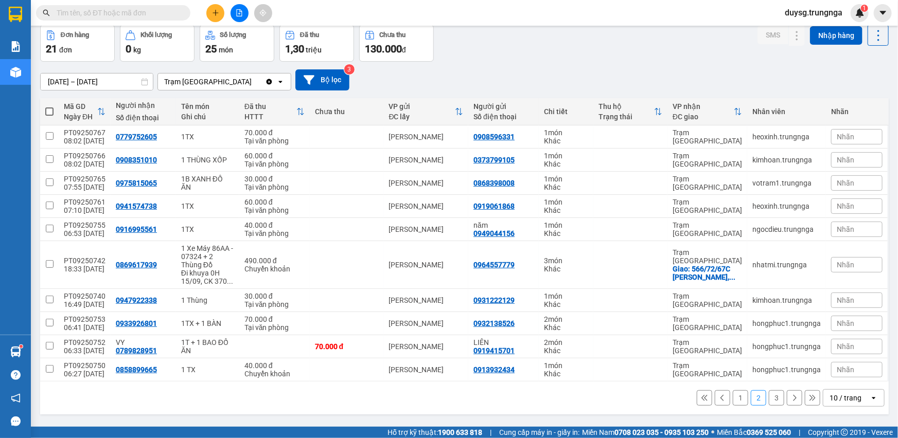
click at [733, 396] on button "1" at bounding box center [740, 397] width 15 height 15
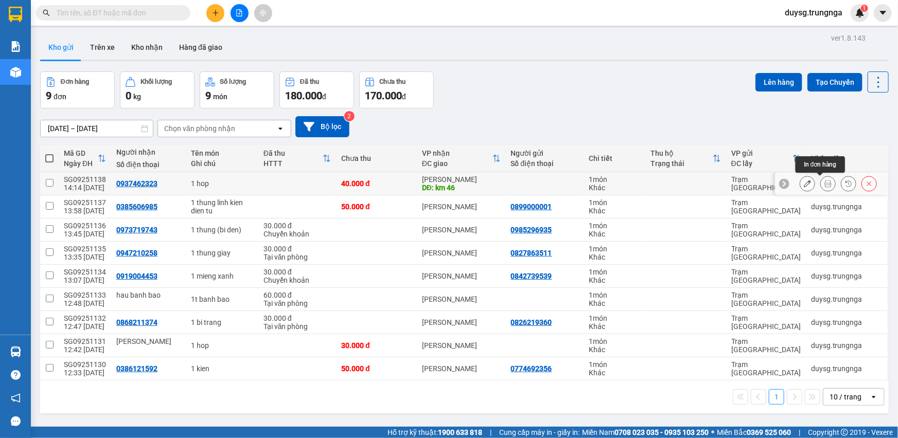
click at [824, 184] on icon at bounding box center [827, 183] width 7 height 7
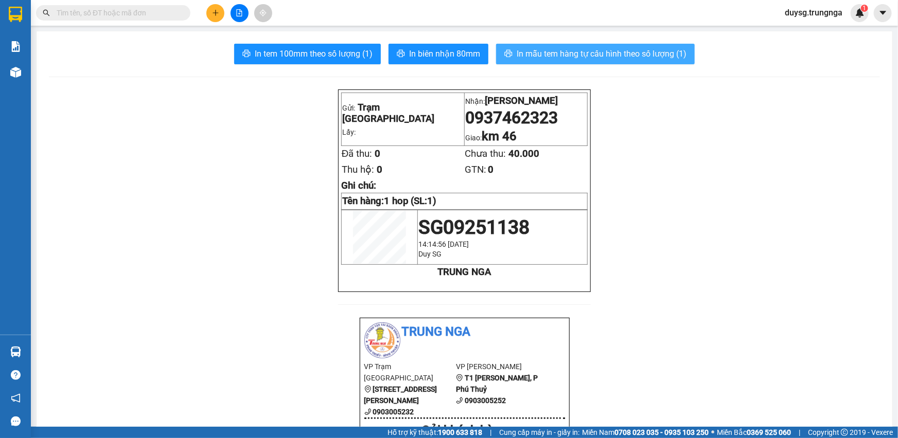
click at [524, 54] on span "In mẫu tem hàng tự cấu hình theo số lượng (1)" at bounding box center [601, 53] width 170 height 13
drag, startPoint x: 821, startPoint y: 262, endPoint x: 347, endPoint y: 173, distance: 481.5
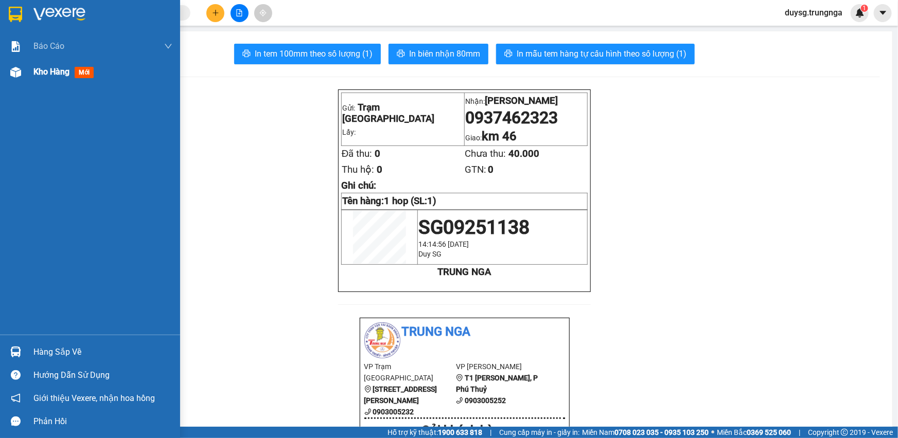
click at [10, 76] on img at bounding box center [15, 72] width 11 height 11
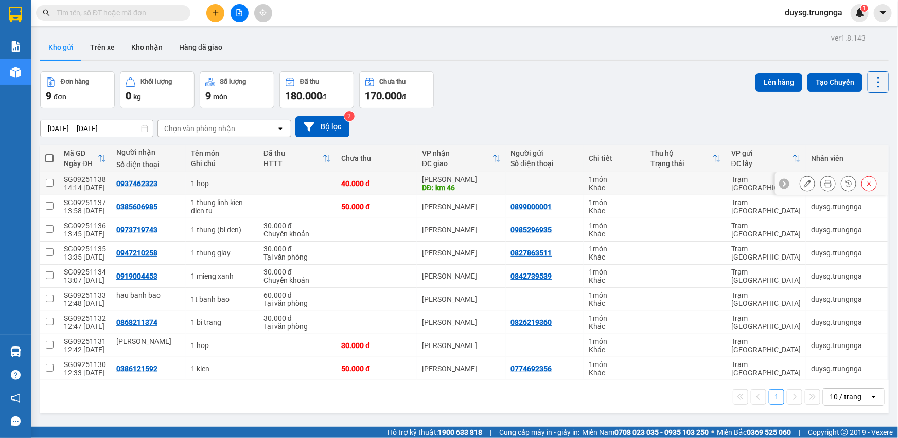
click at [824, 183] on icon at bounding box center [827, 183] width 7 height 7
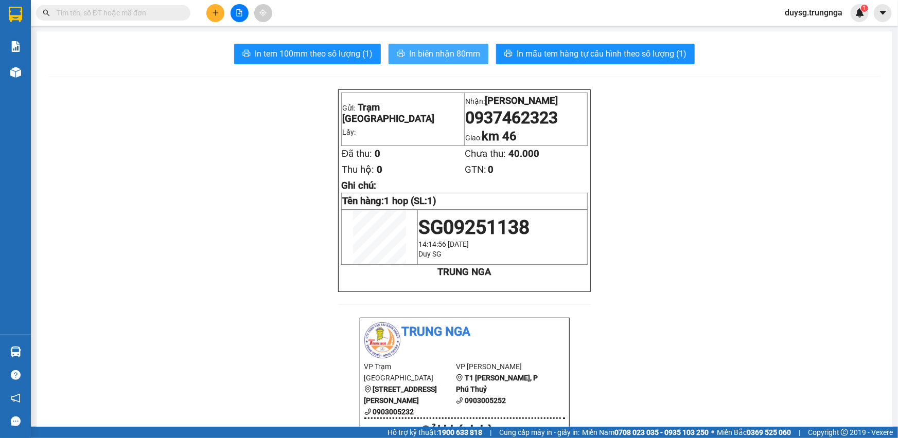
click at [432, 56] on span "In biên nhận 80mm" at bounding box center [444, 53] width 71 height 13
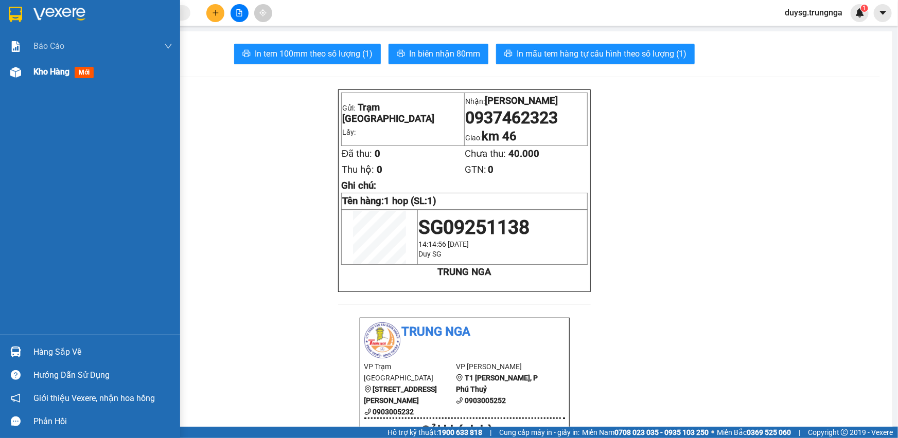
click at [45, 68] on span "Kho hàng" at bounding box center [51, 72] width 36 height 10
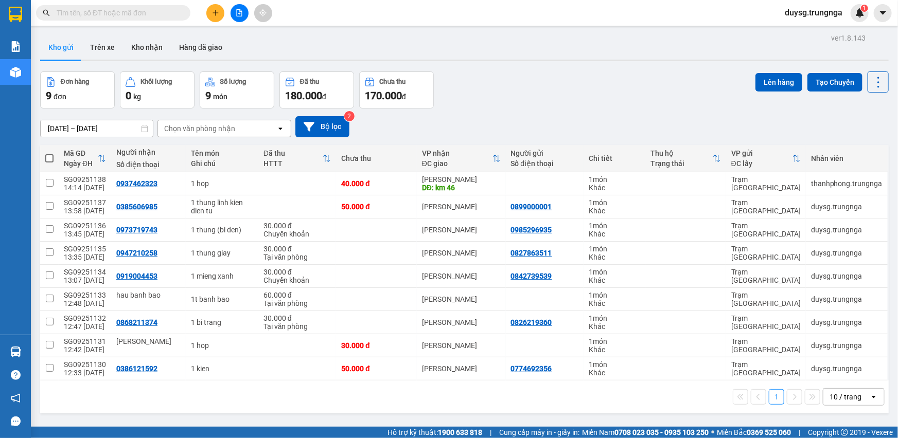
click at [49, 159] on span at bounding box center [49, 158] width 8 height 8
click at [49, 153] on input "checkbox" at bounding box center [49, 153] width 0 height 0
checkbox input "true"
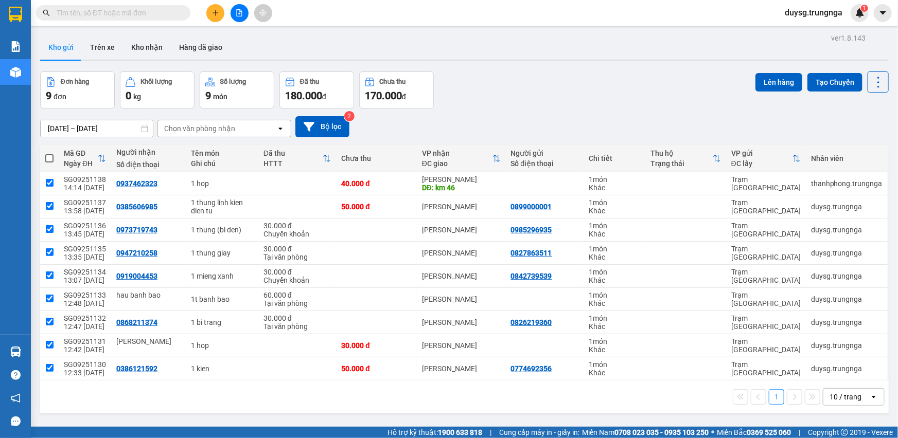
checkbox input "true"
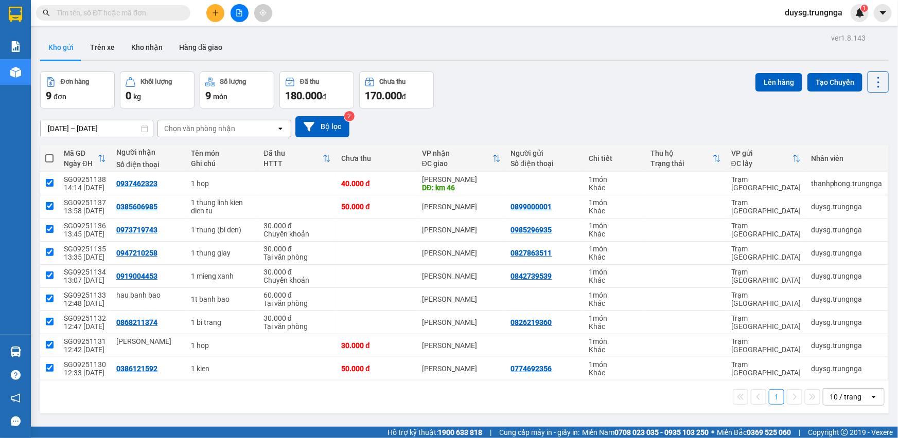
checkbox input "true"
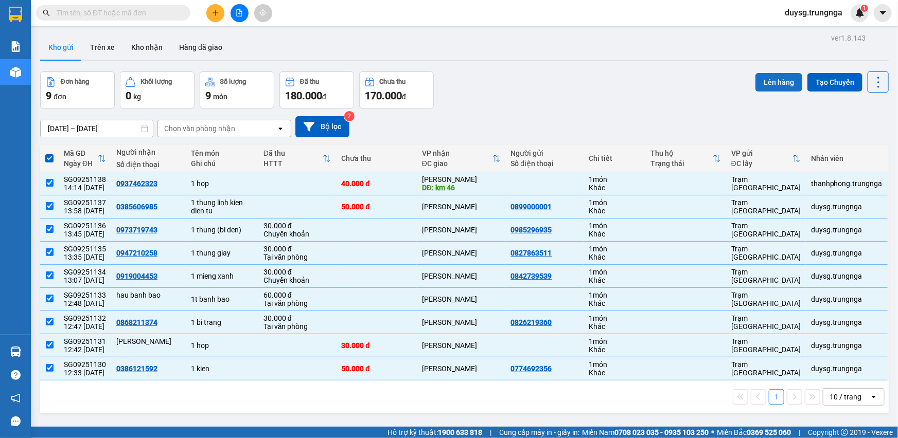
click at [765, 81] on button "Lên hàng" at bounding box center [778, 82] width 47 height 19
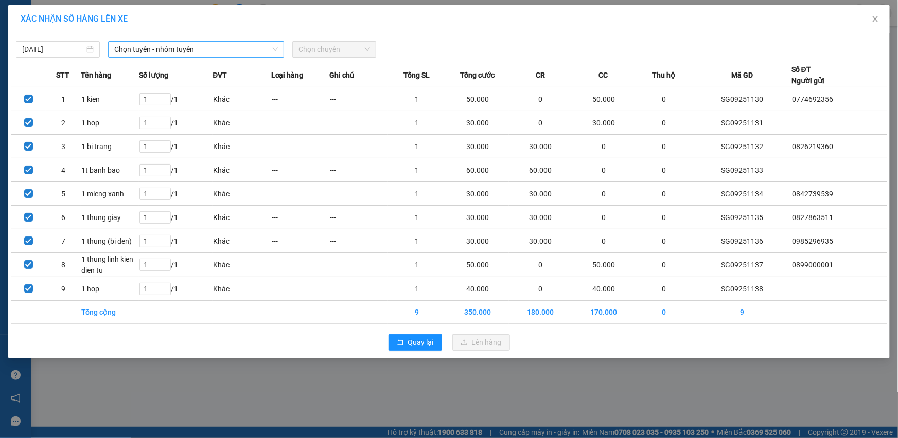
click at [176, 43] on span "Chọn tuyến - nhóm tuyến" at bounding box center [196, 49] width 164 height 15
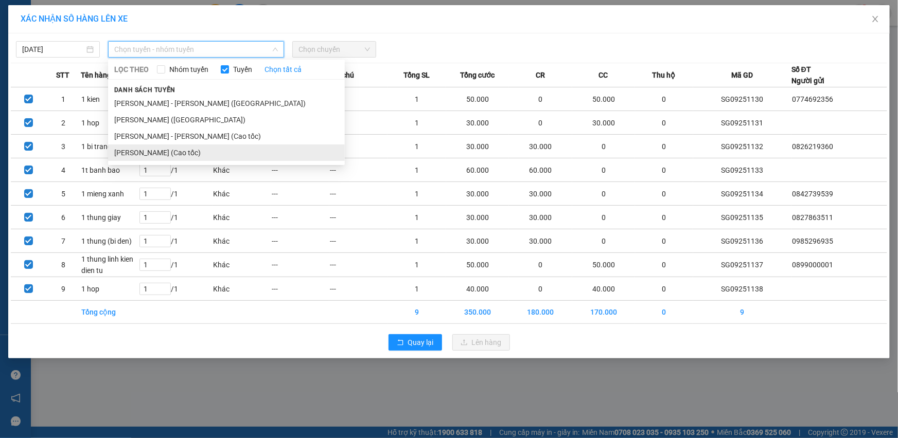
click at [184, 153] on li "[PERSON_NAME] (Cao tốc)" at bounding box center [226, 153] width 237 height 16
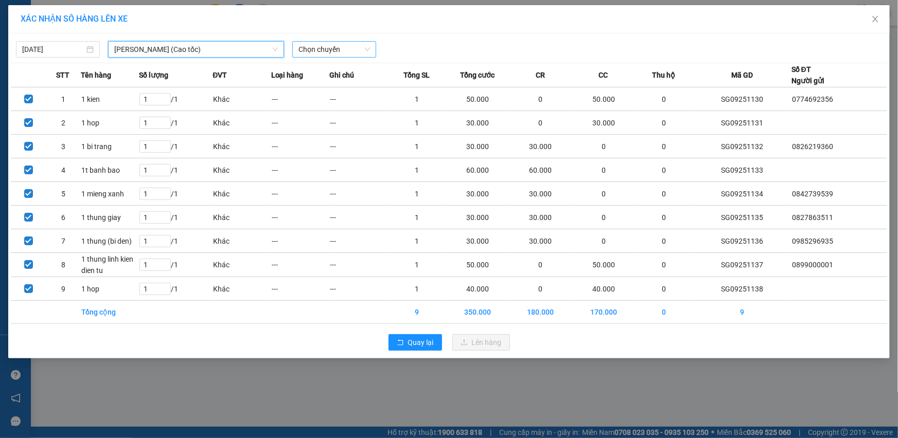
click at [299, 55] on span "Chọn chuyến" at bounding box center [334, 49] width 72 height 15
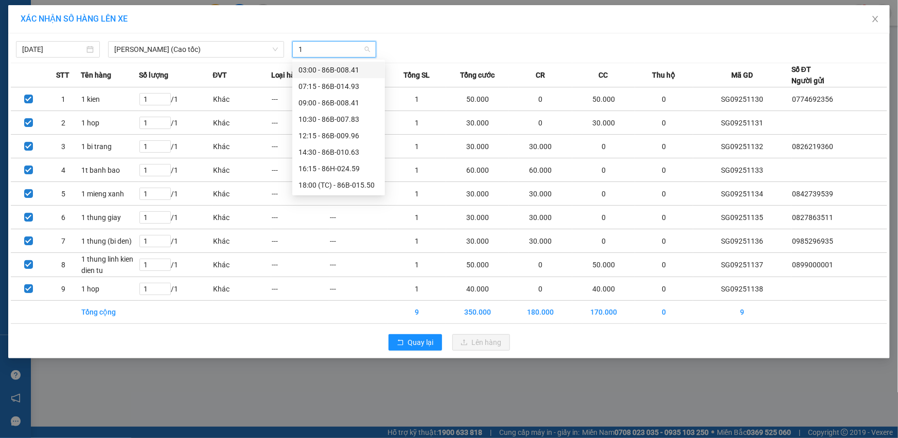
type input "14"
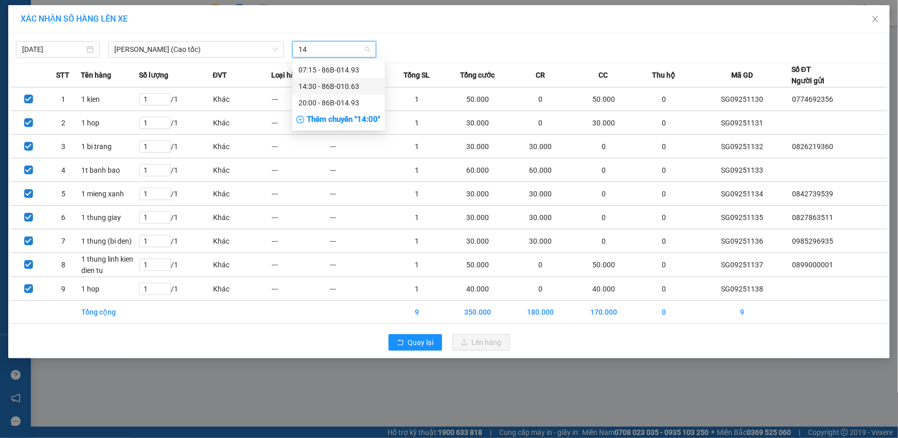
click at [316, 85] on div "14:30 - 86B-010.63" at bounding box center [338, 86] width 80 height 11
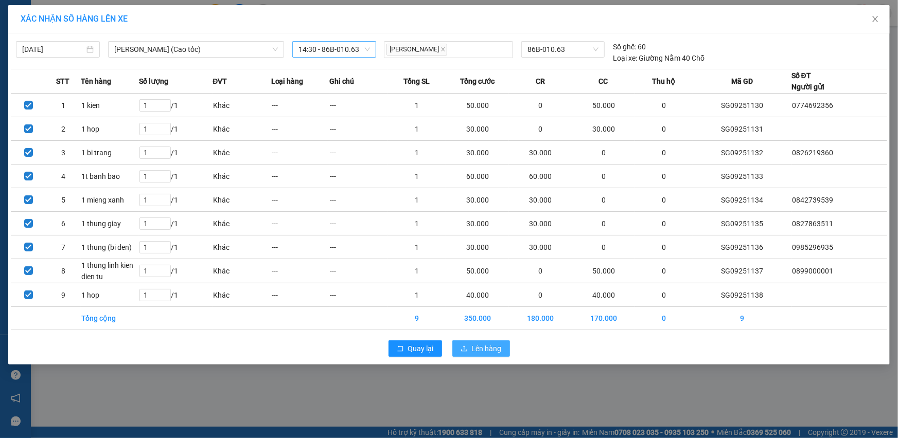
click at [490, 342] on button "Lên hàng" at bounding box center [481, 349] width 58 height 16
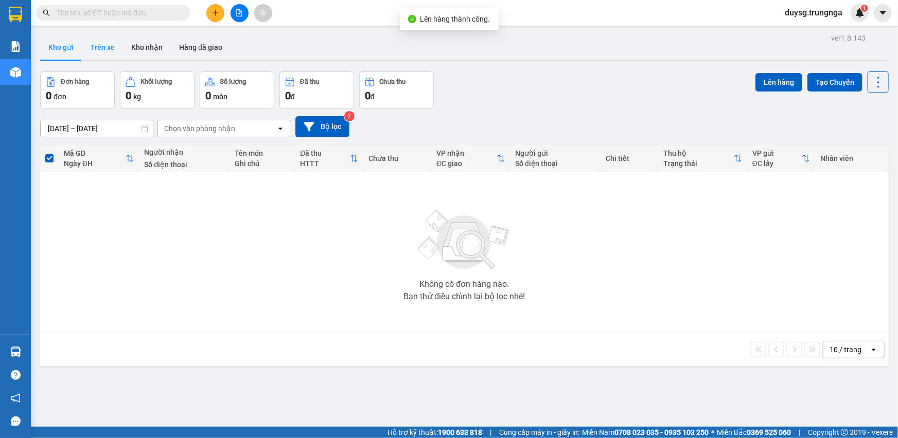
click at [117, 47] on button "Trên xe" at bounding box center [102, 47] width 41 height 25
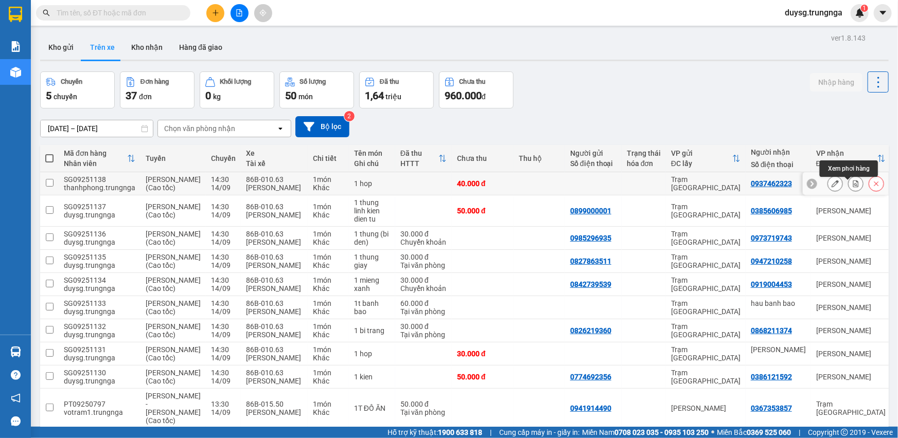
click at [852, 187] on icon at bounding box center [855, 183] width 7 height 7
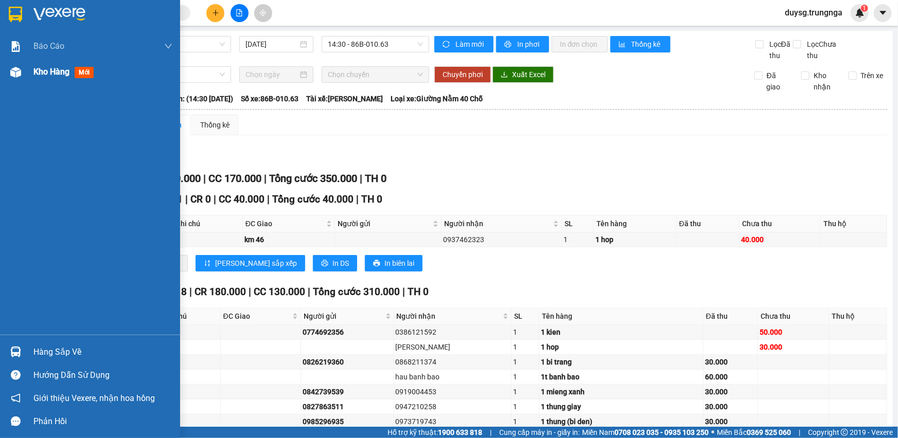
click at [28, 82] on div "Kho hàng mới" at bounding box center [90, 72] width 180 height 26
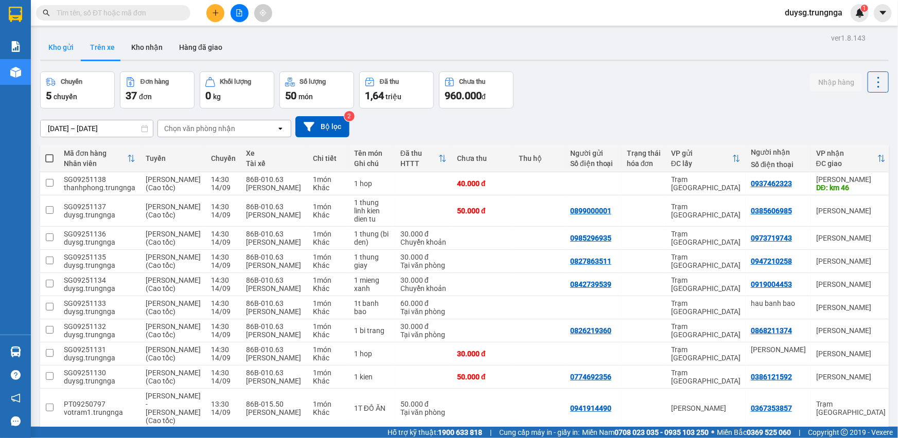
click at [57, 46] on button "Kho gửi" at bounding box center [61, 47] width 42 height 25
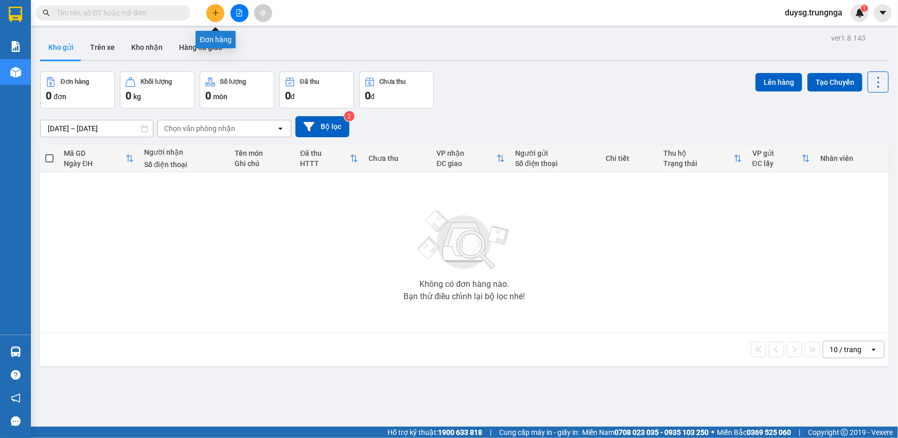
click at [210, 9] on button at bounding box center [215, 13] width 18 height 18
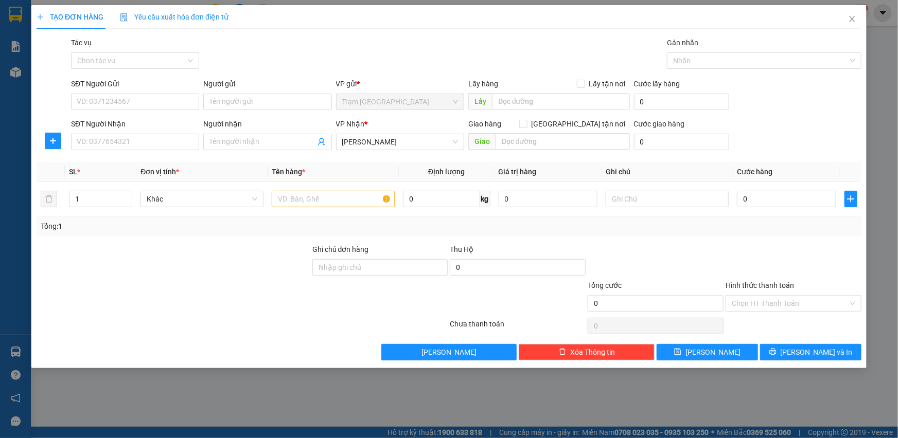
click at [154, 150] on div "SĐT Người Nhận VD: 0377654321" at bounding box center [135, 136] width 128 height 36
click at [160, 140] on input "SĐT Người Nhận" at bounding box center [135, 142] width 128 height 16
paste input "search"
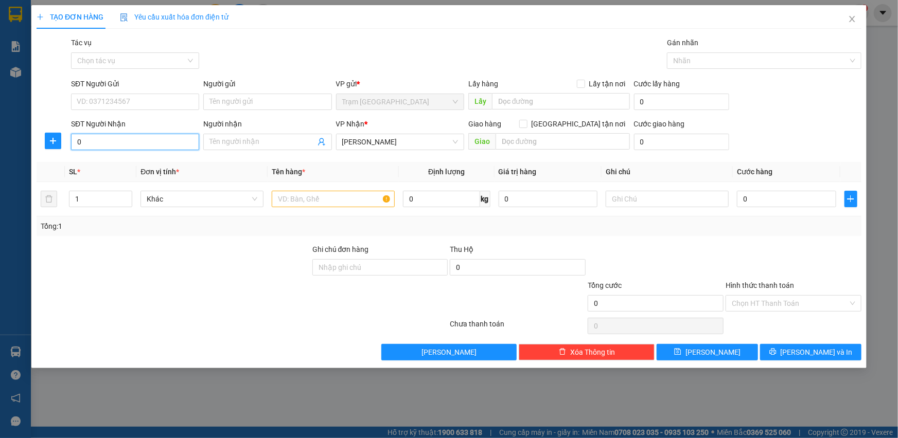
paste input "9"
click at [136, 161] on div "0972758182 - Ms. Thuy" at bounding box center [135, 162] width 116 height 11
type input "0972758182"
type input "Ms. Thuy"
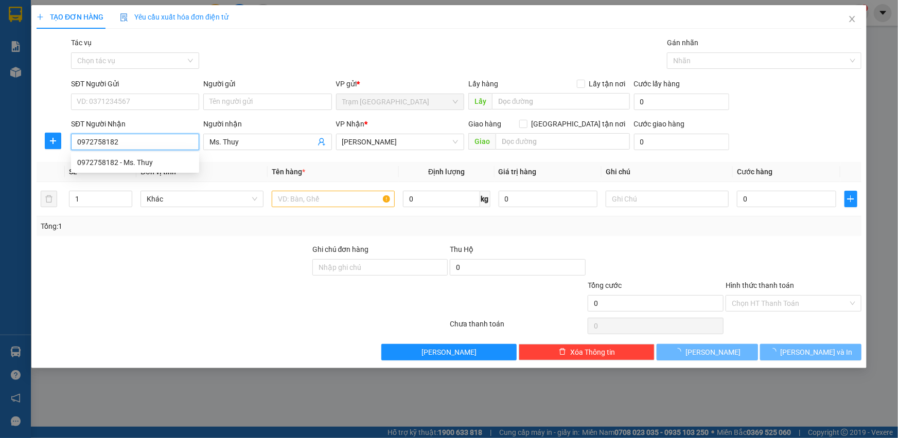
type input "40.000"
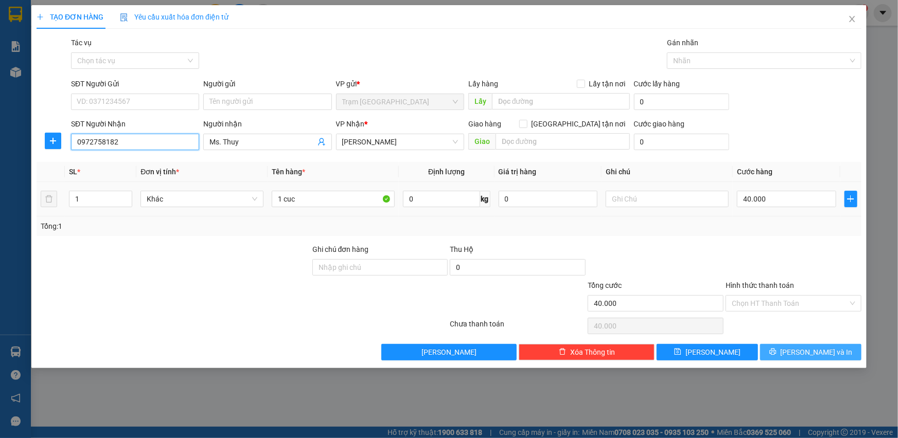
type input "0972758182"
click at [798, 345] on button "[PERSON_NAME] và In" at bounding box center [810, 352] width 101 height 16
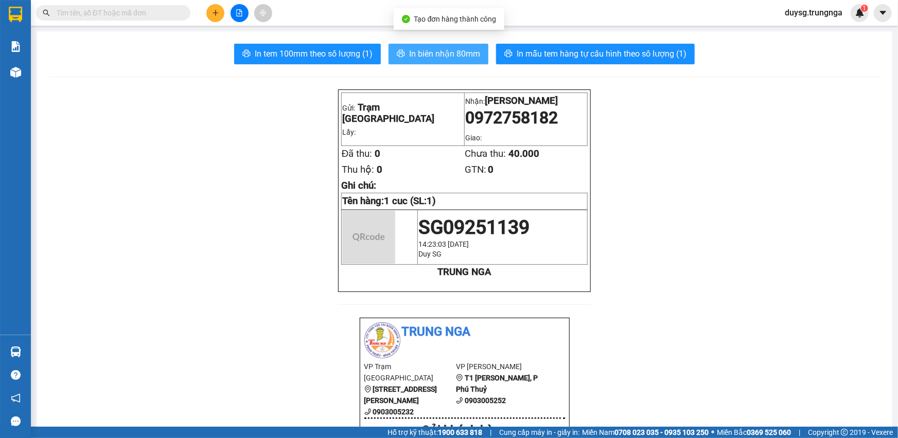
click at [425, 49] on span "In biên nhận 80mm" at bounding box center [444, 53] width 71 height 13
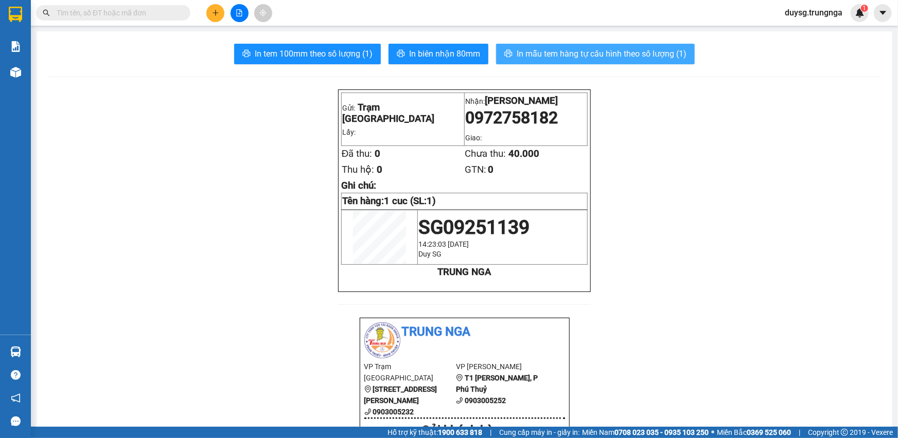
click at [564, 56] on span "In mẫu tem hàng tự cấu hình theo số lượng (1)" at bounding box center [601, 53] width 170 height 13
click at [213, 13] on icon "plus" at bounding box center [215, 12] width 7 height 7
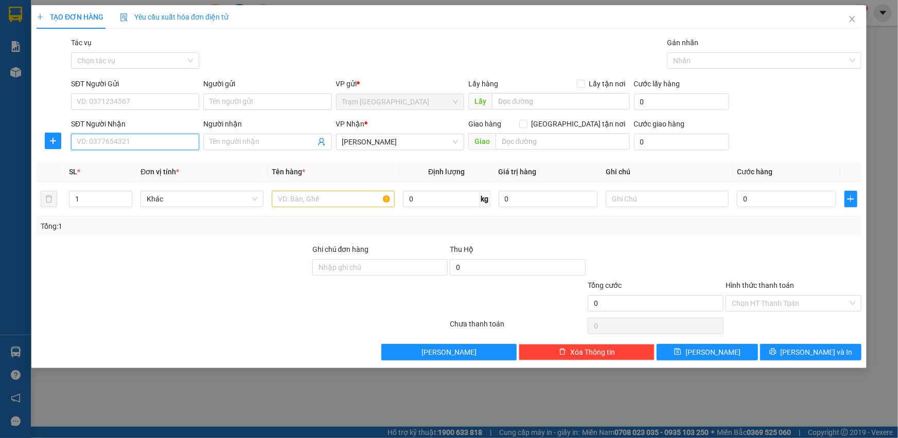
click at [133, 149] on input "SĐT Người Nhận" at bounding box center [135, 142] width 128 height 16
click at [117, 176] on div "0868000077 - Mr. [GEOGRAPHIC_DATA]" at bounding box center [141, 178] width 128 height 11
type input "0868000077"
type input "Mr. [GEOGRAPHIC_DATA]"
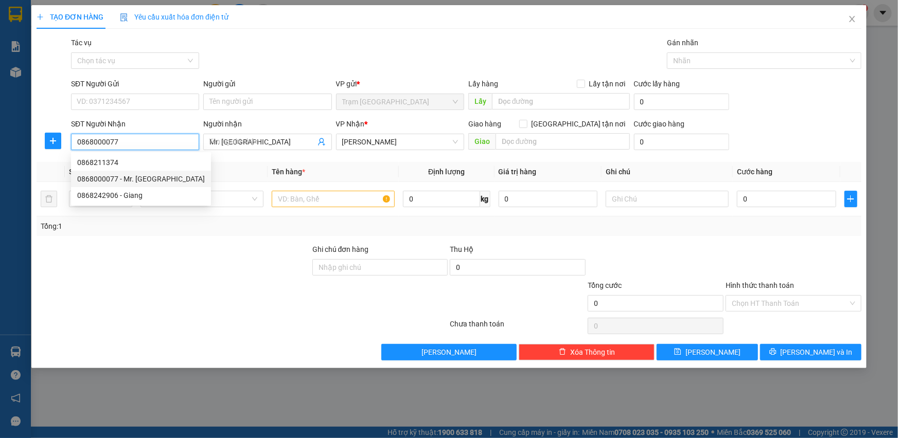
type input "60.000"
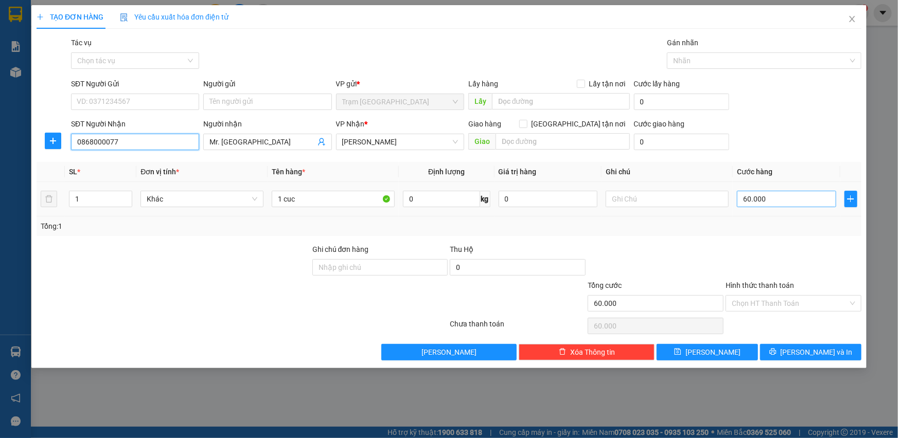
type input "0868000077"
click at [781, 199] on input "60.000" at bounding box center [786, 199] width 99 height 16
type input "0"
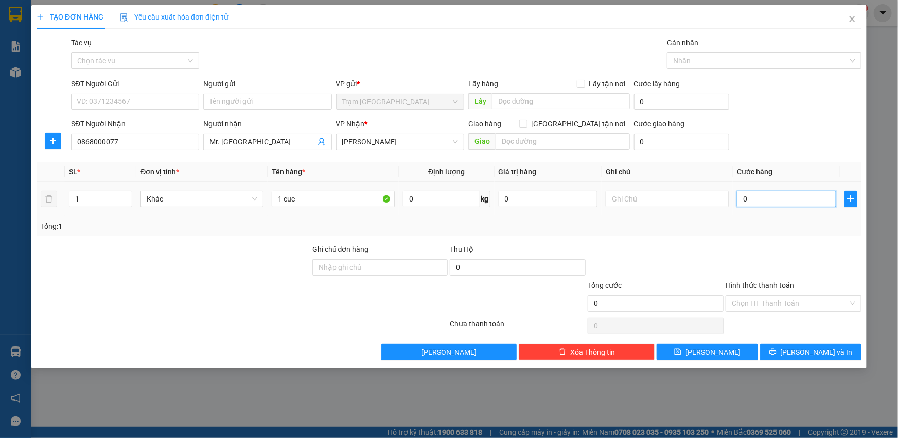
type input "4"
type input "04"
type input "40"
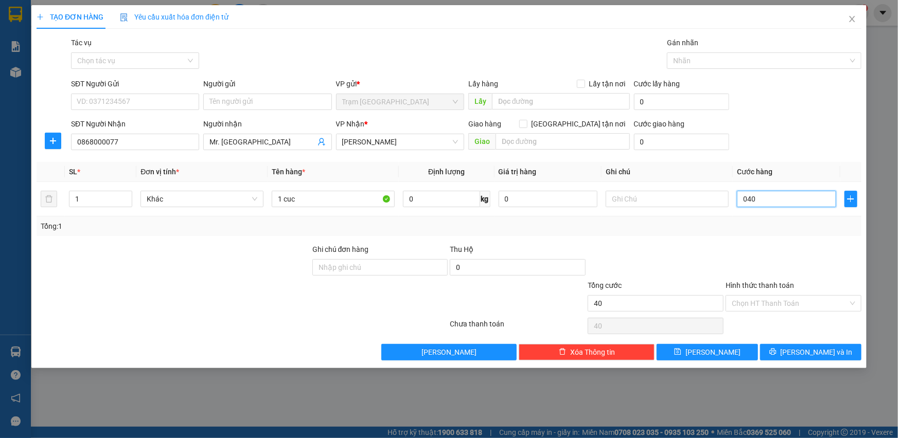
type input "040"
click at [776, 238] on div "Transit Pickup Surcharge Ids Transit Deliver Surcharge Ids Transit Deliver Surc…" at bounding box center [449, 199] width 825 height 324
type input "40.000"
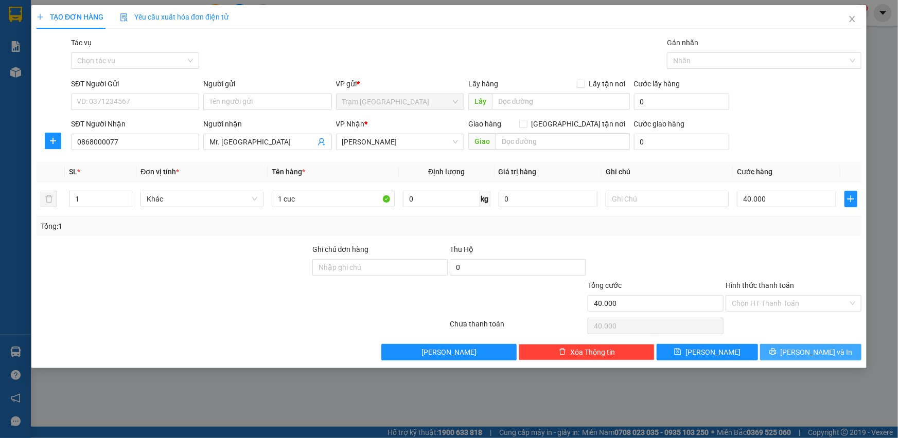
click at [831, 354] on button "[PERSON_NAME] và In" at bounding box center [810, 352] width 101 height 16
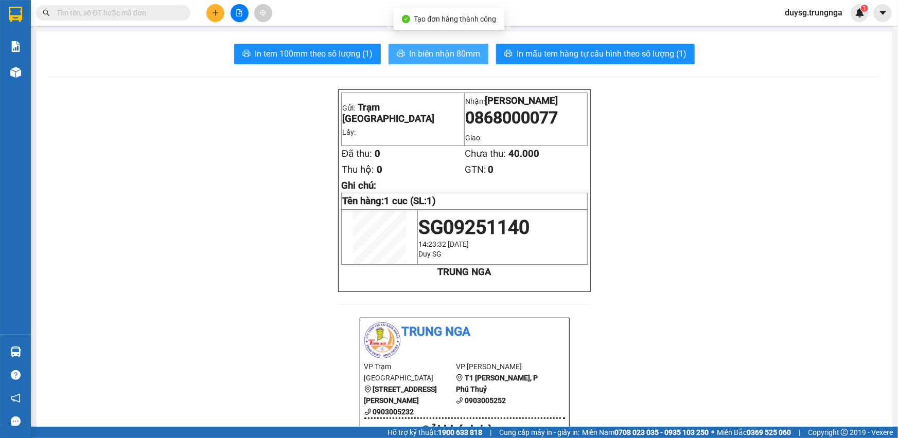
click at [431, 49] on span "In biên nhận 80mm" at bounding box center [444, 53] width 71 height 13
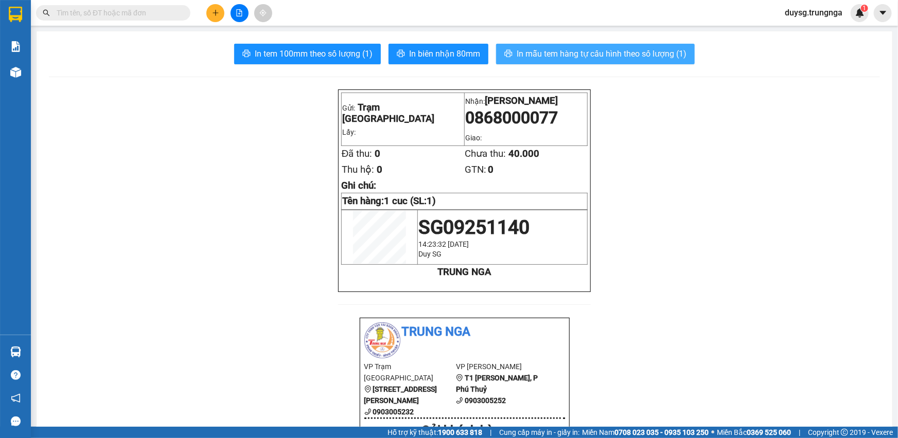
click at [557, 56] on span "In mẫu tem hàng tự cấu hình theo số lượng (1)" at bounding box center [601, 53] width 170 height 13
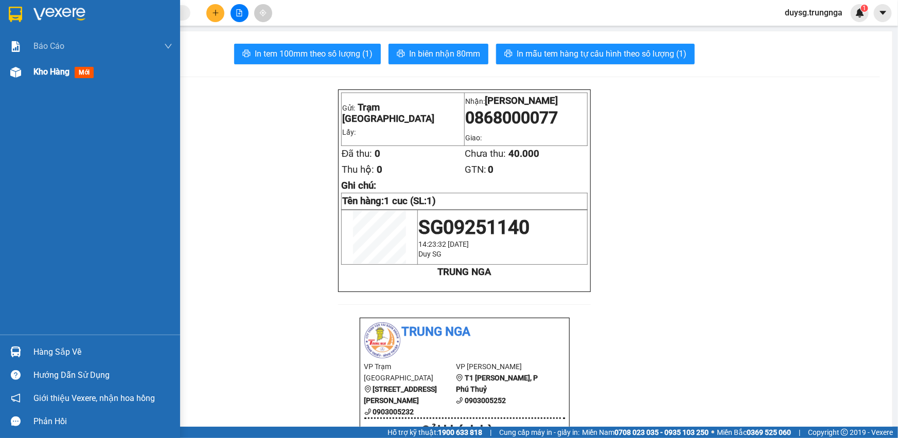
click at [26, 70] on div "Kho hàng mới" at bounding box center [90, 72] width 180 height 26
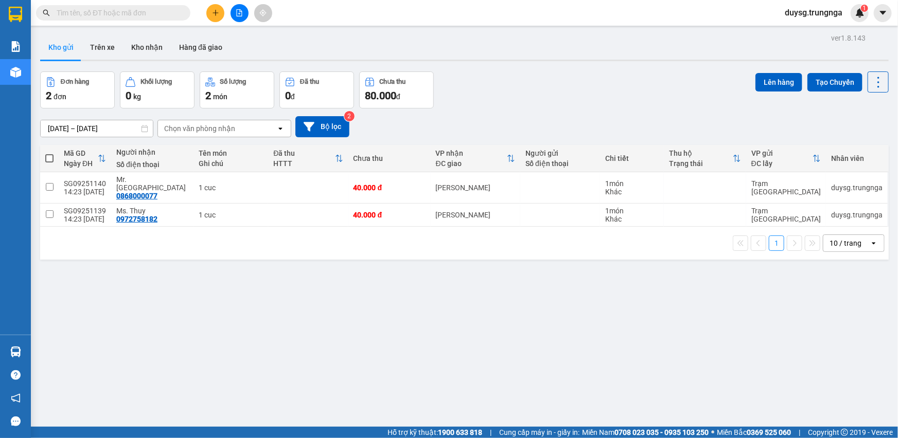
click at [51, 156] on span at bounding box center [49, 158] width 8 height 8
click at [49, 153] on input "checkbox" at bounding box center [49, 153] width 0 height 0
checkbox input "true"
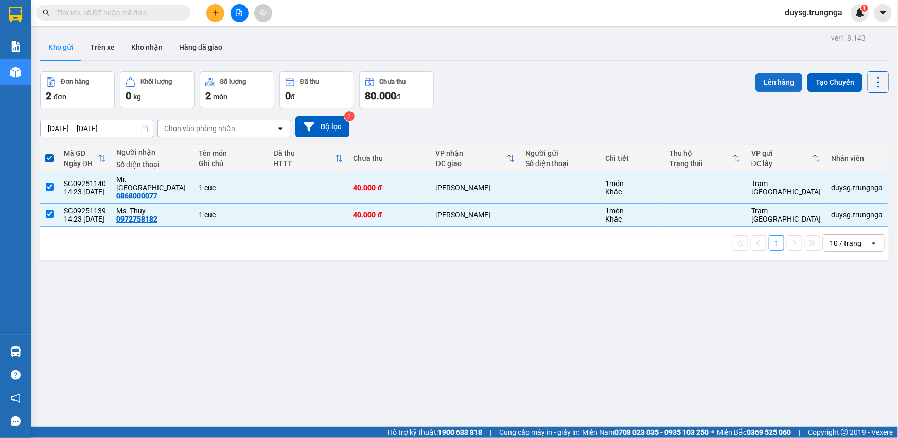
click at [779, 80] on button "Lên hàng" at bounding box center [778, 82] width 47 height 19
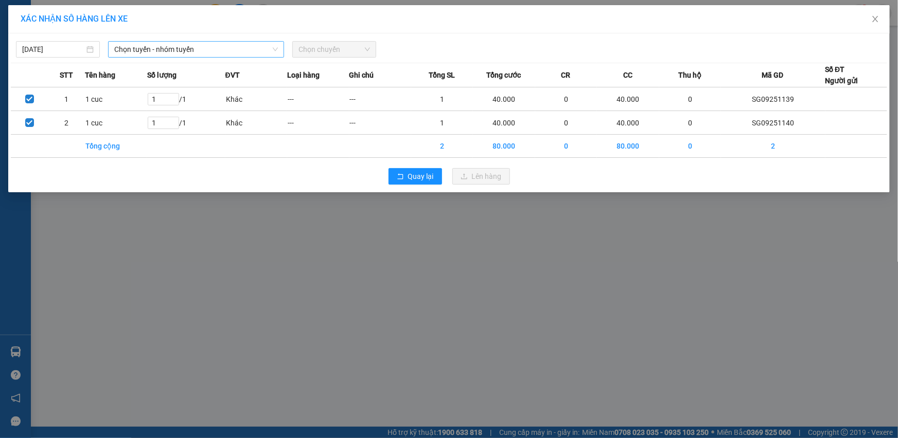
click at [211, 54] on span "Chọn tuyến - nhóm tuyến" at bounding box center [196, 49] width 164 height 15
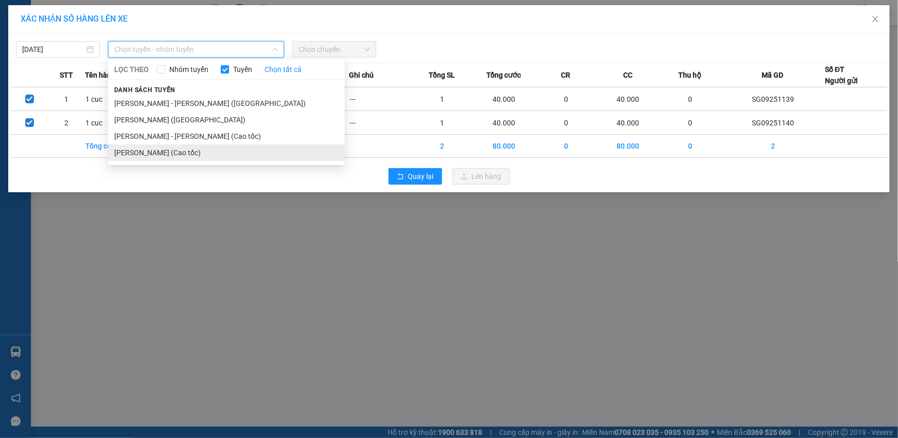
click at [201, 147] on li "[PERSON_NAME] (Cao tốc)" at bounding box center [226, 153] width 237 height 16
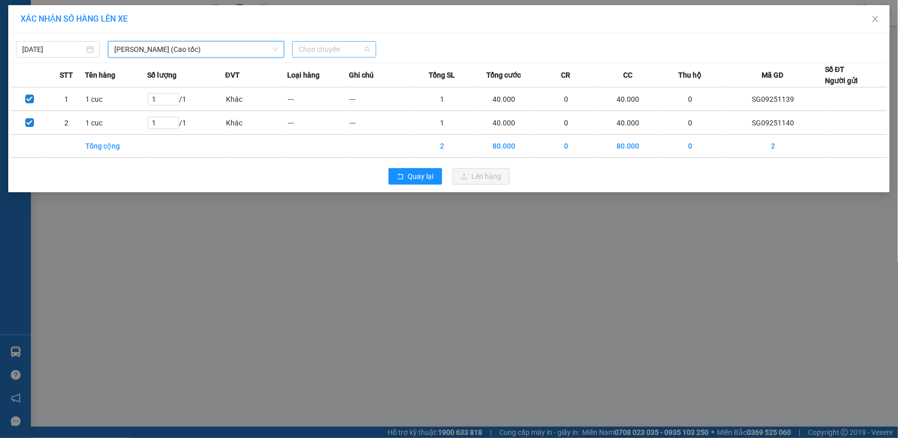
click at [311, 51] on span "Chọn chuyến" at bounding box center [334, 49] width 72 height 15
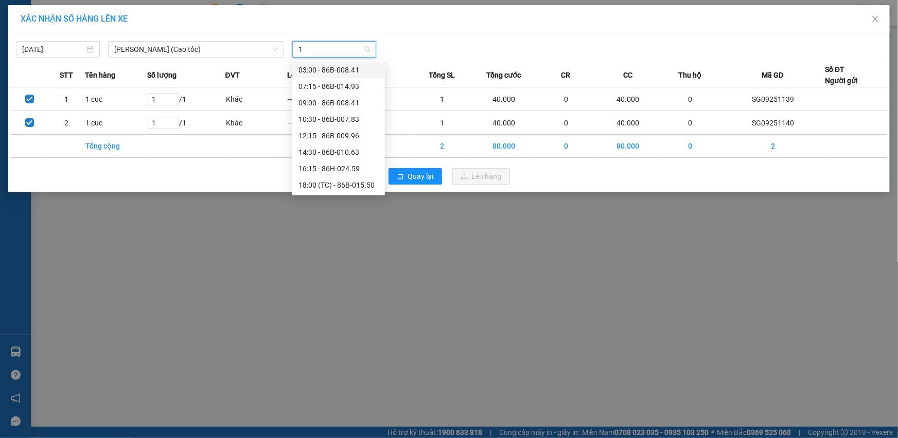
type input "14"
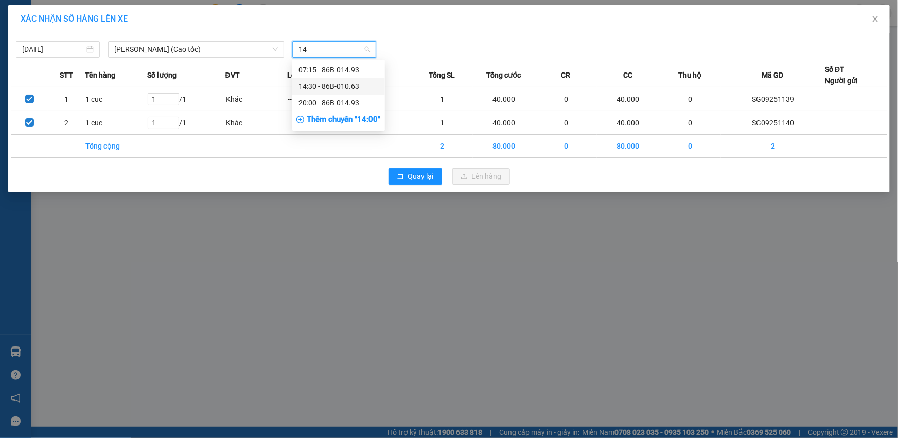
click at [321, 86] on div "14:30 - 86B-010.63" at bounding box center [338, 86] width 80 height 11
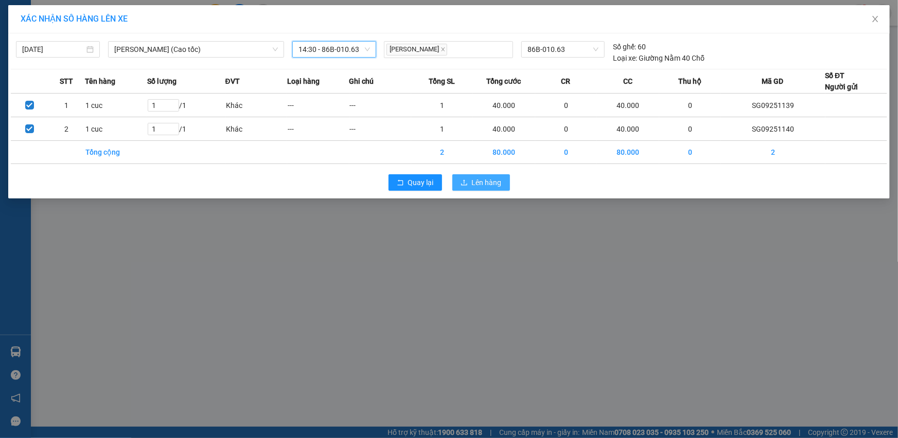
click at [483, 183] on span "Lên hàng" at bounding box center [487, 182] width 30 height 11
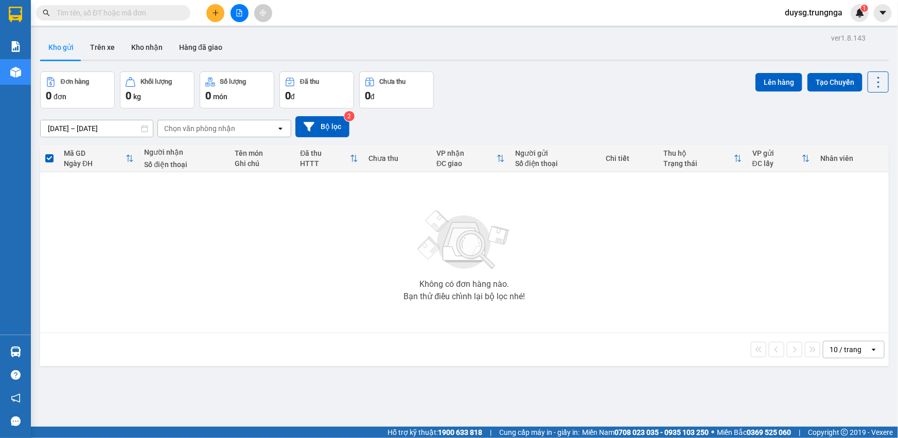
drag, startPoint x: 326, startPoint y: 251, endPoint x: 192, endPoint y: 123, distance: 185.2
click at [326, 251] on div "Không có đơn hàng nào. Bạn thử điều chỉnh lại bộ lọc nhé!" at bounding box center [464, 252] width 838 height 154
click at [140, 45] on button "Kho nhận" at bounding box center [147, 47] width 48 height 25
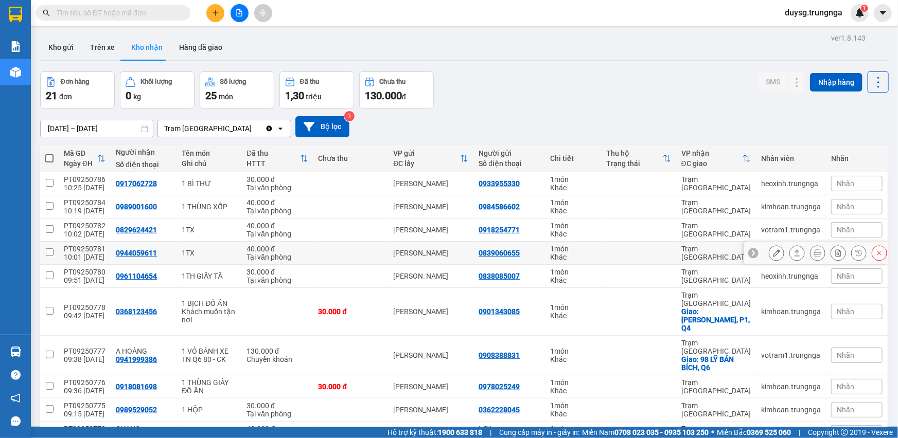
scroll to position [47, 0]
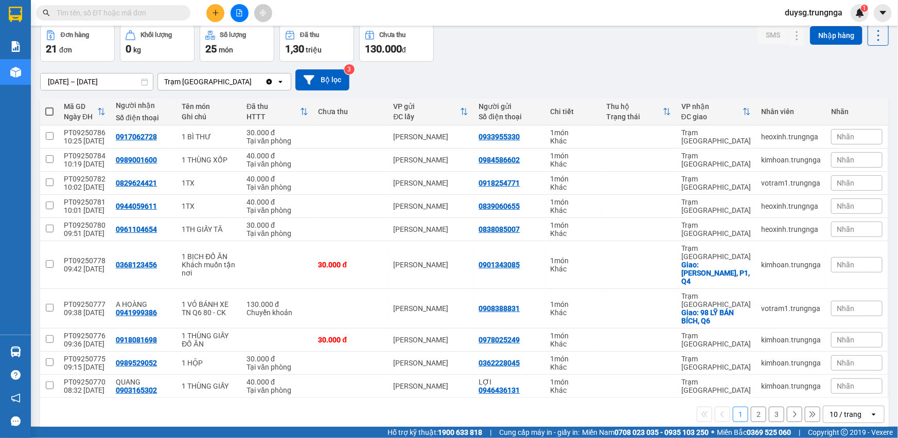
click at [751, 407] on button "2" at bounding box center [758, 414] width 15 height 15
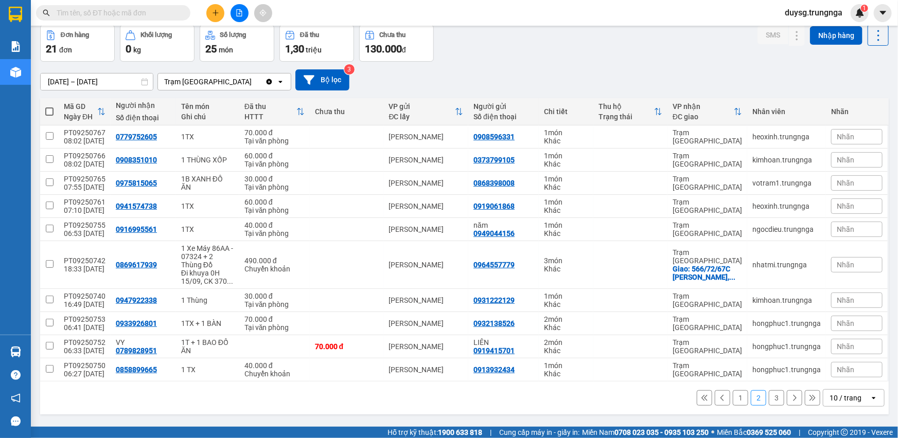
click at [769, 397] on button "3" at bounding box center [776, 397] width 15 height 15
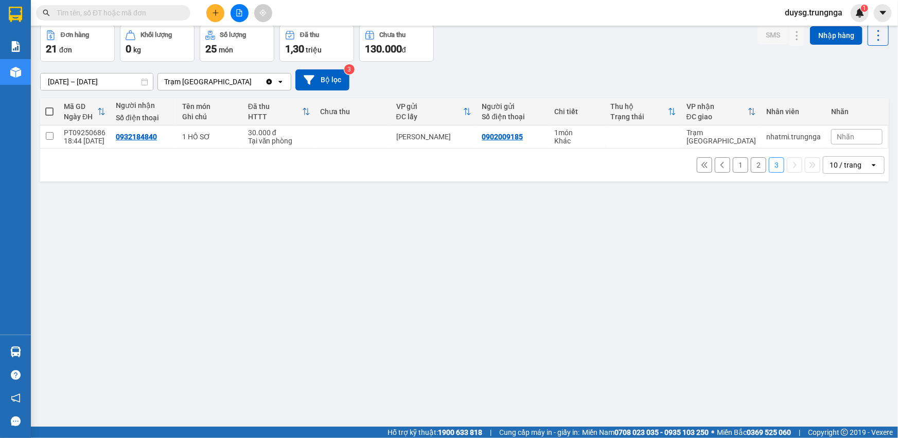
click at [733, 165] on button "1" at bounding box center [740, 164] width 15 height 15
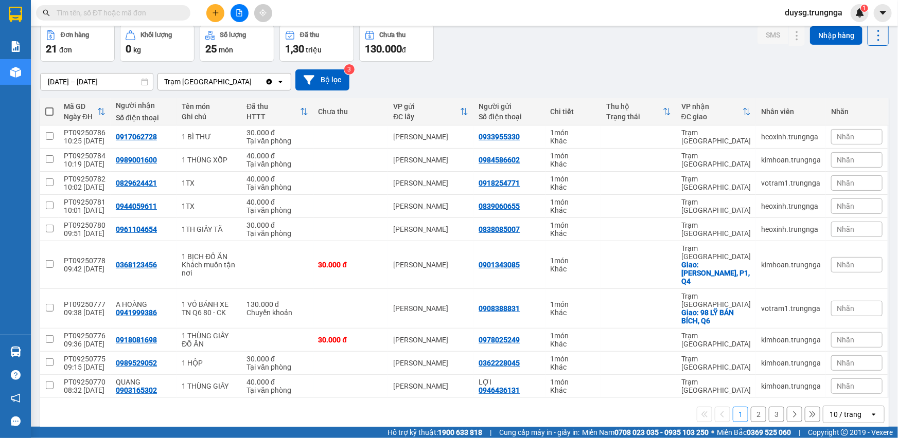
click at [105, 15] on input "text" at bounding box center [117, 12] width 121 height 11
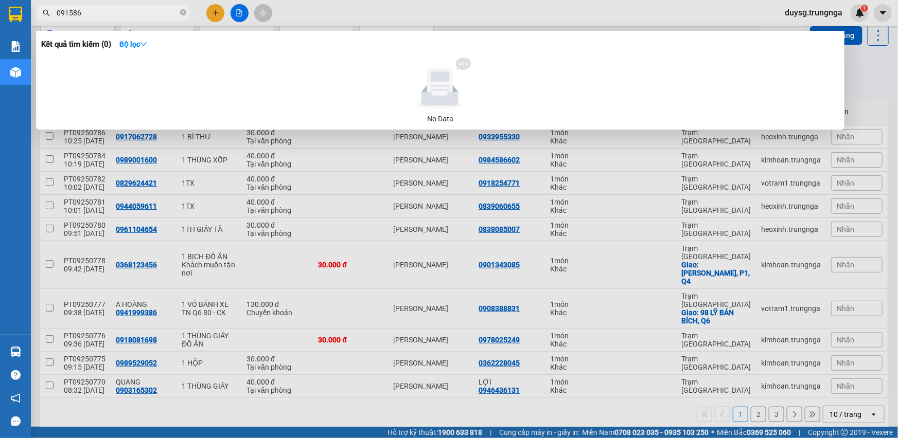
paste input "text"
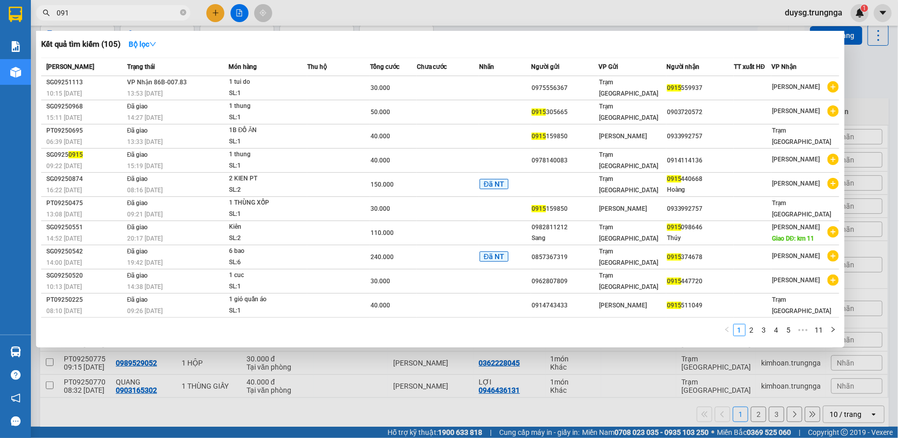
paste input "text"
type input "0"
paste input "text"
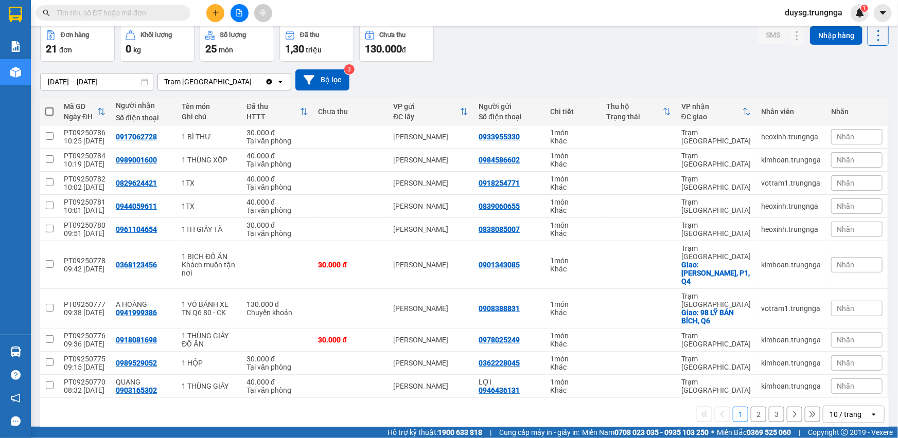
click at [751, 407] on button "2" at bounding box center [758, 414] width 15 height 15
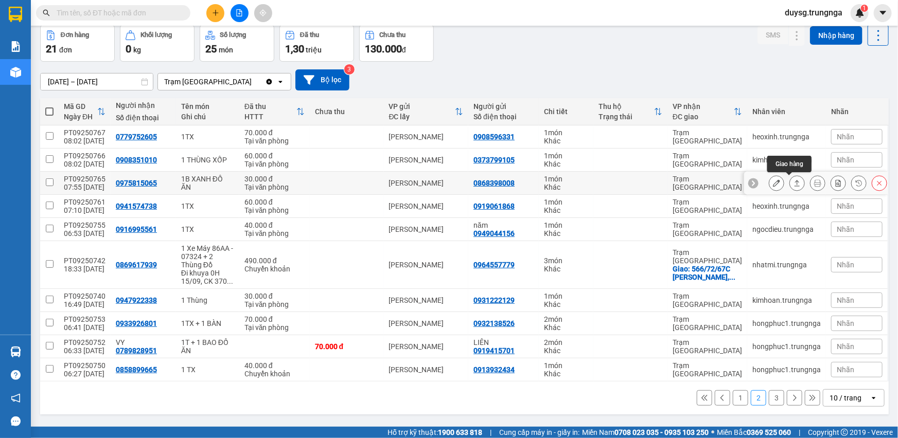
click at [793, 180] on icon at bounding box center [796, 183] width 7 height 7
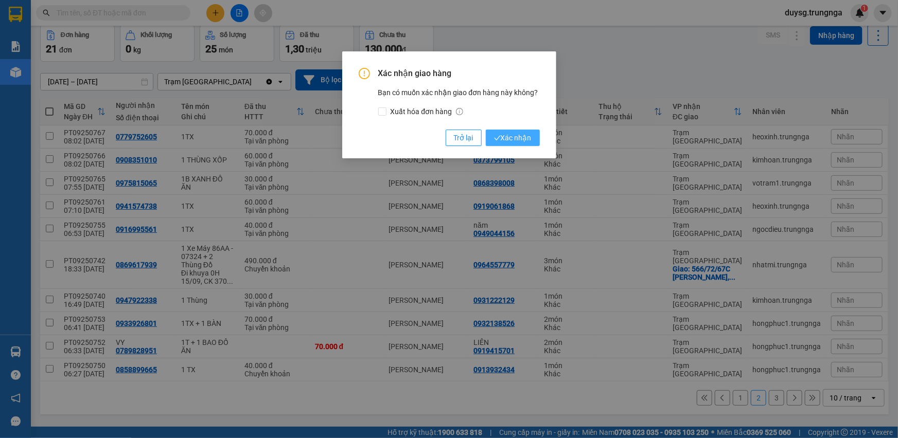
click at [511, 130] on button "Xác nhận" at bounding box center [513, 138] width 54 height 16
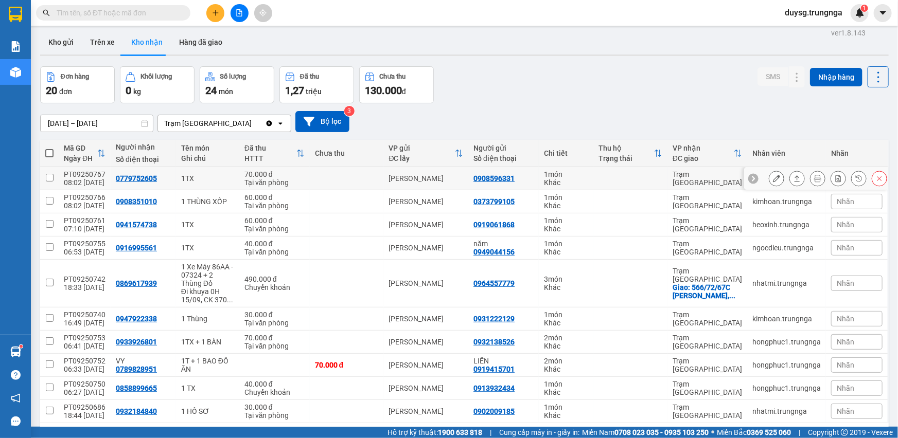
scroll to position [0, 0]
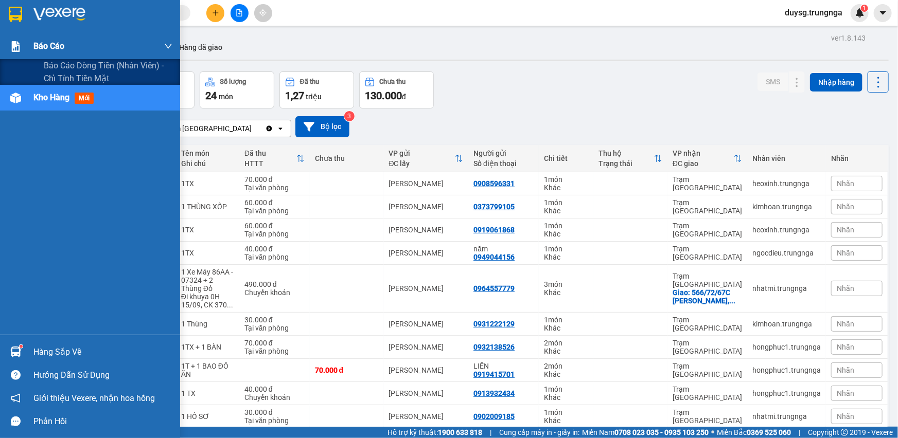
click at [46, 44] on span "Báo cáo" at bounding box center [48, 46] width 31 height 13
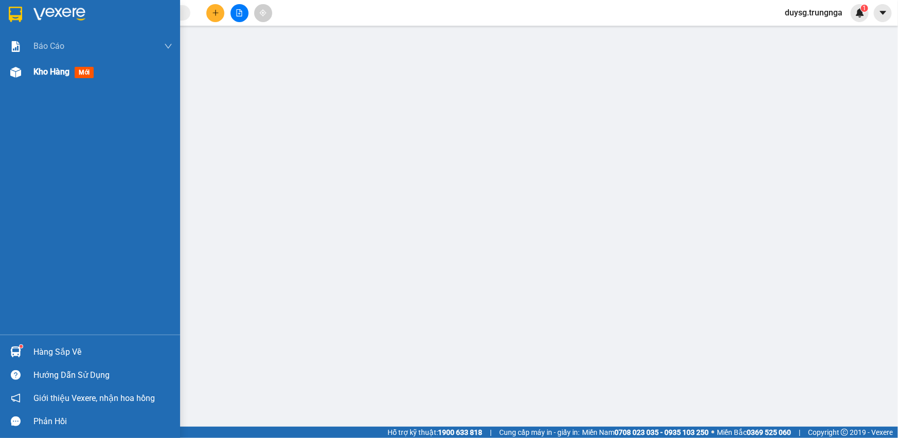
click at [40, 77] on span "Kho hàng" at bounding box center [51, 72] width 36 height 10
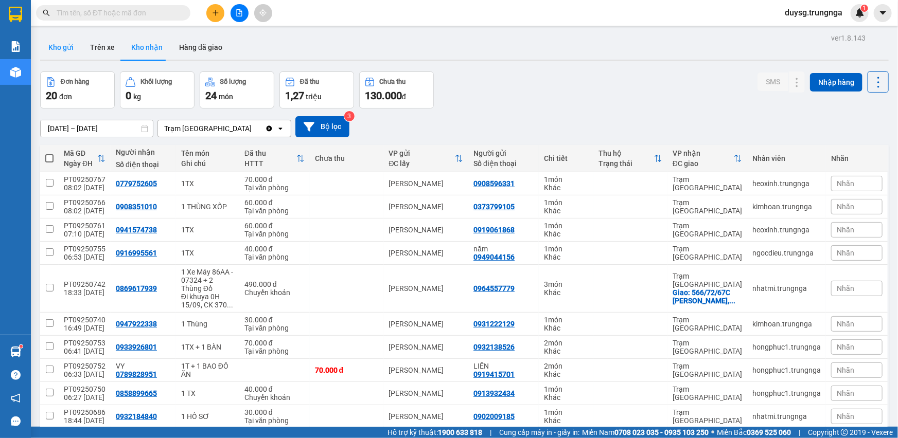
click at [51, 40] on button "Kho gửi" at bounding box center [61, 47] width 42 height 25
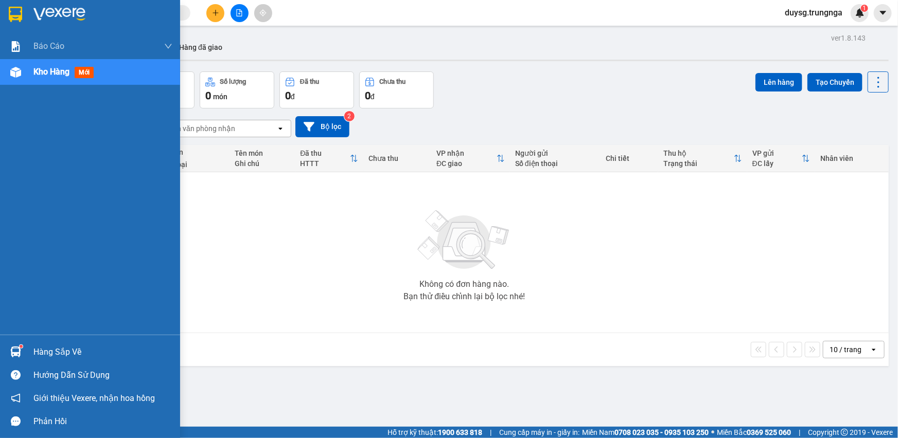
click at [22, 358] on div at bounding box center [16, 352] width 18 height 18
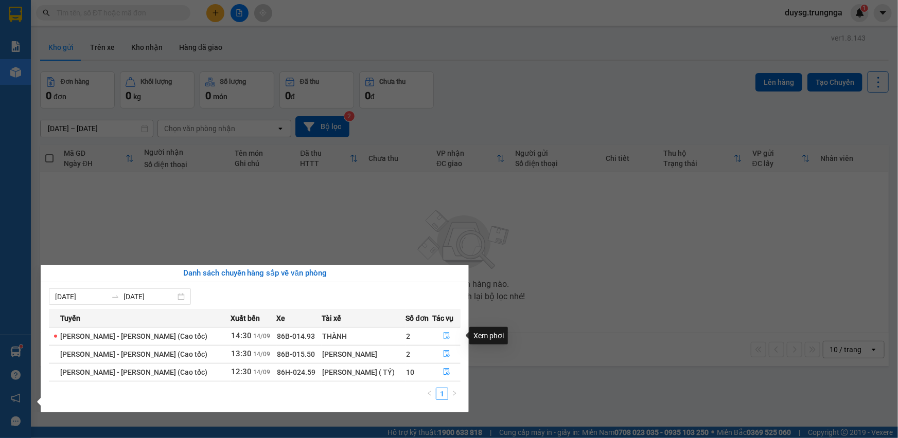
click at [444, 335] on icon "file-done" at bounding box center [446, 335] width 6 height 7
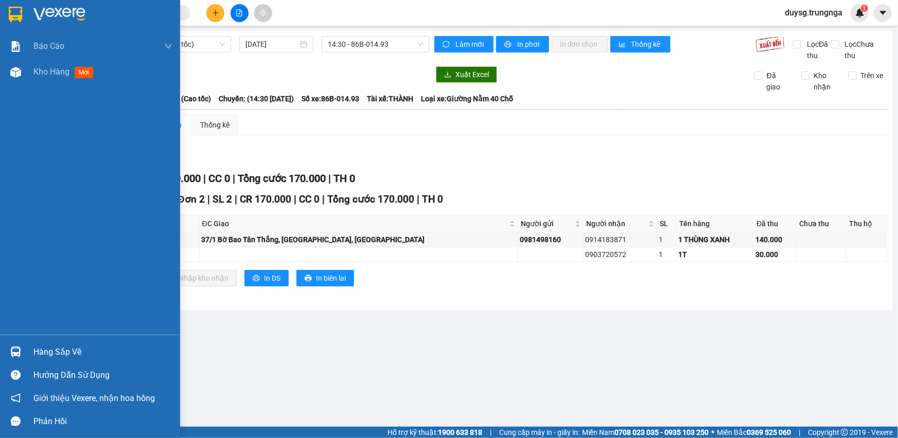
click at [41, 354] on div "Hàng sắp về" at bounding box center [102, 352] width 139 height 15
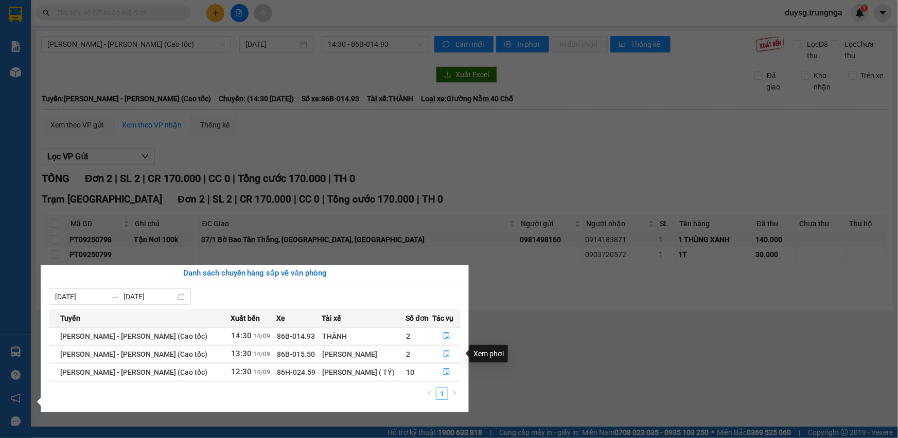
click at [445, 357] on icon "file-done" at bounding box center [446, 353] width 7 height 7
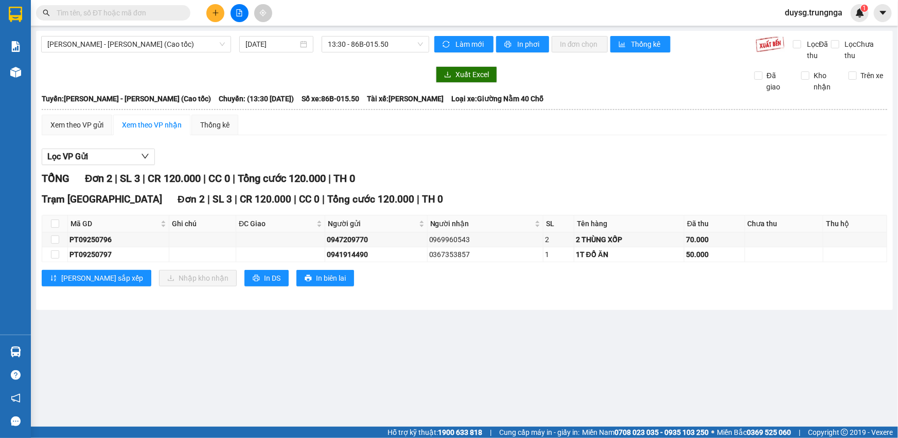
click at [25, 354] on div "Hàng sắp về" at bounding box center [15, 352] width 31 height 23
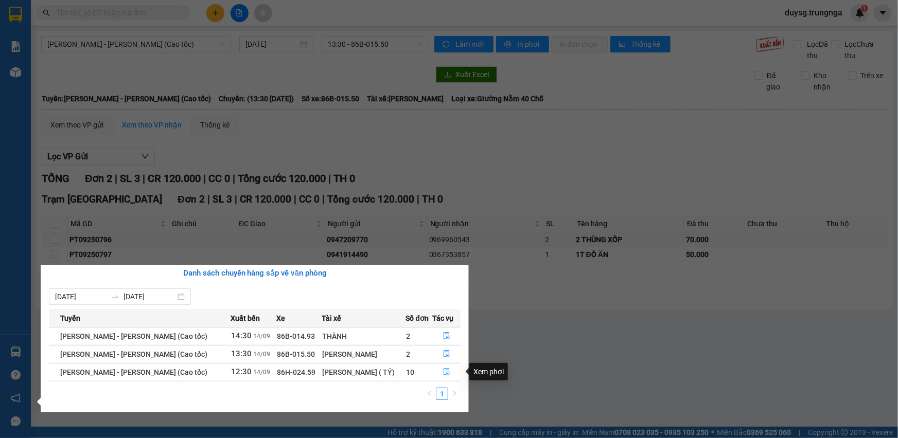
click at [443, 370] on icon "file-done" at bounding box center [446, 371] width 7 height 7
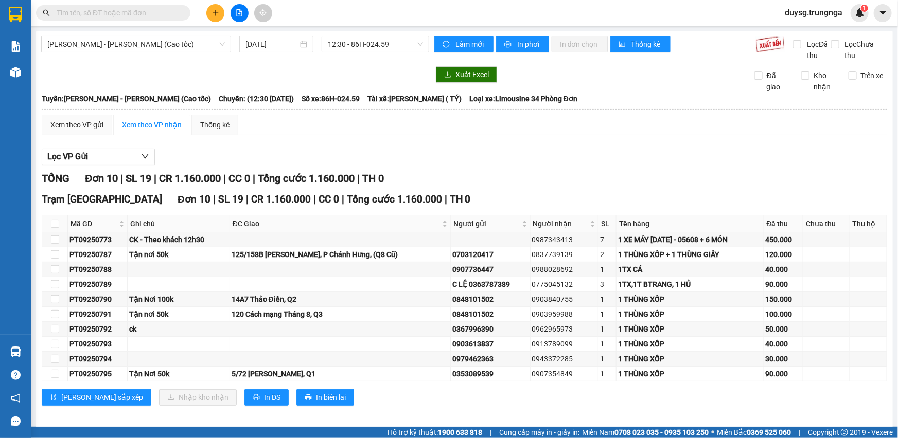
click at [640, 145] on div "Lọc VP Gửi TỔNG Đơn 10 | SL 19 | CR 1.160.000 | CC 0 | Tổng cước 1.160.000 | T…" at bounding box center [464, 281] width 845 height 275
click at [431, 171] on div "TỔNG Đơn 10 | SL 19 | CR 1.160.000 | CC 0 | Tổng cước 1.160.000 | TH 0" at bounding box center [464, 179] width 845 height 16
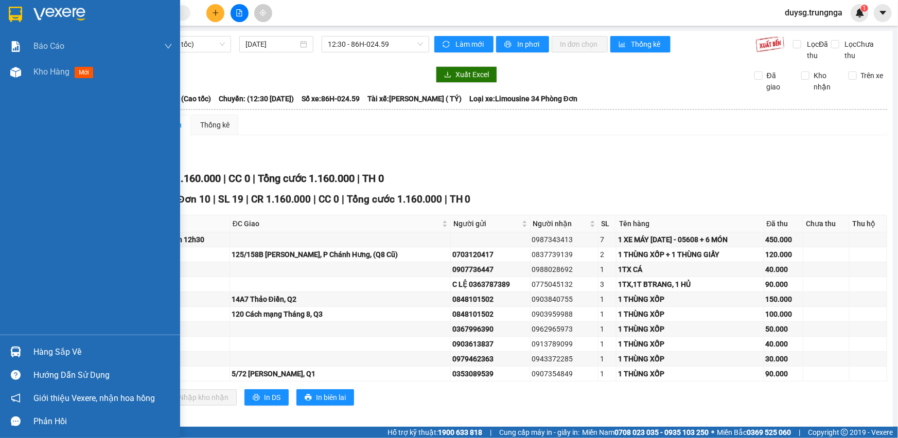
drag, startPoint x: 26, startPoint y: 67, endPoint x: 36, endPoint y: 10, distance: 57.4
click at [26, 66] on div "Kho hàng mới" at bounding box center [90, 72] width 180 height 26
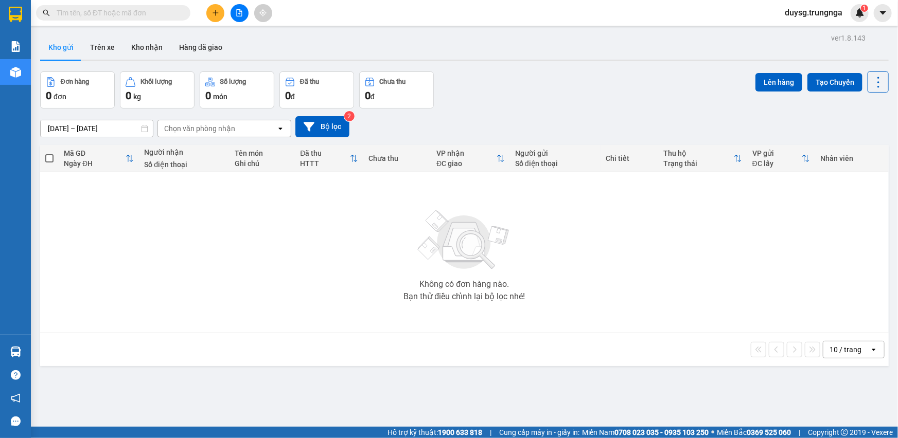
click at [514, 100] on div "Đơn hàng 0 đơn Khối lượng 0 kg Số lượng 0 món Đã thu 0 đ Chưa thu 0 đ Lên hàng …" at bounding box center [464, 90] width 848 height 37
click at [215, 13] on icon "plus" at bounding box center [215, 12] width 6 height 1
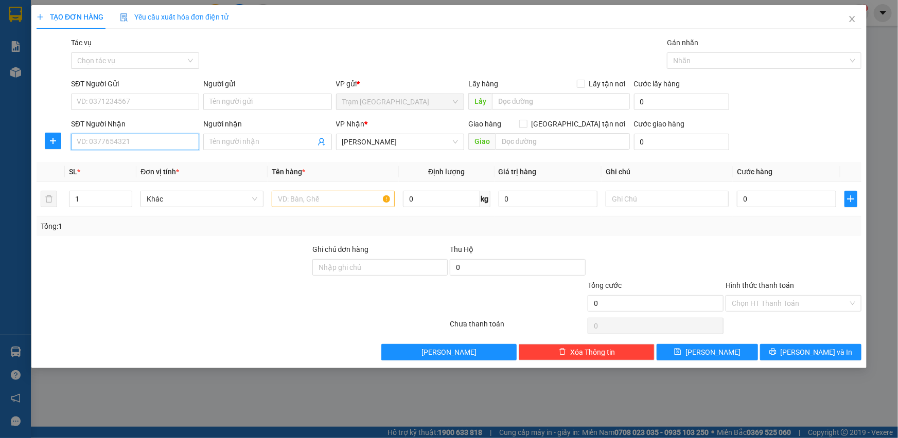
click at [130, 142] on input "SĐT Người Nhận" at bounding box center [135, 142] width 128 height 16
type input "0326020403"
click at [120, 162] on div "0326020403" at bounding box center [135, 162] width 116 height 11
type input "KM 30"
type input "40.000"
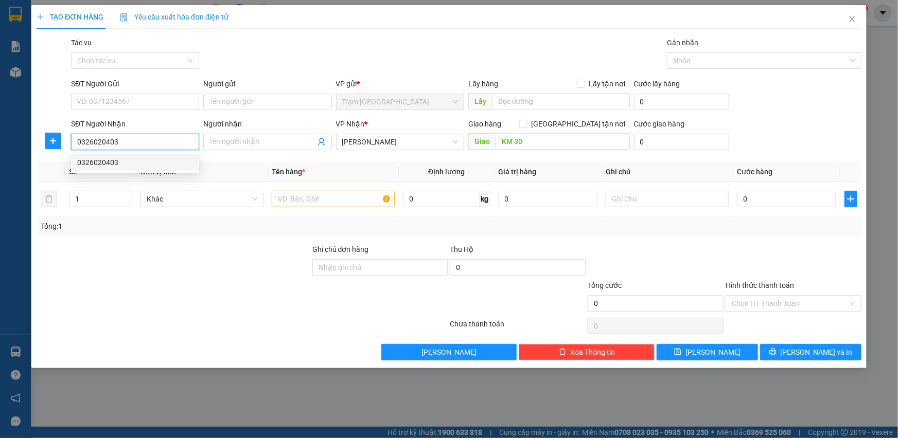
type input "40.000"
type input "0326020403"
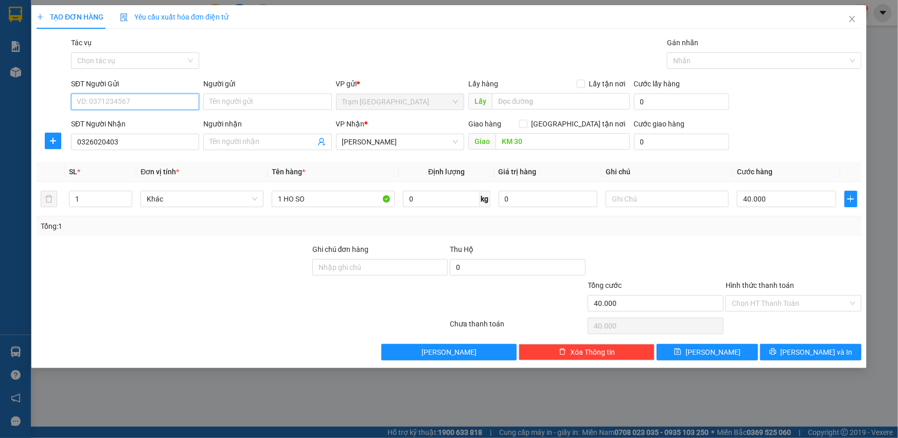
click at [137, 105] on input "SĐT Người Gửi" at bounding box center [135, 102] width 128 height 16
type input "0901379063"
click at [345, 199] on input "1 HO SO" at bounding box center [333, 199] width 123 height 16
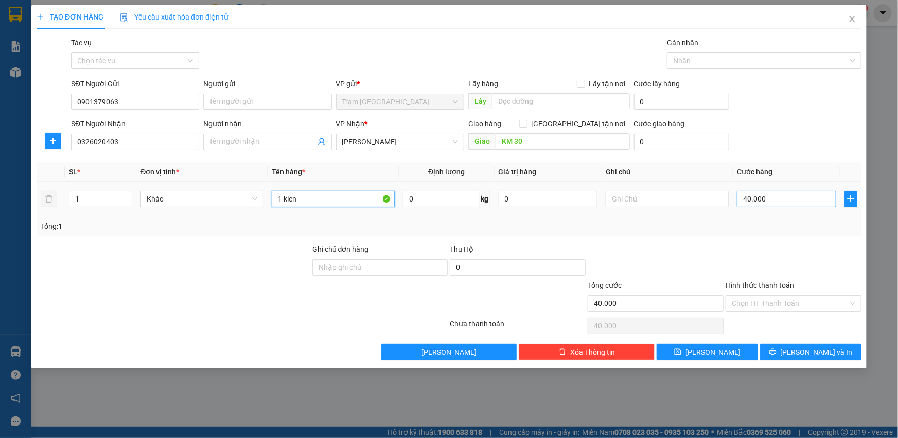
type input "1 kien"
click at [790, 206] on input "40.000" at bounding box center [786, 199] width 99 height 16
type input "0"
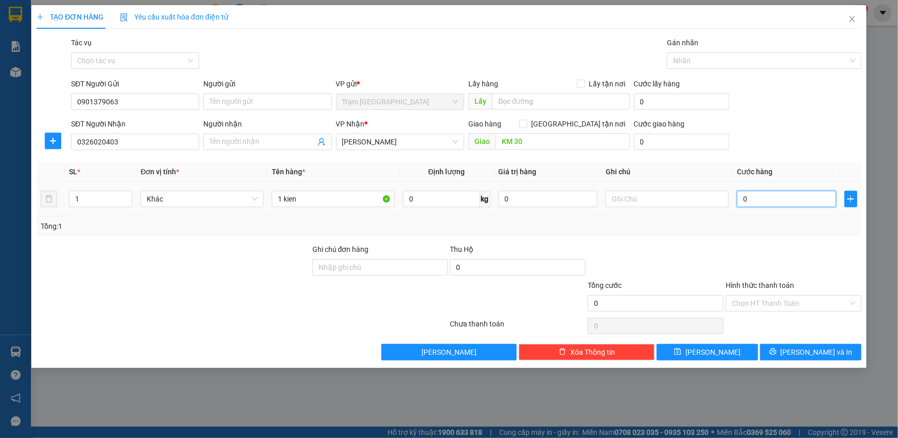
type input "5"
type input "05"
type input "50"
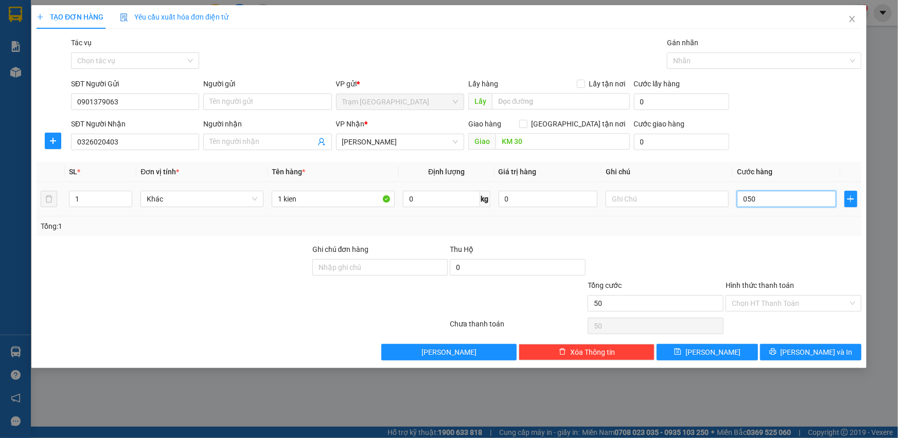
type input "050"
type input "50.000"
click at [778, 234] on div "Tổng: 1" at bounding box center [449, 227] width 825 height 20
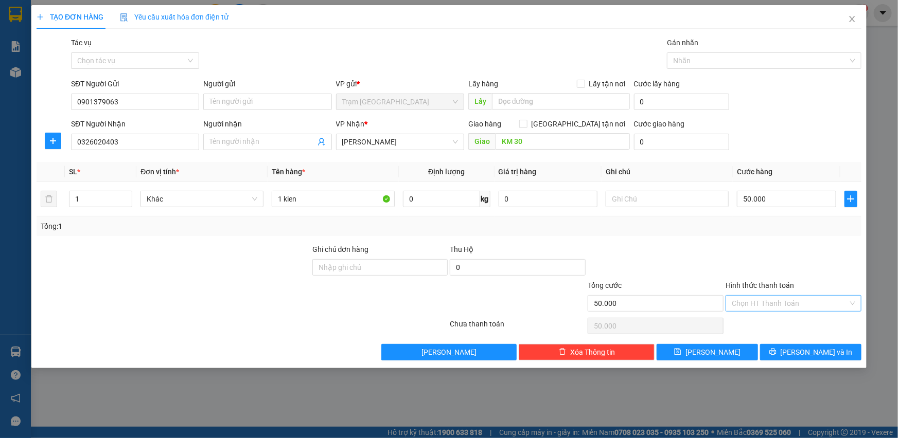
click at [778, 308] on input "Hình thức thanh toán" at bounding box center [790, 303] width 116 height 15
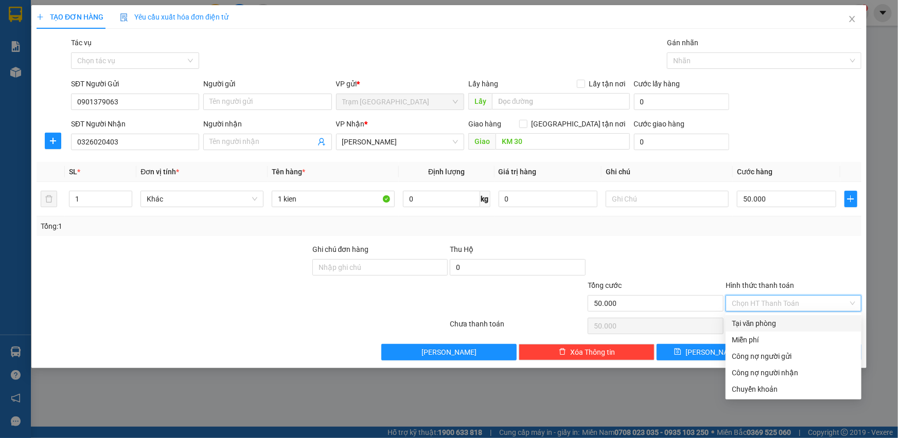
click at [771, 325] on div "Tại văn phòng" at bounding box center [793, 323] width 123 height 11
type input "0"
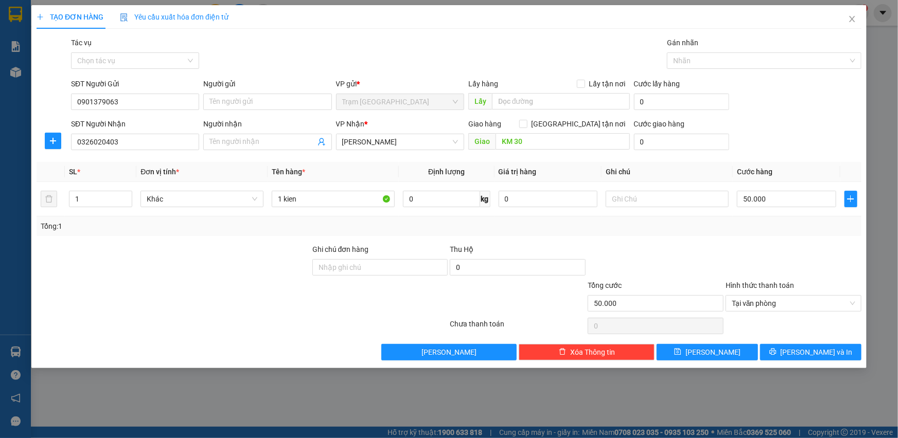
click at [772, 273] on div at bounding box center [793, 262] width 138 height 36
click at [776, 349] on icon "printer" at bounding box center [772, 351] width 7 height 7
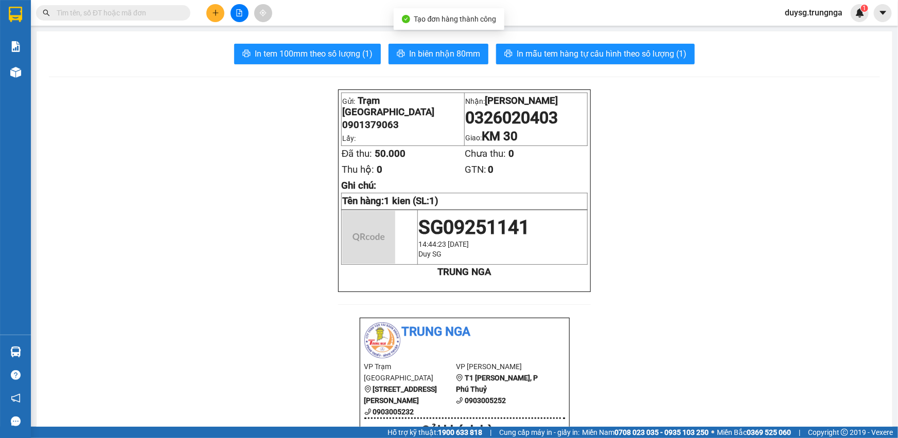
click at [442, 55] on span "In biên nhận 80mm" at bounding box center [444, 53] width 71 height 13
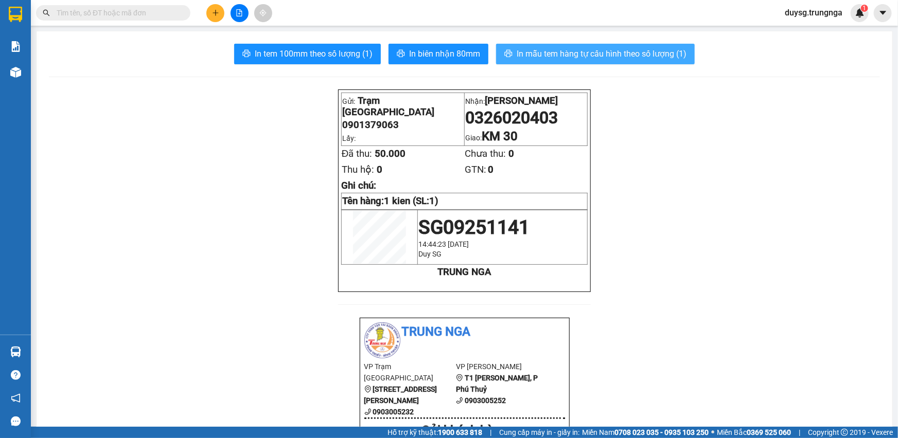
click at [571, 49] on span "In mẫu tem hàng tự cấu hình theo số lượng (1)" at bounding box center [601, 53] width 170 height 13
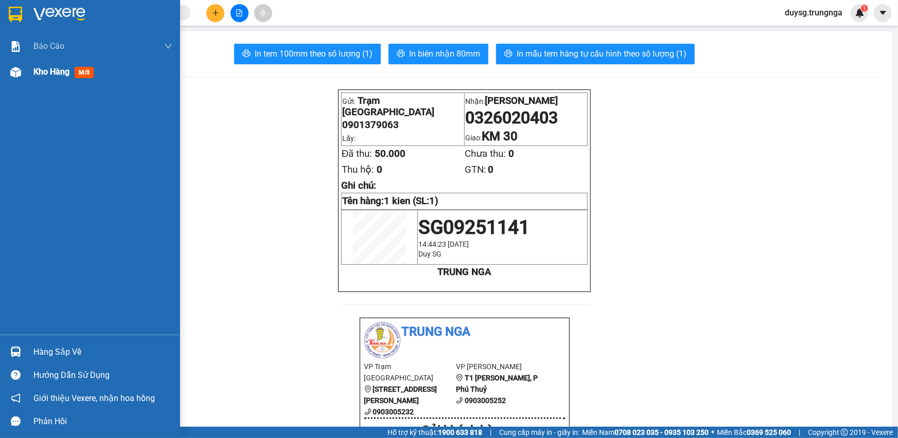
click at [30, 61] on div "Kho hàng mới" at bounding box center [90, 72] width 180 height 26
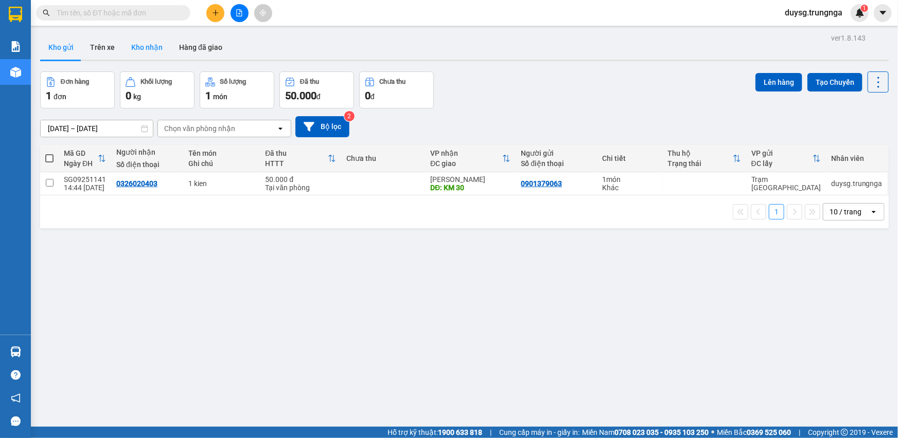
click at [159, 56] on button "Kho nhận" at bounding box center [147, 47] width 48 height 25
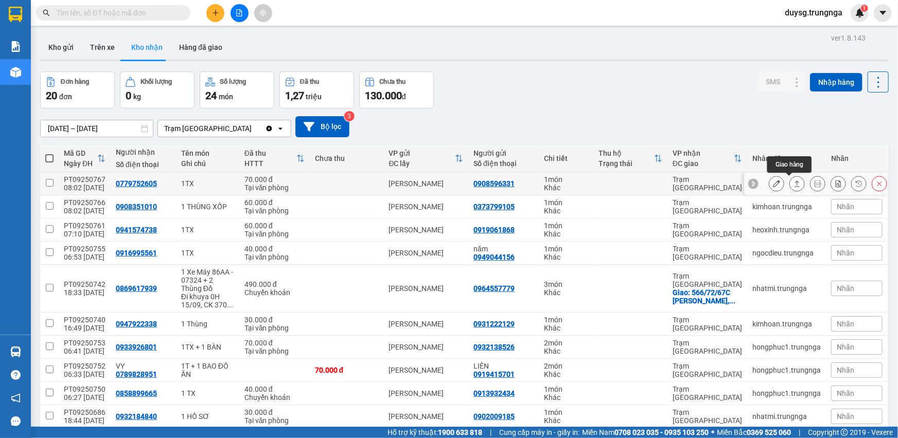
click at [793, 186] on icon at bounding box center [796, 183] width 7 height 7
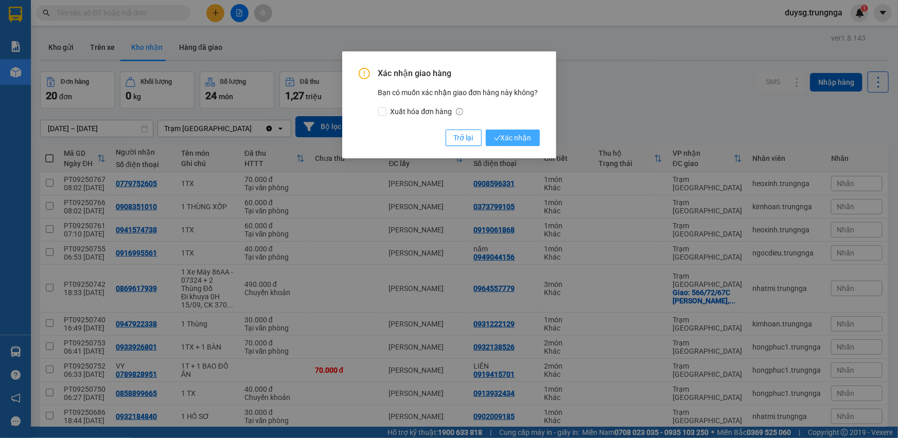
click at [511, 139] on span "Xác nhận" at bounding box center [513, 137] width 38 height 11
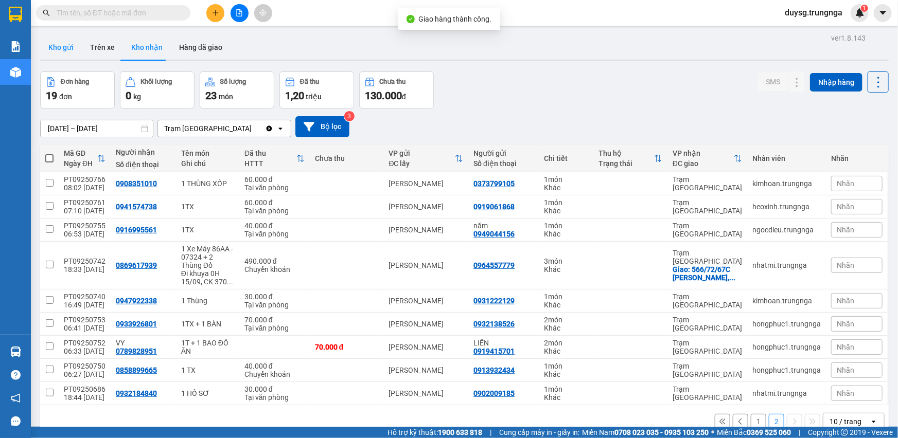
click at [67, 55] on button "Kho gửi" at bounding box center [61, 47] width 42 height 25
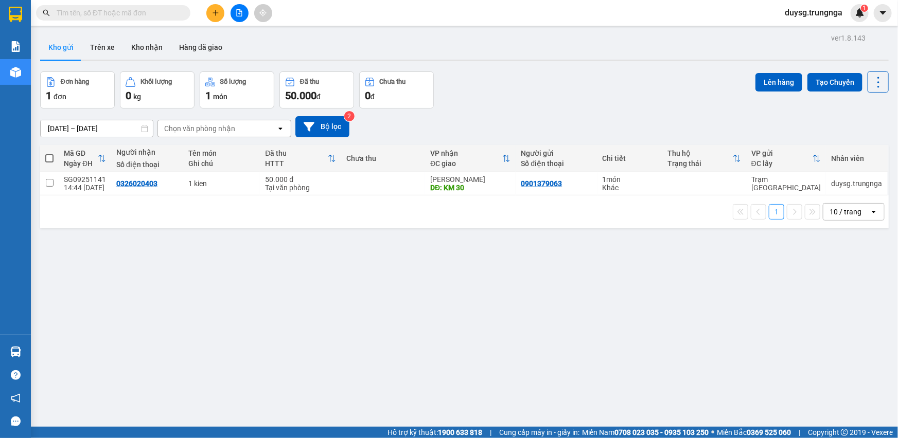
click at [67, 55] on button "Kho gửi" at bounding box center [61, 47] width 42 height 25
click at [133, 32] on div "ver 1.8.143 Kho gửi Trên xe Kho nhận Hàng đã giao Đơn hàng 1 đơn Khối lượng 0 k…" at bounding box center [464, 250] width 857 height 438
click at [136, 41] on button "Kho nhận" at bounding box center [147, 47] width 48 height 25
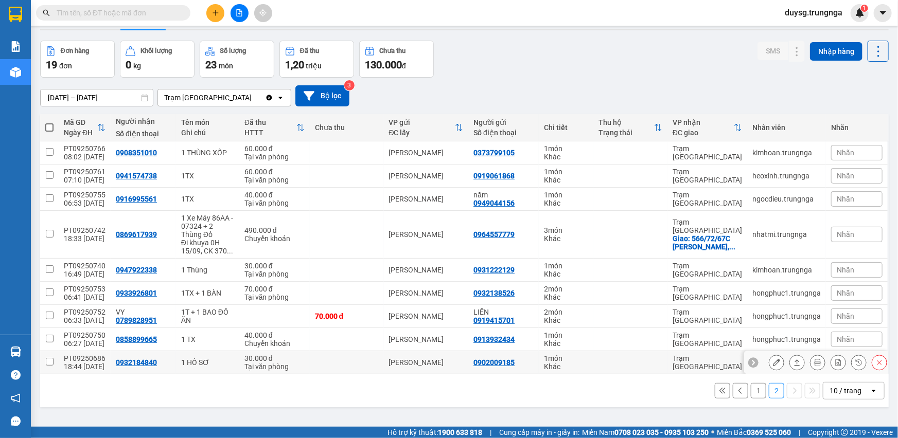
scroll to position [47, 0]
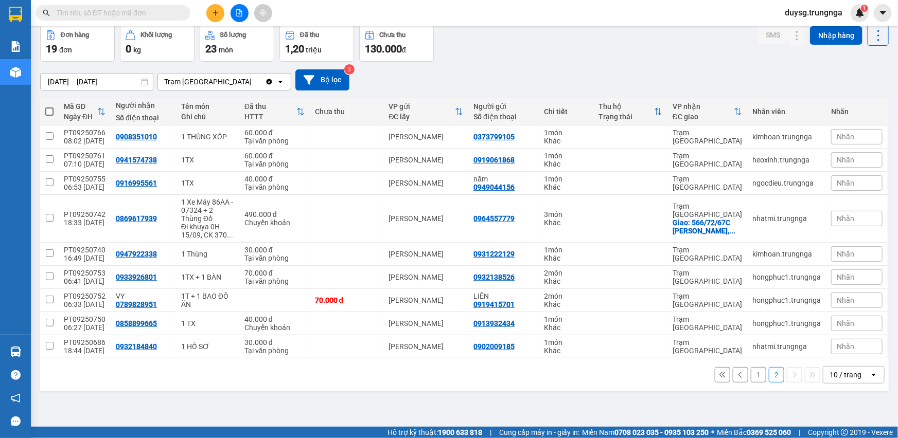
click at [751, 372] on button "1" at bounding box center [758, 374] width 15 height 15
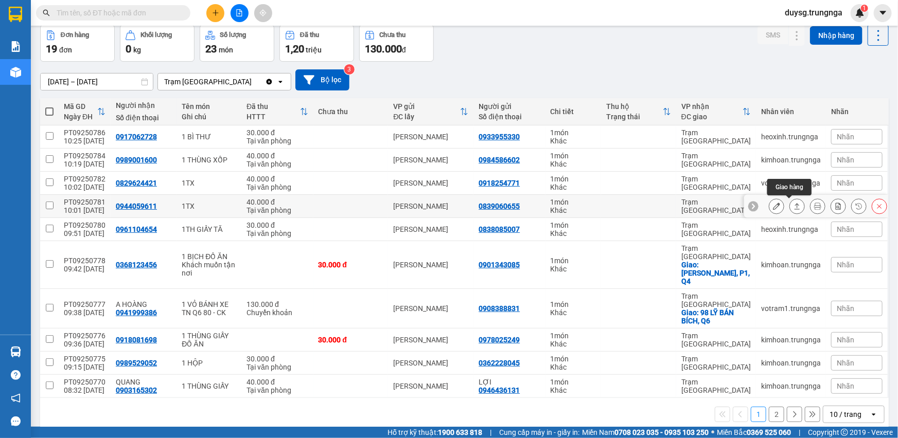
click at [793, 205] on icon at bounding box center [796, 206] width 7 height 7
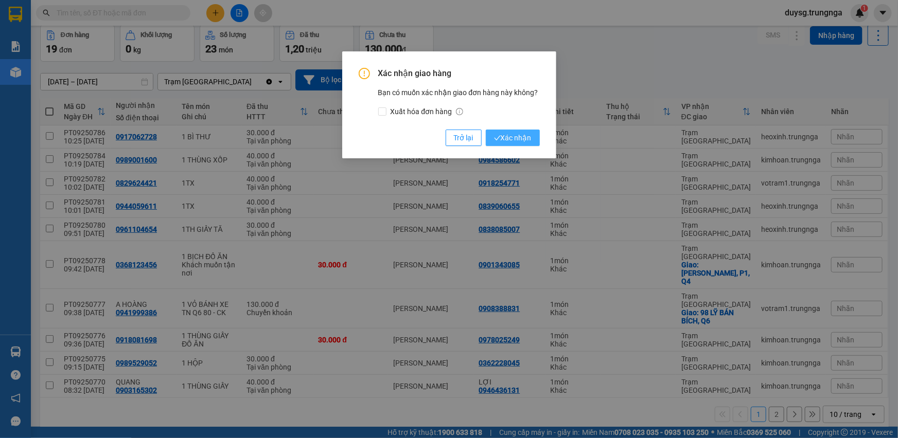
click at [513, 136] on span "Xác nhận" at bounding box center [513, 137] width 38 height 11
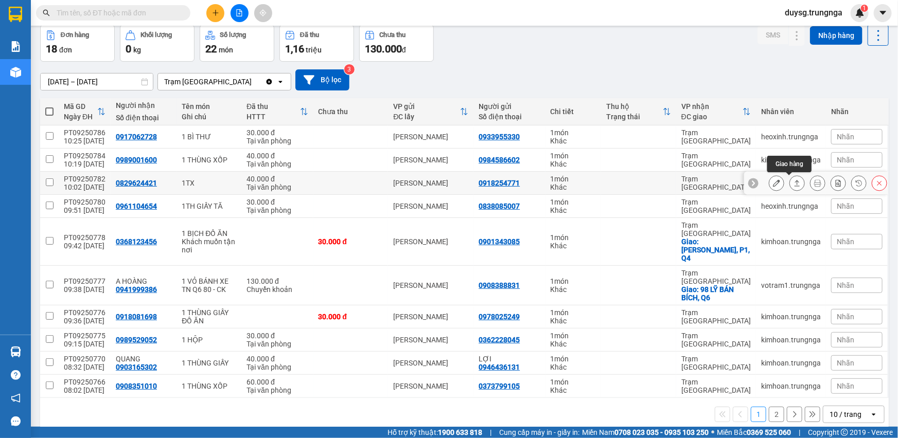
click at [790, 180] on button at bounding box center [797, 183] width 14 height 18
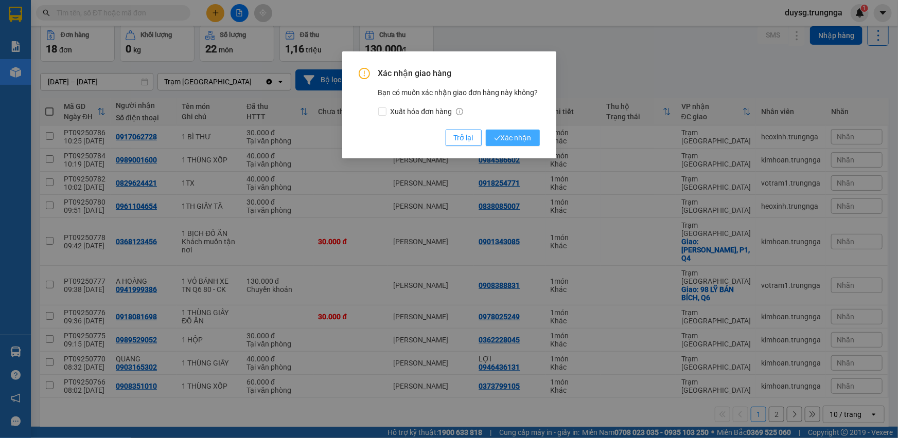
click at [508, 141] on span "Xác nhận" at bounding box center [513, 137] width 38 height 11
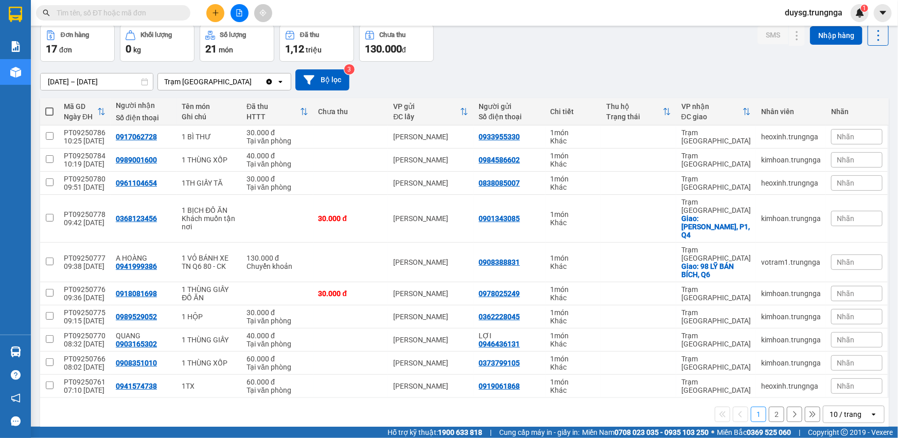
click at [769, 407] on button "2" at bounding box center [776, 414] width 15 height 15
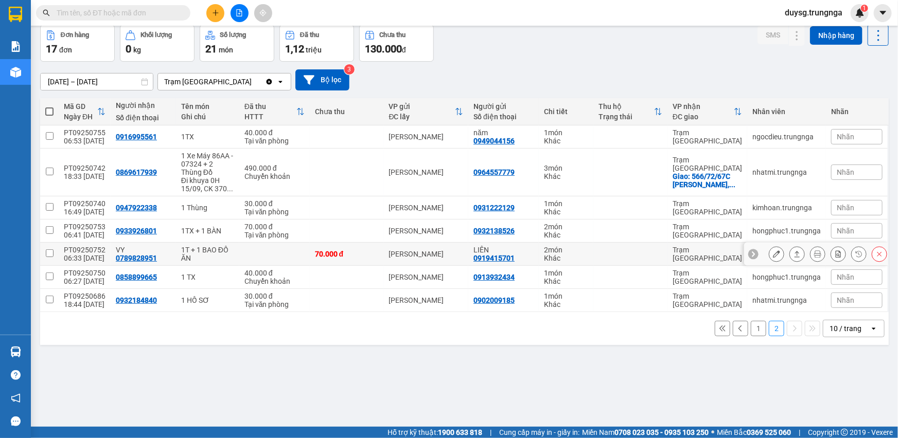
click at [793, 251] on icon at bounding box center [796, 254] width 7 height 7
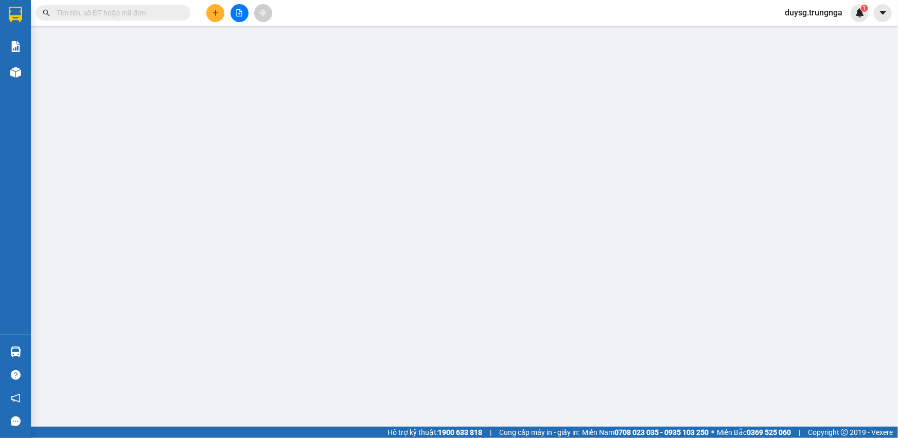
type input "0919415701"
type input "LIÊN"
type input "0789828951"
type input "VY"
type input "70.000"
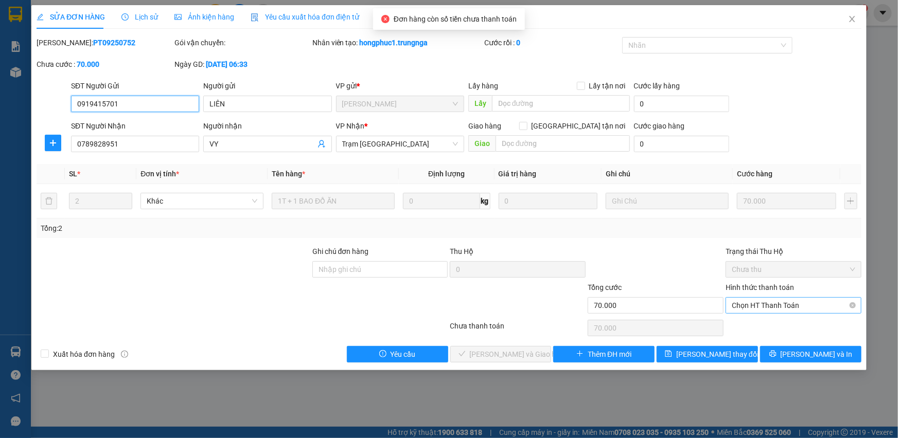
click at [789, 310] on span "Chọn HT Thanh Toán" at bounding box center [793, 305] width 123 height 15
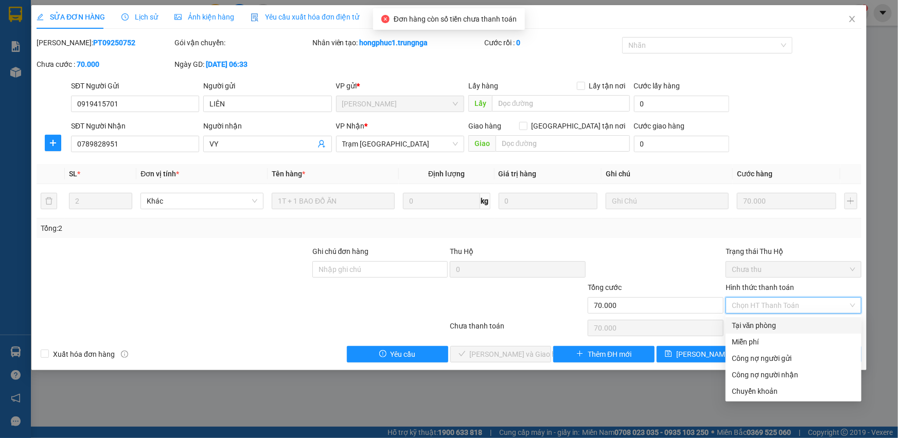
click at [766, 323] on div "Tại văn phòng" at bounding box center [793, 325] width 123 height 11
type input "0"
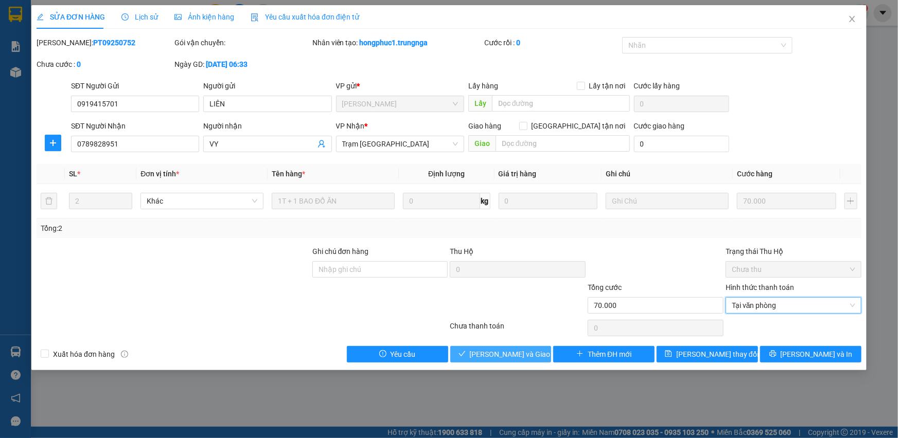
click at [518, 351] on span "[PERSON_NAME] và Giao hàng" at bounding box center [519, 354] width 99 height 11
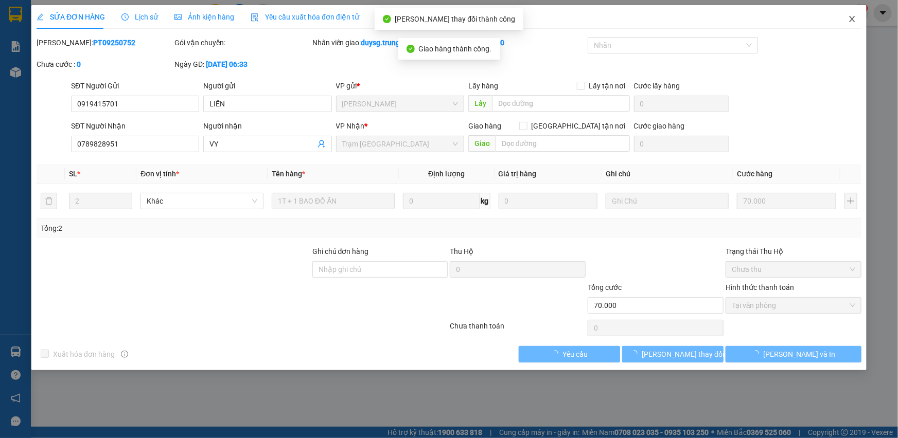
click at [852, 21] on icon "close" at bounding box center [852, 19] width 8 height 8
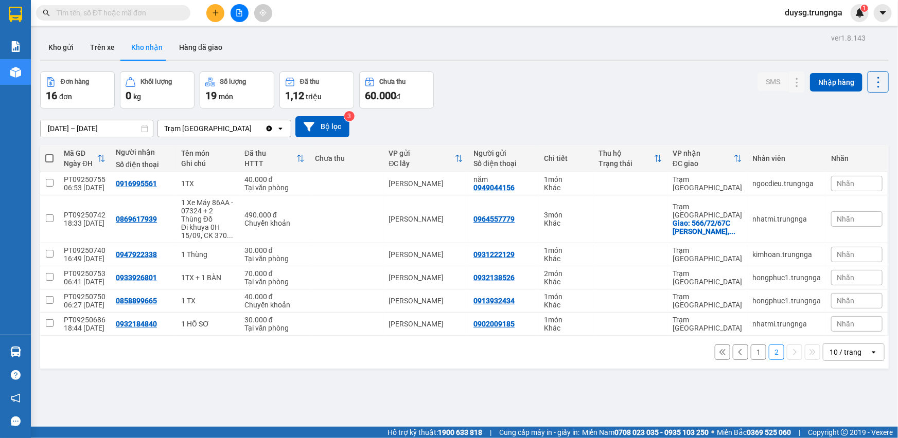
click at [601, 87] on div "Đơn hàng 16 đơn Khối lượng 0 kg Số lượng 19 món Đã thu 1,12 triệu Chưa thu 60.0…" at bounding box center [464, 90] width 848 height 37
click at [793, 280] on button at bounding box center [797, 278] width 14 height 18
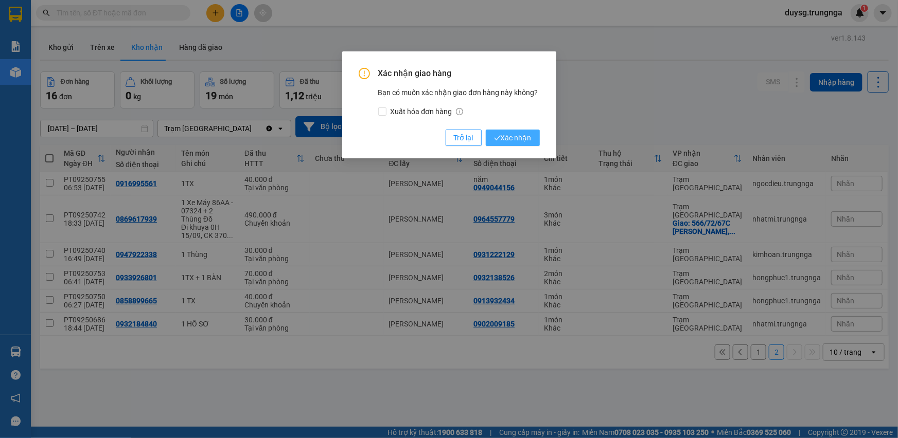
click at [517, 136] on span "Xác nhận" at bounding box center [513, 137] width 38 height 11
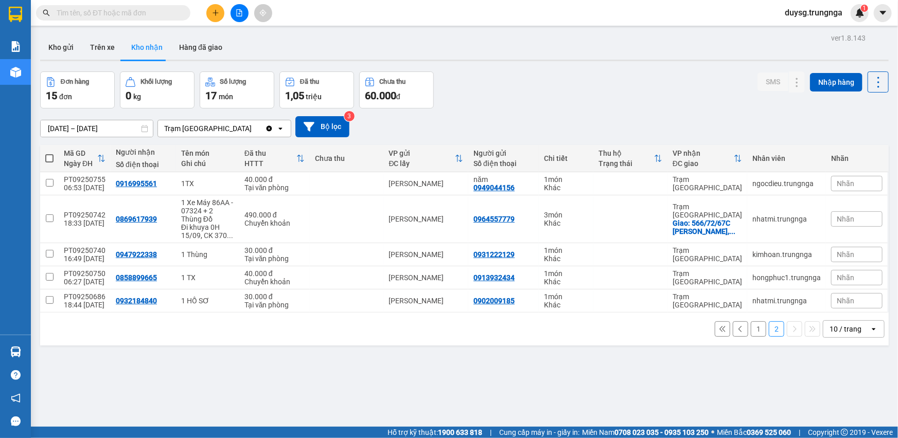
click at [751, 327] on button "1" at bounding box center [758, 329] width 15 height 15
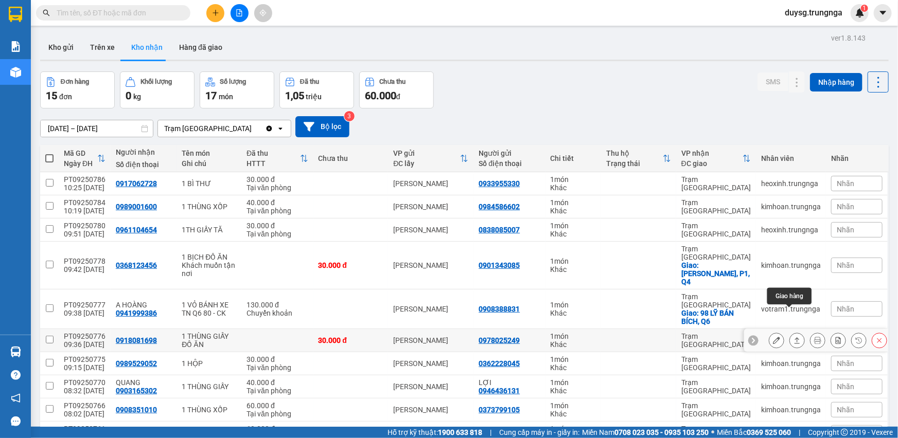
click at [793, 337] on icon at bounding box center [796, 340] width 7 height 7
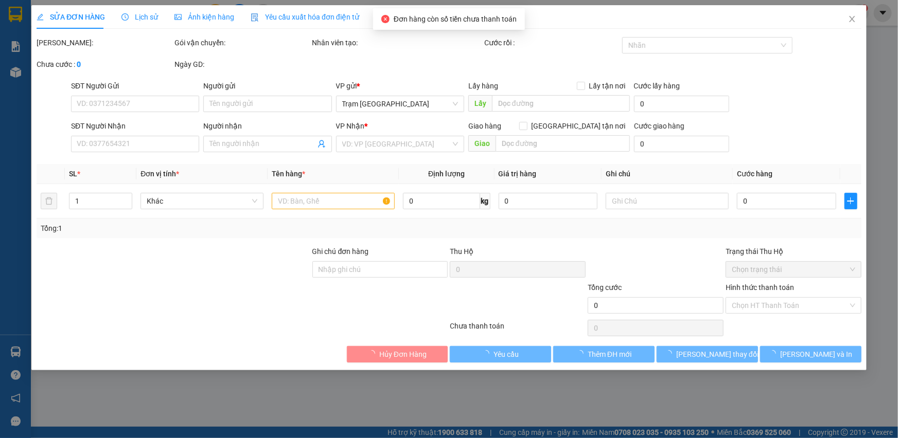
type input "0978025249"
type input "0918081698"
type input "30.000"
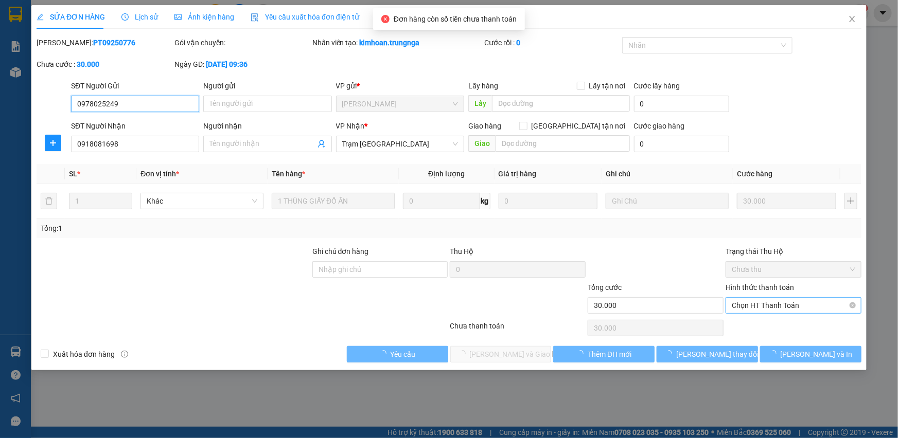
click at [778, 307] on span "Chọn HT Thanh Toán" at bounding box center [793, 305] width 123 height 15
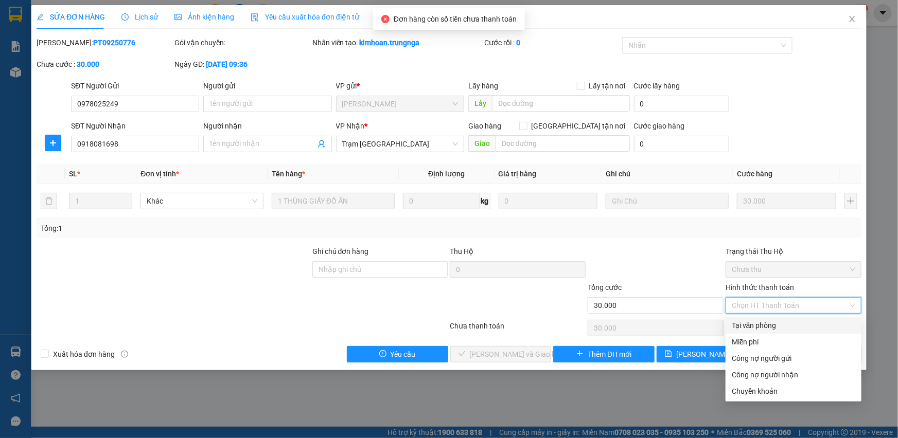
click at [772, 325] on div "Tại văn phòng" at bounding box center [793, 325] width 123 height 11
type input "0"
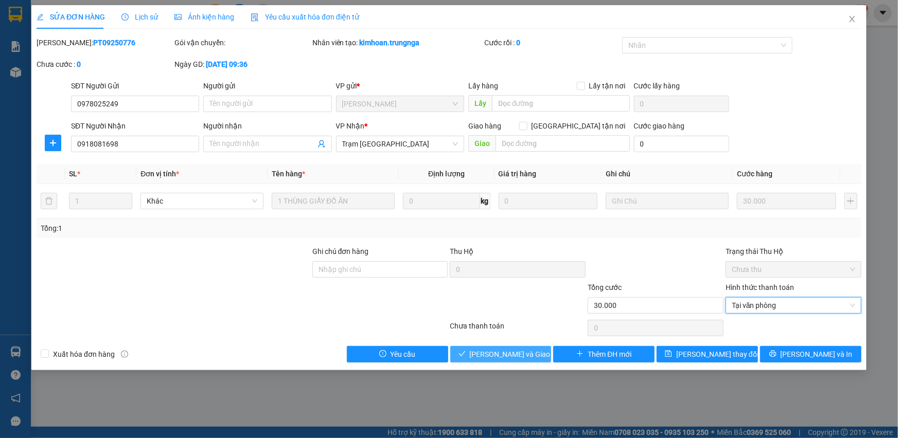
click at [502, 354] on span "[PERSON_NAME] và Giao hàng" at bounding box center [519, 354] width 99 height 11
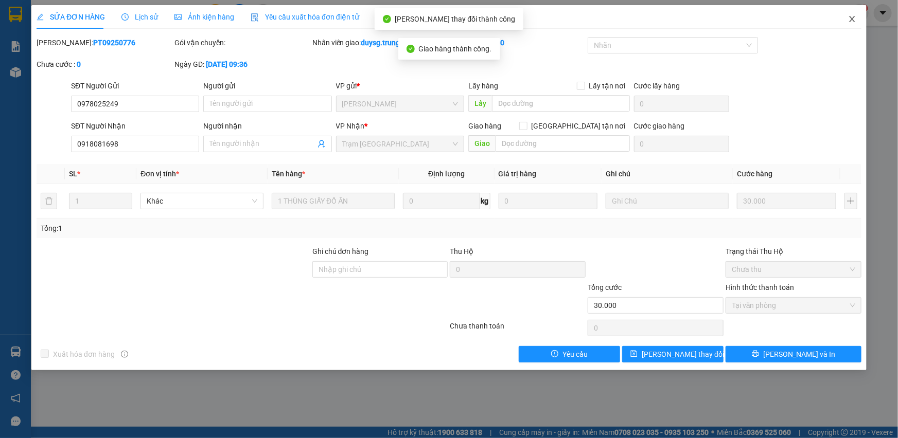
click at [851, 21] on icon "close" at bounding box center [852, 19] width 8 height 8
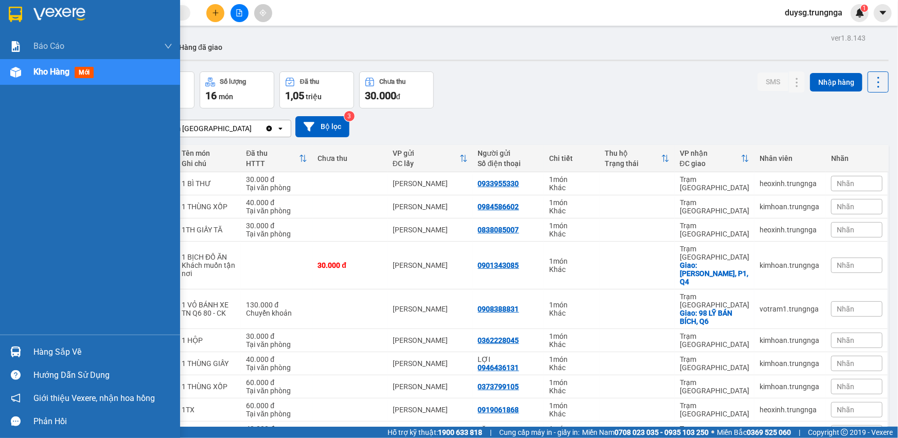
click at [13, 344] on div at bounding box center [16, 352] width 18 height 18
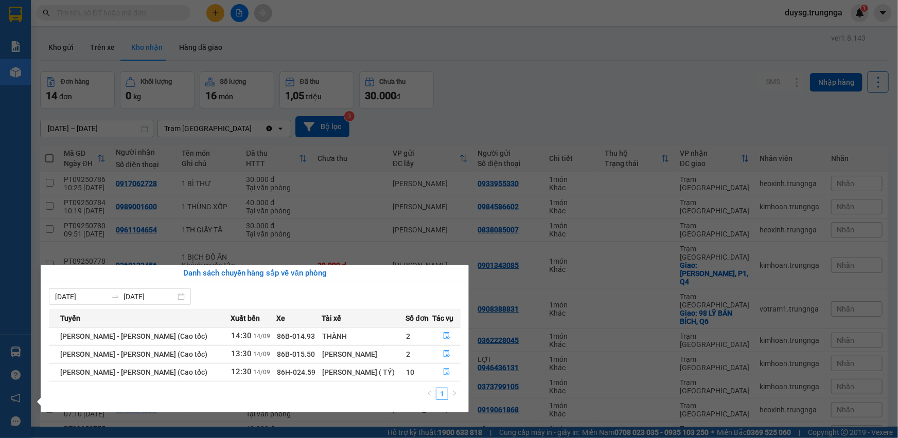
click at [447, 371] on icon "file-done" at bounding box center [446, 371] width 6 height 7
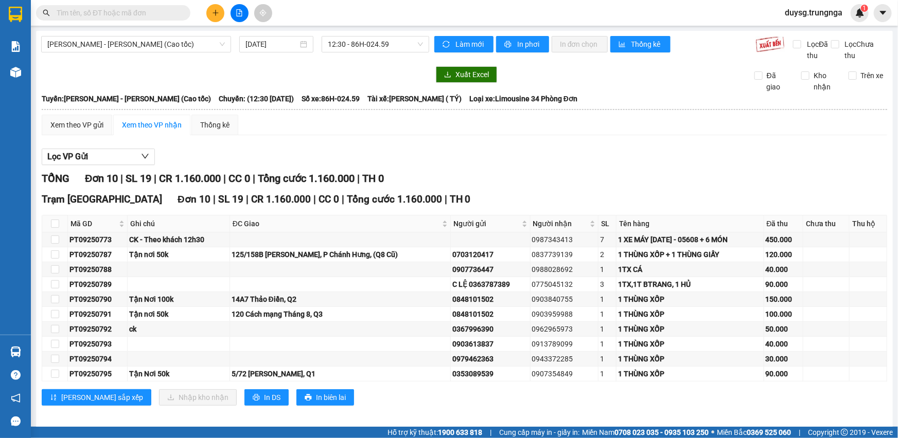
click at [664, 132] on div "Xem theo VP gửi Xem theo VP nhận Thống kê" at bounding box center [464, 125] width 845 height 21
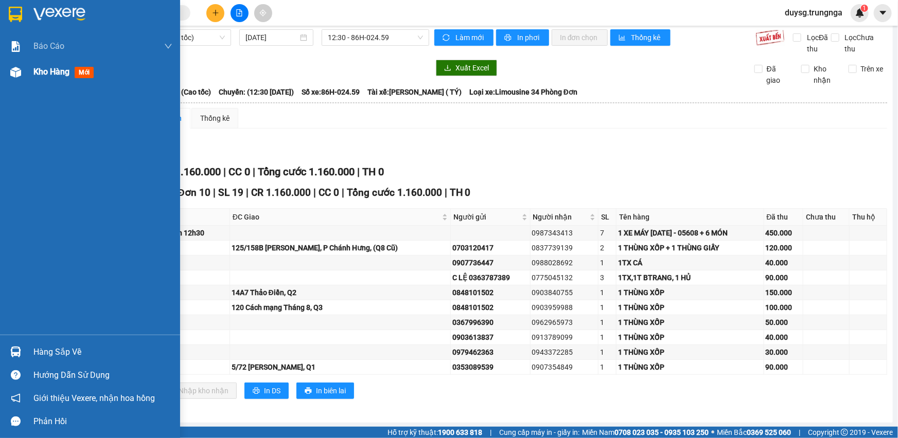
click at [4, 68] on div "Kho hàng mới" at bounding box center [90, 72] width 180 height 26
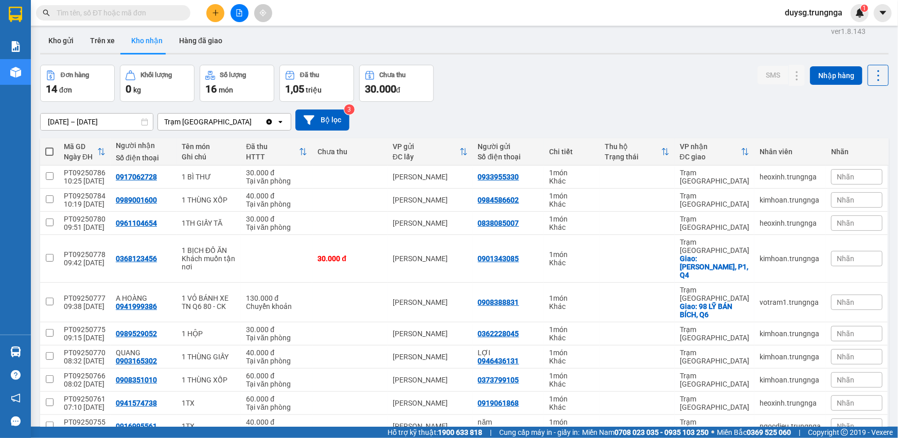
click at [609, 91] on div "Đơn hàng 14 đơn Khối lượng 0 kg Số lượng 16 món Đã thu 1,05 triệu Chưa thu 30.0…" at bounding box center [464, 83] width 848 height 37
click at [64, 43] on button "Kho gửi" at bounding box center [61, 40] width 42 height 25
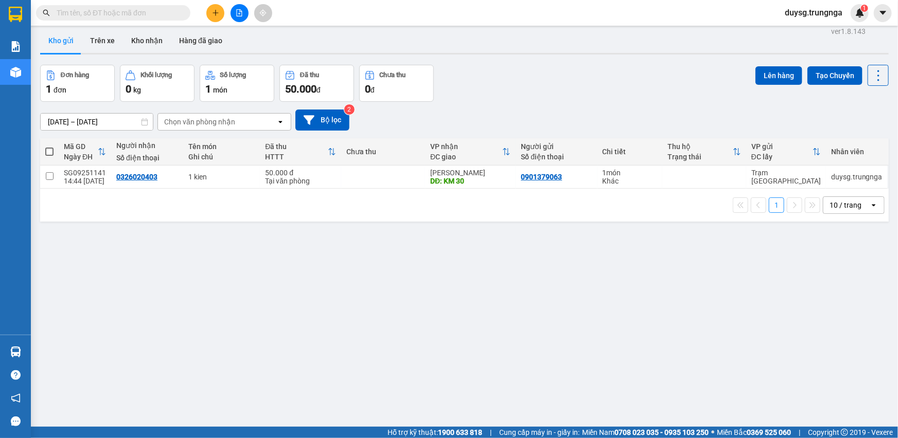
click at [40, 28] on button "Kho gửi" at bounding box center [61, 40] width 42 height 25
click at [583, 112] on div "[DATE] – [DATE] Press the down arrow key to interact with the calendar and sele…" at bounding box center [464, 120] width 848 height 21
click at [159, 34] on button "Kho nhận" at bounding box center [147, 40] width 48 height 25
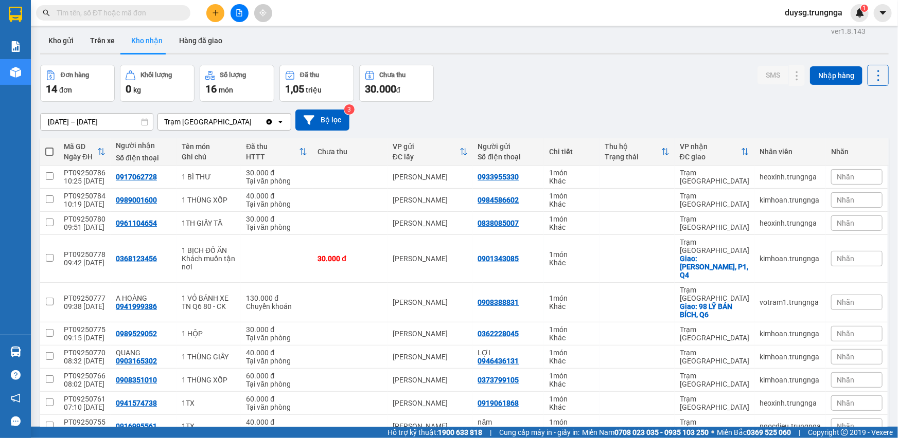
scroll to position [47, 0]
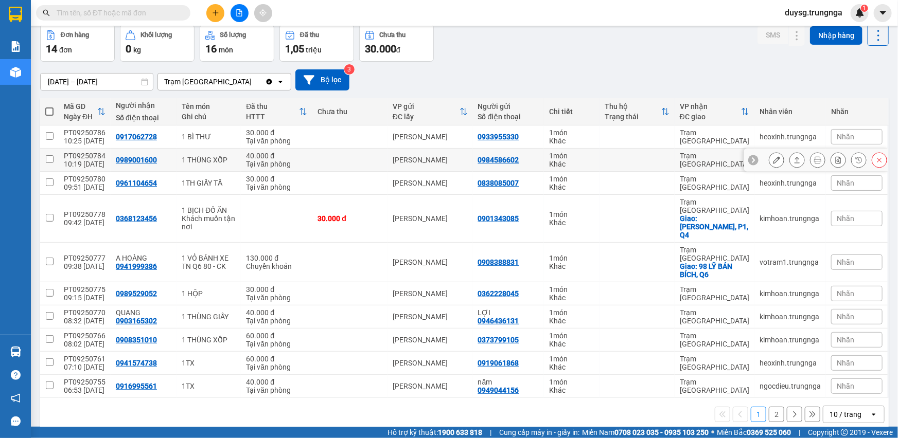
click at [793, 159] on icon at bounding box center [796, 159] width 7 height 7
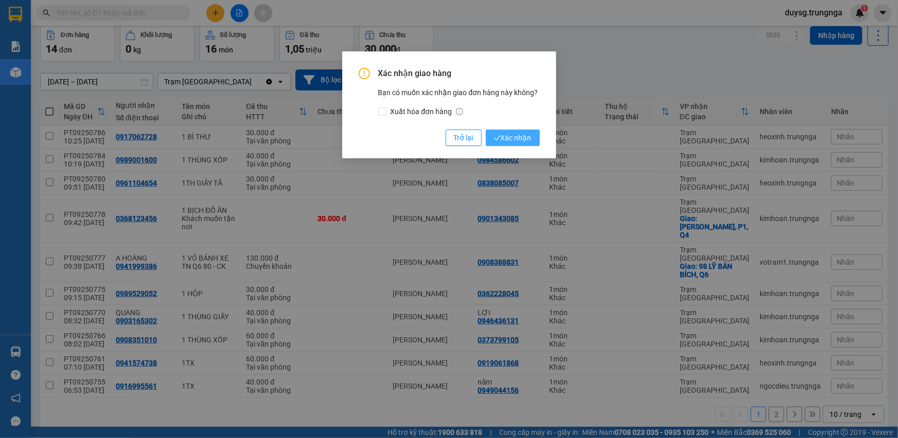
click at [510, 135] on span "Xác nhận" at bounding box center [513, 137] width 38 height 11
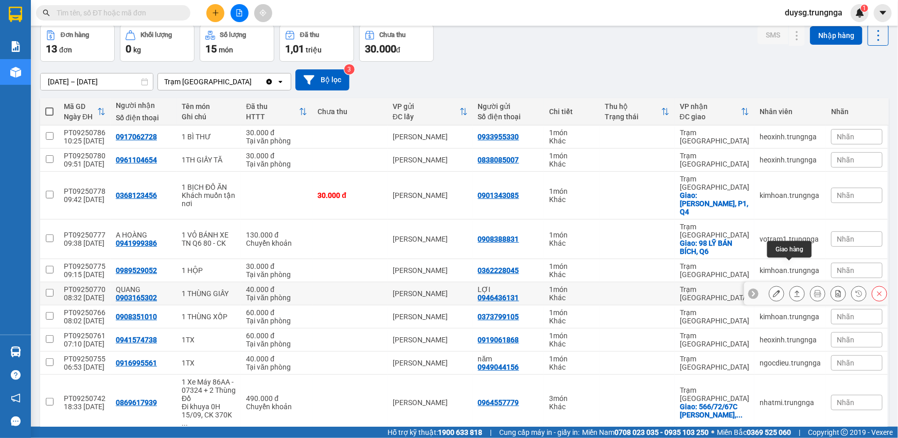
click at [793, 290] on icon at bounding box center [796, 293] width 7 height 7
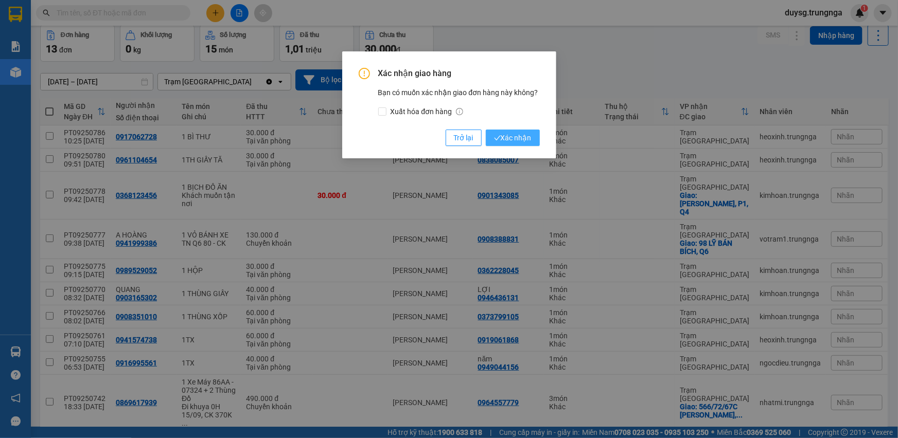
click at [506, 137] on span "Xác nhận" at bounding box center [513, 137] width 38 height 11
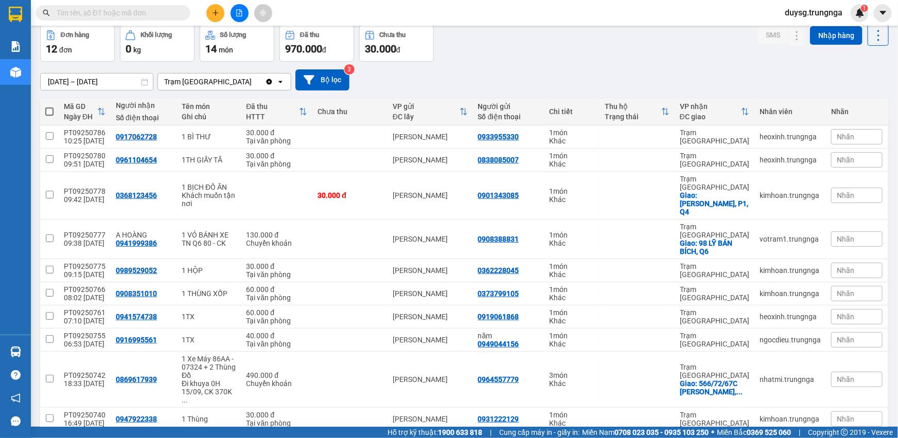
click at [537, 44] on div "Đơn hàng 12 đơn Khối lượng 0 kg Số lượng 14 món Đã thu 970.000 đ Chưa thu 30.00…" at bounding box center [464, 43] width 848 height 37
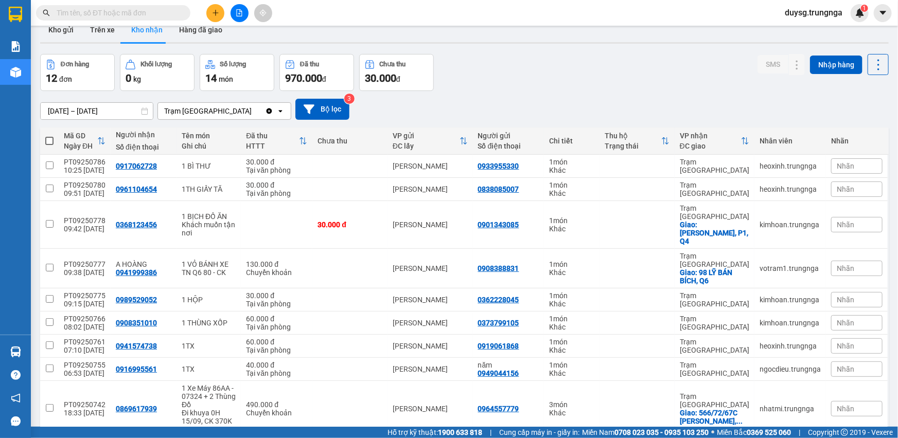
scroll to position [0, 0]
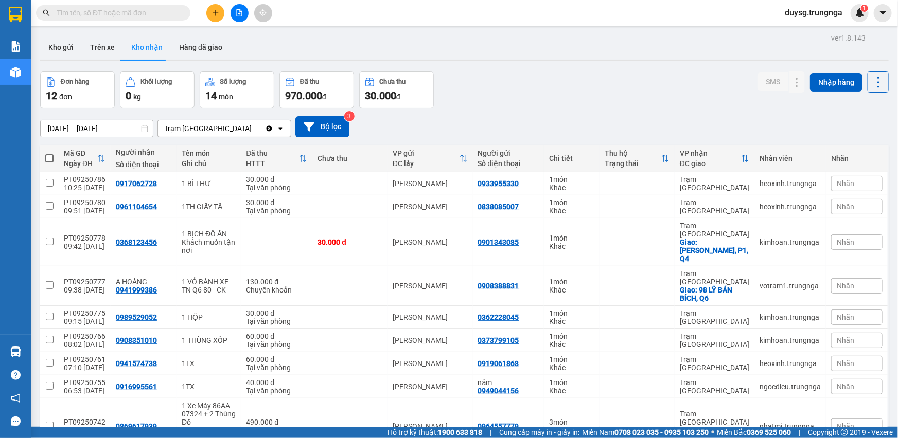
click at [542, 100] on div "Đơn hàng 12 đơn Khối lượng 0 kg Số lượng 14 món Đã thu 970.000 đ Chưa thu 30.00…" at bounding box center [464, 90] width 848 height 37
click at [545, 99] on div "Đơn hàng 12 đơn Khối lượng 0 kg Số lượng 14 món Đã thu 970.000 đ Chưa thu 30.00…" at bounding box center [464, 90] width 848 height 37
click at [502, 91] on div "Đơn hàng 12 đơn Khối lượng 0 kg Số lượng 14 món Đã thu 970.000 đ Chưa thu 30.00…" at bounding box center [464, 90] width 848 height 37
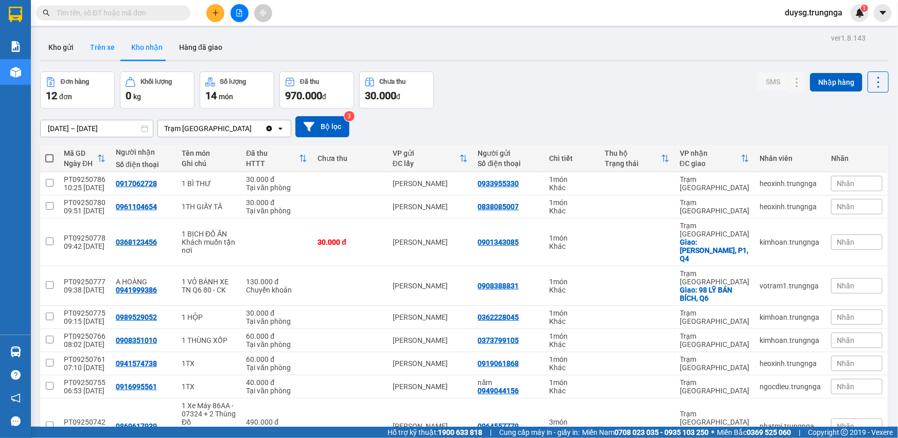
click at [93, 45] on button "Trên xe" at bounding box center [102, 47] width 41 height 25
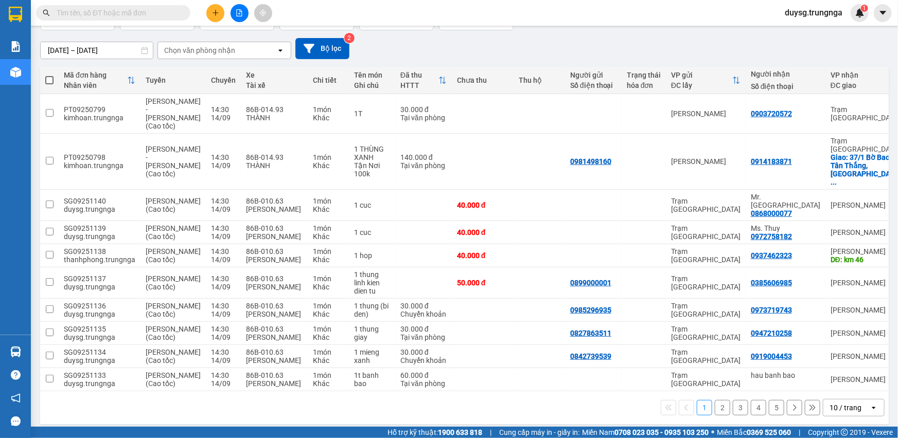
scroll to position [111, 0]
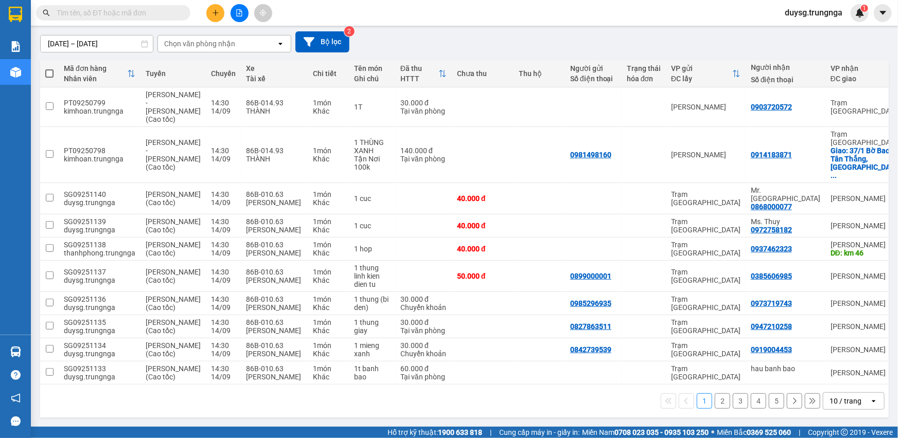
click at [751, 402] on button "4" at bounding box center [758, 401] width 15 height 15
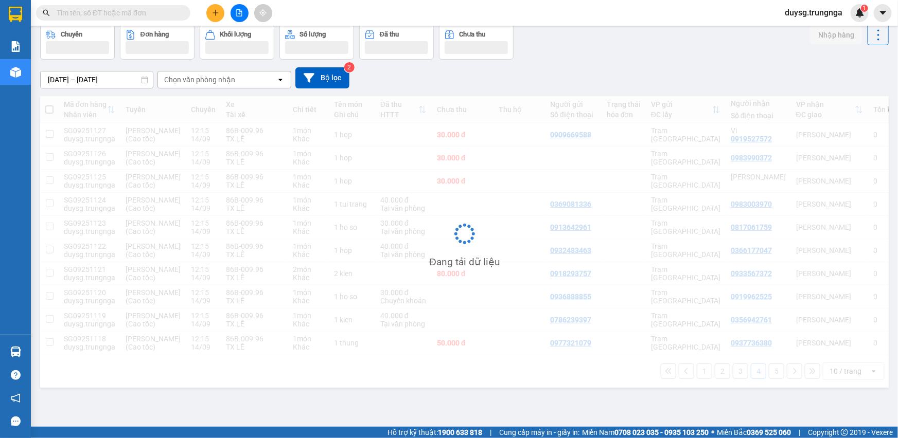
scroll to position [100, 0]
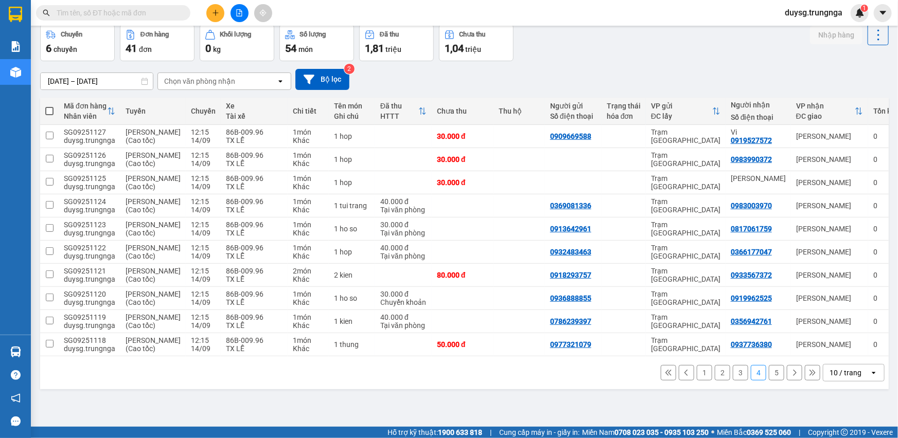
click at [772, 381] on button "5" at bounding box center [776, 372] width 15 height 15
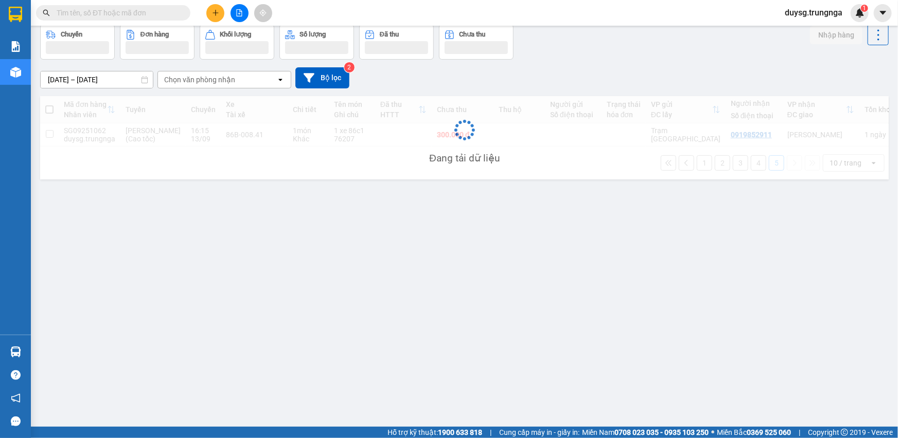
scroll to position [47, 0]
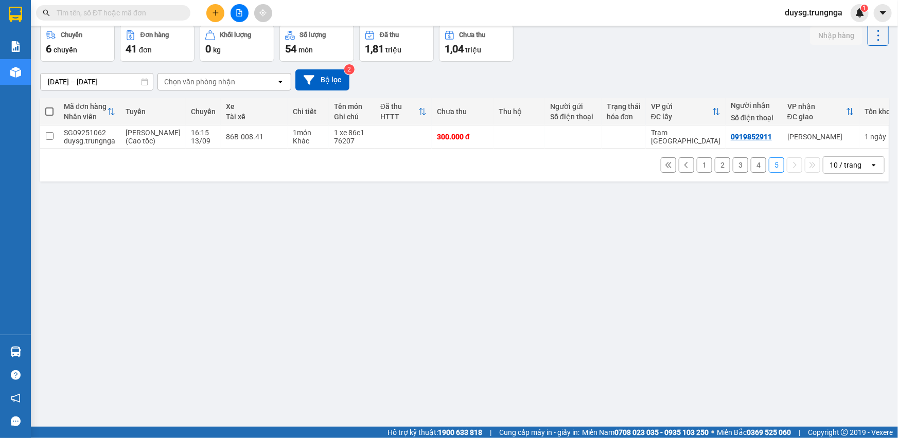
click at [697, 173] on button "1" at bounding box center [704, 164] width 15 height 15
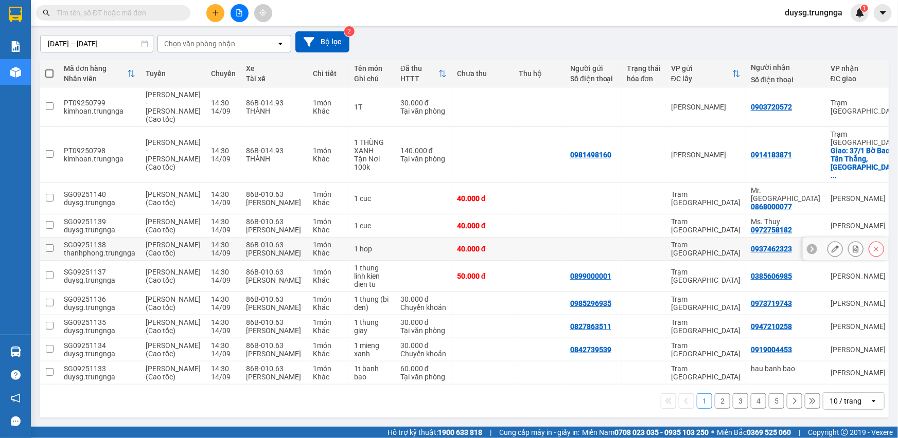
scroll to position [113, 0]
click at [770, 406] on button "5" at bounding box center [776, 401] width 15 height 15
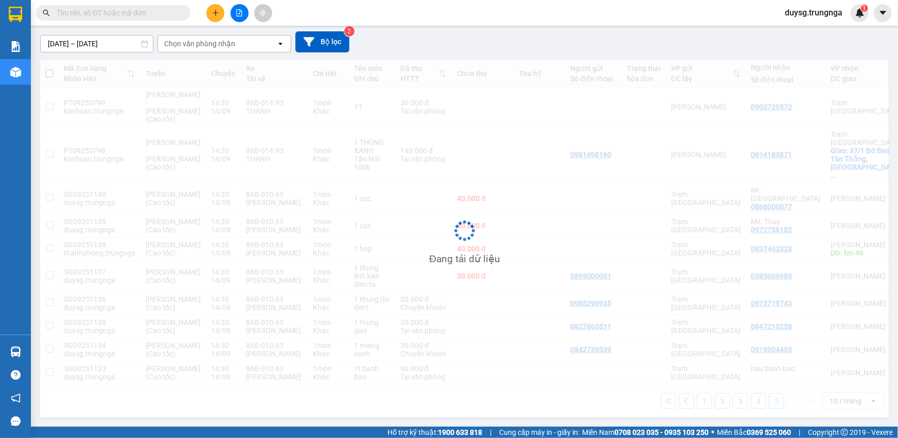
scroll to position [47, 0]
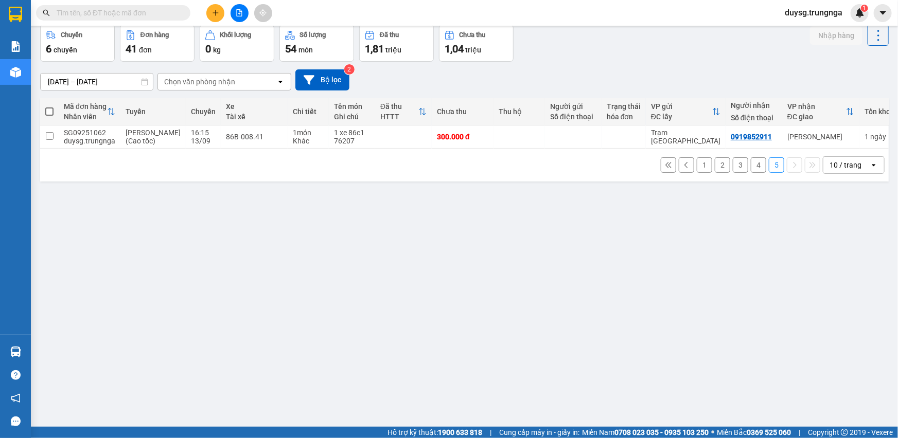
click at [622, 268] on div "ver 1.8.143 Kho gửi Trên xe Kho nhận Hàng đã giao Chuyến 6 chuyến Đơn hàng 41 đ…" at bounding box center [464, 203] width 857 height 438
click at [697, 172] on button "1" at bounding box center [704, 164] width 15 height 15
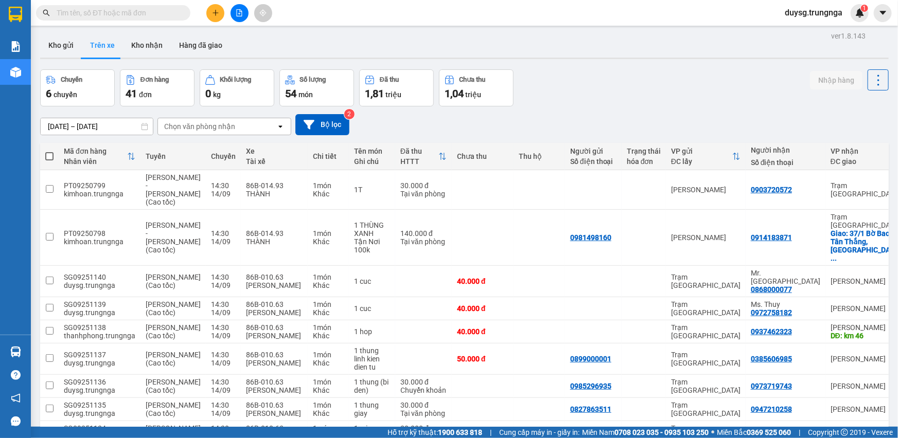
scroll to position [0, 0]
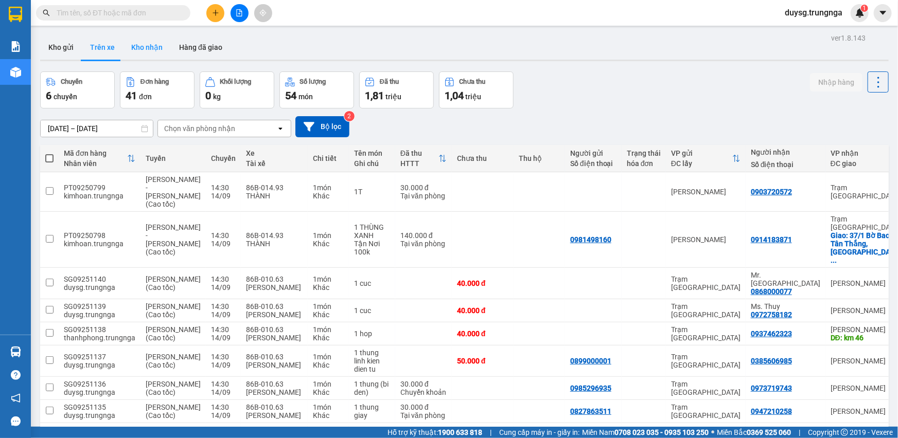
click at [144, 54] on button "Kho nhận" at bounding box center [147, 47] width 48 height 25
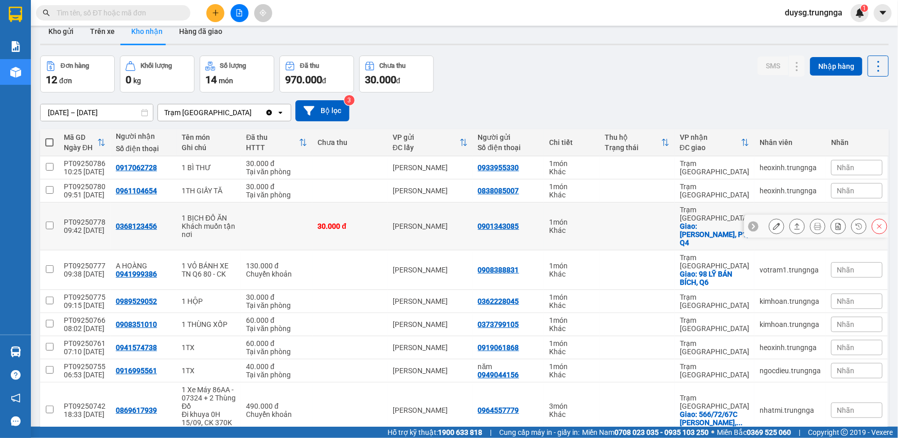
scroll to position [59, 0]
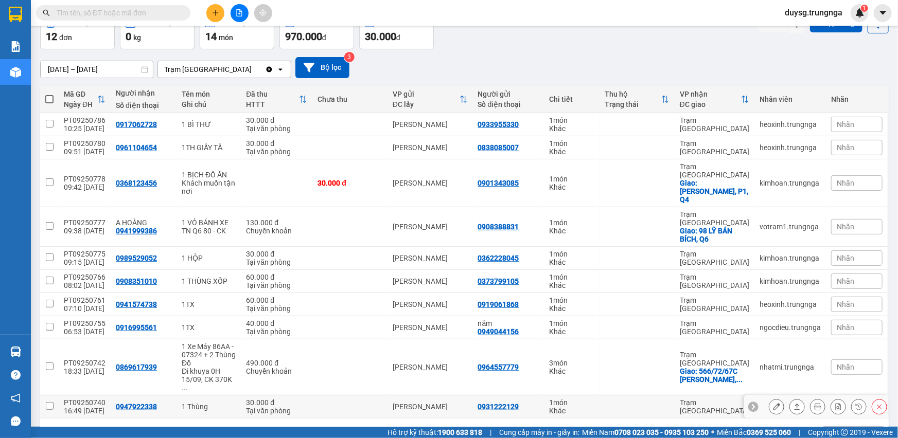
click at [794, 404] on icon at bounding box center [797, 407] width 6 height 6
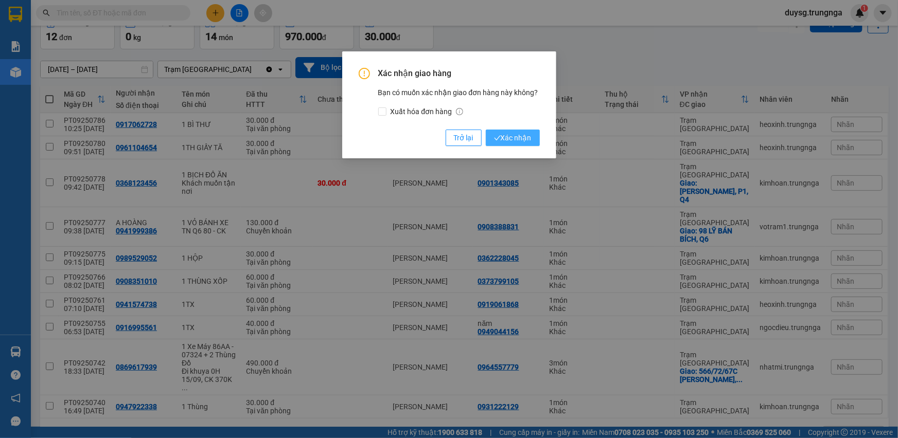
click at [515, 133] on span "Xác nhận" at bounding box center [513, 137] width 38 height 11
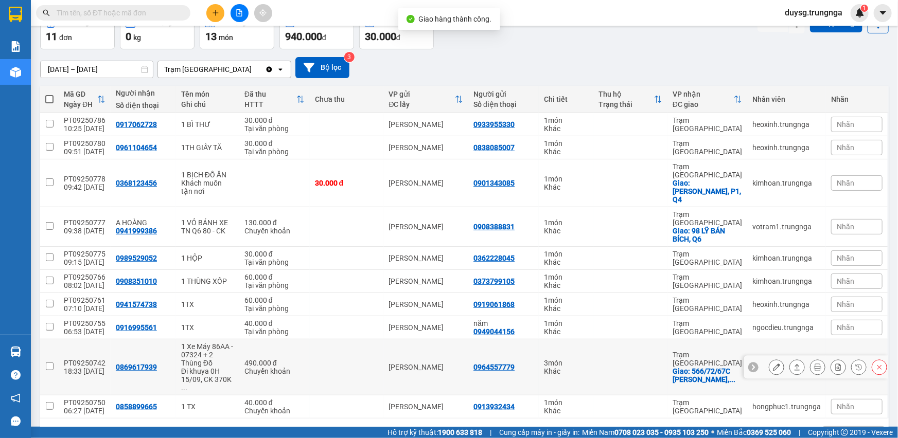
scroll to position [67, 0]
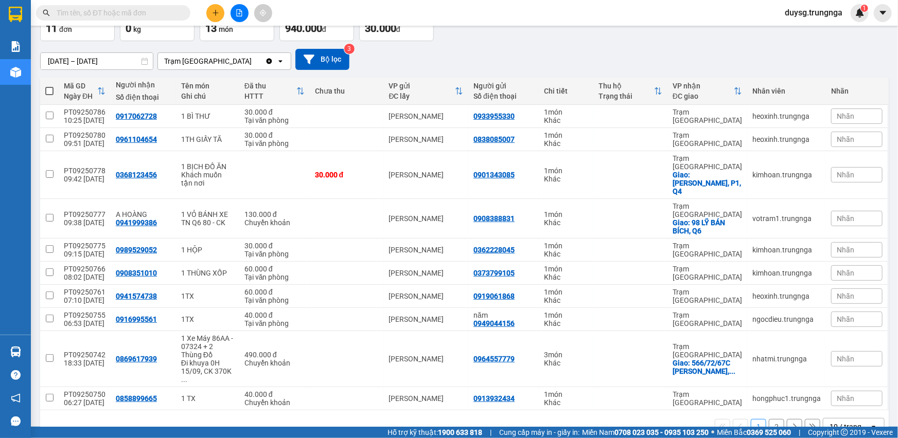
click at [447, 41] on div "[DATE] – [DATE] Press the down arrow key to interact with the calendar and sele…" at bounding box center [464, 59] width 848 height 37
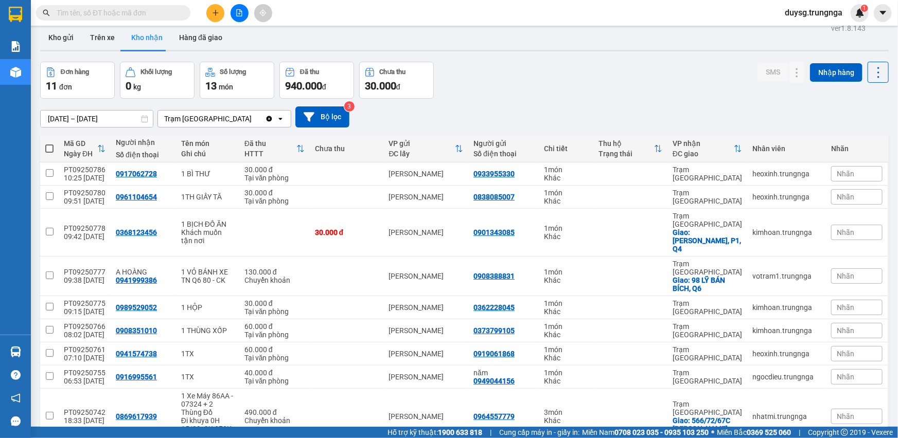
scroll to position [0, 0]
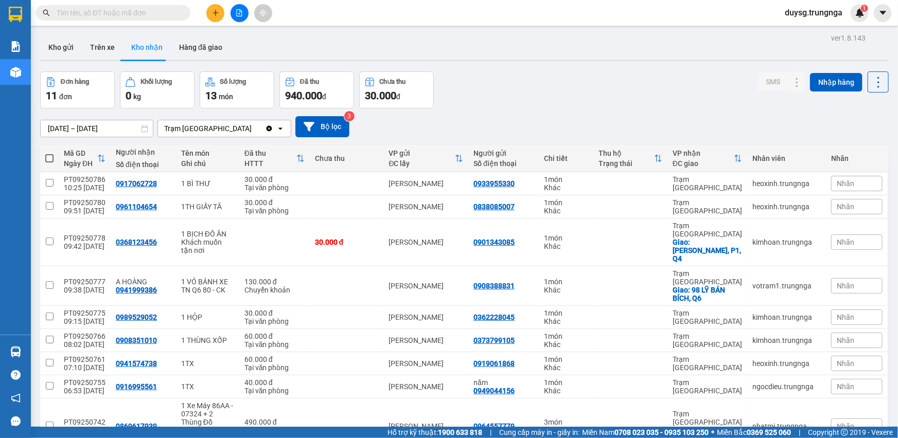
click at [208, 11] on button at bounding box center [215, 13] width 18 height 18
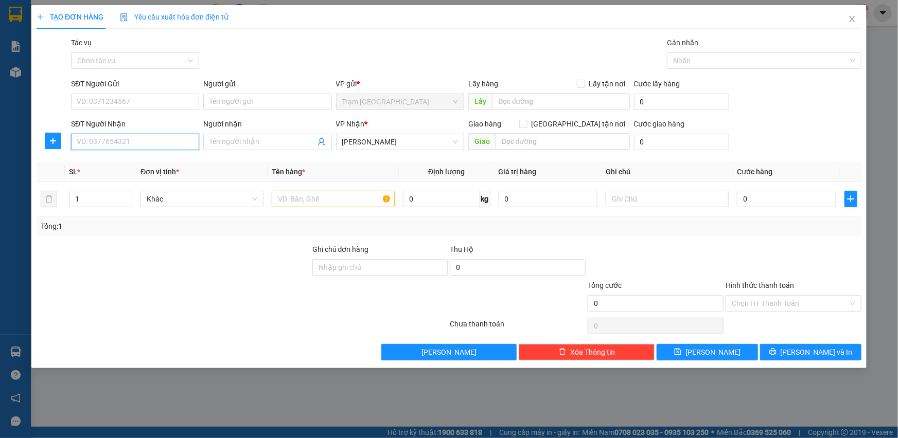
click at [156, 134] on input "SĐT Người Nhận" at bounding box center [135, 142] width 128 height 16
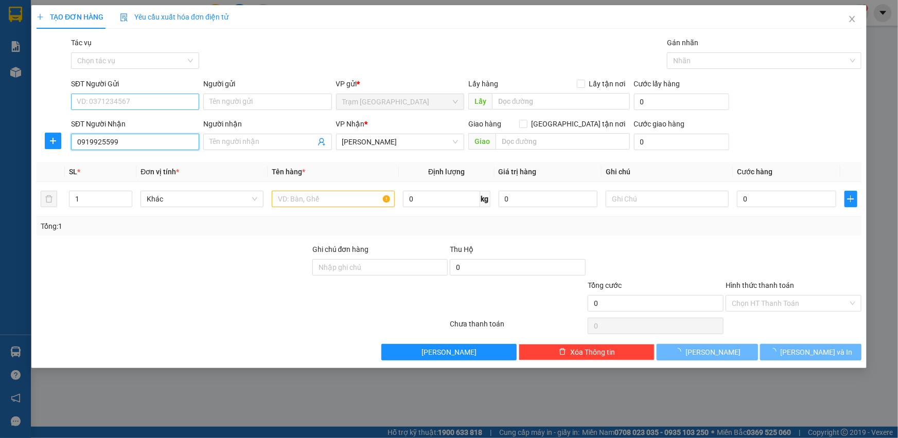
type input "0919925599"
click at [163, 101] on input "SĐT Người Gửi" at bounding box center [135, 102] width 128 height 16
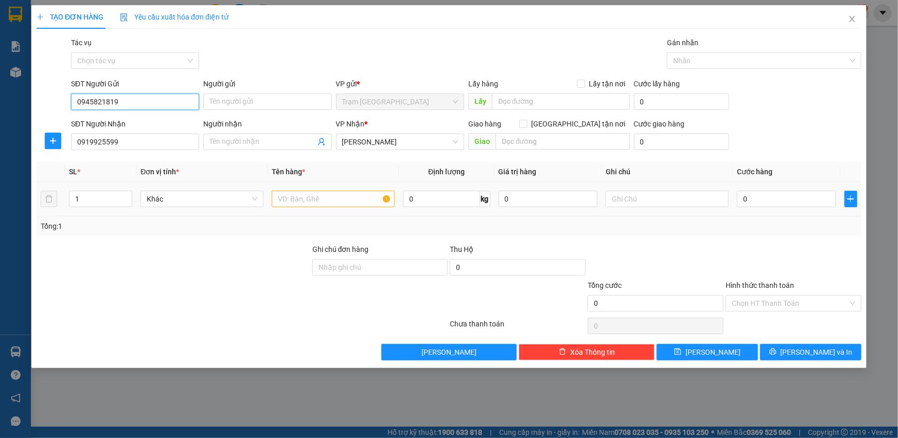
type input "0945821819"
click at [304, 193] on input "text" at bounding box center [333, 199] width 123 height 16
type input "1 thung giay"
click at [759, 204] on input "0" at bounding box center [786, 199] width 99 height 16
type input "3"
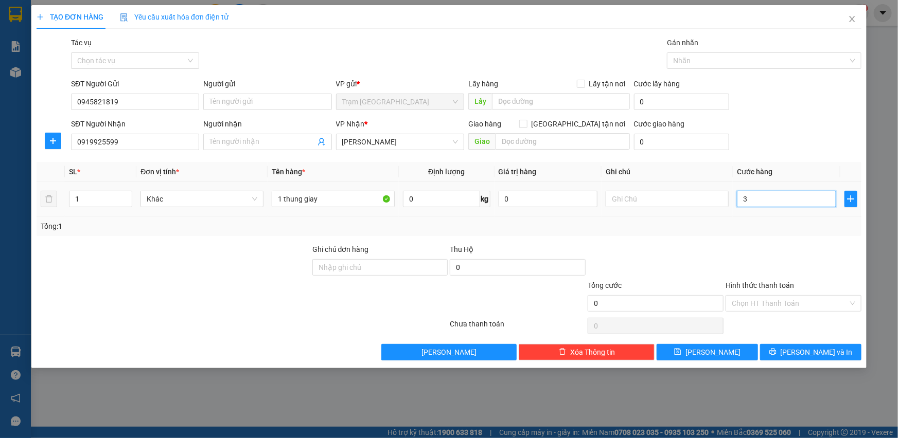
type input "3"
type input "0"
paste input "4"
type input "0"
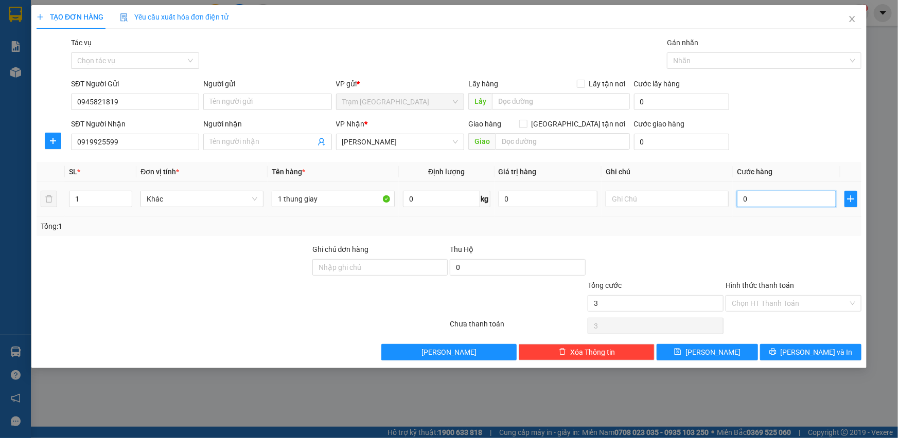
type input "0"
type input "04"
type input "4"
type input "040"
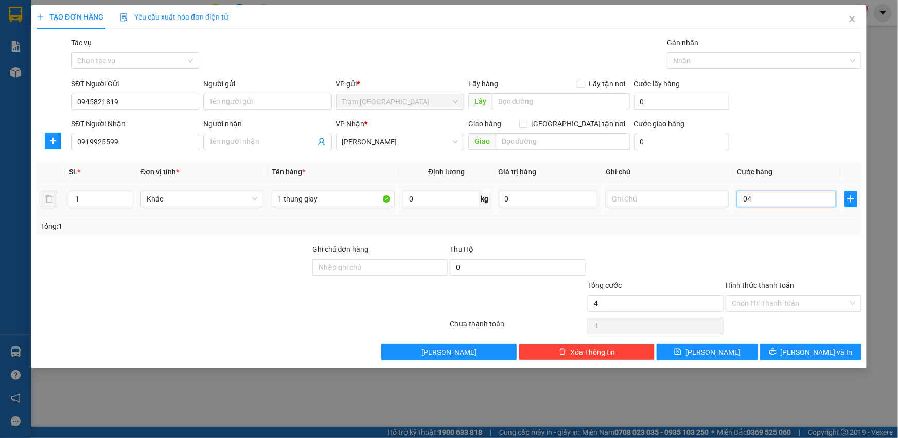
type input "40"
type input "40.000"
click at [766, 233] on div "Tổng: 1" at bounding box center [449, 227] width 825 height 20
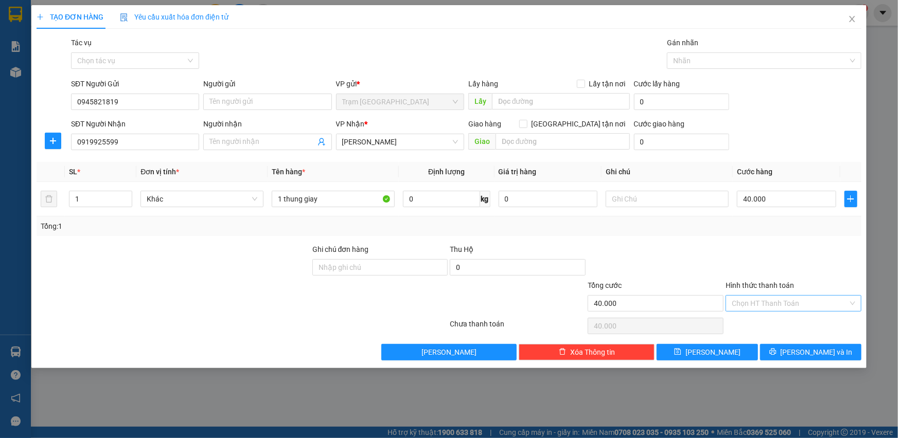
click at [809, 305] on input "Hình thức thanh toán" at bounding box center [790, 303] width 116 height 15
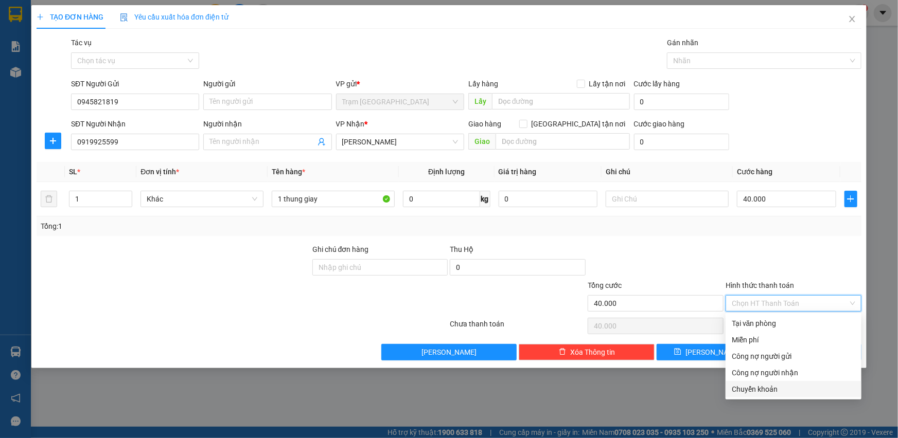
click at [788, 386] on div "Chuyển khoản" at bounding box center [793, 389] width 123 height 11
type input "0"
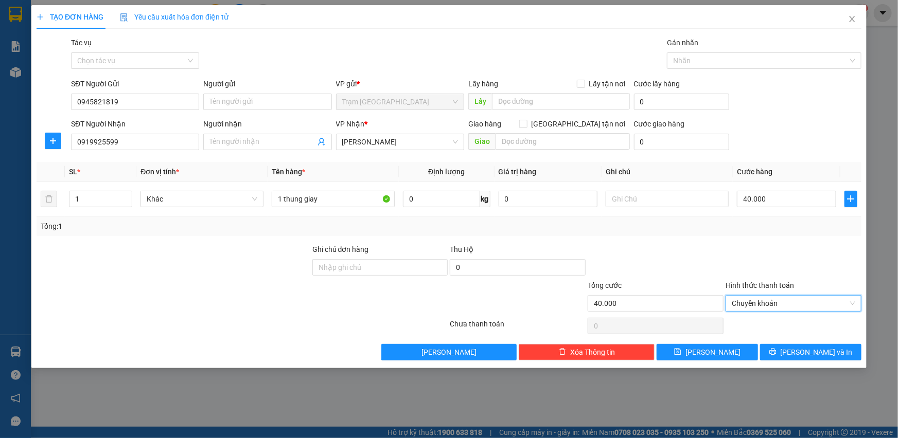
click at [760, 256] on div at bounding box center [793, 262] width 138 height 36
click at [823, 360] on div "TẠO ĐƠN HÀNG Yêu cầu xuất hóa đơn điện tử Transit Pickup Surcharge Ids Transit …" at bounding box center [448, 186] width 835 height 363
click at [807, 349] on span "[PERSON_NAME] và In" at bounding box center [816, 352] width 72 height 11
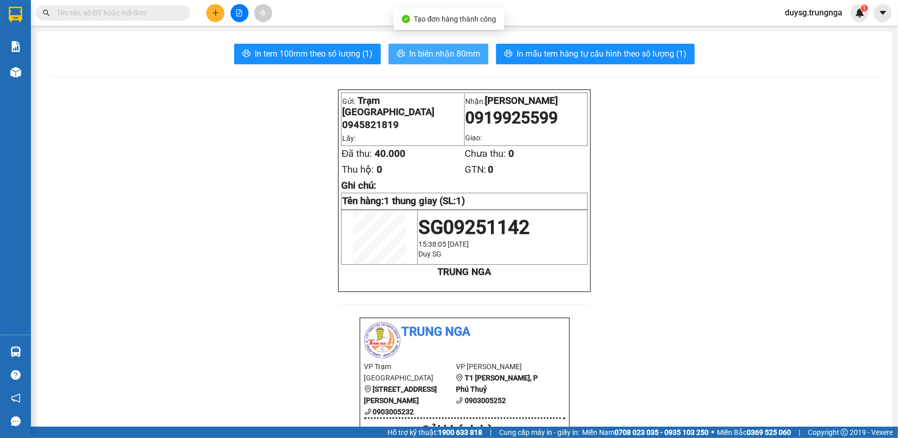
click at [454, 58] on span "In biên nhận 80mm" at bounding box center [444, 53] width 71 height 13
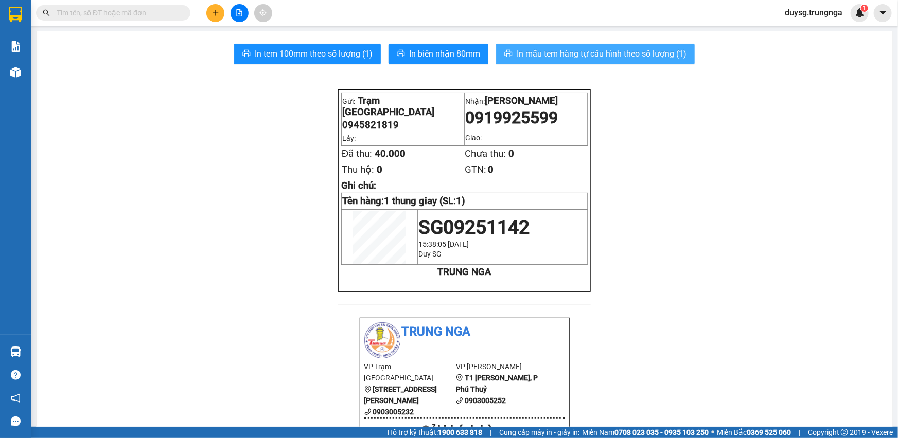
click at [602, 55] on span "In mẫu tem hàng tự cấu hình theo số lượng (1)" at bounding box center [601, 53] width 170 height 13
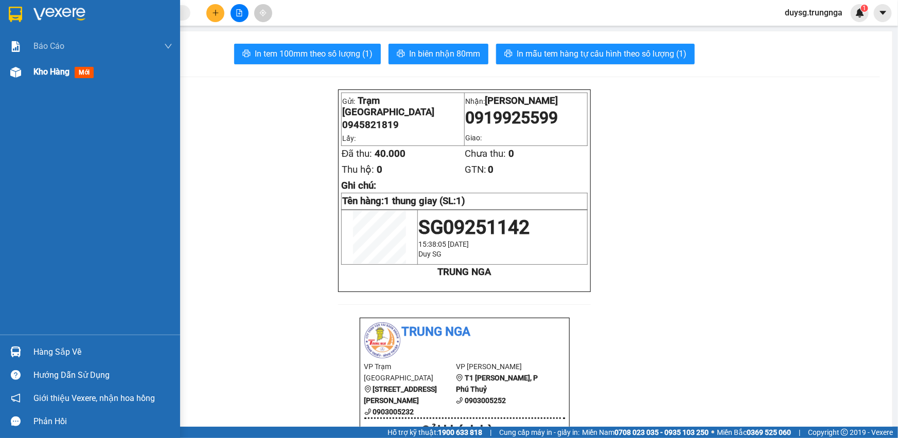
click at [49, 75] on span "Kho hàng" at bounding box center [51, 72] width 36 height 10
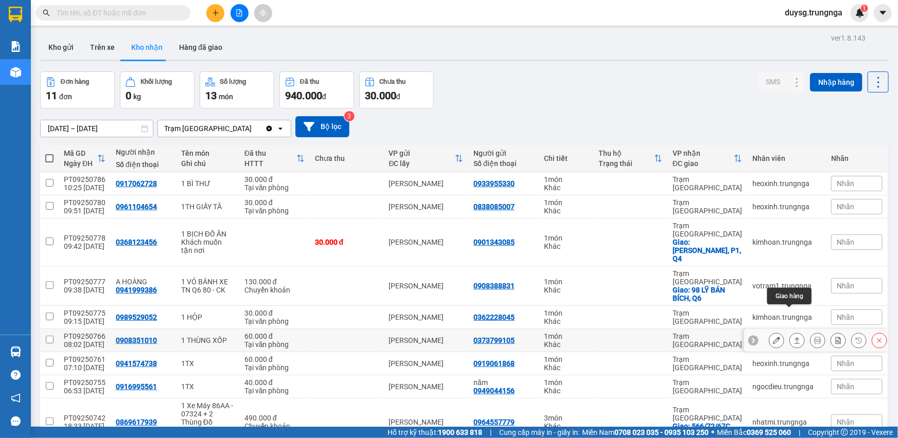
click at [793, 337] on icon at bounding box center [796, 340] width 7 height 7
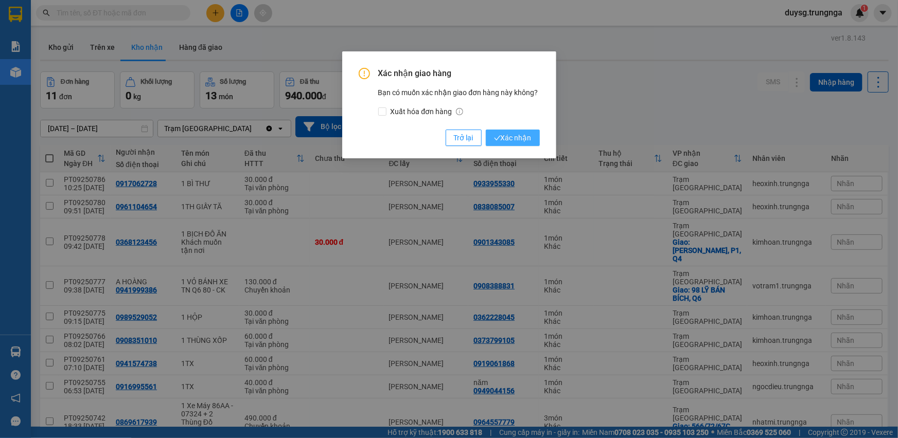
click at [511, 139] on span "Xác nhận" at bounding box center [513, 137] width 38 height 11
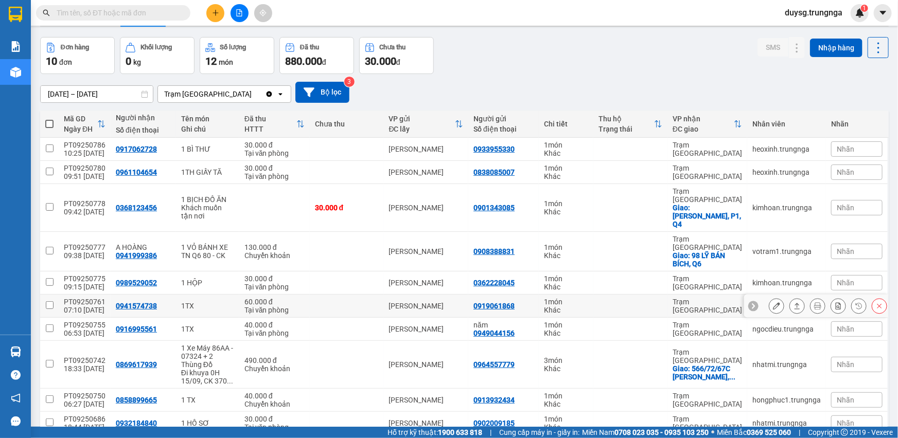
scroll to position [59, 0]
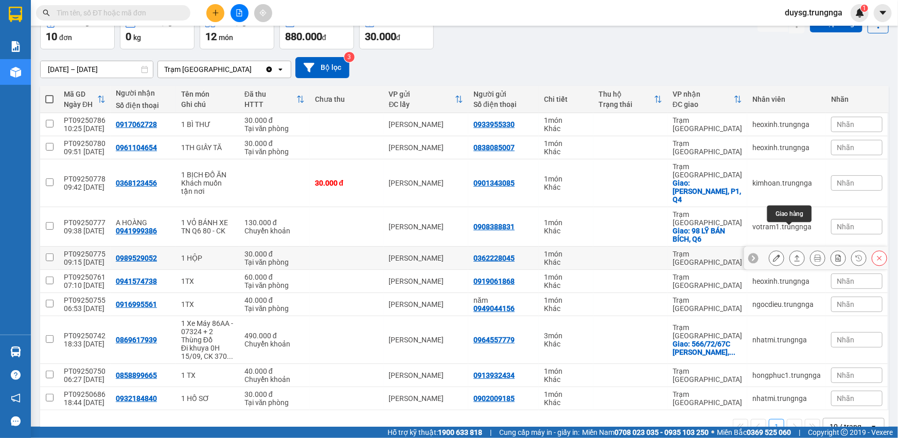
click at [794, 255] on icon at bounding box center [797, 258] width 6 height 6
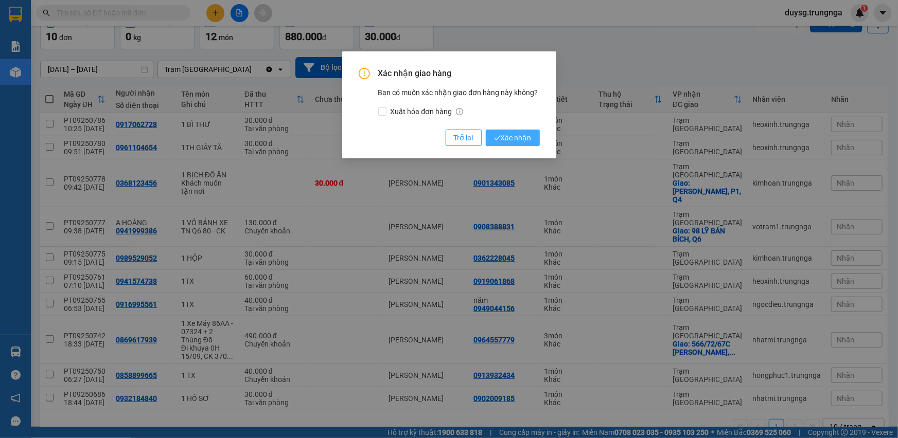
click at [528, 134] on span "Xác nhận" at bounding box center [513, 137] width 38 height 11
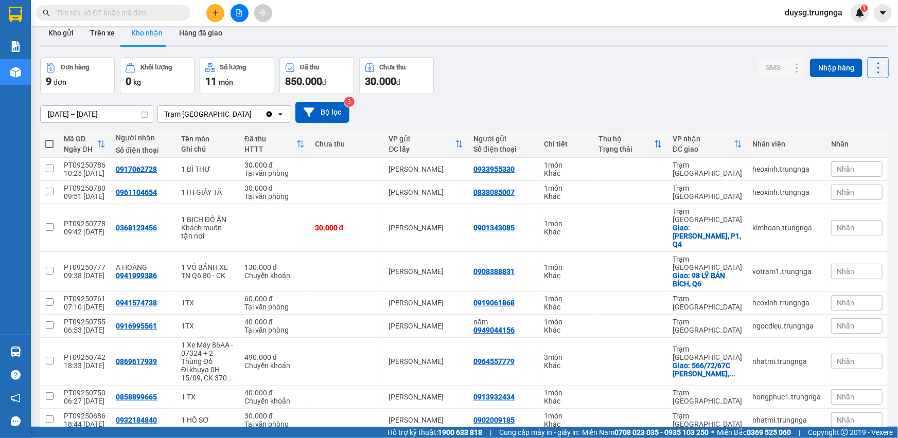
scroll to position [0, 0]
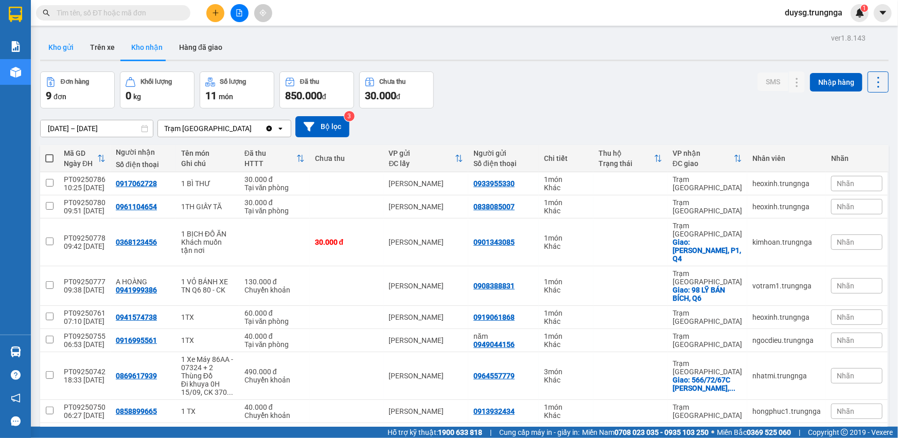
click at [64, 48] on button "Kho gửi" at bounding box center [61, 47] width 42 height 25
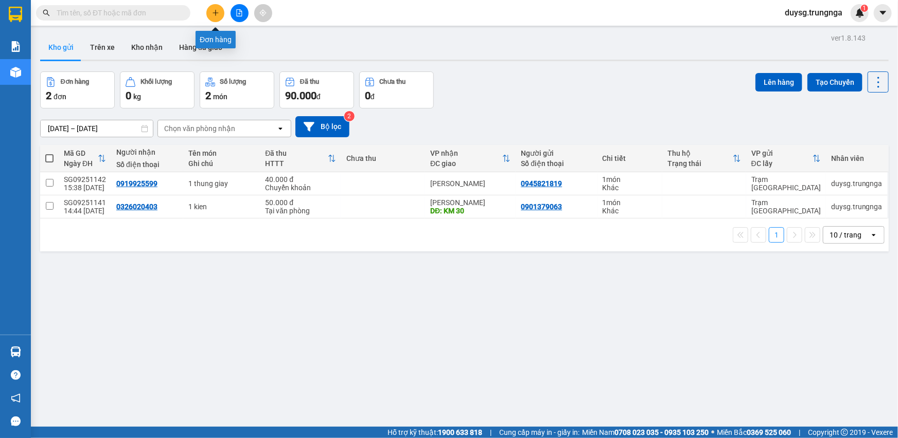
click at [217, 14] on icon "plus" at bounding box center [215, 12] width 7 height 7
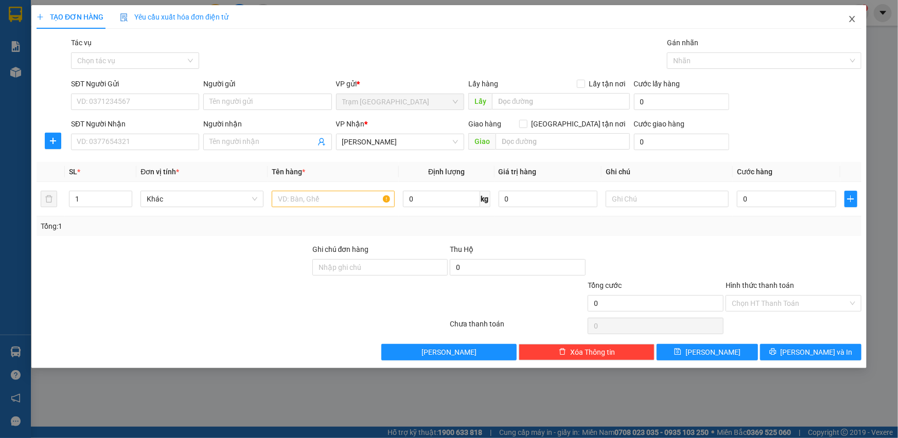
click at [848, 18] on icon "close" at bounding box center [852, 19] width 8 height 8
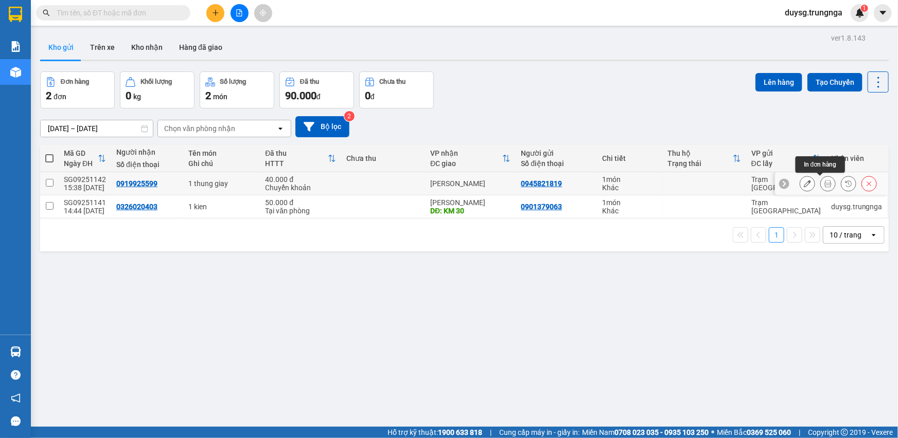
click at [822, 179] on button at bounding box center [828, 184] width 14 height 18
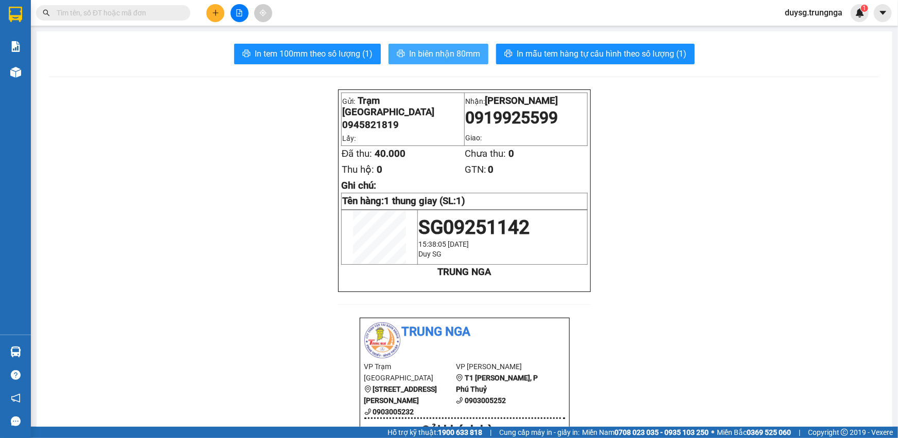
click at [443, 57] on span "In biên nhận 80mm" at bounding box center [444, 53] width 71 height 13
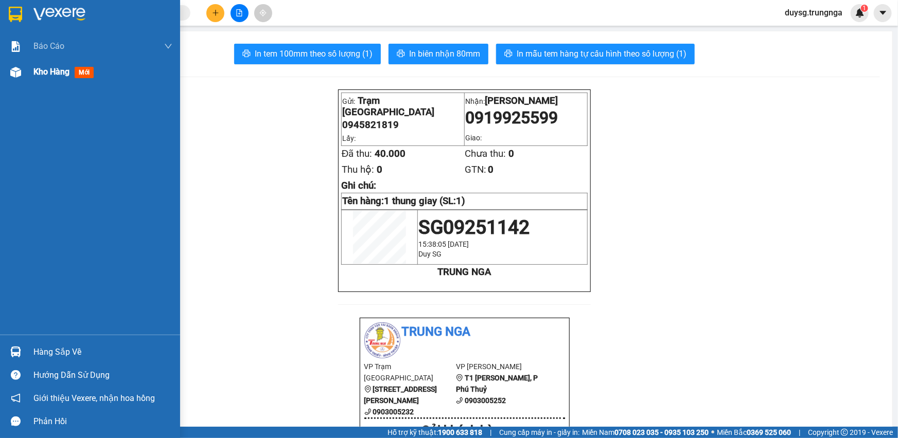
click at [19, 76] on img at bounding box center [15, 72] width 11 height 11
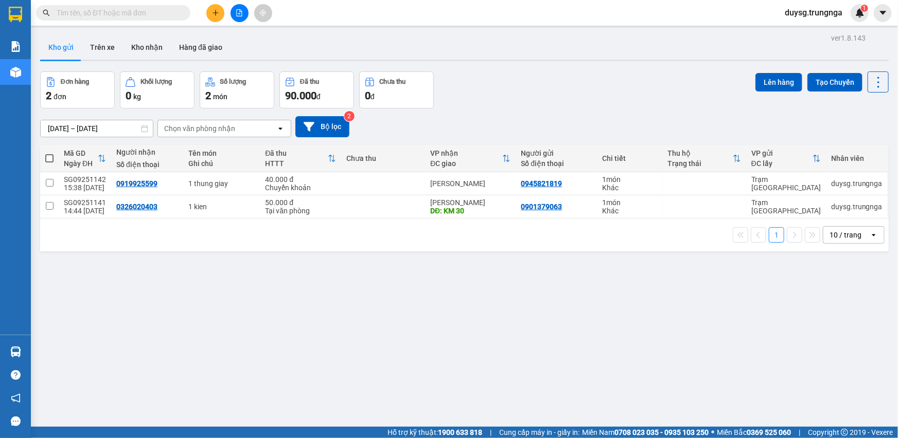
click at [578, 340] on div "ver 1.8.143 Kho gửi Trên xe Kho nhận Hàng đã giao Đơn hàng 2 đơn Khối lượng 0 k…" at bounding box center [464, 250] width 857 height 438
click at [50, 159] on span at bounding box center [49, 158] width 8 height 8
click at [49, 153] on input "checkbox" at bounding box center [49, 153] width 0 height 0
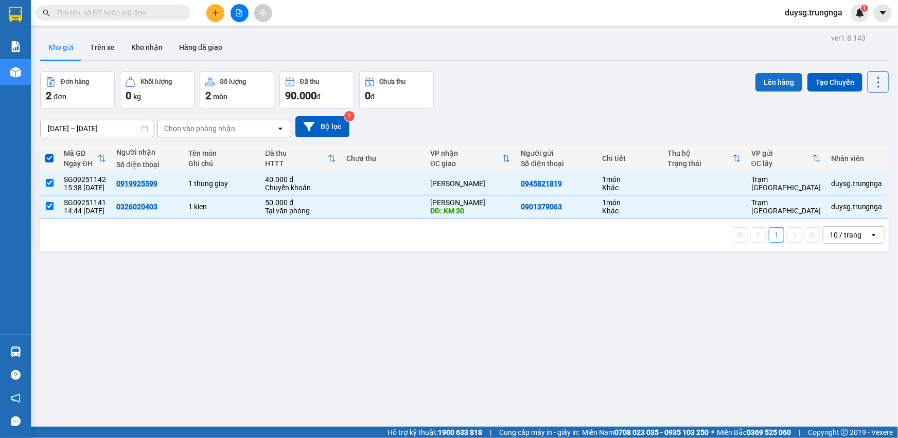
click at [769, 75] on button "Lên hàng" at bounding box center [778, 82] width 47 height 19
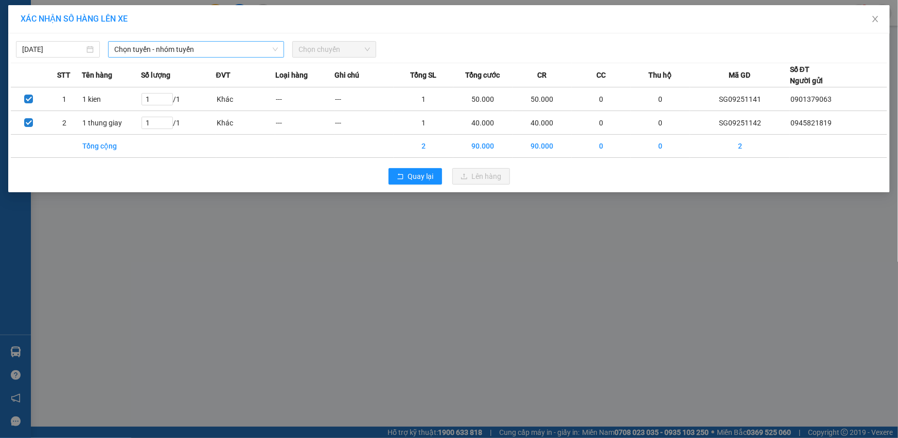
click at [221, 54] on span "Chọn tuyến - nhóm tuyến" at bounding box center [196, 49] width 164 height 15
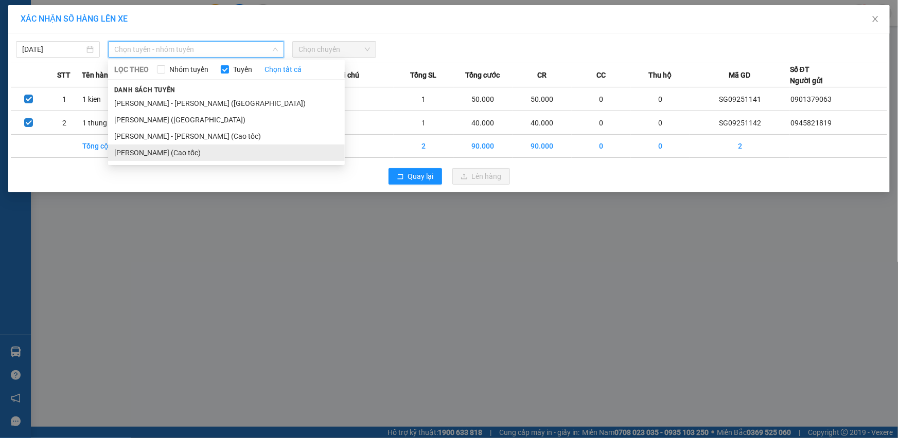
click at [199, 149] on li "[PERSON_NAME] (Cao tốc)" at bounding box center [226, 153] width 237 height 16
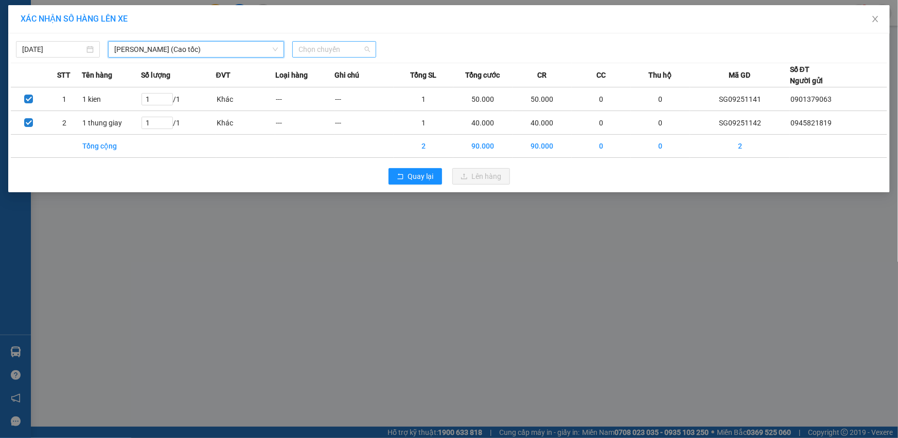
click at [320, 51] on span "Chọn chuyến" at bounding box center [334, 49] width 72 height 15
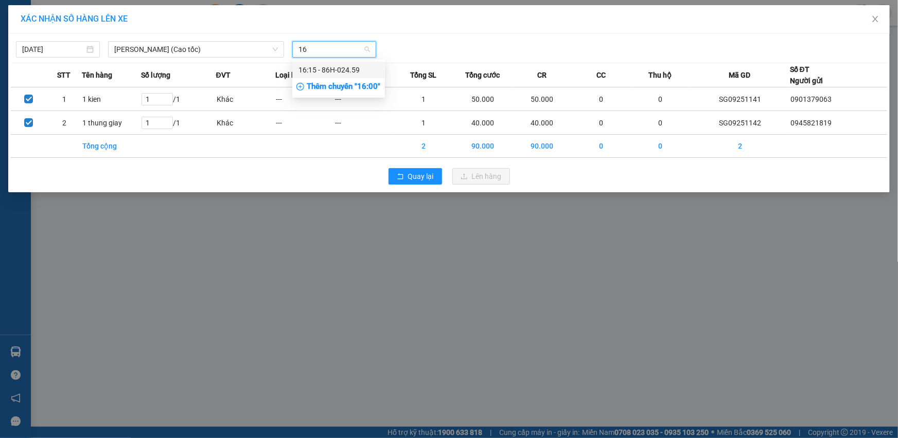
click at [322, 69] on div "16:15 - 86H-024.59" at bounding box center [338, 69] width 80 height 11
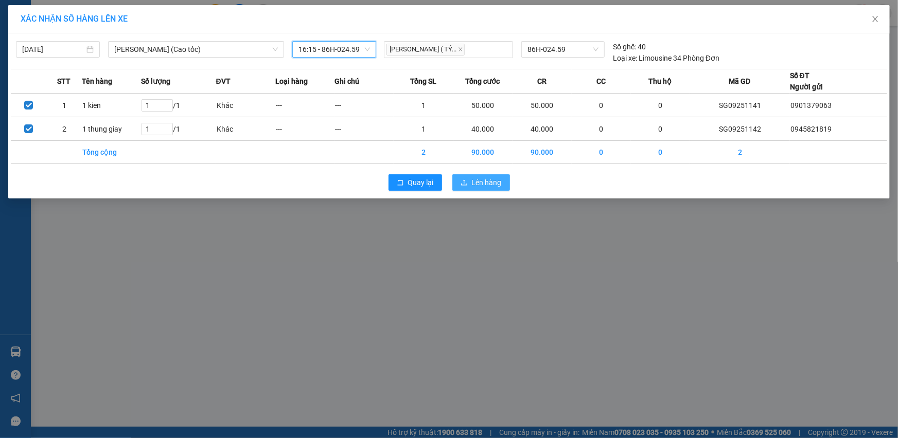
click at [488, 185] on span "Lên hàng" at bounding box center [487, 182] width 30 height 11
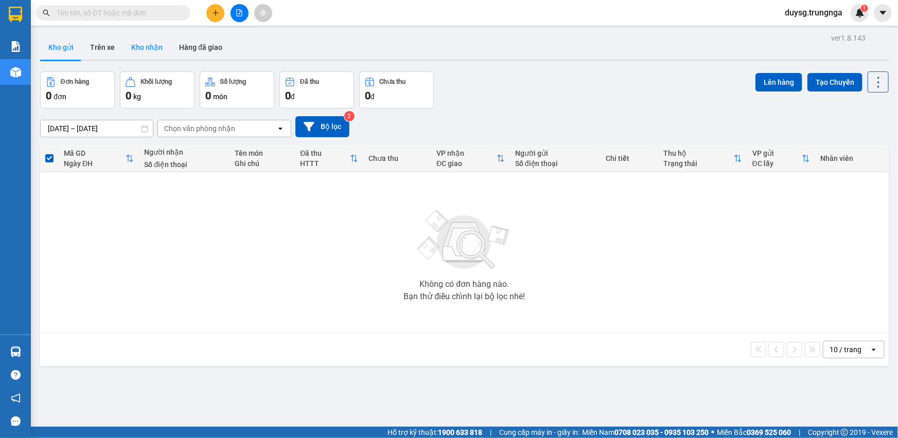
click at [150, 40] on button "Kho nhận" at bounding box center [147, 47] width 48 height 25
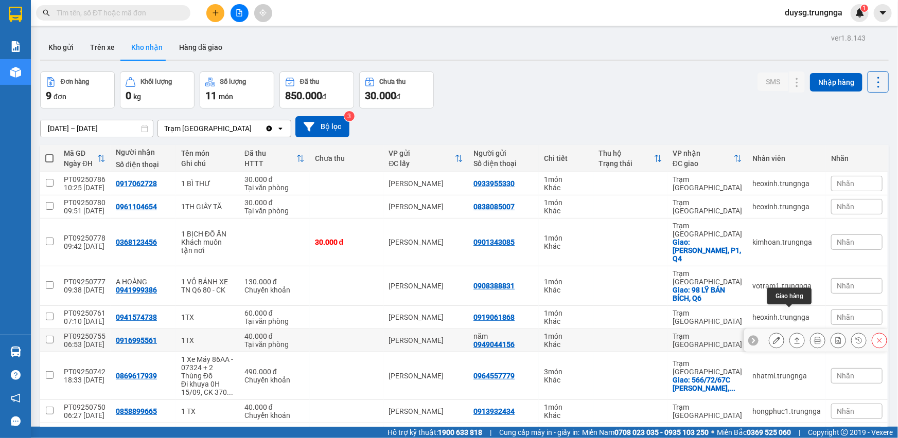
click at [793, 337] on icon at bounding box center [796, 340] width 7 height 7
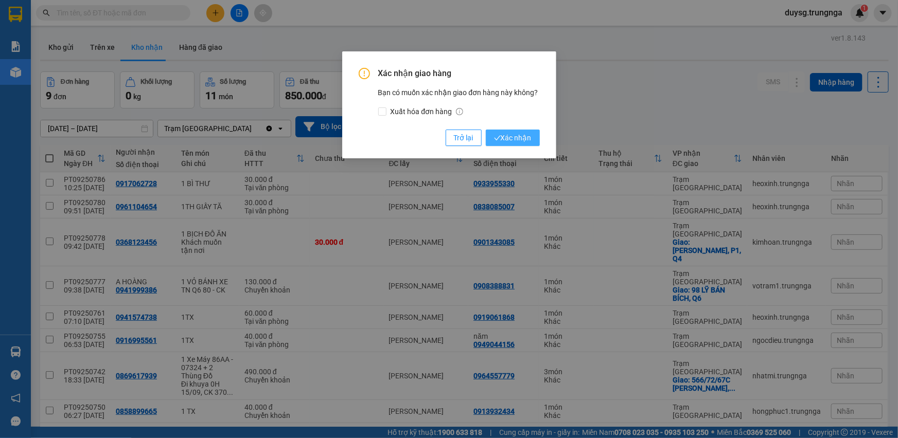
click at [492, 134] on button "Xác nhận" at bounding box center [513, 138] width 54 height 16
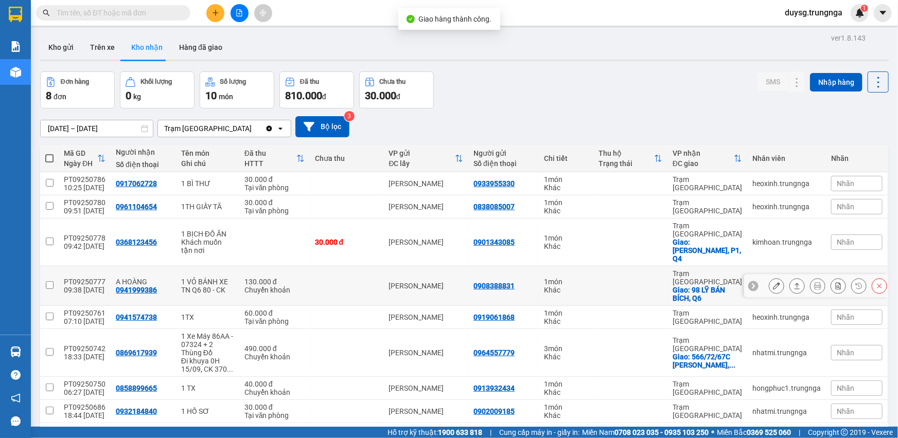
click at [794, 283] on icon at bounding box center [797, 286] width 6 height 6
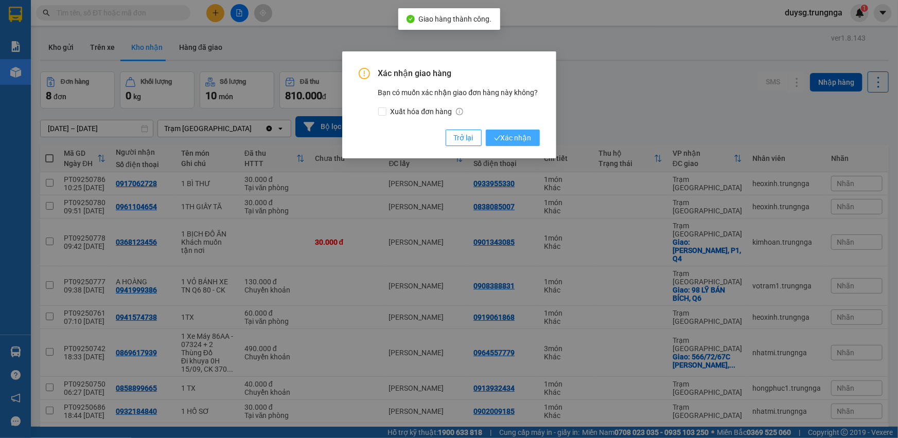
click at [516, 135] on span "Xác nhận" at bounding box center [513, 137] width 38 height 11
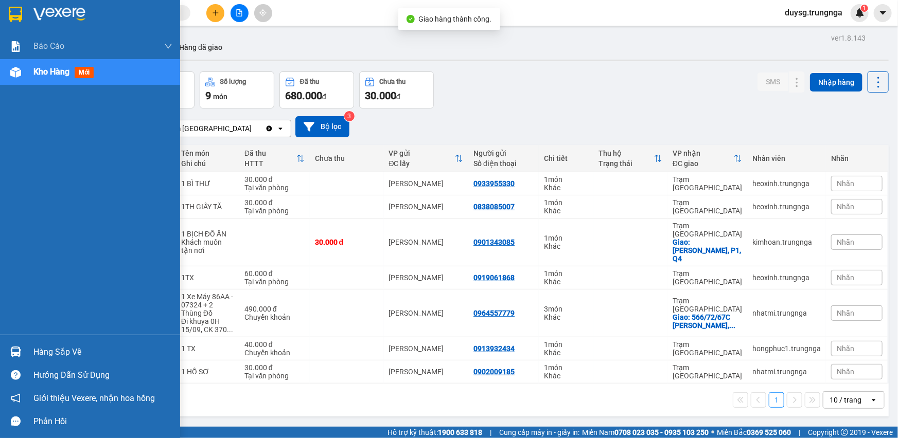
click at [40, 355] on div "Hàng sắp về" at bounding box center [102, 352] width 139 height 15
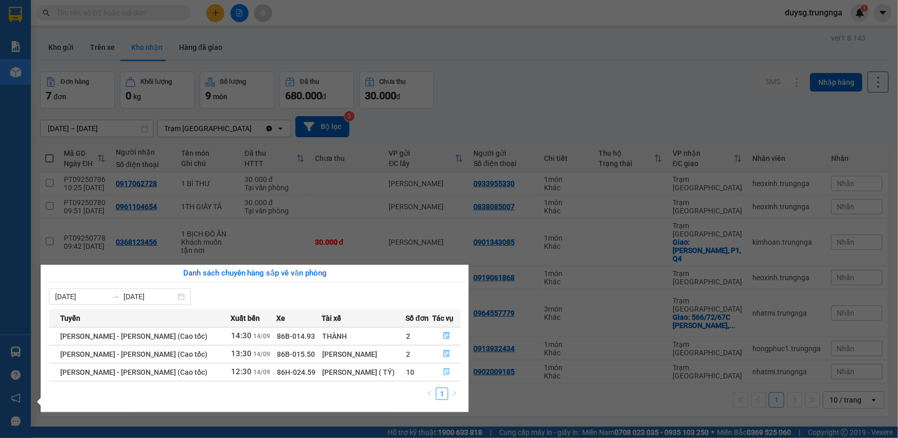
click at [447, 371] on icon "file-done" at bounding box center [446, 371] width 6 height 7
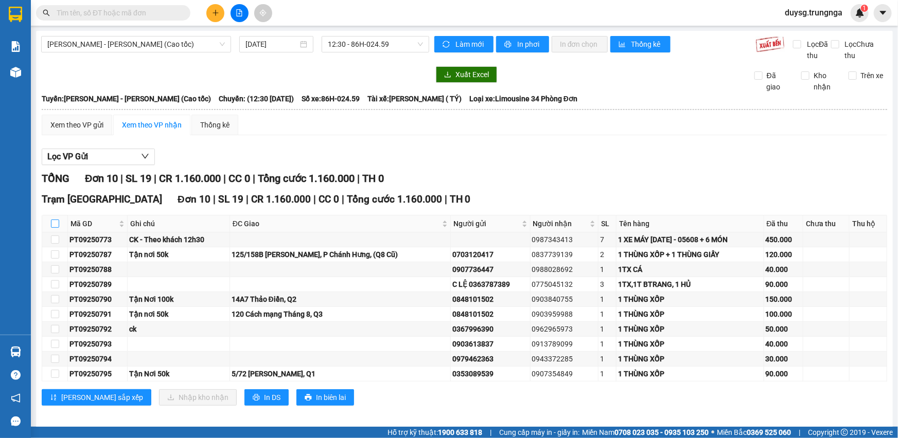
click at [58, 220] on input "checkbox" at bounding box center [55, 224] width 8 height 8
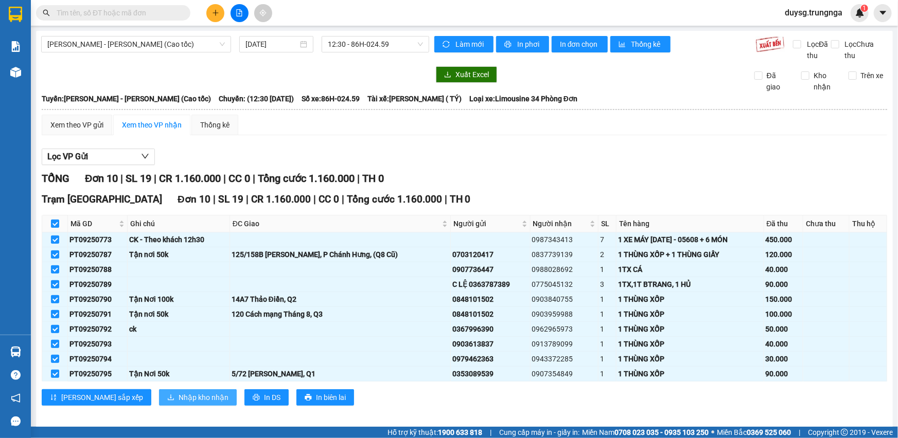
click at [167, 397] on button "Nhập kho nhận" at bounding box center [198, 397] width 78 height 16
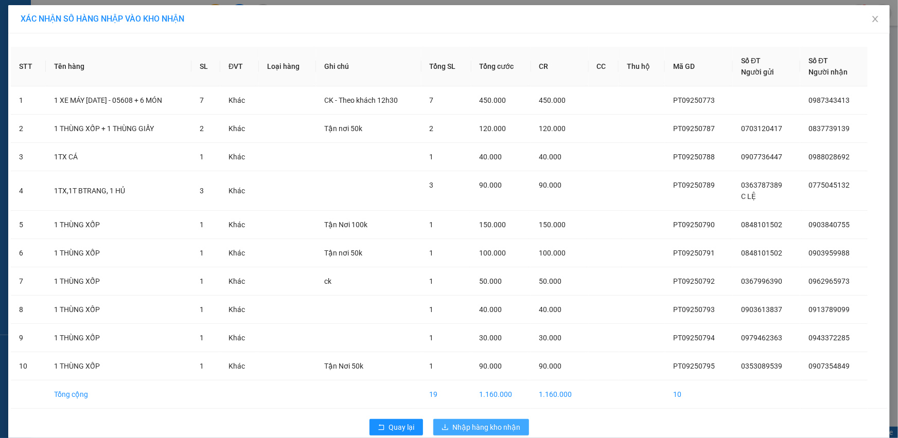
click at [477, 422] on span "Nhập hàng kho nhận" at bounding box center [487, 427] width 68 height 11
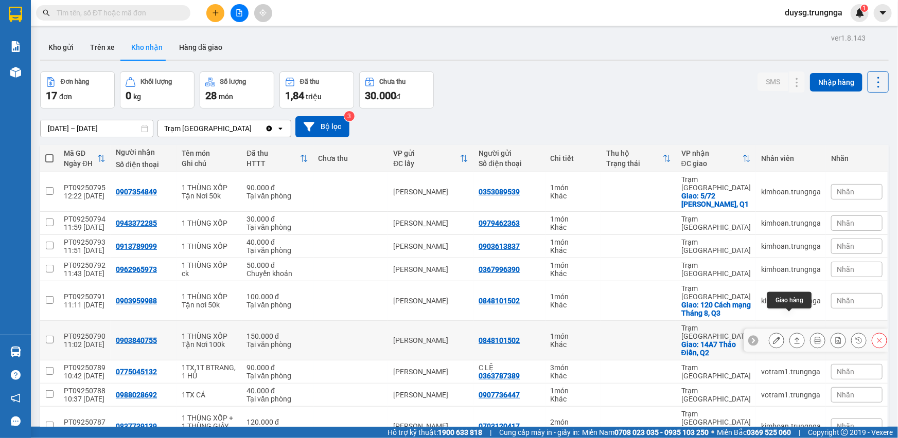
click at [793, 337] on icon at bounding box center [796, 340] width 7 height 7
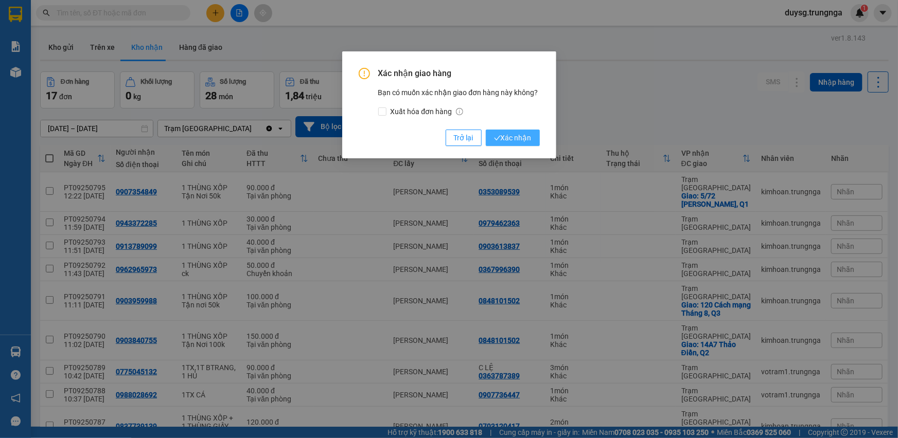
click at [508, 133] on span "Xác nhận" at bounding box center [513, 137] width 38 height 11
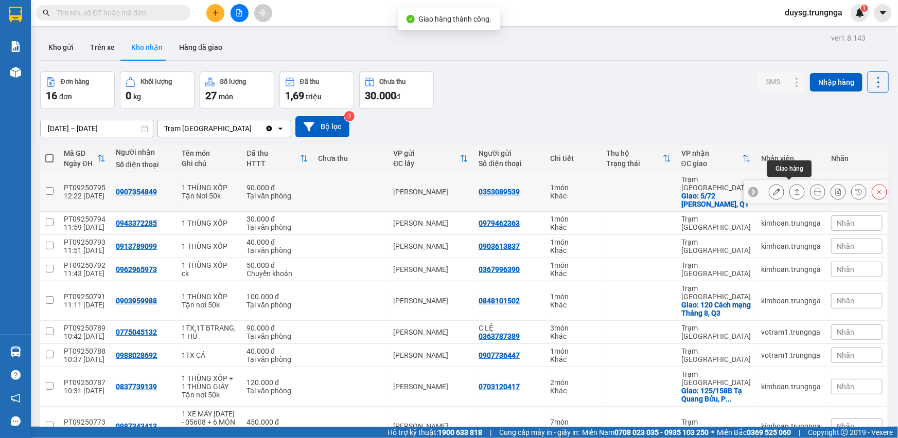
click at [793, 188] on icon at bounding box center [796, 191] width 7 height 7
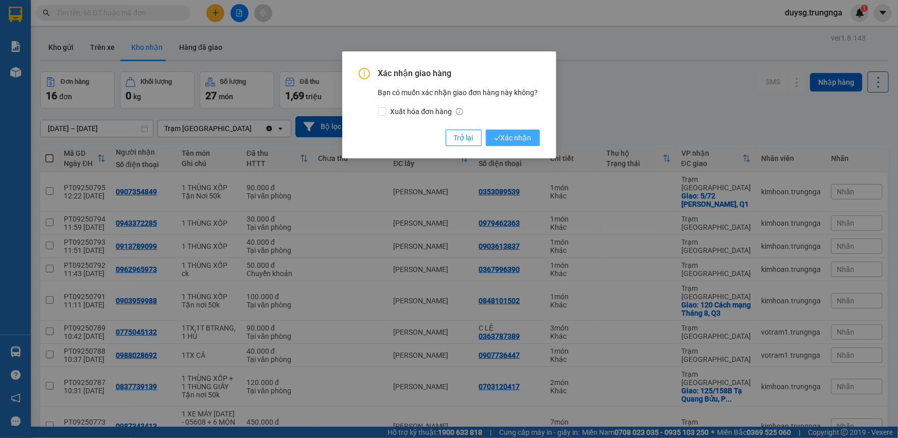
click at [522, 141] on span "Xác nhận" at bounding box center [513, 137] width 38 height 11
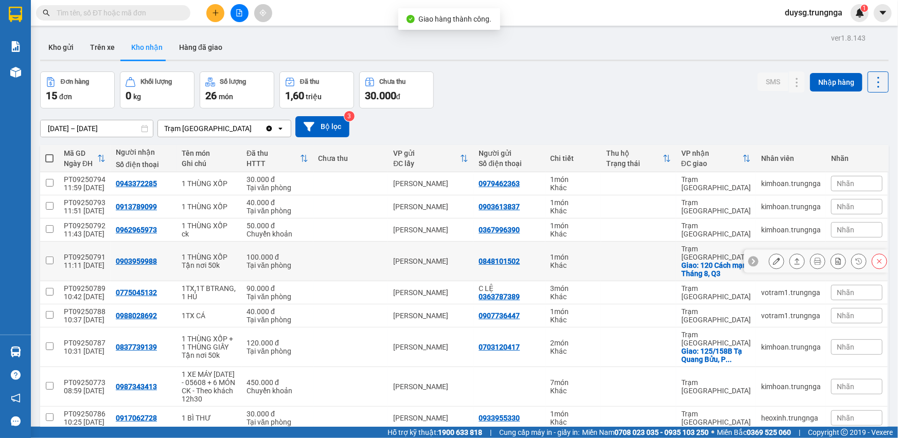
click at [794, 258] on icon at bounding box center [797, 261] width 6 height 6
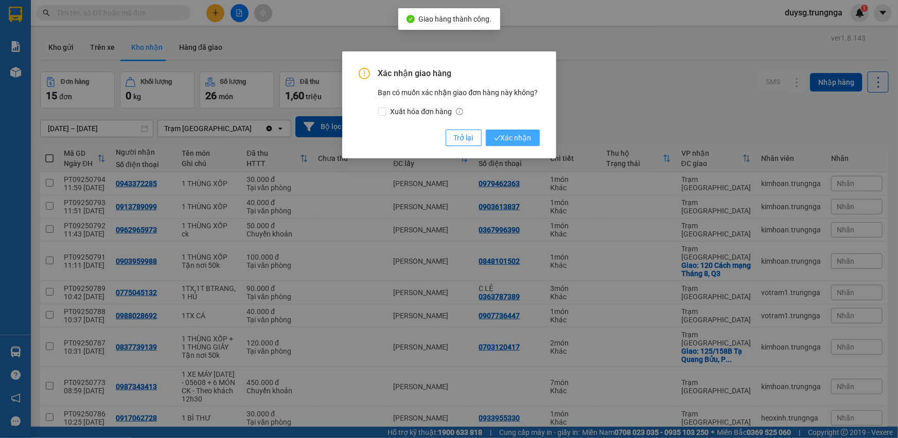
click at [514, 141] on span "Xác nhận" at bounding box center [513, 137] width 38 height 11
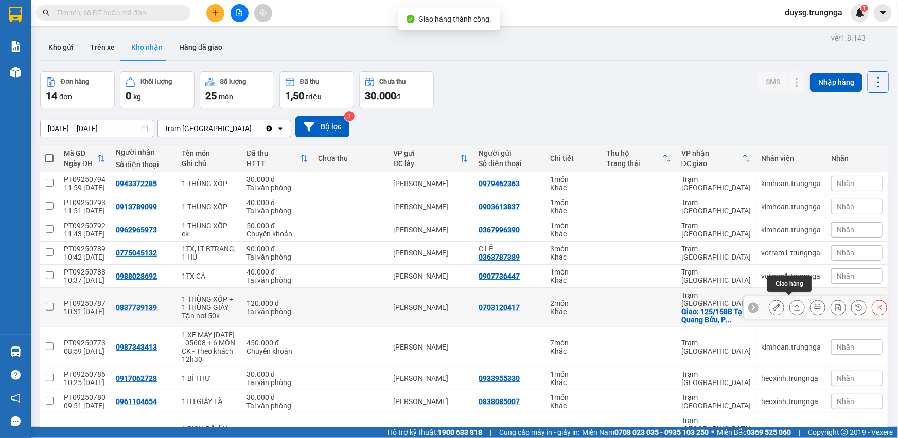
click at [793, 304] on icon at bounding box center [796, 307] width 7 height 7
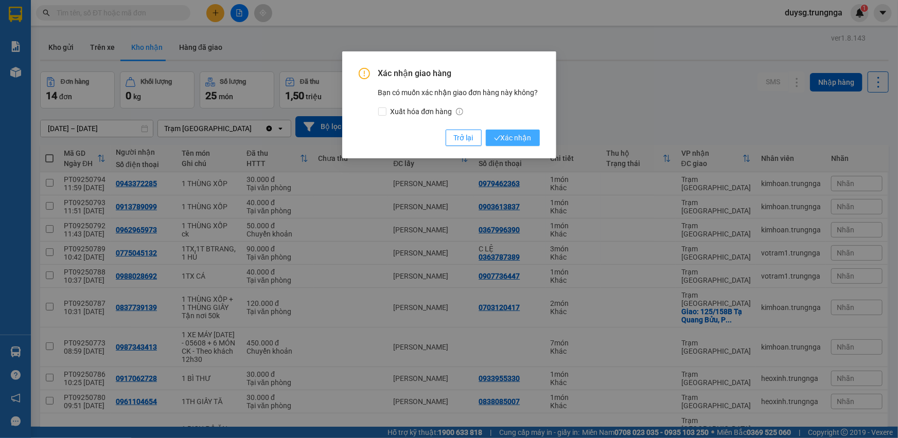
click at [509, 140] on span "Xác nhận" at bounding box center [513, 137] width 38 height 11
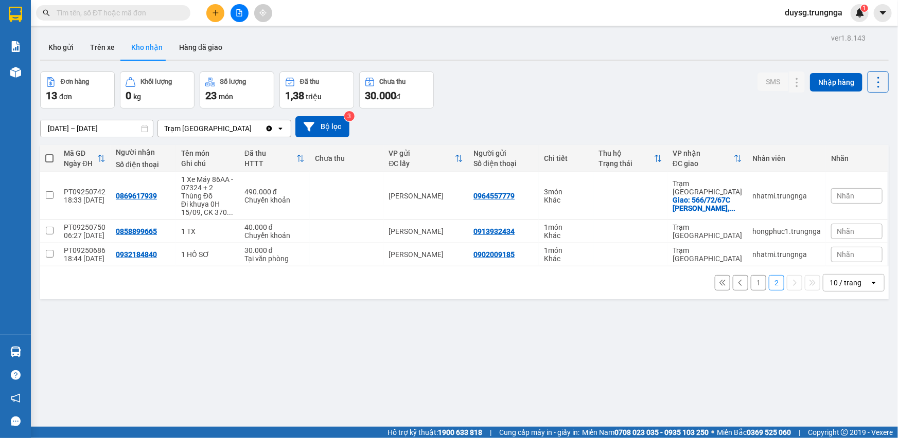
click at [751, 275] on button "1" at bounding box center [758, 282] width 15 height 15
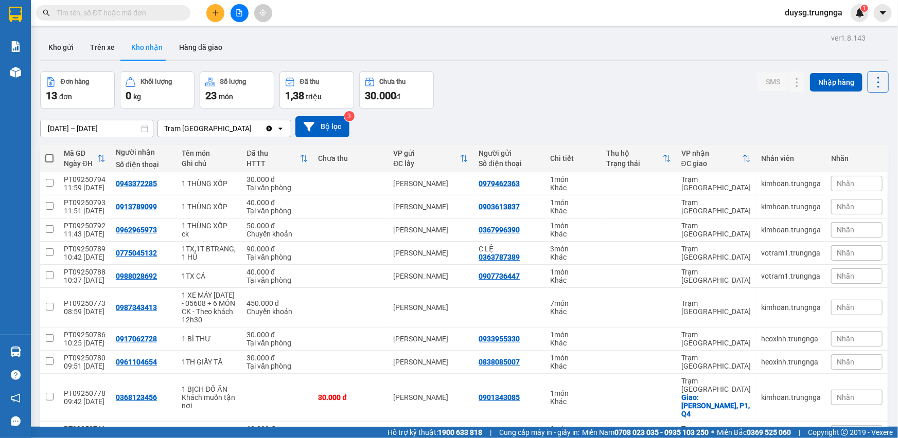
click at [525, 90] on div "Đơn hàng 13 đơn Khối lượng 0 kg Số lượng 23 món Đã thu 1,38 triệu Chưa thu 30.0…" at bounding box center [464, 90] width 848 height 37
click at [57, 51] on button "Kho gửi" at bounding box center [61, 47] width 42 height 25
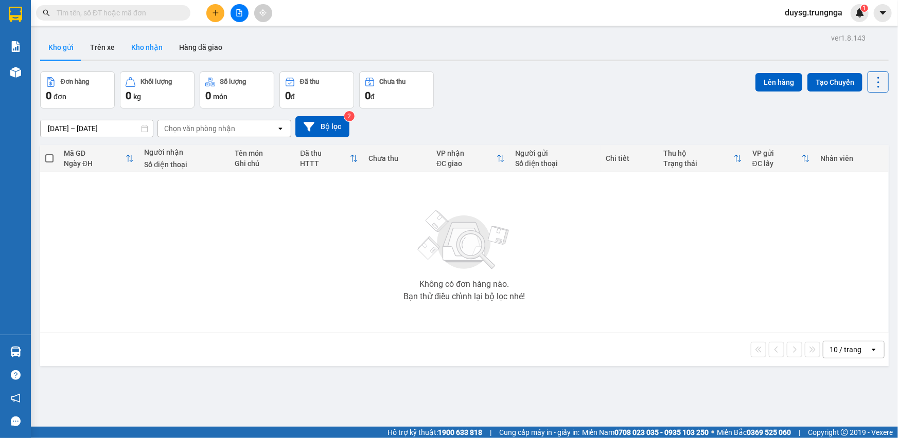
click at [139, 47] on button "Kho nhận" at bounding box center [147, 47] width 48 height 25
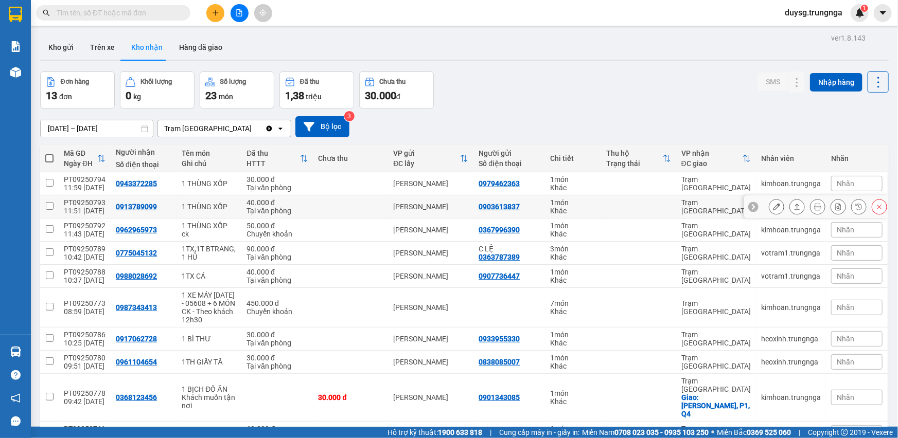
scroll to position [51, 0]
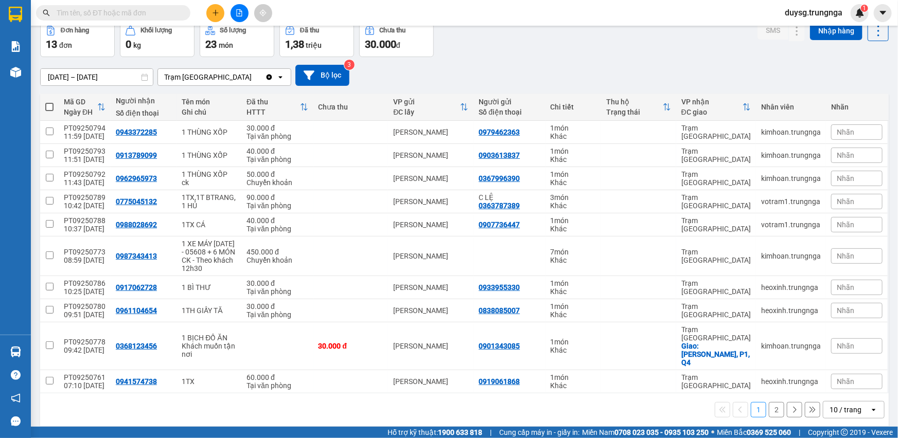
click at [771, 402] on button "2" at bounding box center [776, 409] width 15 height 15
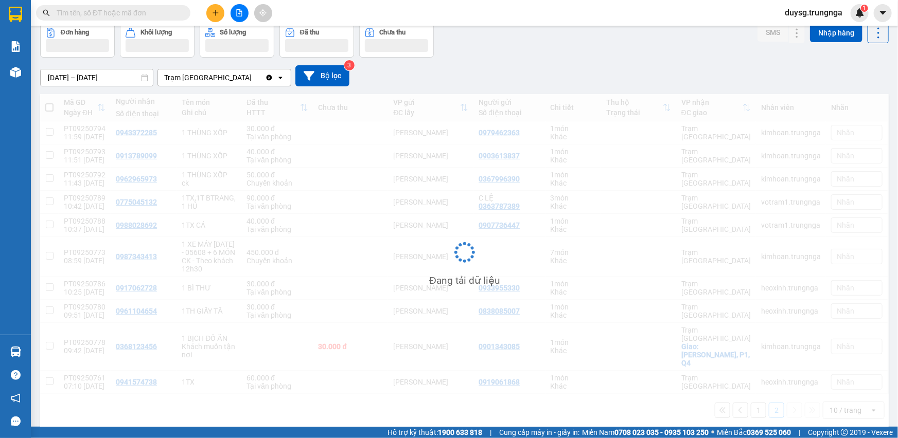
scroll to position [47, 0]
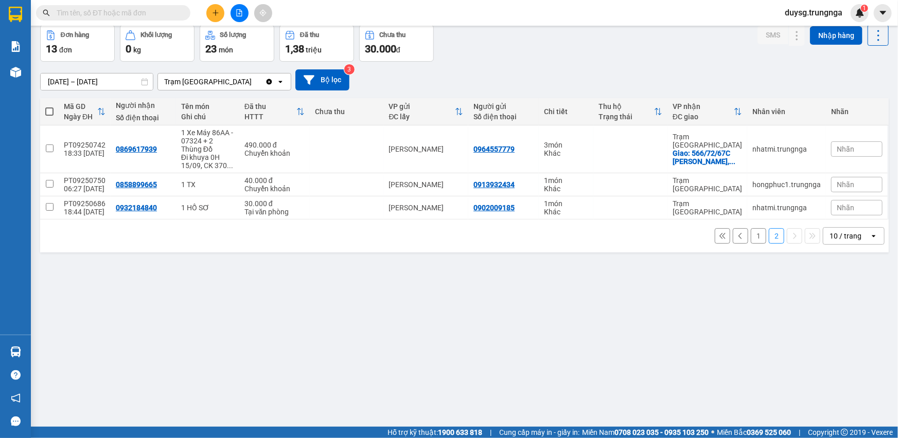
click at [748, 245] on div "1 2 10 / trang open" at bounding box center [464, 236] width 848 height 33
click at [751, 237] on button "1" at bounding box center [758, 235] width 15 height 15
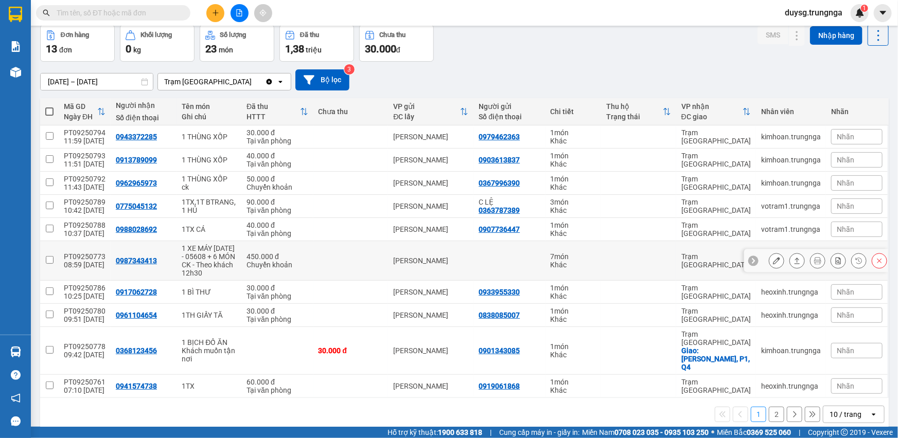
scroll to position [51, 0]
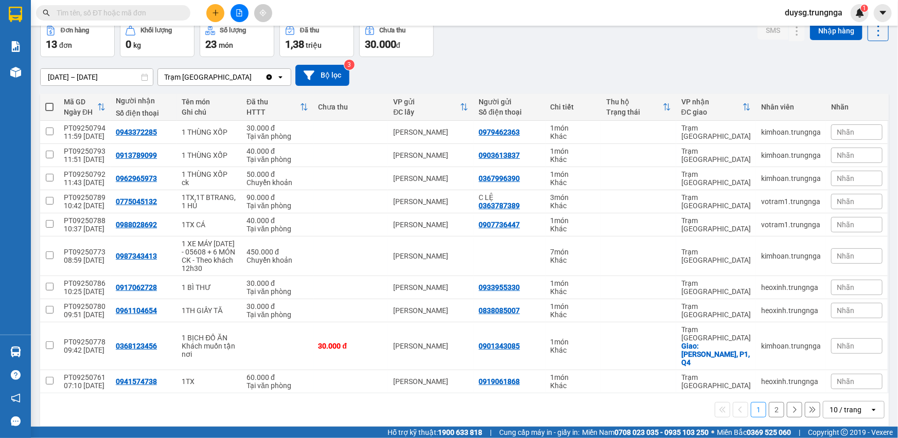
click at [771, 402] on button "2" at bounding box center [776, 409] width 15 height 15
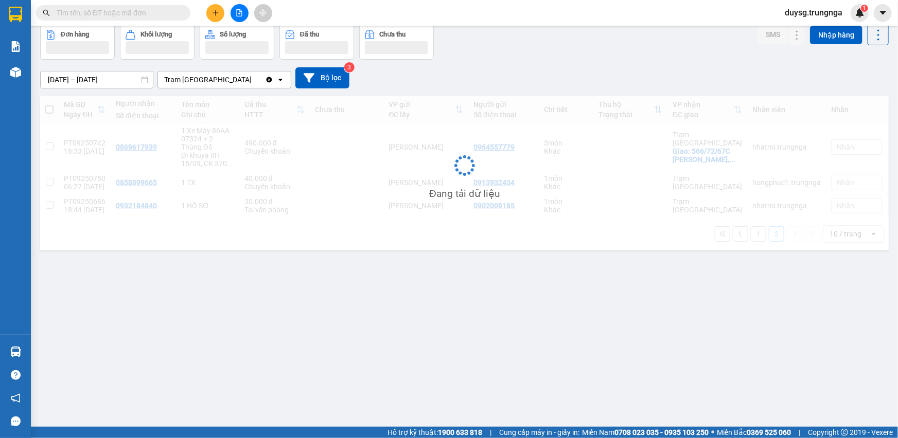
scroll to position [47, 0]
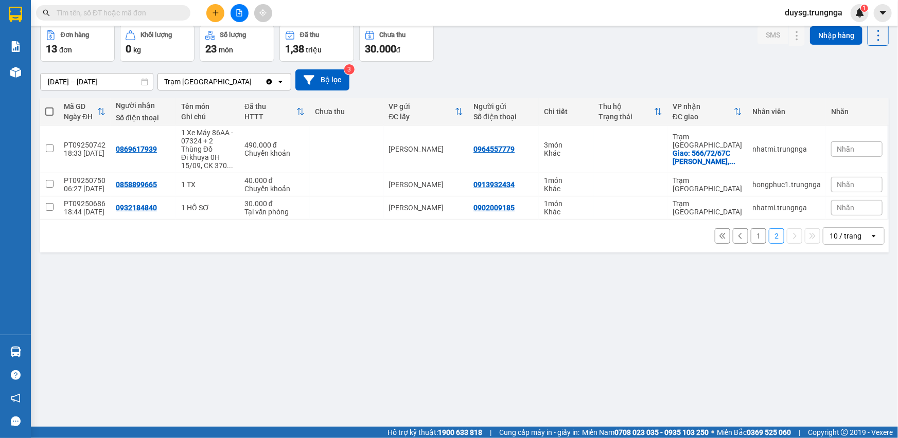
click at [751, 236] on button "1" at bounding box center [758, 235] width 15 height 15
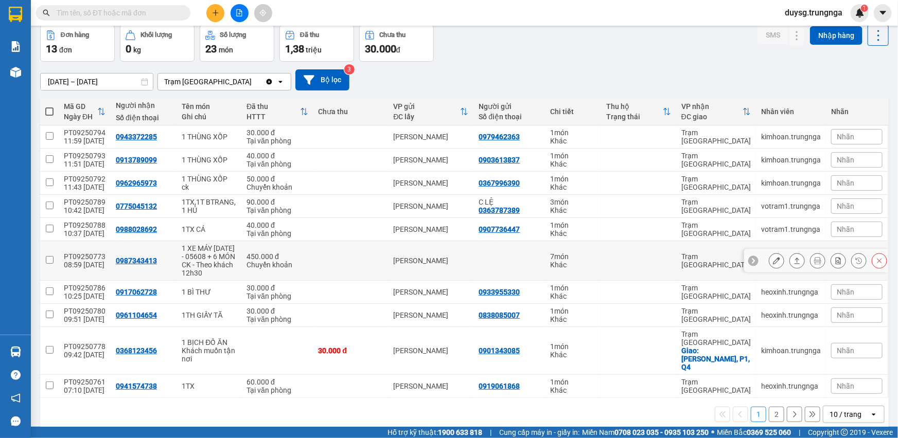
scroll to position [0, 0]
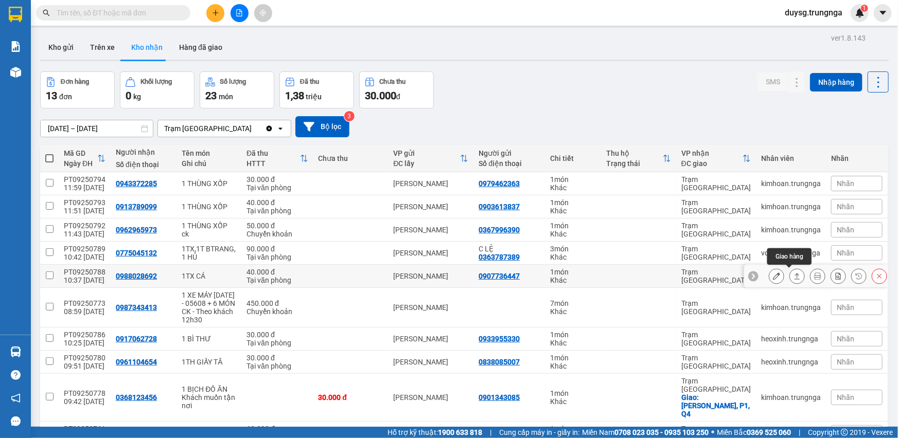
click at [793, 273] on icon at bounding box center [796, 276] width 7 height 7
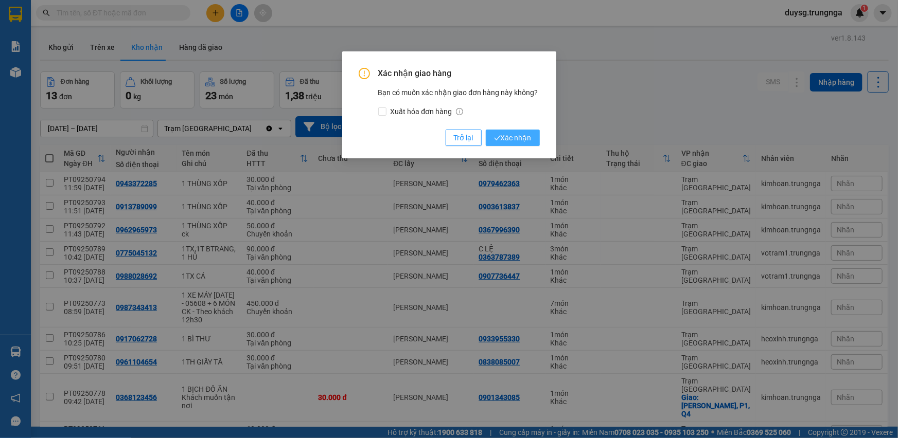
click at [530, 135] on span "Xác nhận" at bounding box center [513, 137] width 38 height 11
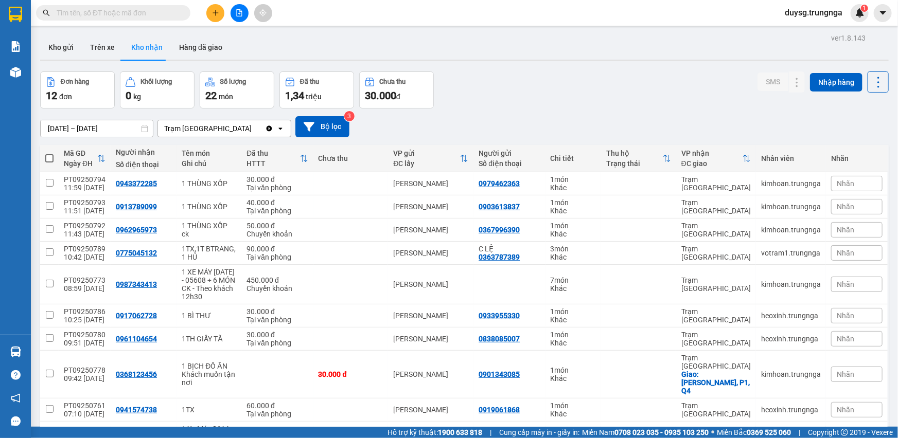
click at [547, 108] on div "Đơn hàng 12 đơn Khối lượng 0 kg Số lượng 22 món Đã thu 1,34 triệu Chưa thu 30.0…" at bounding box center [464, 90] width 848 height 37
click at [794, 254] on icon at bounding box center [797, 253] width 6 height 6
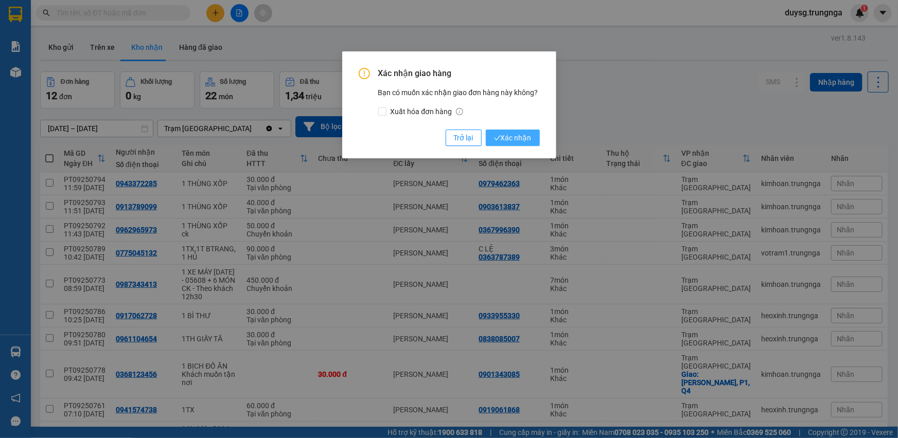
click at [520, 138] on span "Xác nhận" at bounding box center [513, 137] width 38 height 11
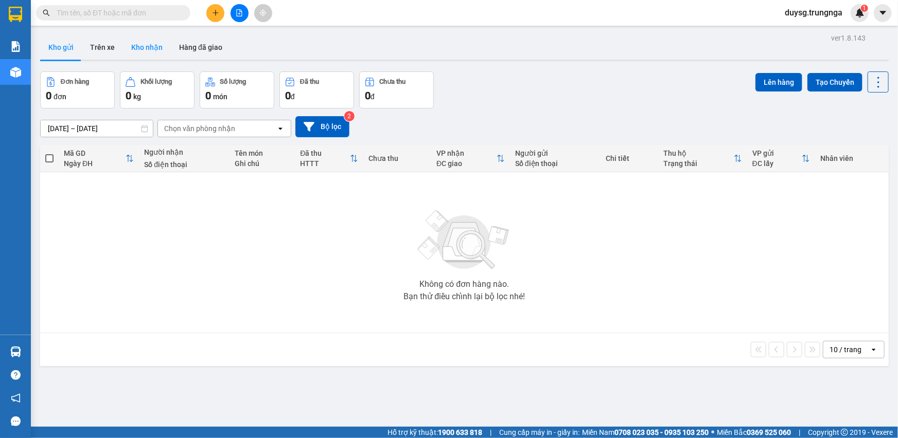
click at [147, 41] on button "Kho nhận" at bounding box center [147, 47] width 48 height 25
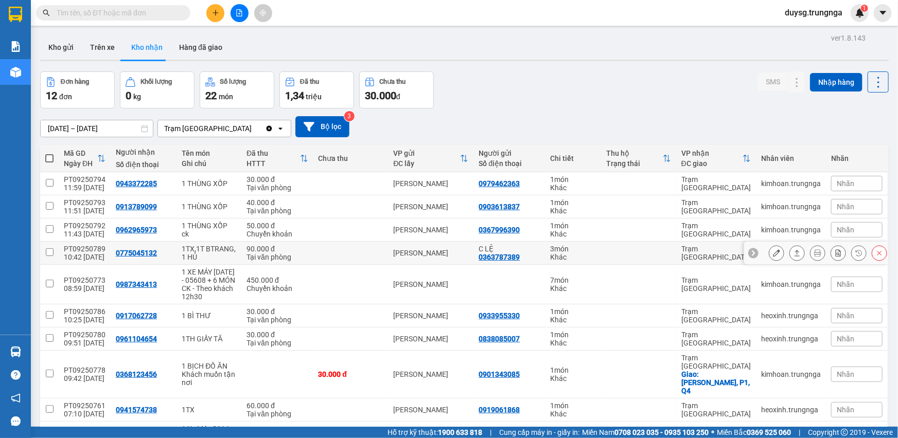
click at [793, 253] on icon at bounding box center [796, 253] width 7 height 7
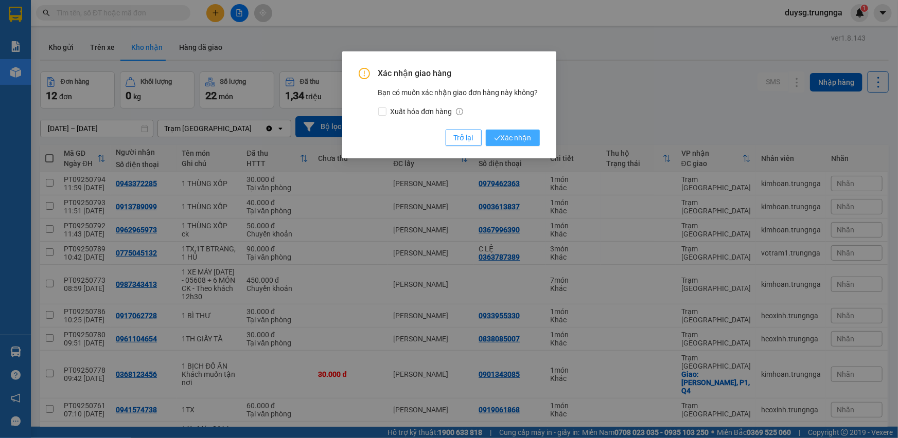
click at [525, 138] on span "Xác nhận" at bounding box center [513, 137] width 38 height 11
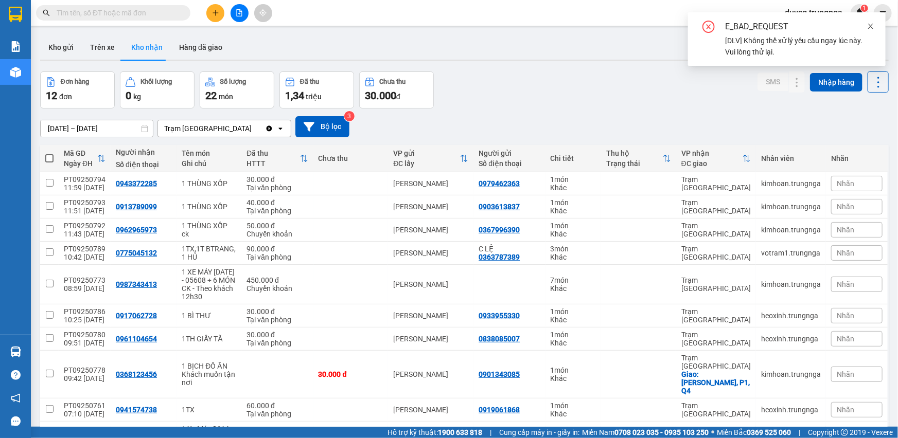
click at [871, 27] on icon "close" at bounding box center [870, 26] width 7 height 7
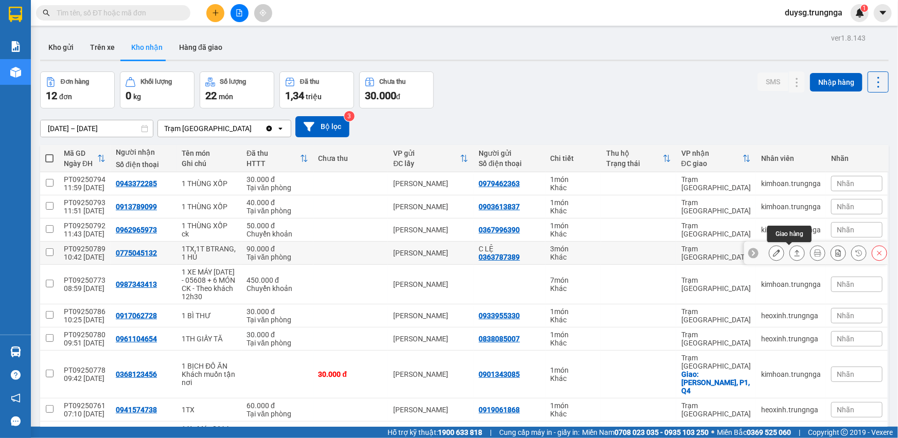
click at [793, 255] on icon at bounding box center [796, 253] width 7 height 7
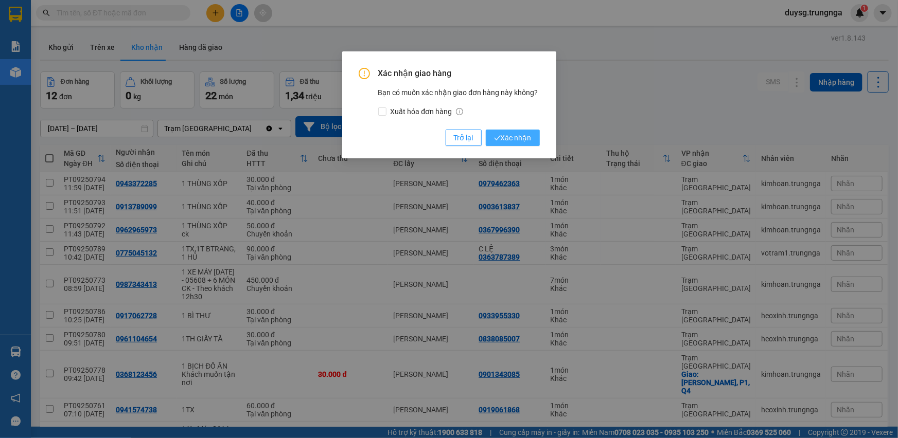
click at [505, 139] on span "Xác nhận" at bounding box center [513, 137] width 38 height 11
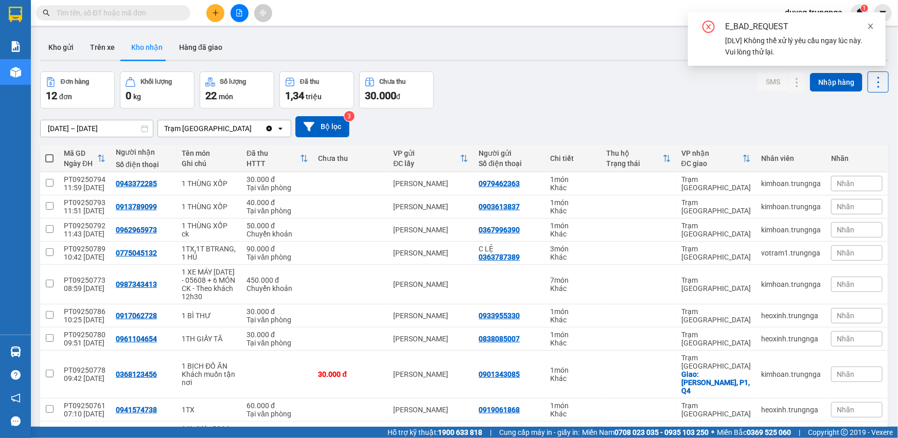
drag, startPoint x: 817, startPoint y: 50, endPoint x: 872, endPoint y: 27, distance: 59.7
click at [823, 46] on div "[DLV] Không thể xử lý yêu cầu ngay lúc này. Vui lòng thử lại." at bounding box center [799, 46] width 148 height 23
click at [874, 26] on icon "close" at bounding box center [870, 26] width 7 height 7
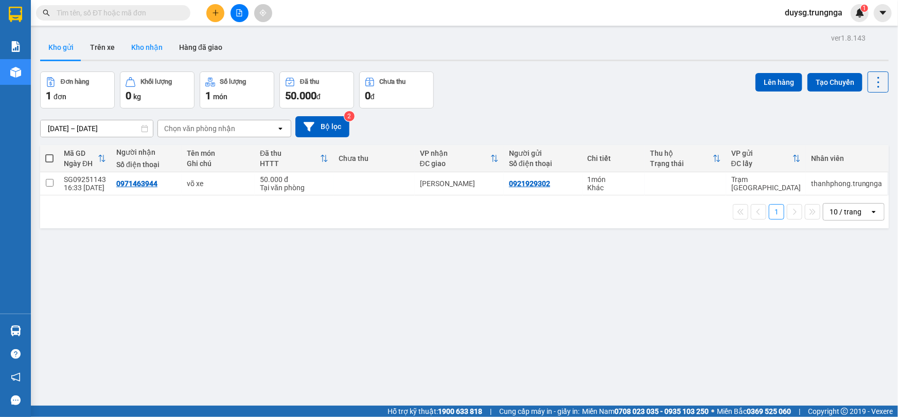
click at [147, 49] on button "Kho nhận" at bounding box center [147, 47] width 48 height 25
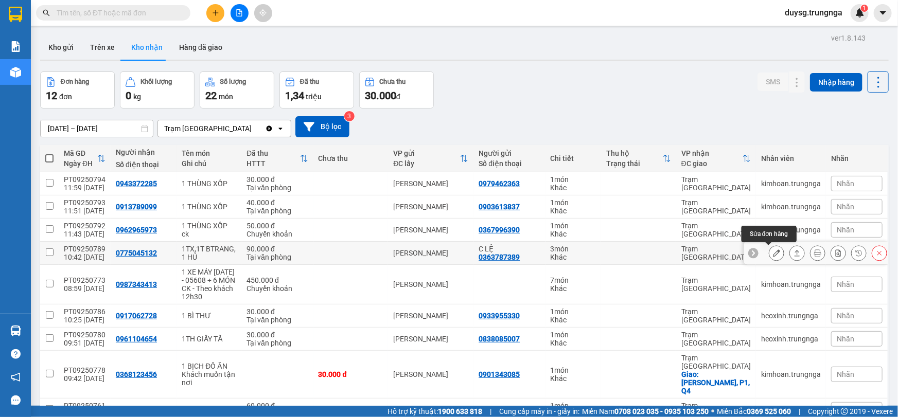
click at [794, 251] on icon at bounding box center [797, 253] width 6 height 6
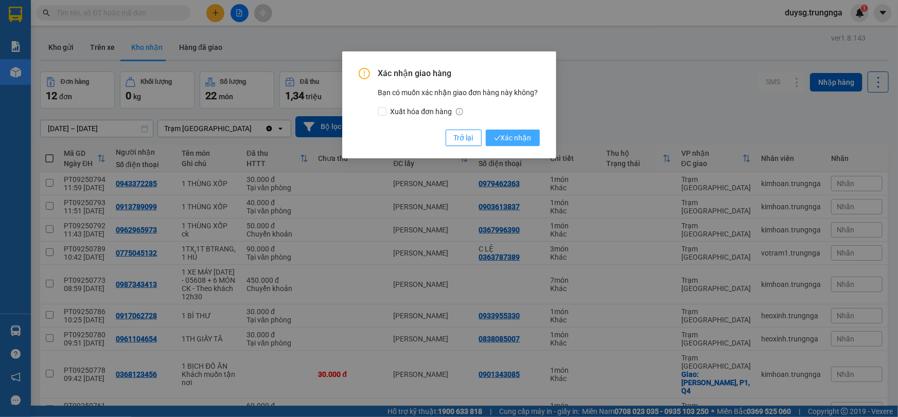
click at [505, 131] on button "Xác nhận" at bounding box center [513, 138] width 54 height 16
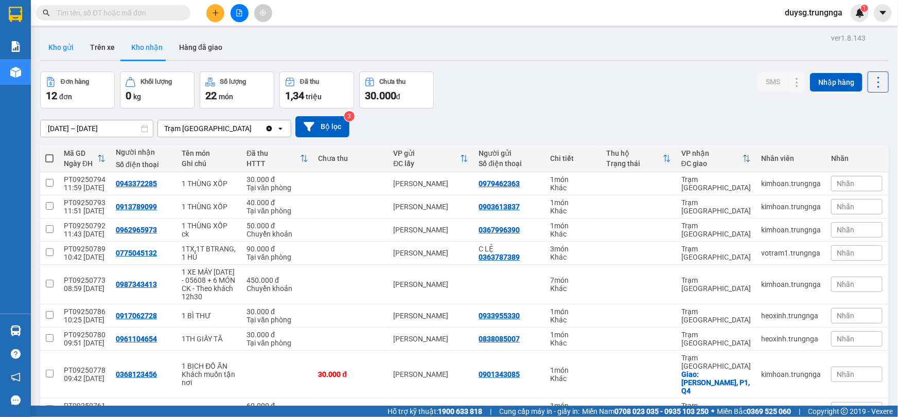
click at [63, 45] on button "Kho gửi" at bounding box center [61, 47] width 42 height 25
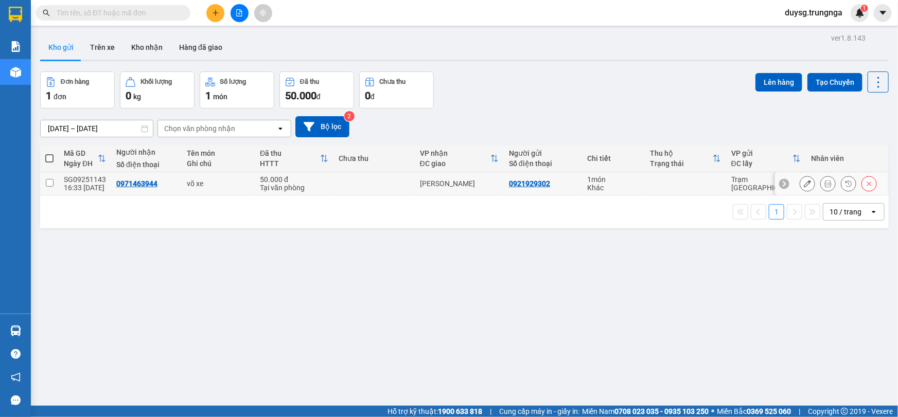
click at [824, 183] on icon at bounding box center [827, 183] width 7 height 7
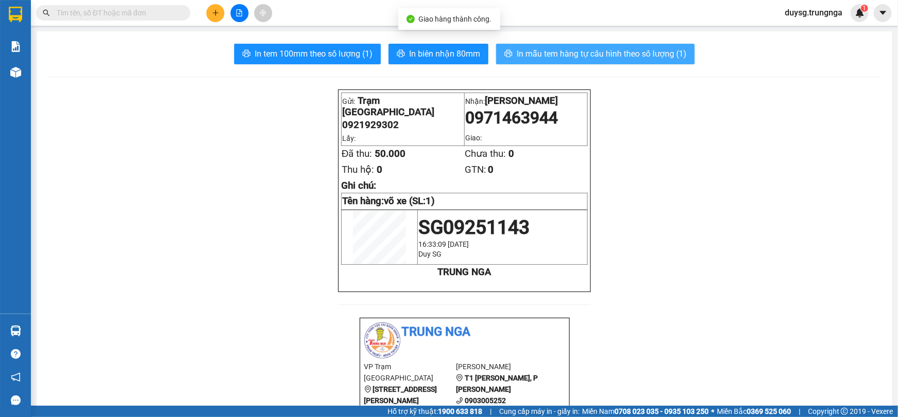
click at [582, 56] on span "In mẫu tem hàng tự cấu hình theo số lượng (1)" at bounding box center [601, 53] width 170 height 13
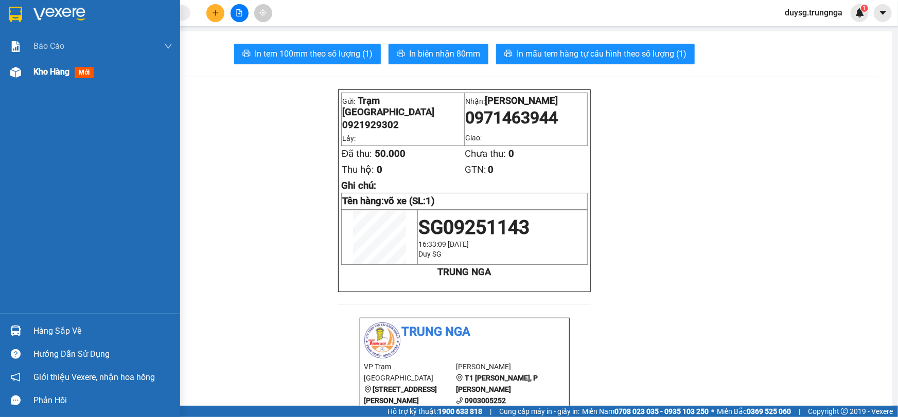
click at [34, 69] on span "Kho hàng" at bounding box center [51, 72] width 36 height 10
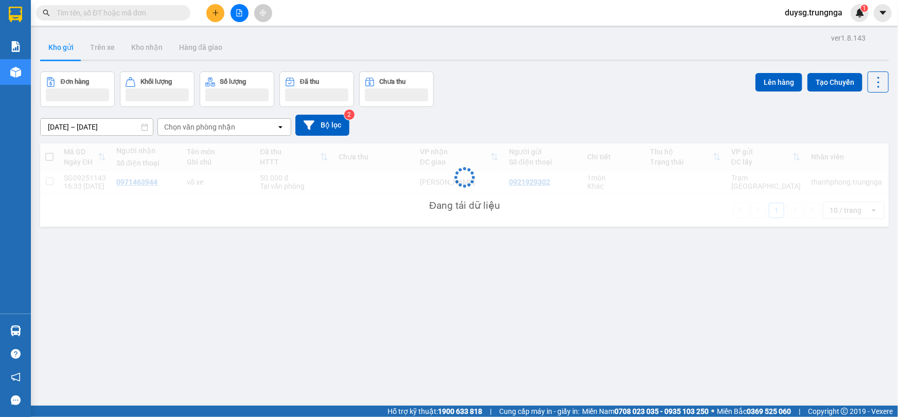
click at [215, 10] on icon "plus" at bounding box center [215, 12] width 7 height 7
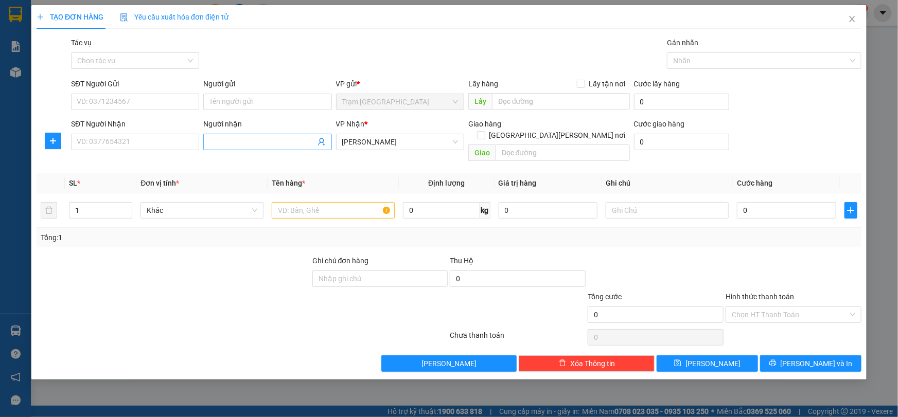
click at [247, 142] on input "Người nhận" at bounding box center [261, 141] width 105 height 11
paste input "search"
type input "d"
paste input "search"
paste input "D"
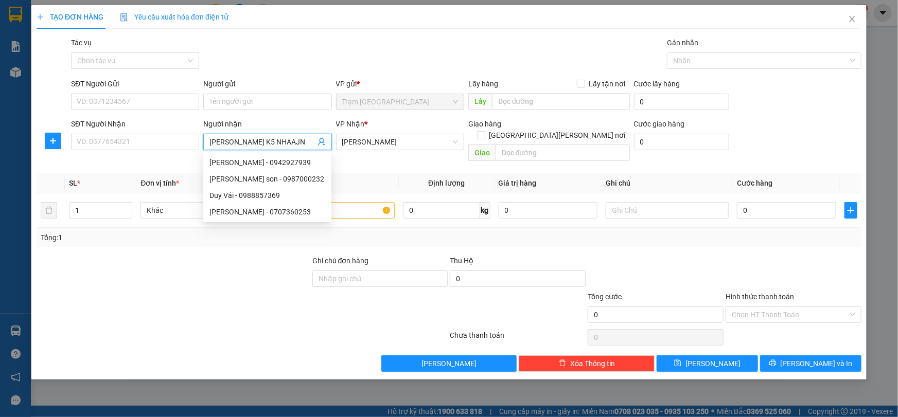
paste input "search"
paste input "N"
type input "DUY K5 NHAN HANG"
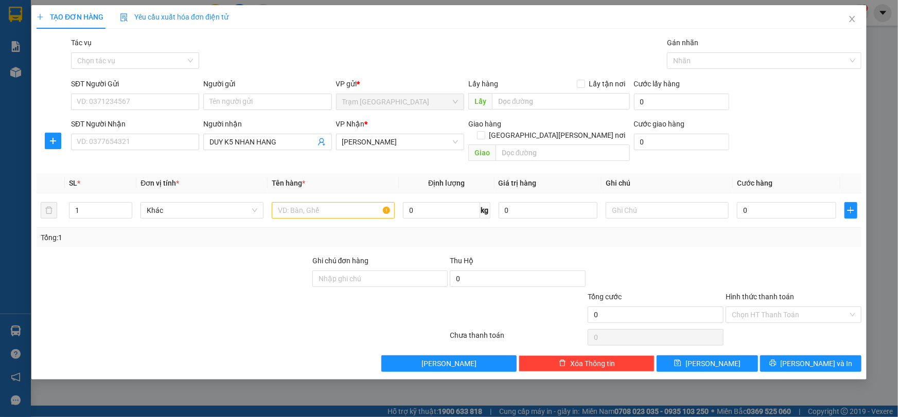
drag, startPoint x: 234, startPoint y: 314, endPoint x: 312, endPoint y: 281, distance: 84.6
click at [235, 313] on div at bounding box center [173, 309] width 276 height 36
click at [325, 200] on div at bounding box center [333, 210] width 123 height 21
click at [323, 202] on input "text" at bounding box center [333, 210] width 123 height 16
type input "1 XE 86C1 02026"
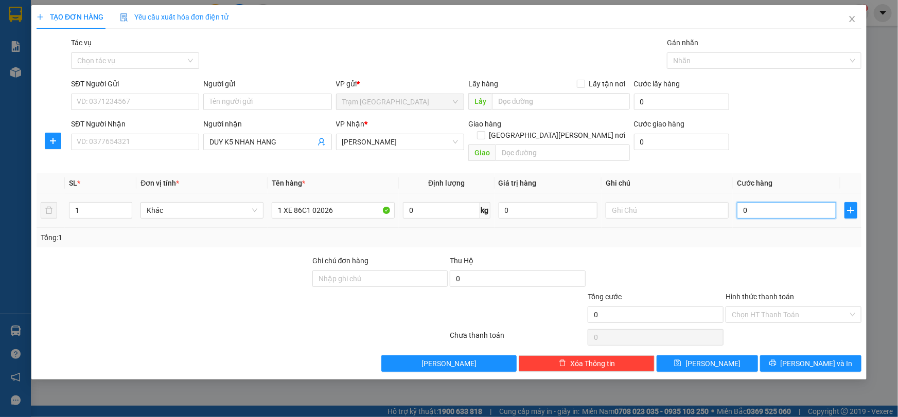
click at [768, 202] on input "0" at bounding box center [786, 210] width 99 height 16
click at [780, 262] on div at bounding box center [793, 273] width 138 height 36
click at [782, 307] on input "Hình thức thanh toán" at bounding box center [790, 314] width 116 height 15
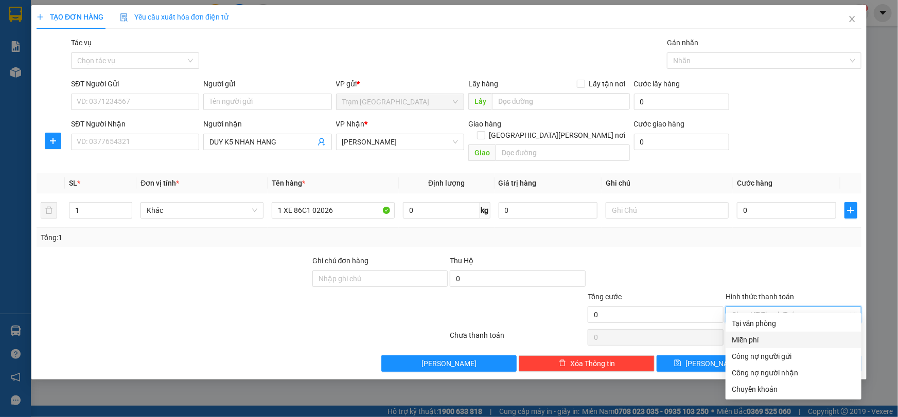
click at [768, 340] on div "Miễn phí" at bounding box center [793, 339] width 123 height 11
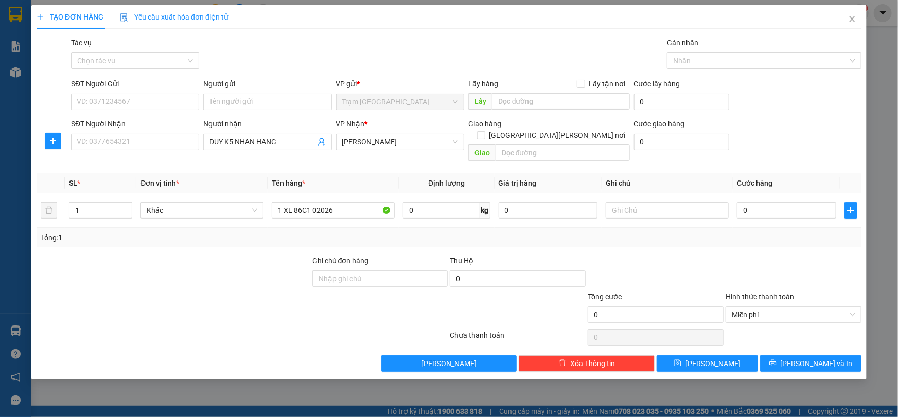
click at [775, 260] on div at bounding box center [793, 273] width 138 height 36
click at [803, 358] on span "[PERSON_NAME] và In" at bounding box center [816, 363] width 72 height 11
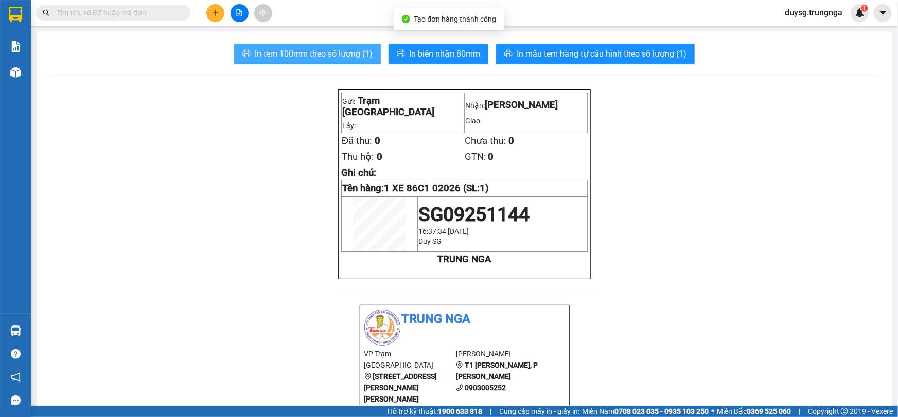
click at [338, 46] on button "In tem 100mm theo số lượng (1)" at bounding box center [307, 54] width 147 height 21
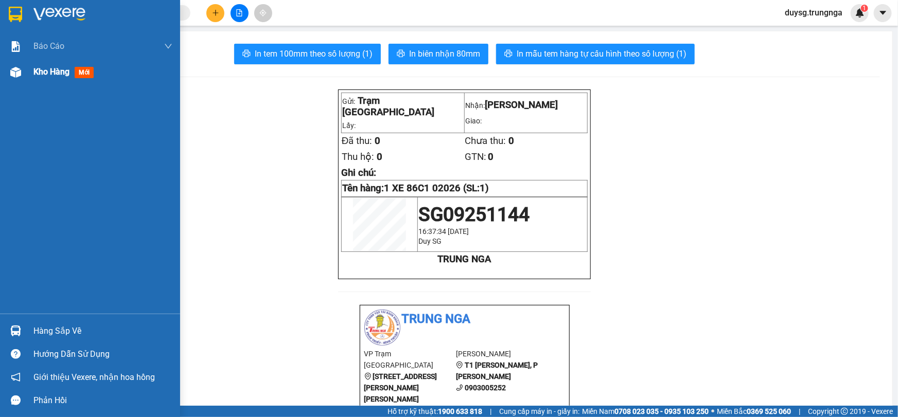
click at [52, 77] on div "Kho hàng mới" at bounding box center [65, 71] width 64 height 13
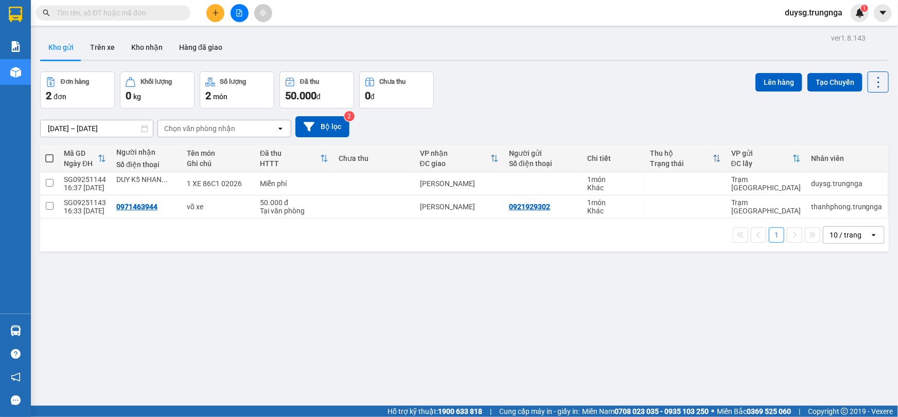
click at [52, 76] on button "Đơn hàng 2 đơn" at bounding box center [77, 90] width 75 height 37
click at [146, 47] on button "Kho nhận" at bounding box center [147, 47] width 48 height 25
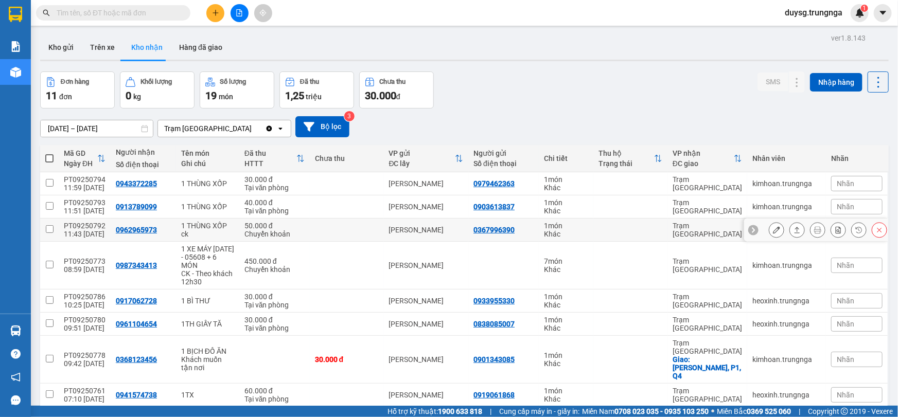
scroll to position [46, 0]
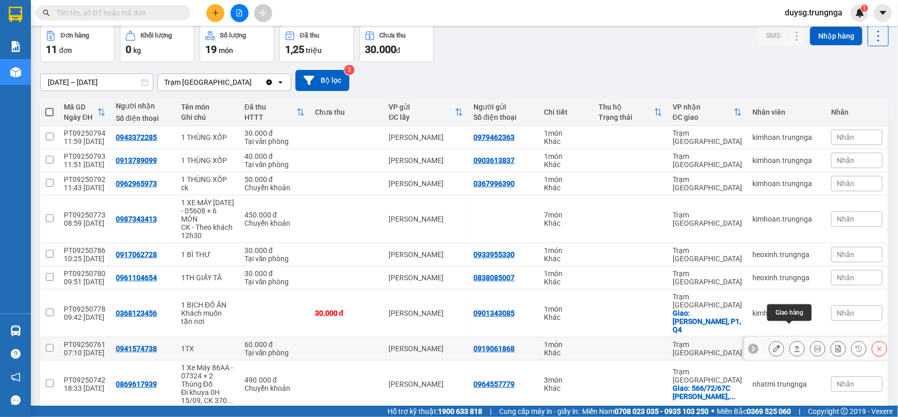
click at [793, 345] on icon at bounding box center [796, 348] width 7 height 7
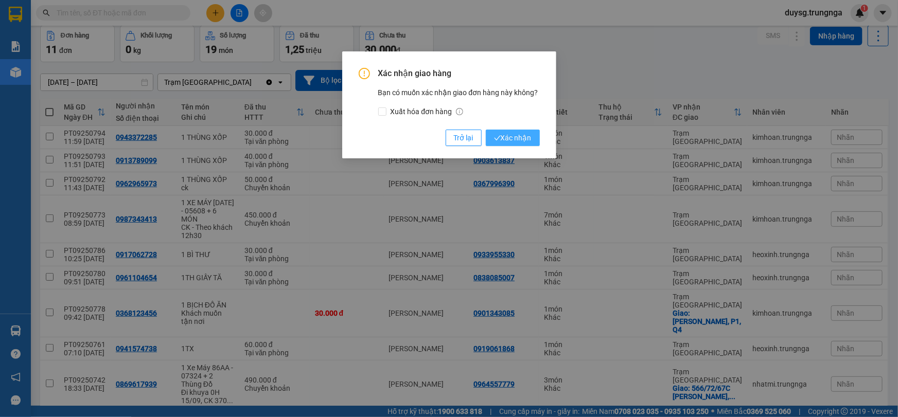
click at [501, 136] on span "Xác nhận" at bounding box center [513, 137] width 38 height 11
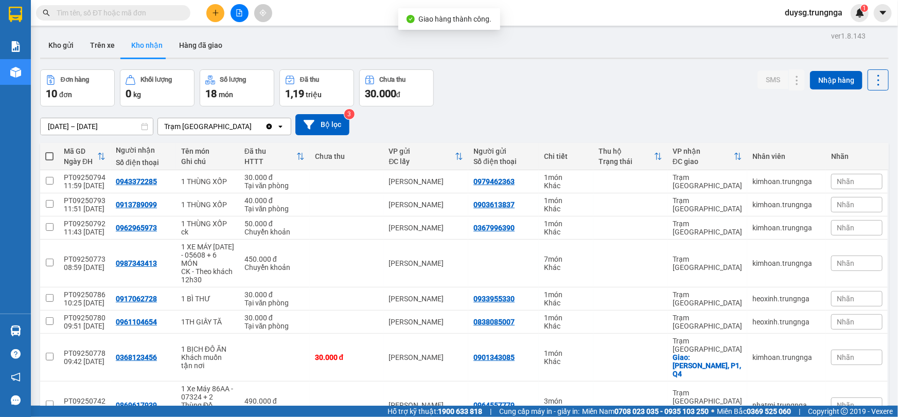
scroll to position [0, 0]
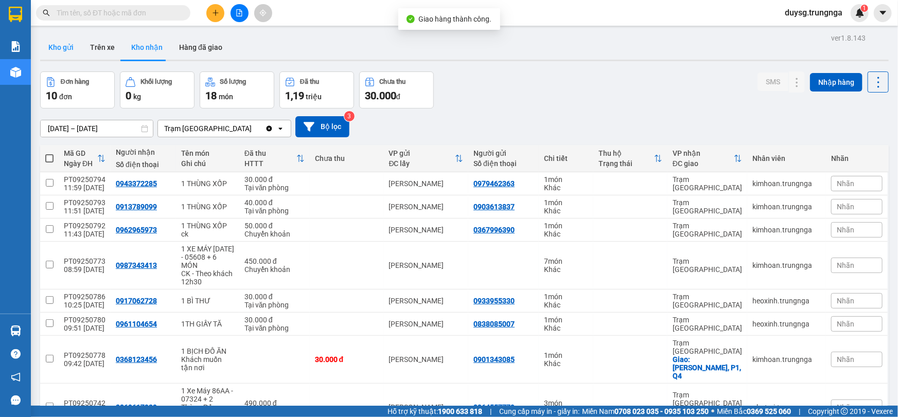
click at [55, 44] on button "Kho gửi" at bounding box center [61, 47] width 42 height 25
